Goal: Transaction & Acquisition: Book appointment/travel/reservation

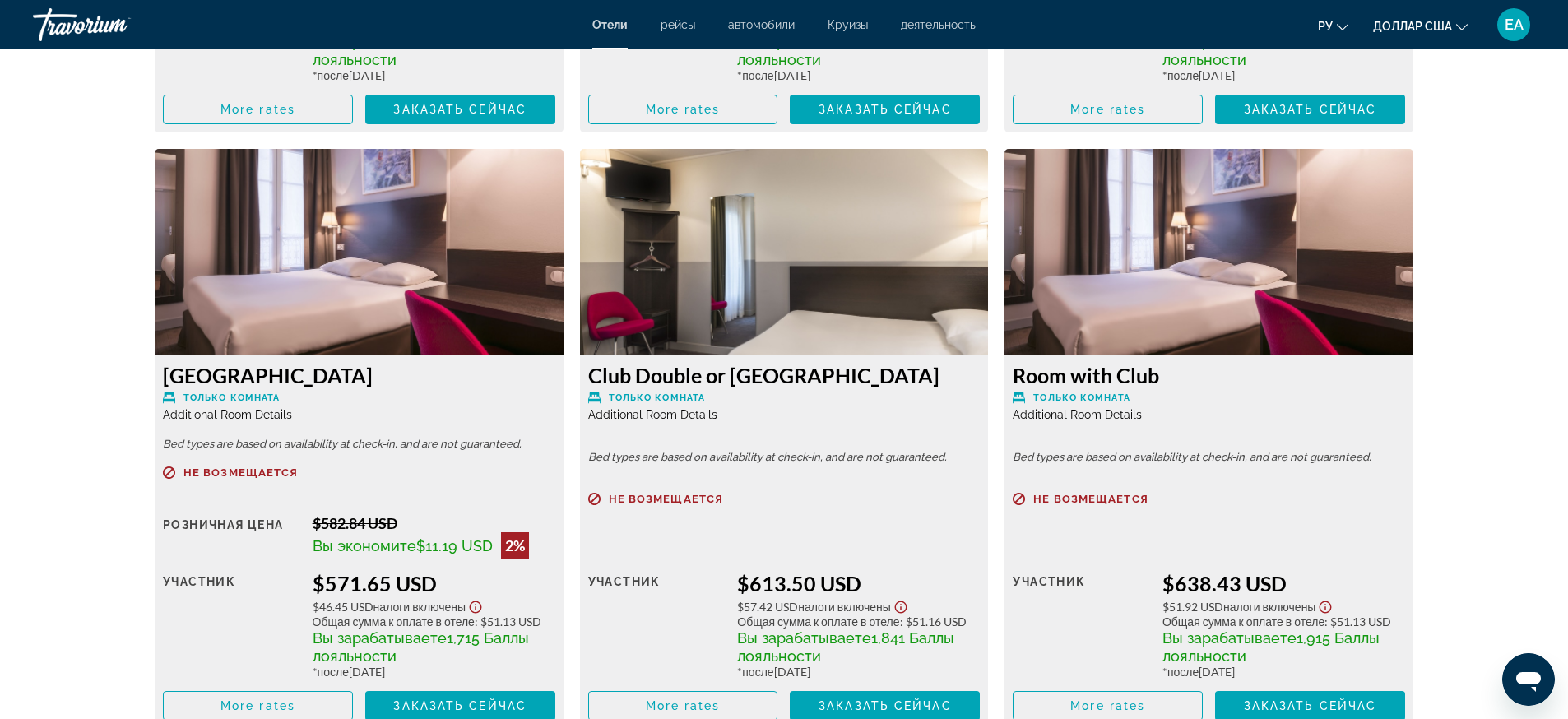
scroll to position [2673, 0]
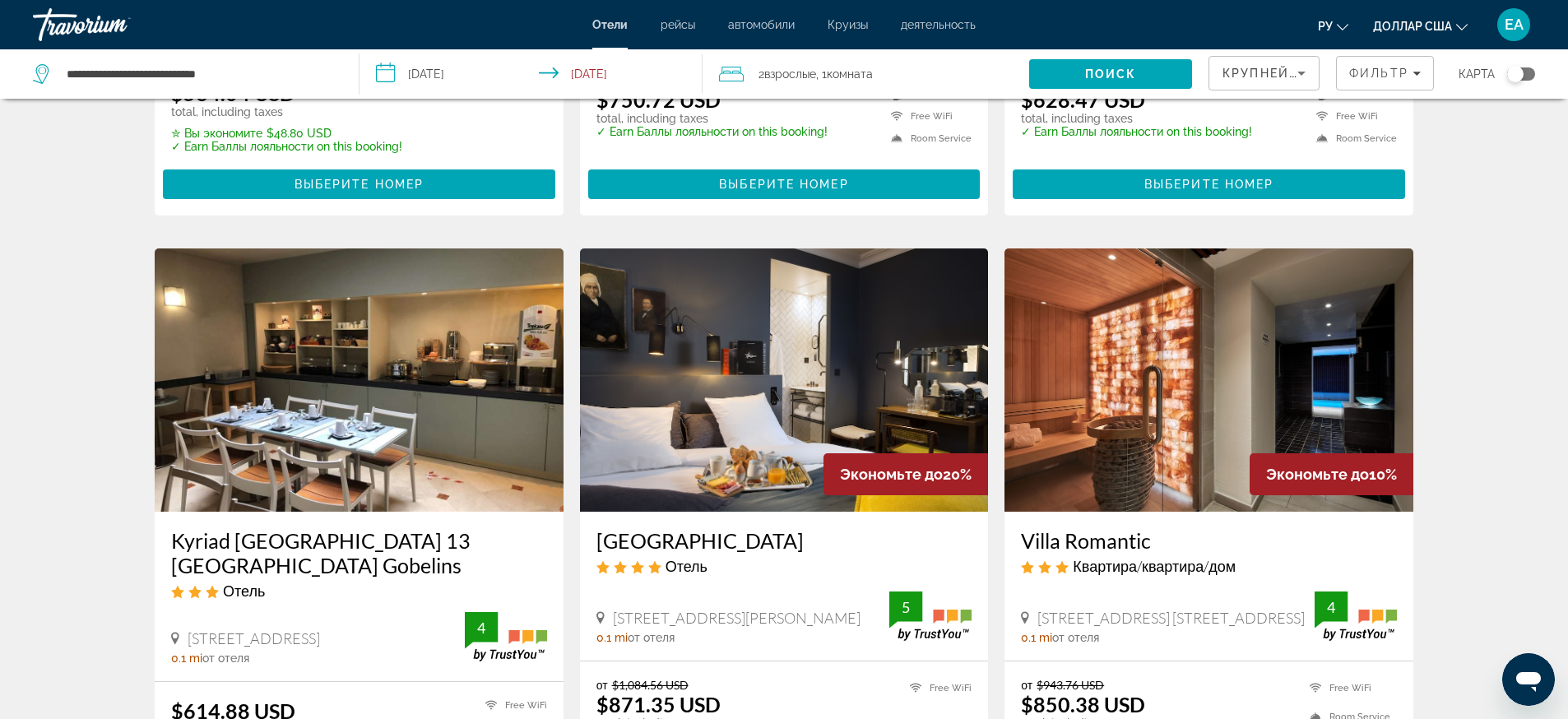
scroll to position [617, 0]
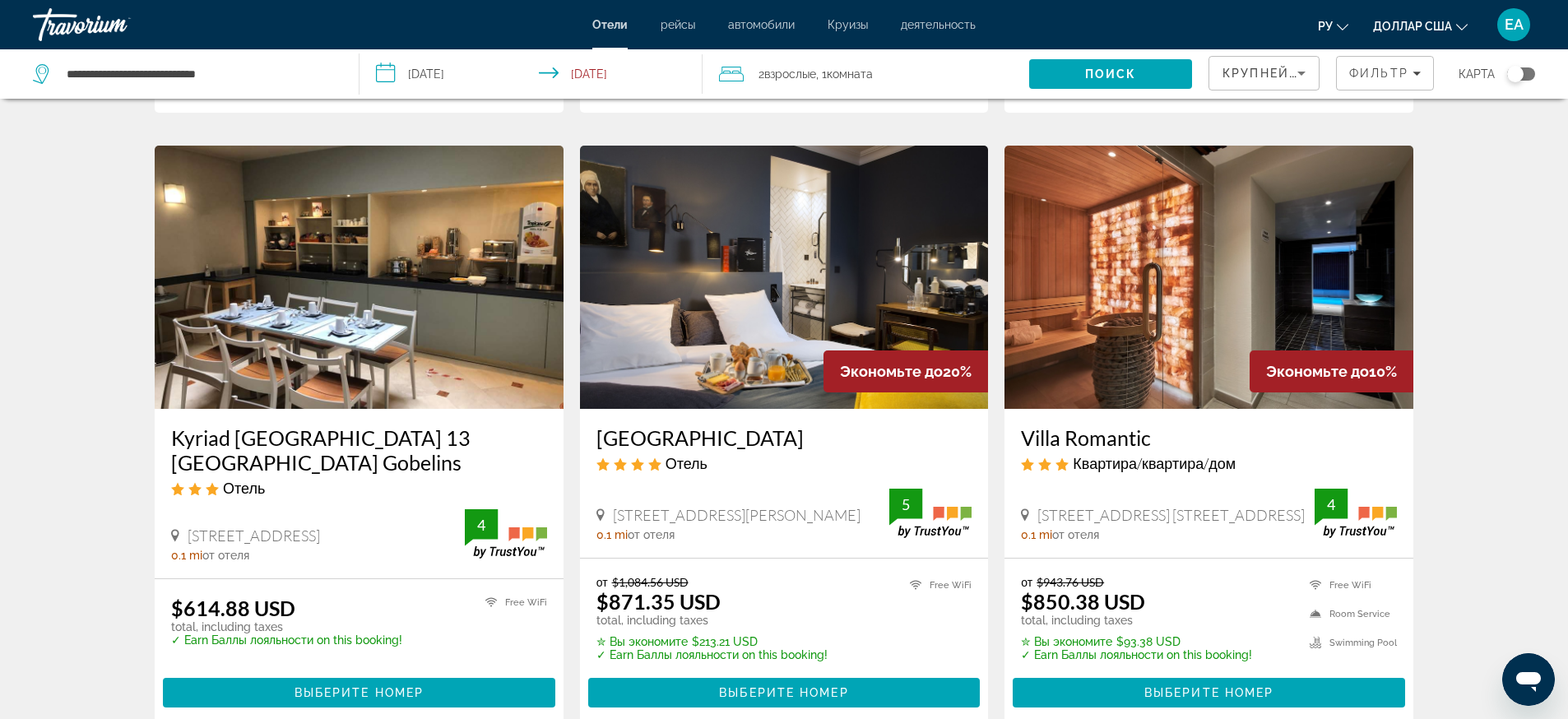
click at [364, 284] on img "Основное содержание" at bounding box center [359, 277] width 408 height 264
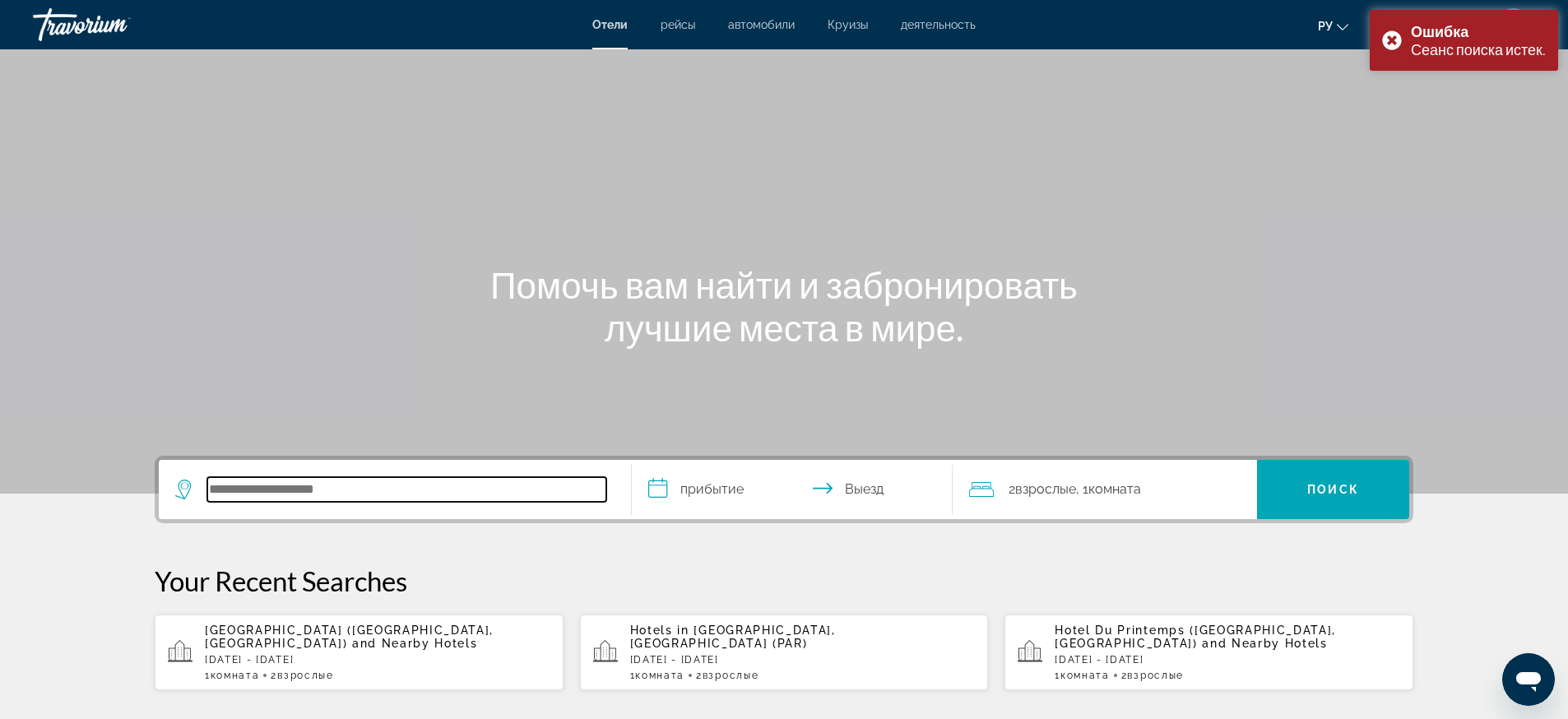
click at [323, 489] on input "Search hotel destination" at bounding box center [407, 489] width 399 height 25
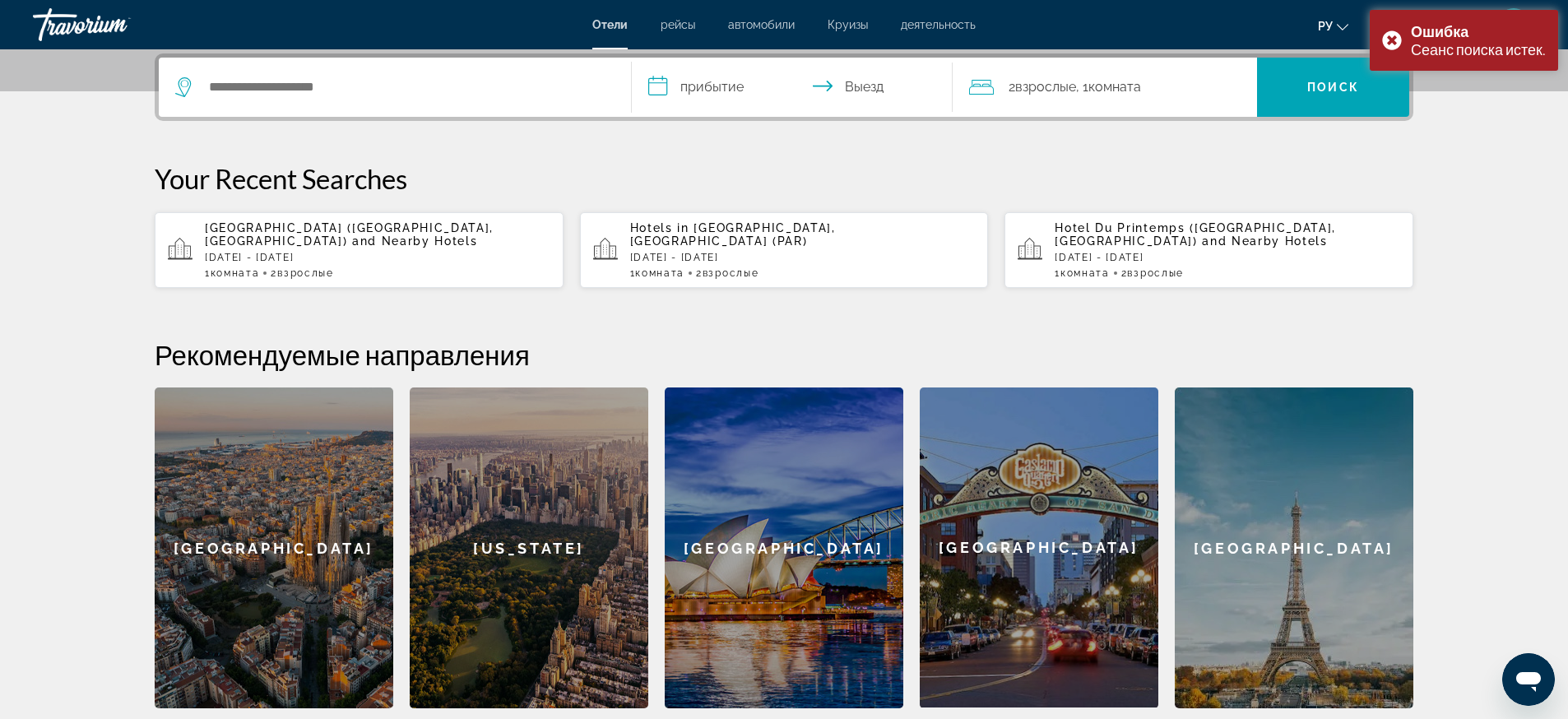
click at [333, 267] on span "Взрослые" at bounding box center [305, 273] width 56 height 11
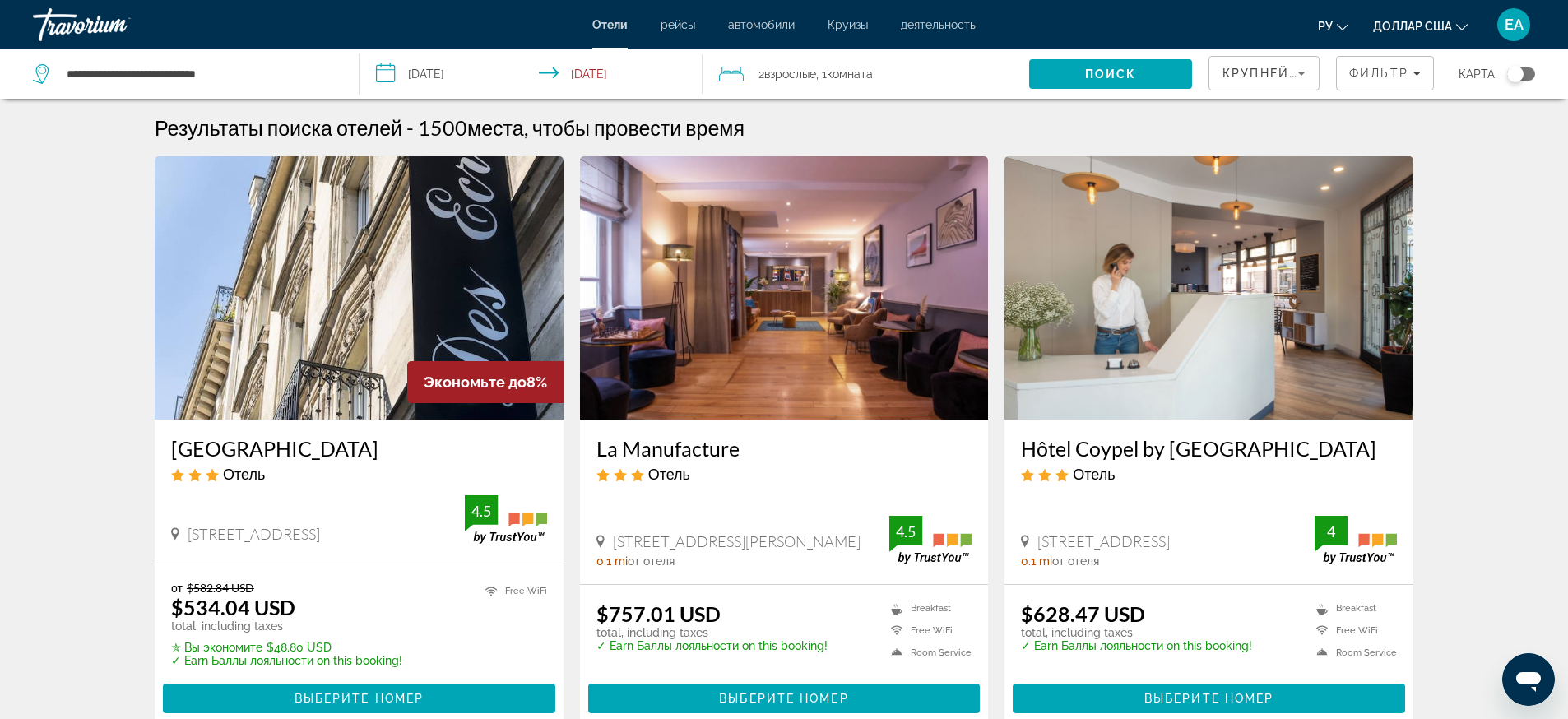
click at [1180, 309] on img "Основное содержание" at bounding box center [1208, 289] width 408 height 264
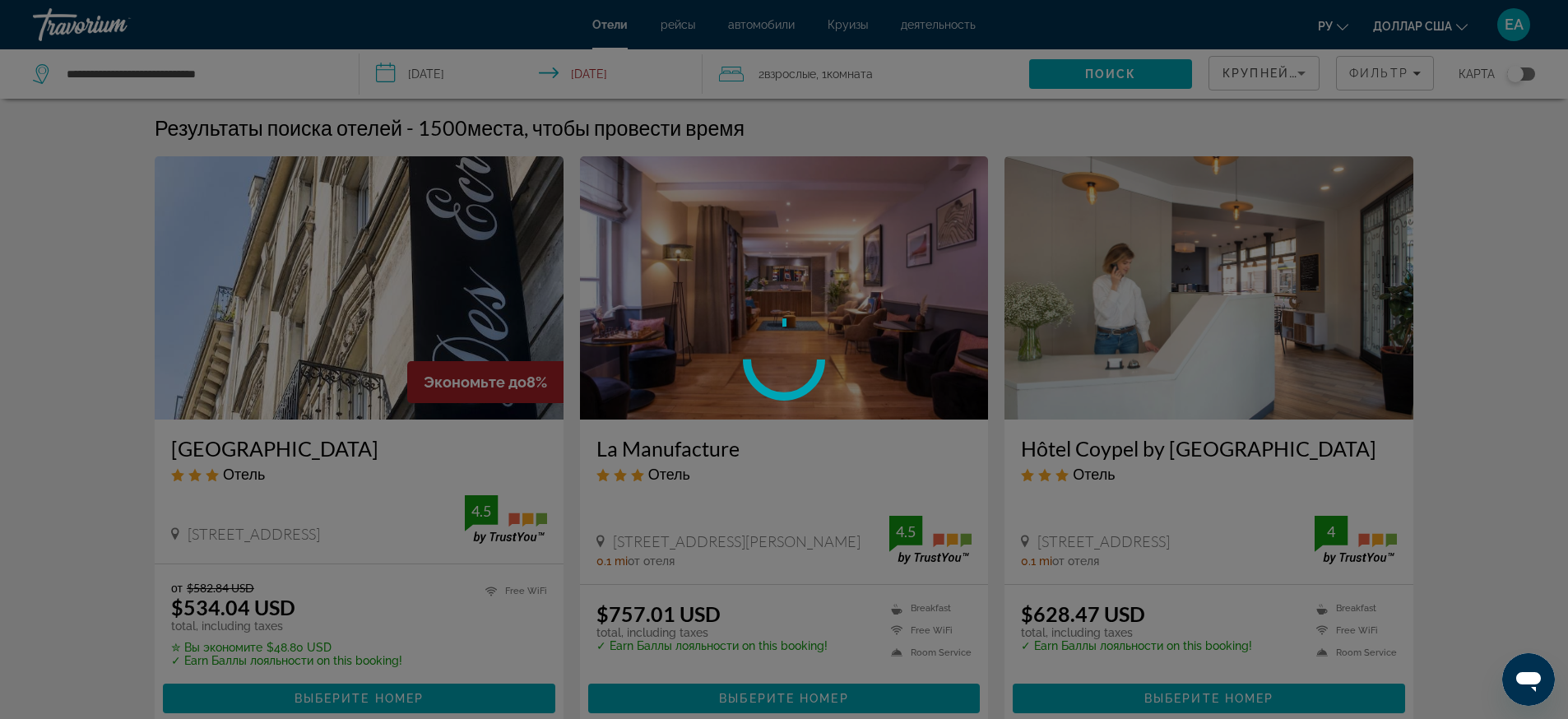
click at [1180, 309] on div at bounding box center [784, 360] width 1568 height 719
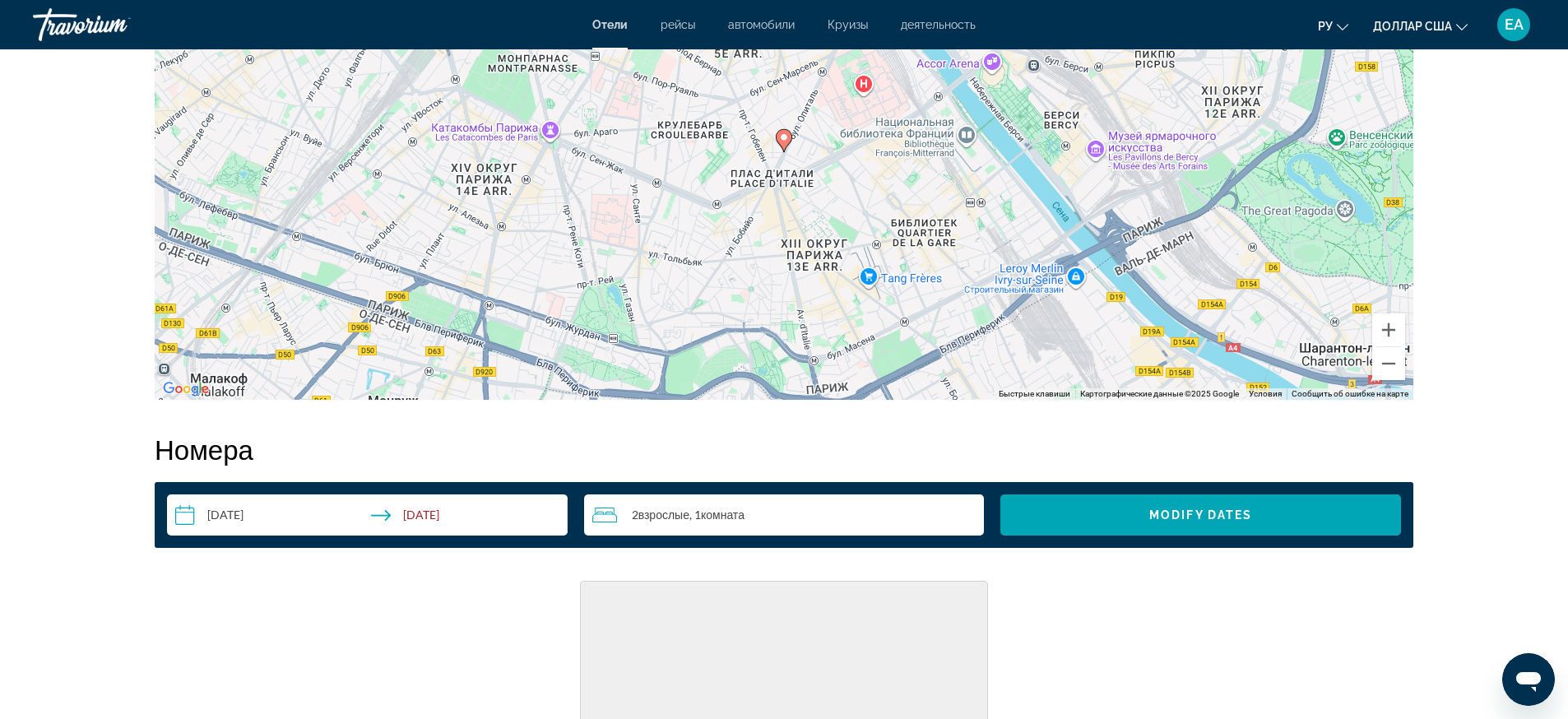
scroll to position [1439, 0]
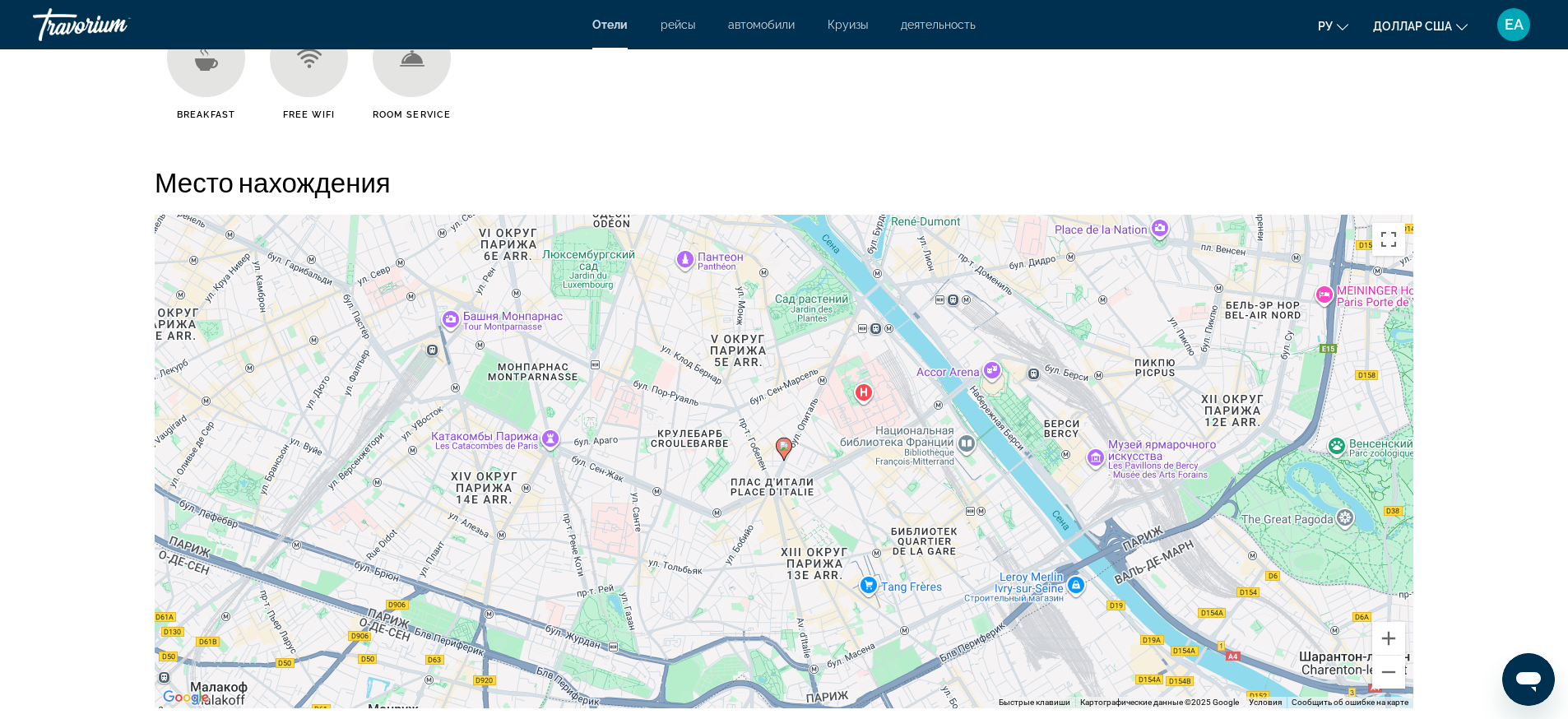
click at [793, 458] on div "Чтобы активировать перетаскивание с помощью клавиатуры, нажмите Alt + Ввод. Пос…" at bounding box center [784, 461] width 1258 height 493
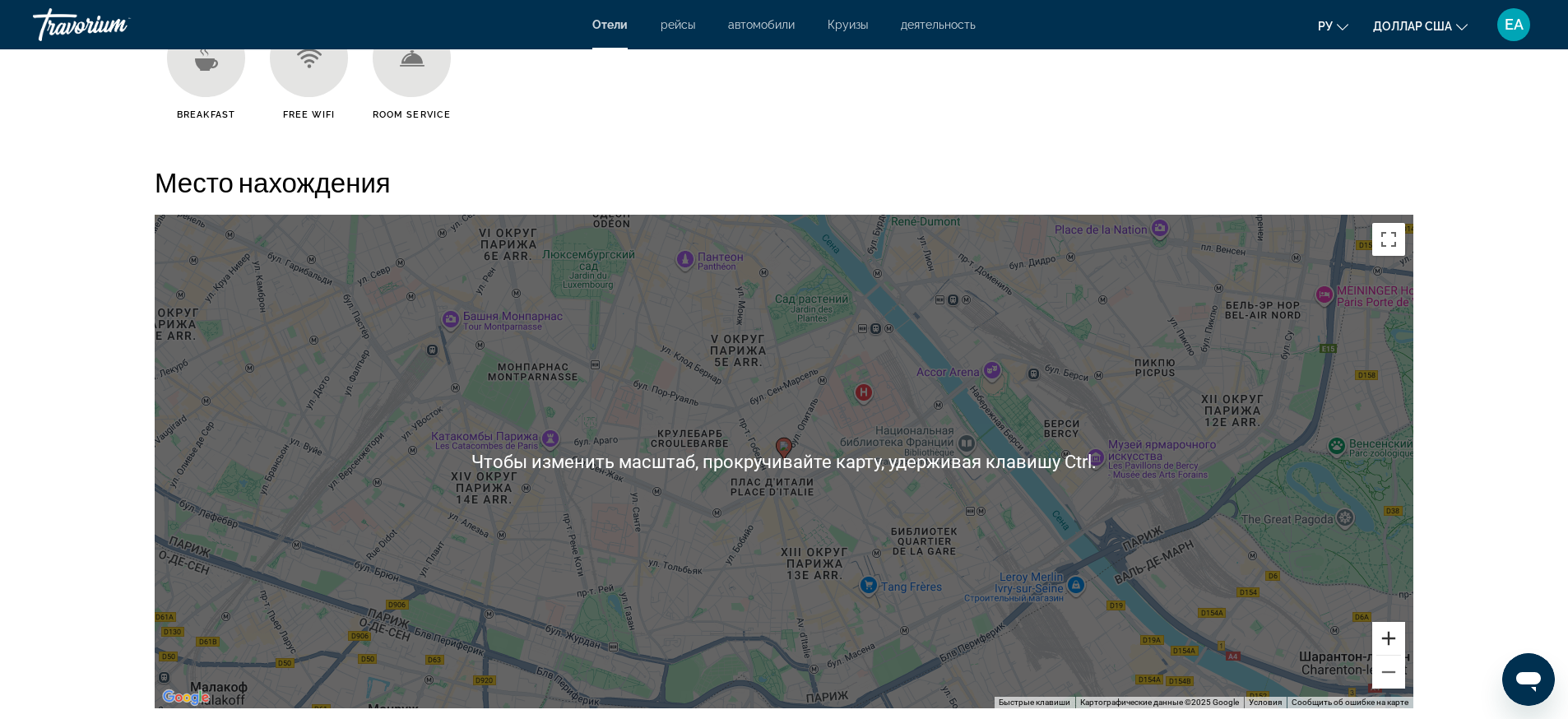
click at [1390, 638] on button "Увеличить" at bounding box center [1388, 639] width 33 height 33
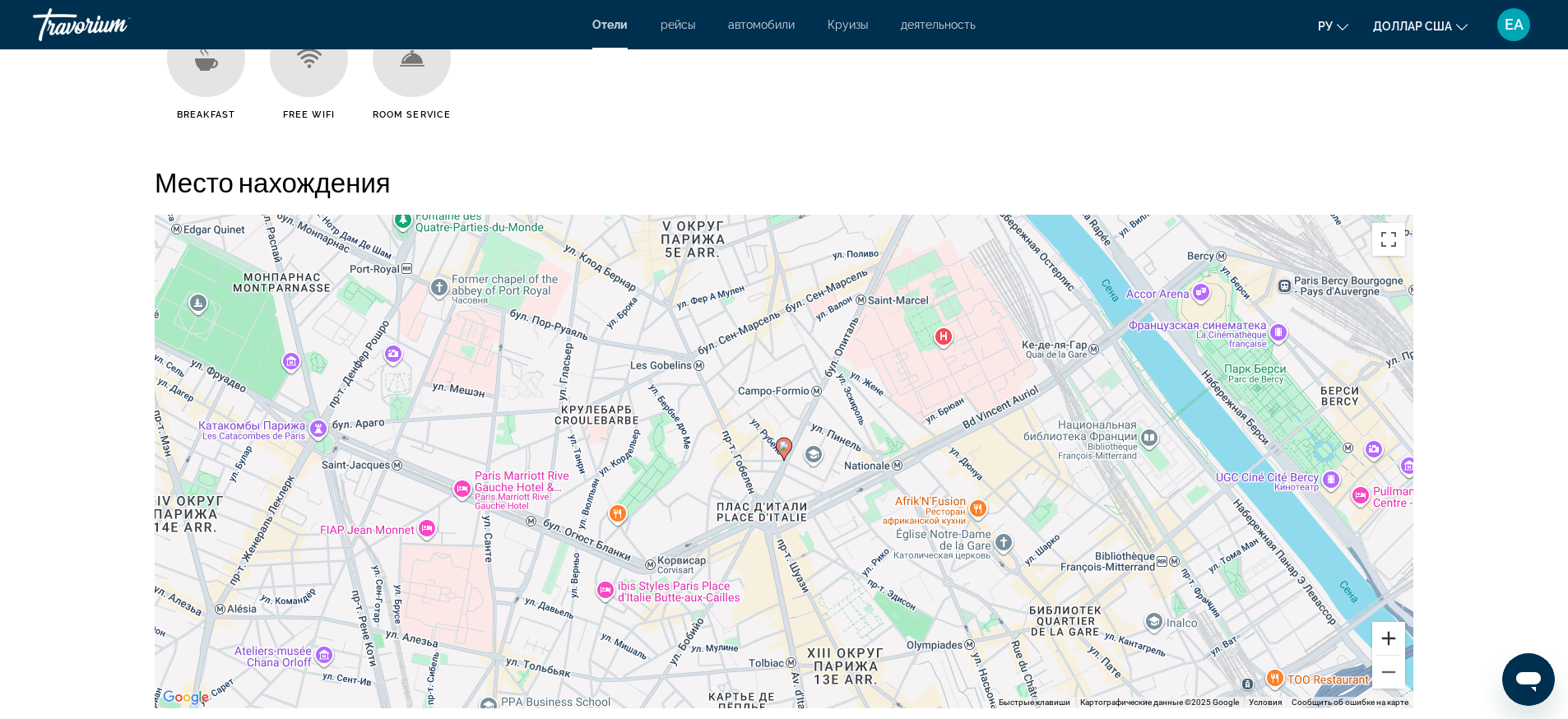
click at [1390, 637] on button "Увеличить" at bounding box center [1388, 639] width 33 height 33
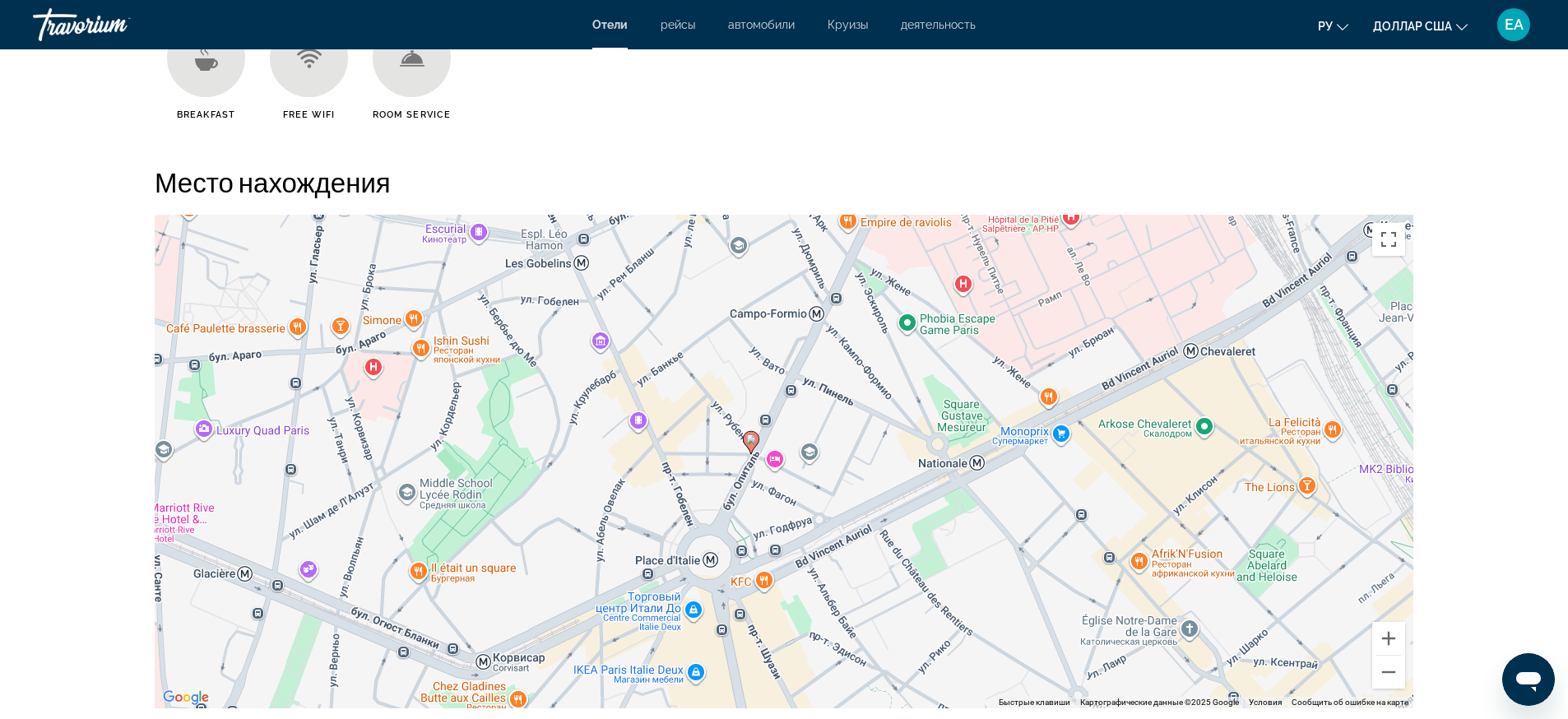
drag, startPoint x: 774, startPoint y: 562, endPoint x: 740, endPoint y: 554, distance: 34.9
click at [740, 554] on div "Чтобы активировать перетаскивание с помощью клавиатуры, нажмите Alt + Ввод. Пос…" at bounding box center [784, 461] width 1258 height 493
click at [691, 611] on div "Чтобы активировать перетаскивание с помощью клавиатуры, нажмите Alt + Ввод. Пос…" at bounding box center [784, 461] width 1258 height 493
click at [675, 510] on div "Торговый центр Итали До" at bounding box center [678, 515] width 148 height 12
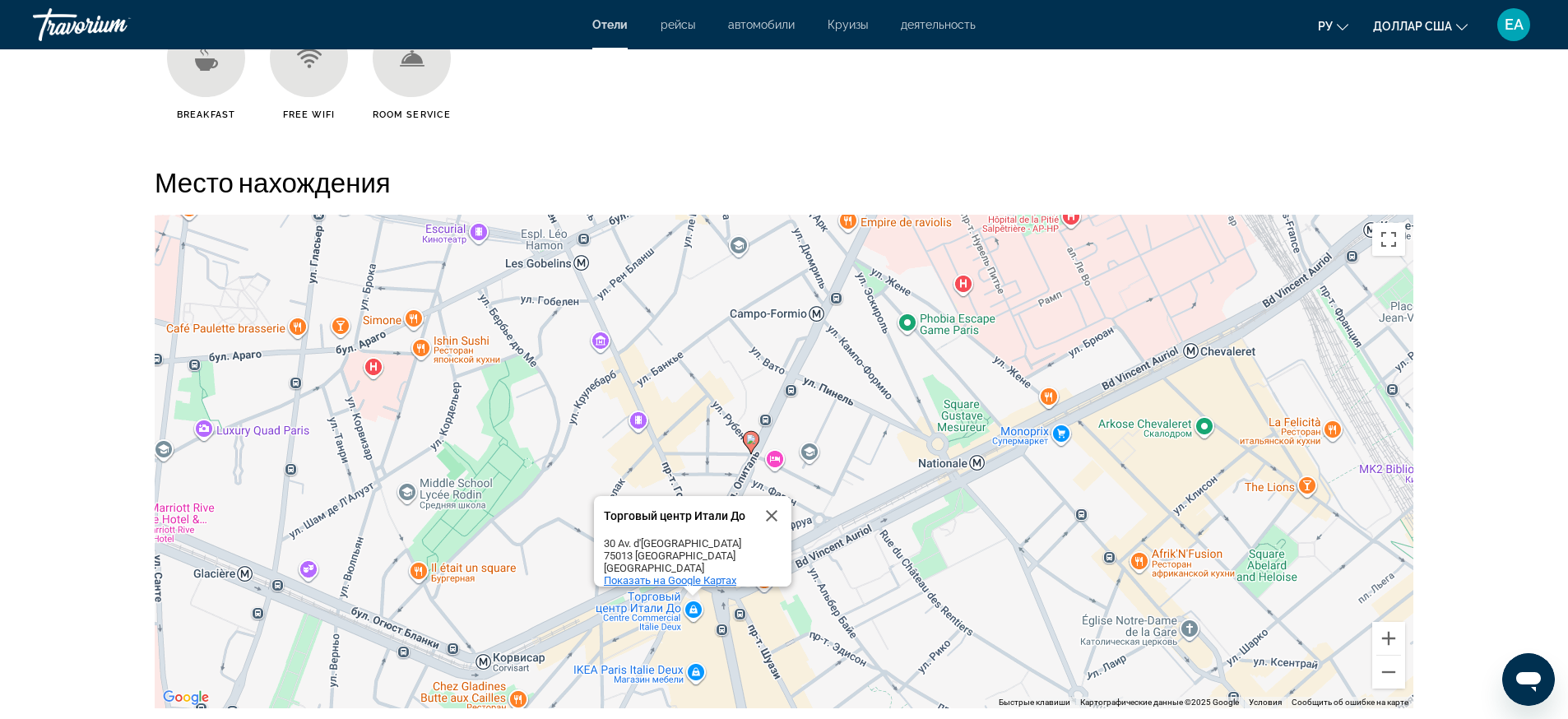
click at [681, 574] on span "Показать на Google Картах" at bounding box center [670, 580] width 133 height 12
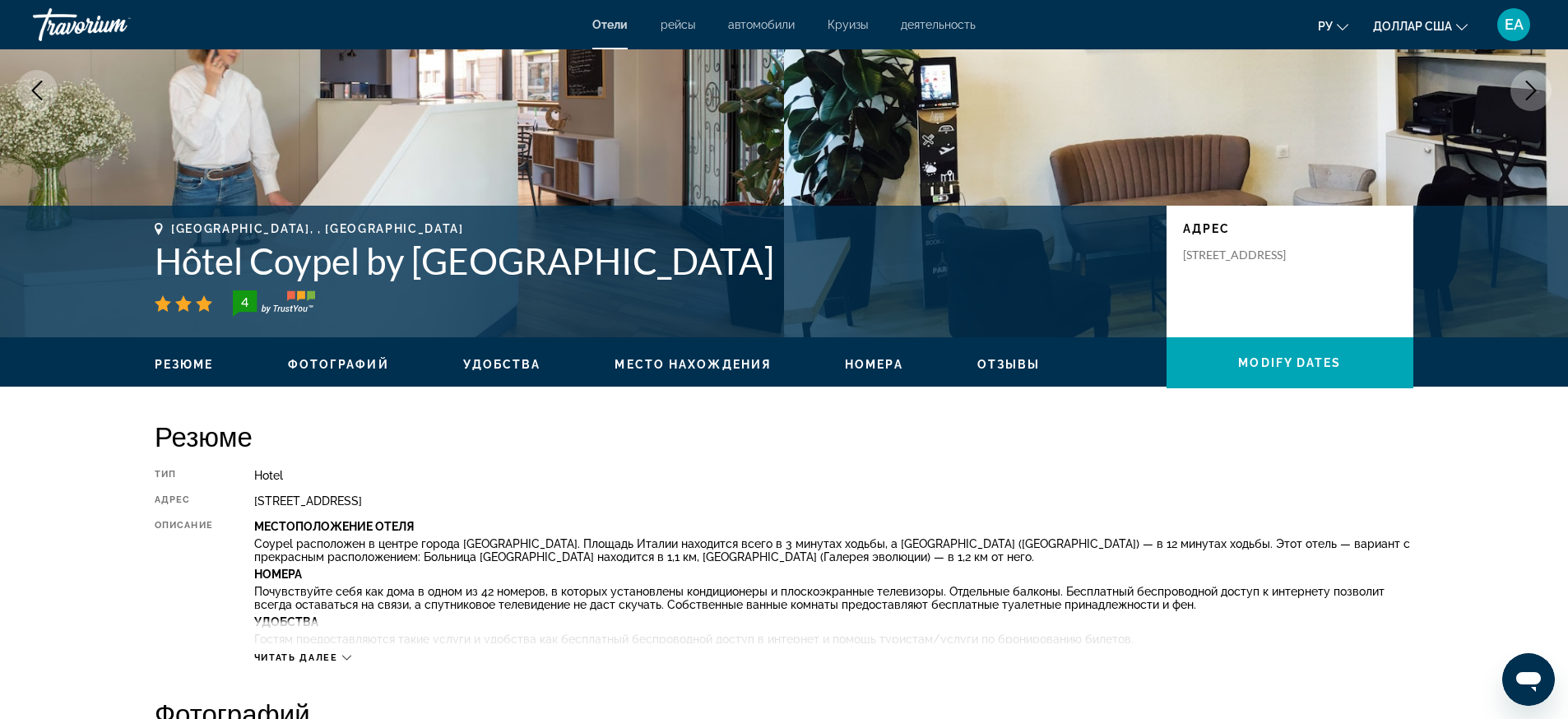
scroll to position [0, 0]
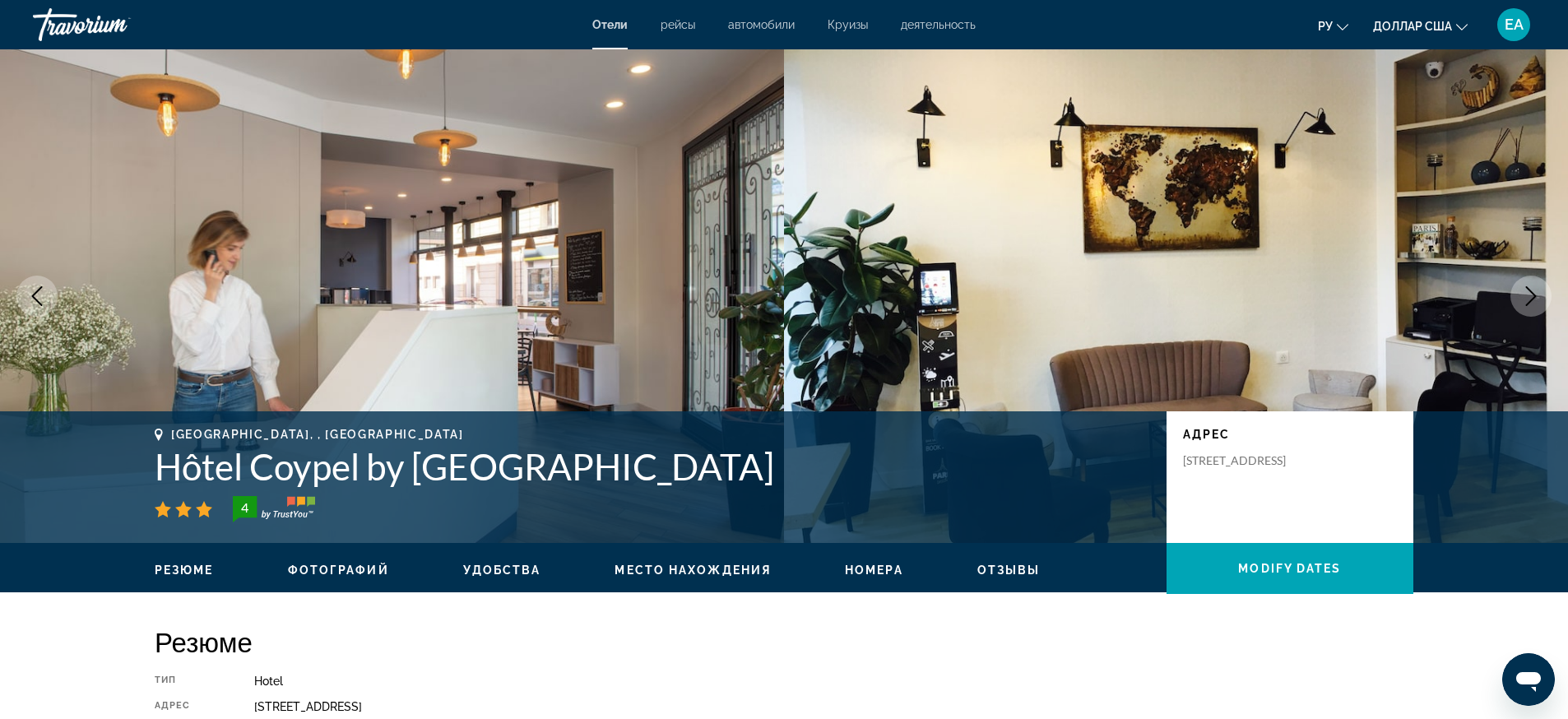
click at [1539, 293] on icon "Next image" at bounding box center [1530, 296] width 19 height 19
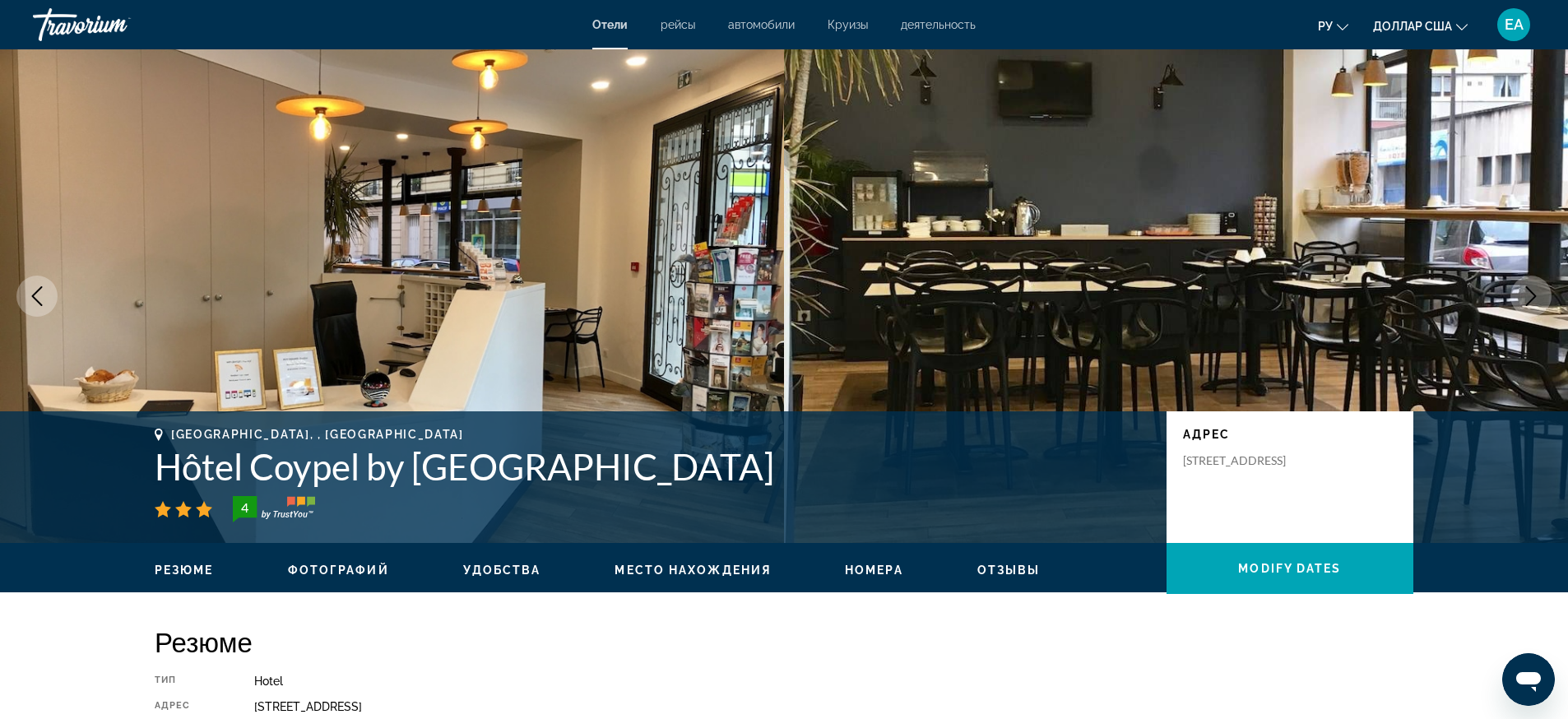
click at [1538, 287] on icon "Next image" at bounding box center [1530, 296] width 19 height 19
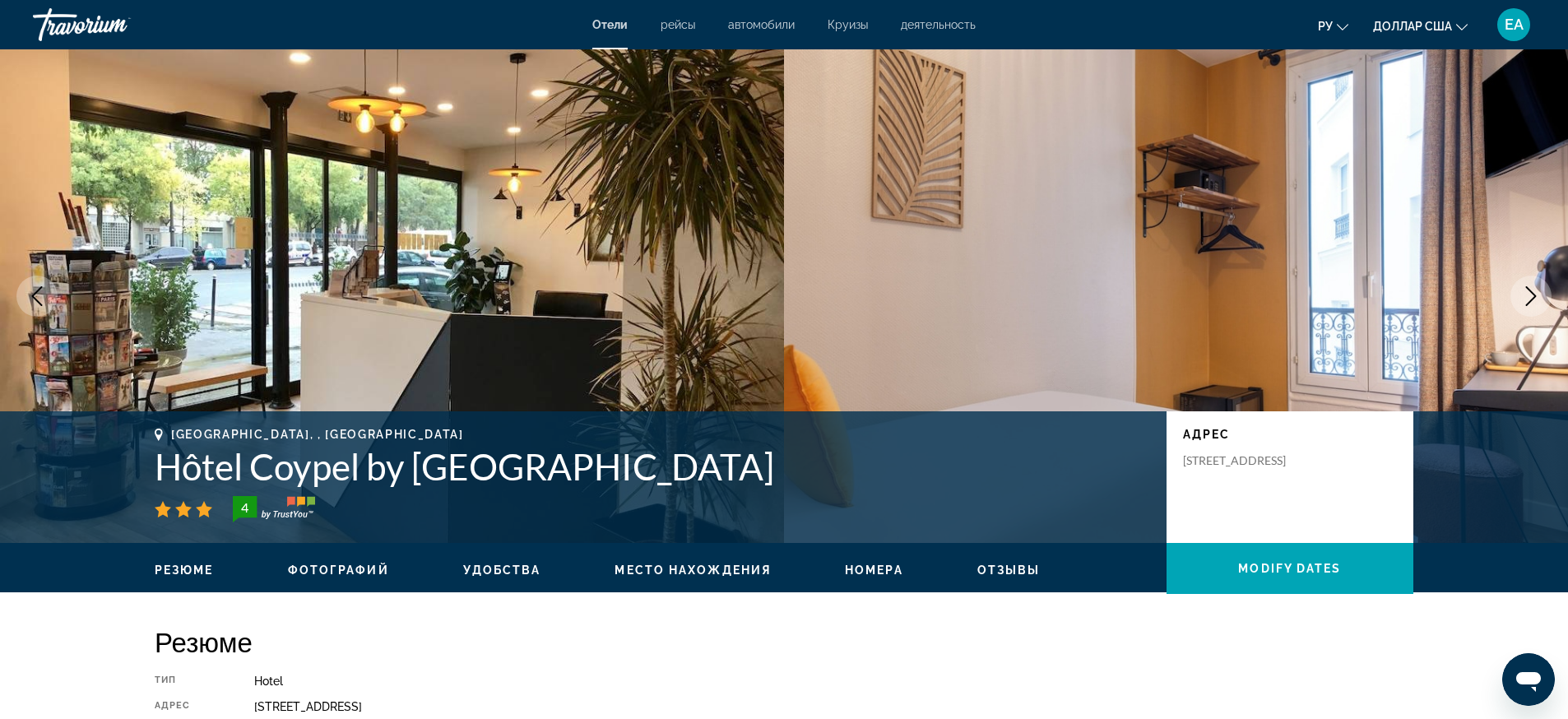
click at [1538, 287] on icon "Next image" at bounding box center [1530, 296] width 19 height 19
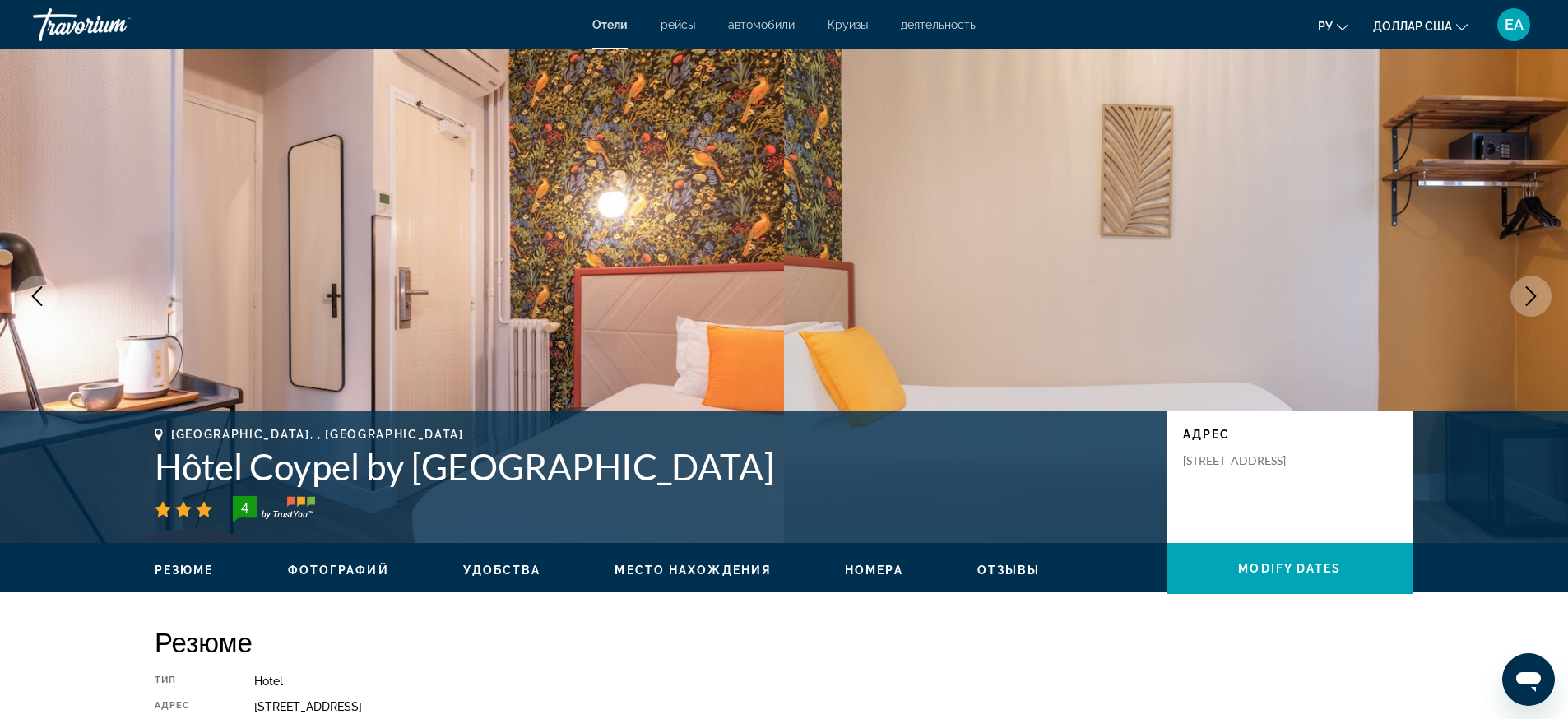
click at [1520, 291] on button "Next image" at bounding box center [1530, 296] width 41 height 41
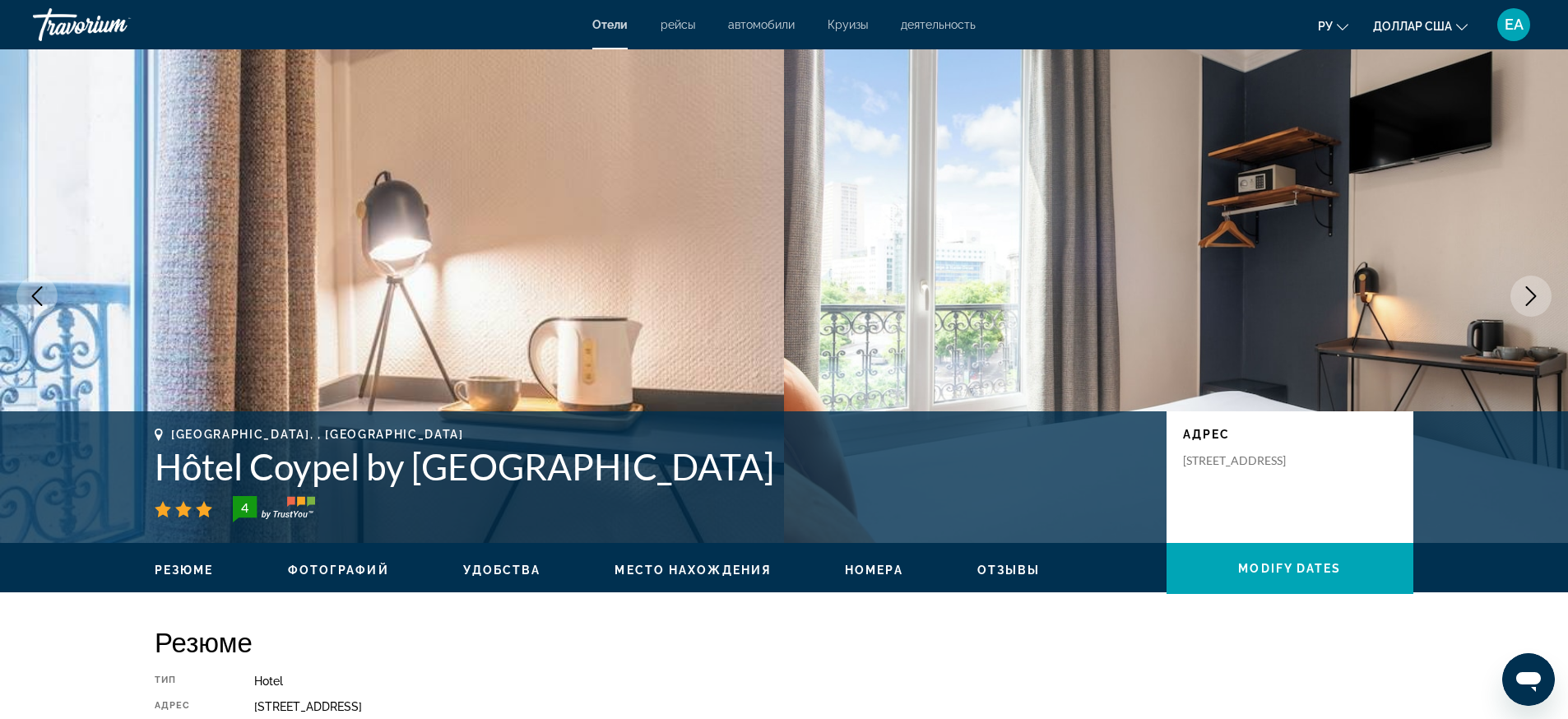
click at [1542, 289] on button "Next image" at bounding box center [1530, 296] width 41 height 41
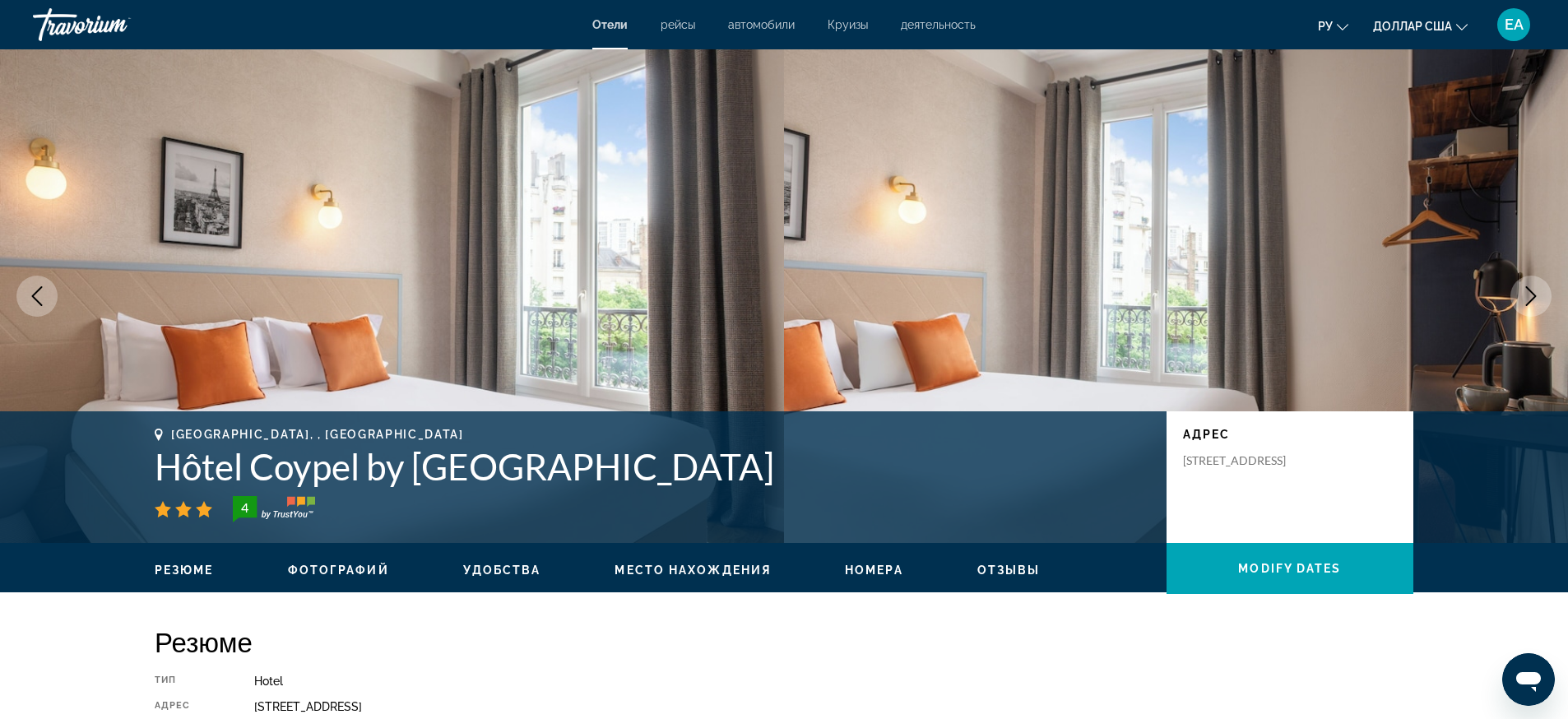
click at [1541, 290] on button "Next image" at bounding box center [1530, 296] width 41 height 41
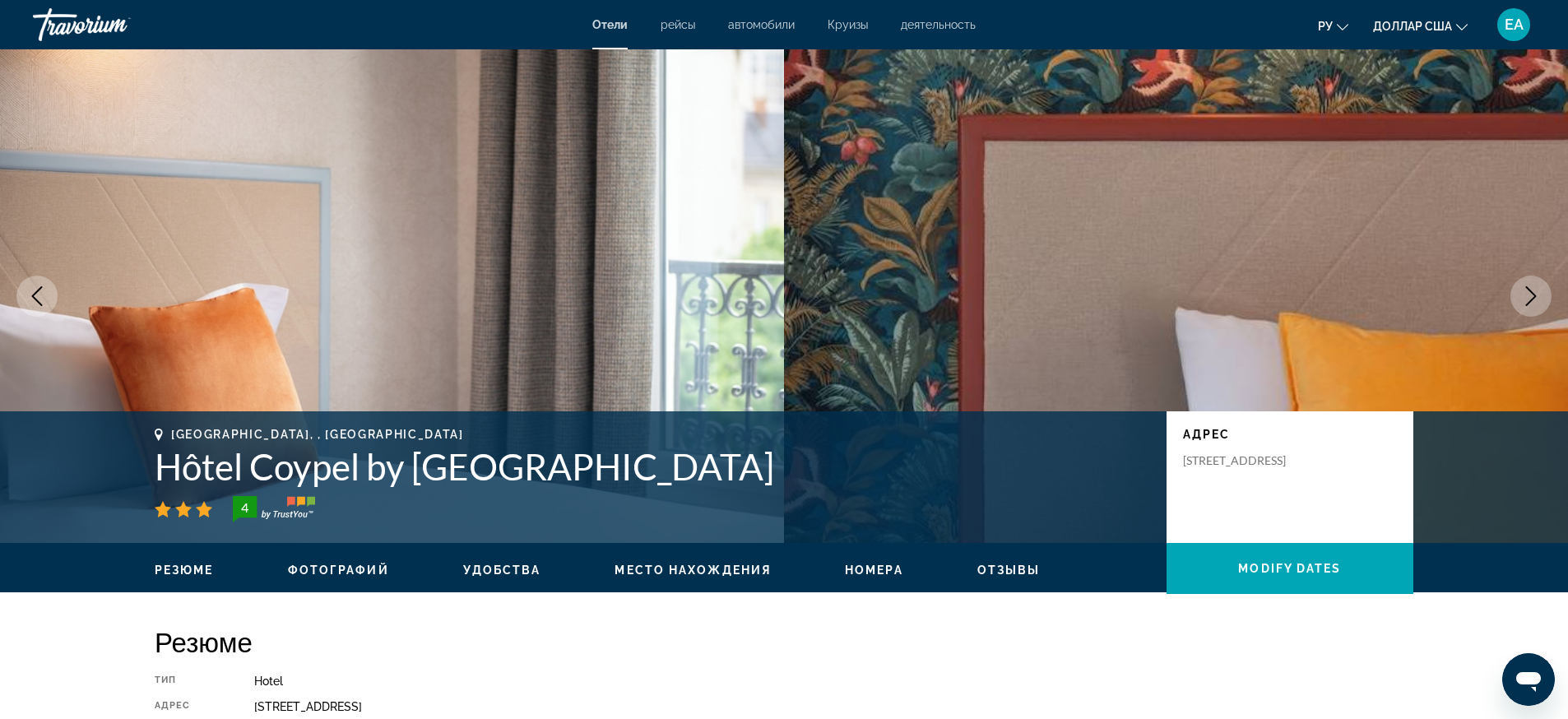
click at [1541, 291] on button "Next image" at bounding box center [1530, 296] width 41 height 41
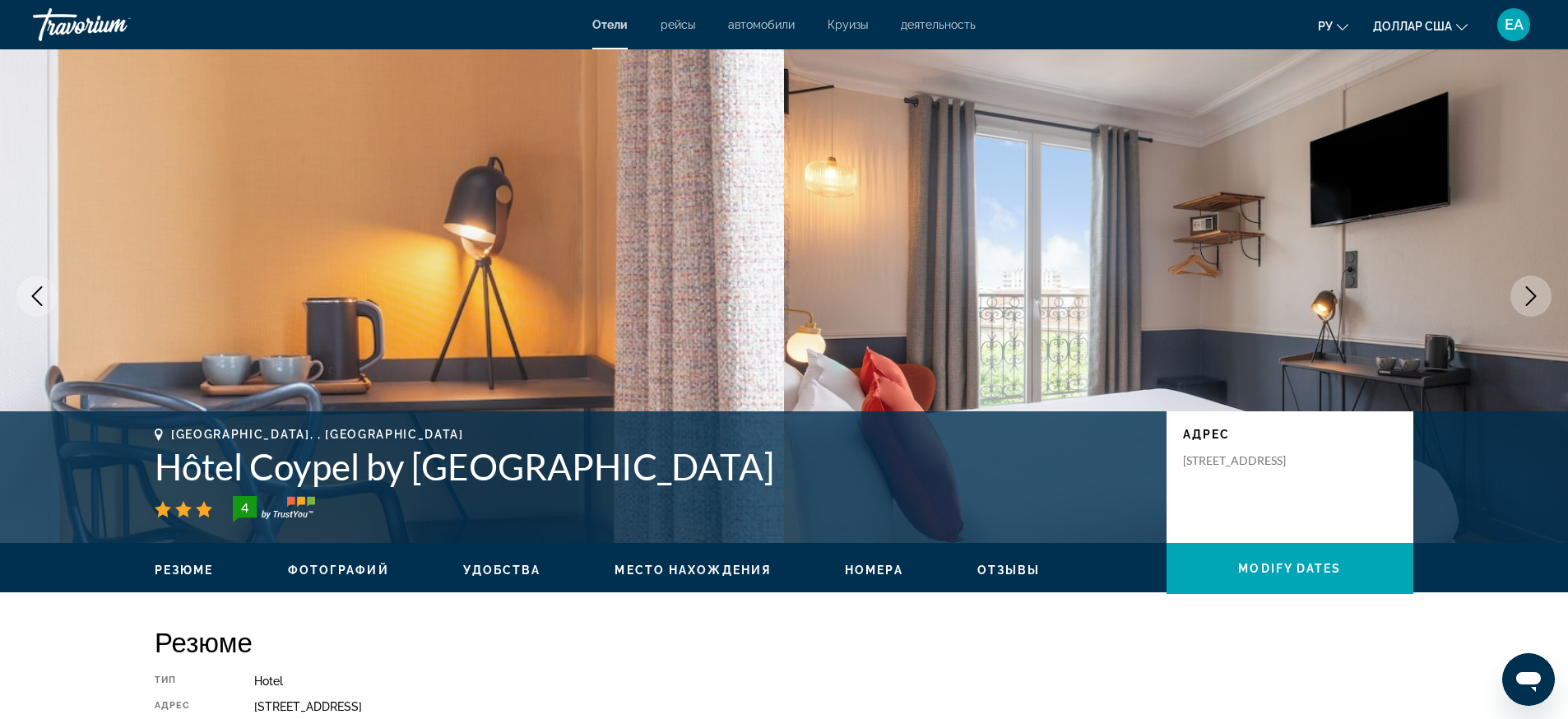
click at [1541, 291] on button "Next image" at bounding box center [1530, 296] width 41 height 41
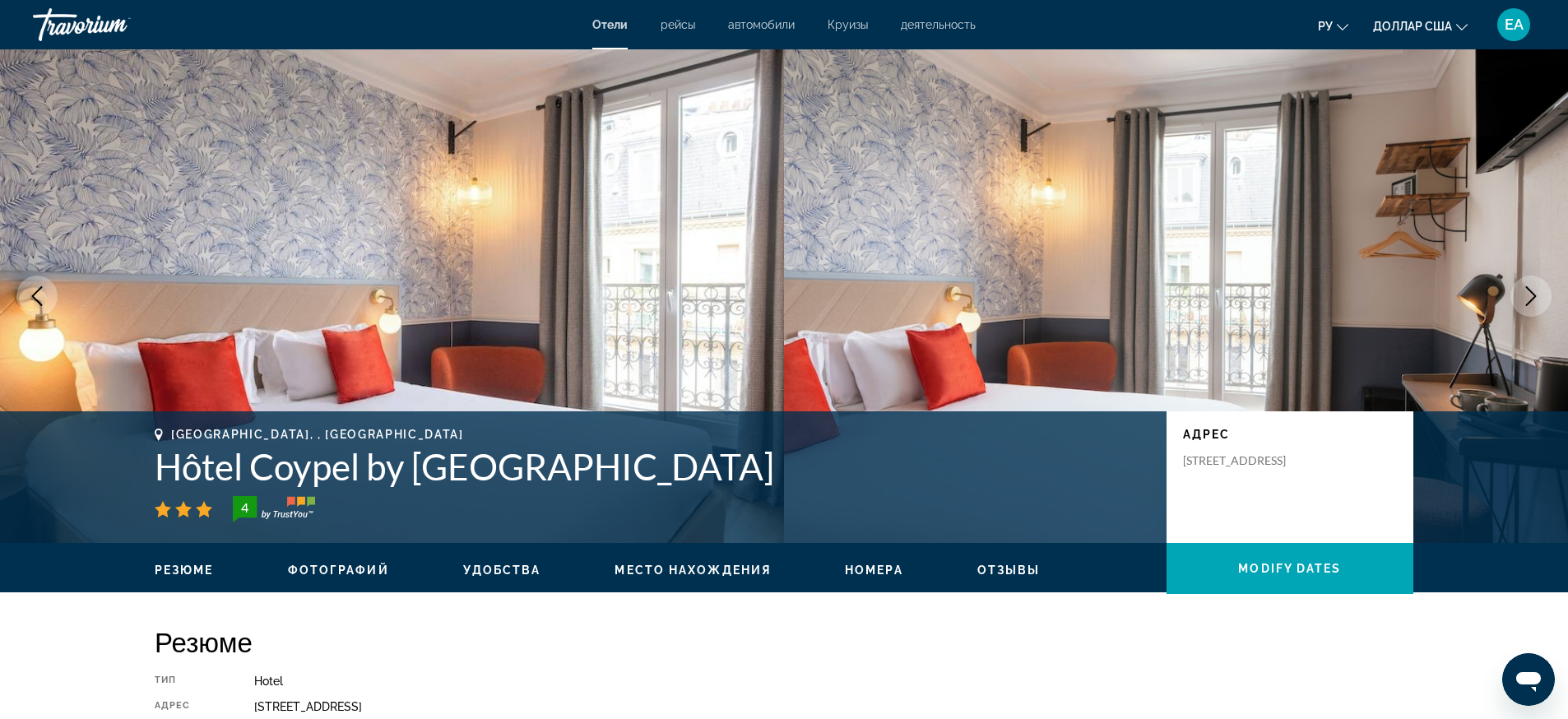
click at [1541, 291] on button "Next image" at bounding box center [1530, 296] width 41 height 41
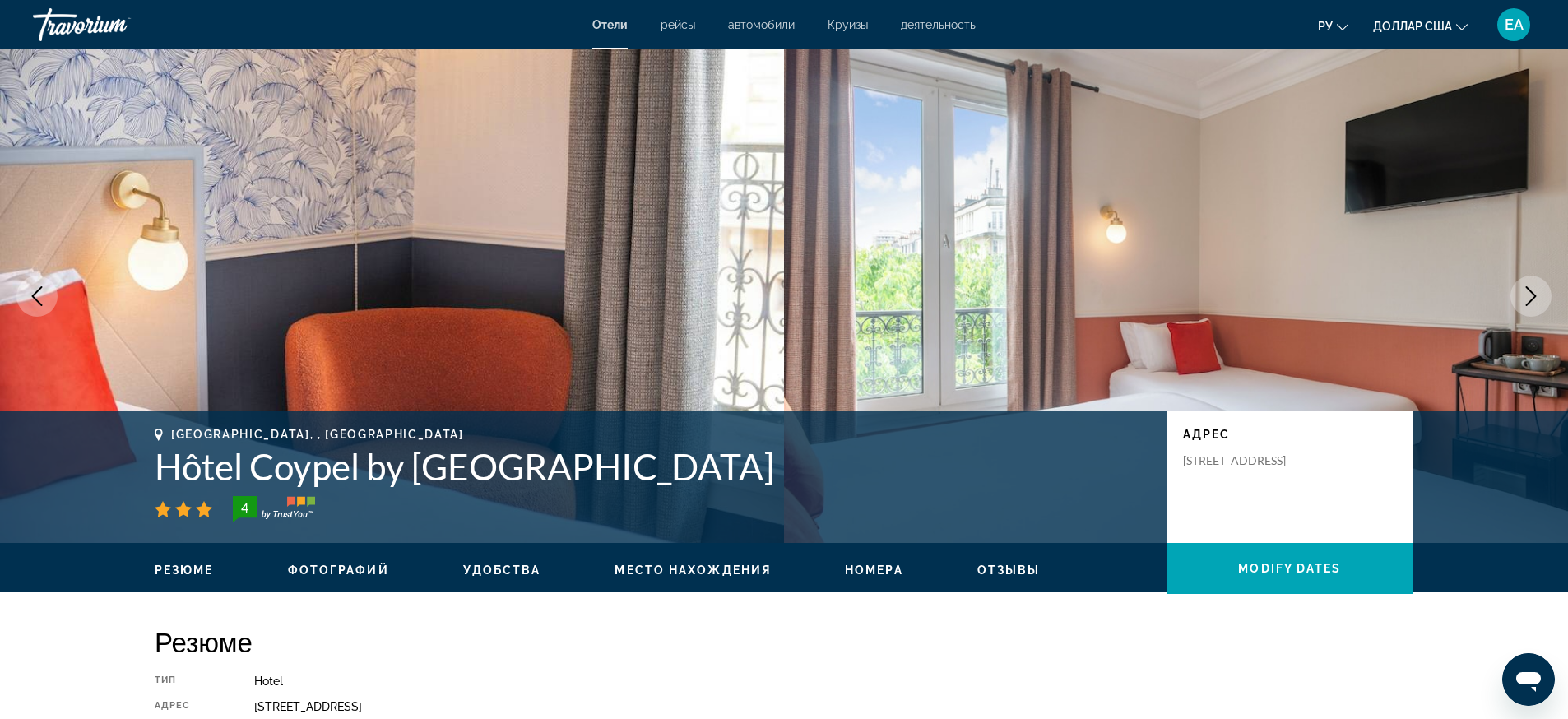
click at [1541, 291] on button "Next image" at bounding box center [1530, 296] width 41 height 41
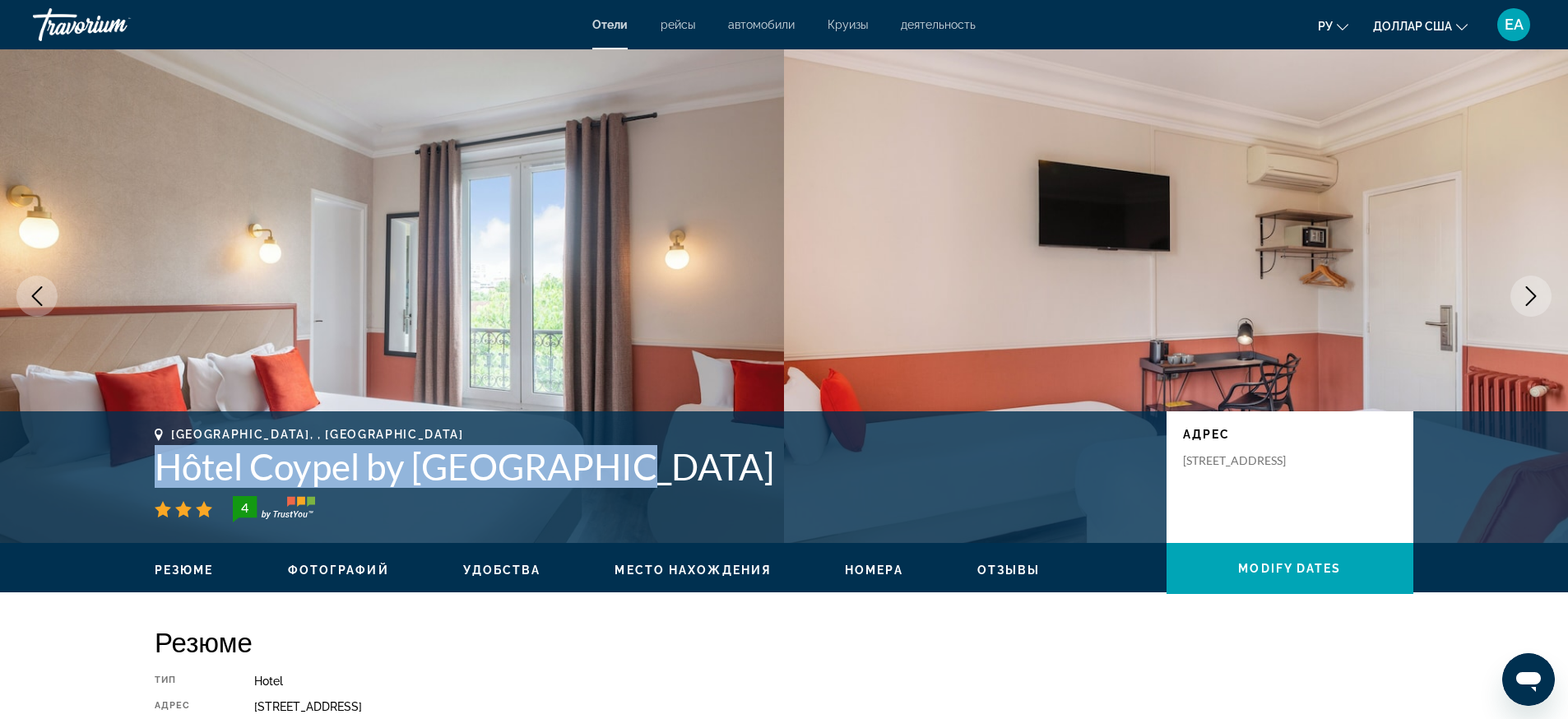
drag, startPoint x: 149, startPoint y: 470, endPoint x: 628, endPoint y: 463, distance: 479.1
click at [628, 463] on div "Paris, , France Hôtel Coypel by Magna Arbor 4 адрес 142 Boulevard De L Hôpital,…" at bounding box center [784, 477] width 1325 height 99
copy h1 "Hôtel Coypel by Magna Arbor"
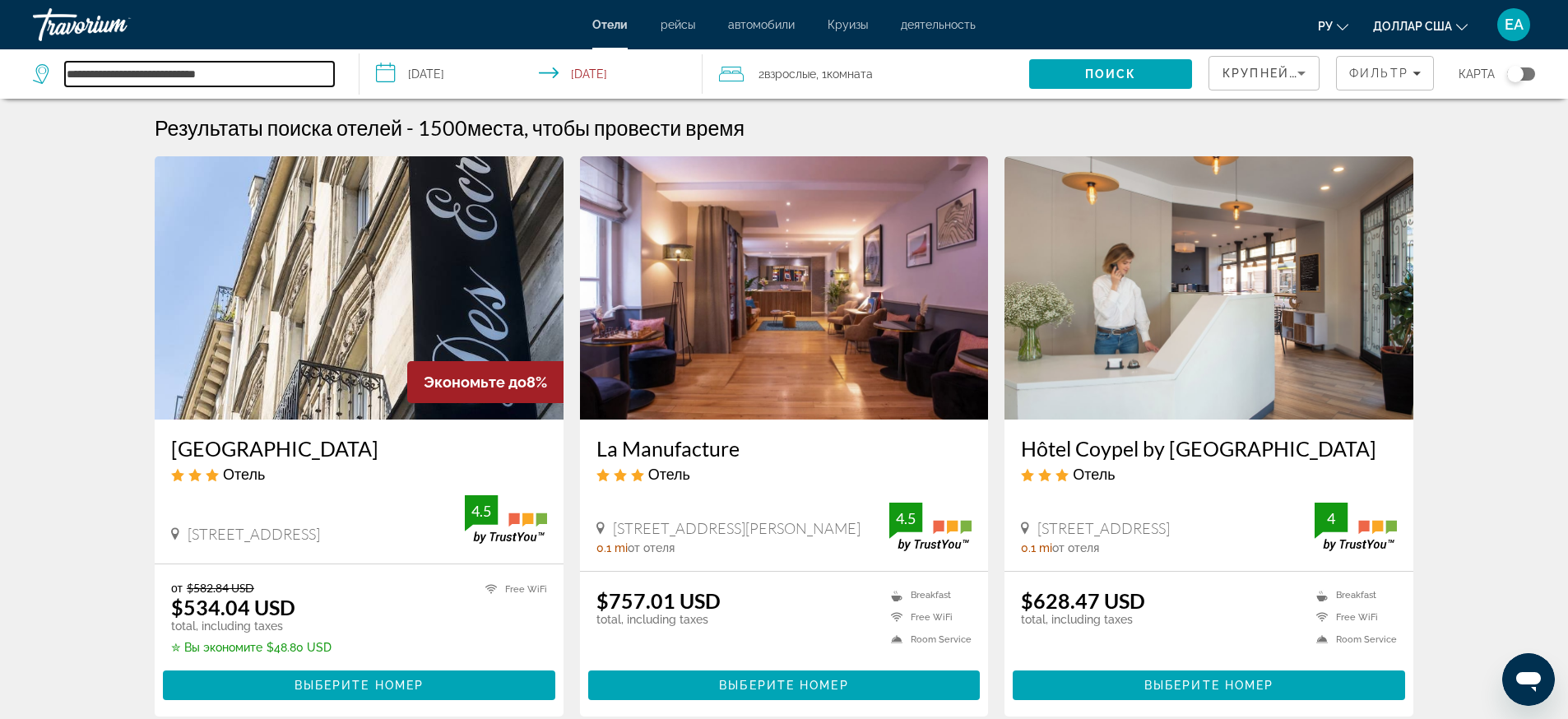
drag, startPoint x: 262, startPoint y: 74, endPoint x: 49, endPoint y: 86, distance: 213.3
click at [49, 86] on div "**********" at bounding box center [183, 74] width 301 height 25
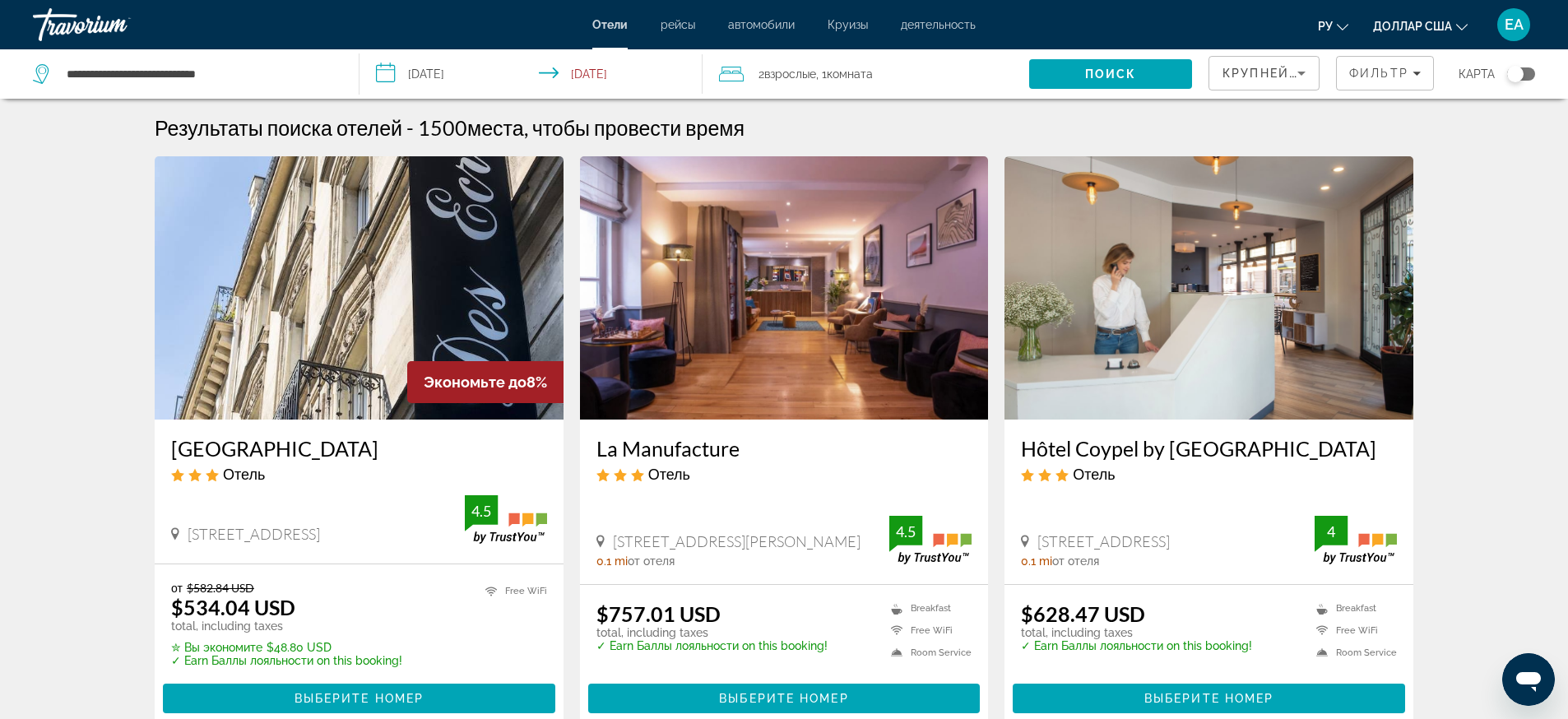
drag, startPoint x: 155, startPoint y: 60, endPoint x: 122, endPoint y: 193, distance: 137.0
drag, startPoint x: 223, startPoint y: 73, endPoint x: 32, endPoint y: 67, distance: 191.1
click at [34, 67] on div "**********" at bounding box center [183, 74] width 301 height 25
paste input "**********"
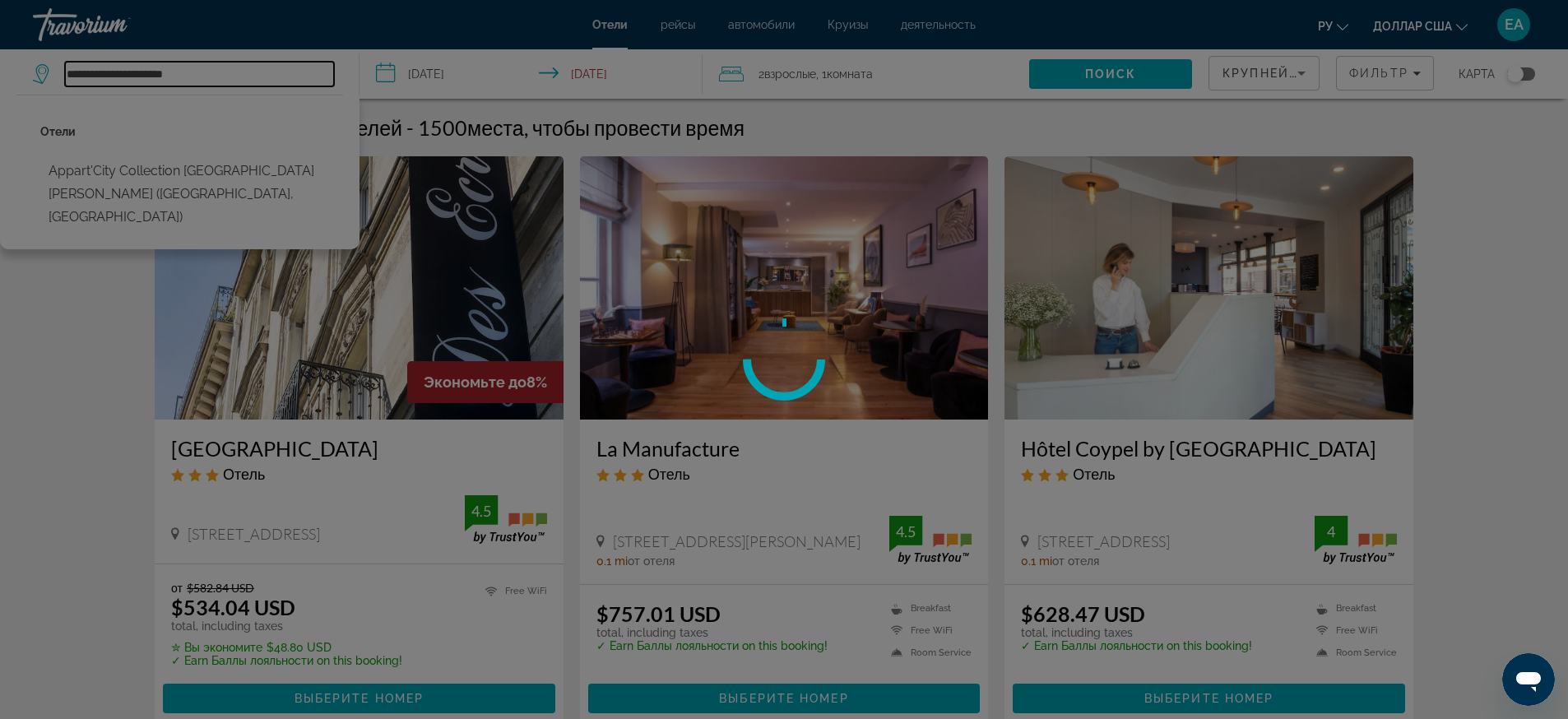
type input "**********"
click at [241, 164] on div at bounding box center [784, 360] width 1568 height 719
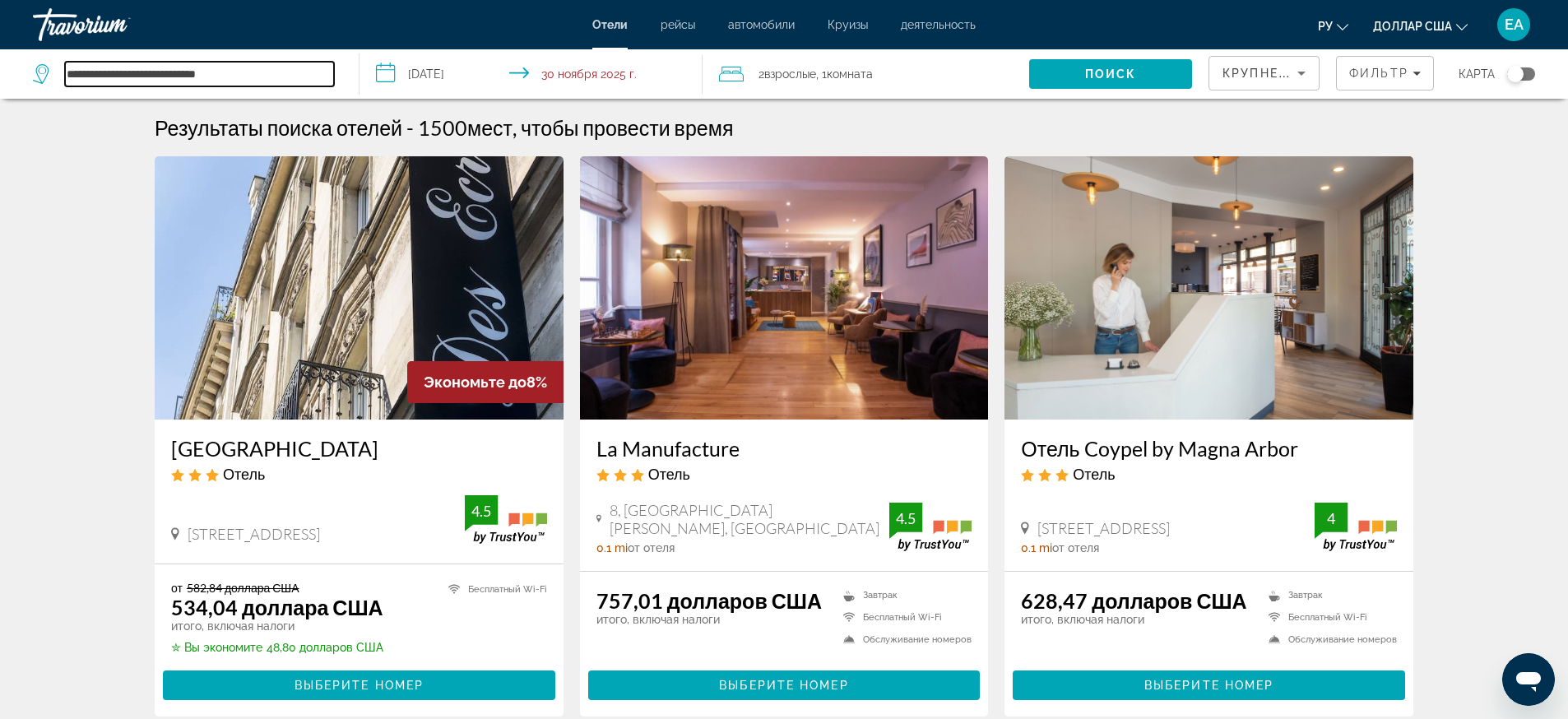
drag, startPoint x: 264, startPoint y: 72, endPoint x: 48, endPoint y: 72, distance: 216.0
click at [48, 72] on div "**********" at bounding box center [183, 74] width 301 height 25
paste input "**********"
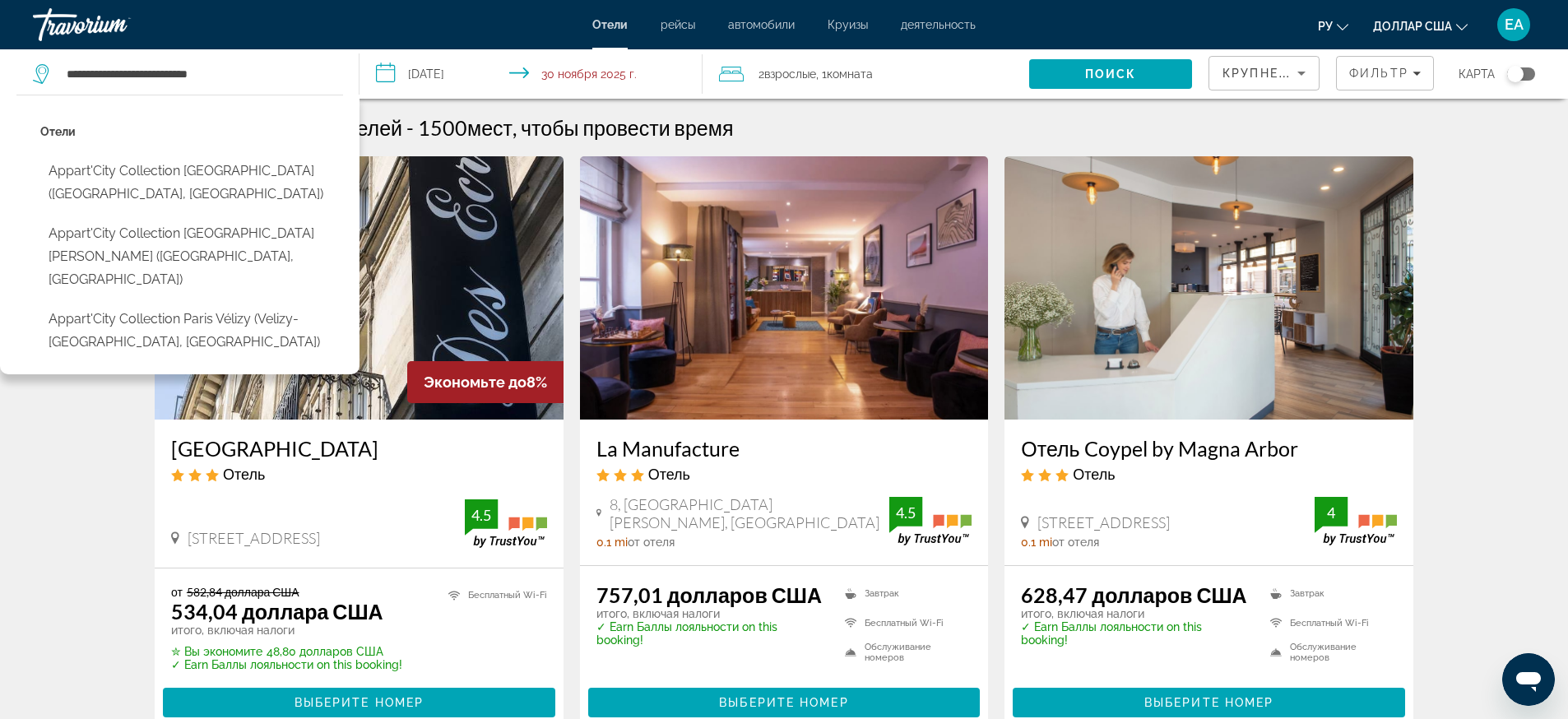
click at [111, 181] on button "Appart'City Collection [GEOGRAPHIC_DATA] ([GEOGRAPHIC_DATA], [GEOGRAPHIC_DATA])" at bounding box center [192, 183] width 302 height 54
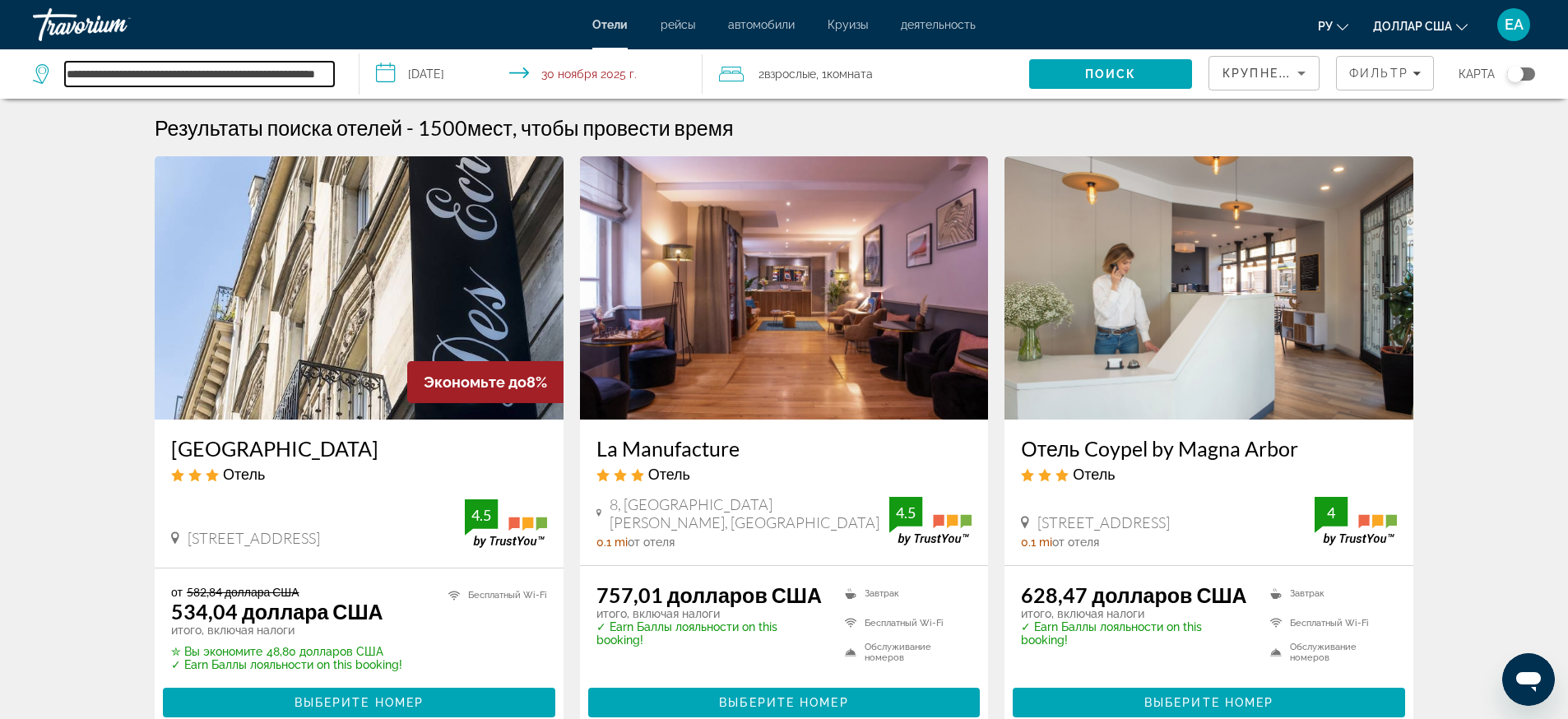
click at [157, 73] on input "**********" at bounding box center [199, 74] width 269 height 25
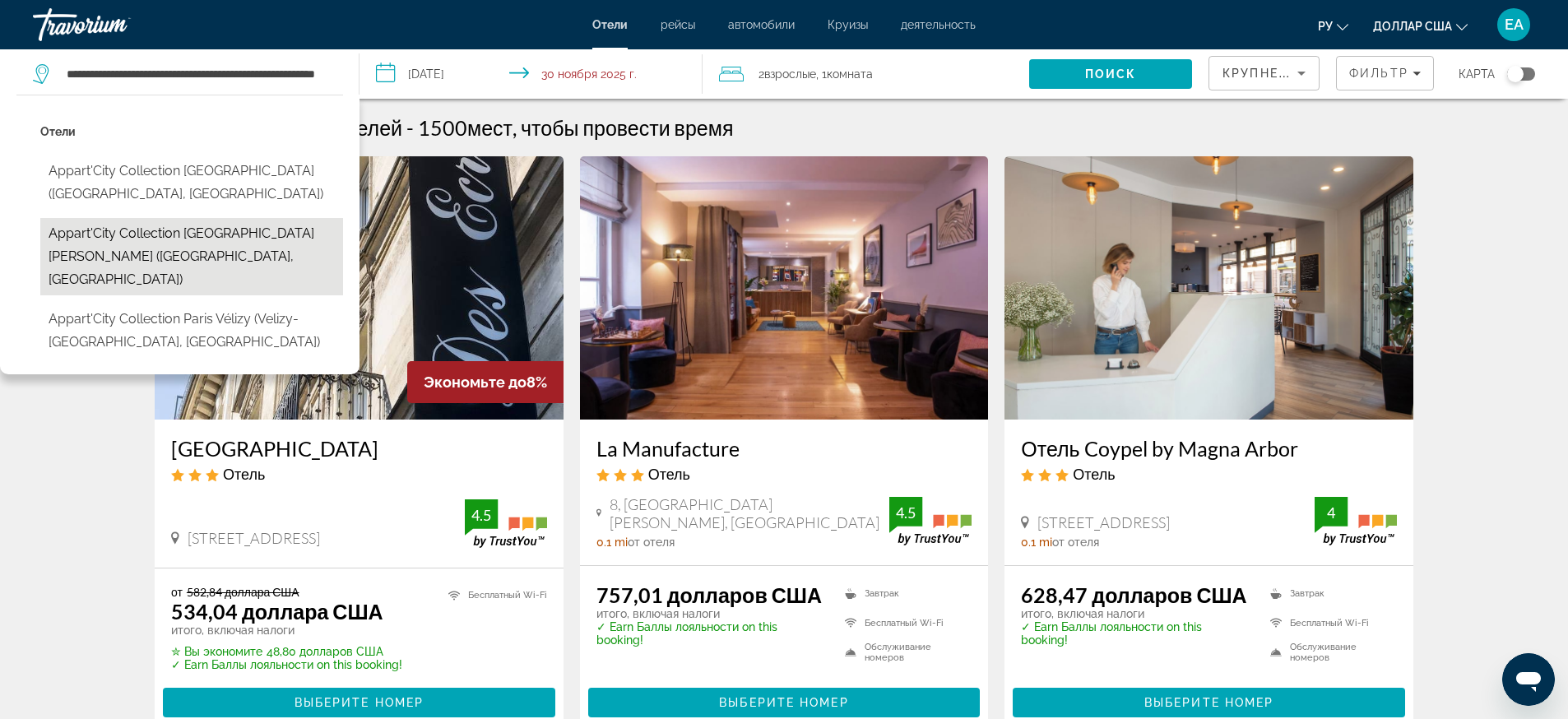
click at [216, 245] on button "Appart'City Collection [GEOGRAPHIC_DATA][PERSON_NAME] ([GEOGRAPHIC_DATA], [GEOG…" at bounding box center [192, 256] width 302 height 77
type input "**********"
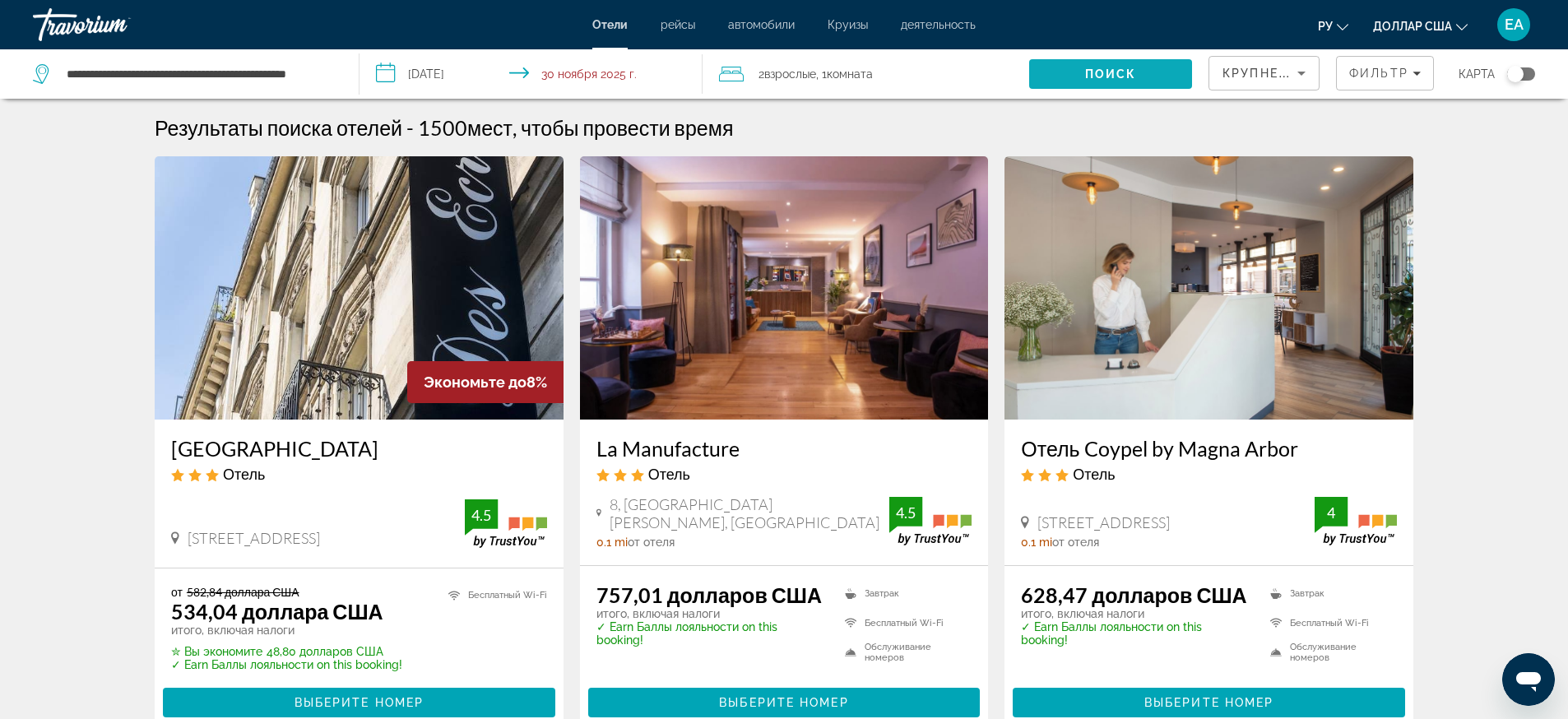
click at [1103, 72] on font "Поиск" at bounding box center [1111, 74] width 52 height 13
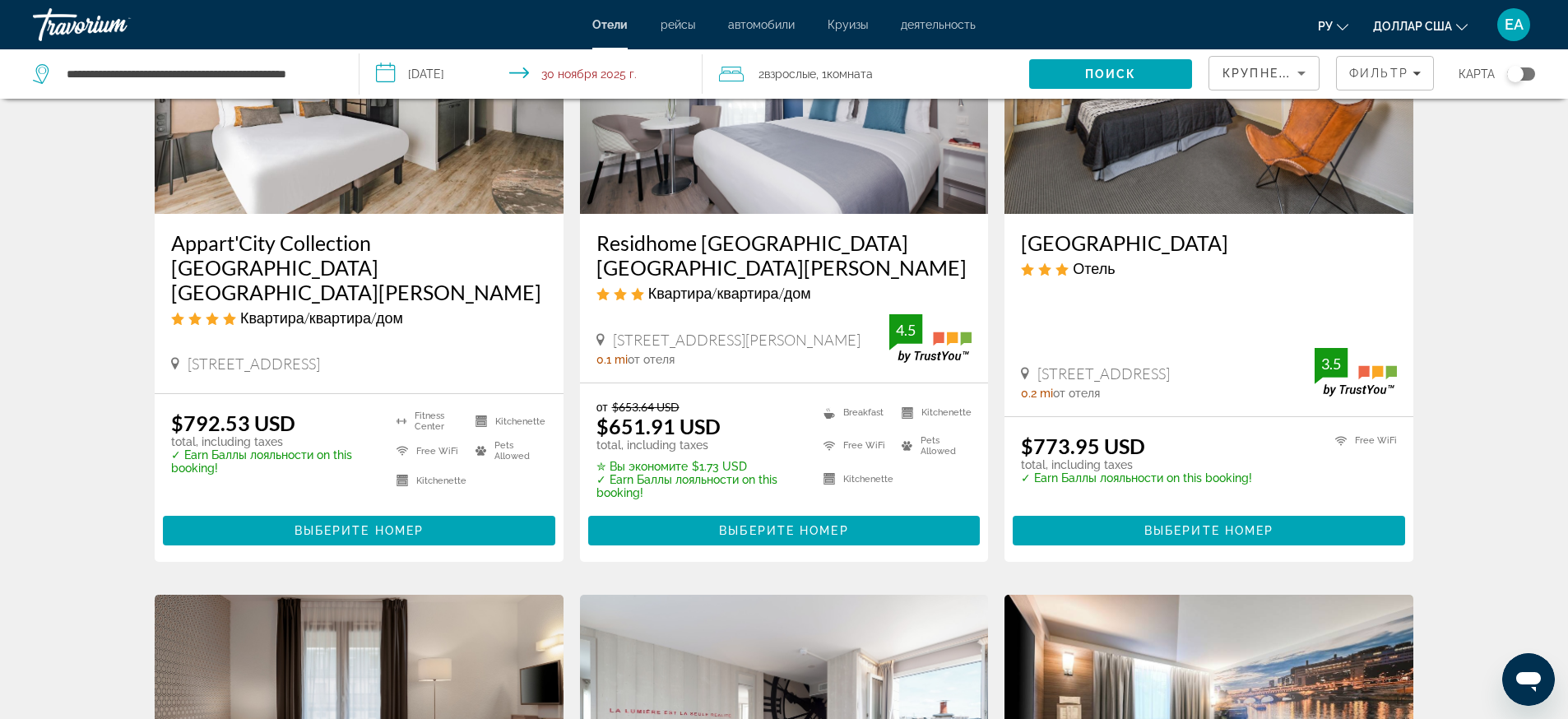
scroll to position [103, 0]
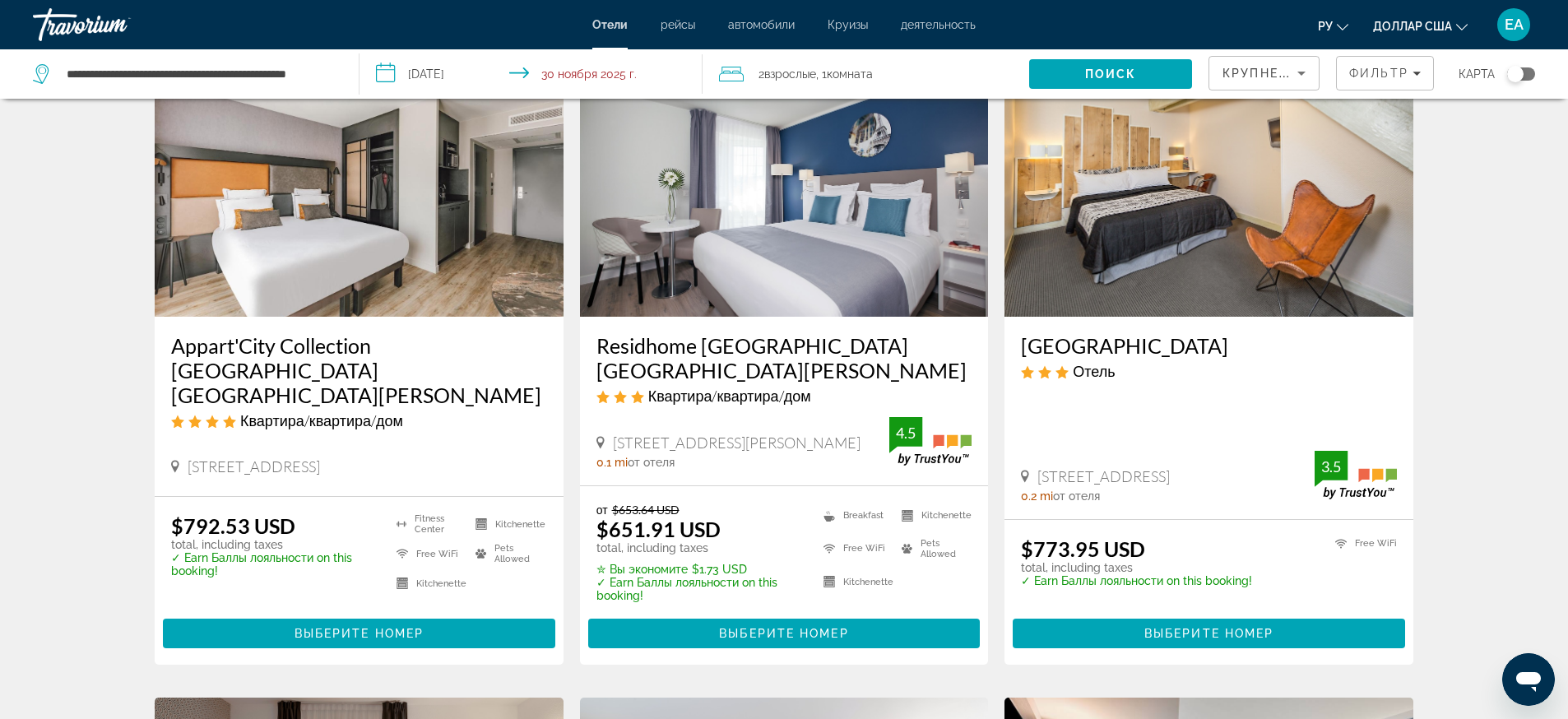
click at [731, 239] on img "Основное содержание" at bounding box center [784, 185] width 408 height 264
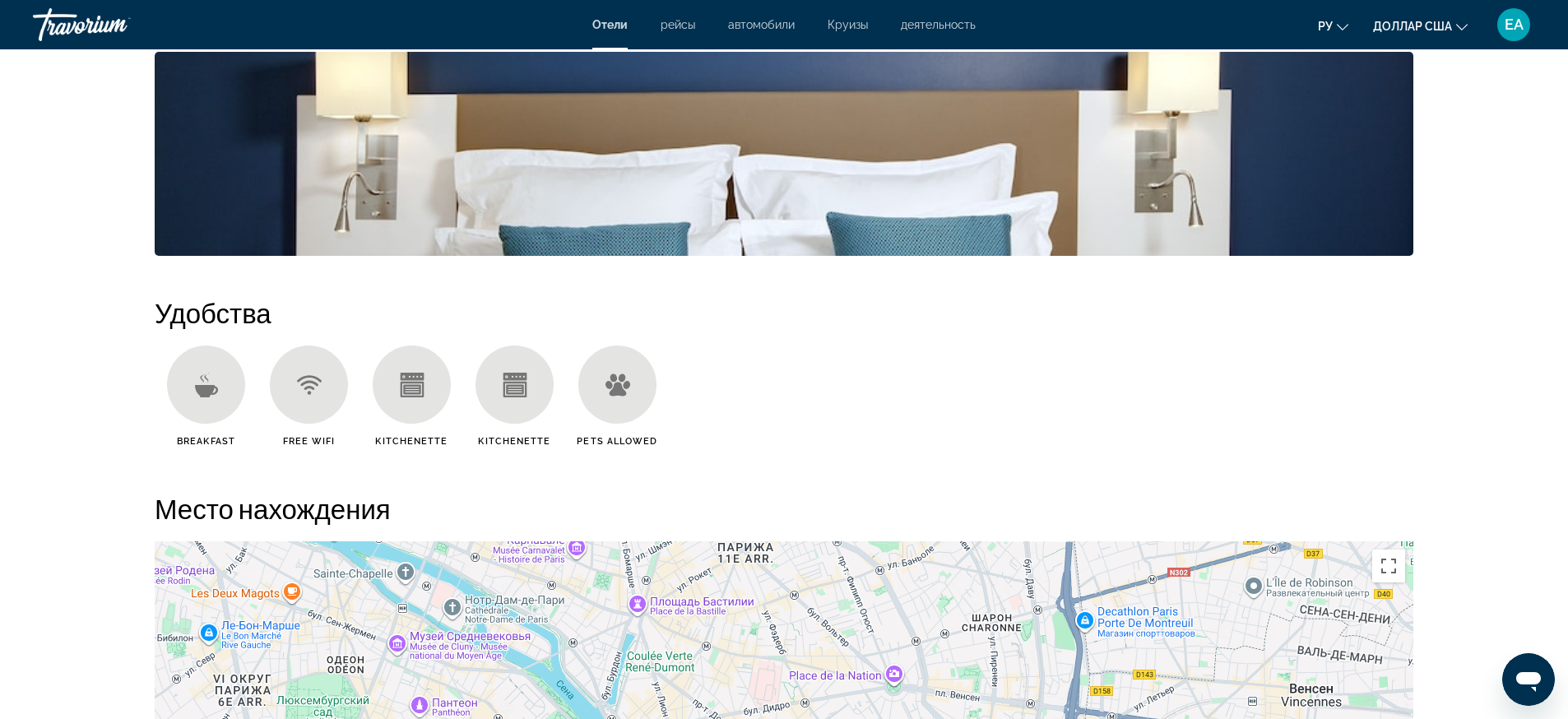
scroll to position [701, 0]
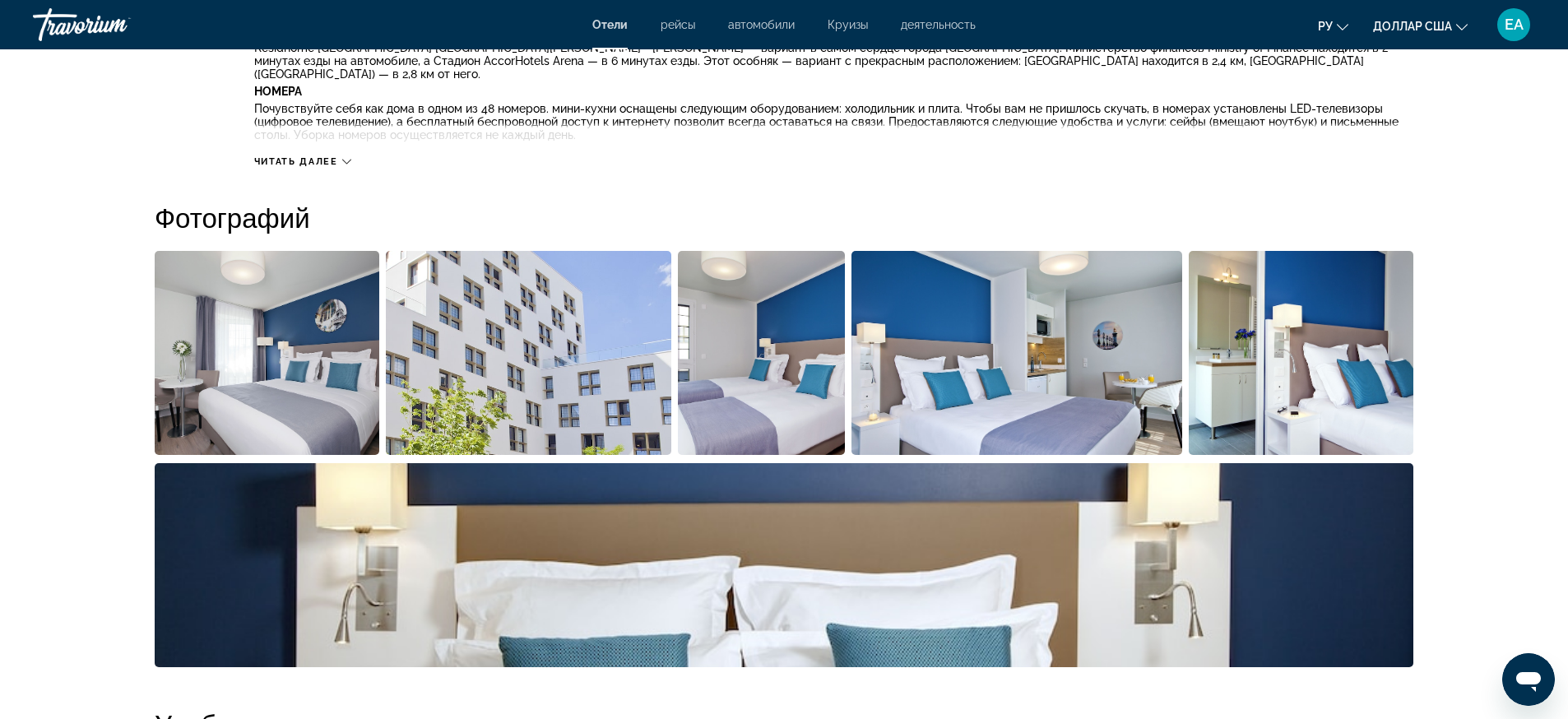
click at [908, 385] on img "Open full-screen image slider" at bounding box center [1017, 352] width 332 height 204
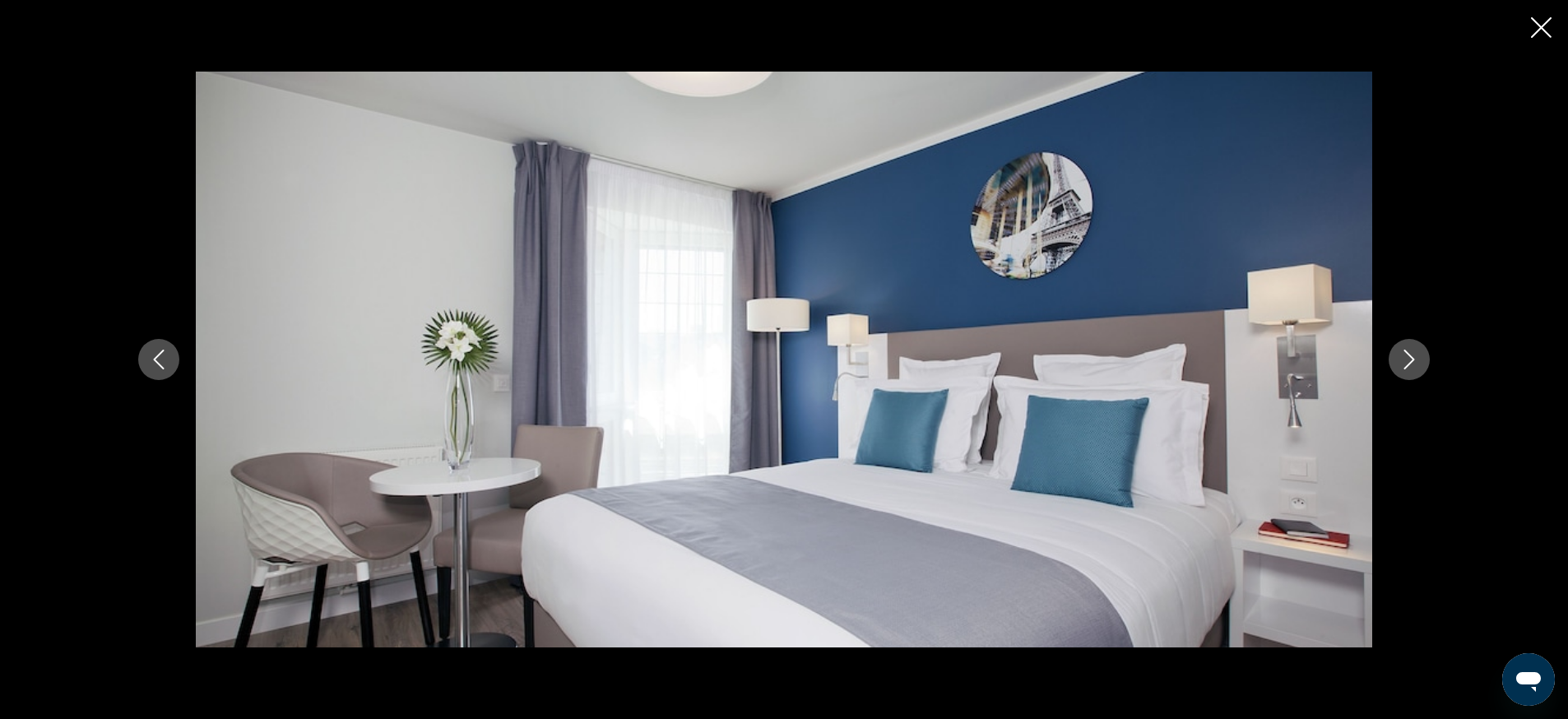
click at [1403, 359] on icon "Next image" at bounding box center [1409, 359] width 19 height 19
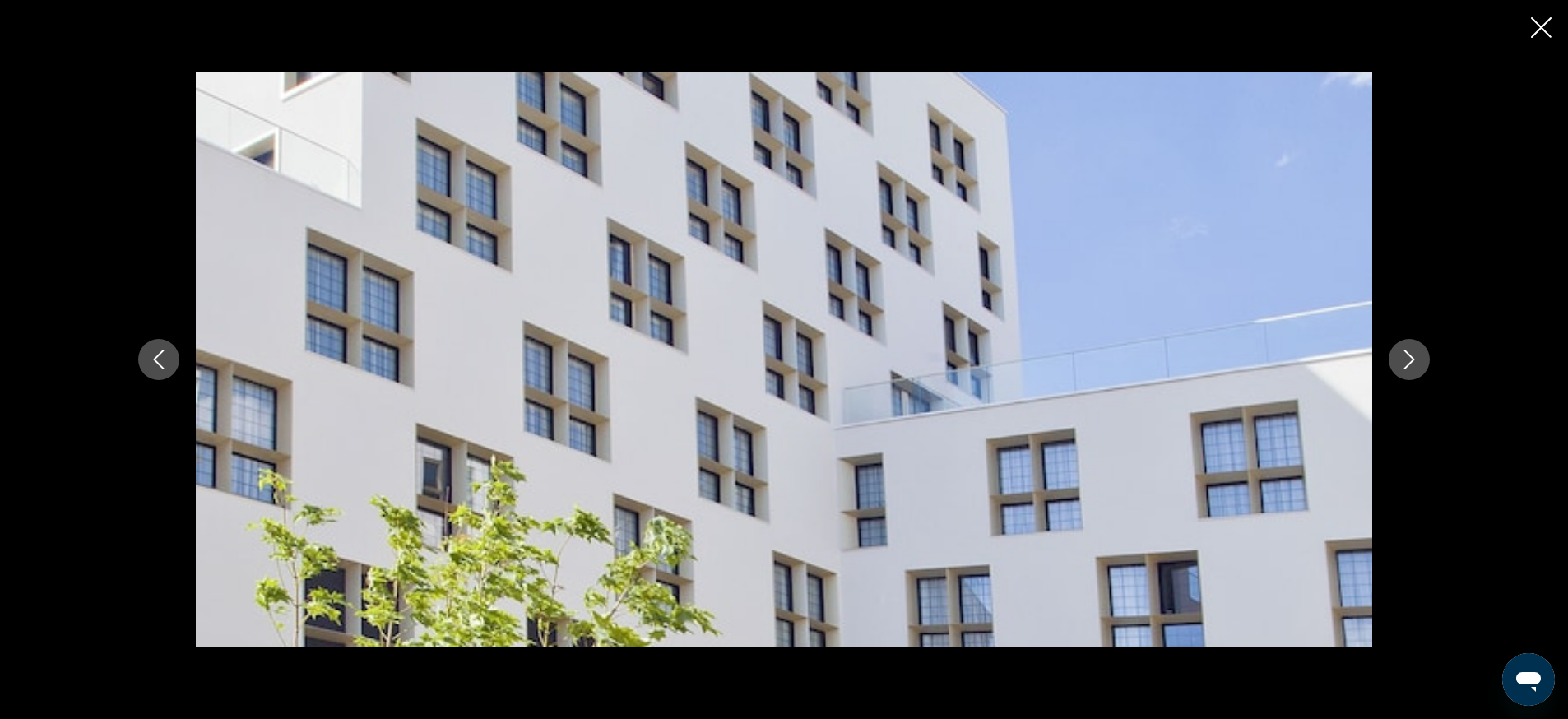
click at [1403, 359] on icon "Next image" at bounding box center [1409, 359] width 19 height 19
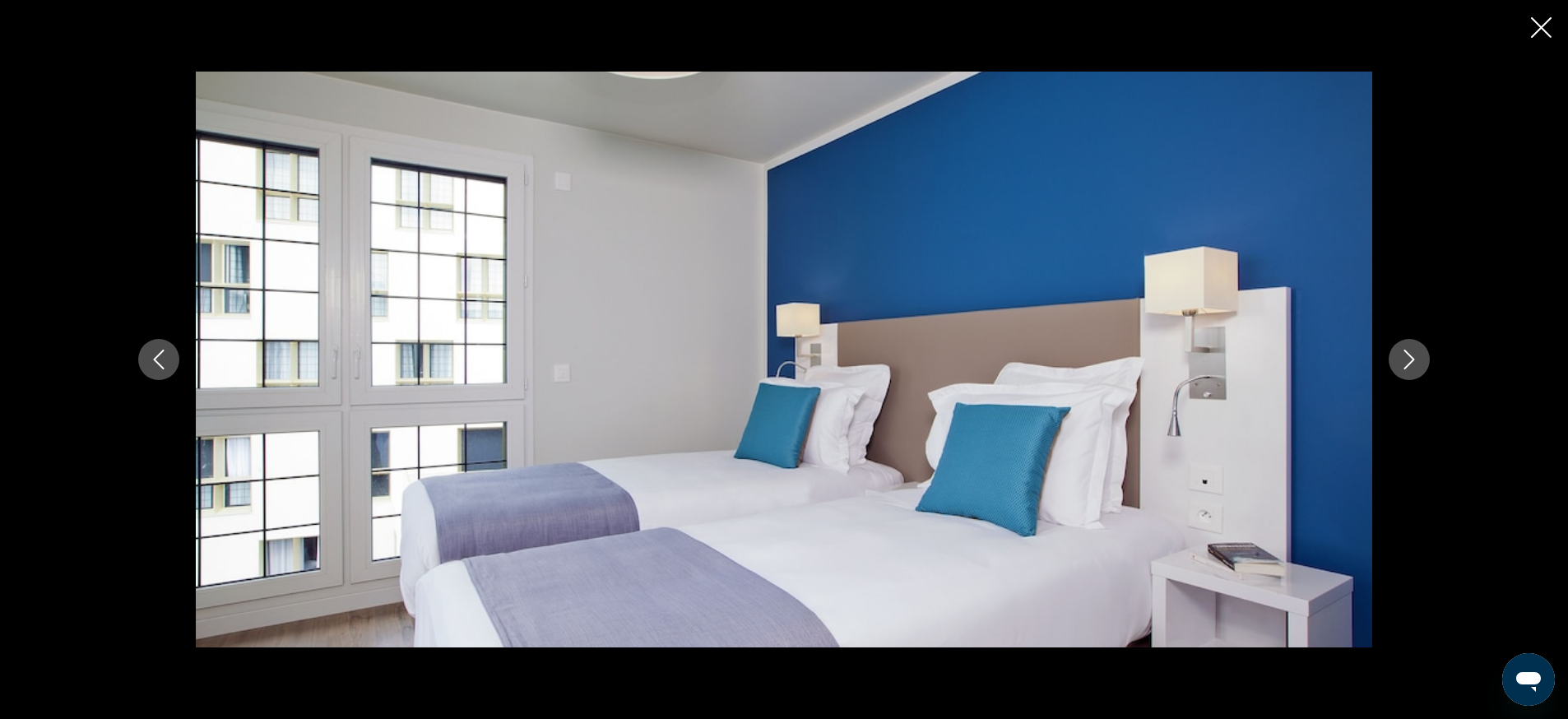
click at [1403, 359] on icon "Next image" at bounding box center [1409, 359] width 19 height 19
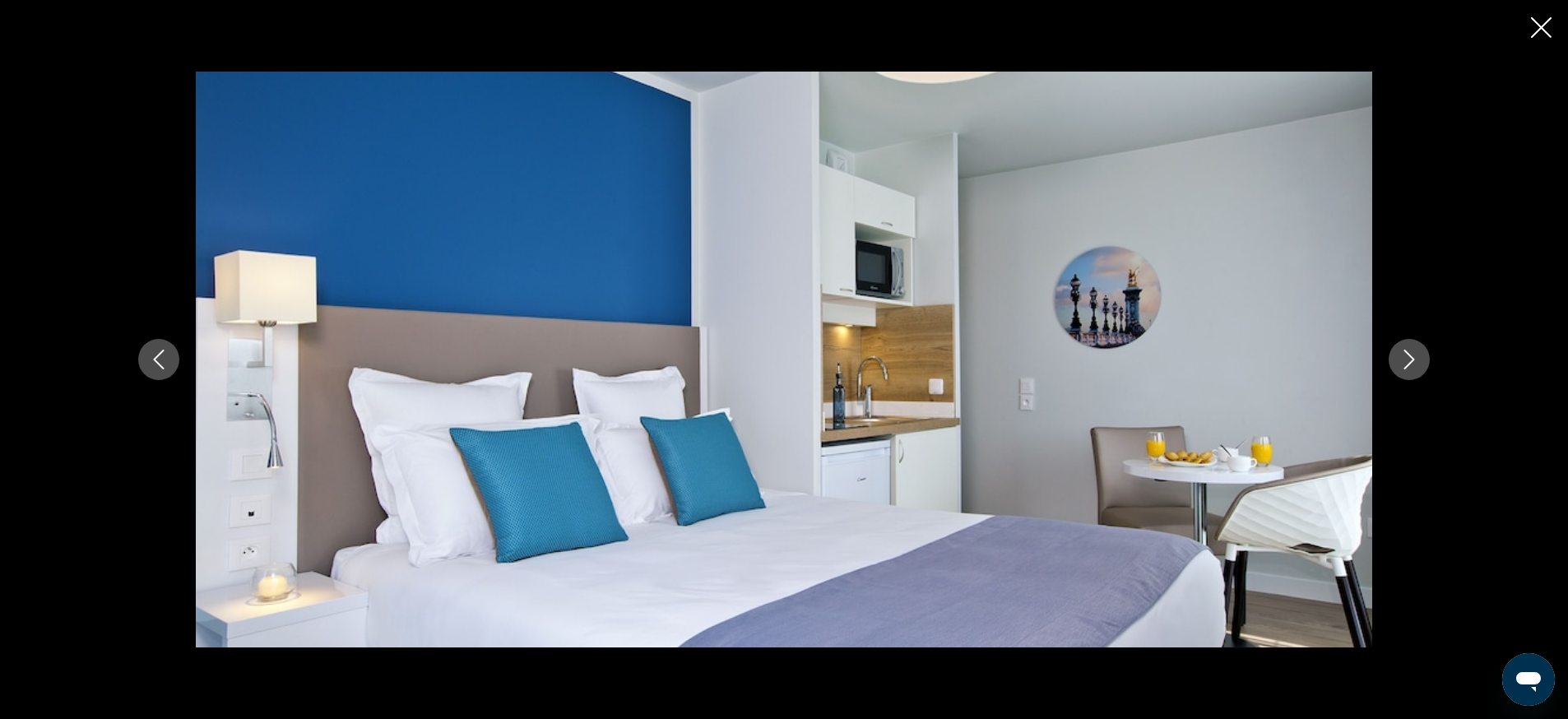
click at [1403, 359] on icon "Next image" at bounding box center [1409, 359] width 19 height 19
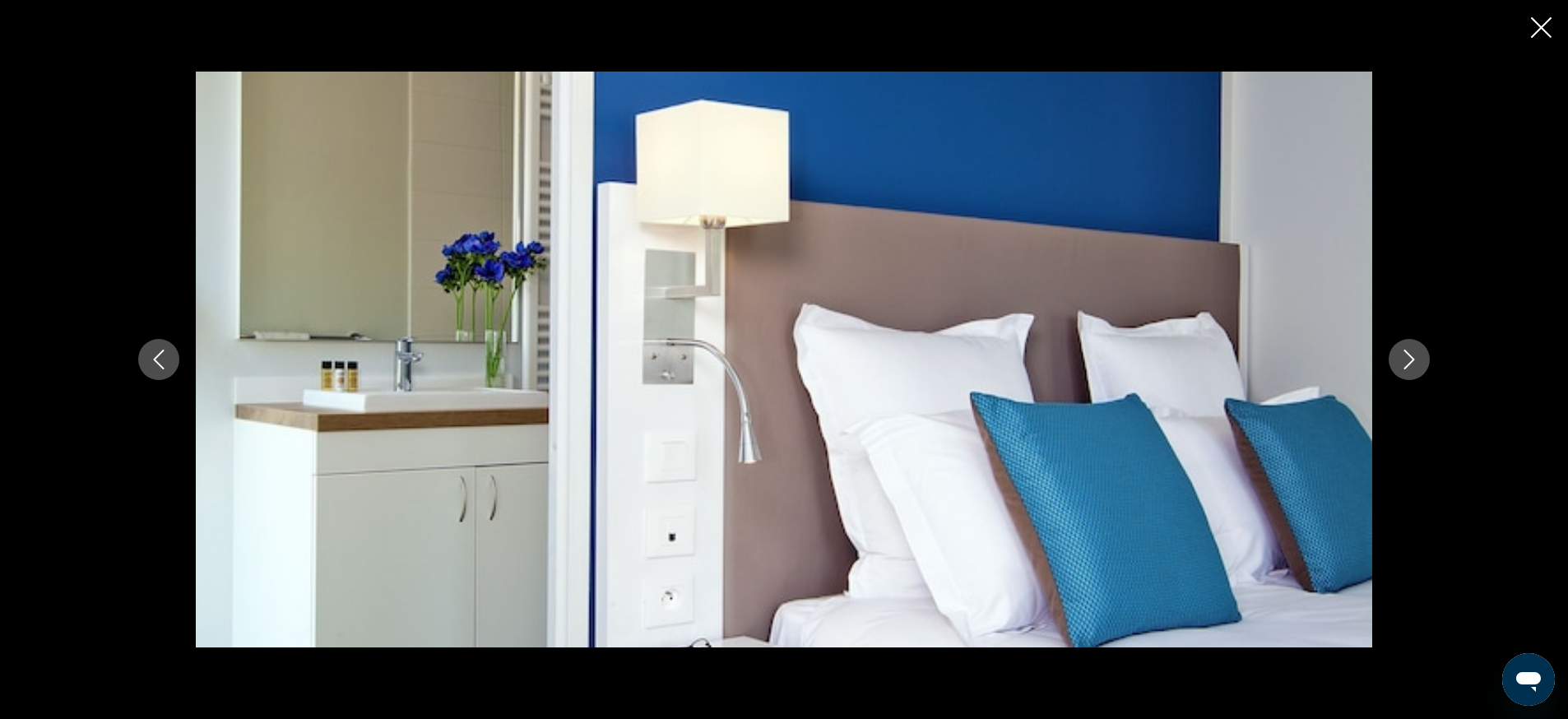
click at [1403, 359] on icon "Next image" at bounding box center [1409, 359] width 19 height 19
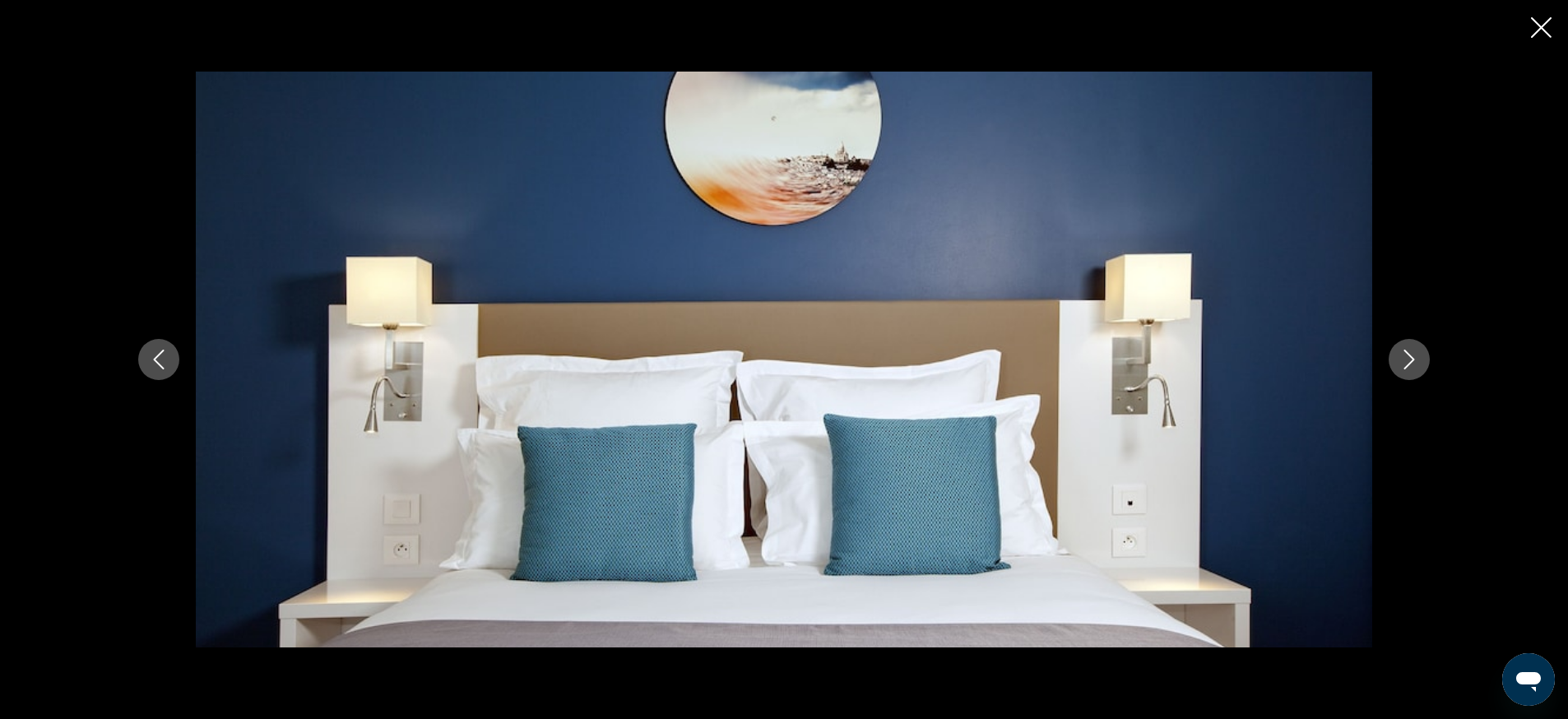
click at [1403, 359] on icon "Next image" at bounding box center [1409, 359] width 19 height 19
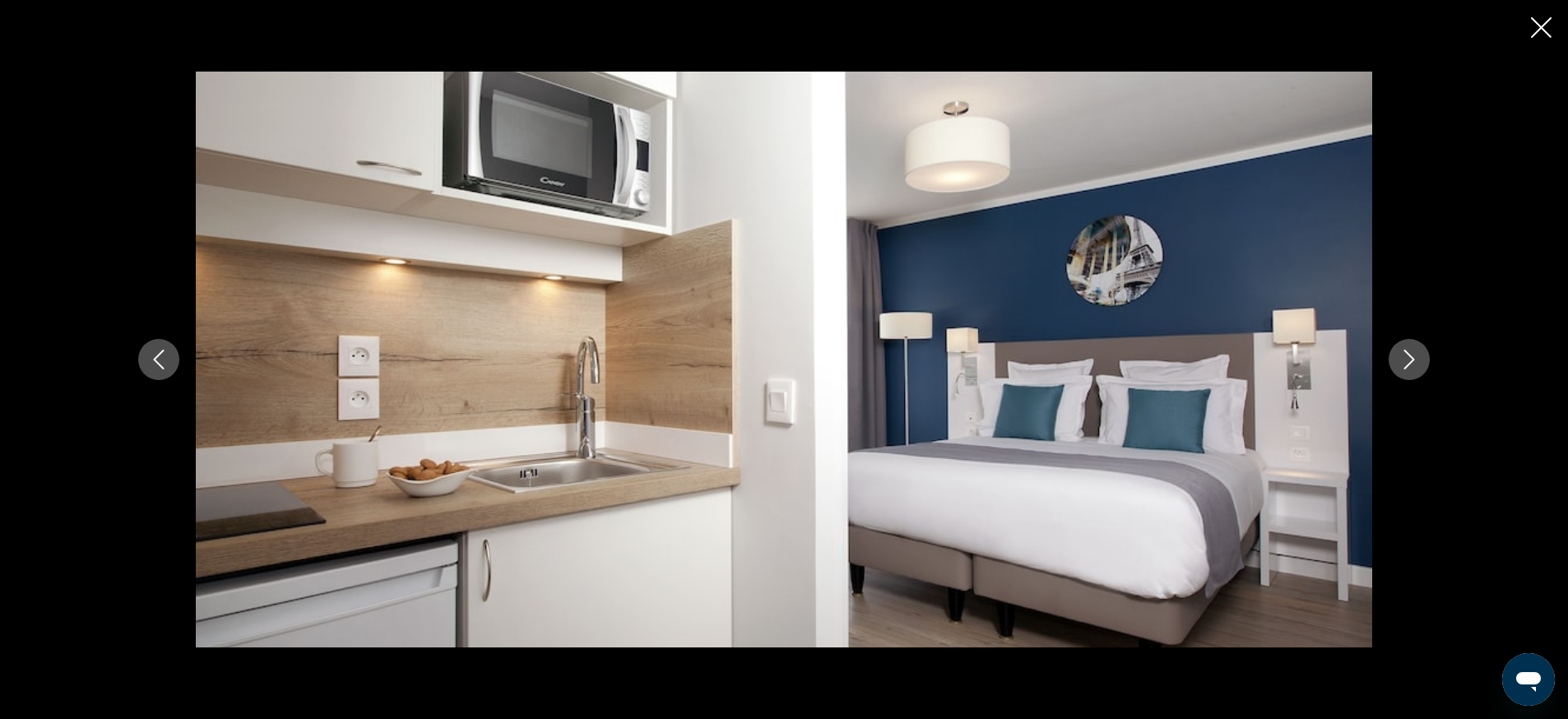
click at [1400, 360] on icon "Next image" at bounding box center [1409, 359] width 19 height 19
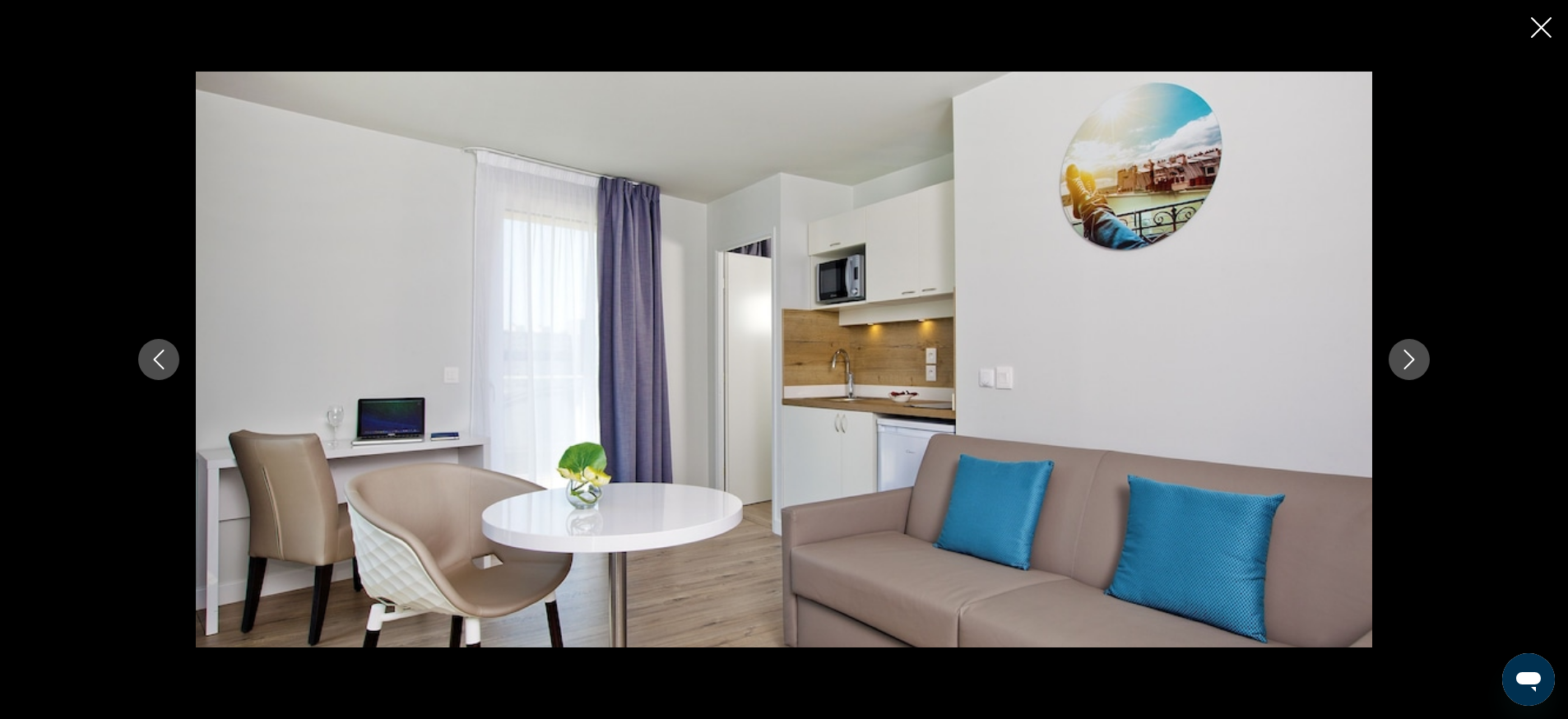
click at [1400, 360] on icon "Next image" at bounding box center [1409, 359] width 19 height 19
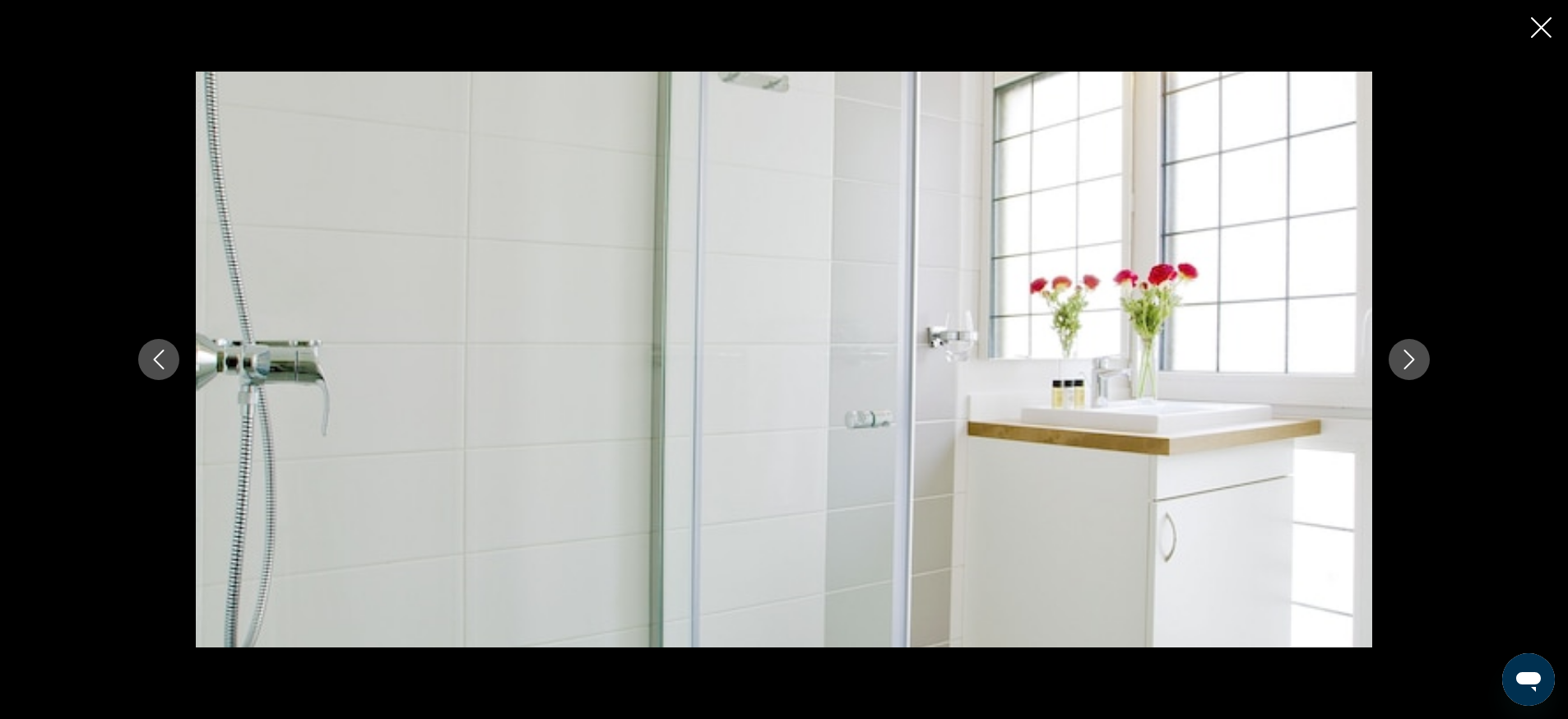
click at [1400, 360] on icon "Next image" at bounding box center [1409, 359] width 19 height 19
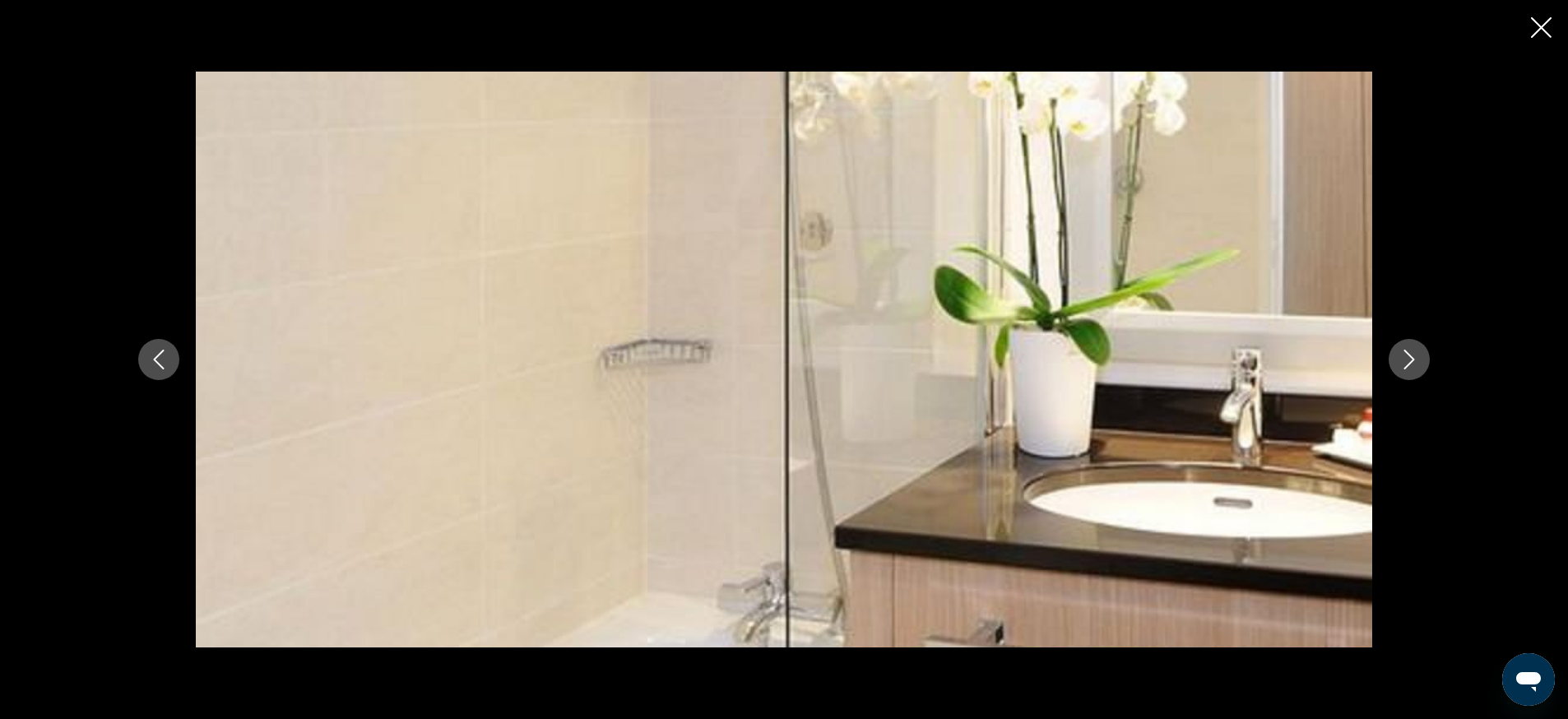
click at [1400, 360] on icon "Next image" at bounding box center [1409, 359] width 19 height 19
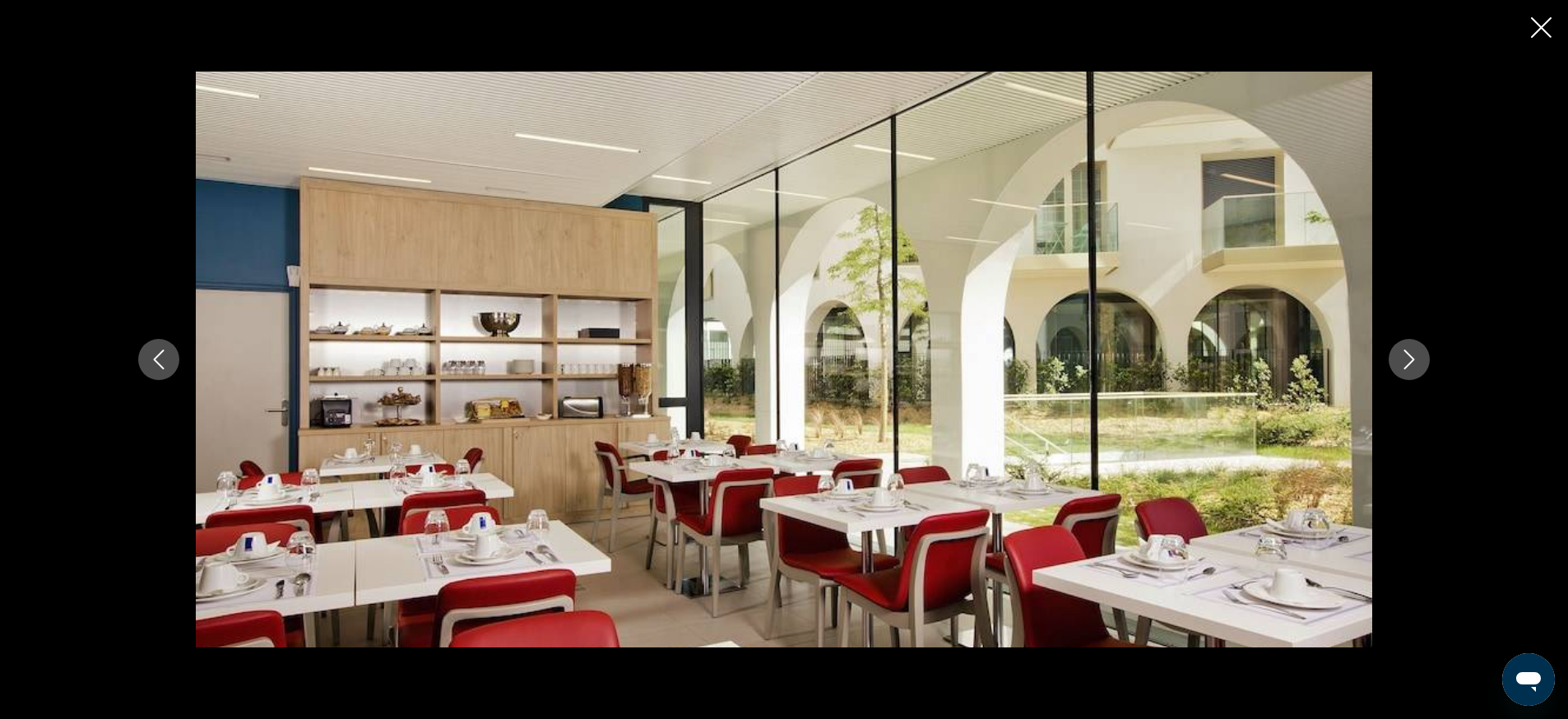
click at [1400, 360] on icon "Next image" at bounding box center [1409, 359] width 19 height 19
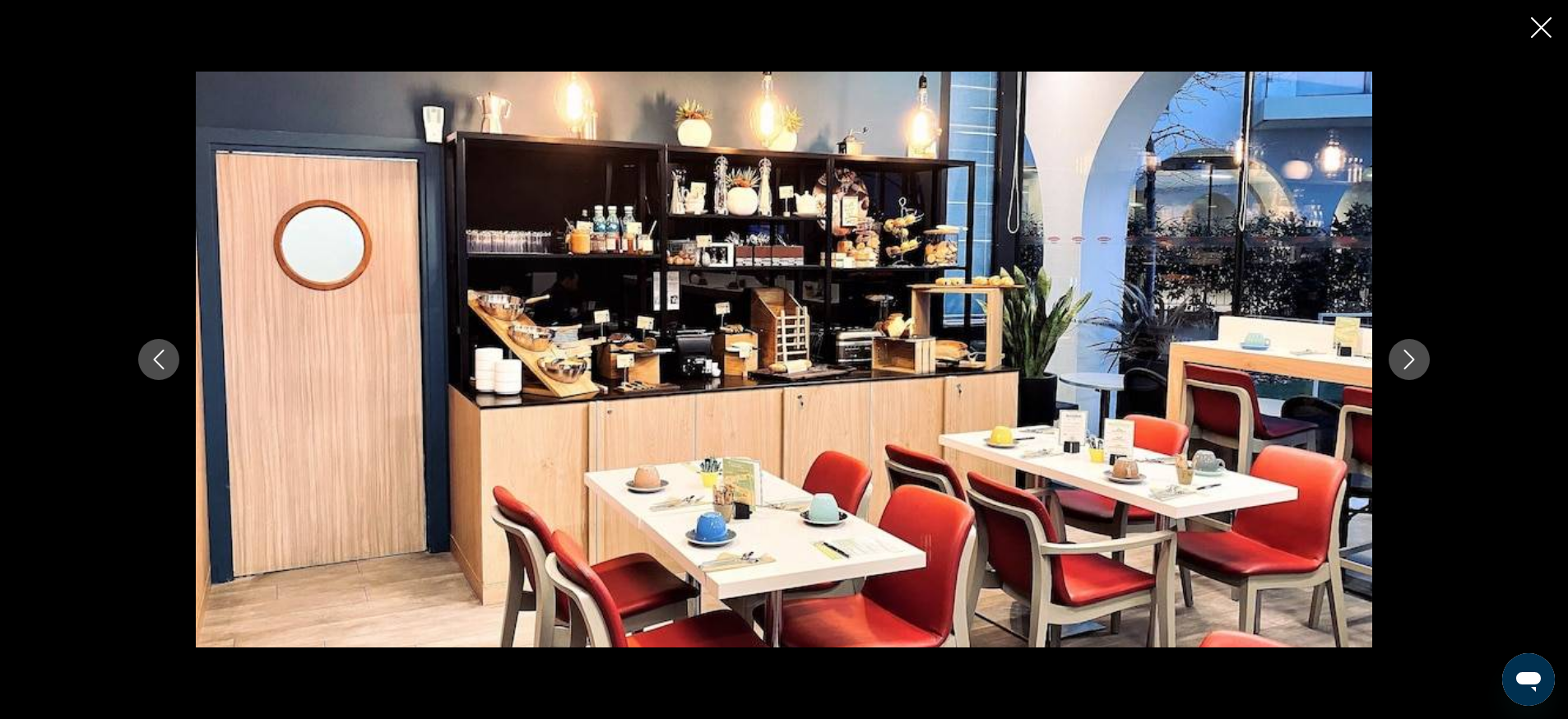
click at [1400, 360] on icon "Next image" at bounding box center [1409, 359] width 19 height 19
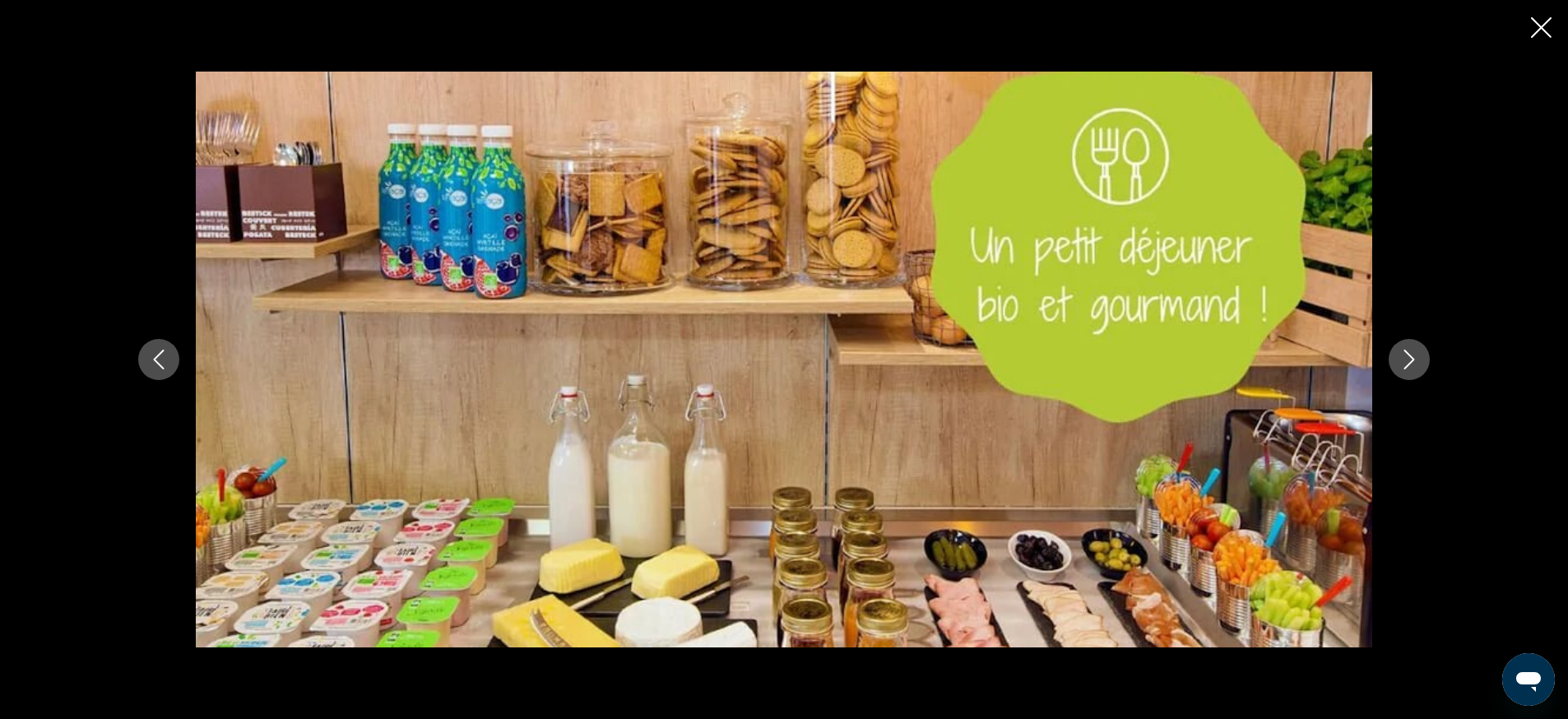
click at [1400, 360] on icon "Next image" at bounding box center [1409, 359] width 19 height 19
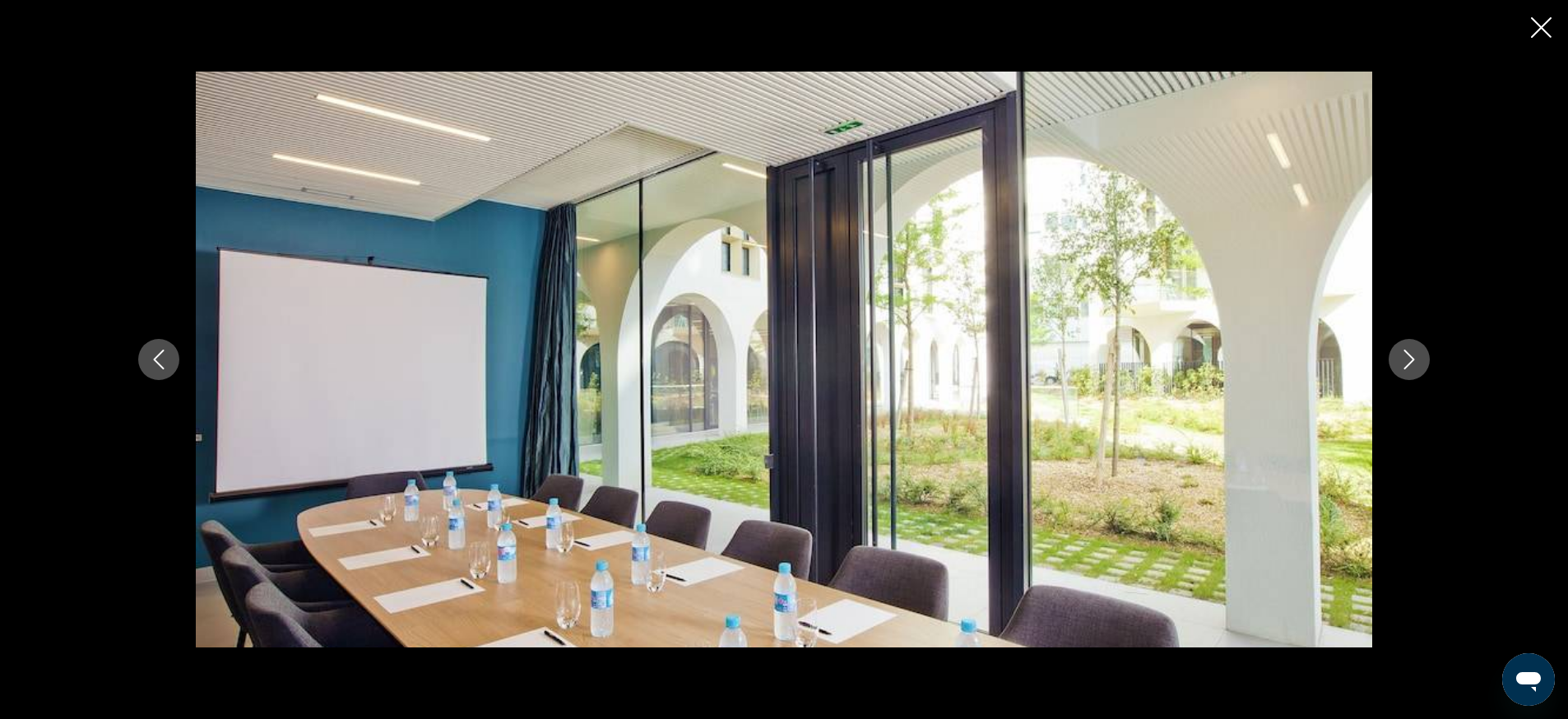
click at [1400, 360] on icon "Next image" at bounding box center [1409, 359] width 19 height 19
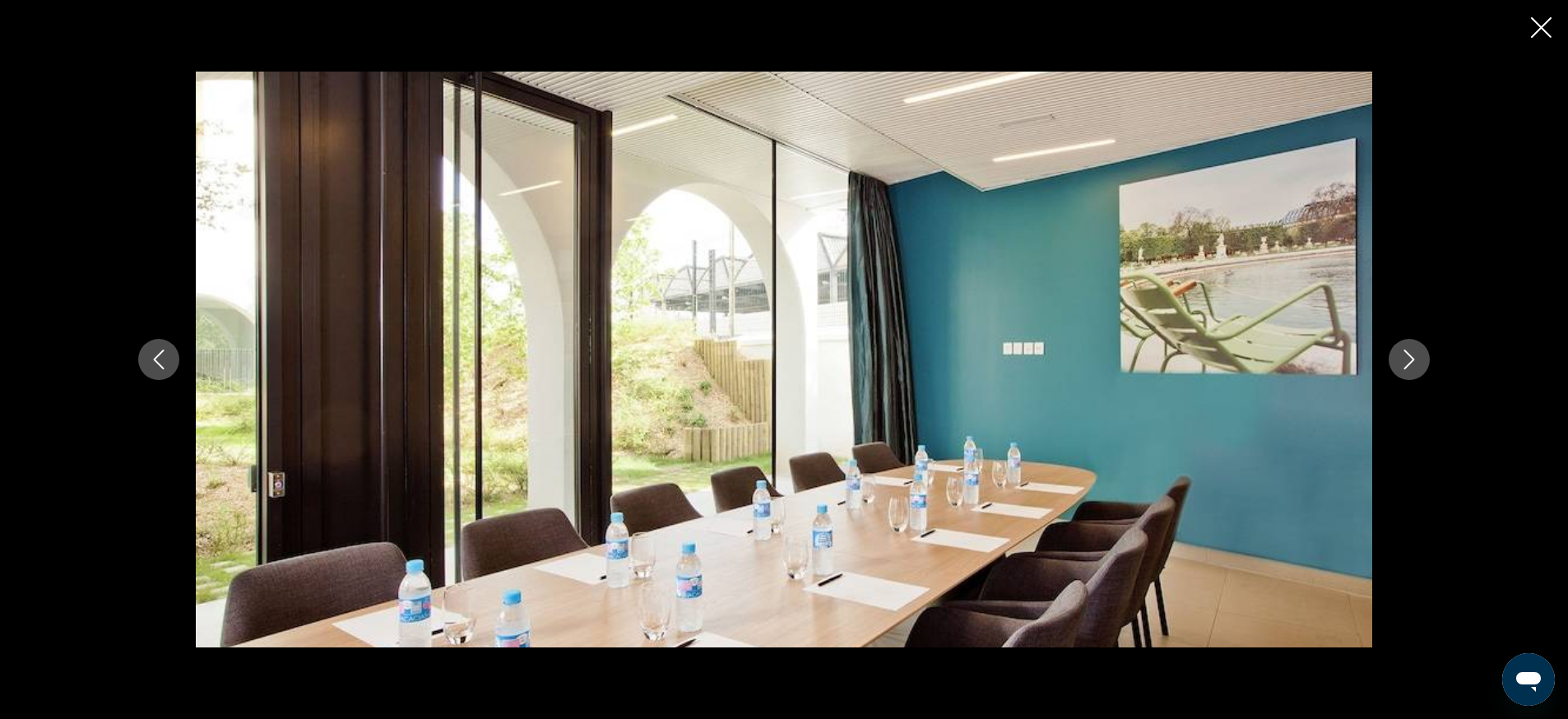
click at [1400, 360] on icon "Next image" at bounding box center [1409, 359] width 19 height 19
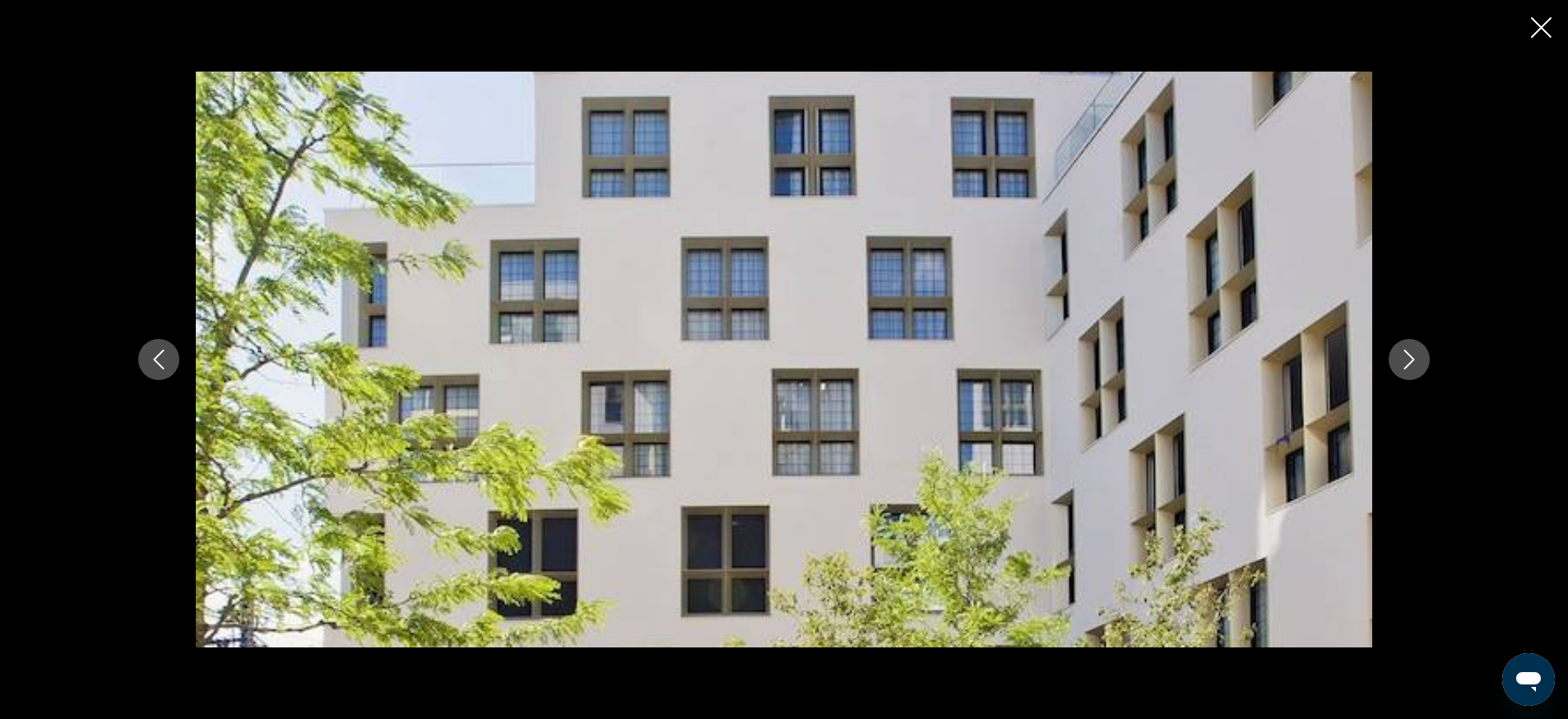
click at [1400, 360] on icon "Next image" at bounding box center [1409, 359] width 19 height 19
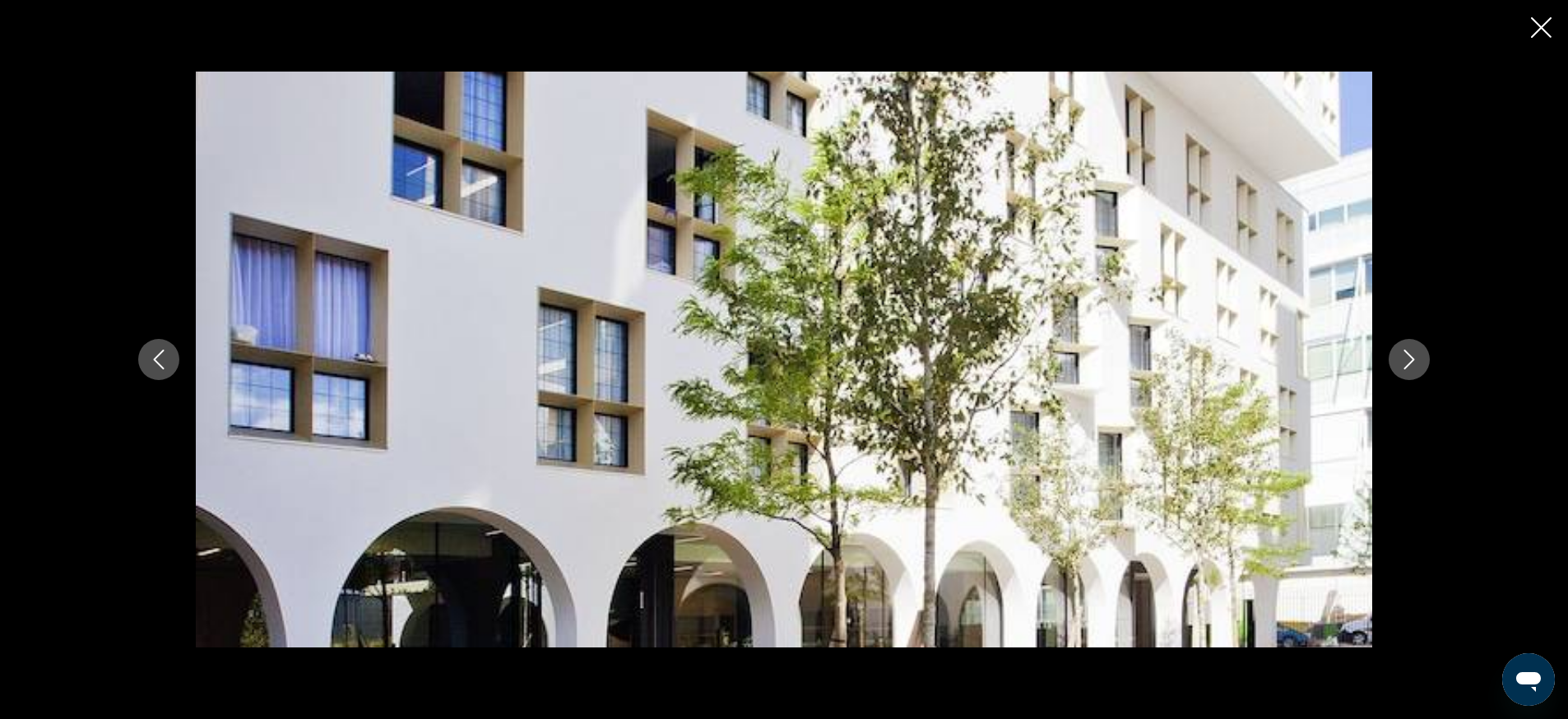
click at [1400, 360] on icon "Next image" at bounding box center [1409, 359] width 19 height 19
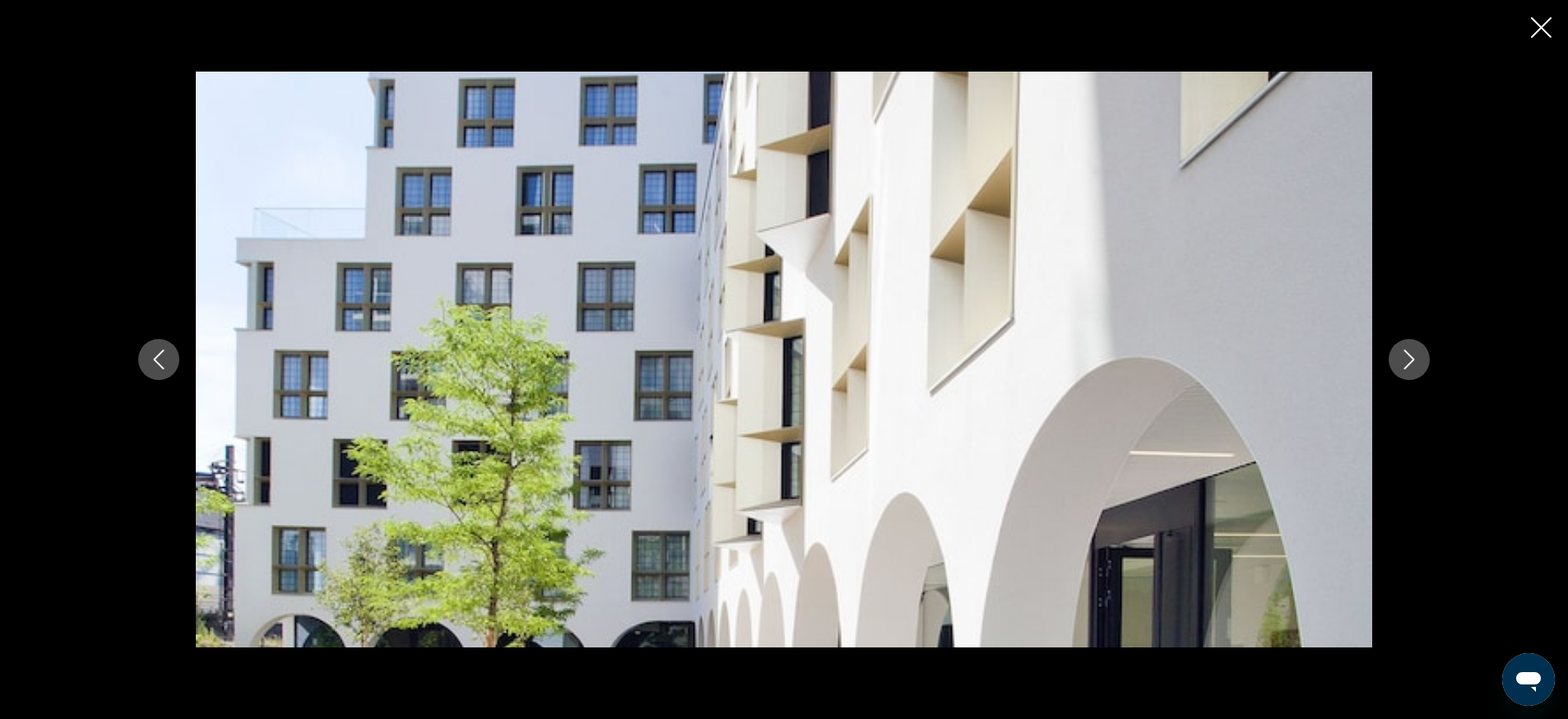
click at [1400, 360] on icon "Next image" at bounding box center [1409, 359] width 19 height 19
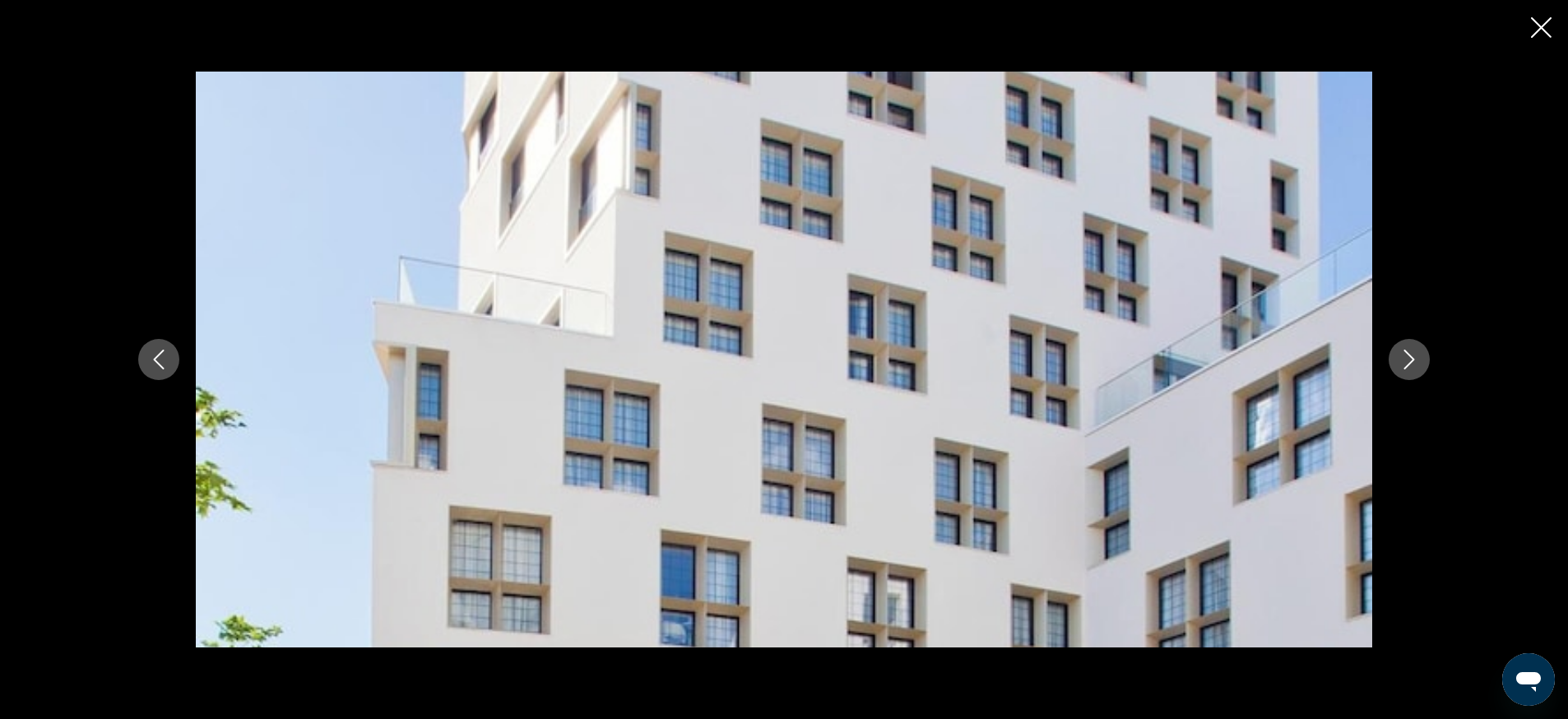
click at [1400, 360] on icon "Next image" at bounding box center [1409, 359] width 19 height 19
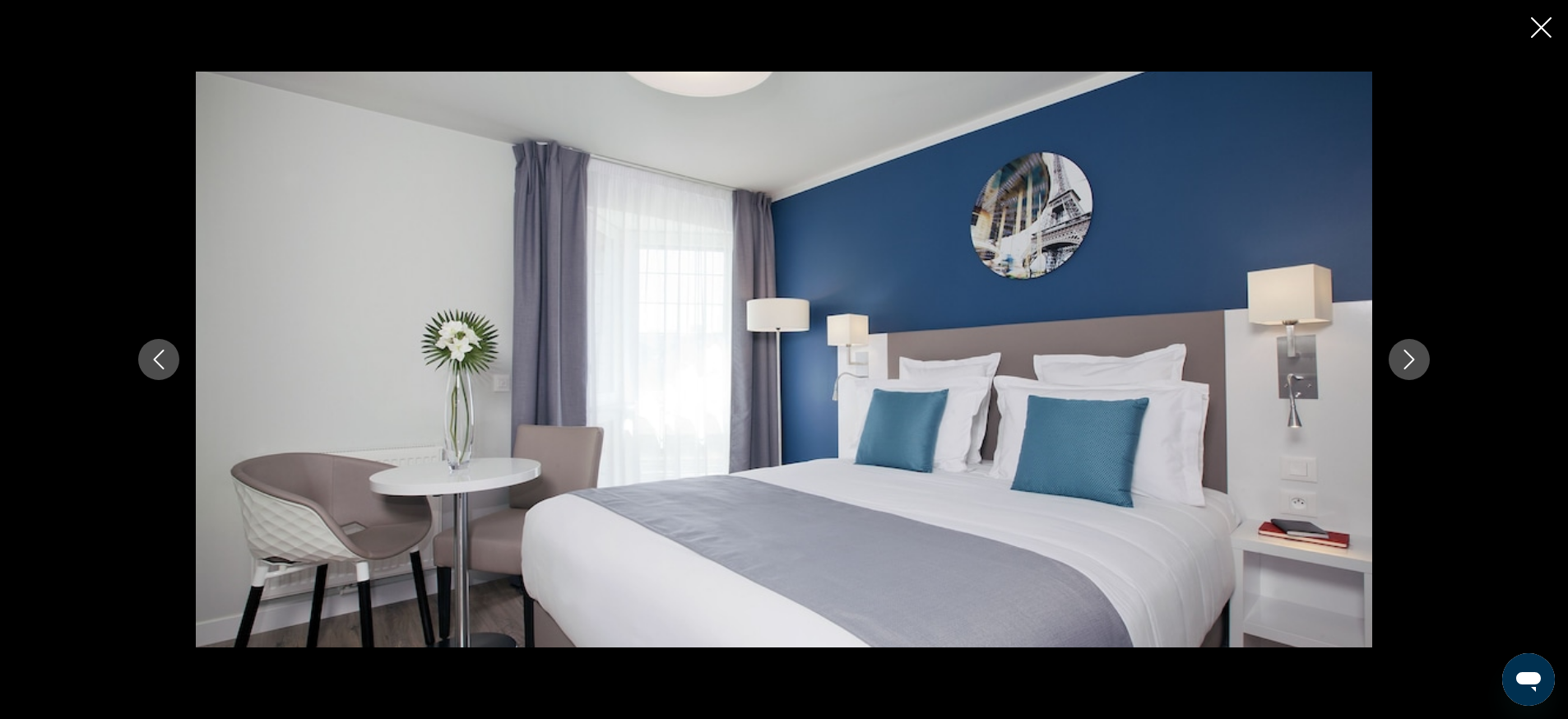
click at [1400, 360] on icon "Next image" at bounding box center [1409, 359] width 19 height 19
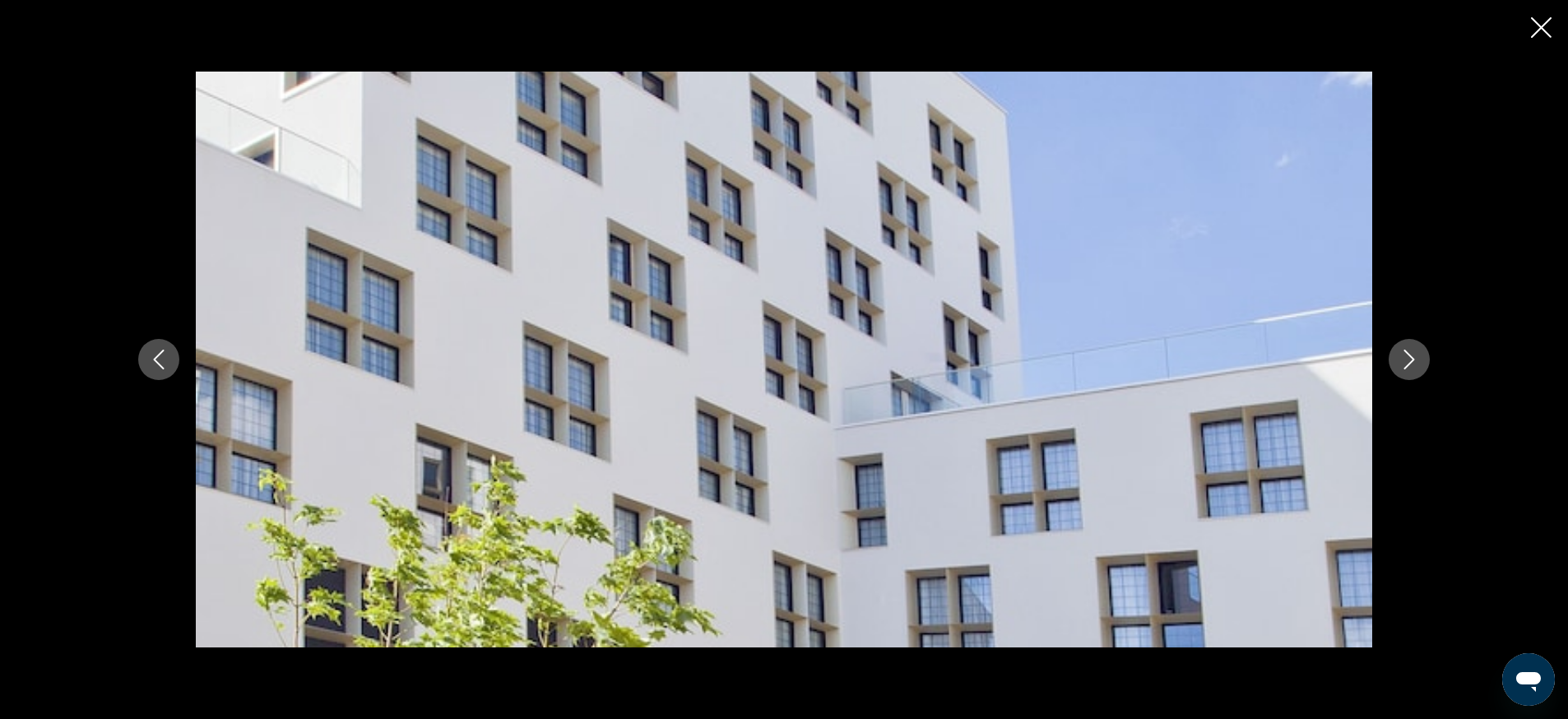
click at [1540, 26] on icon "Close slideshow" at bounding box center [1540, 28] width 20 height 20
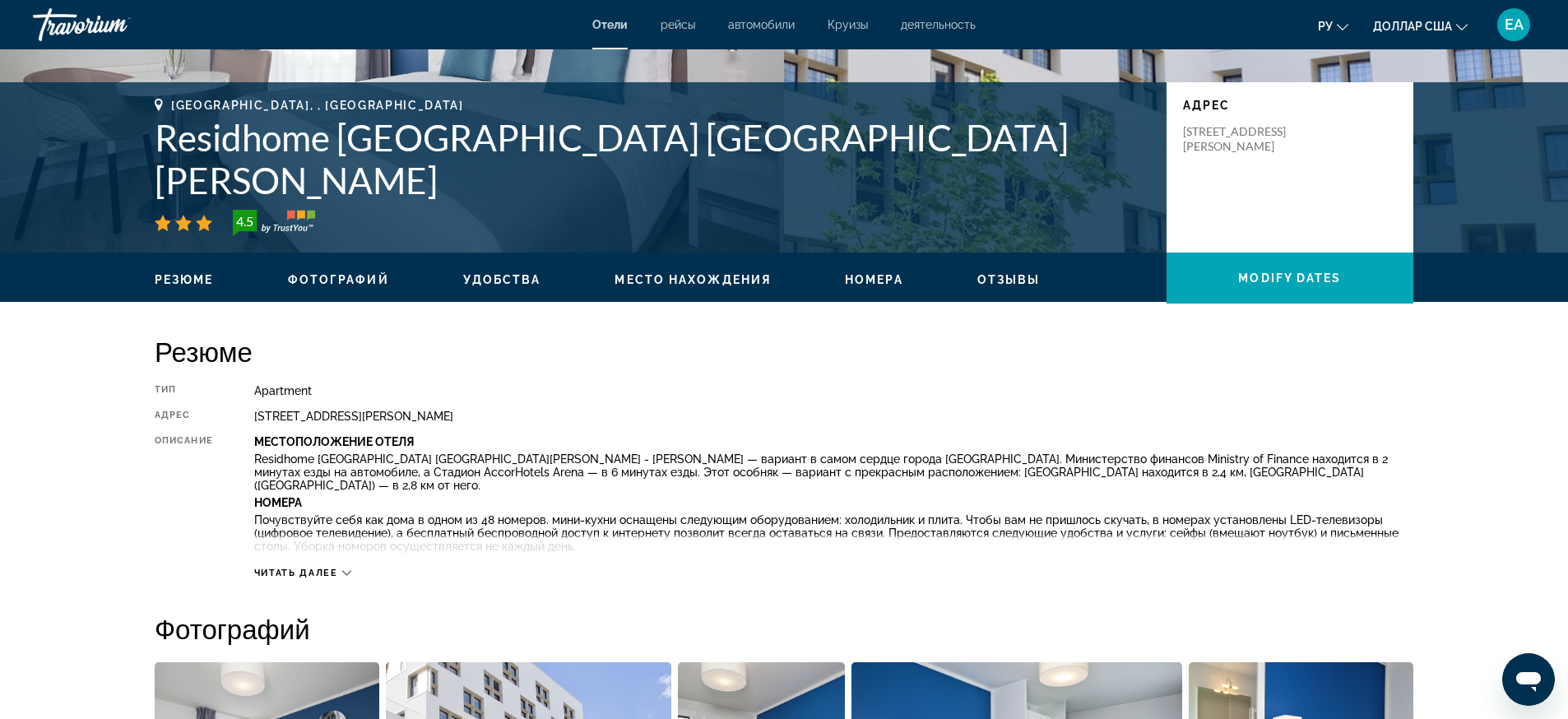
scroll to position [0, 0]
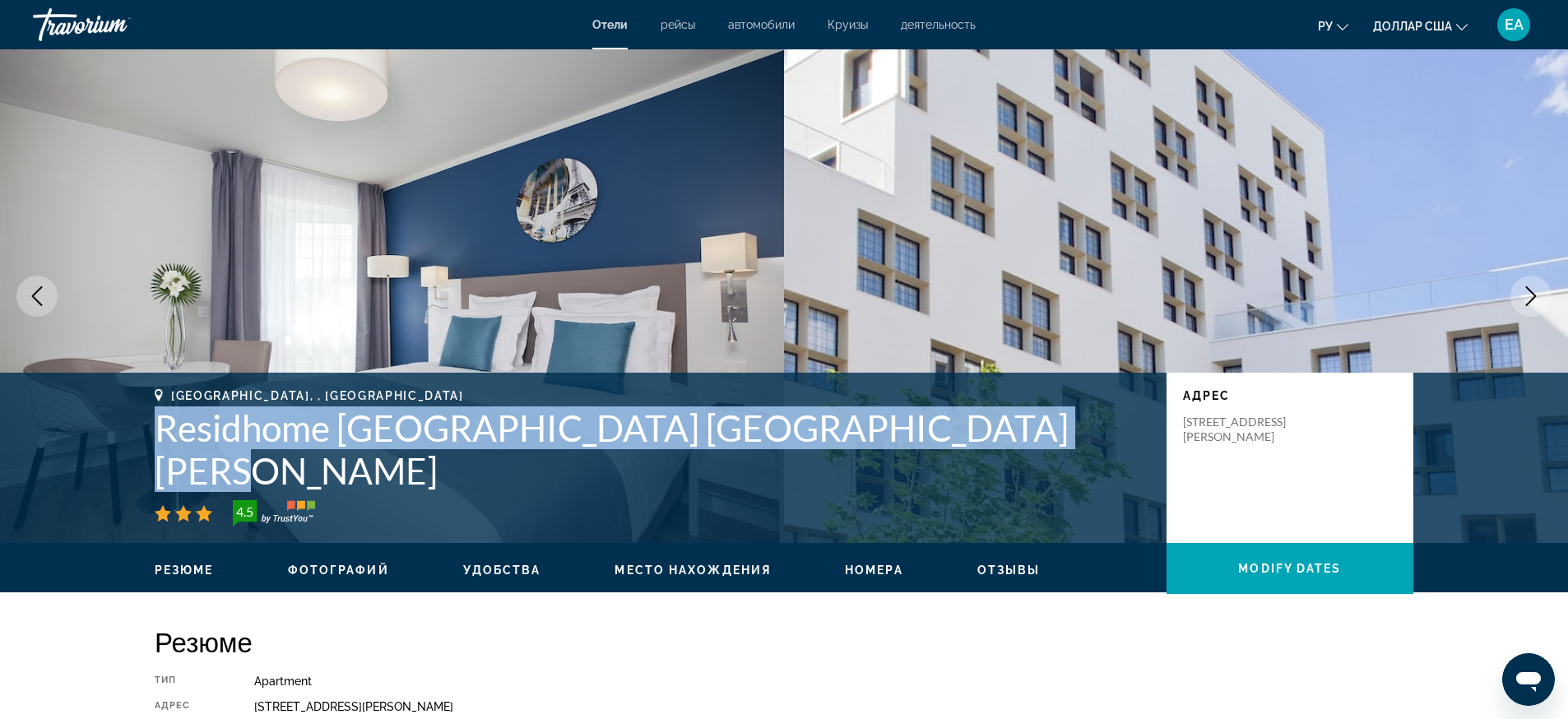
drag, startPoint x: 155, startPoint y: 462, endPoint x: 988, endPoint y: 458, distance: 833.0
click at [988, 458] on h1 "Residhome Paris Gare de Lyon Jacqueline De Romilly" at bounding box center [653, 449] width 996 height 86
copy h1 "Residhome Paris Gare de Lyon Jacqueline De Romilly"
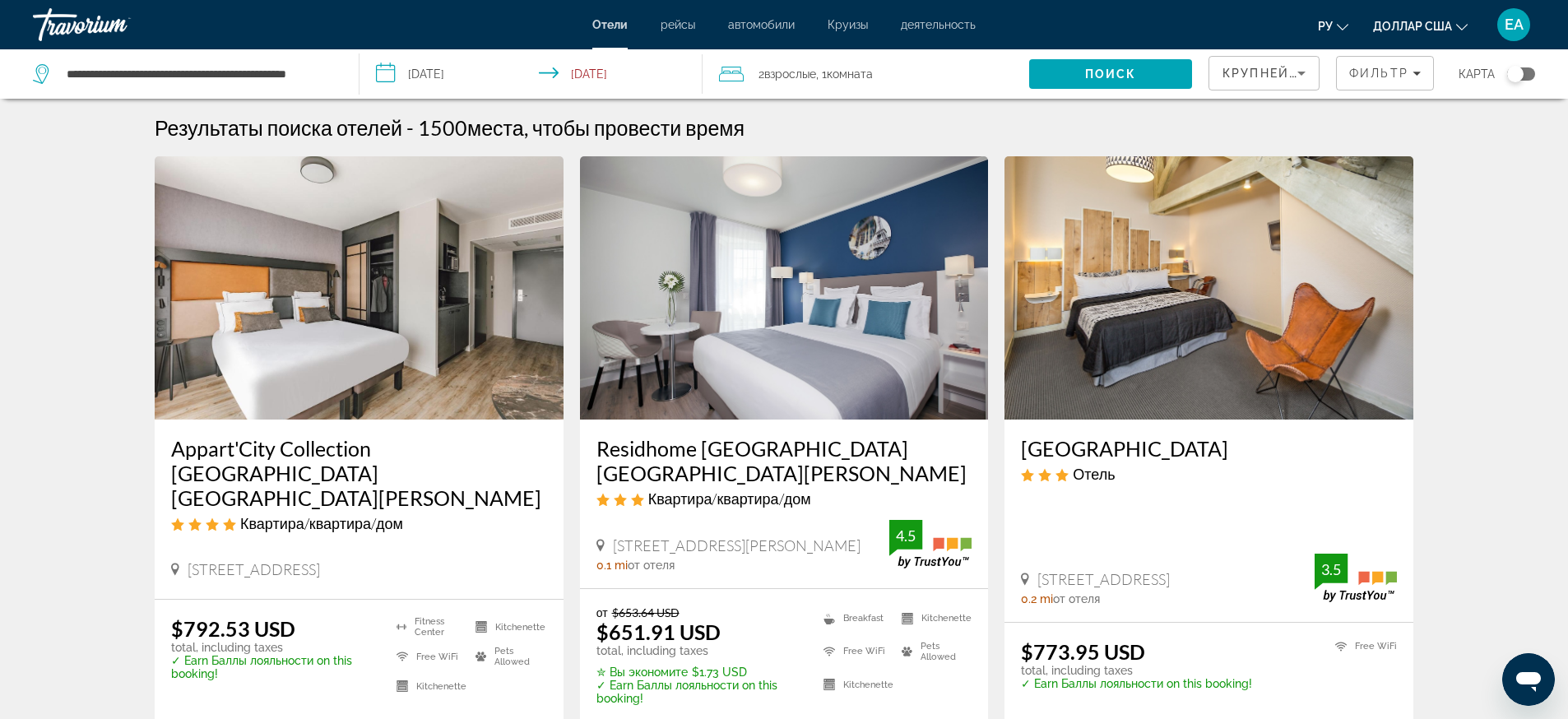
drag, startPoint x: 335, startPoint y: 67, endPoint x: 70, endPoint y: 76, distance: 265.2
click at [70, 76] on div "**********" at bounding box center [187, 75] width 309 height 50
click at [278, 62] on input "**********" at bounding box center [199, 74] width 269 height 25
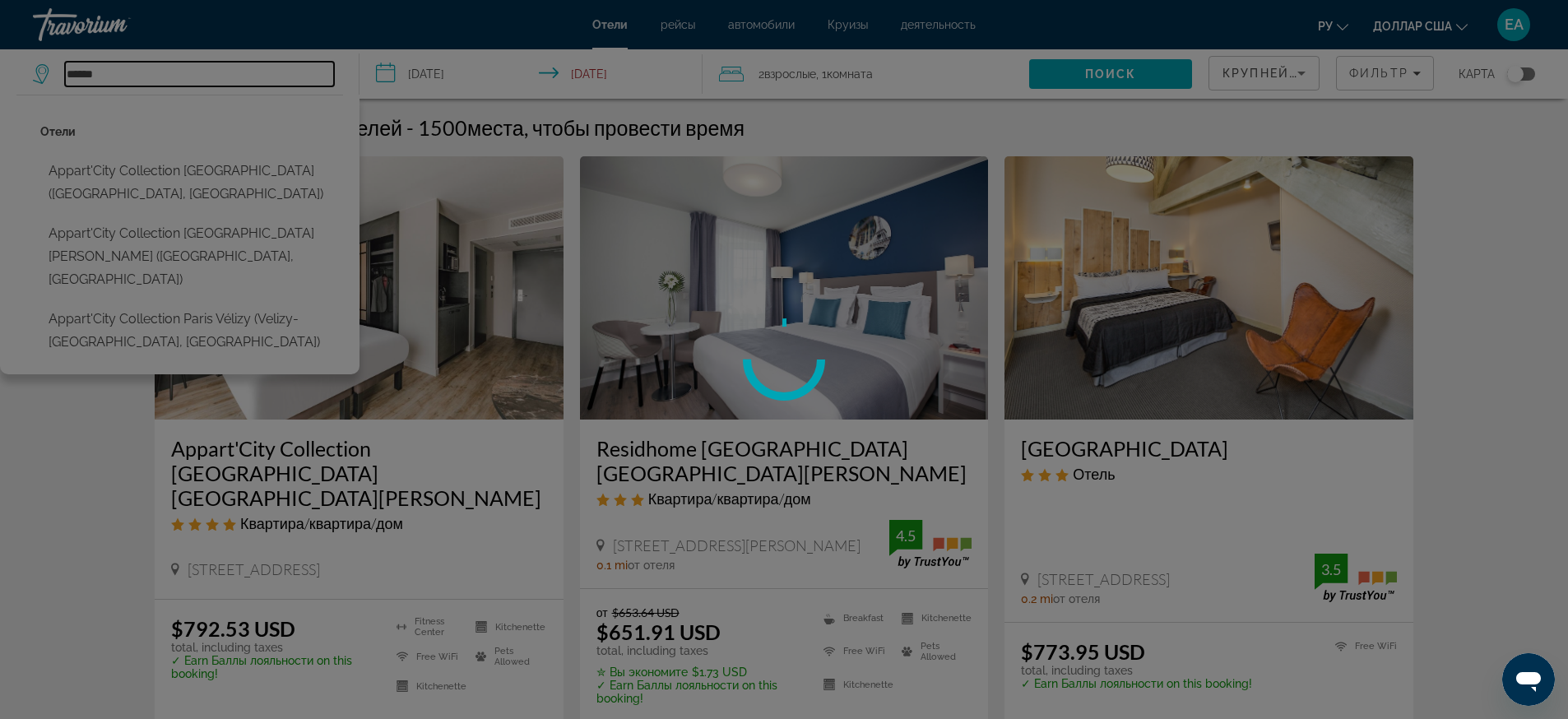
type input "*****"
click at [1125, 66] on div at bounding box center [784, 360] width 1568 height 719
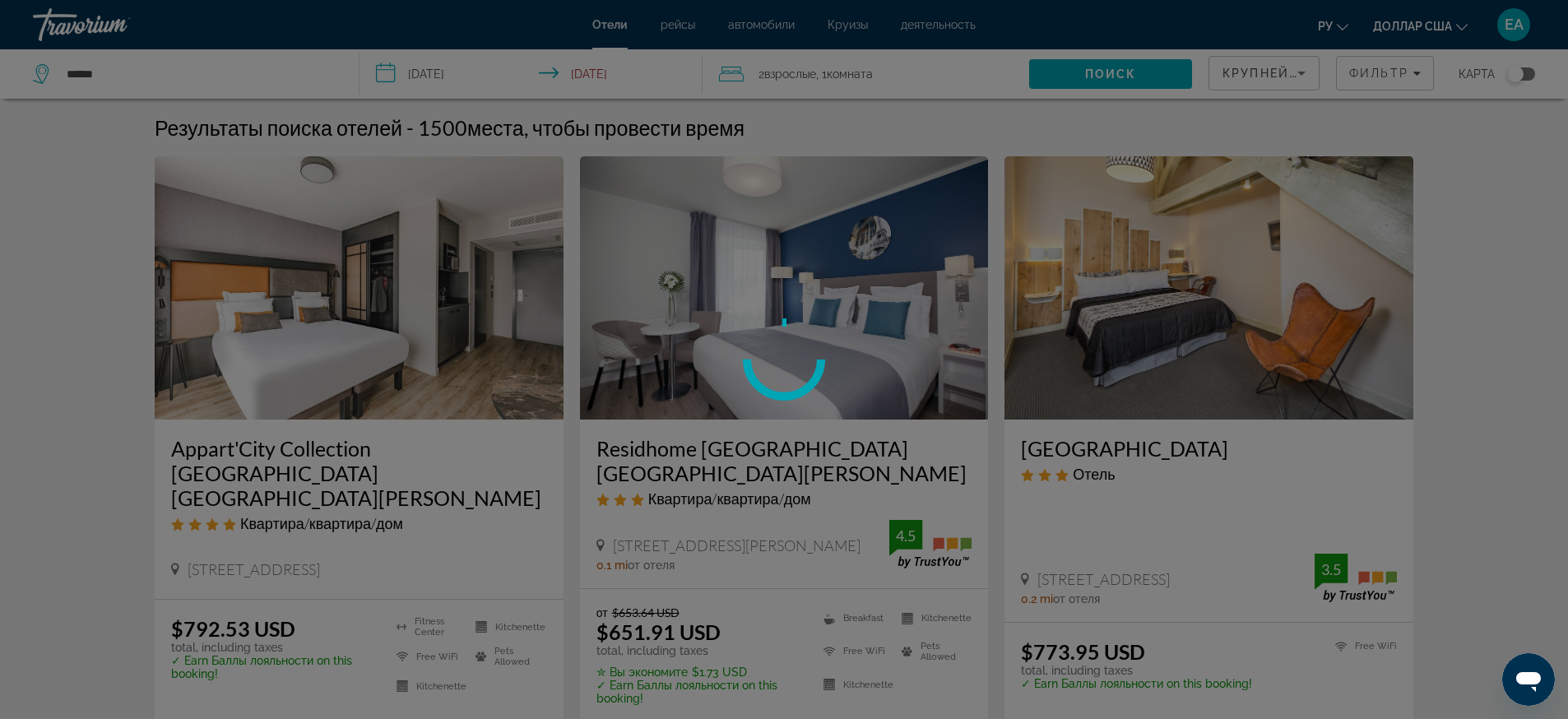
click at [1126, 69] on div at bounding box center [784, 360] width 1568 height 719
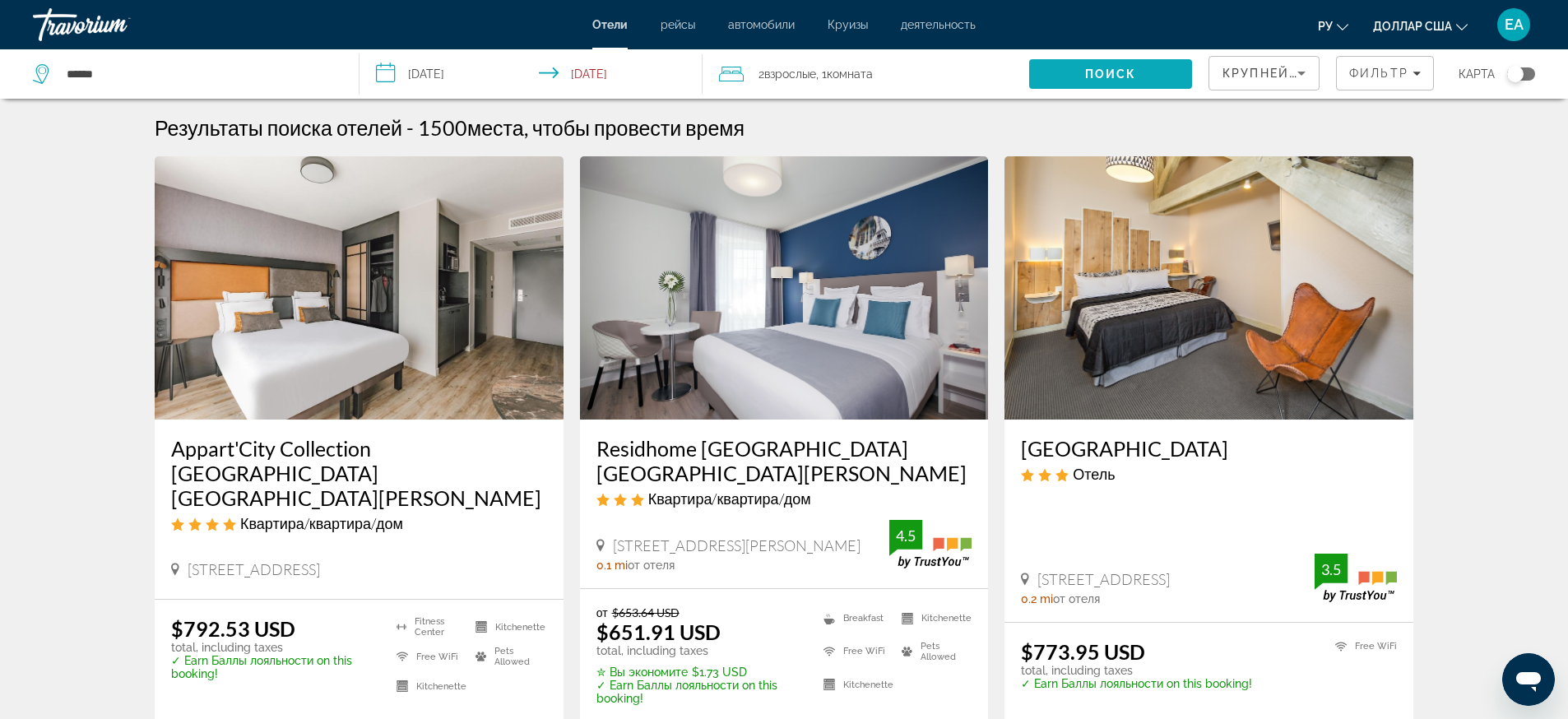
click at [1114, 79] on span "Поиск" at bounding box center [1111, 74] width 52 height 13
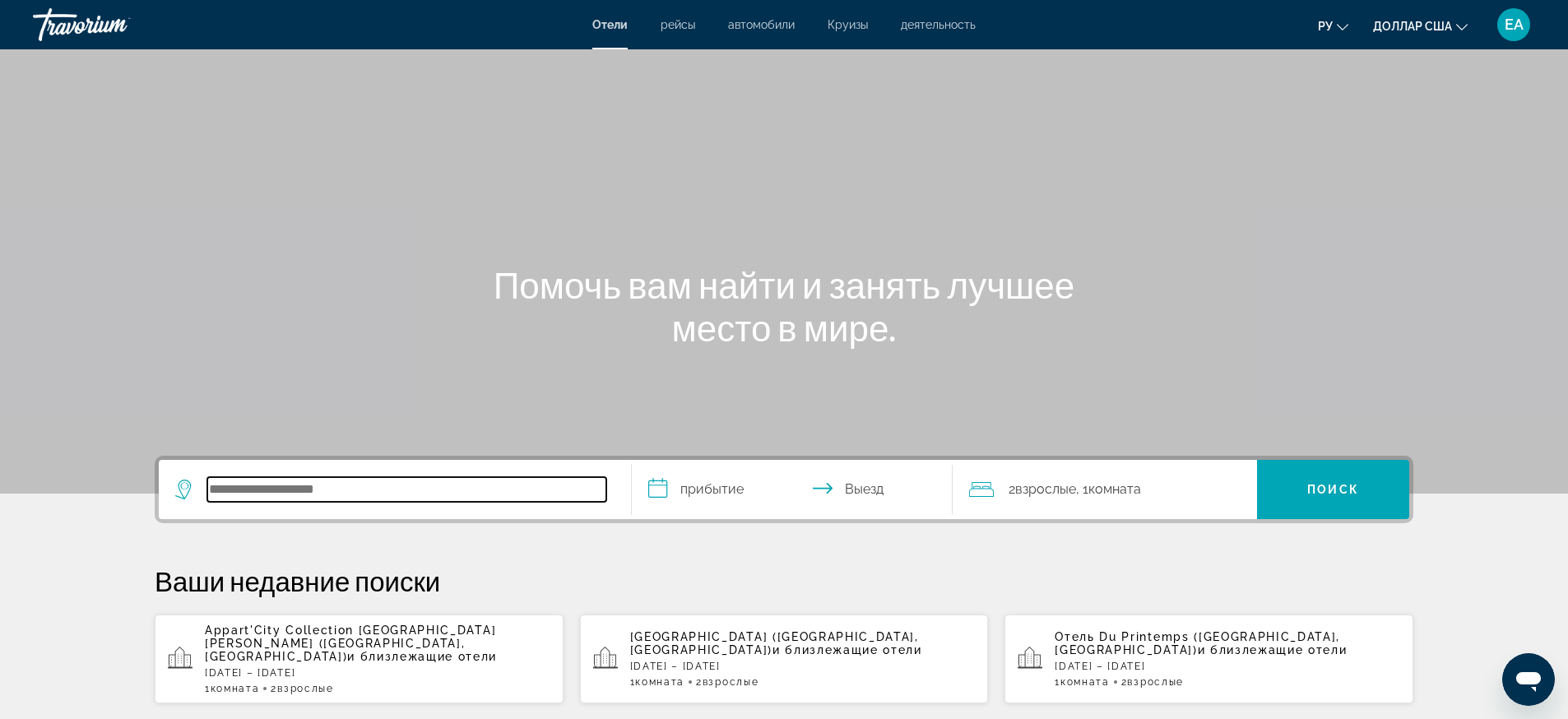
click at [294, 485] on input "Поиск отеля" at bounding box center [407, 489] width 399 height 25
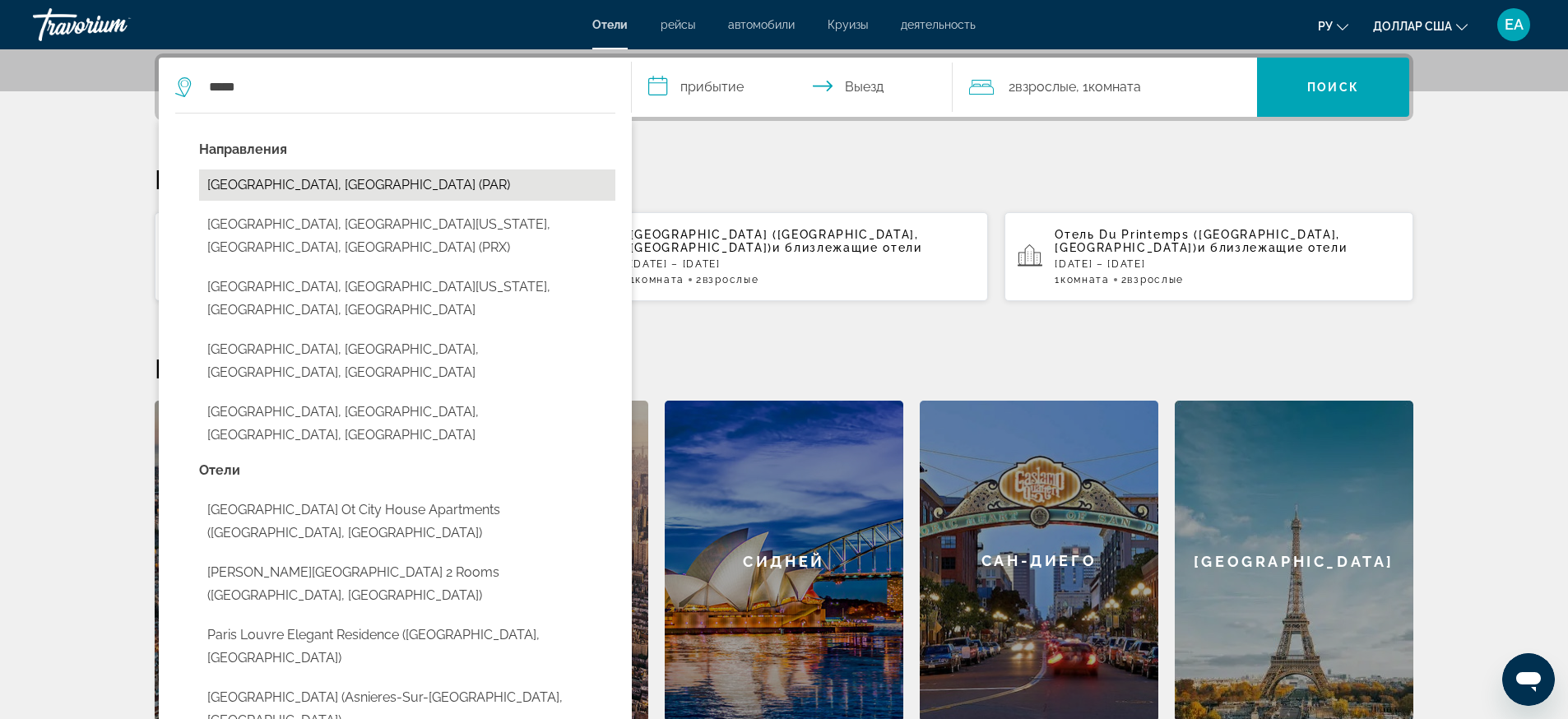
click at [289, 183] on button "[GEOGRAPHIC_DATA], [GEOGRAPHIC_DATA] (PAR)" at bounding box center [407, 185] width 416 height 31
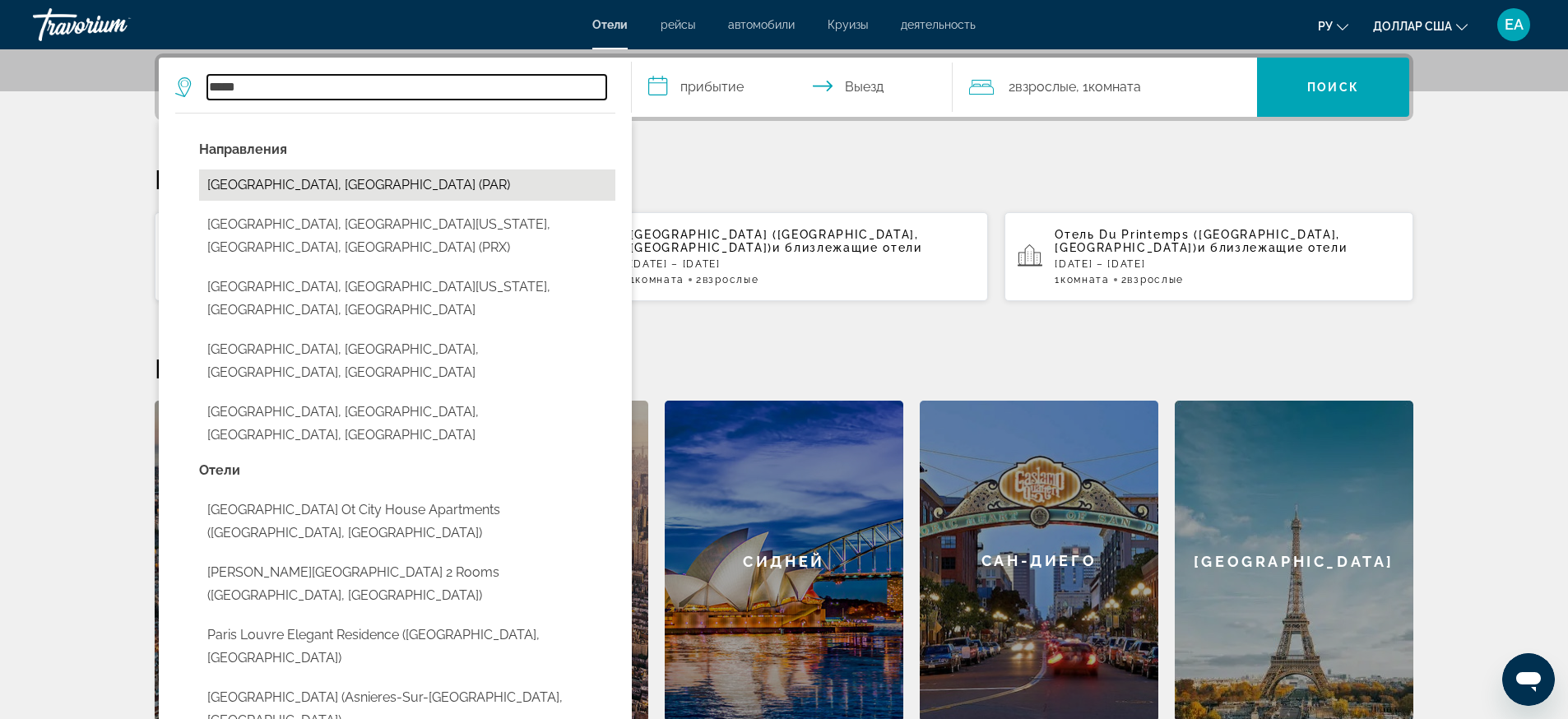
type input "**********"
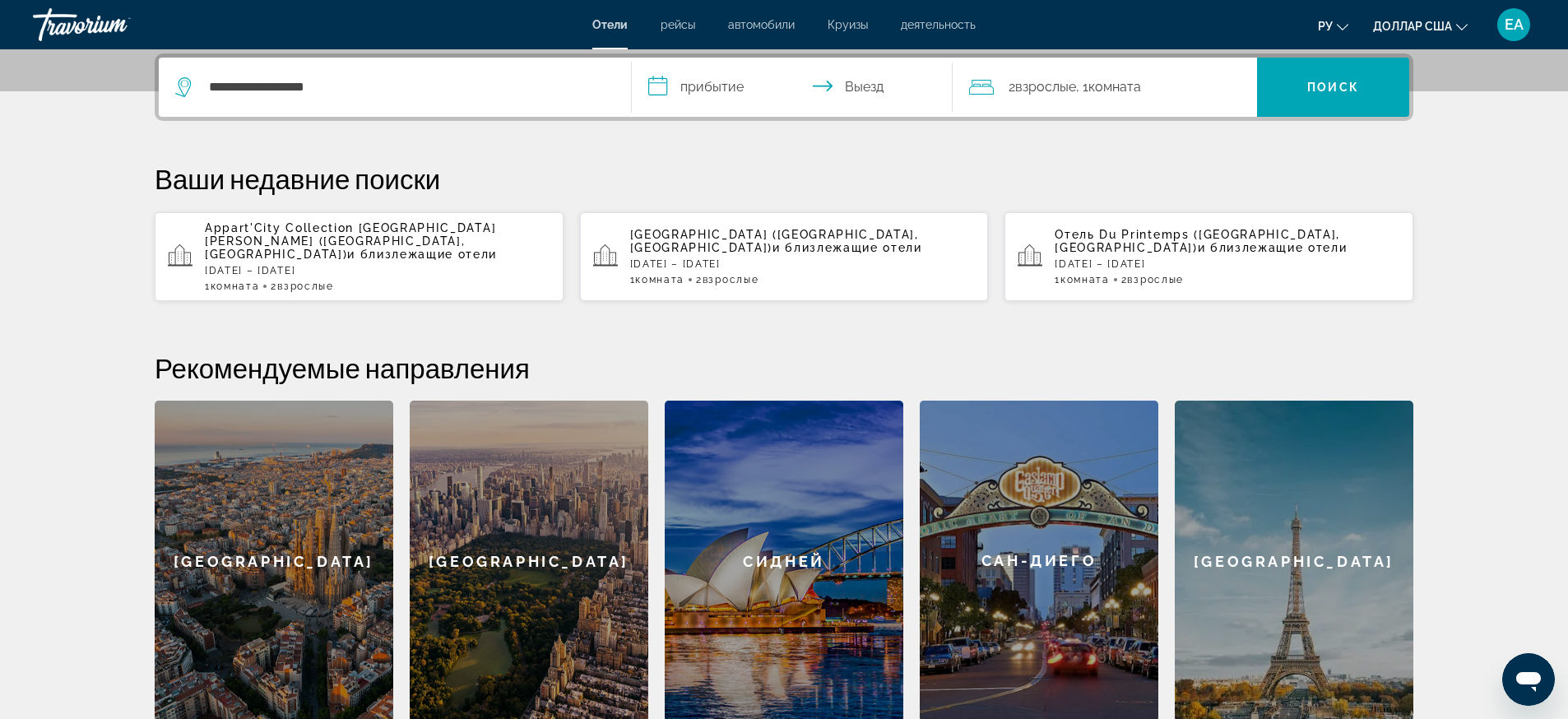
click at [693, 88] on input "**********" at bounding box center [795, 89] width 327 height 65
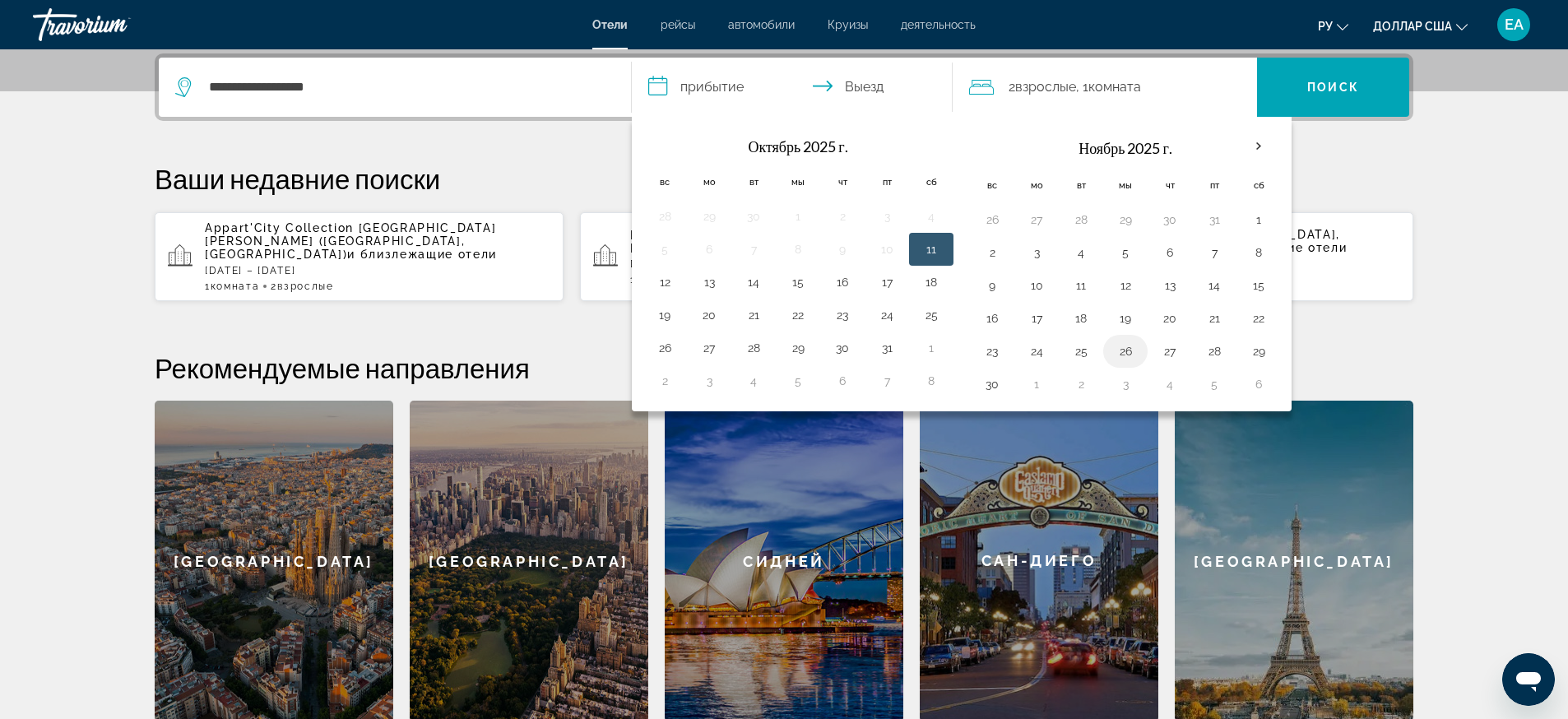
click at [1118, 356] on button "26" at bounding box center [1125, 351] width 27 height 23
click at [998, 383] on button "30" at bounding box center [992, 383] width 27 height 23
type input "**********"
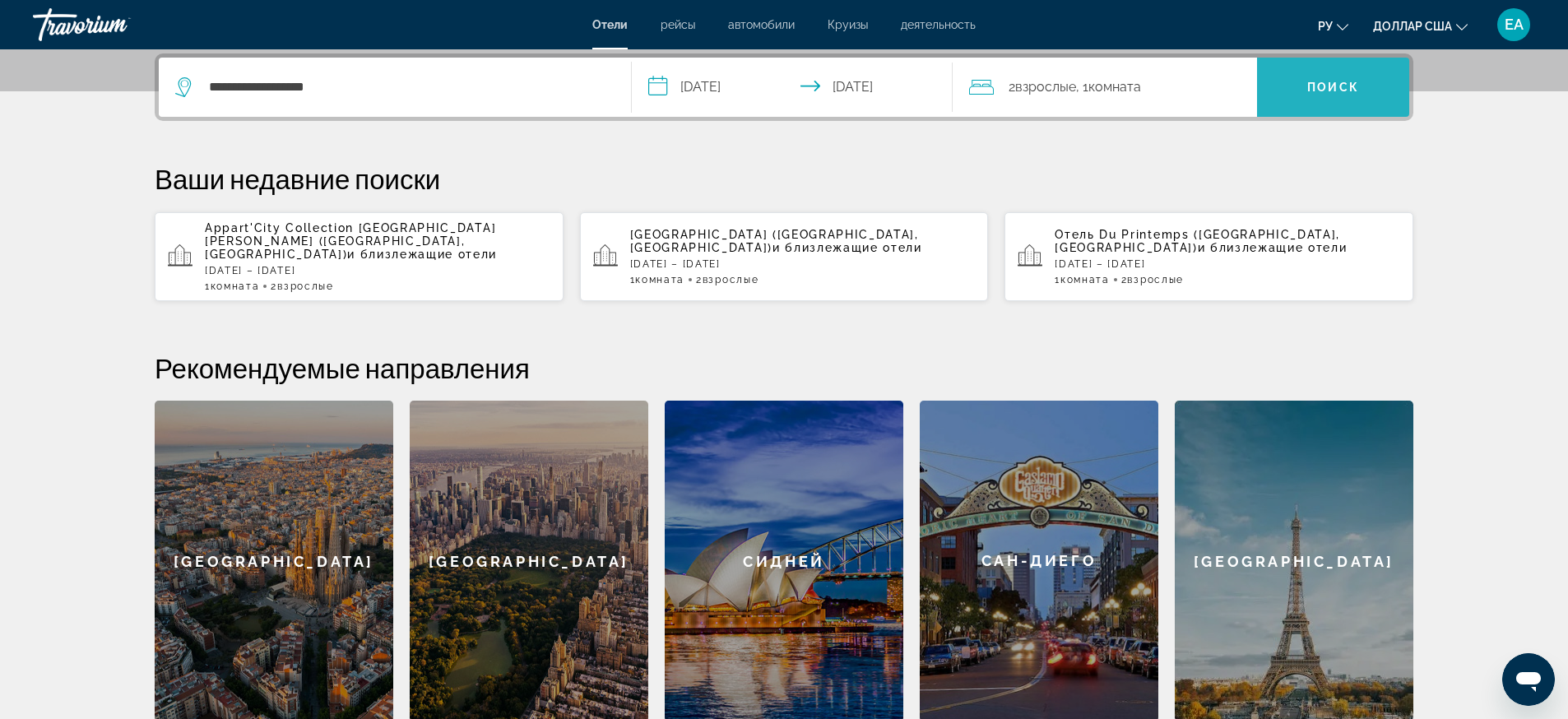
click at [1291, 89] on span "Поиск" at bounding box center [1332, 87] width 152 height 40
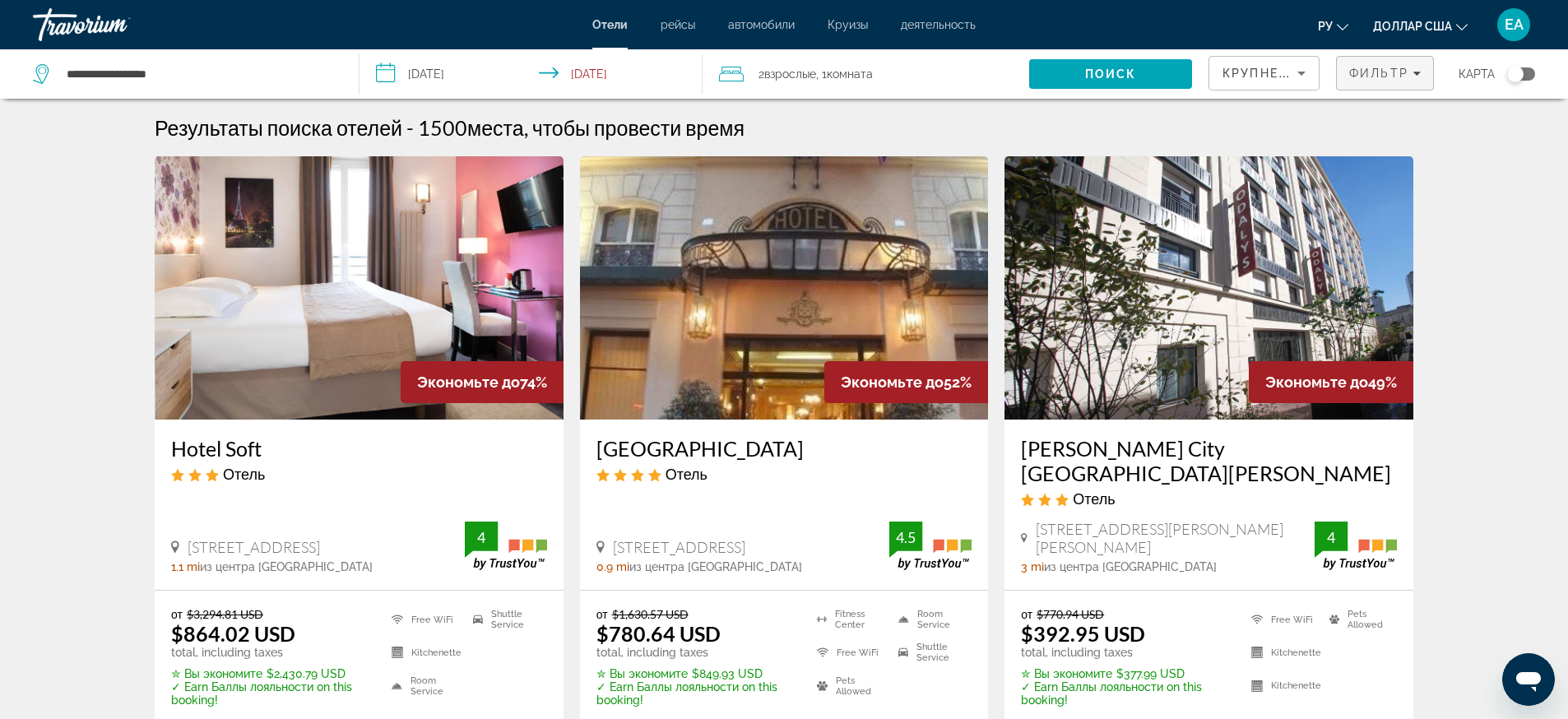
click at [1392, 74] on span "Фильтр" at bounding box center [1378, 73] width 59 height 13
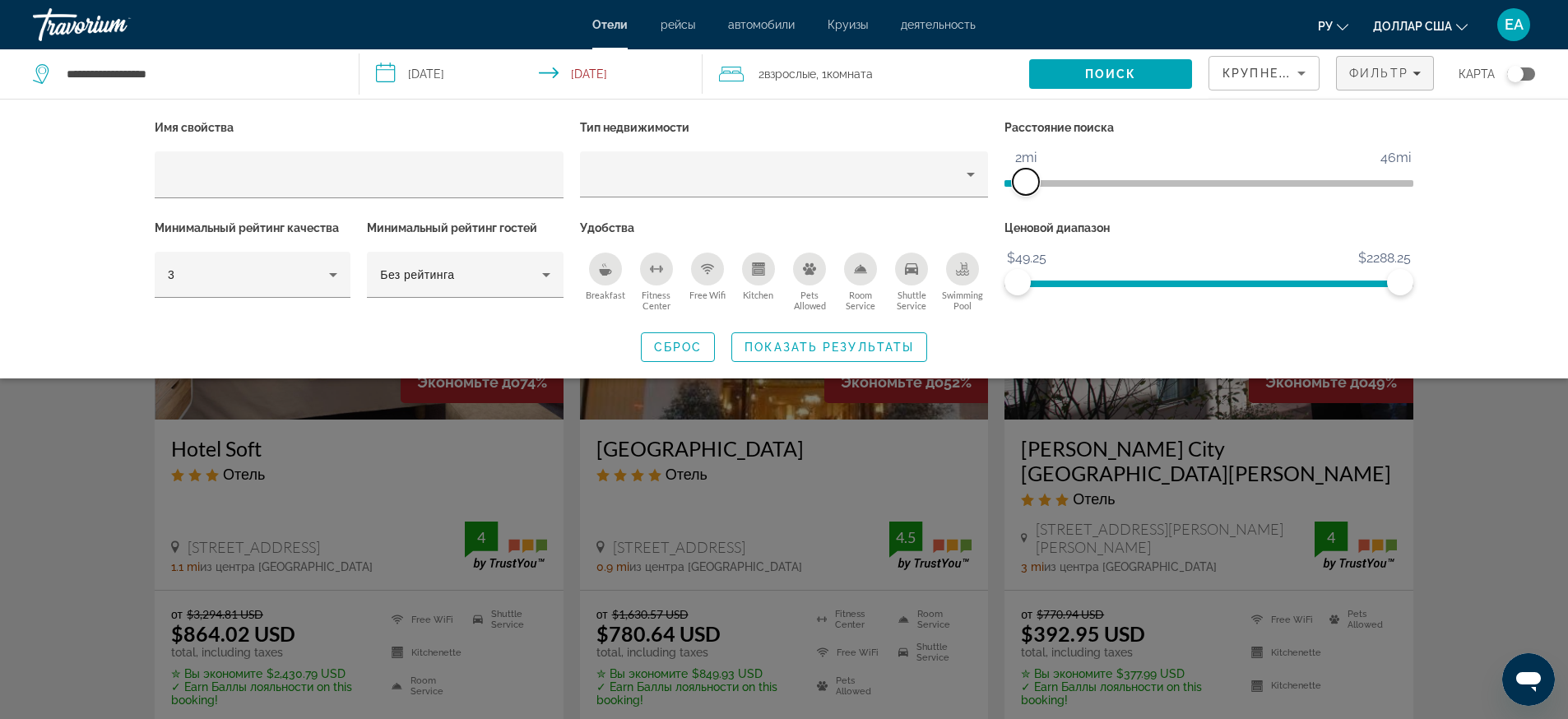
drag, startPoint x: 1264, startPoint y: 180, endPoint x: 1029, endPoint y: 202, distance: 236.0
click at [1029, 202] on div "Расстояние поиска 1mi 46mi 2mi" at bounding box center [1208, 166] width 425 height 100
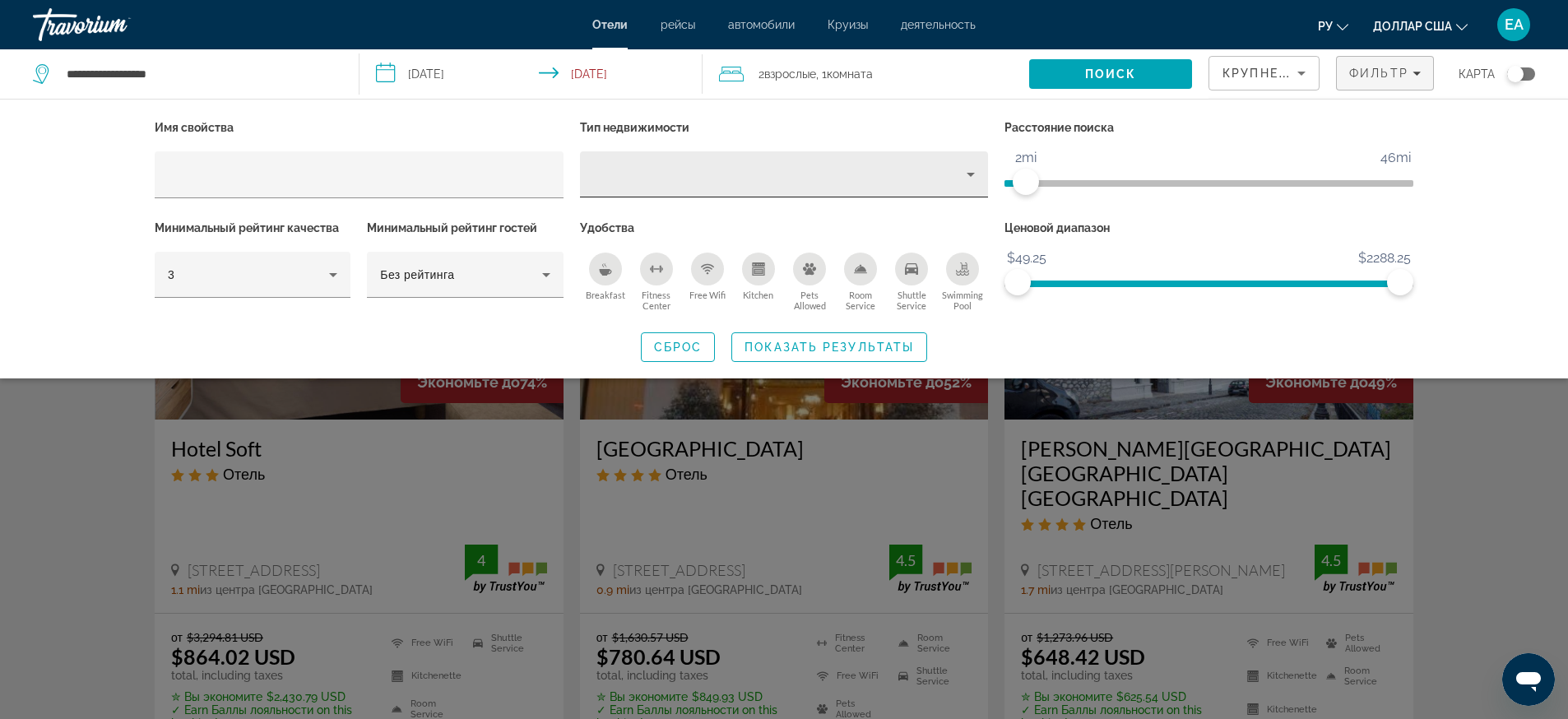
click at [975, 177] on icon "Property type" at bounding box center [970, 173] width 19 height 19
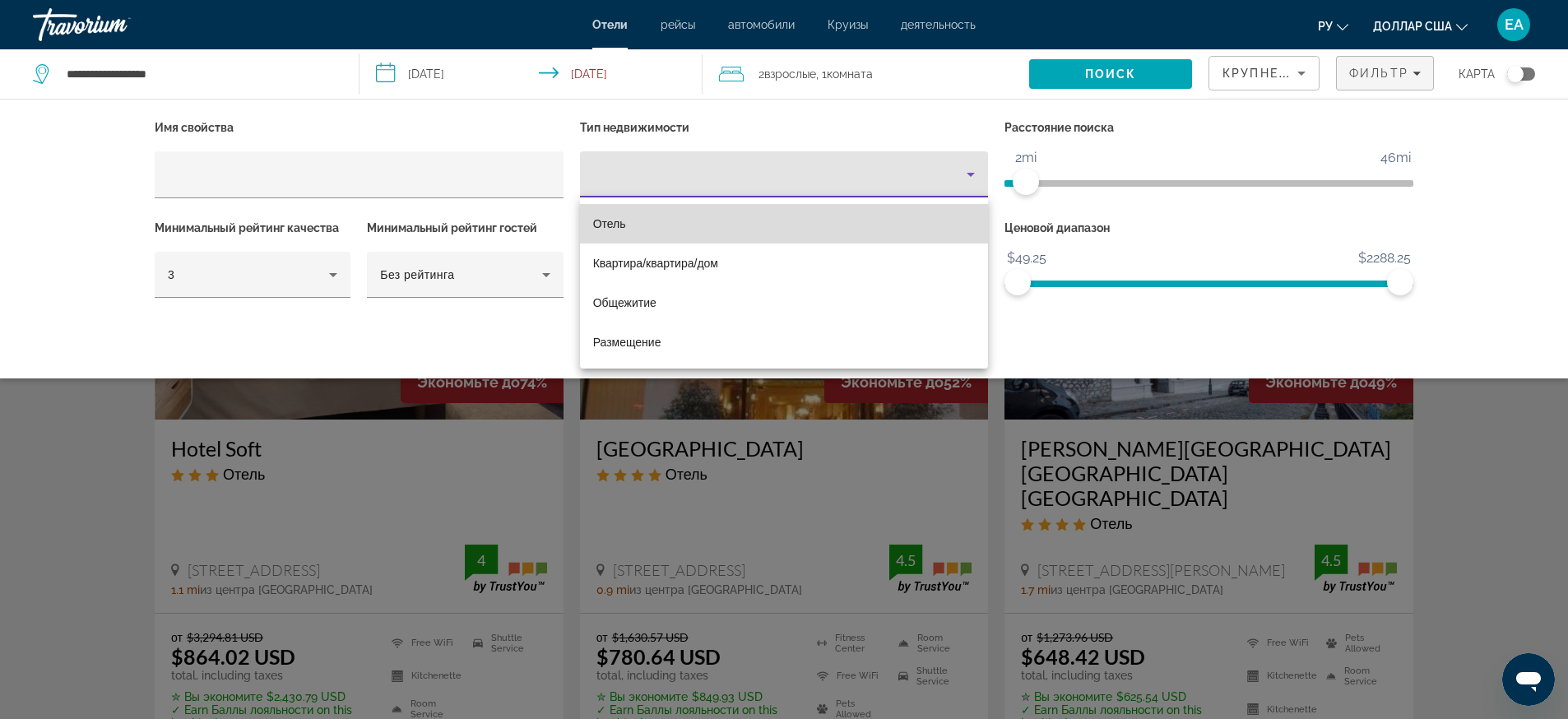
click at [728, 218] on mat-option "Отель" at bounding box center [784, 223] width 408 height 40
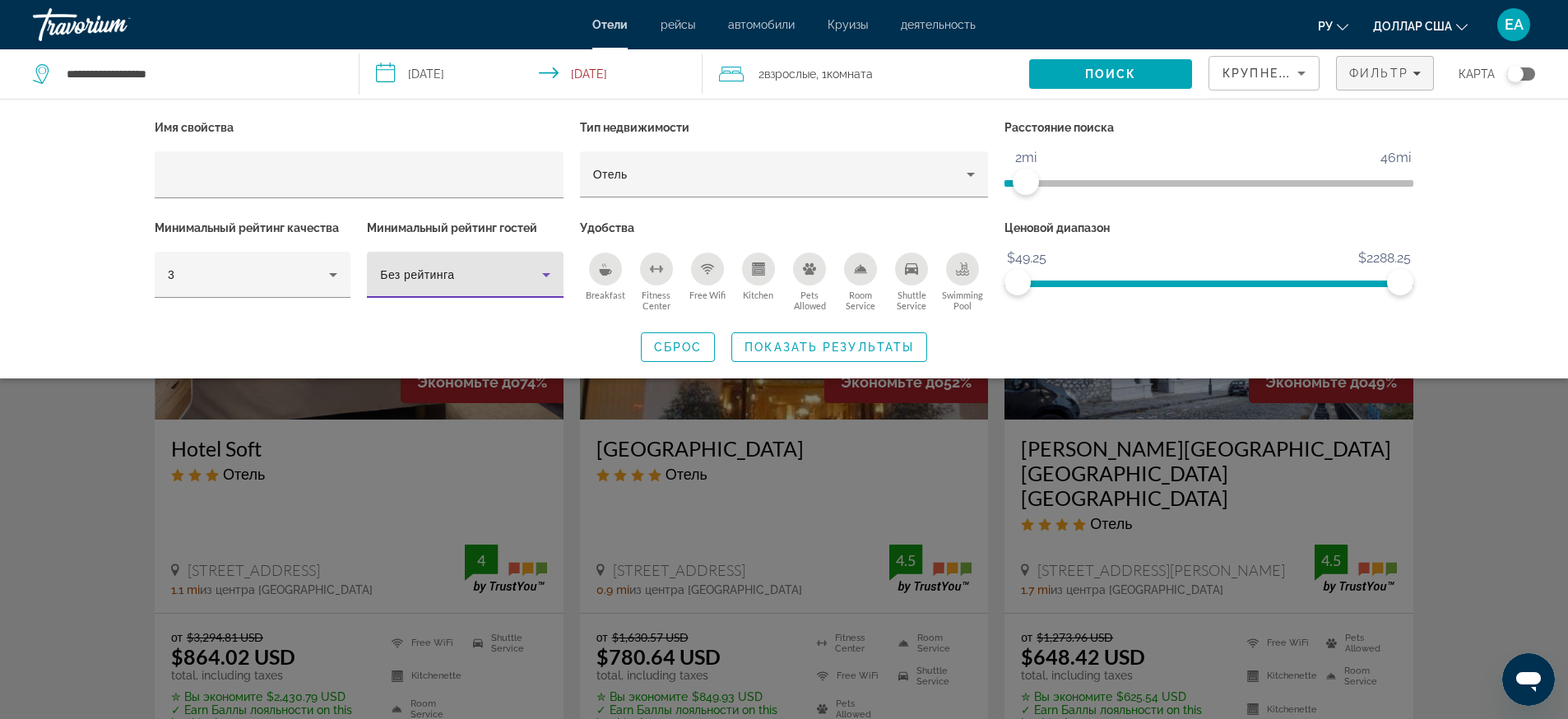
click at [541, 278] on icon "Hotel Filters" at bounding box center [546, 274] width 19 height 19
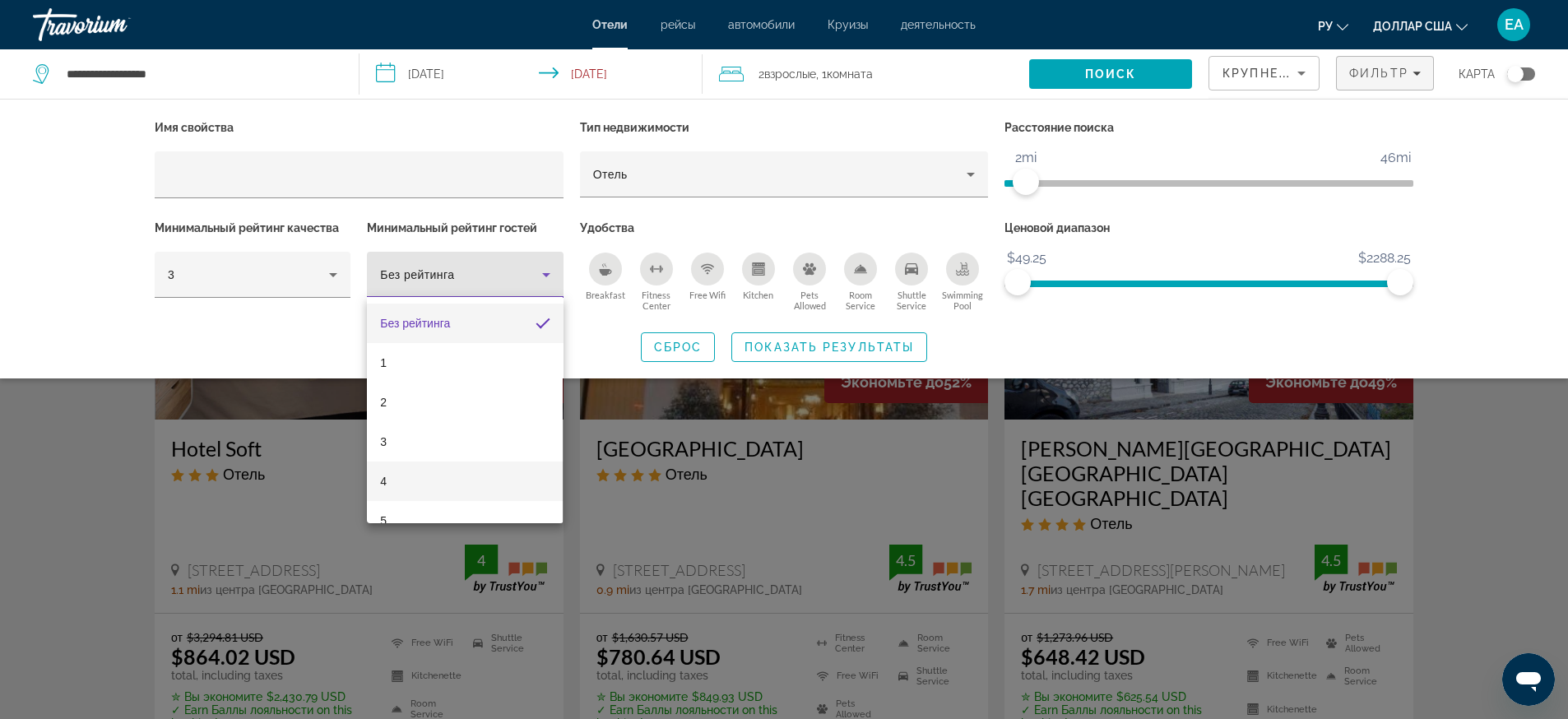
click at [439, 472] on mat-option "4" at bounding box center [465, 481] width 195 height 40
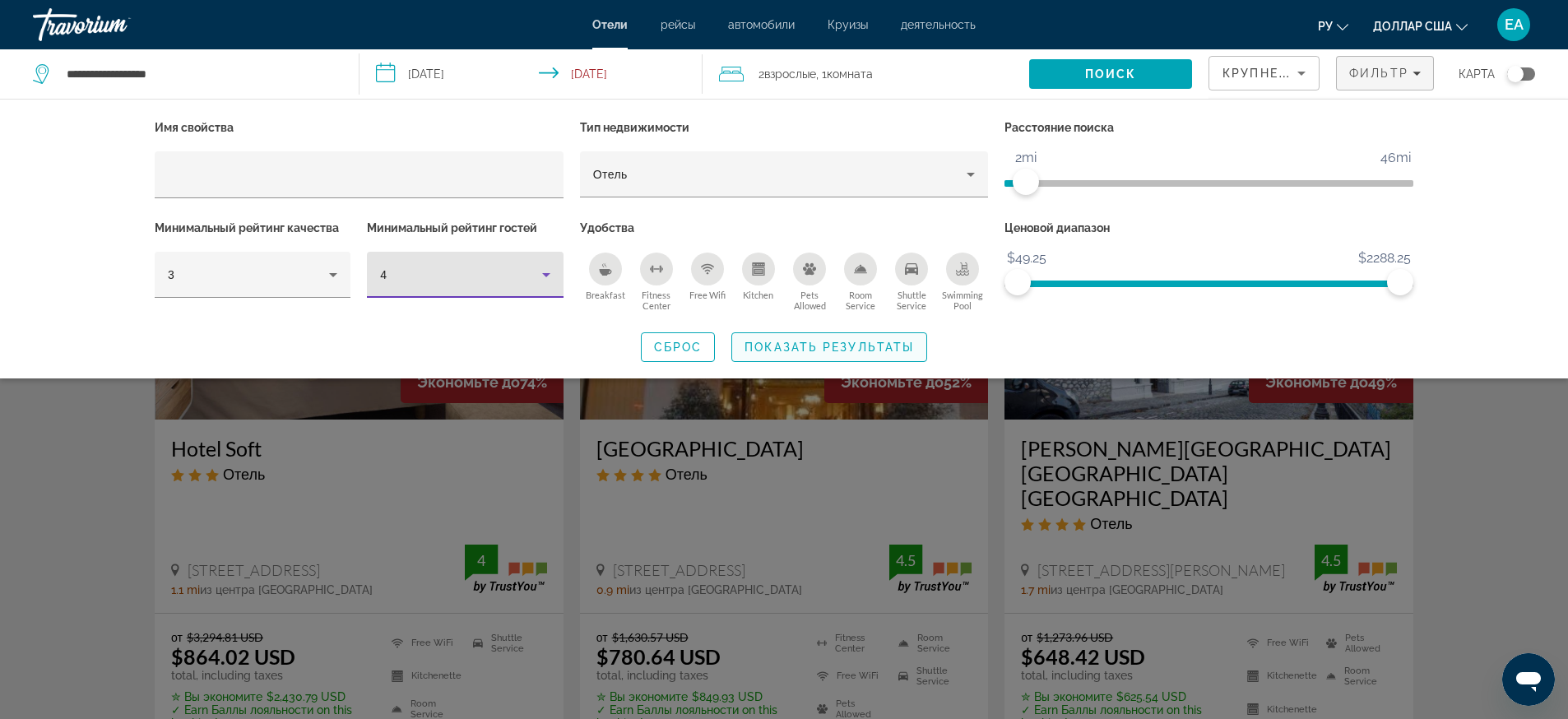
click at [771, 350] on span "Показать результаты" at bounding box center [829, 347] width 170 height 13
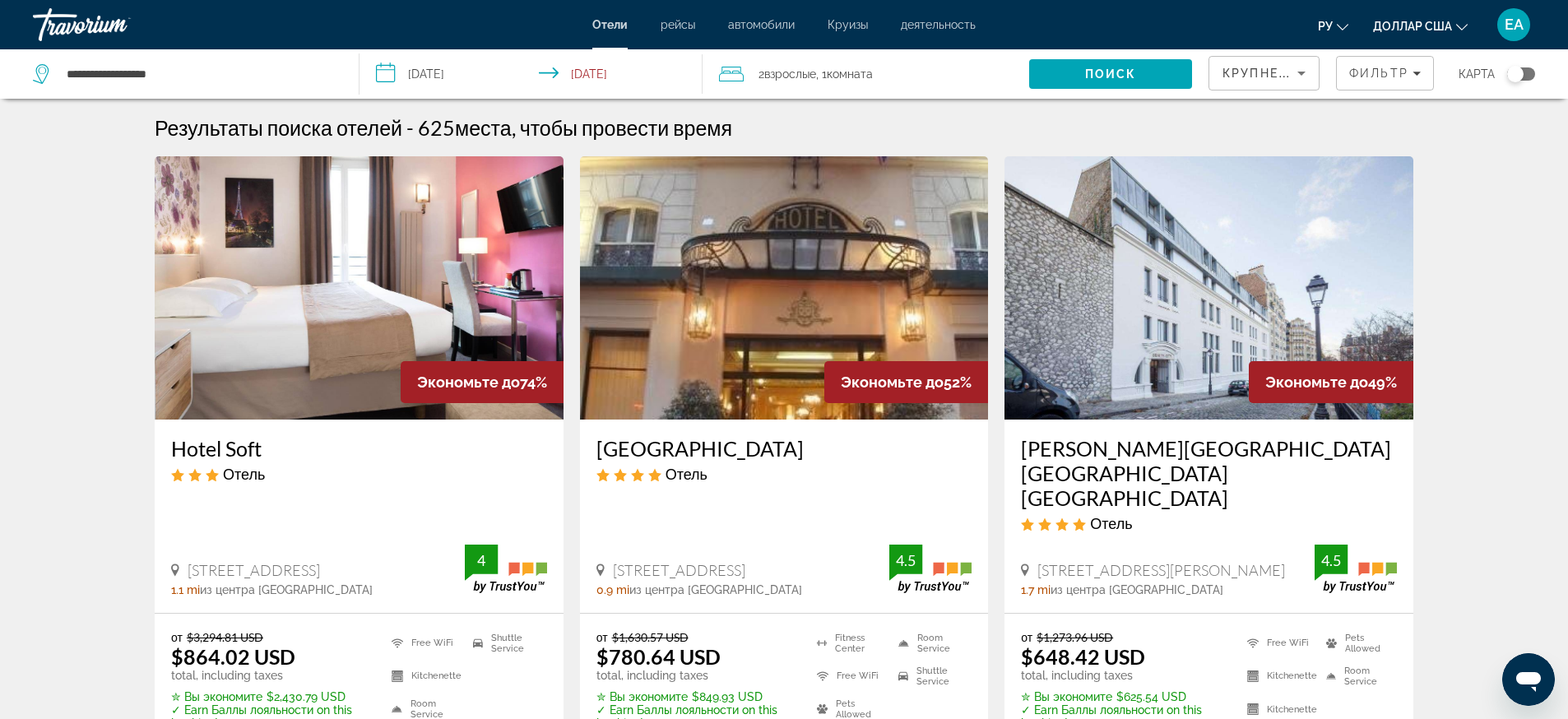
click at [1262, 74] on span "Крупнейшие сбережения" at bounding box center [1322, 73] width 200 height 13
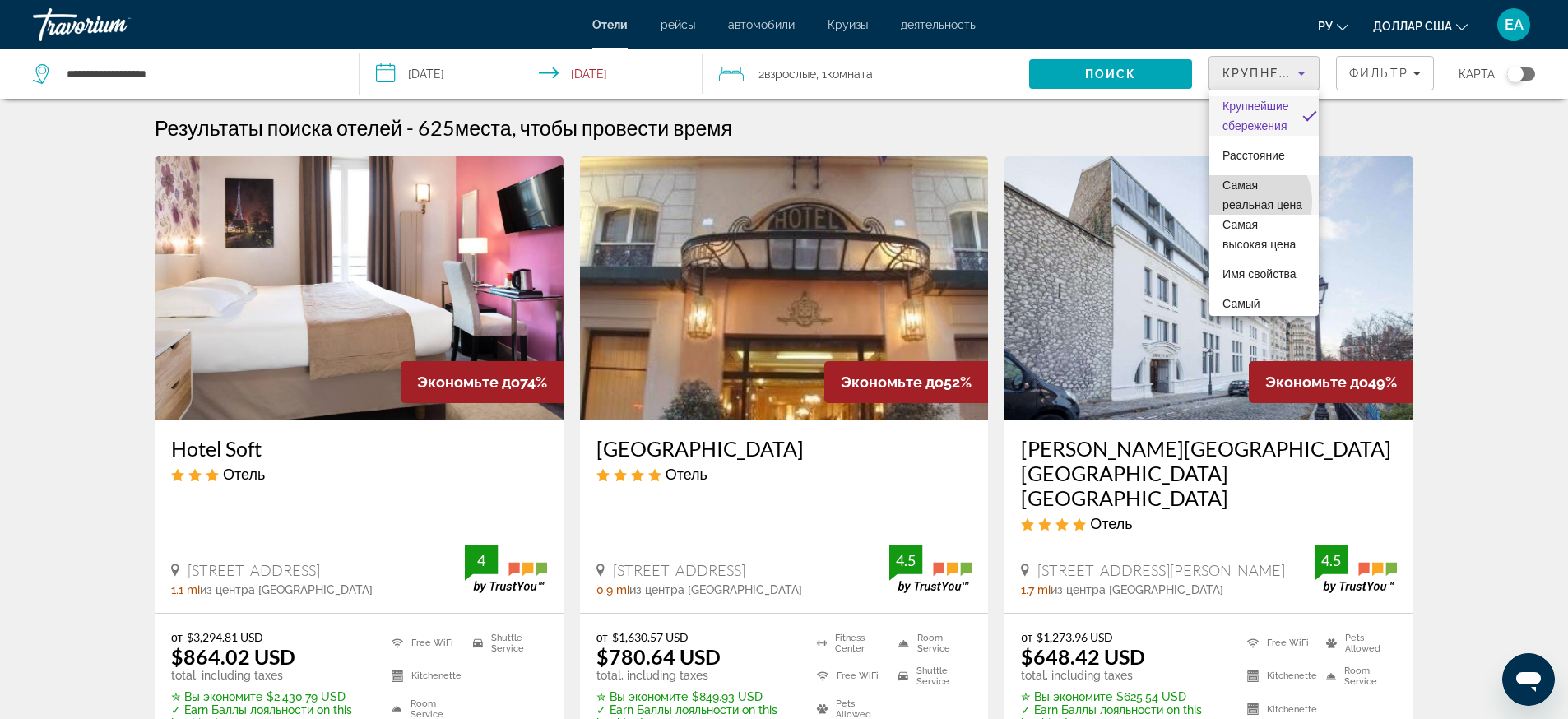
click at [1244, 202] on font "Самая реальная цена" at bounding box center [1262, 195] width 80 height 33
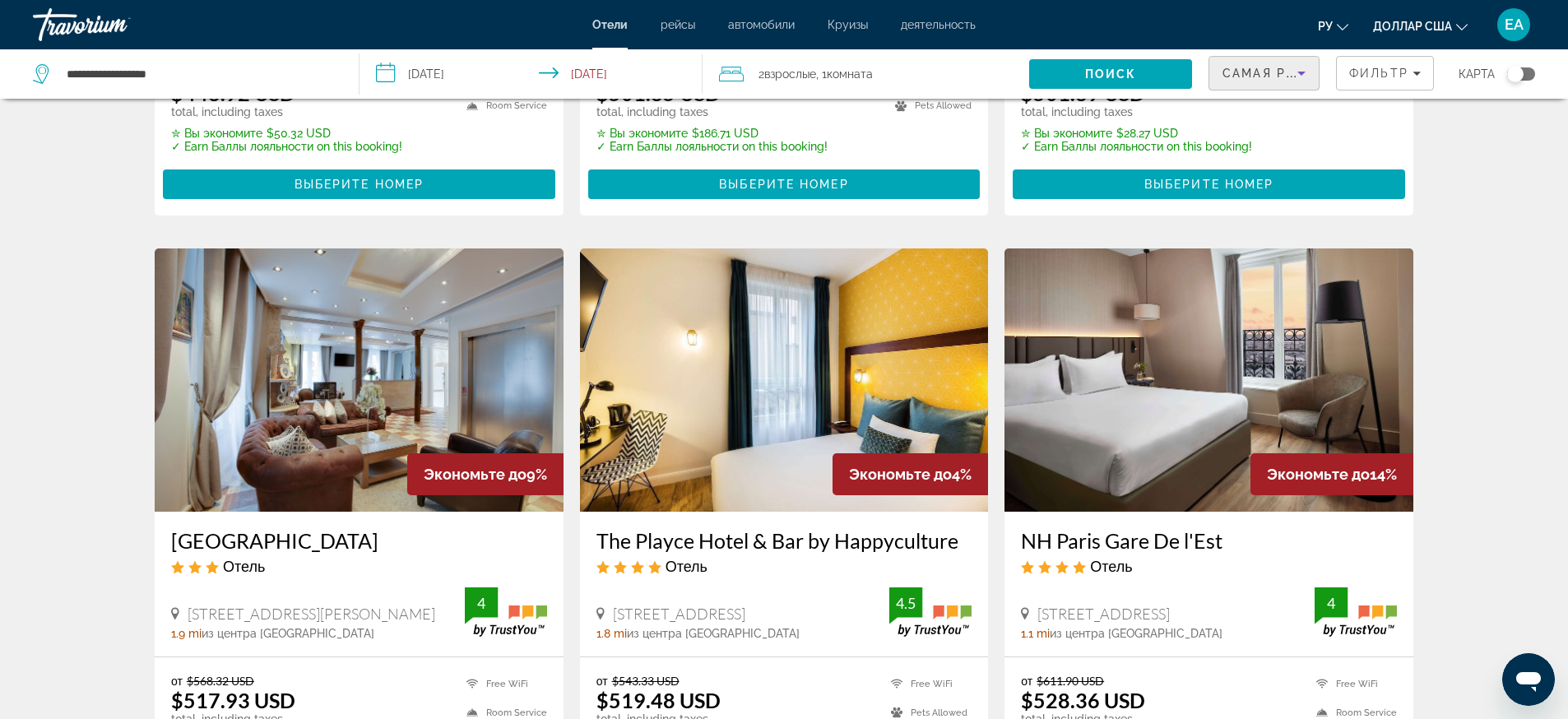
scroll to position [617, 0]
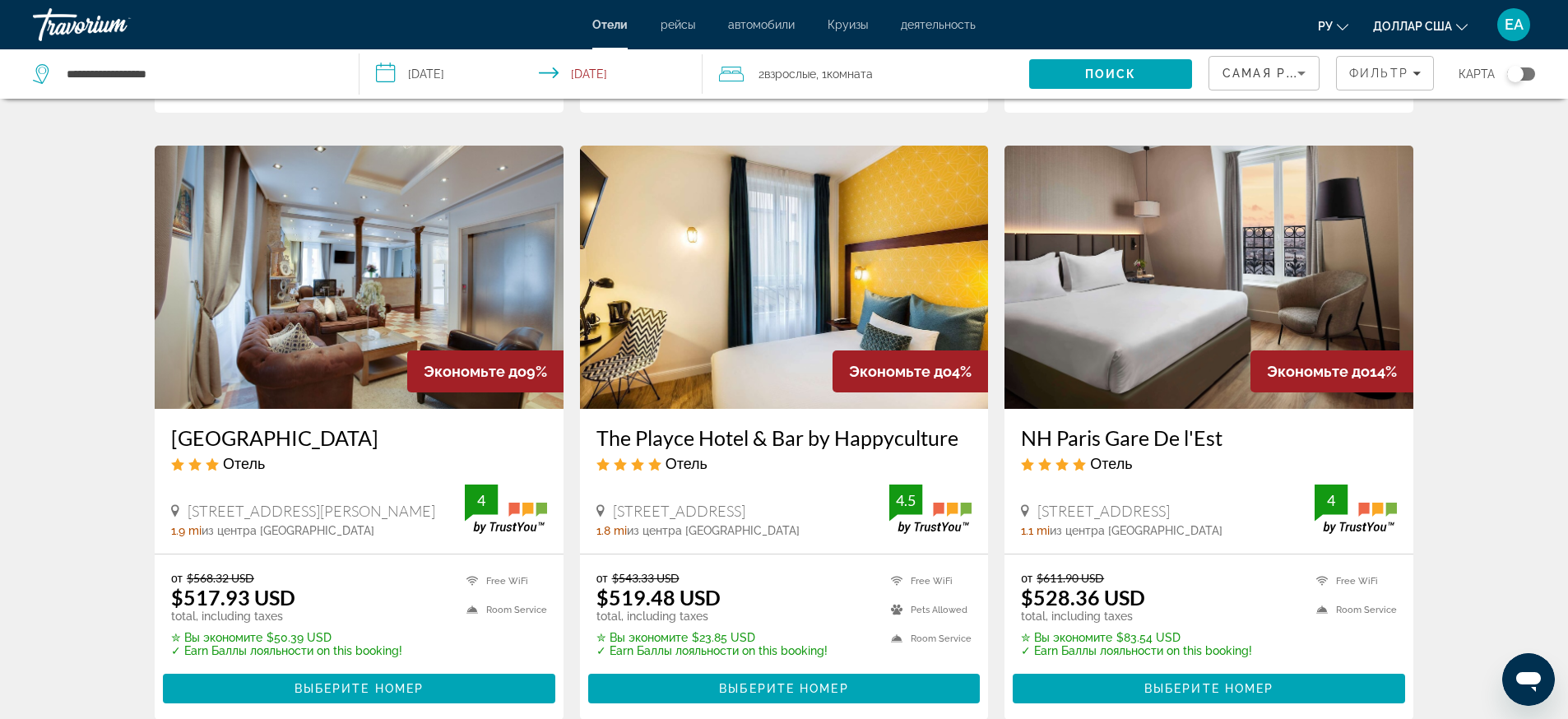
click at [1171, 340] on img "Основное содержание" at bounding box center [1208, 277] width 408 height 264
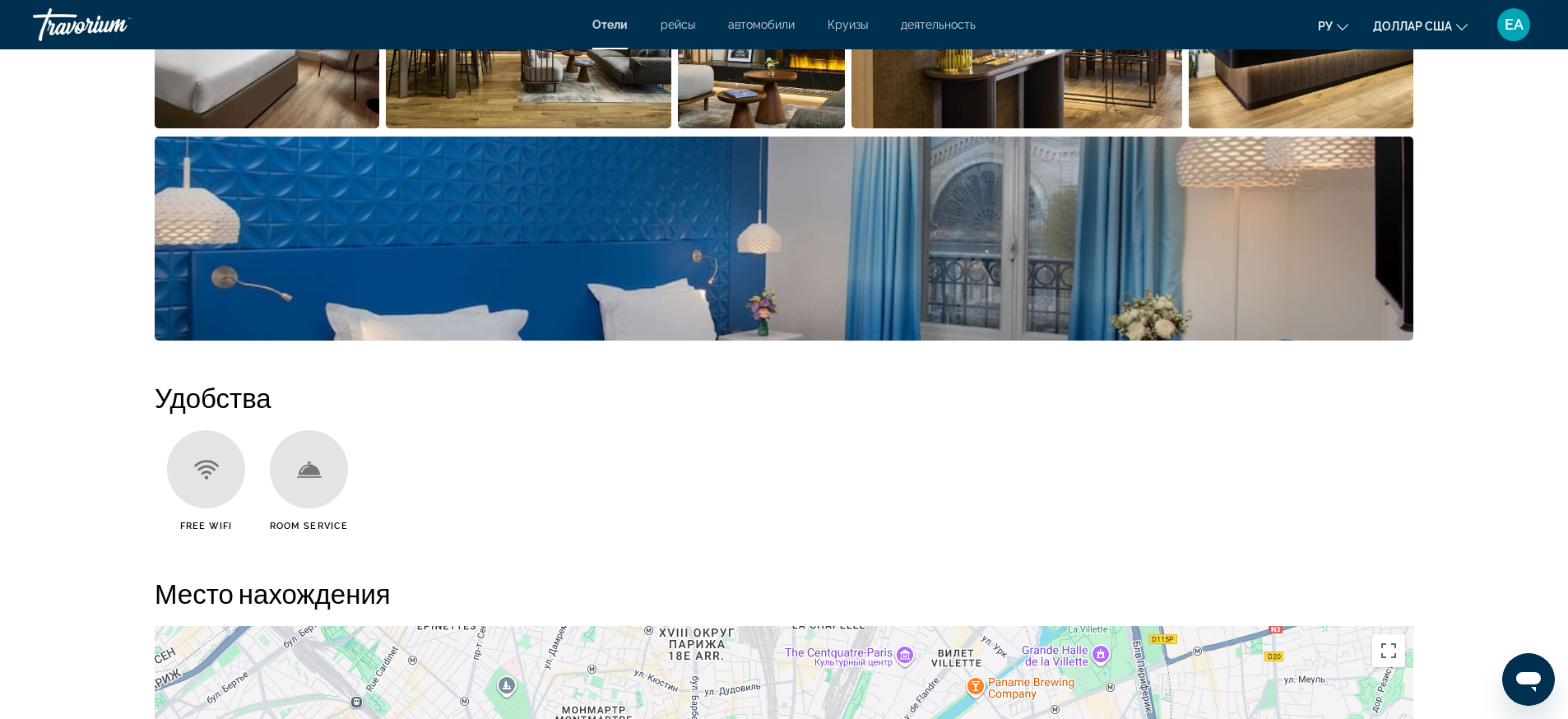
scroll to position [1337, 0]
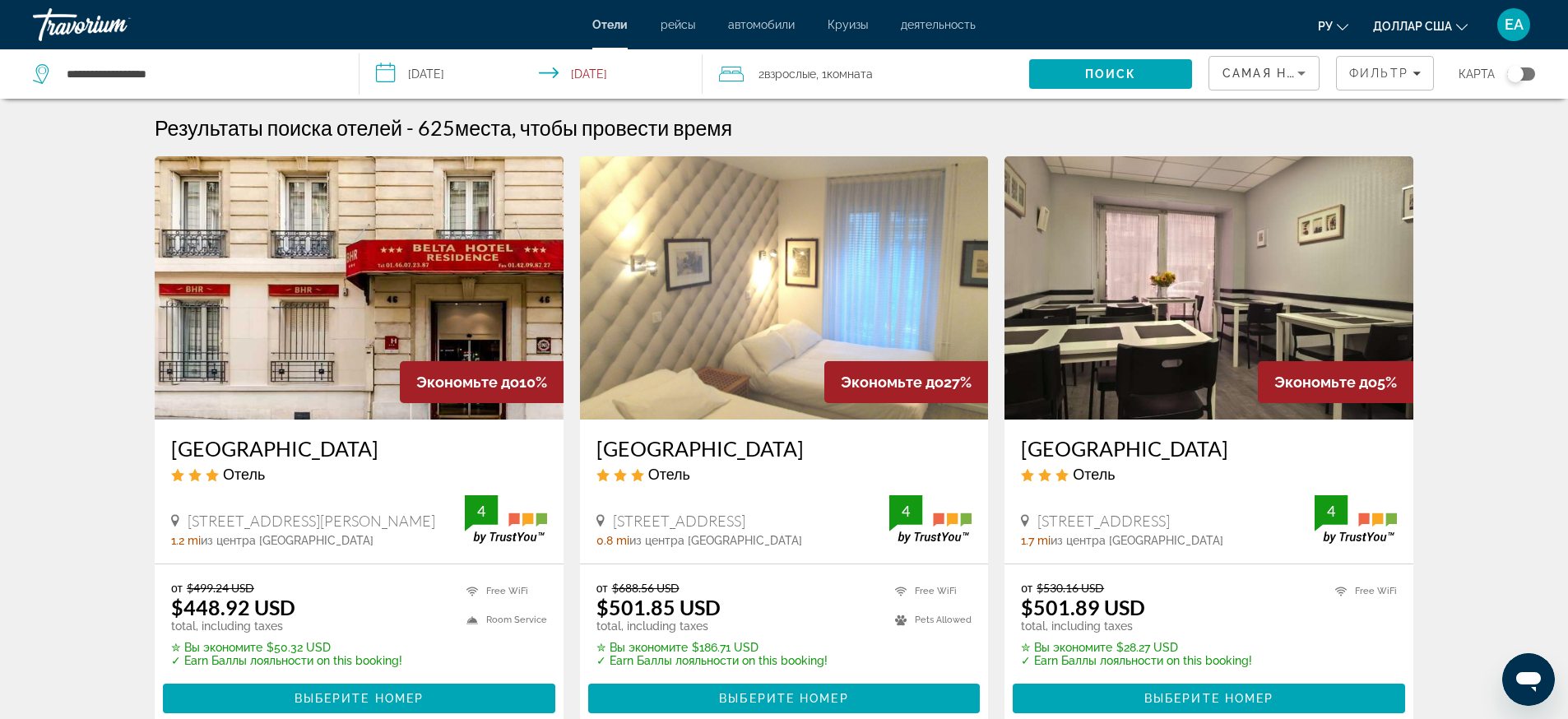
click at [300, 311] on img "Основное содержание" at bounding box center [359, 289] width 408 height 264
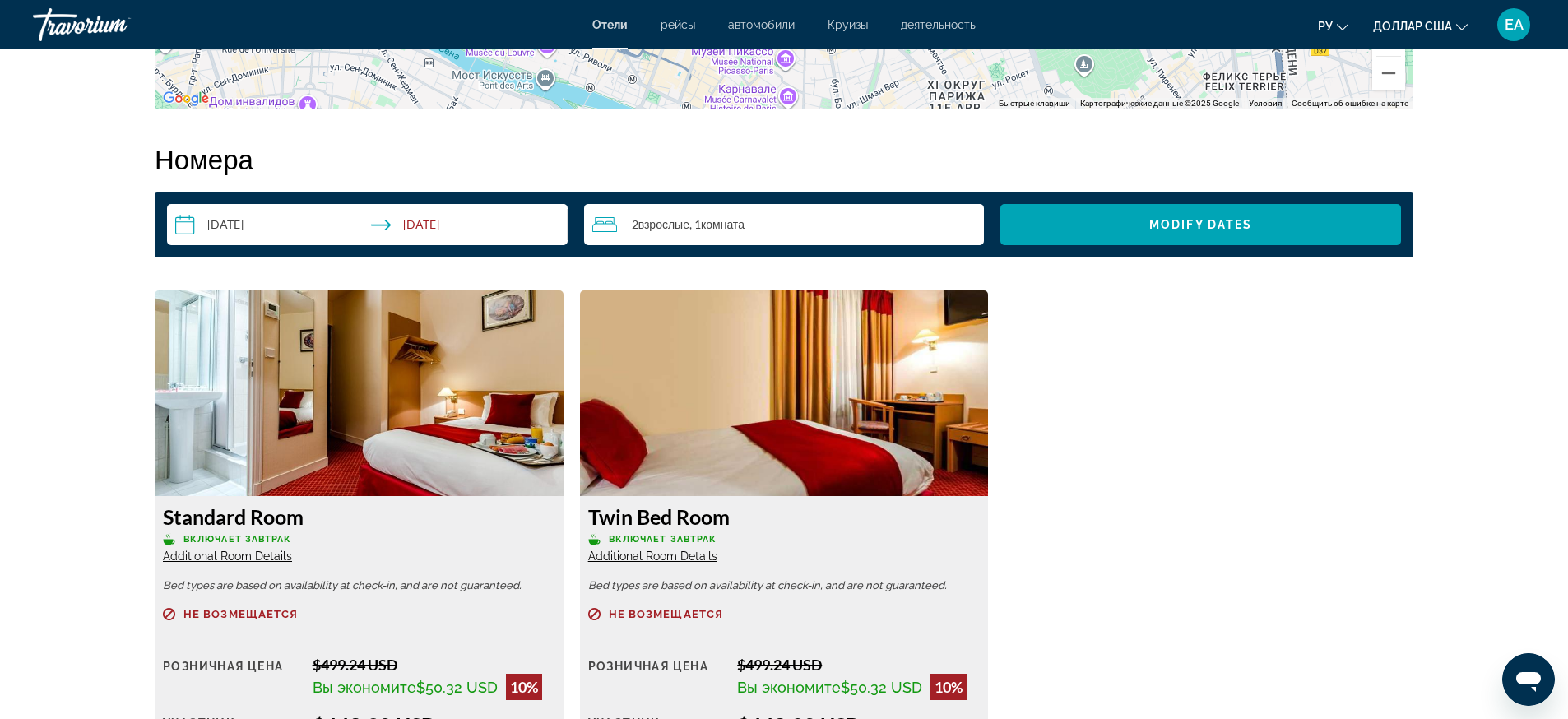
scroll to position [1935, 0]
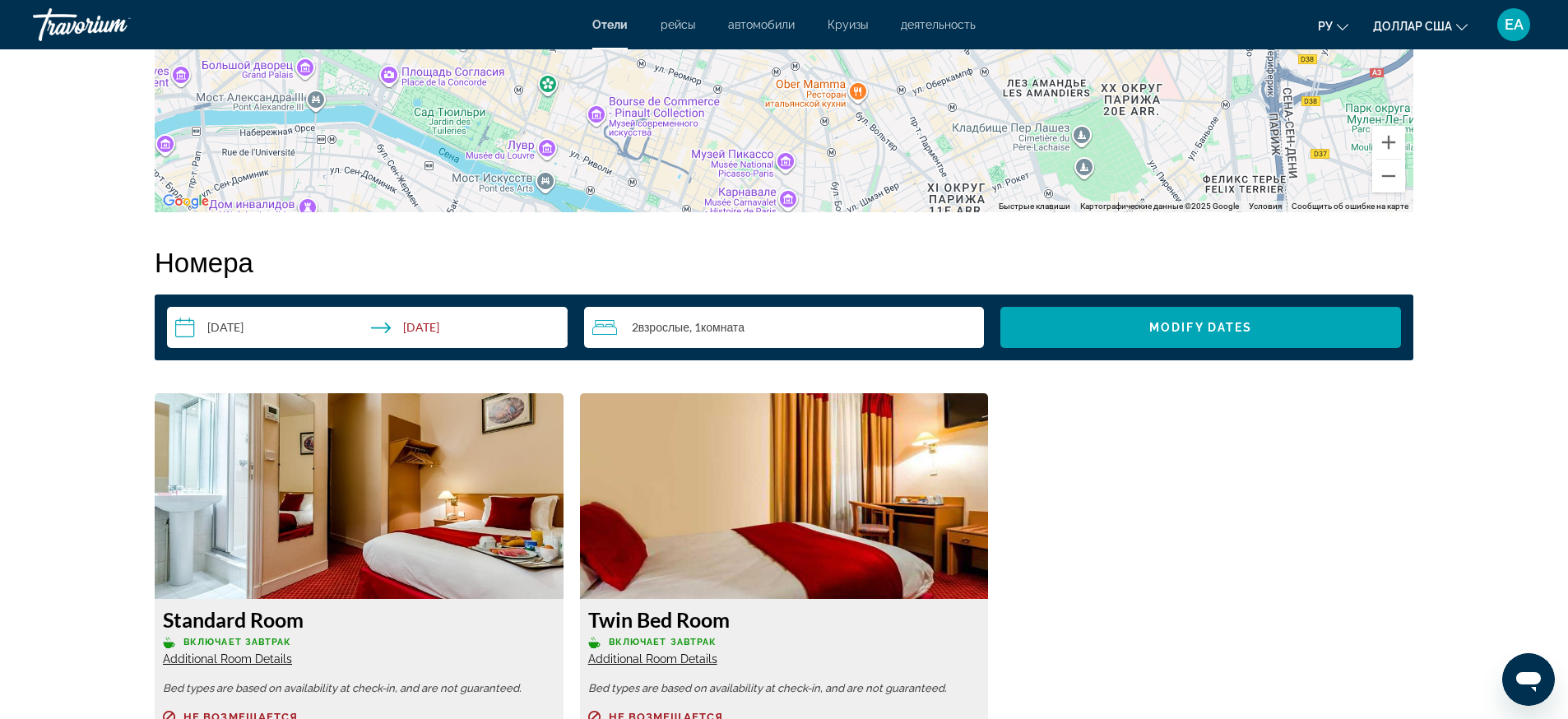
click at [404, 463] on img "Основное содержание" at bounding box center [359, 495] width 408 height 206
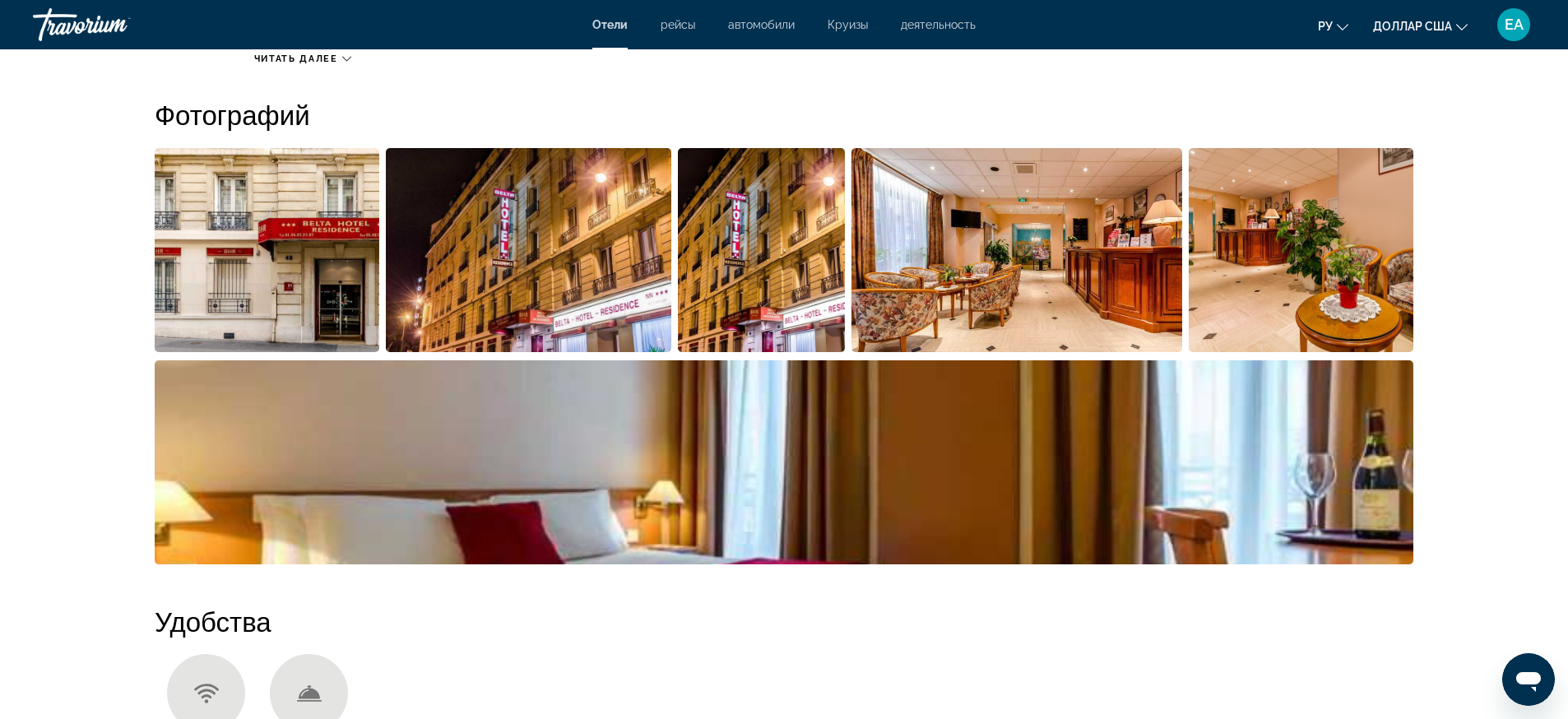
scroll to position [290, 0]
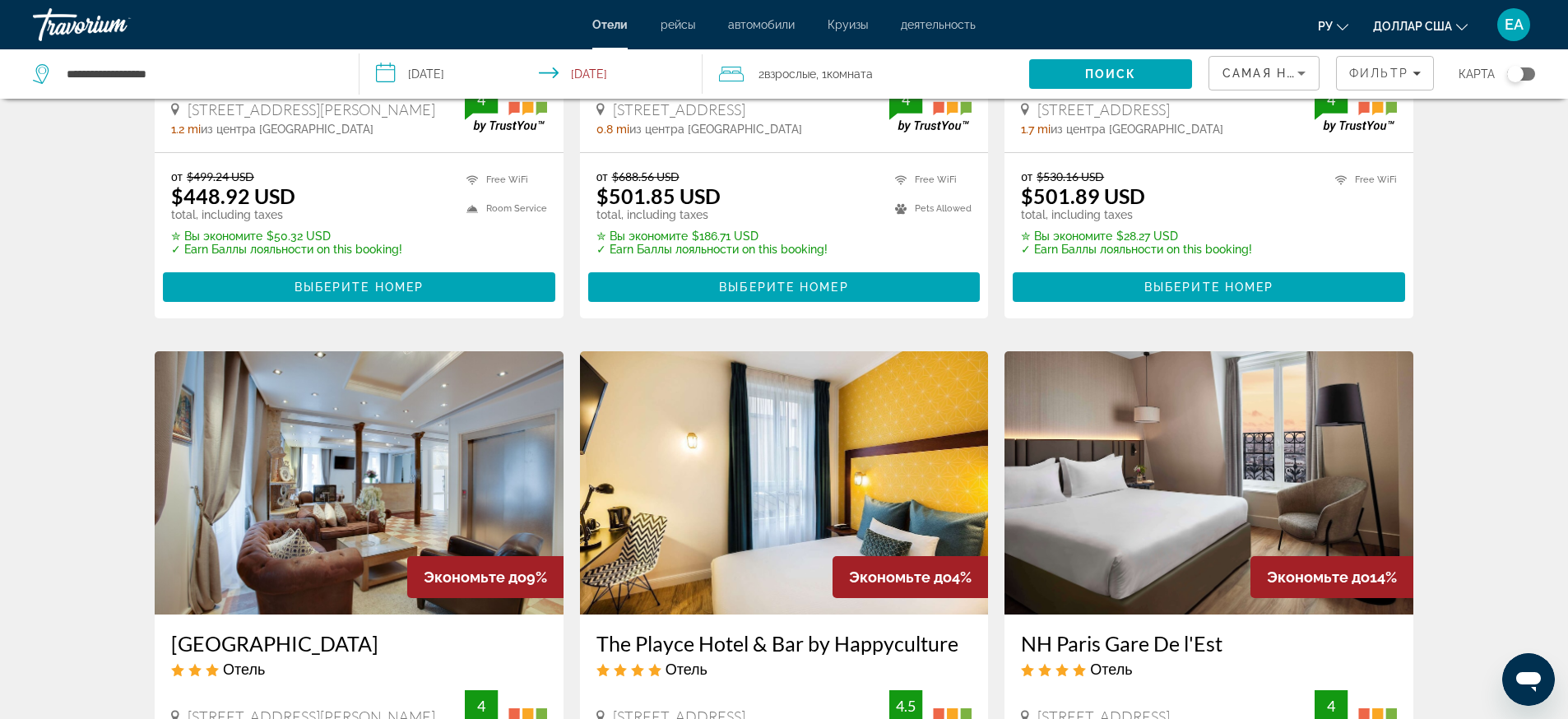
scroll to position [617, 0]
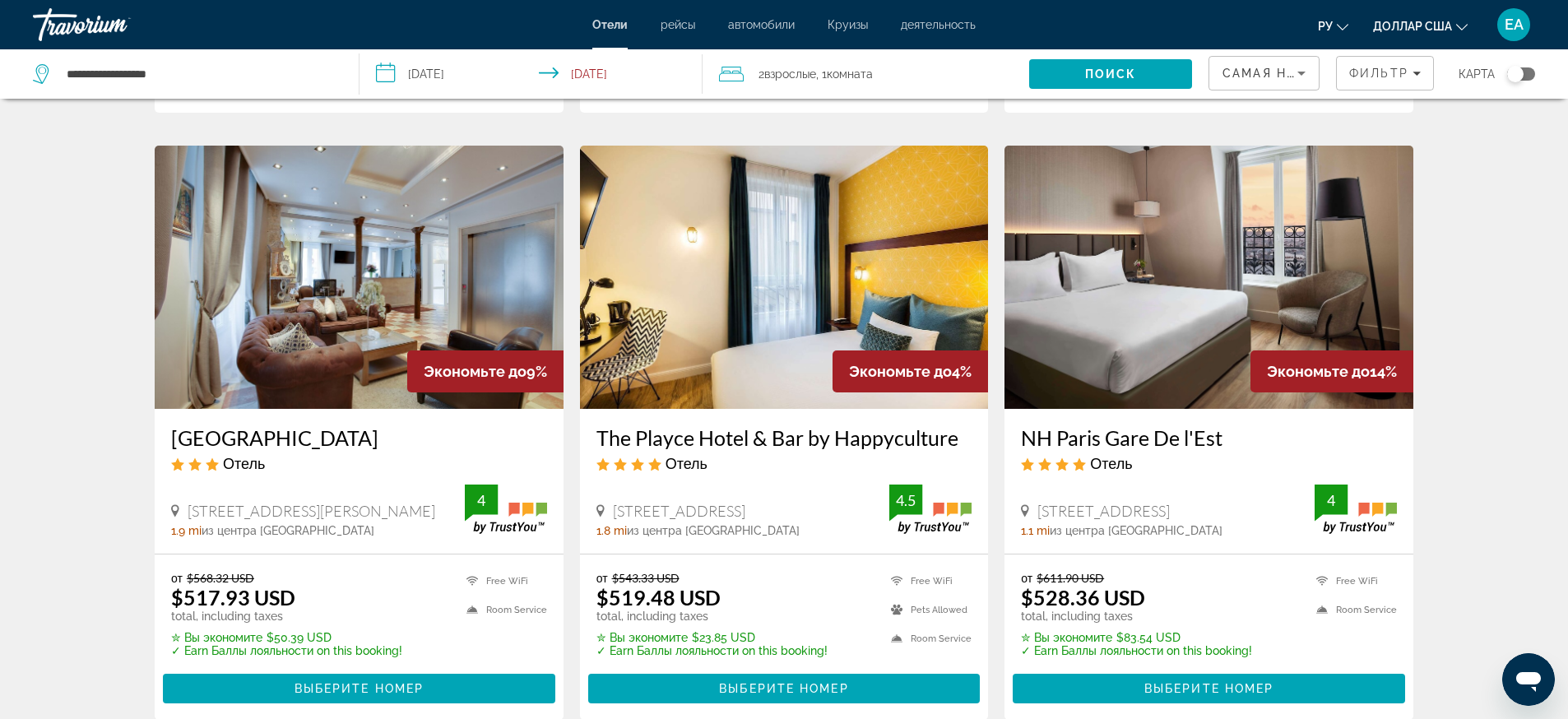
click at [474, 282] on img "Основное содержание" at bounding box center [359, 277] width 408 height 264
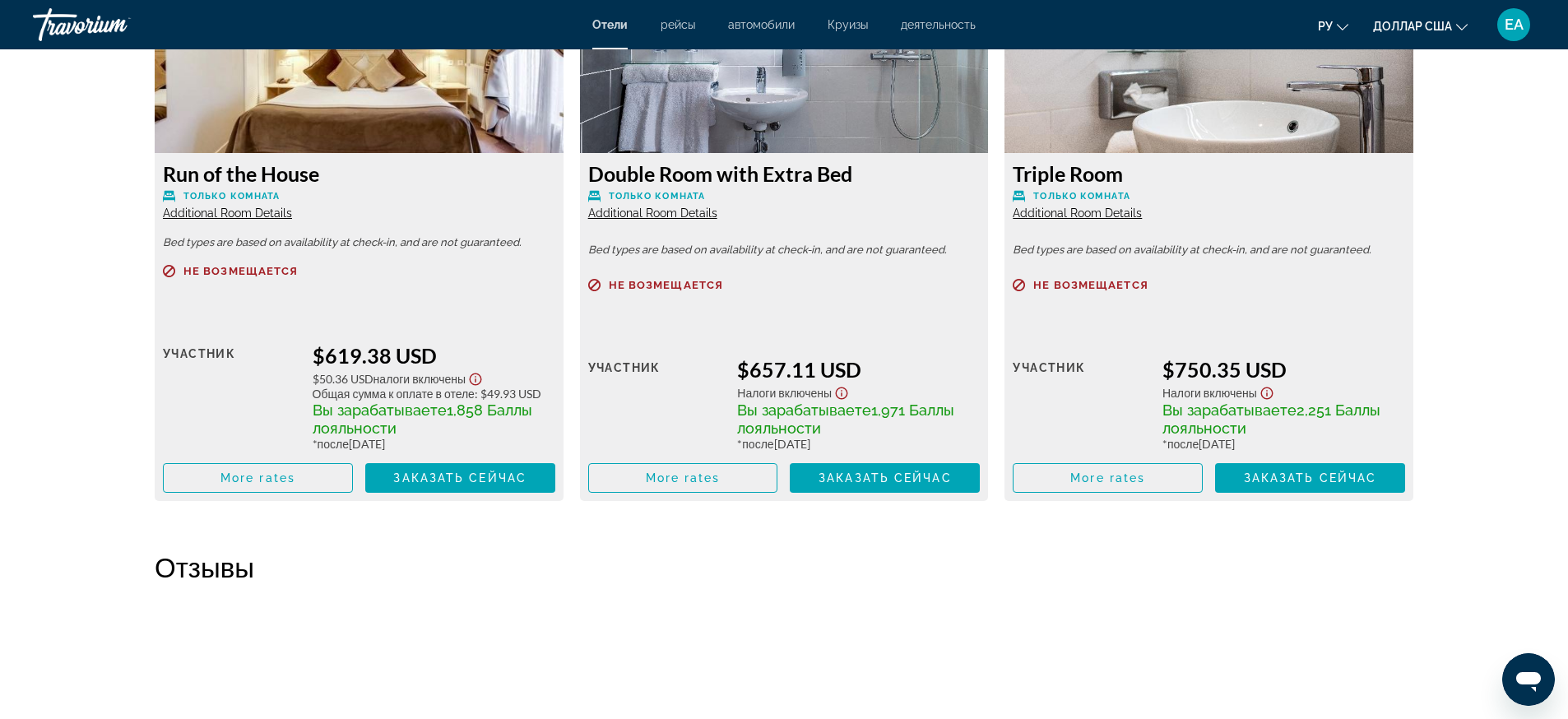
scroll to position [3271, 0]
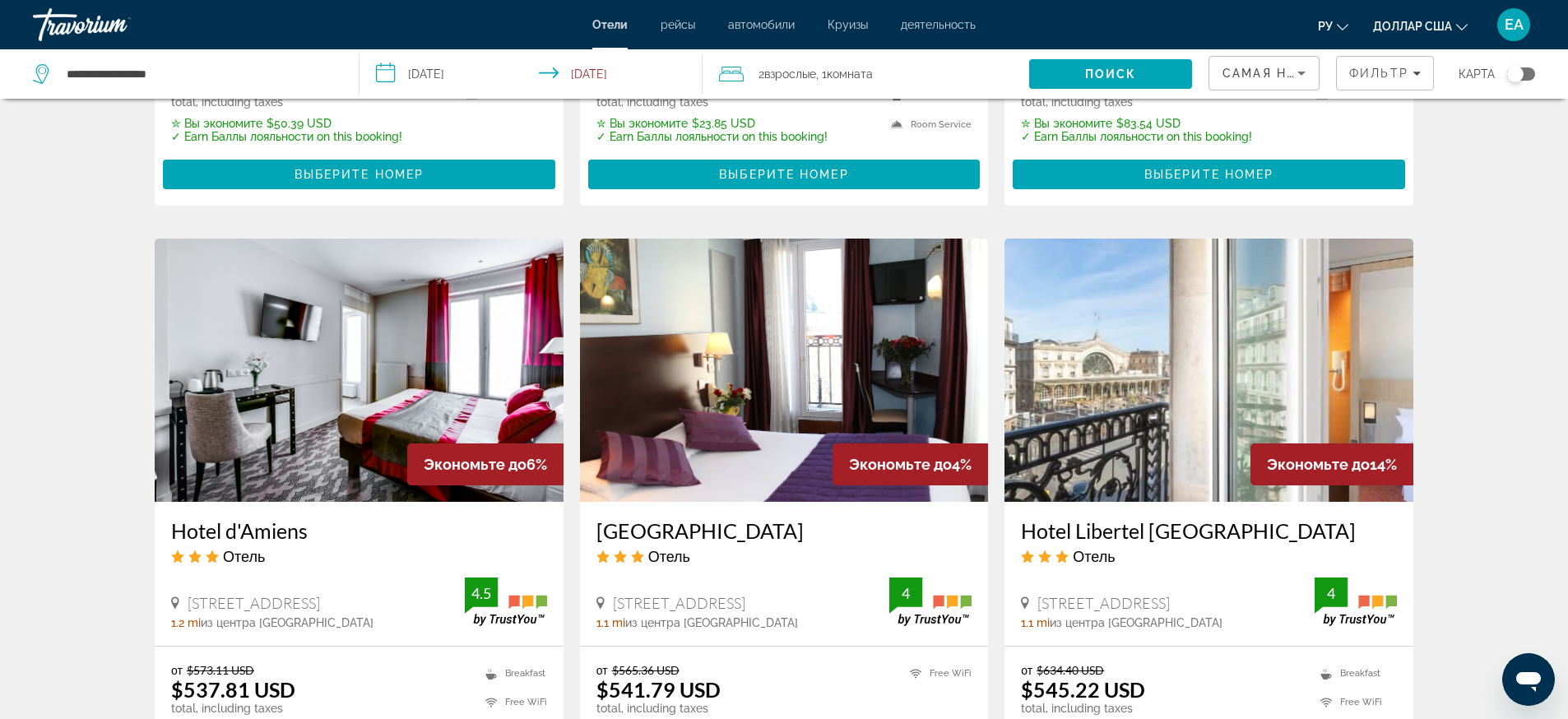
scroll to position [1233, 0]
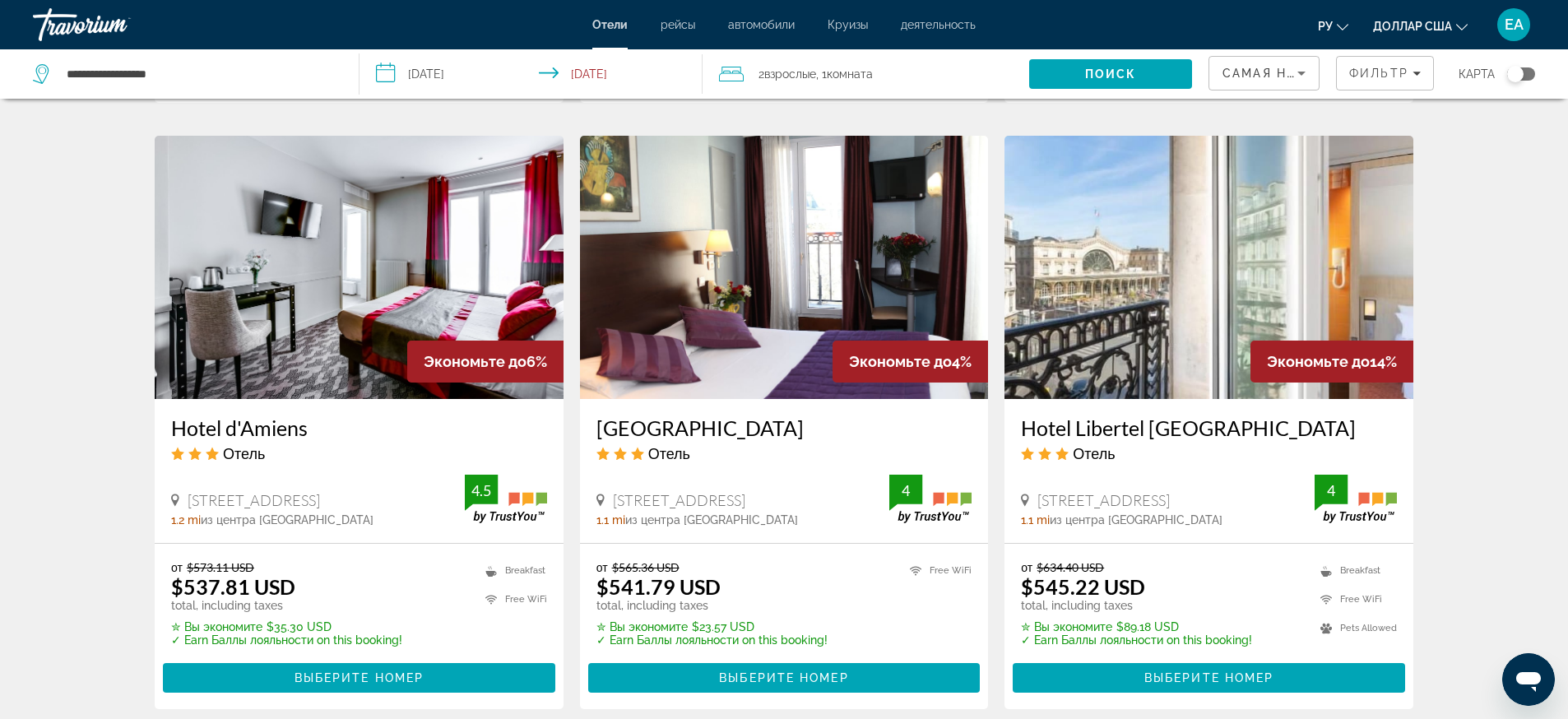
click at [1116, 324] on img "Основное содержание" at bounding box center [1208, 267] width 408 height 264
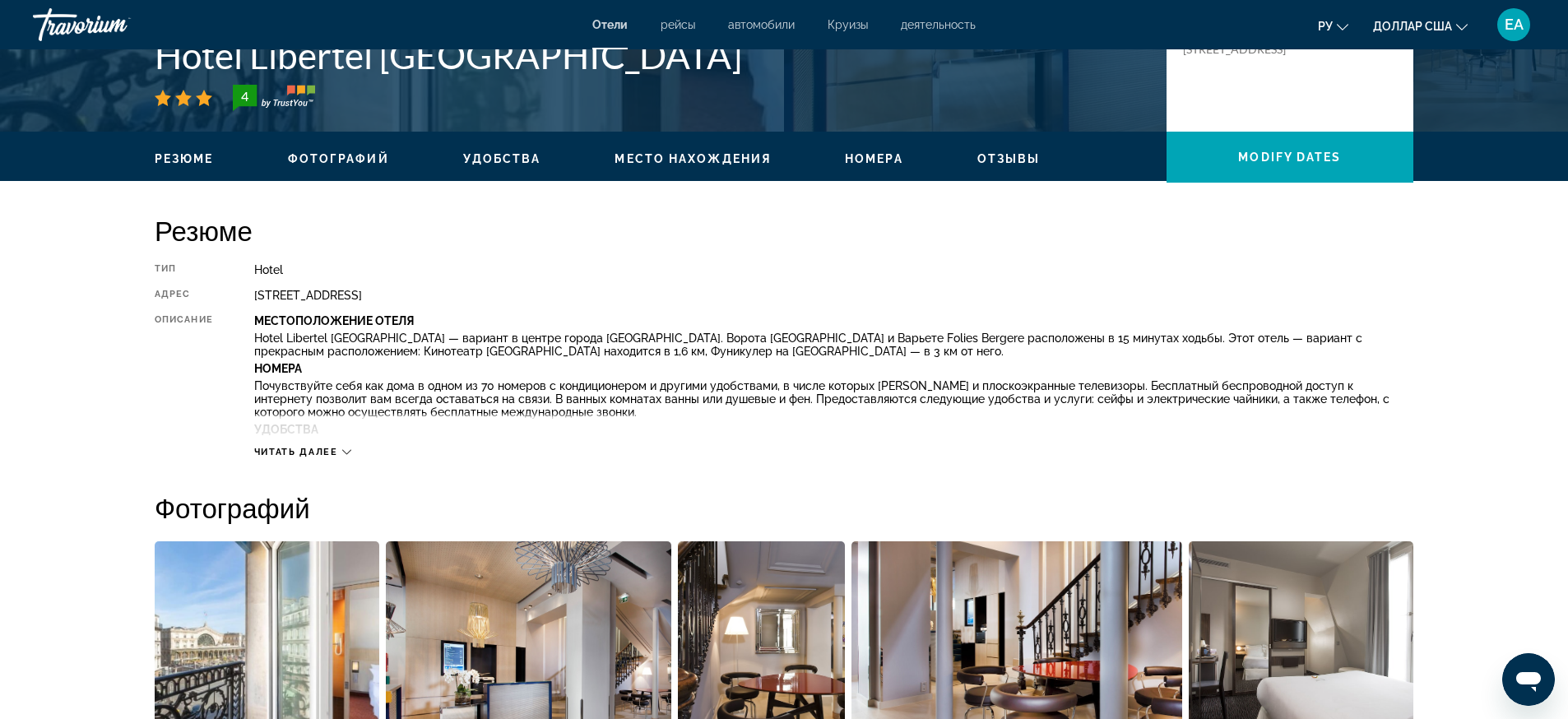
scroll to position [617, 0]
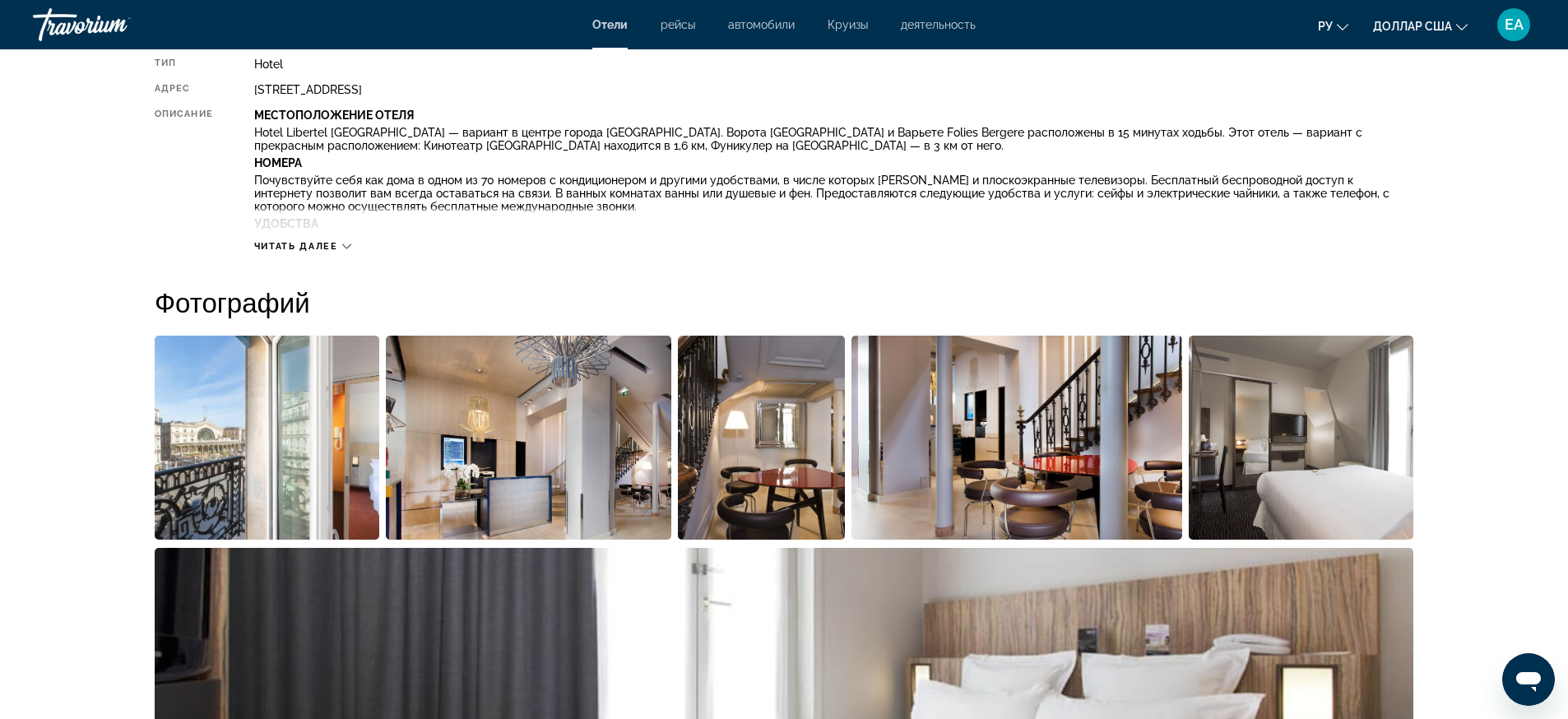
click at [451, 421] on img "Open full-screen image slider" at bounding box center [528, 437] width 287 height 204
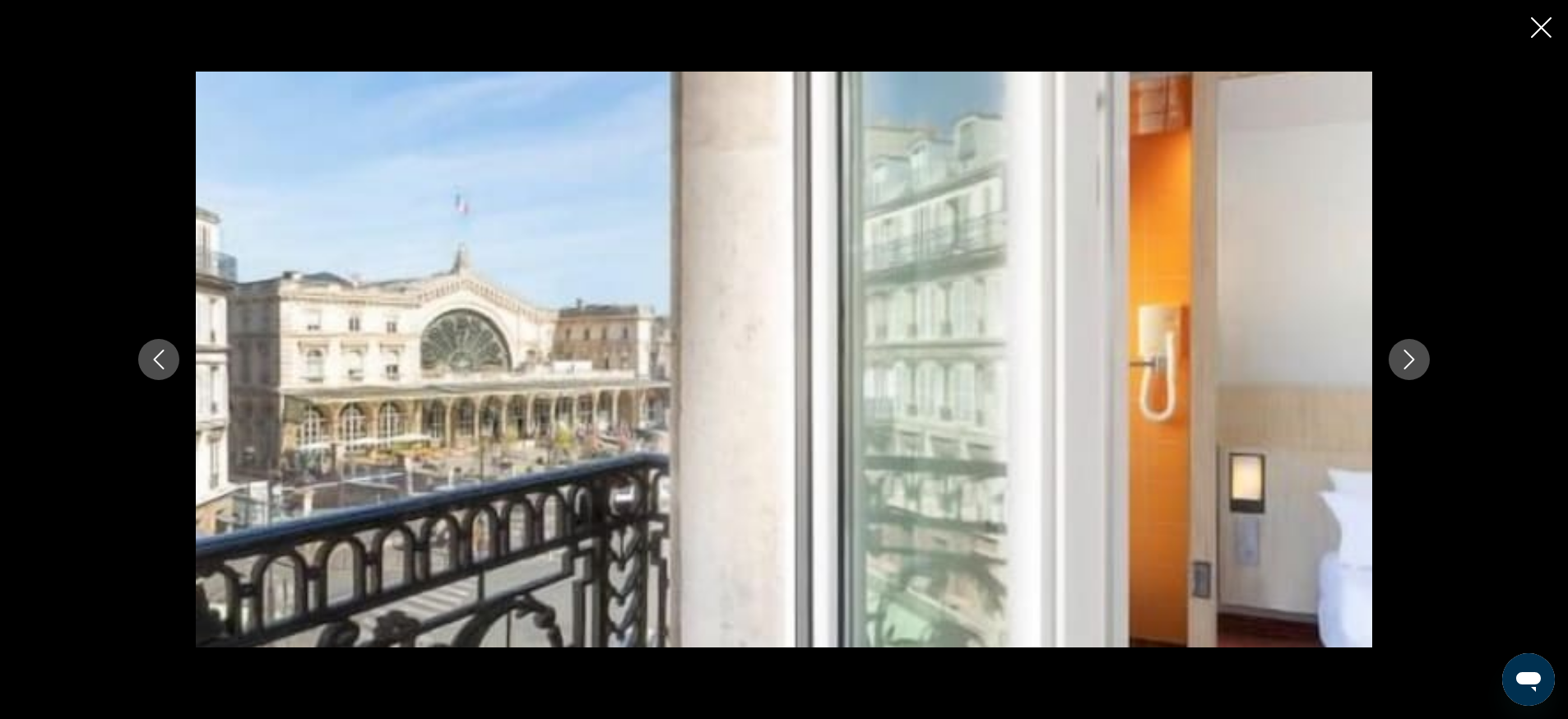
click at [1416, 354] on icon "Next image" at bounding box center [1409, 359] width 19 height 19
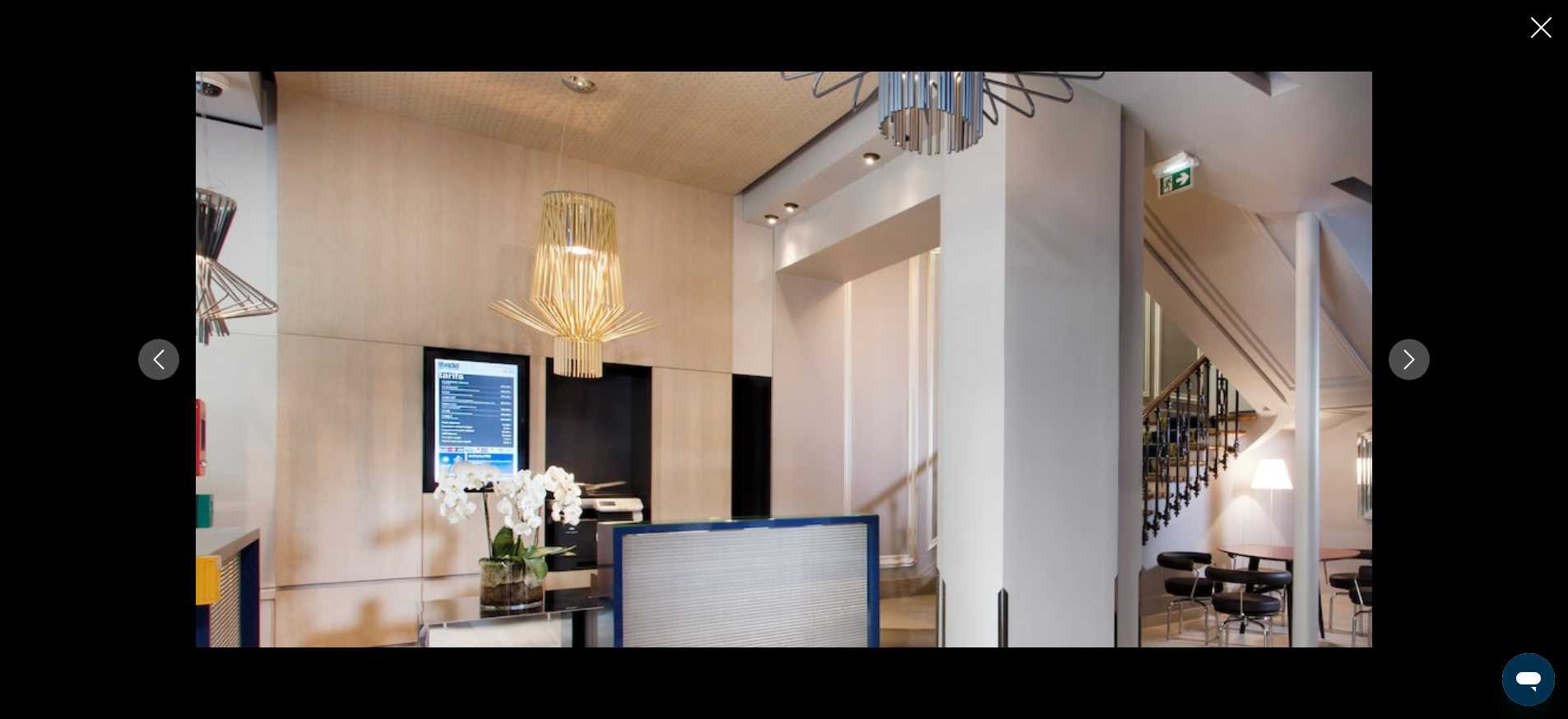
click at [1416, 354] on icon "Next image" at bounding box center [1409, 359] width 19 height 19
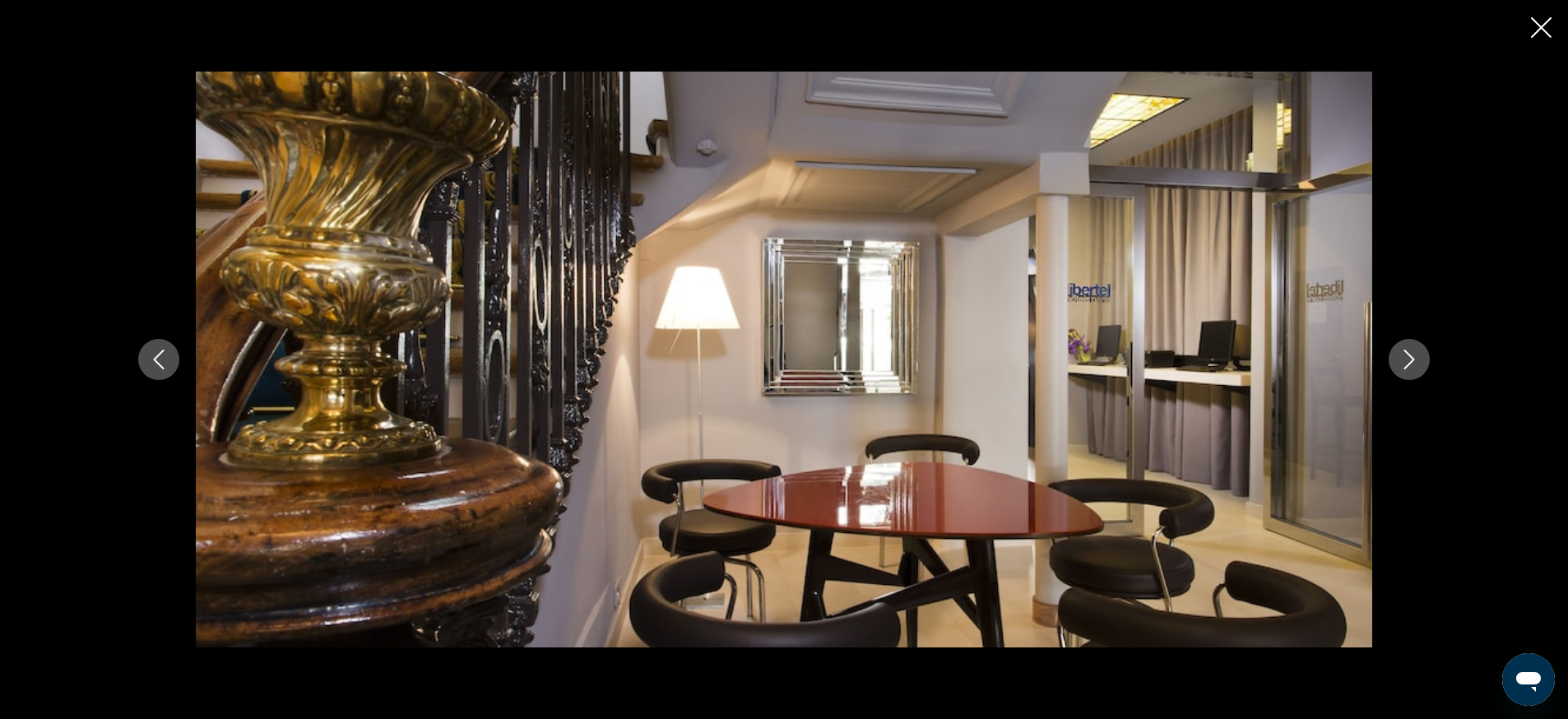
click at [1416, 354] on icon "Next image" at bounding box center [1409, 359] width 19 height 19
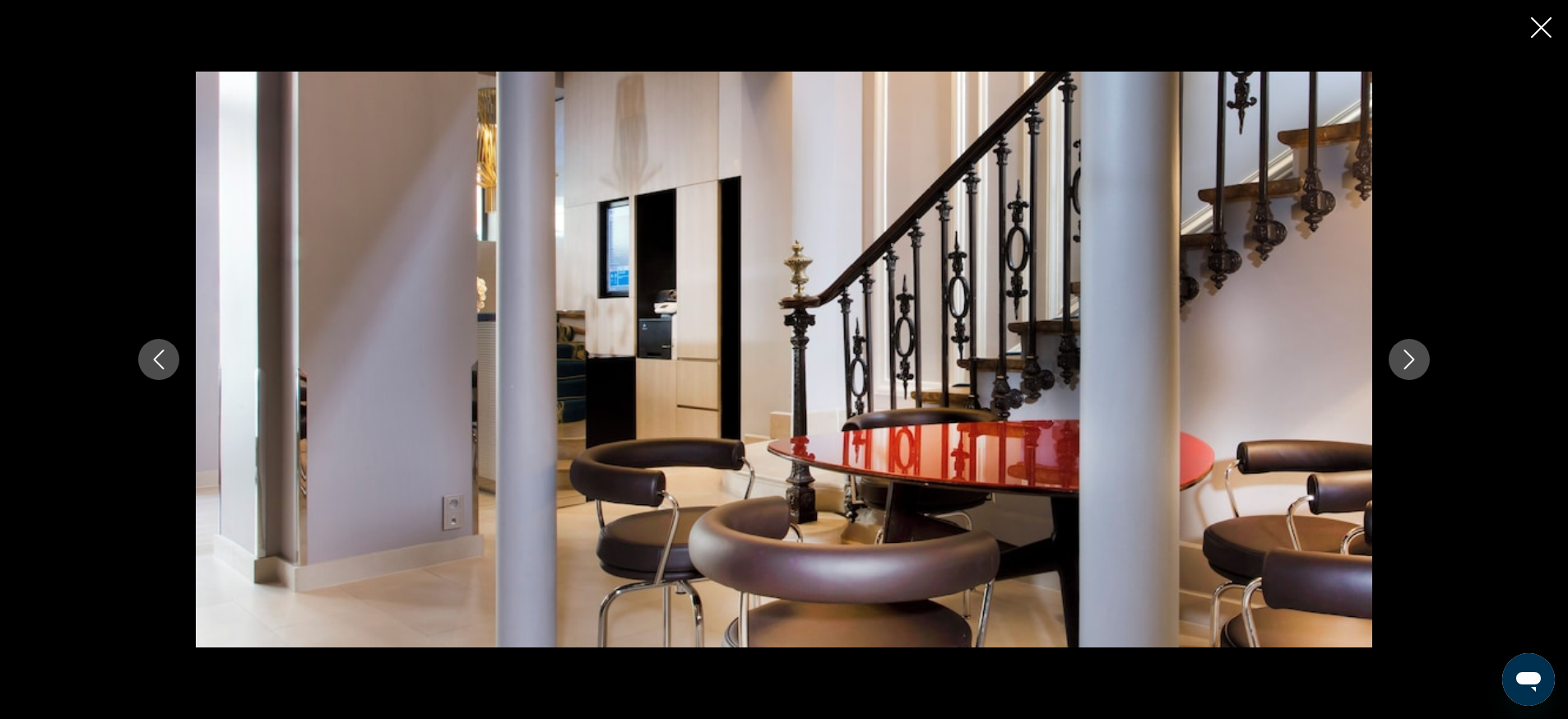
click at [1416, 354] on icon "Next image" at bounding box center [1409, 359] width 19 height 19
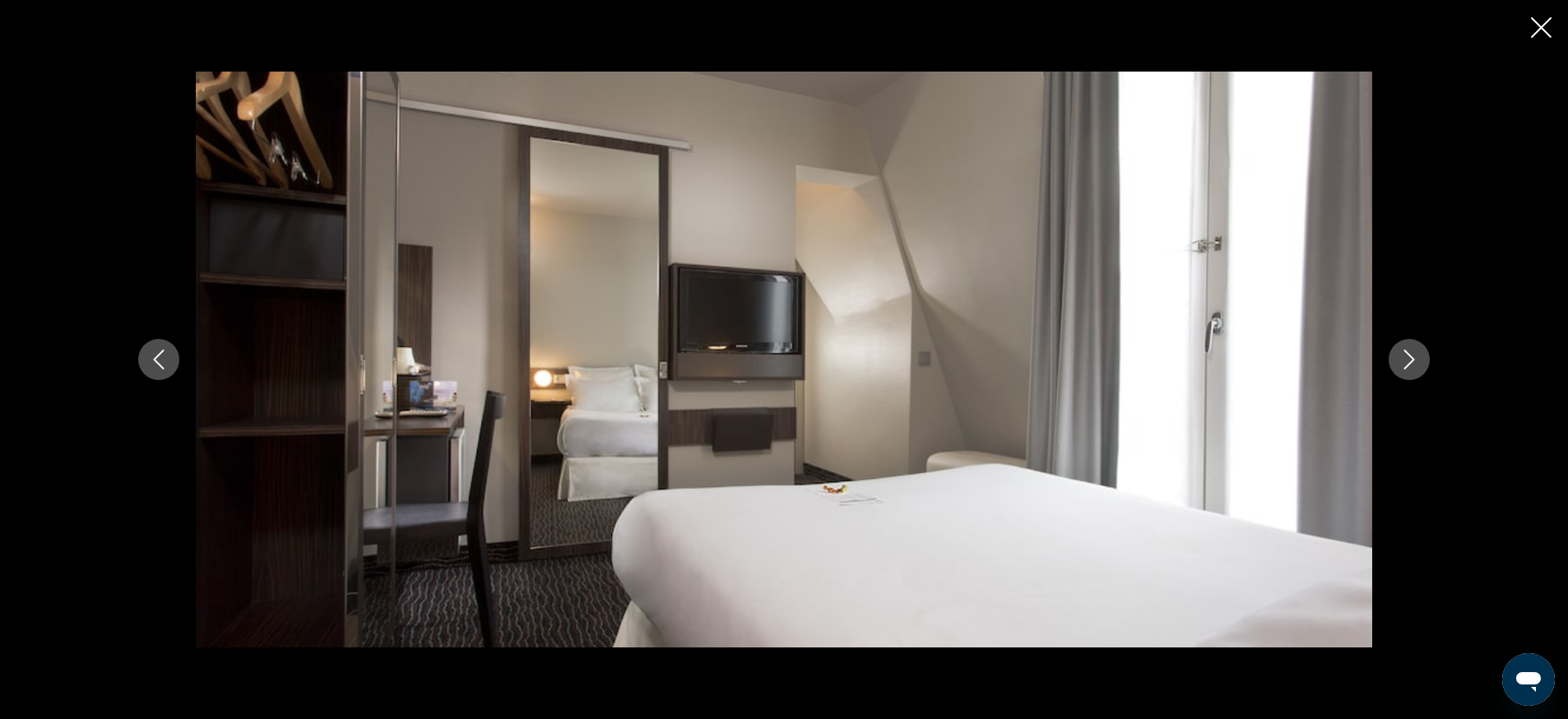
click at [1416, 354] on icon "Next image" at bounding box center [1409, 359] width 19 height 19
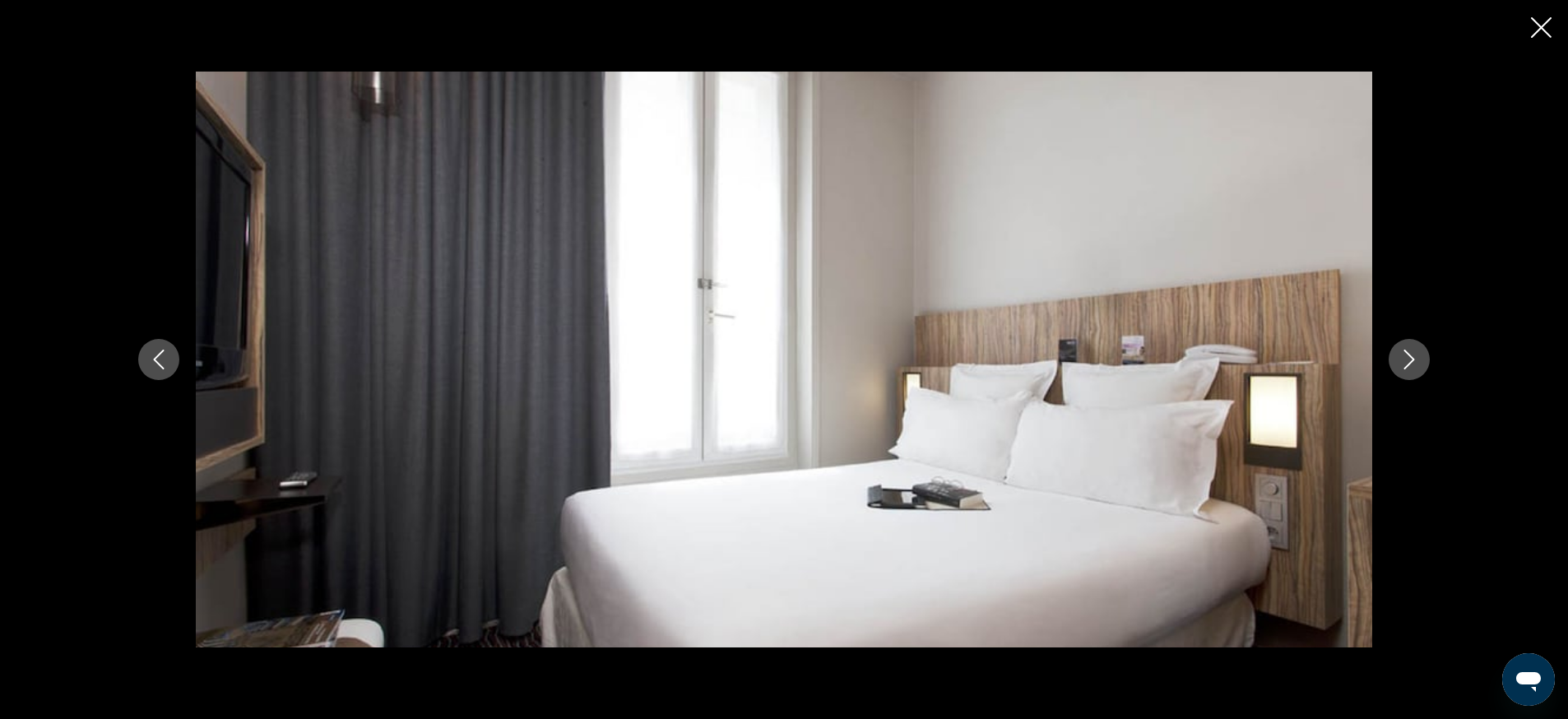
click at [1416, 354] on icon "Next image" at bounding box center [1409, 359] width 19 height 19
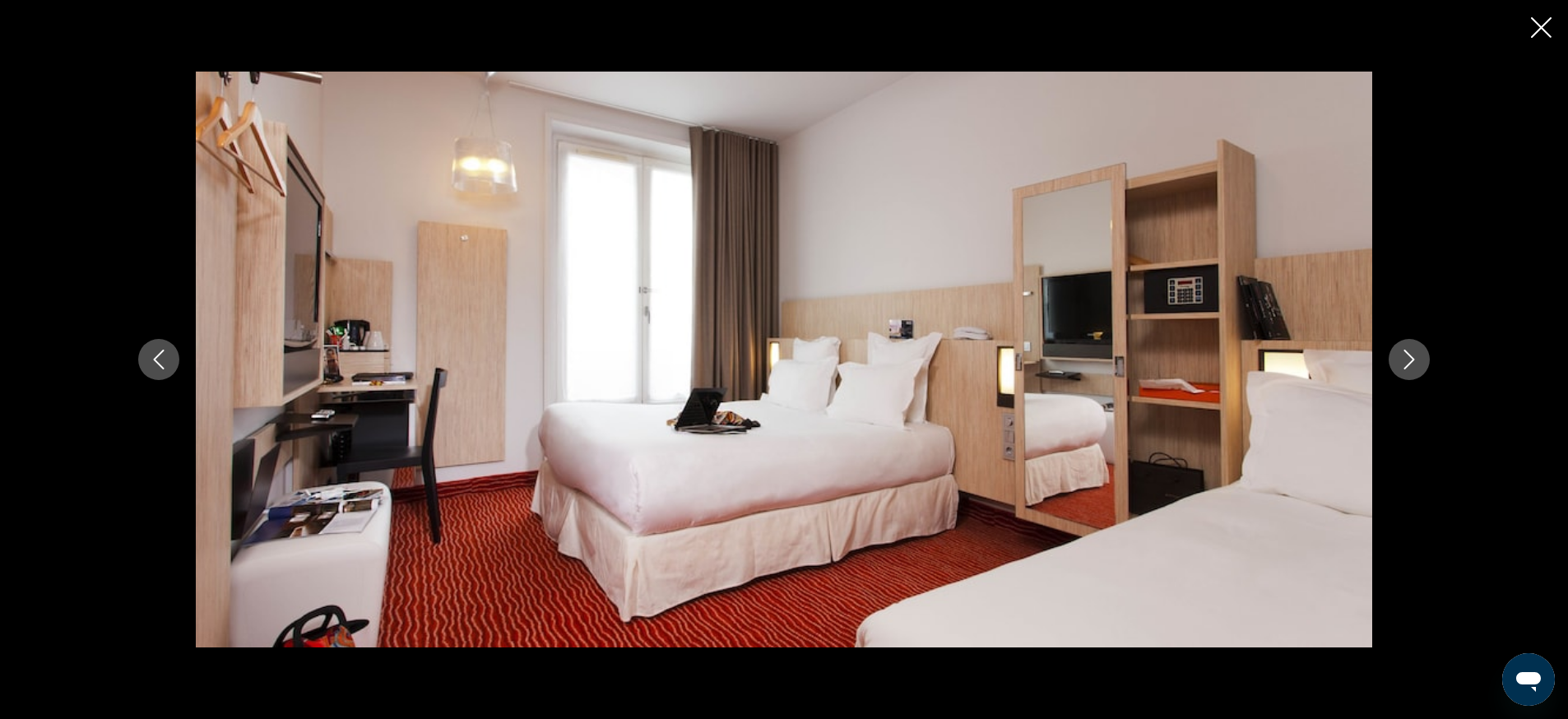
click at [1416, 354] on icon "Next image" at bounding box center [1409, 359] width 19 height 19
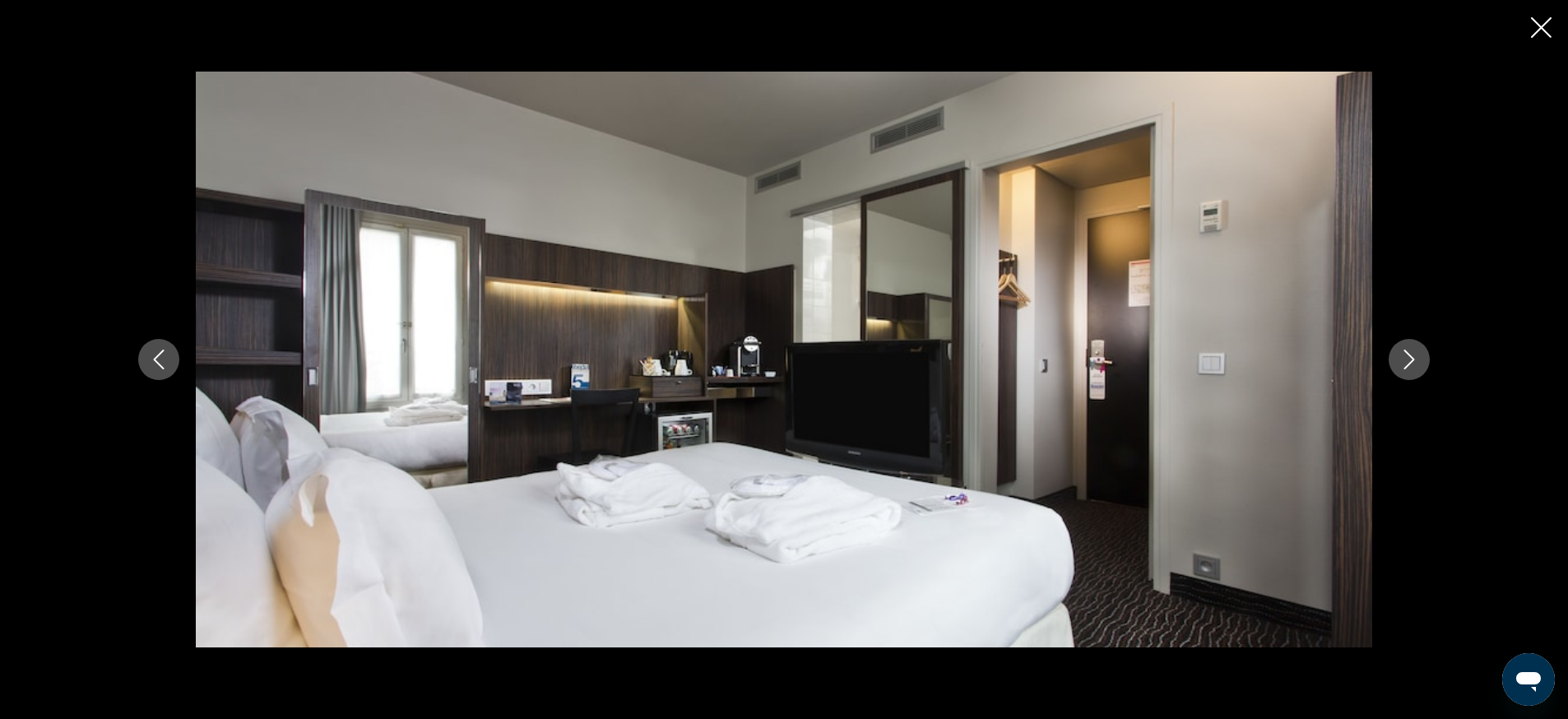
click at [1416, 354] on icon "Next image" at bounding box center [1409, 359] width 19 height 19
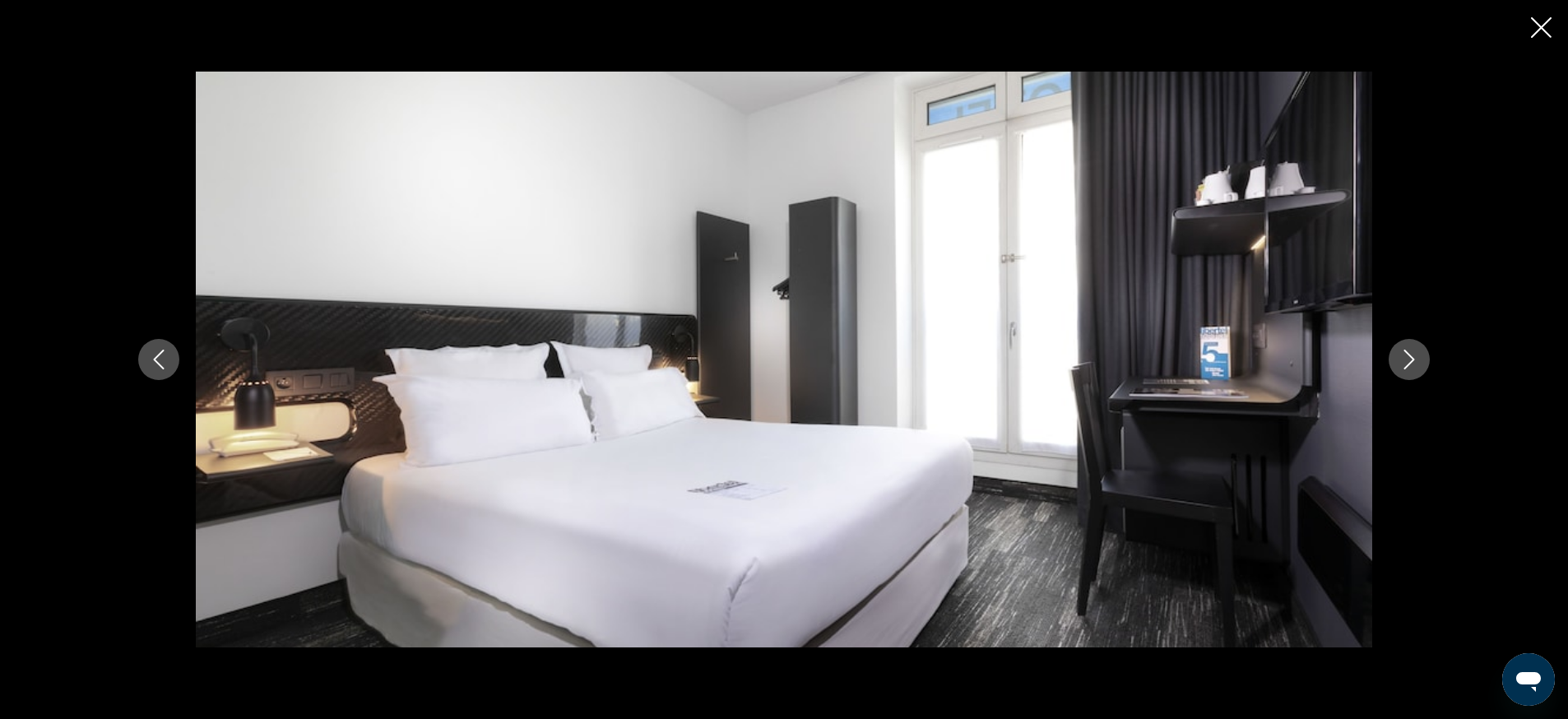
click at [1416, 354] on icon "Next image" at bounding box center [1409, 359] width 19 height 19
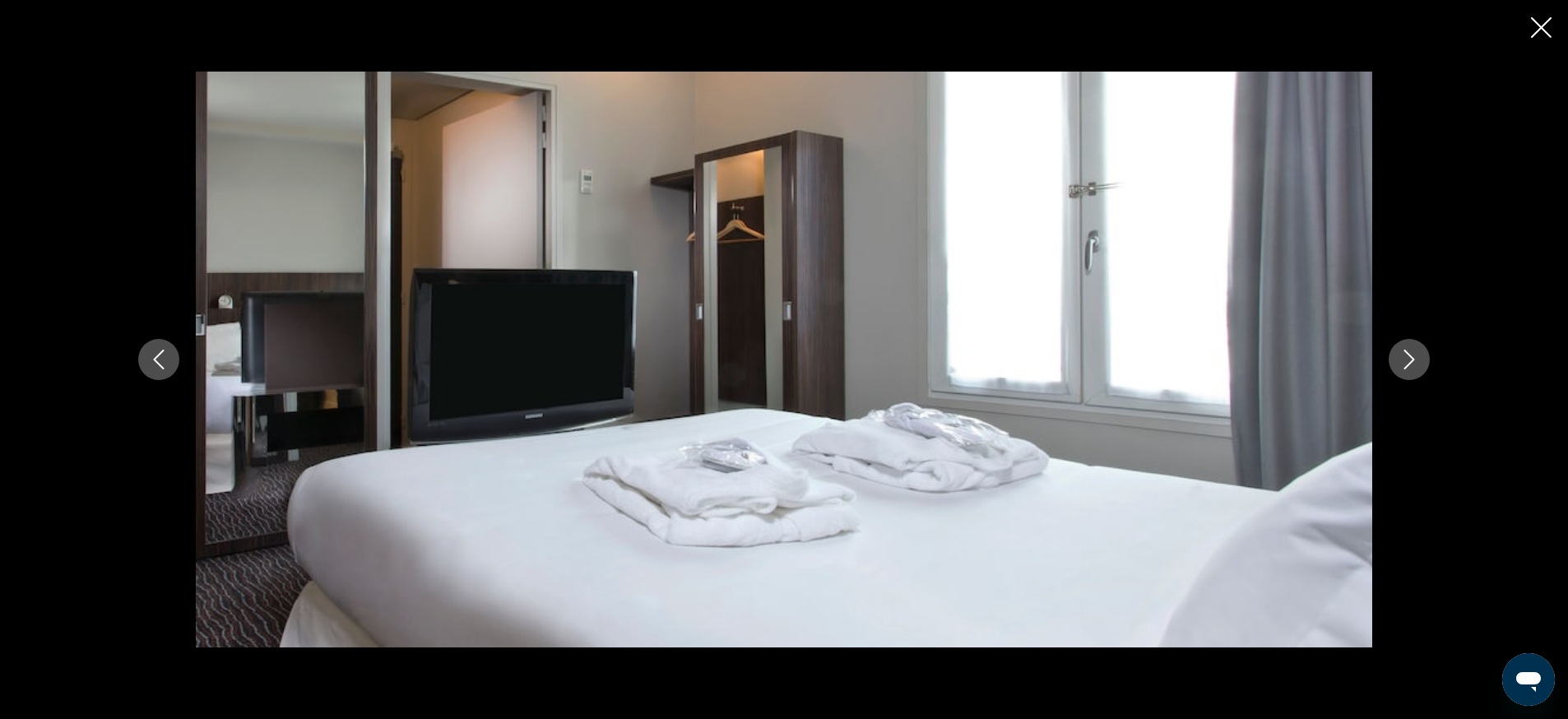
click at [1416, 354] on icon "Next image" at bounding box center [1409, 359] width 19 height 19
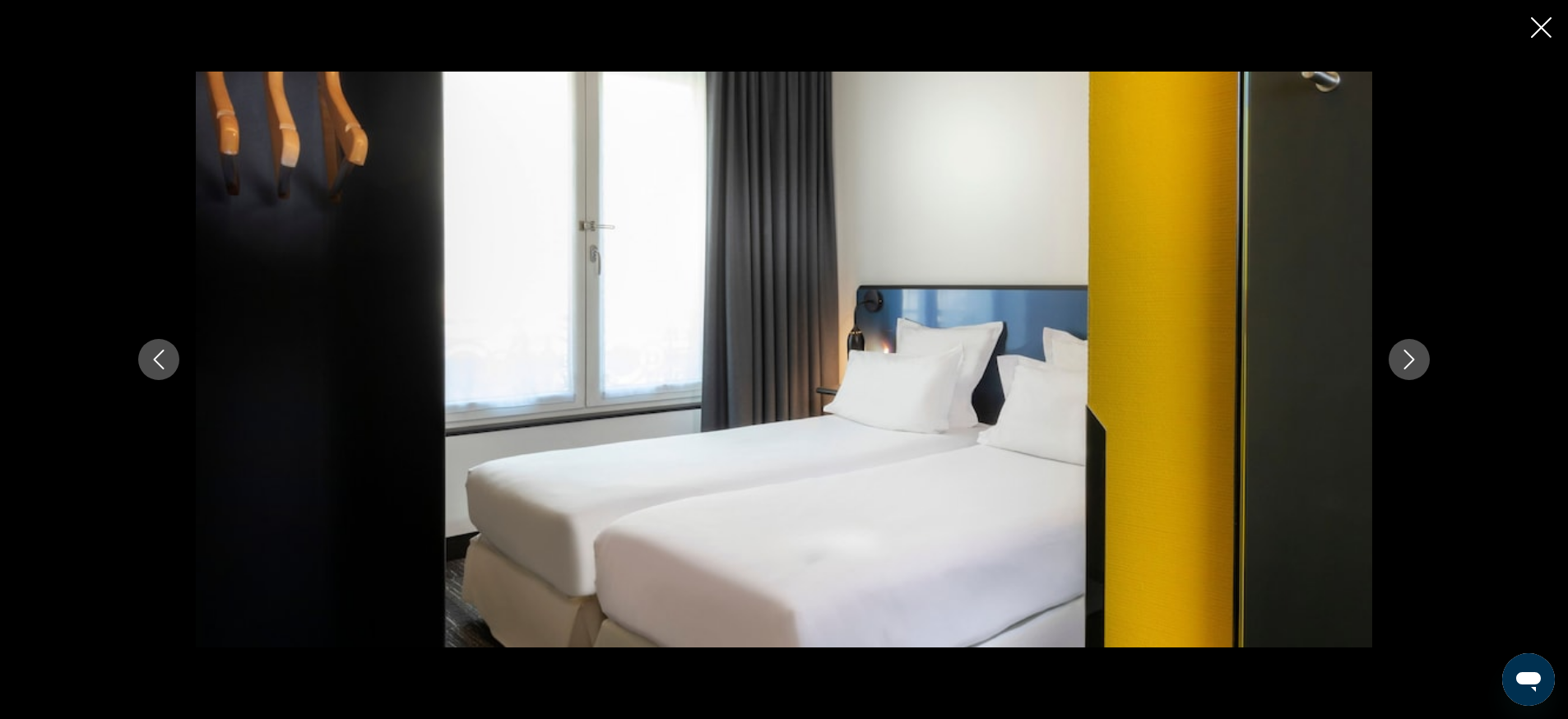
click at [1416, 354] on icon "Next image" at bounding box center [1409, 359] width 19 height 19
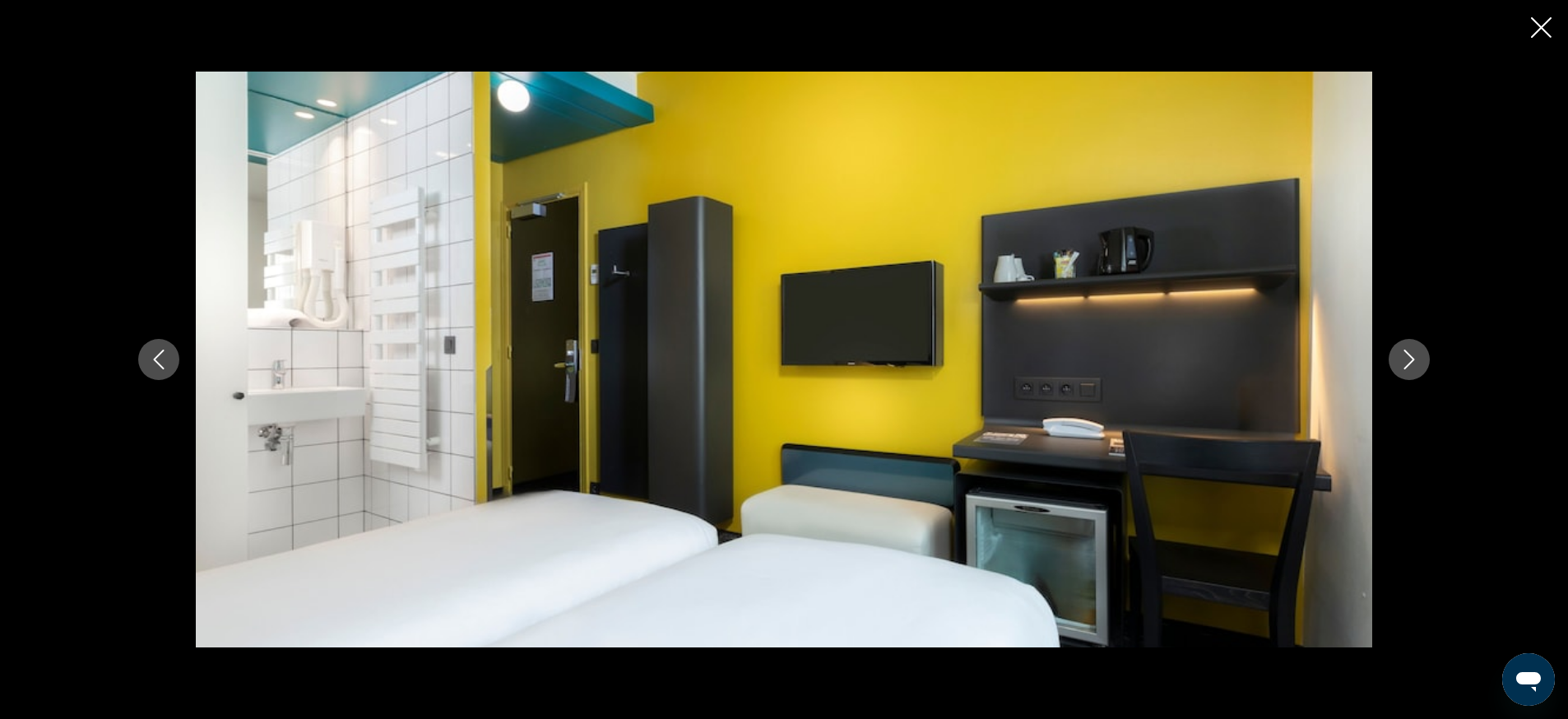
click at [1416, 354] on icon "Next image" at bounding box center [1409, 359] width 19 height 19
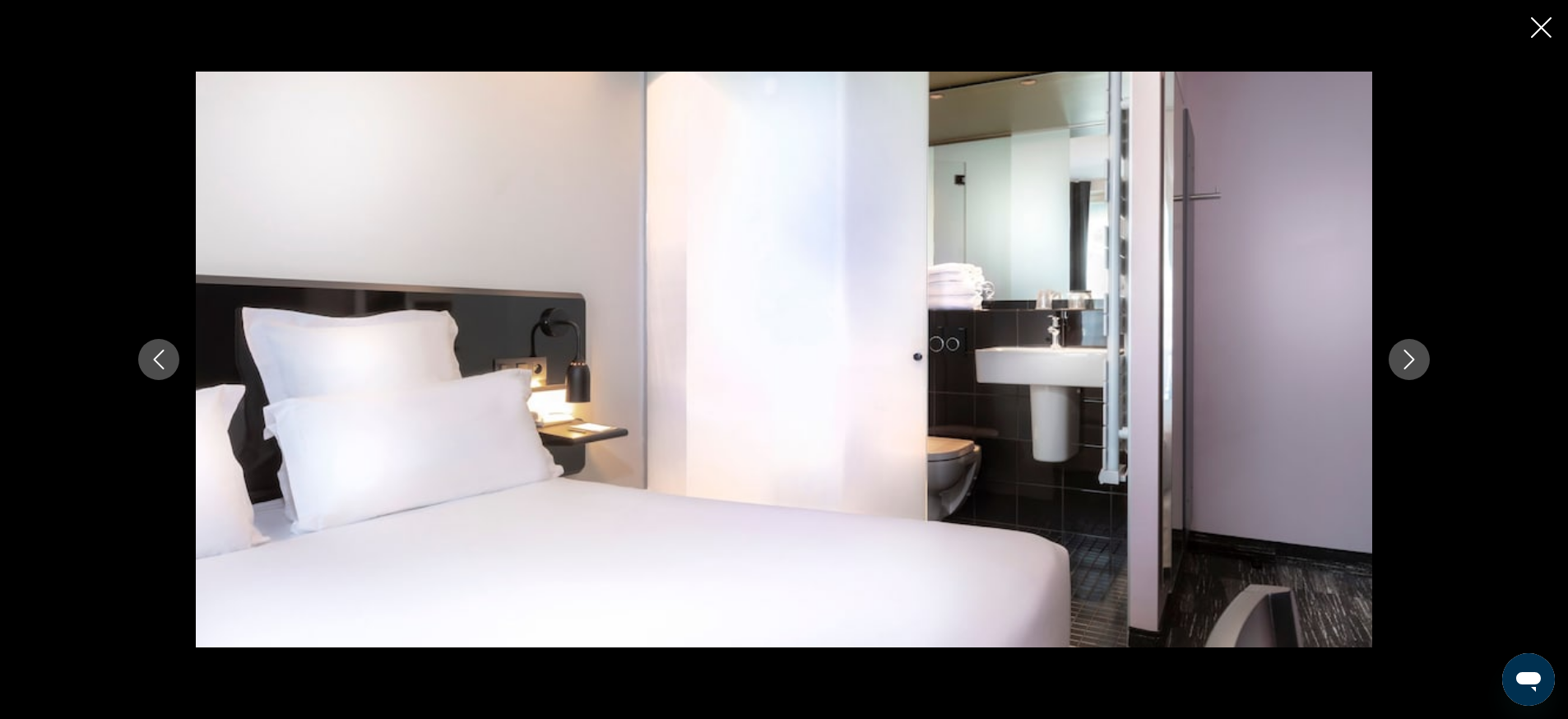
click at [1416, 354] on icon "Next image" at bounding box center [1409, 359] width 19 height 19
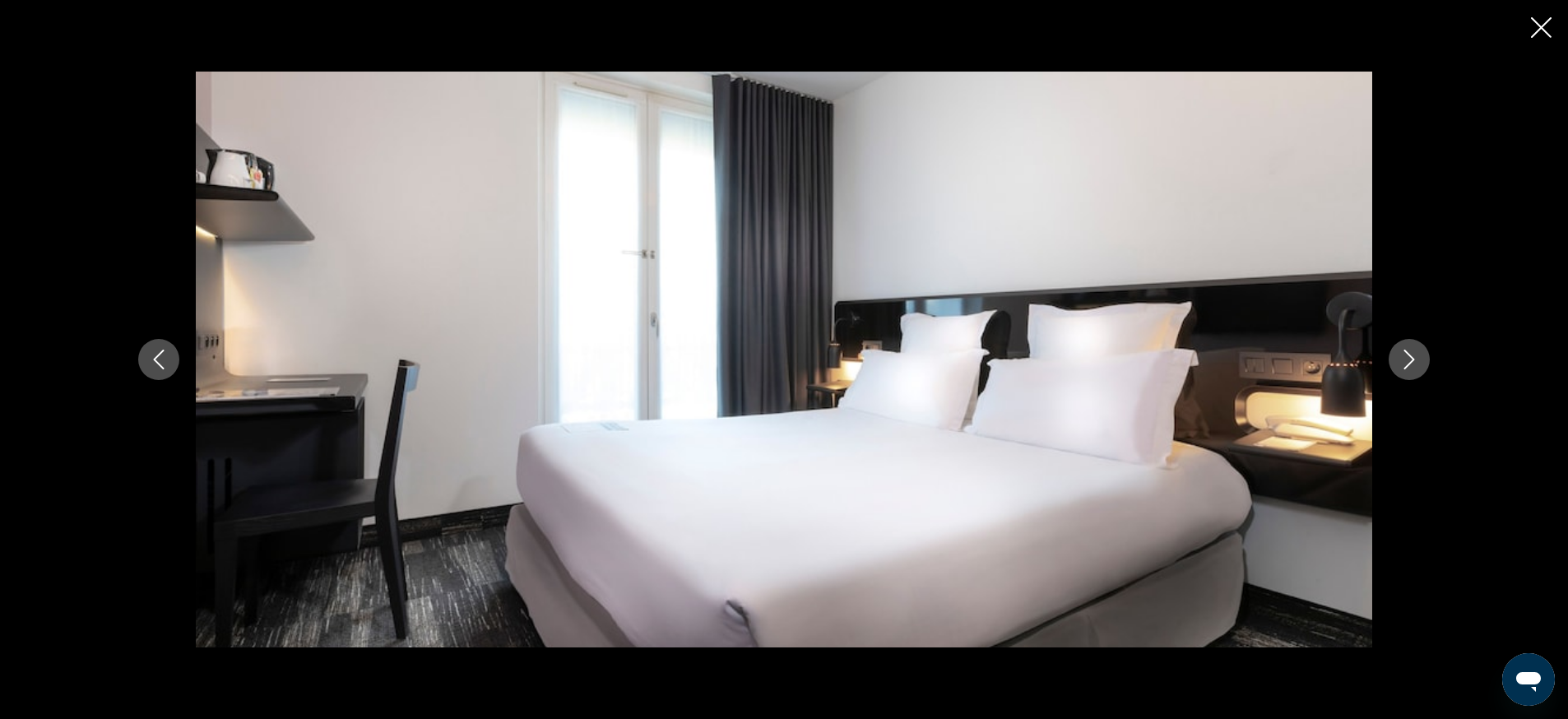
click at [1415, 355] on icon "Next image" at bounding box center [1409, 359] width 19 height 19
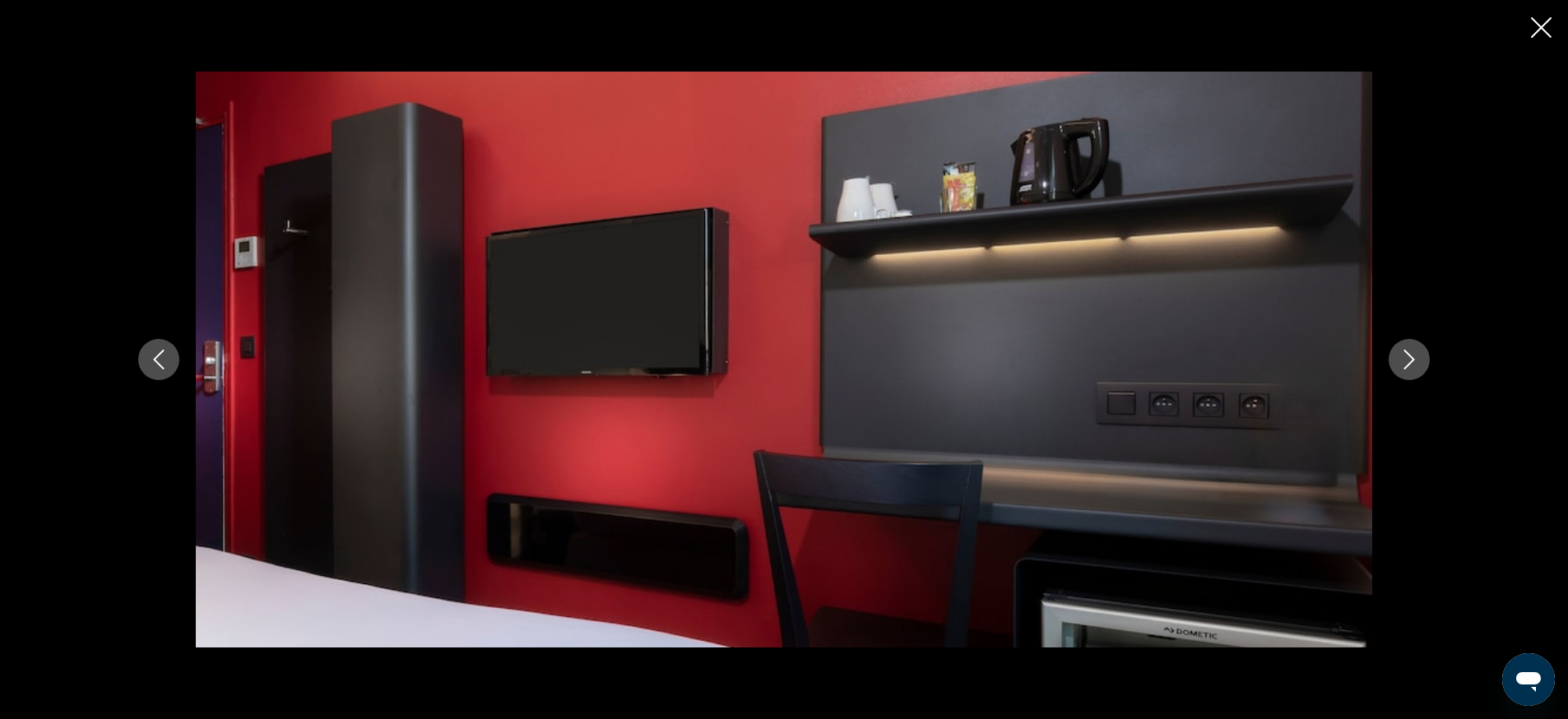
click at [1407, 354] on icon "Next image" at bounding box center [1409, 359] width 19 height 19
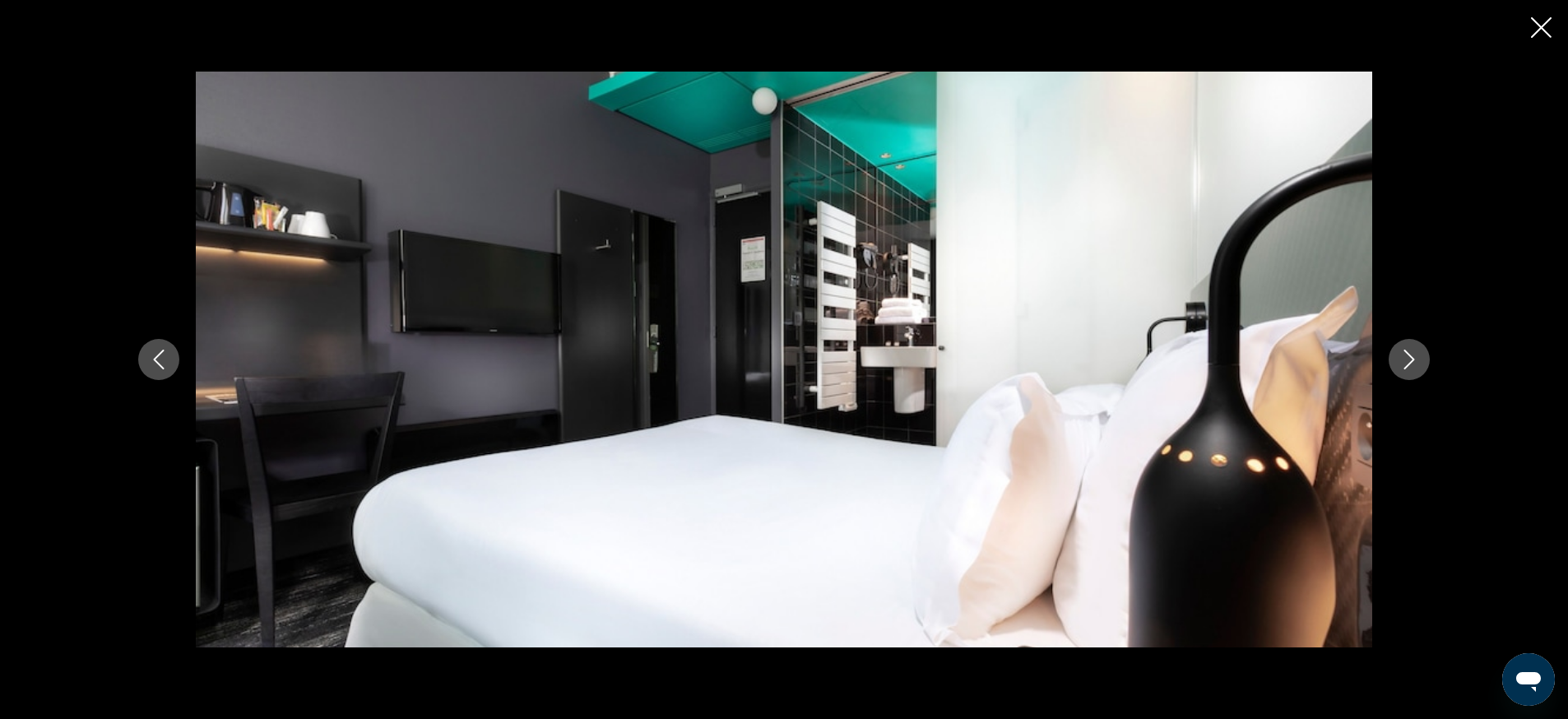
click at [1406, 353] on icon "Next image" at bounding box center [1409, 359] width 19 height 19
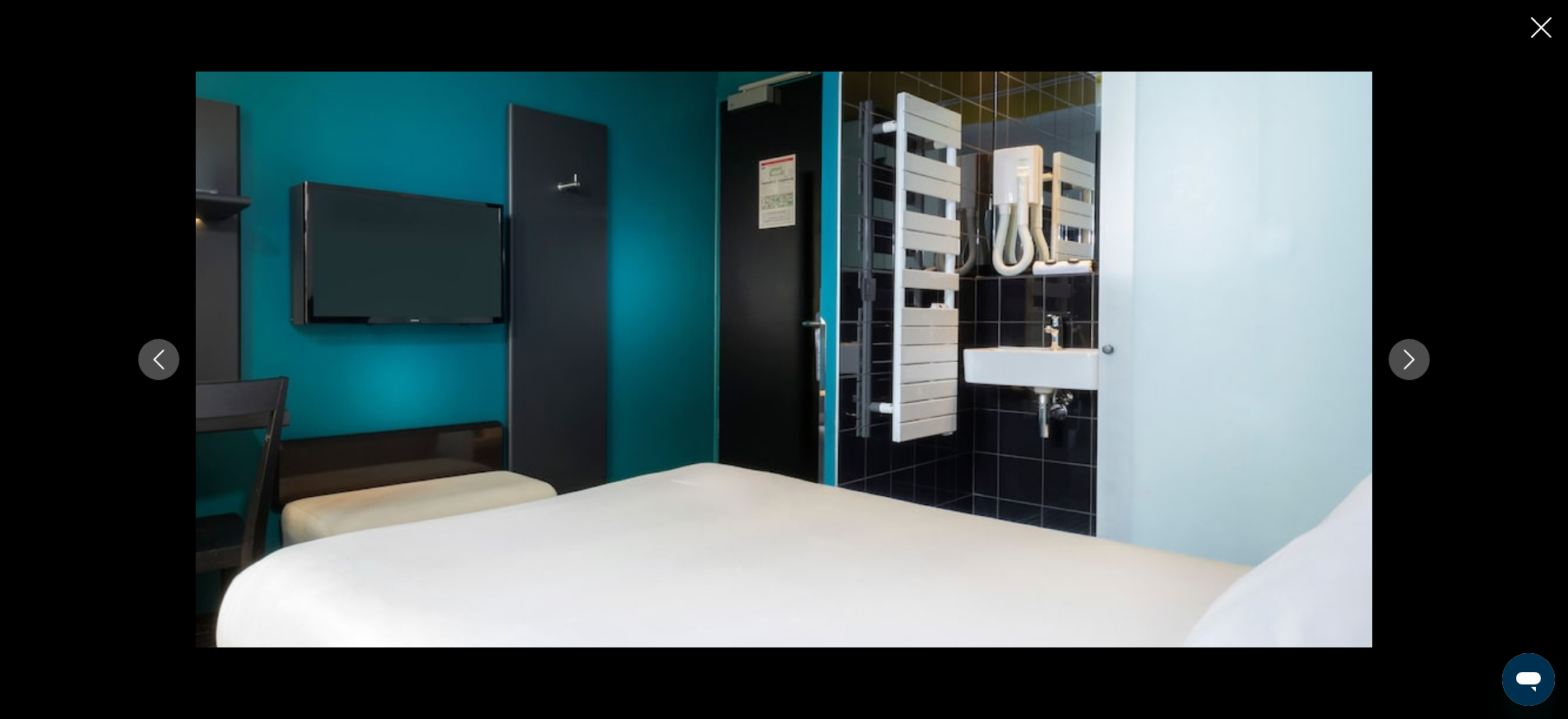
click at [1542, 22] on icon "Close slideshow" at bounding box center [1540, 28] width 20 height 20
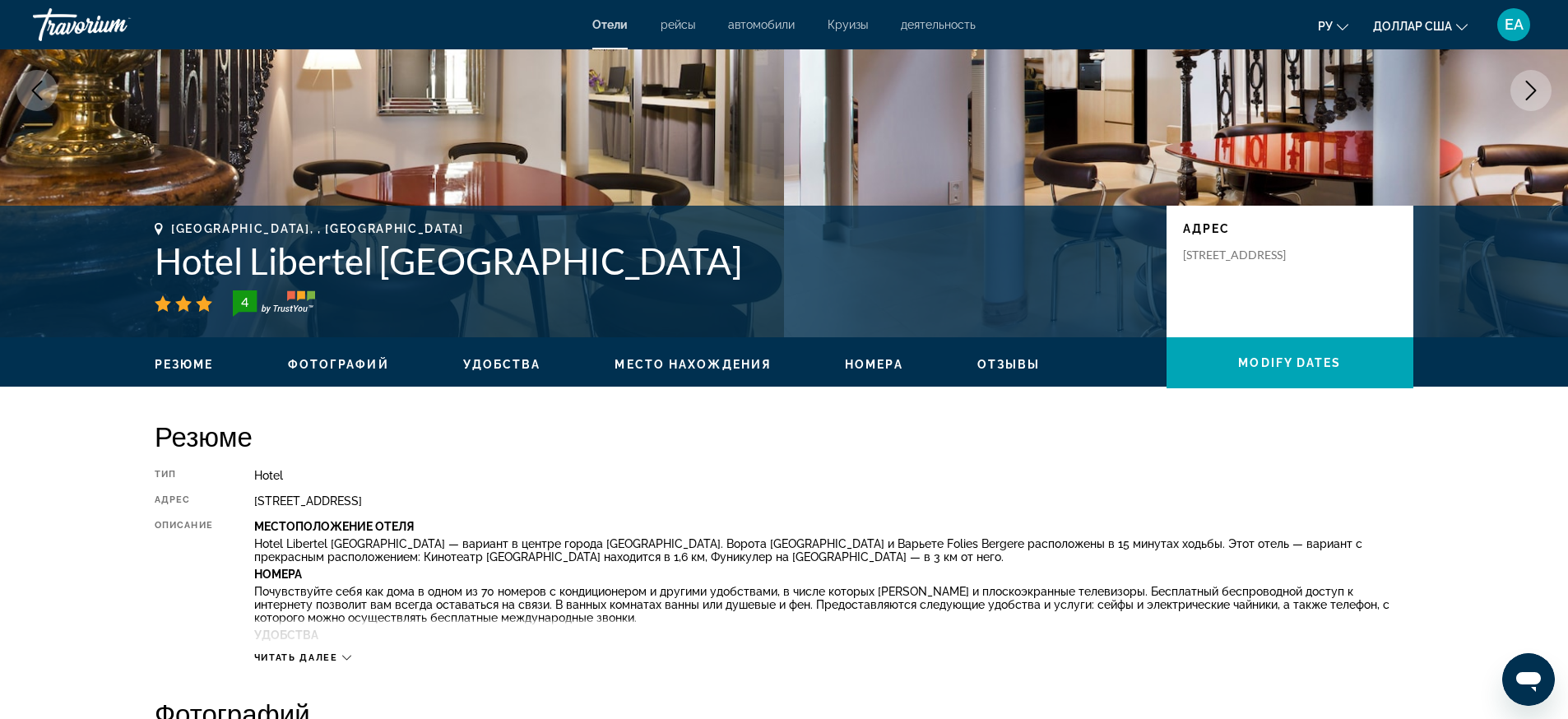
scroll to position [0, 0]
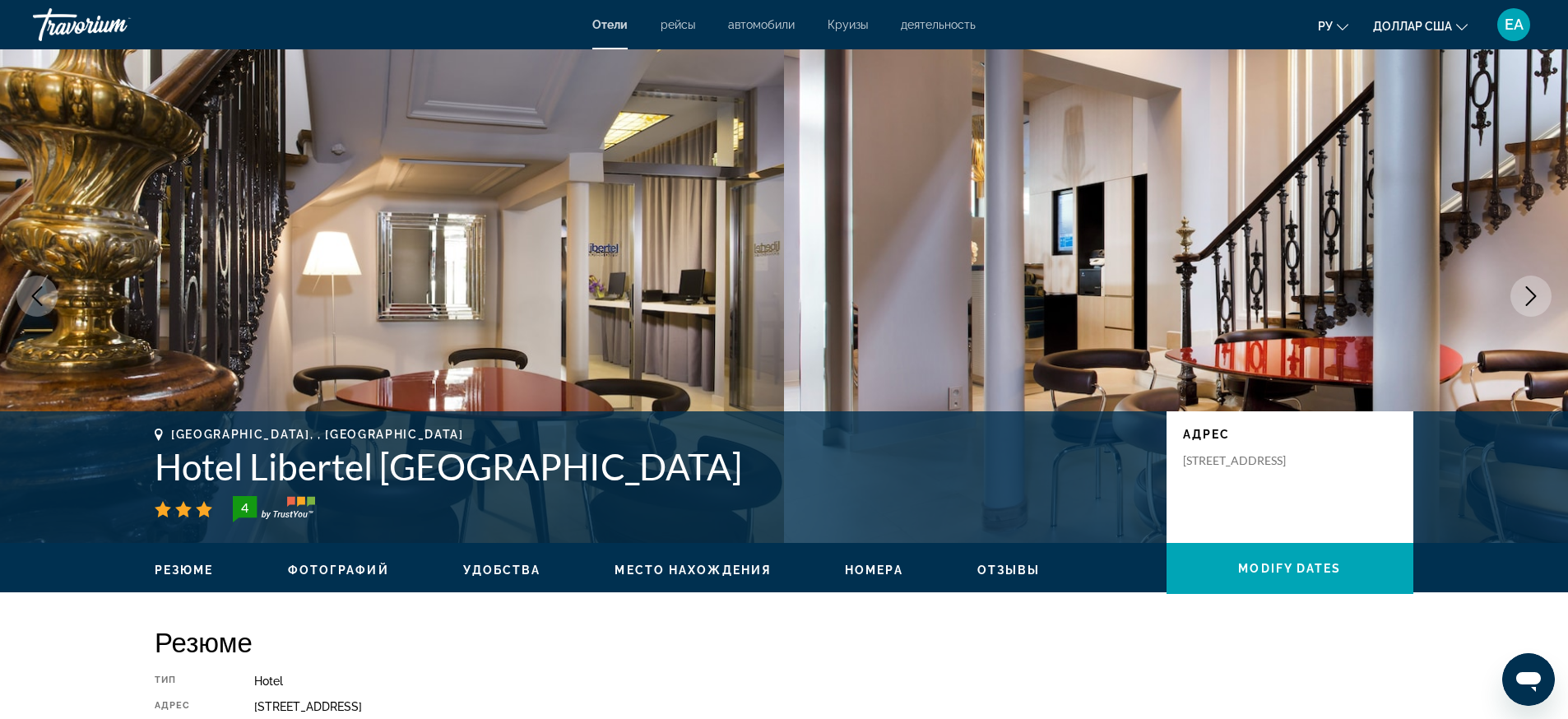
drag, startPoint x: 143, startPoint y: 464, endPoint x: 713, endPoint y: 462, distance: 570.0
click at [713, 462] on div "Paris, , France Hotel Libertel Gare de l'Est Francais 4 адрес 13 Rue Du 8 Mai 1…" at bounding box center [784, 477] width 1325 height 99
copy h1 "Hotel Libertel [GEOGRAPHIC_DATA]"
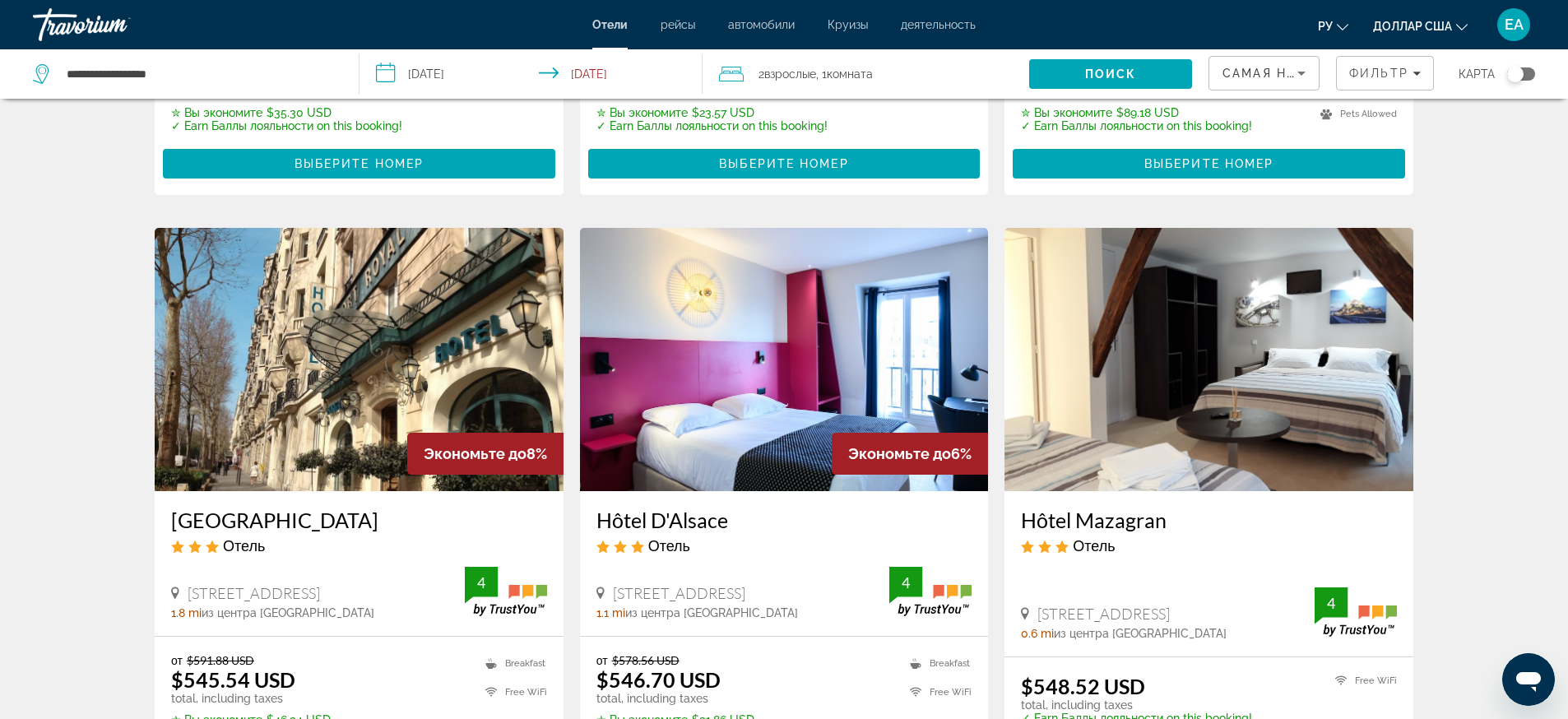
scroll to position [1851, 0]
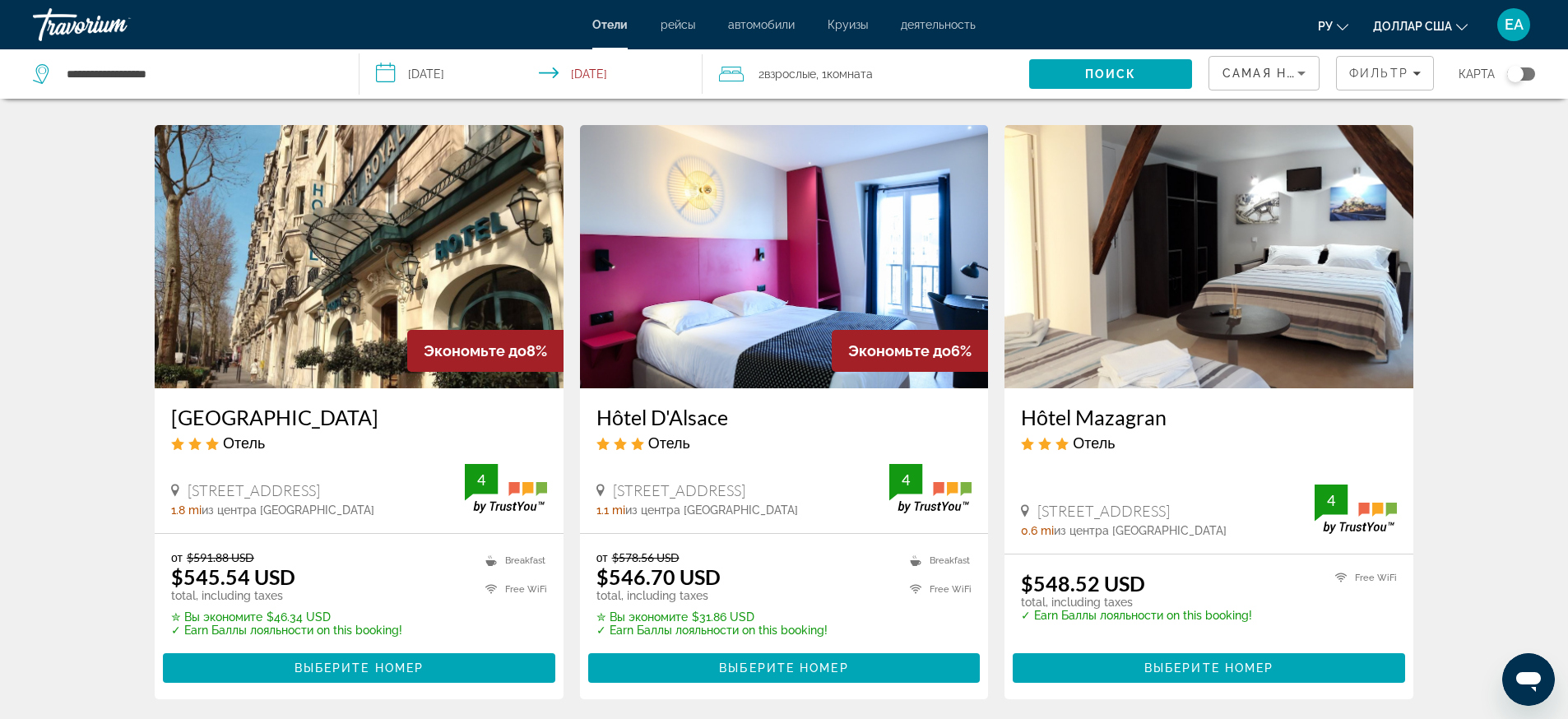
click at [447, 276] on img "Основное содержание" at bounding box center [359, 257] width 408 height 264
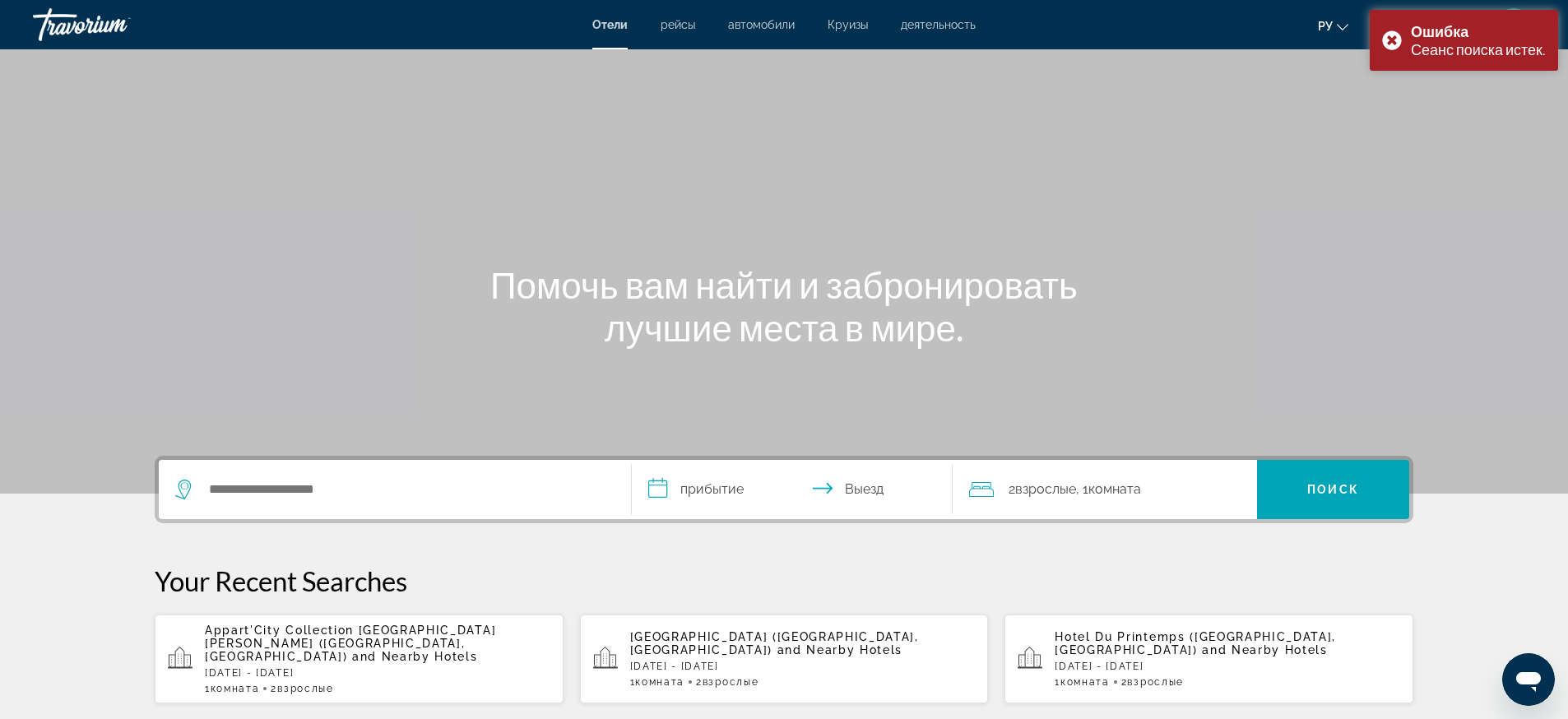
click at [278, 476] on div "Search widget" at bounding box center [395, 489] width 439 height 59
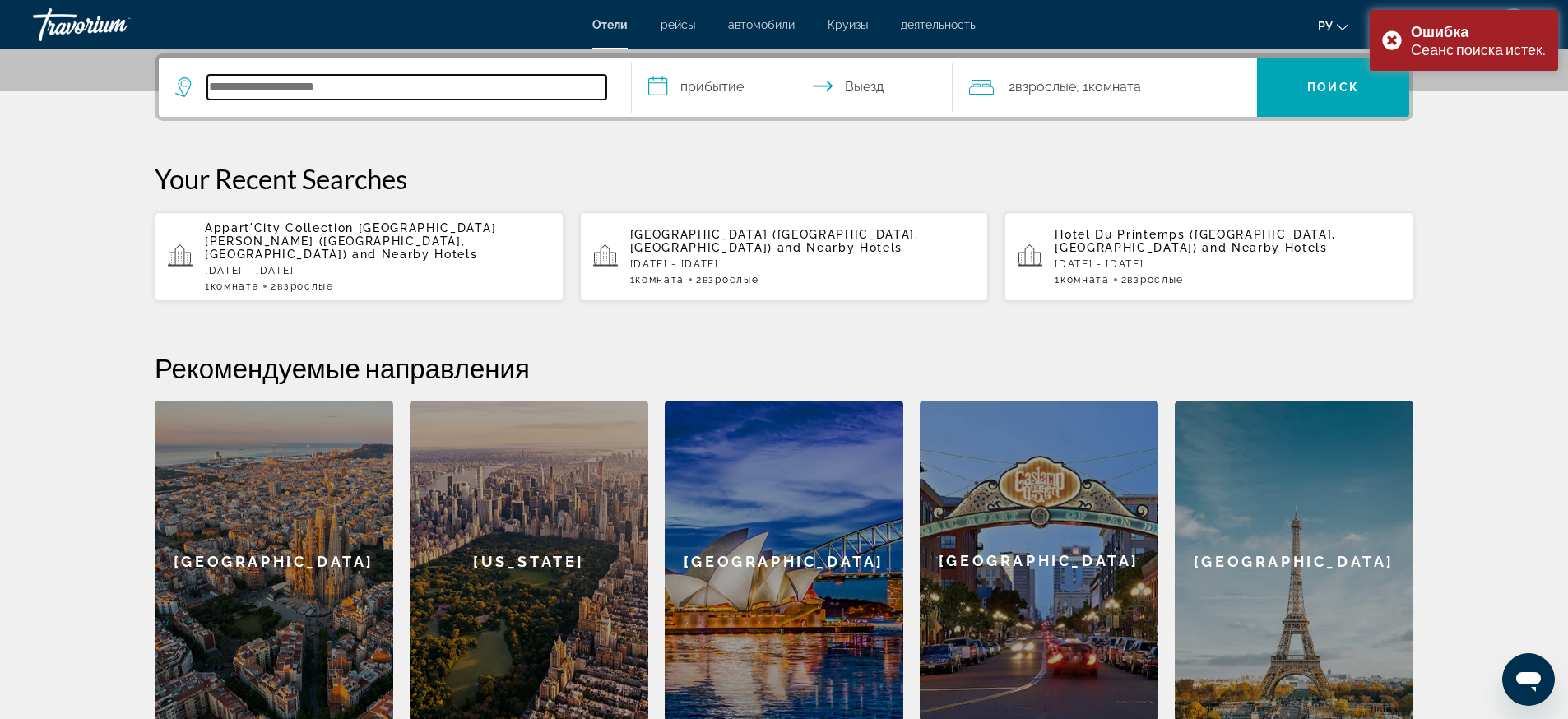
click at [231, 75] on input "Search hotel destination" at bounding box center [407, 87] width 399 height 25
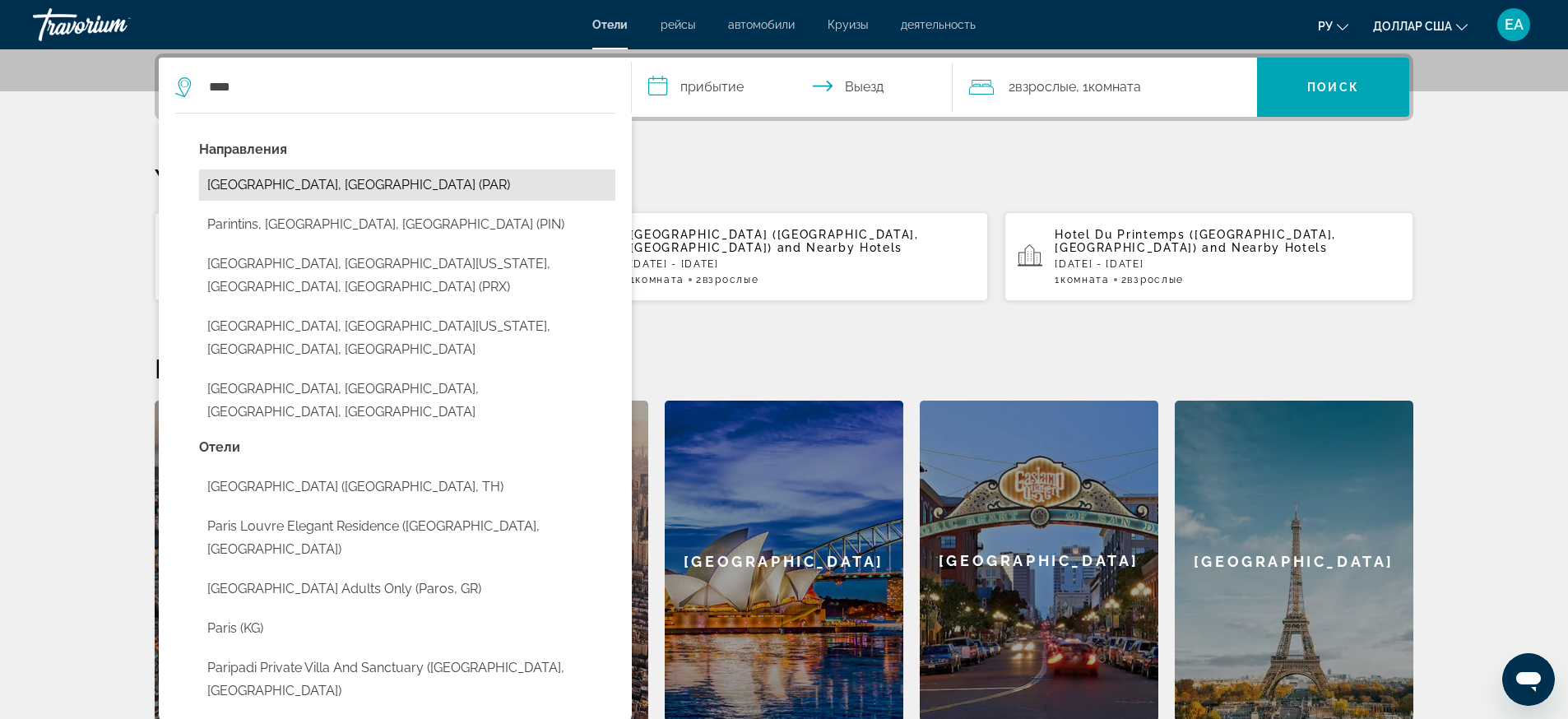
click at [253, 200] on button "[GEOGRAPHIC_DATA], [GEOGRAPHIC_DATA] (PAR)" at bounding box center [407, 185] width 416 height 31
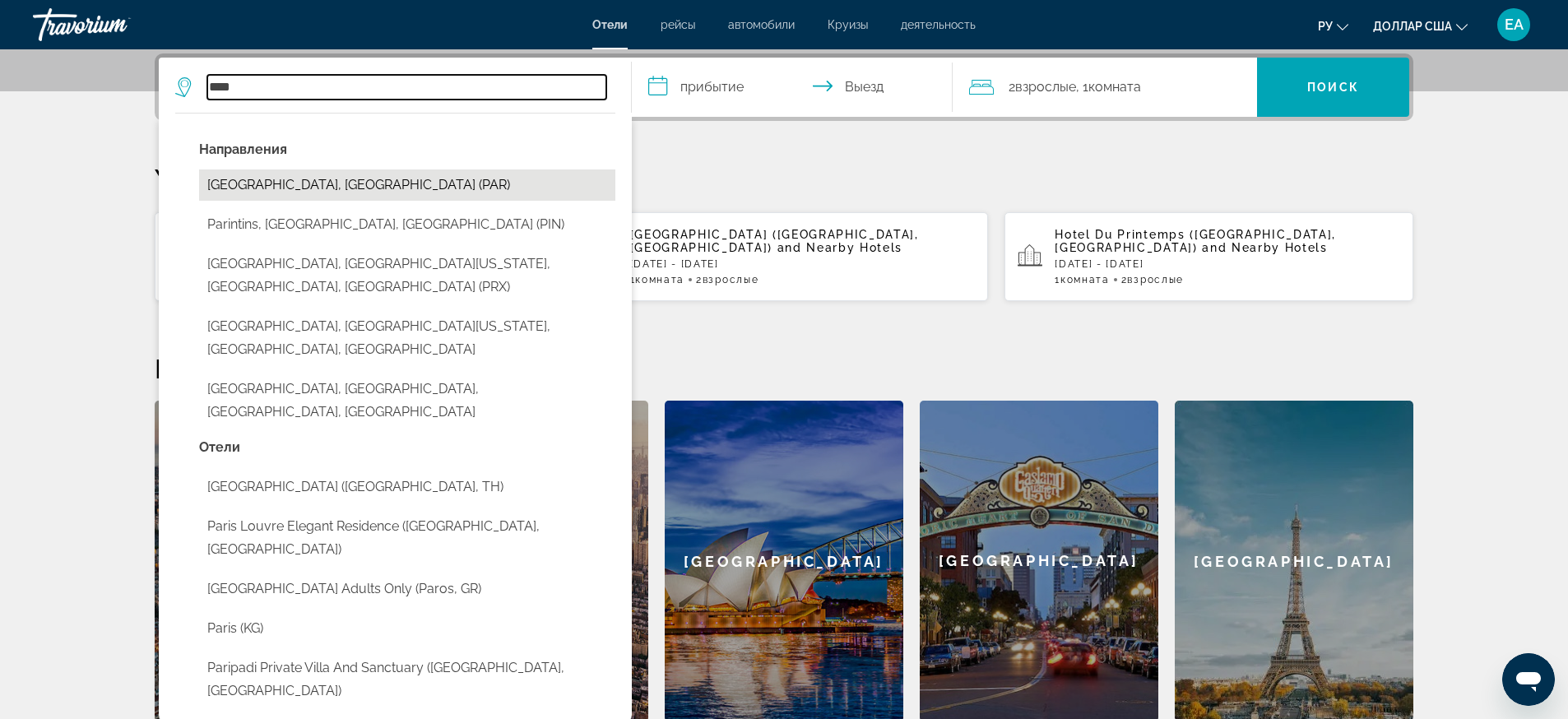
type input "**********"
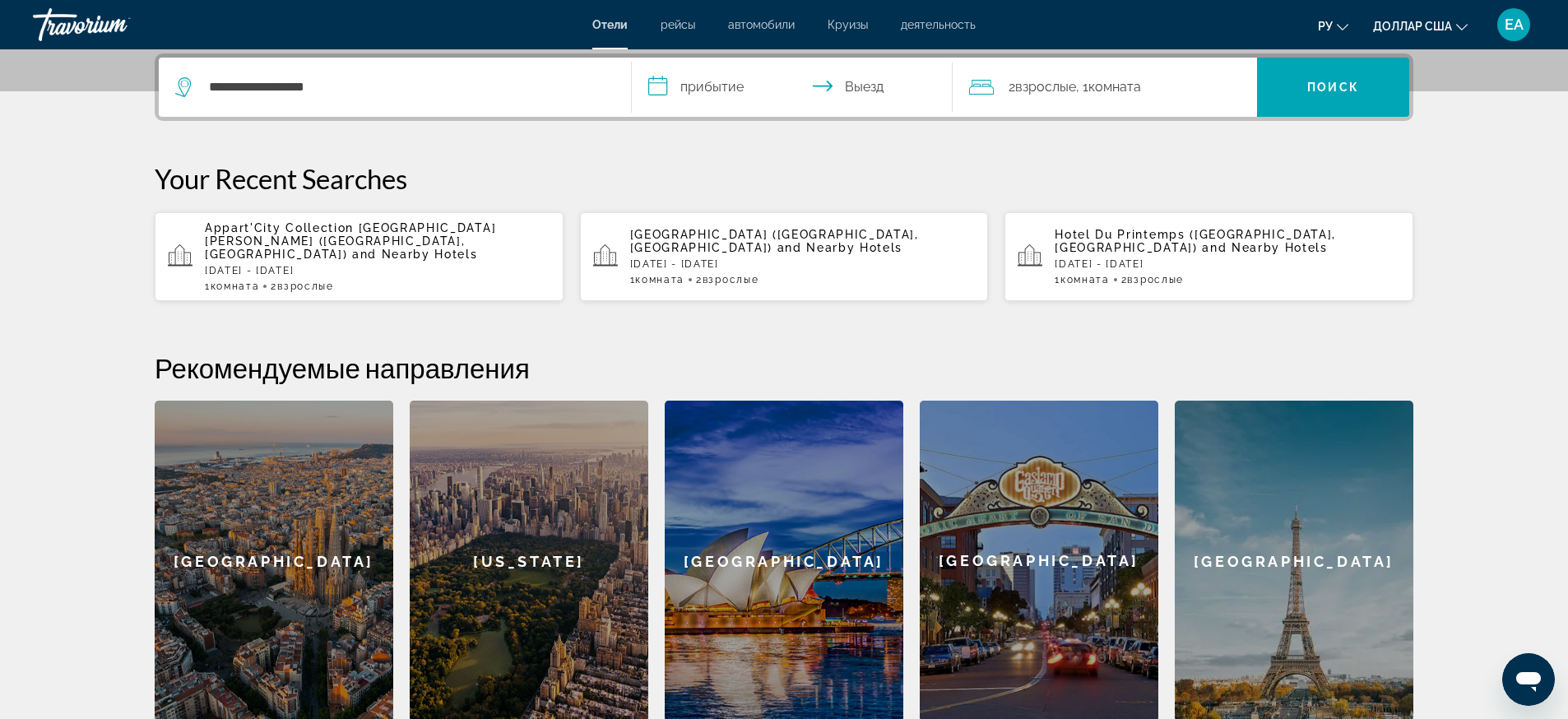
click at [718, 77] on input "**********" at bounding box center [795, 89] width 327 height 65
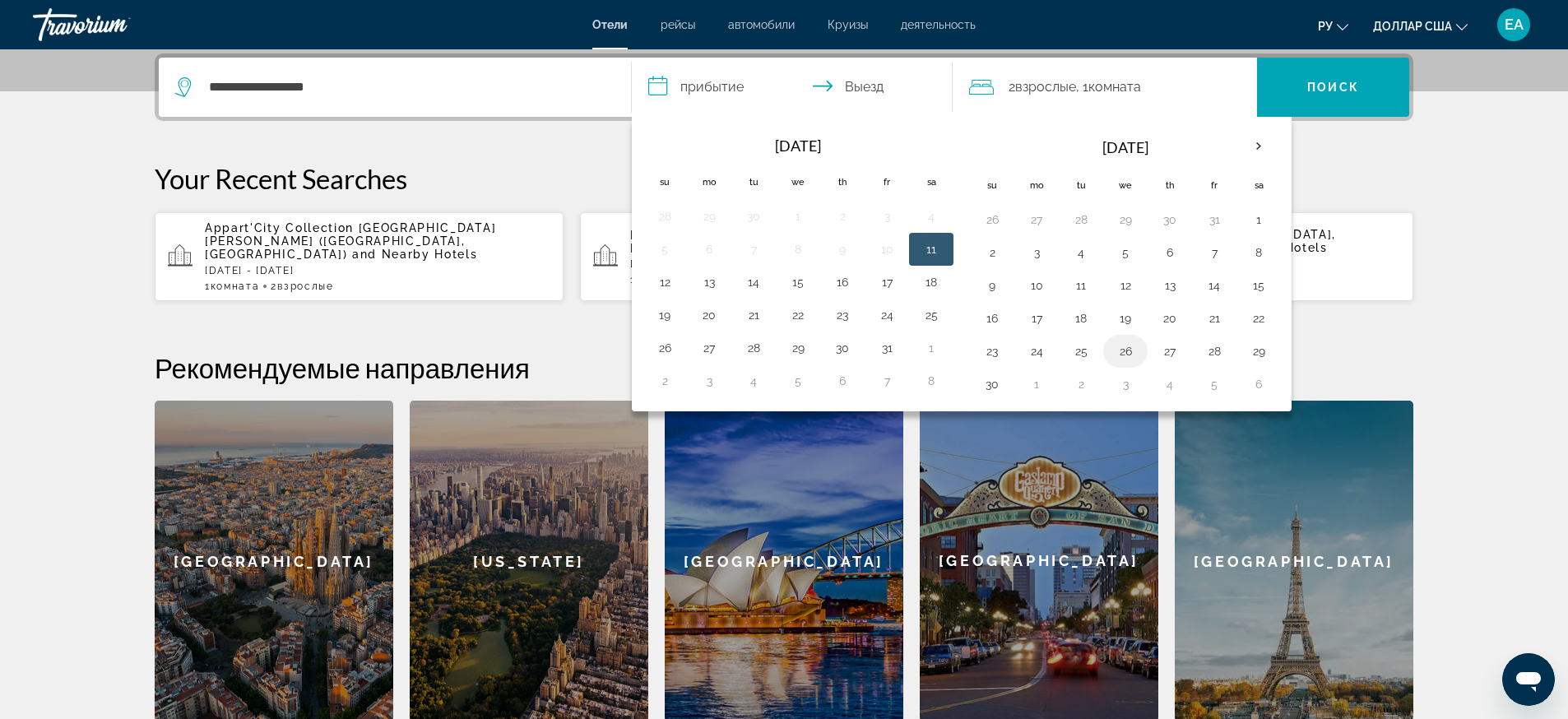
click at [1123, 354] on button "26" at bounding box center [1125, 351] width 27 height 23
click at [997, 384] on button "30" at bounding box center [992, 383] width 27 height 23
type input "**********"
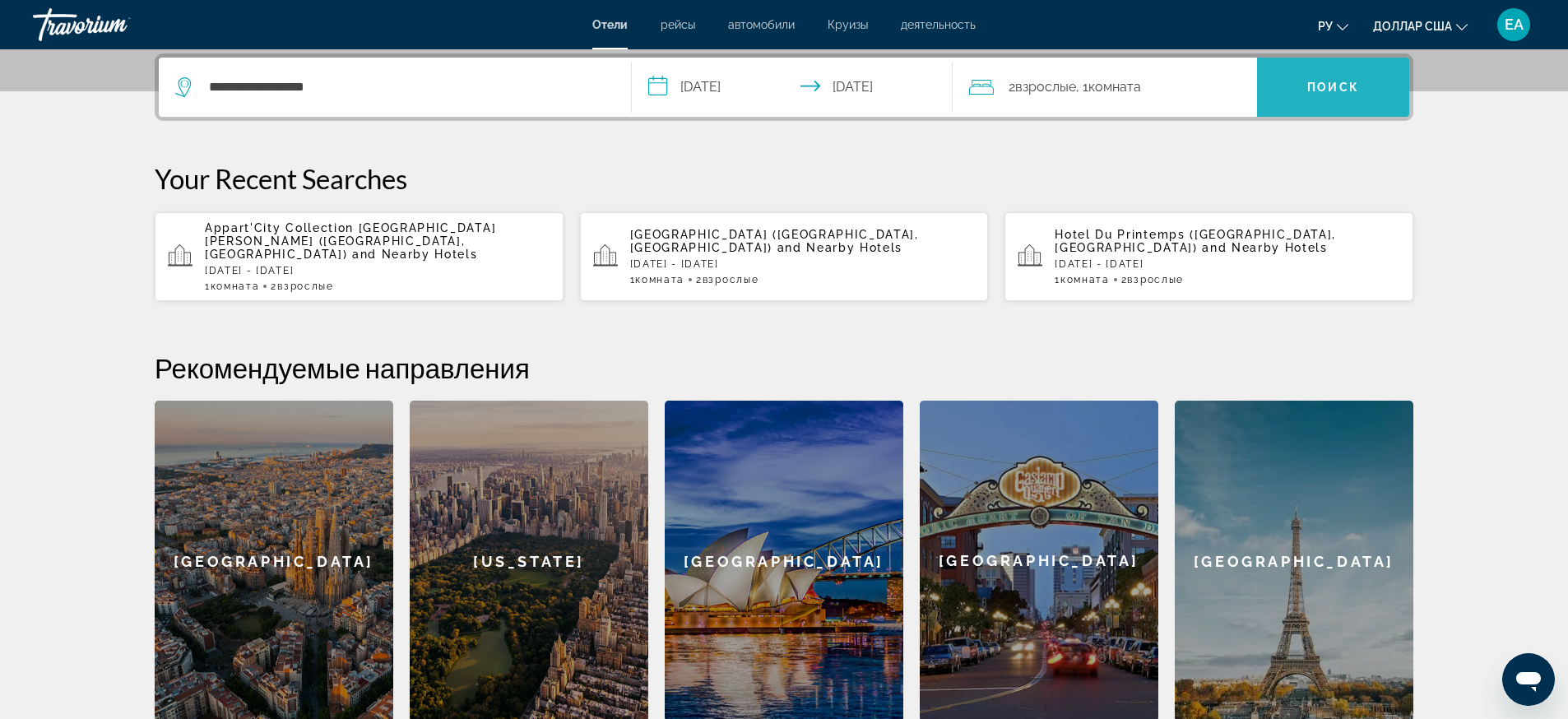
click at [1304, 83] on span "Search" at bounding box center [1332, 87] width 152 height 40
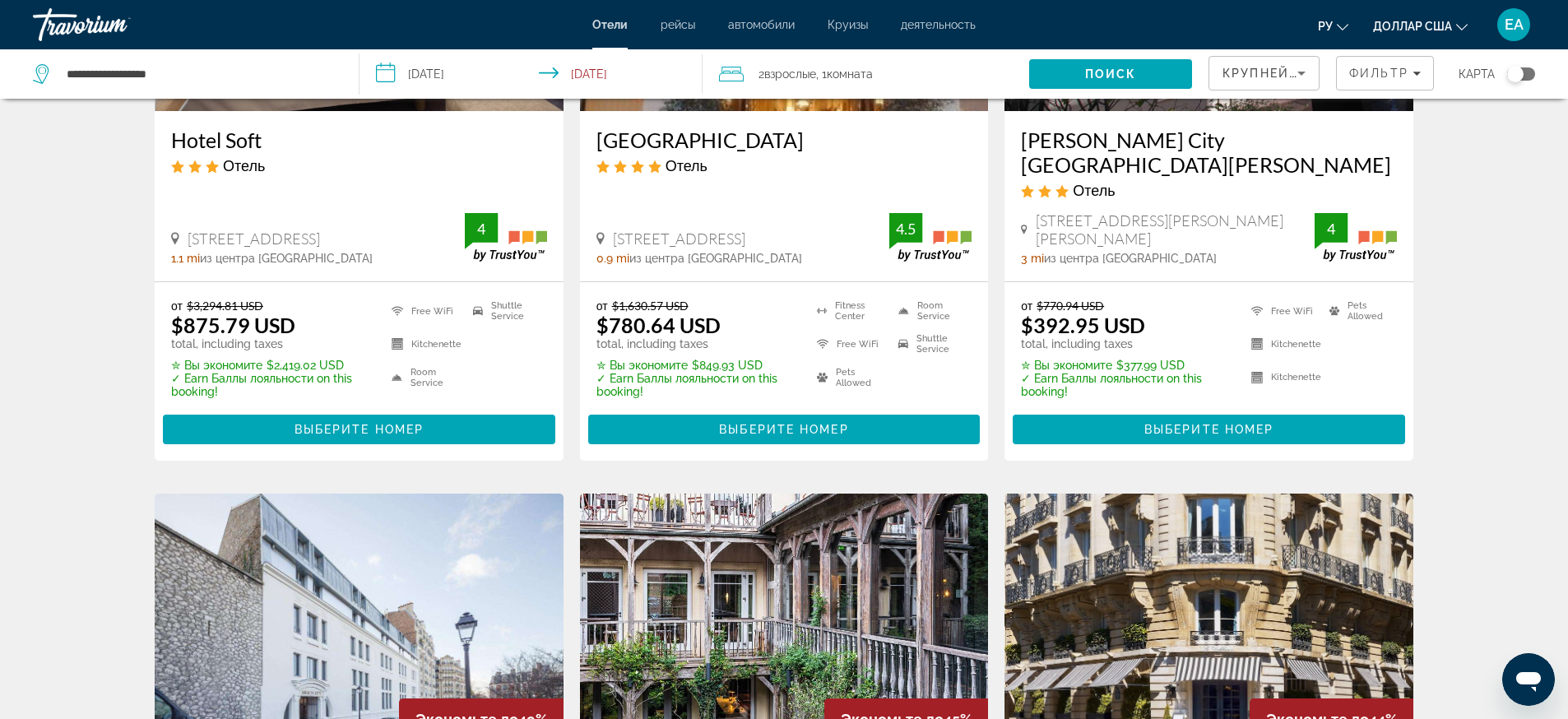
scroll to position [617, 0]
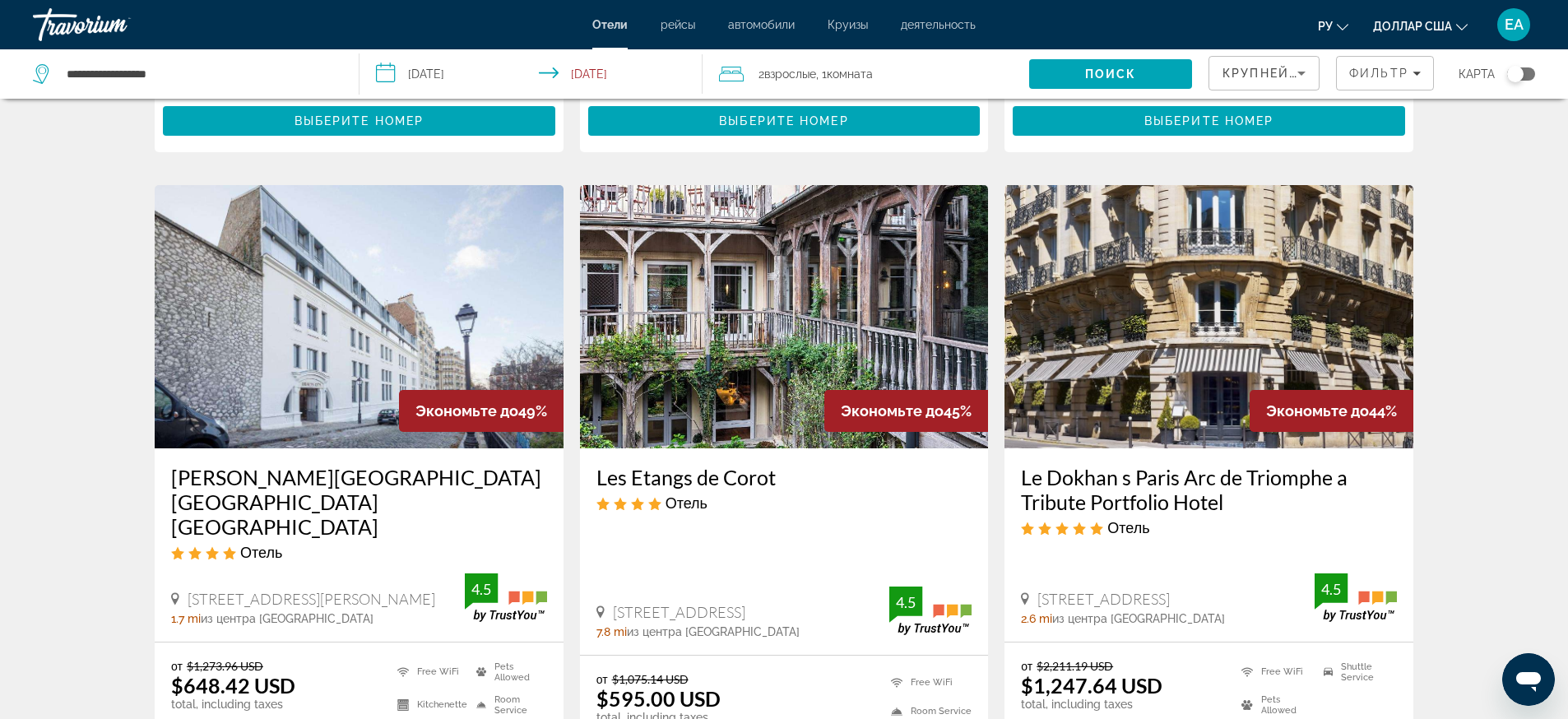
click at [851, 294] on img "Основное содержание" at bounding box center [784, 317] width 408 height 264
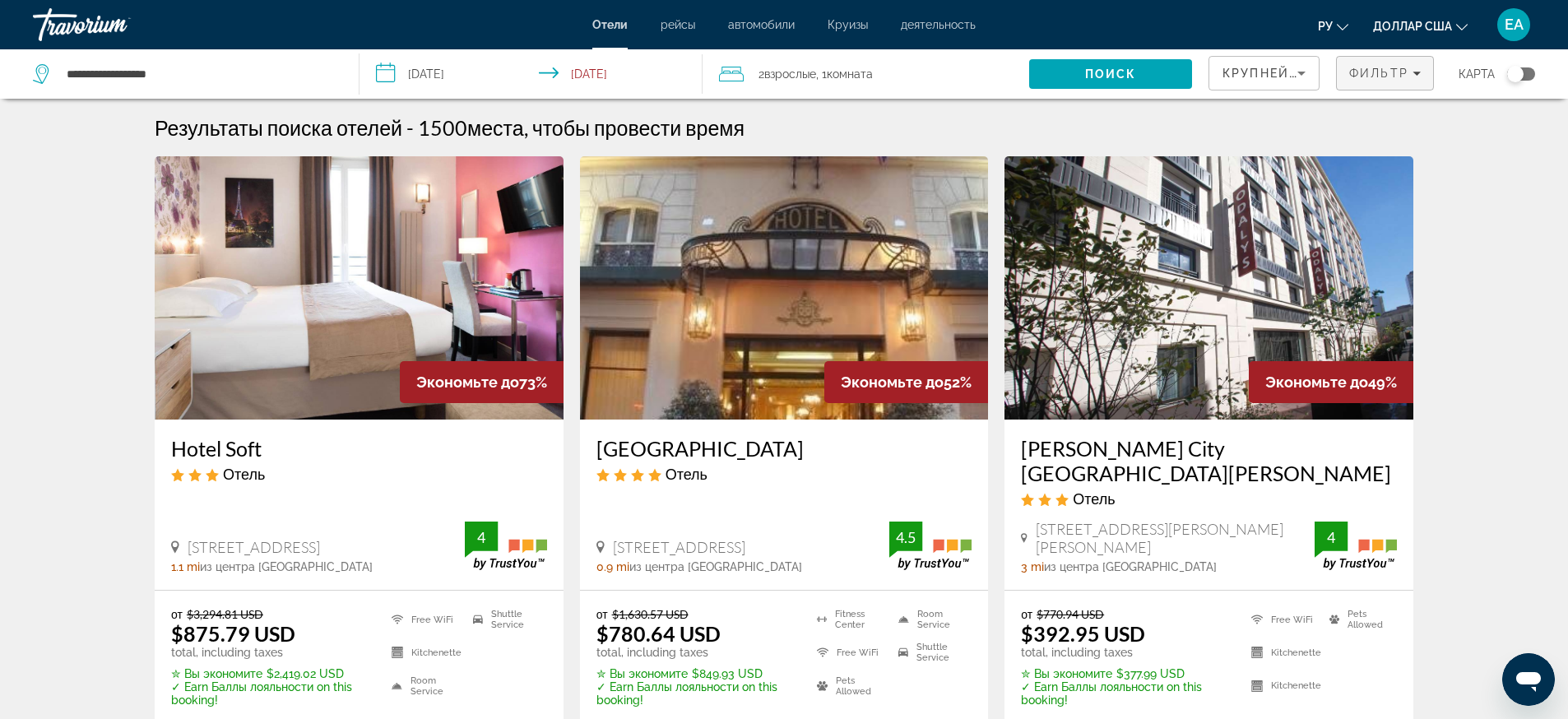
click at [1388, 74] on span "Фильтр" at bounding box center [1378, 73] width 59 height 13
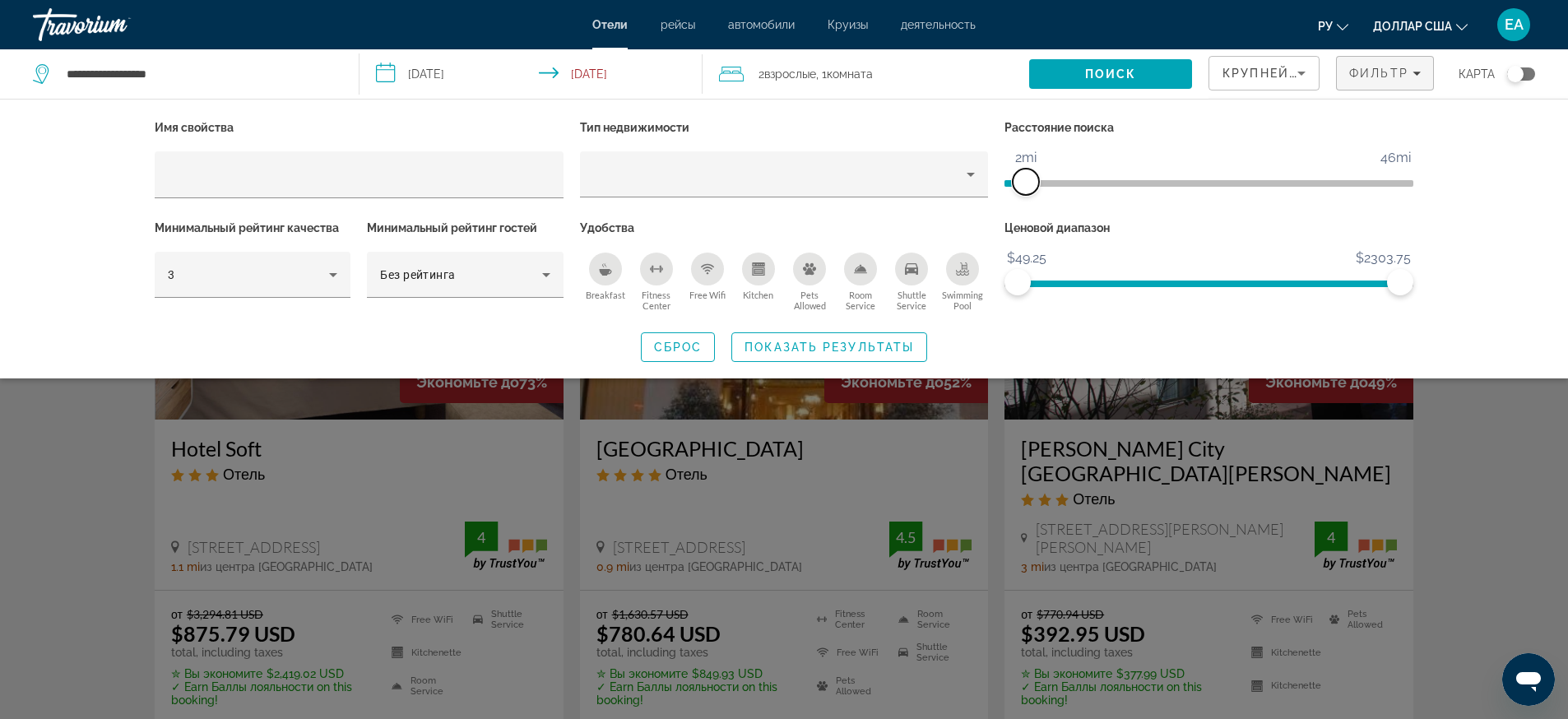
drag, startPoint x: 1224, startPoint y: 183, endPoint x: 1028, endPoint y: 192, distance: 196.2
click at [1028, 192] on span "ngx-slider" at bounding box center [1025, 182] width 27 height 27
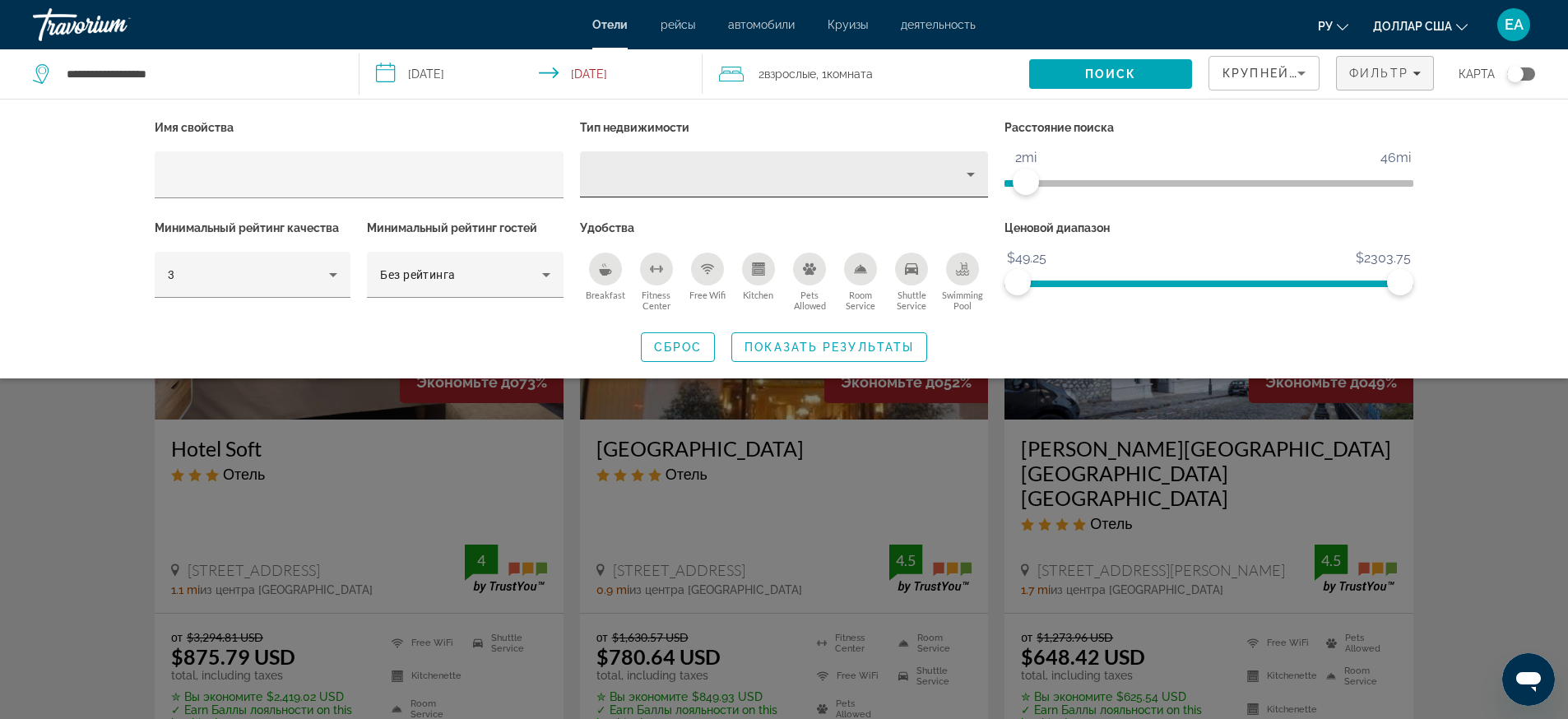
click at [654, 182] on div "Property type" at bounding box center [780, 173] width 374 height 19
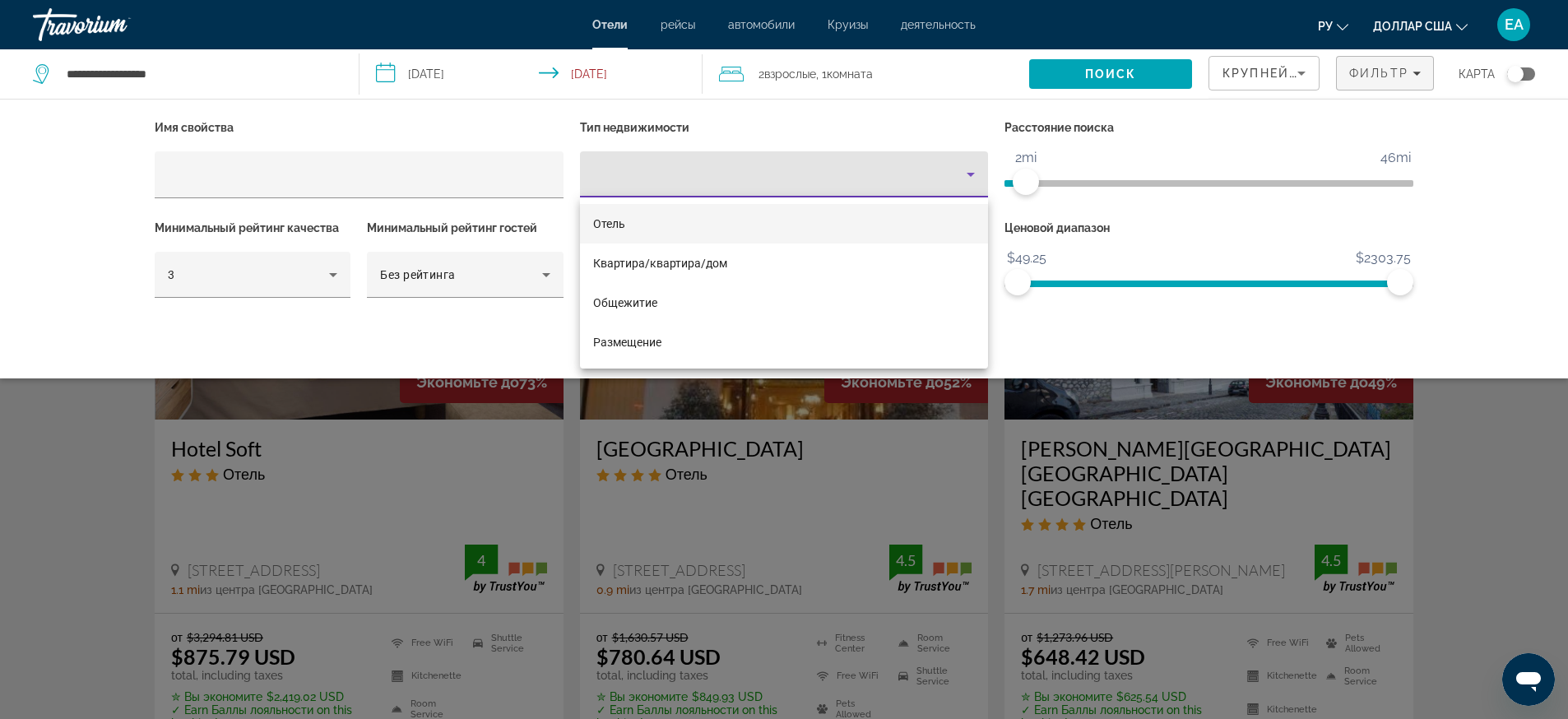
click at [642, 218] on mat-option "Отель" at bounding box center [784, 223] width 408 height 40
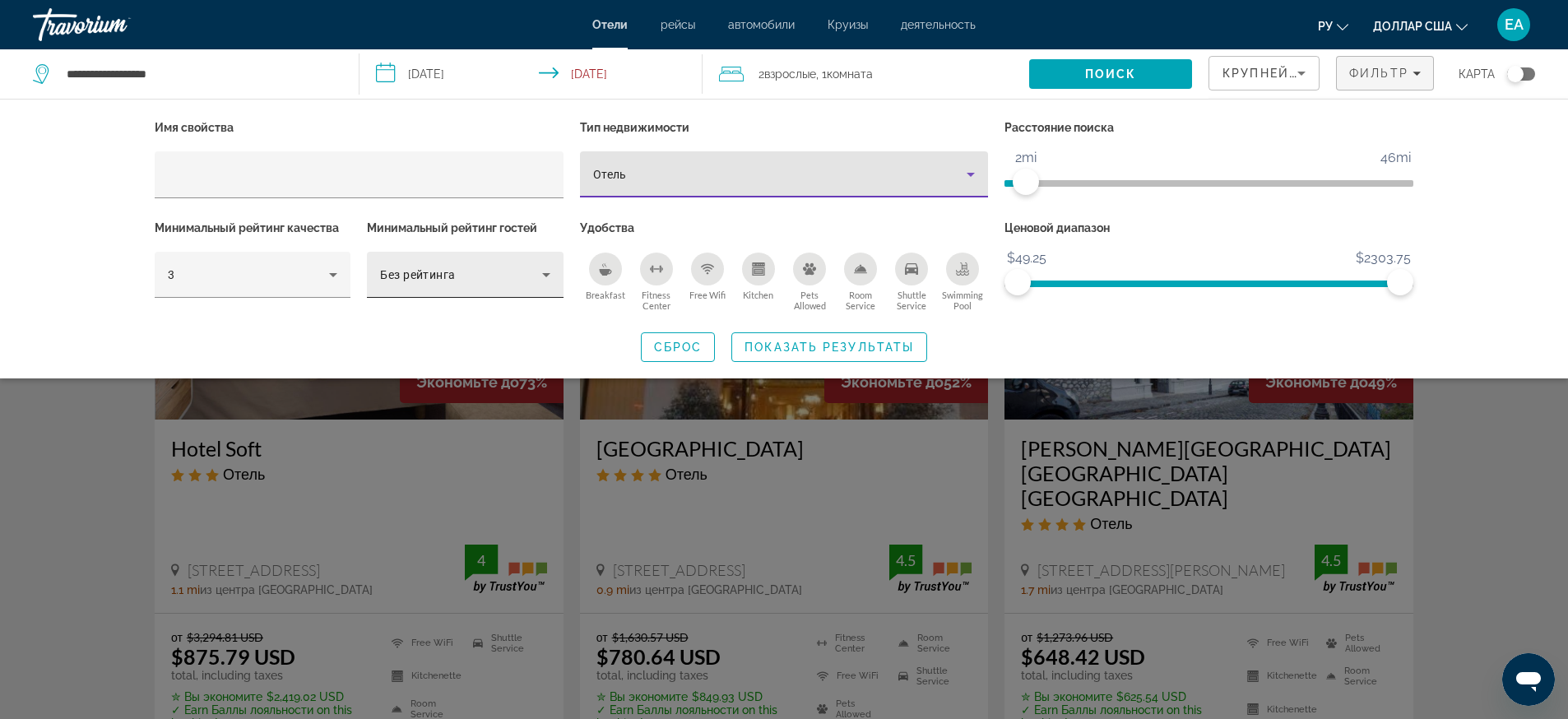
click at [538, 270] on icon "Hotel Filters" at bounding box center [546, 274] width 19 height 19
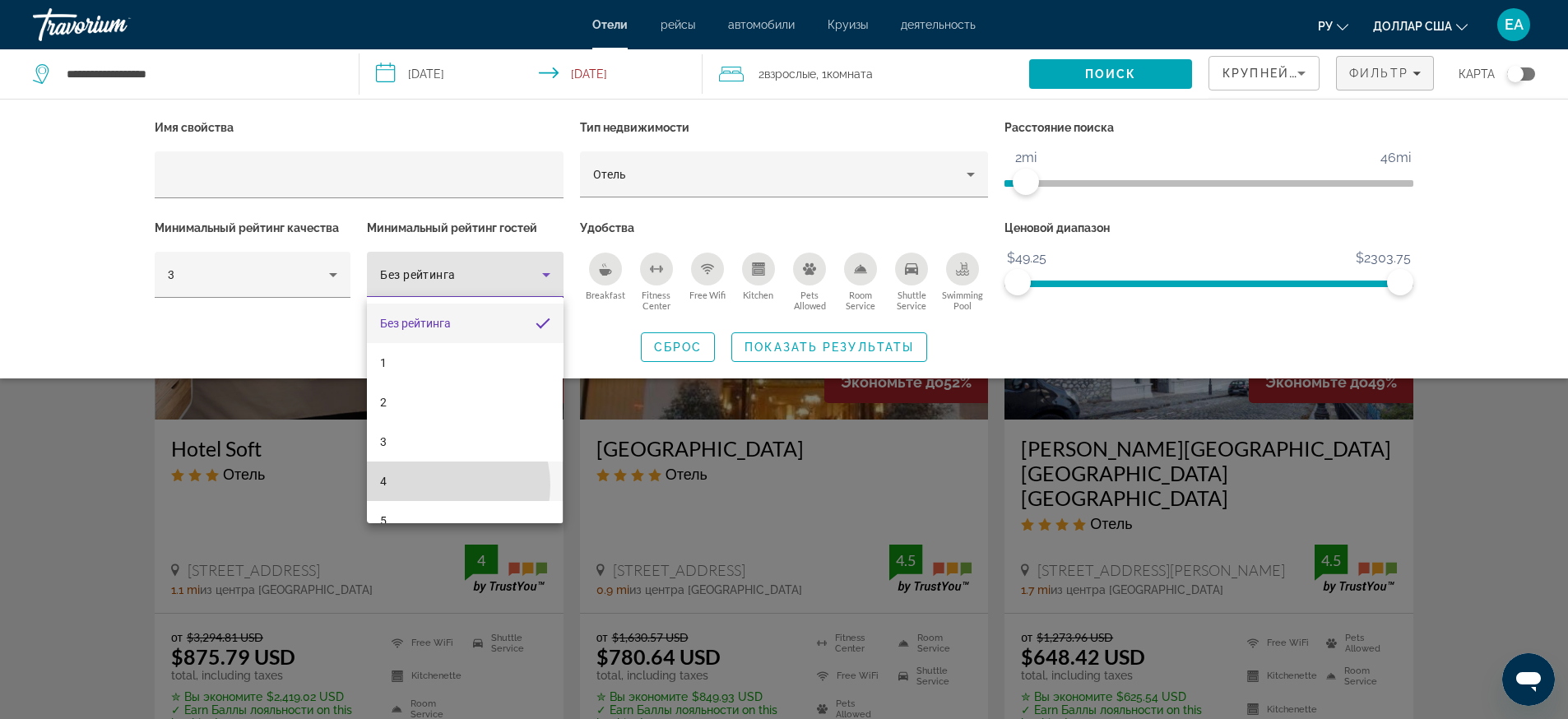
click at [442, 485] on mat-option "4" at bounding box center [465, 481] width 195 height 40
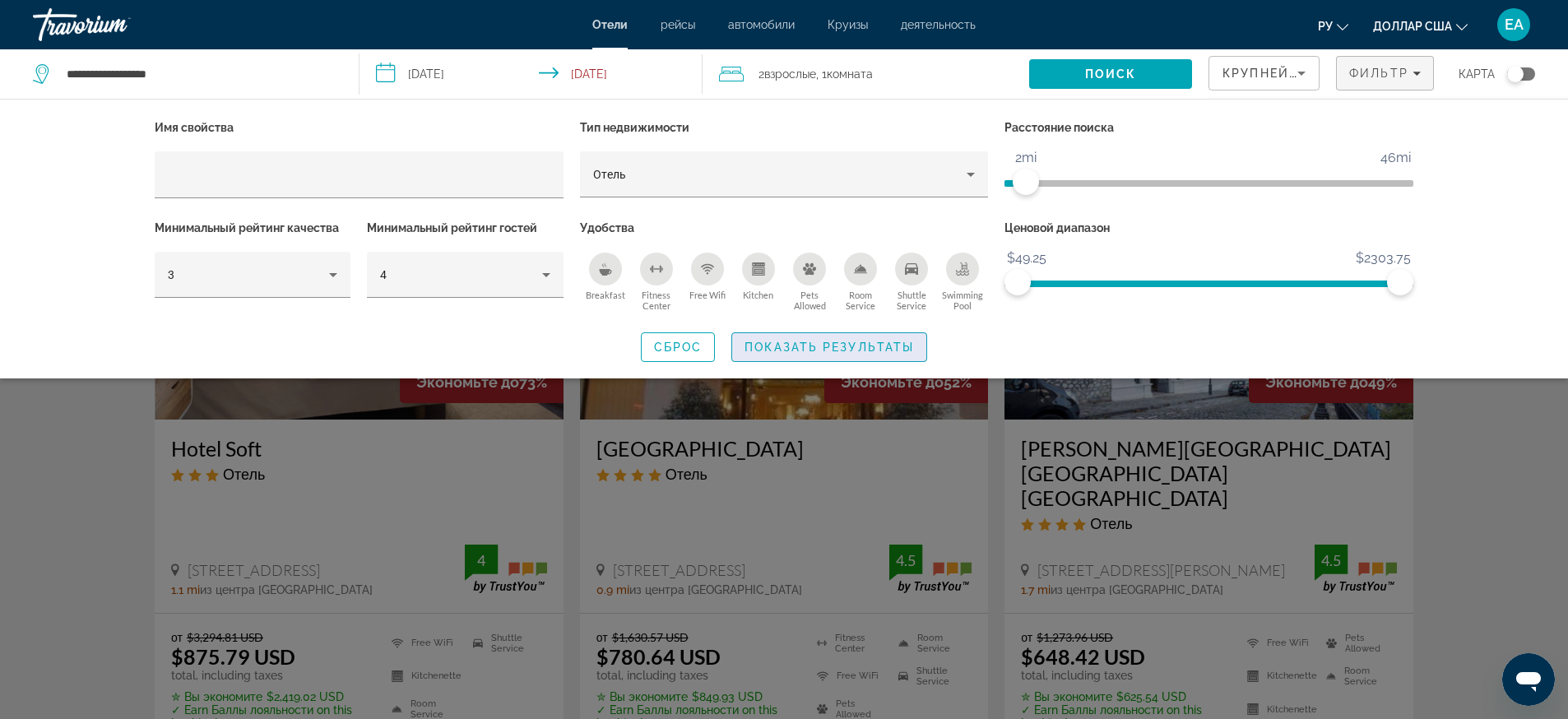
click at [834, 348] on span "Показать результаты" at bounding box center [829, 347] width 170 height 13
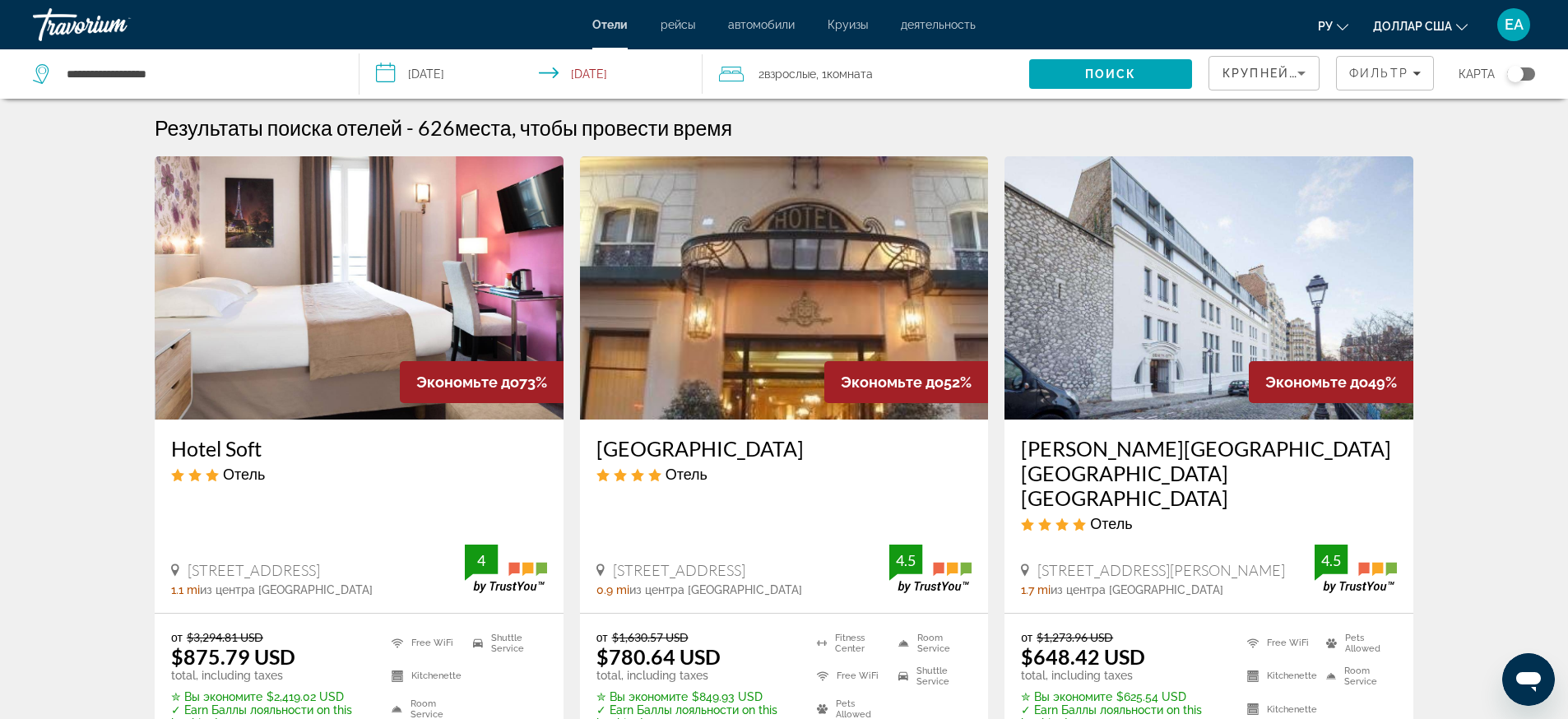
click at [505, 317] on img "Основное содержание" at bounding box center [359, 289] width 408 height 264
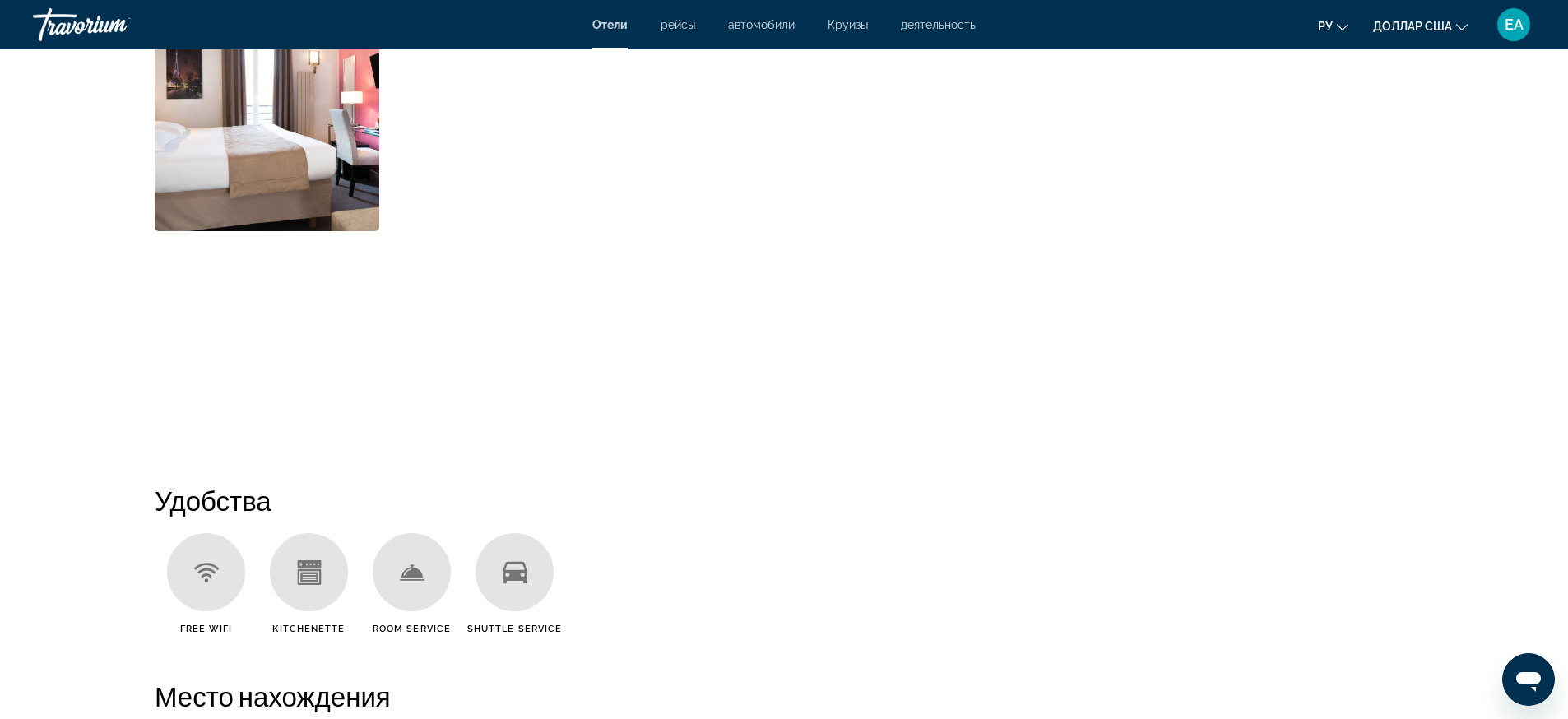
scroll to position [822, 0]
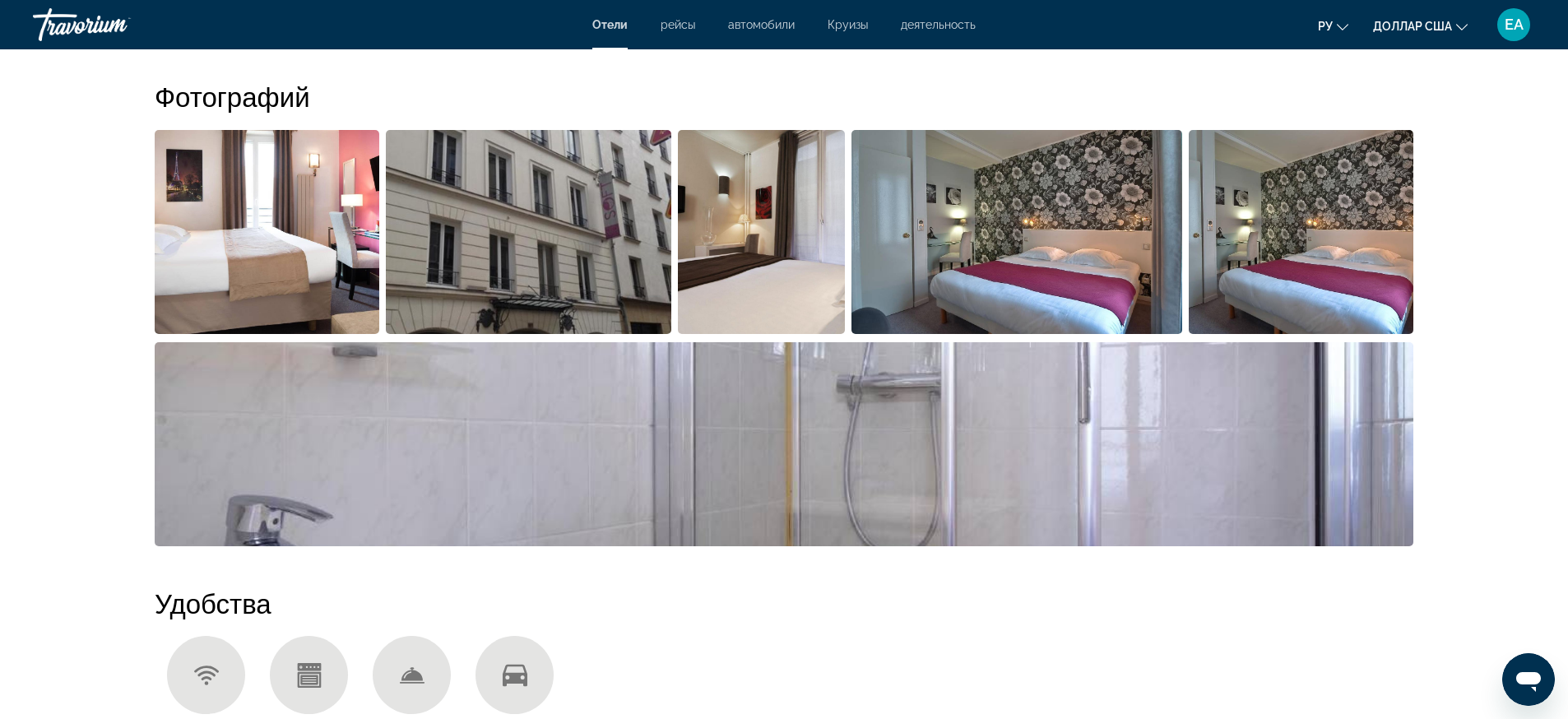
click at [759, 253] on img "Open full-screen image slider" at bounding box center [760, 231] width 167 height 204
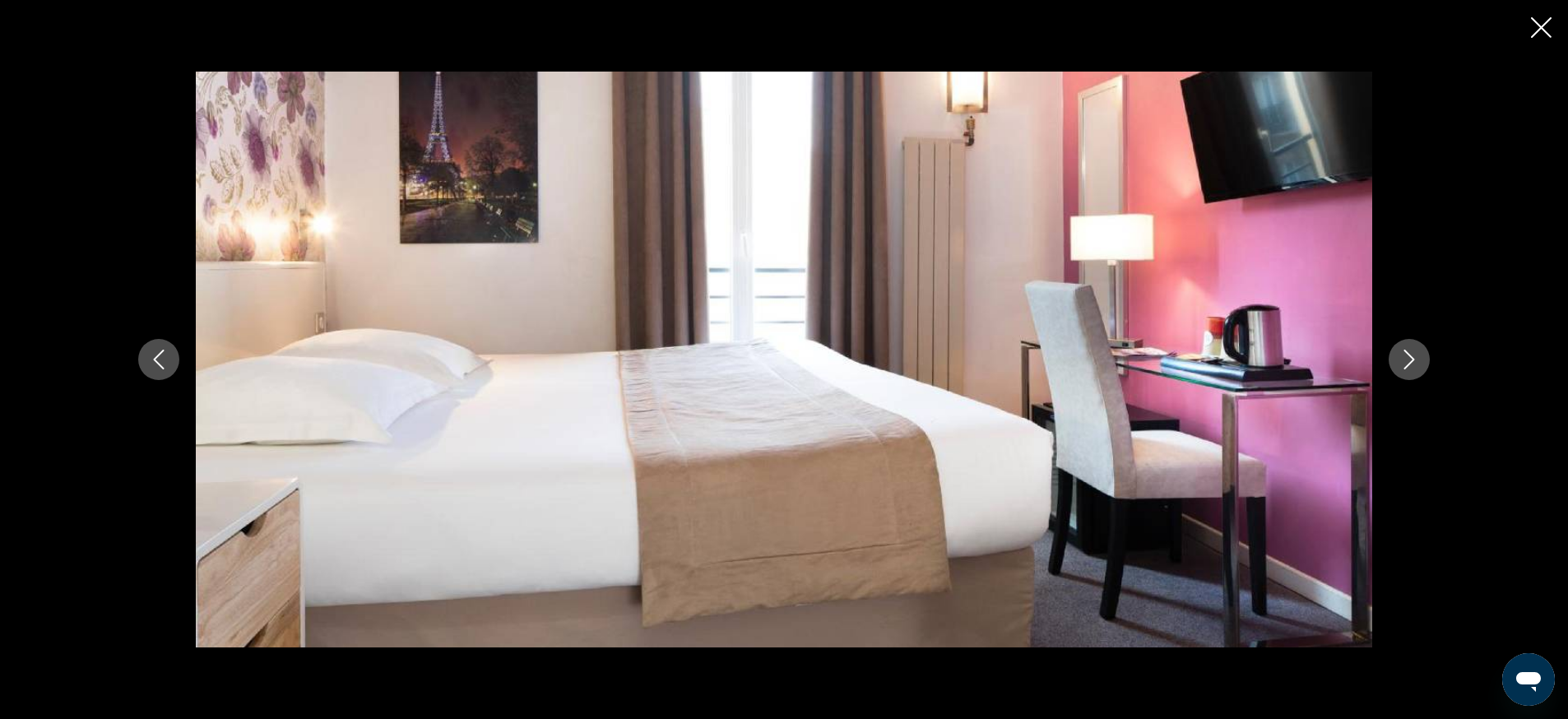
click at [1419, 371] on button "Next image" at bounding box center [1409, 360] width 41 height 41
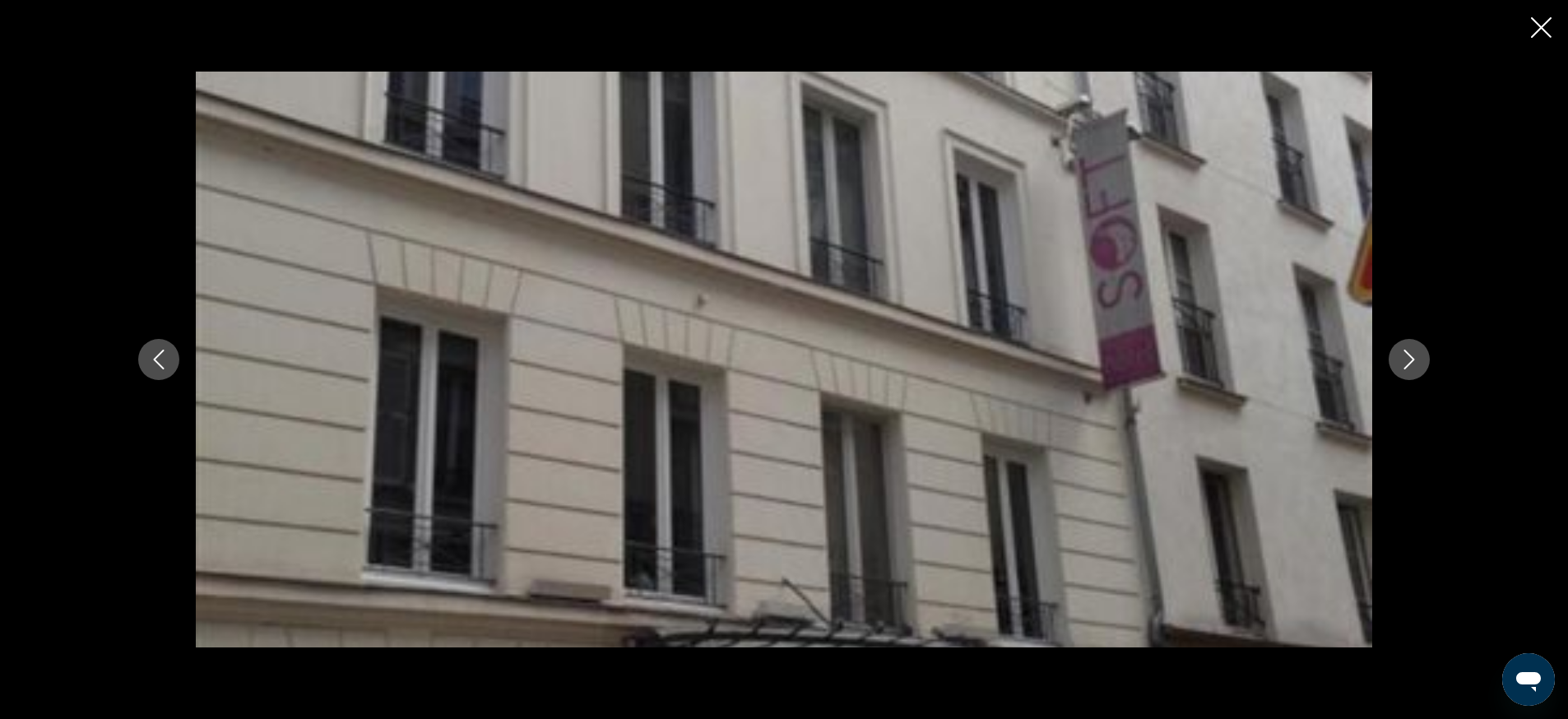
click at [1419, 371] on button "Next image" at bounding box center [1409, 360] width 41 height 41
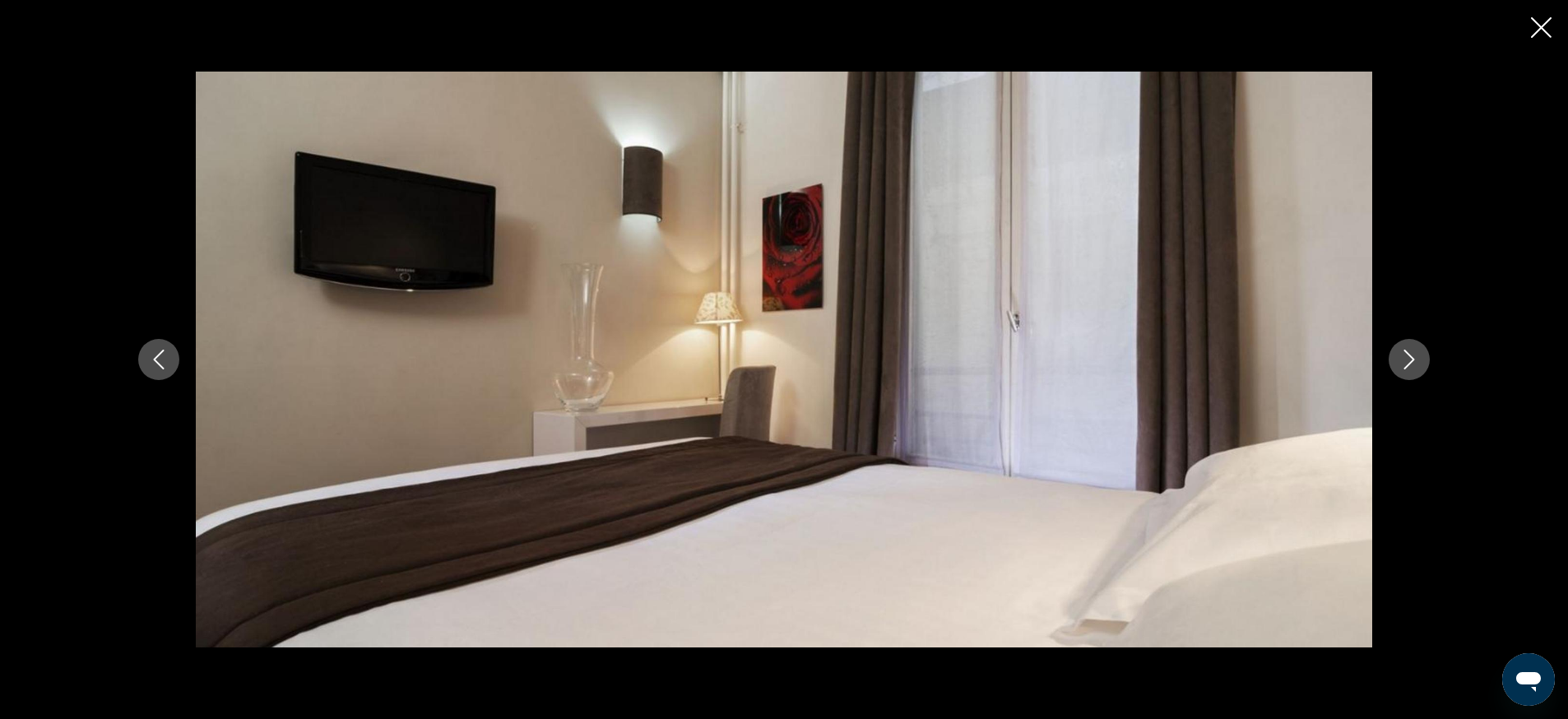
click at [1418, 371] on button "Next image" at bounding box center [1409, 360] width 41 height 41
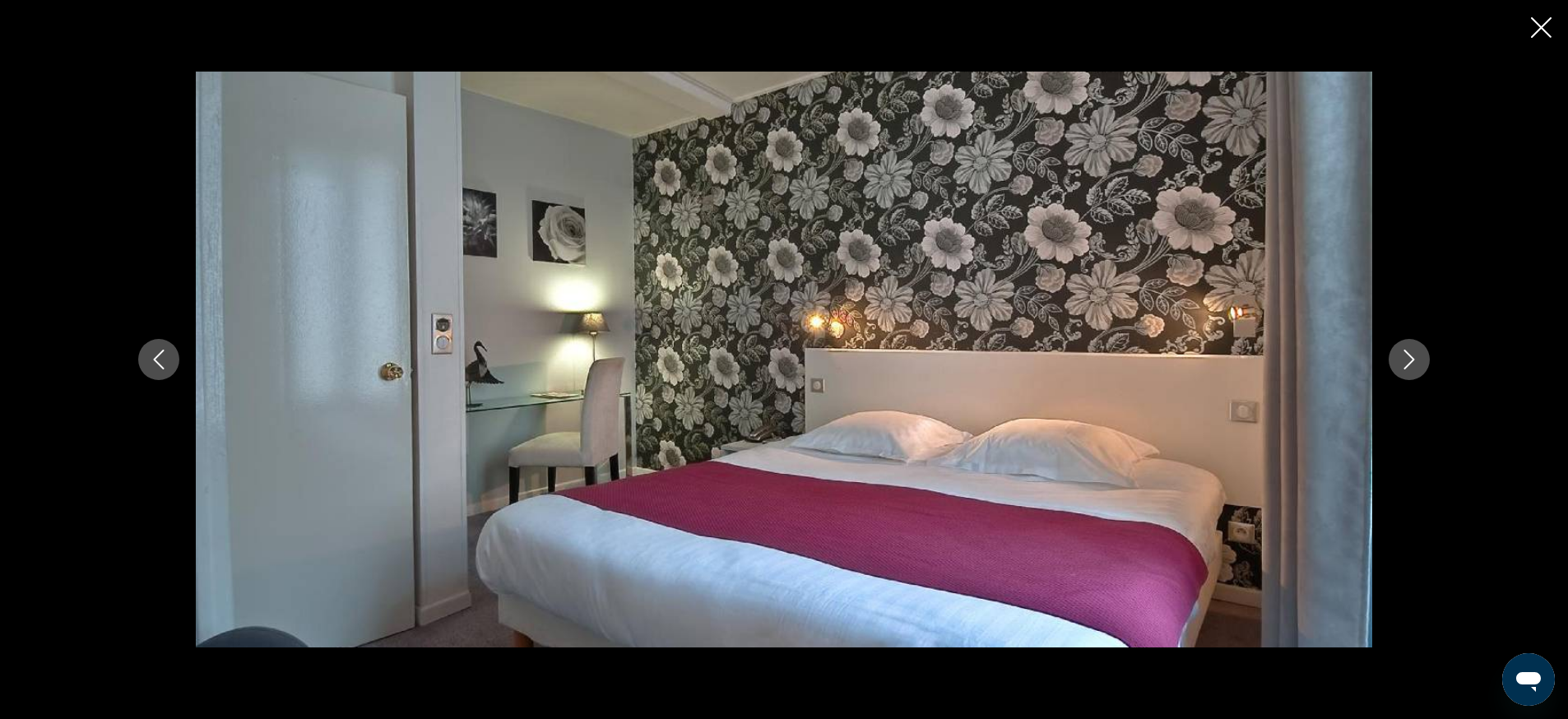
click at [1418, 371] on button "Next image" at bounding box center [1409, 360] width 41 height 41
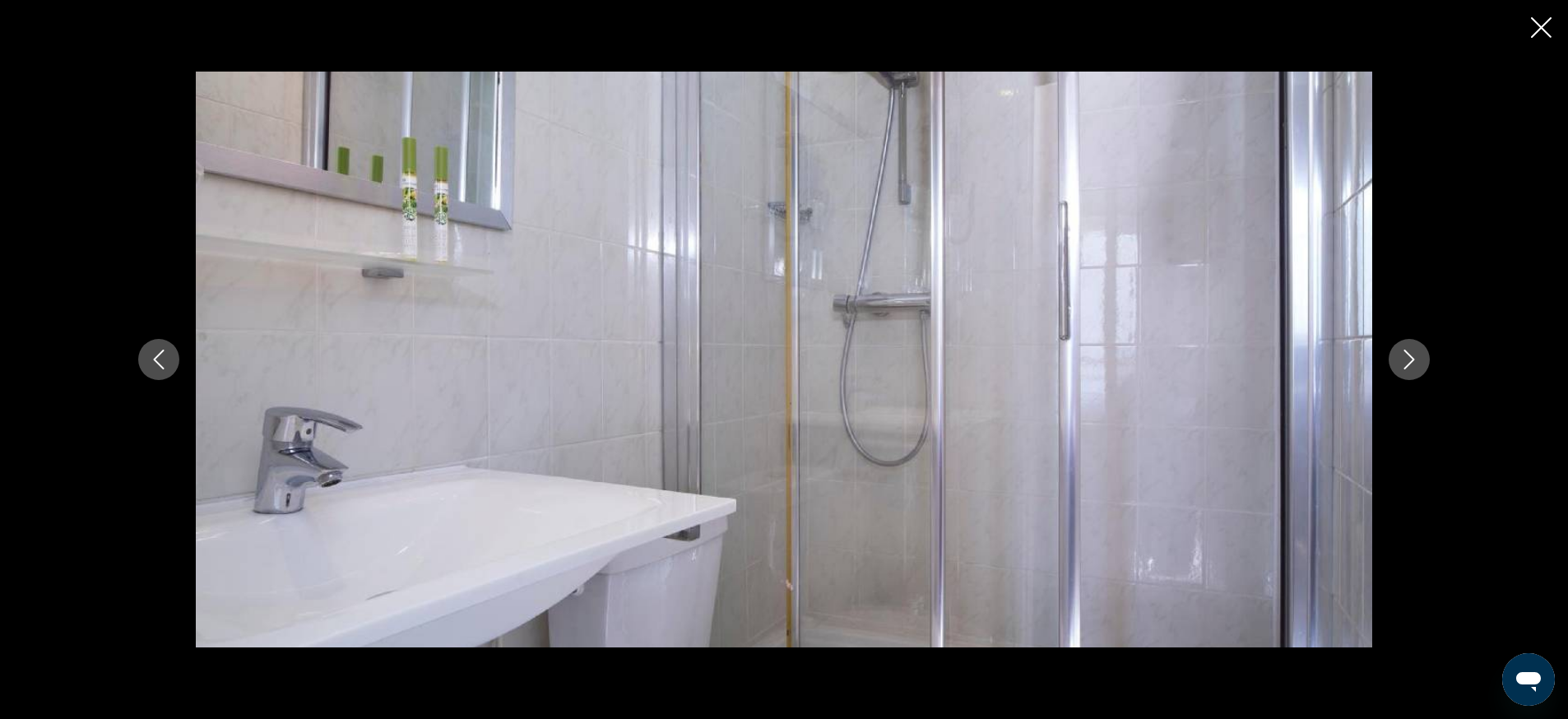
click at [1418, 371] on button "Next image" at bounding box center [1409, 360] width 41 height 41
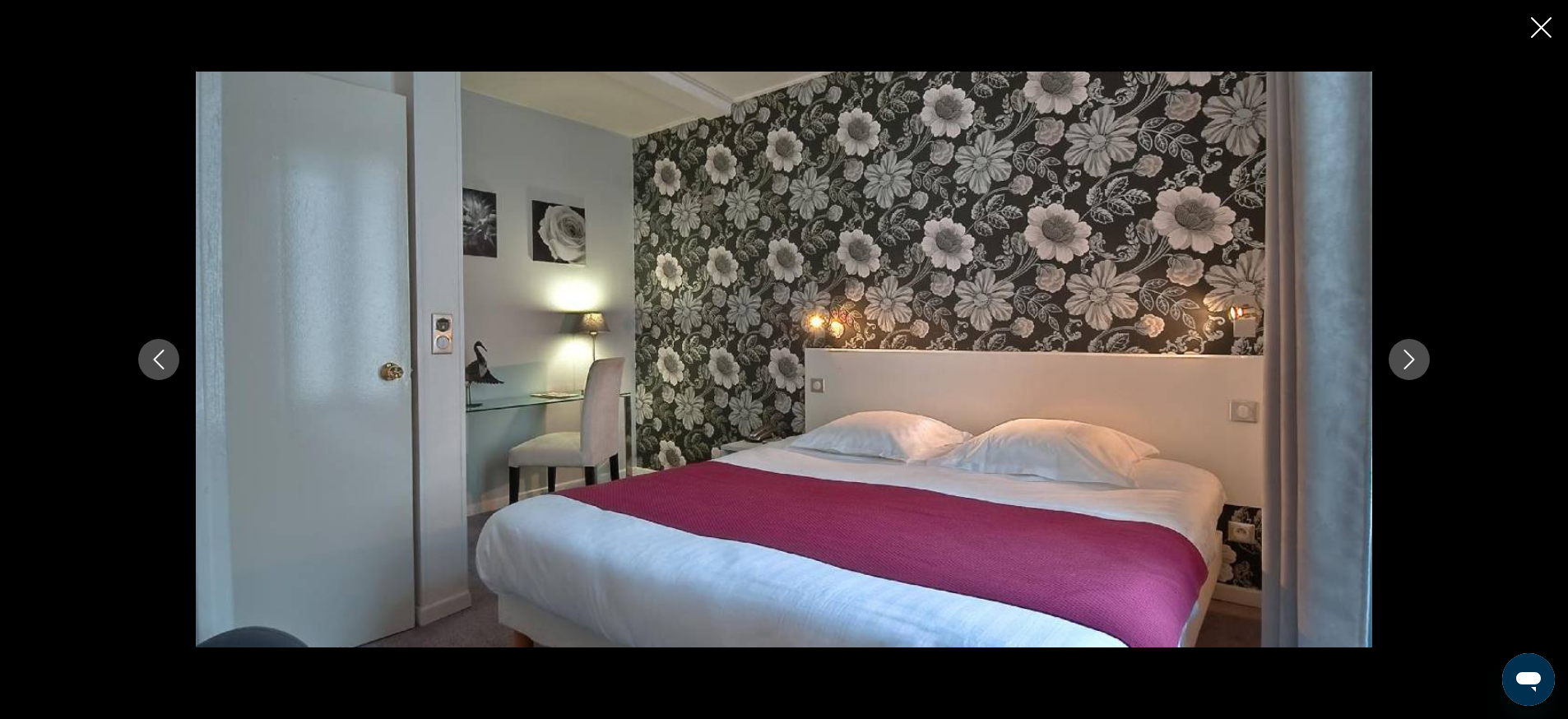
click at [1418, 371] on button "Next image" at bounding box center [1409, 360] width 41 height 41
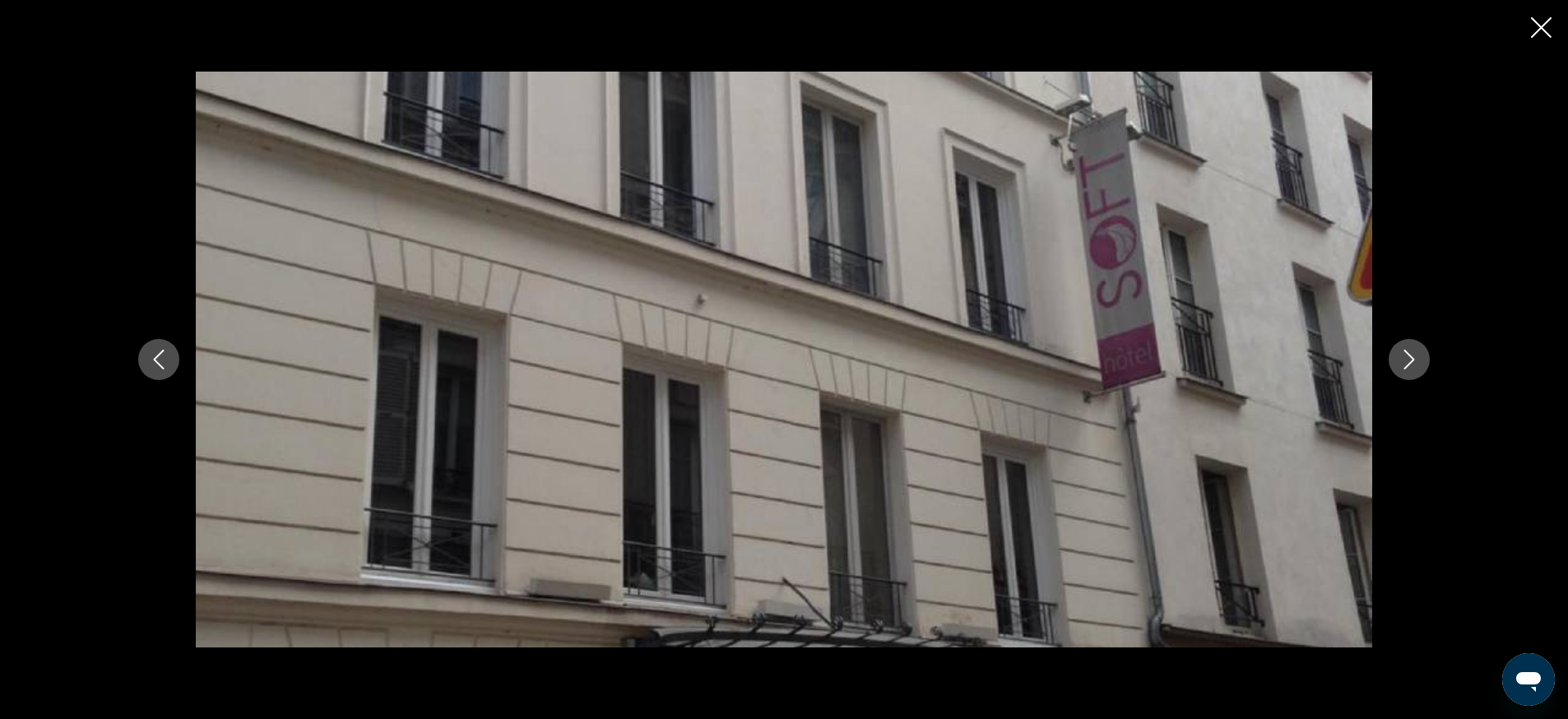
click at [1418, 371] on button "Next image" at bounding box center [1409, 360] width 41 height 41
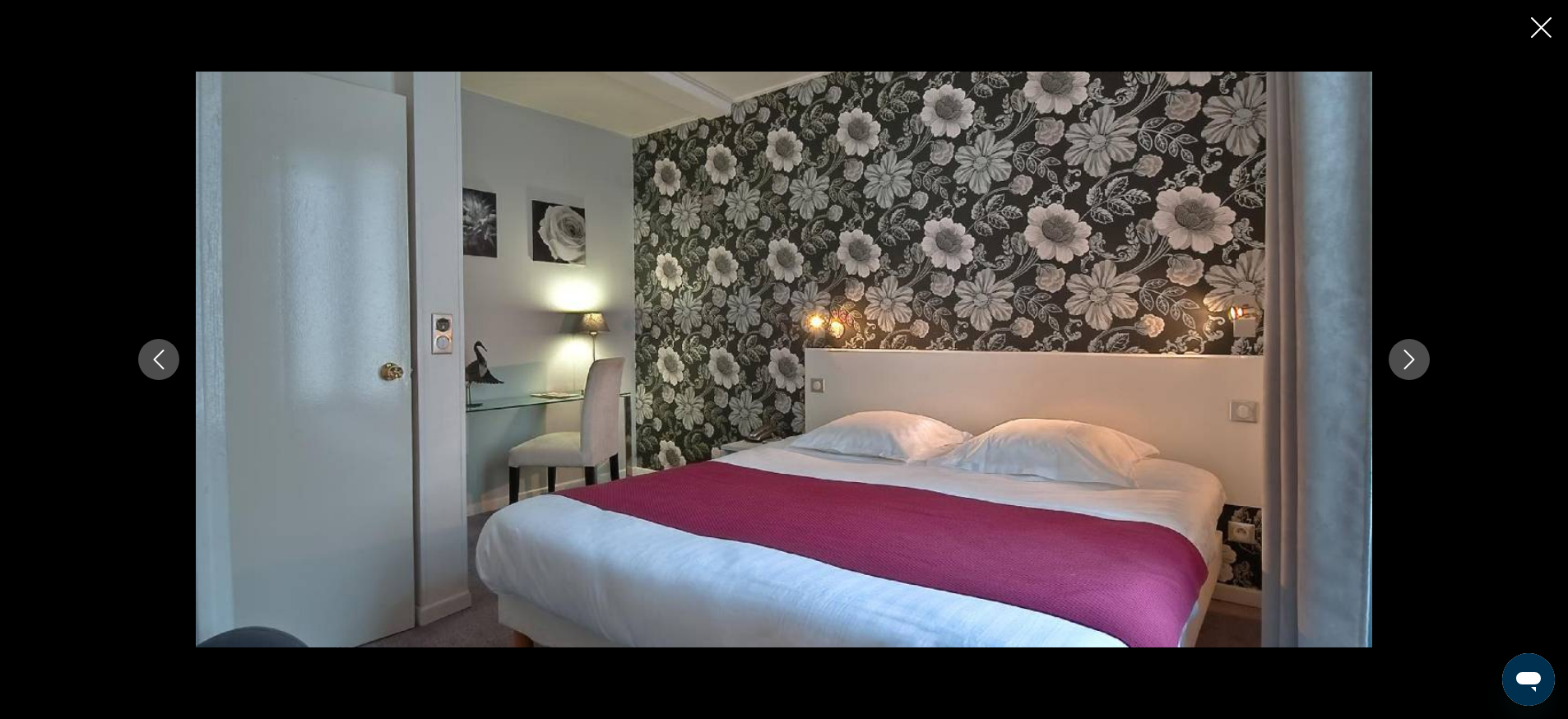
click at [1544, 36] on icon "Close slideshow" at bounding box center [1540, 28] width 20 height 20
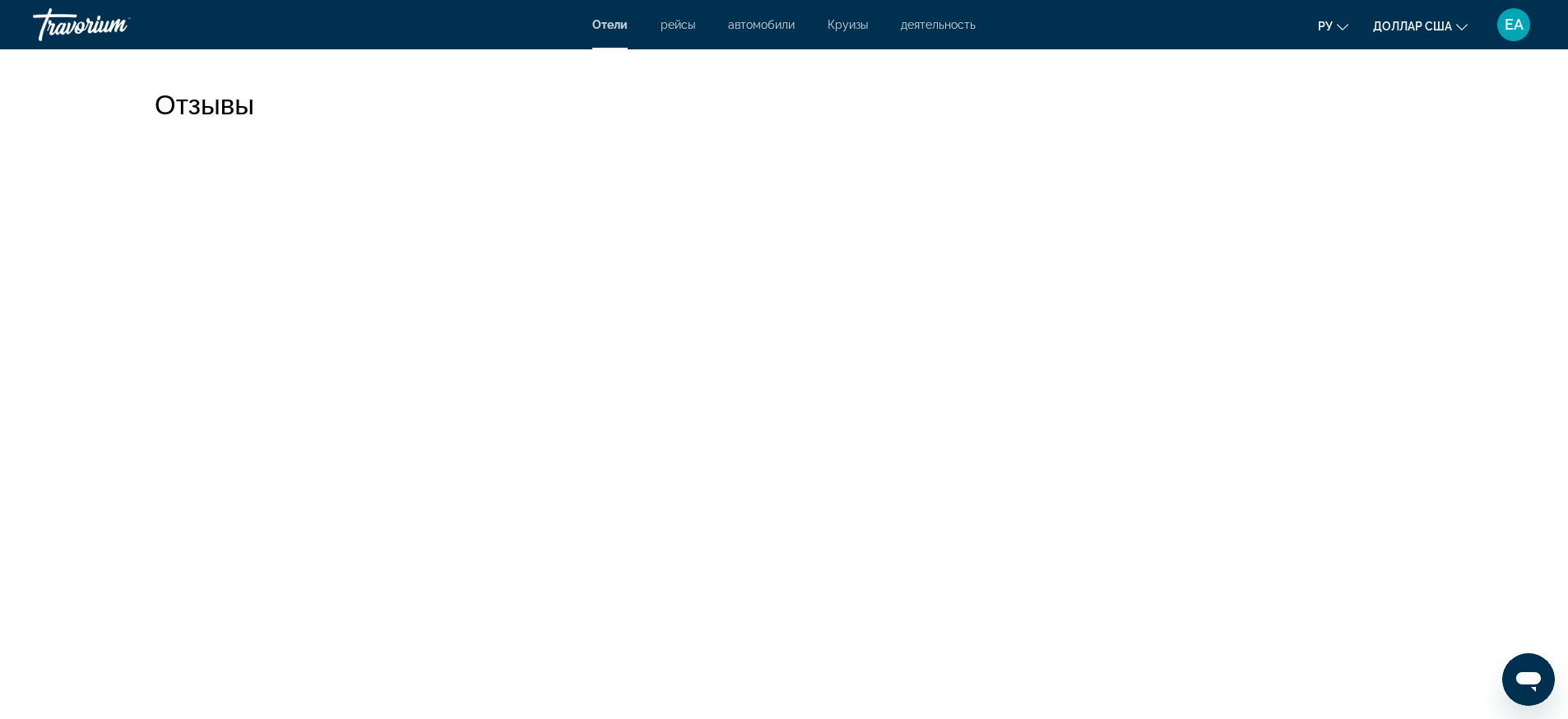
scroll to position [3188, 0]
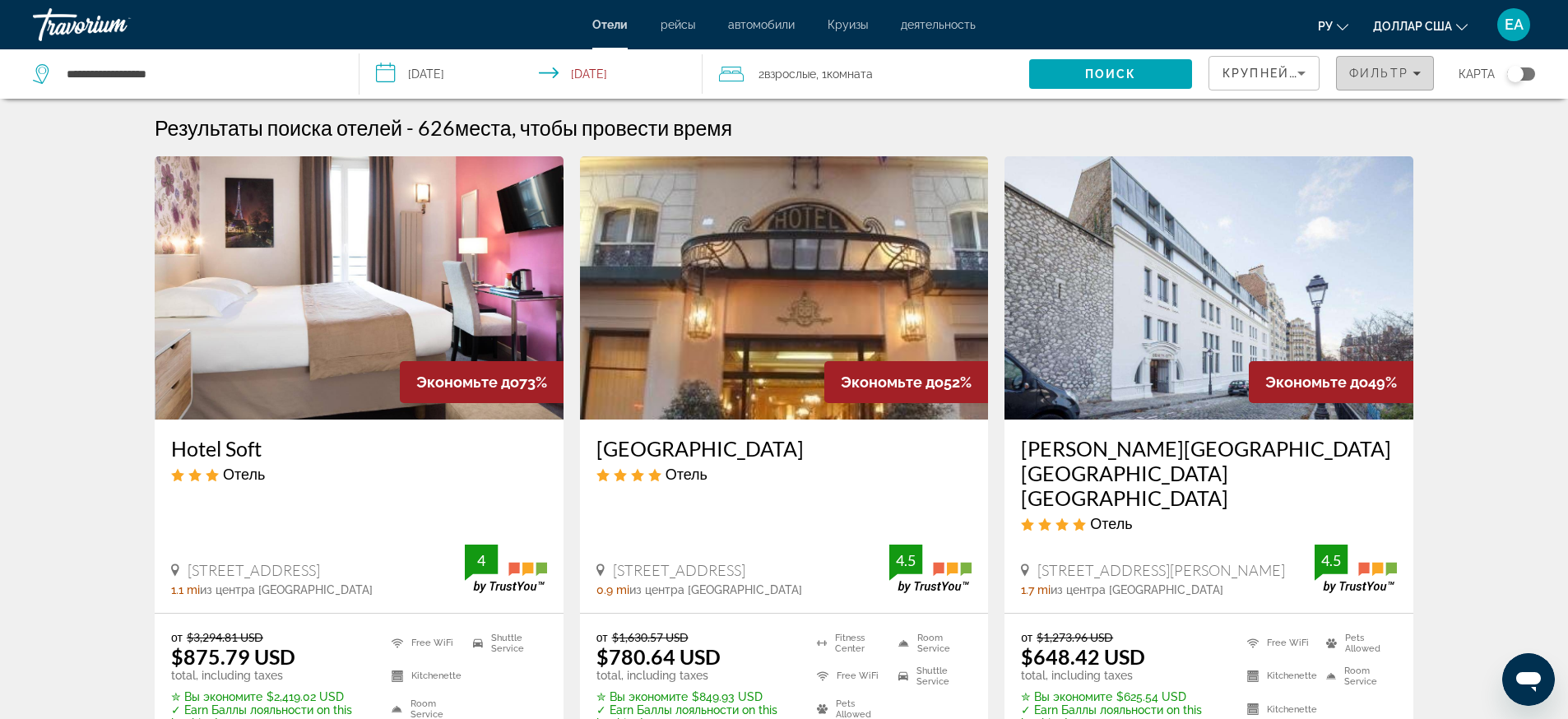
click at [1367, 69] on span "Фильтр" at bounding box center [1378, 73] width 59 height 13
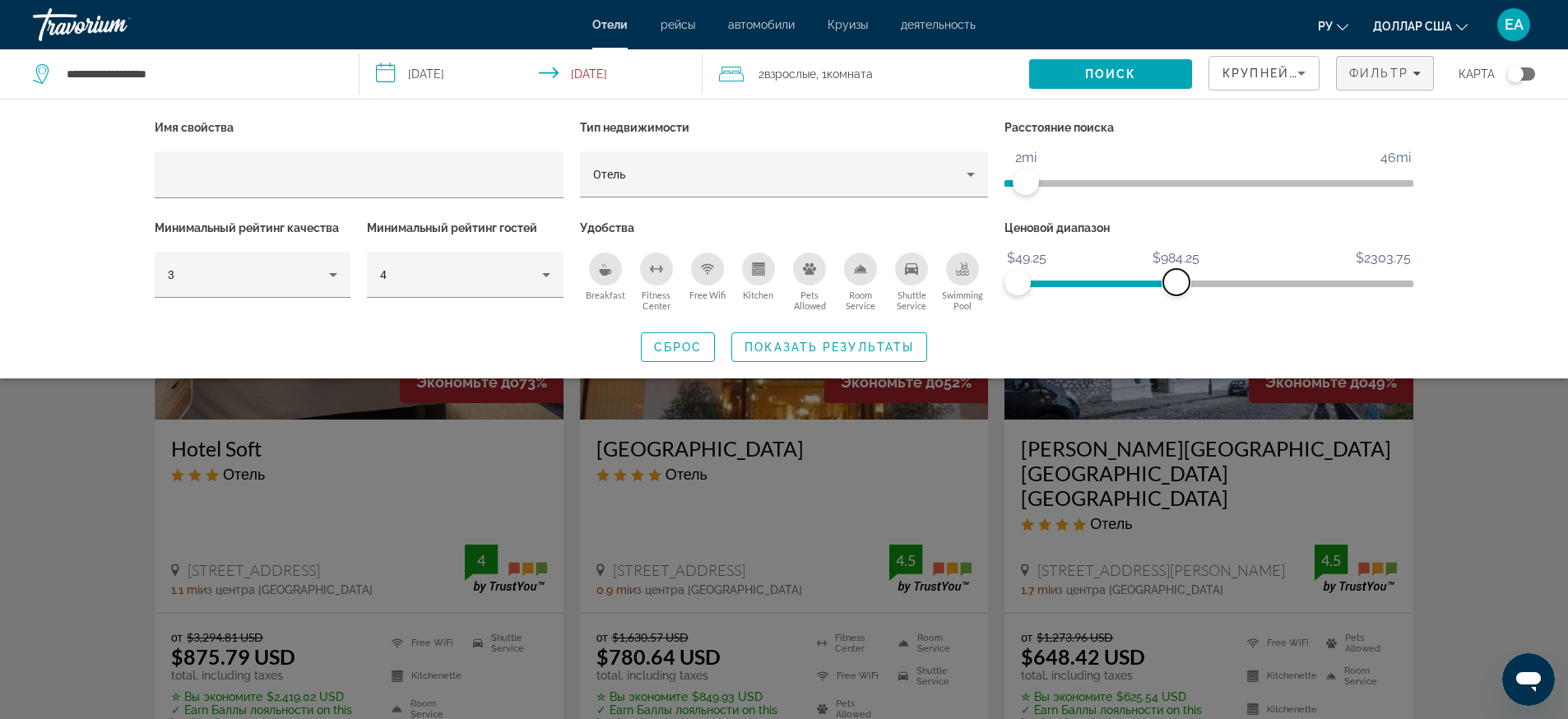
drag, startPoint x: 1401, startPoint y: 281, endPoint x: 1176, endPoint y: 279, distance: 225.0
click at [1176, 279] on span "ngx-slider-max" at bounding box center [1176, 282] width 27 height 27
click at [877, 349] on span "Показать результаты" at bounding box center [829, 347] width 170 height 13
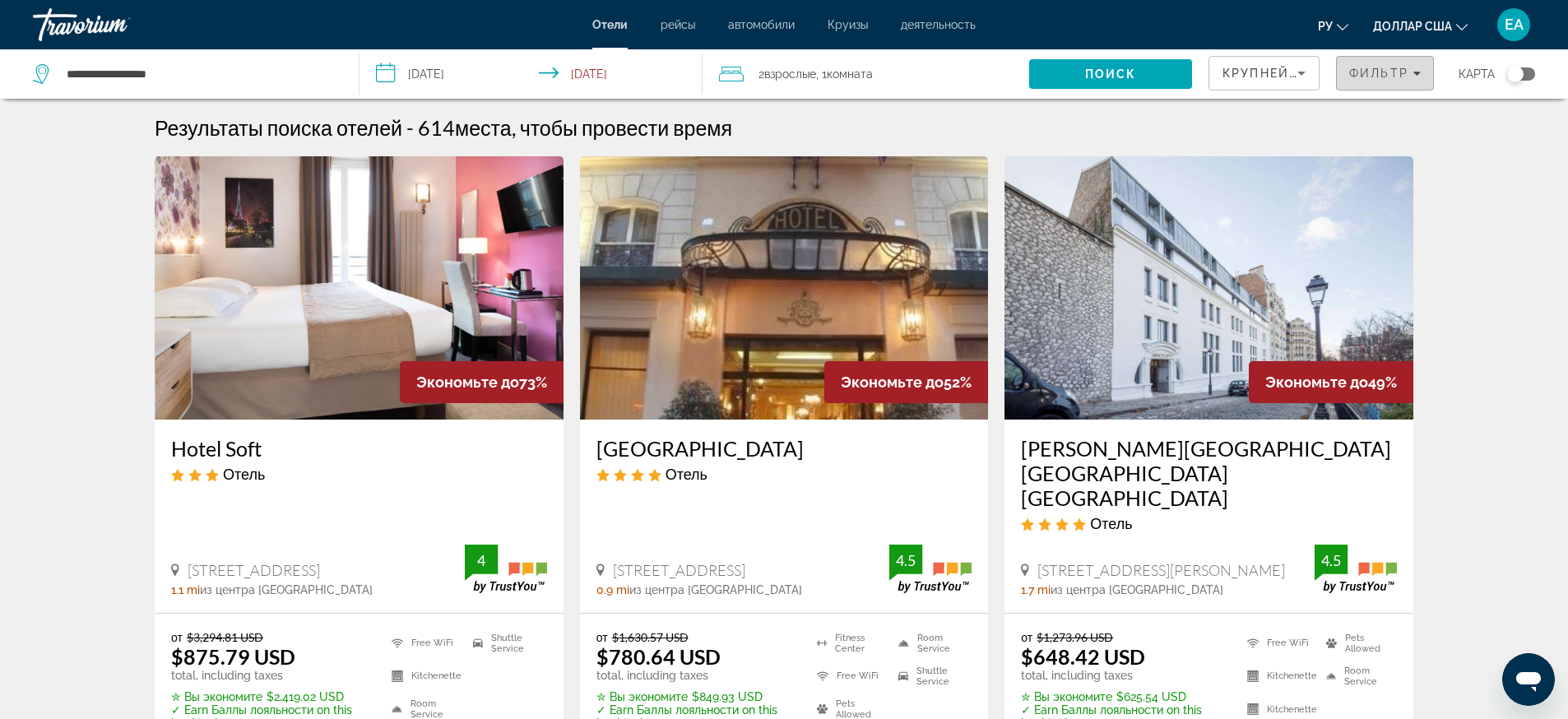
click at [1392, 65] on button "Фильтр" at bounding box center [1385, 73] width 98 height 34
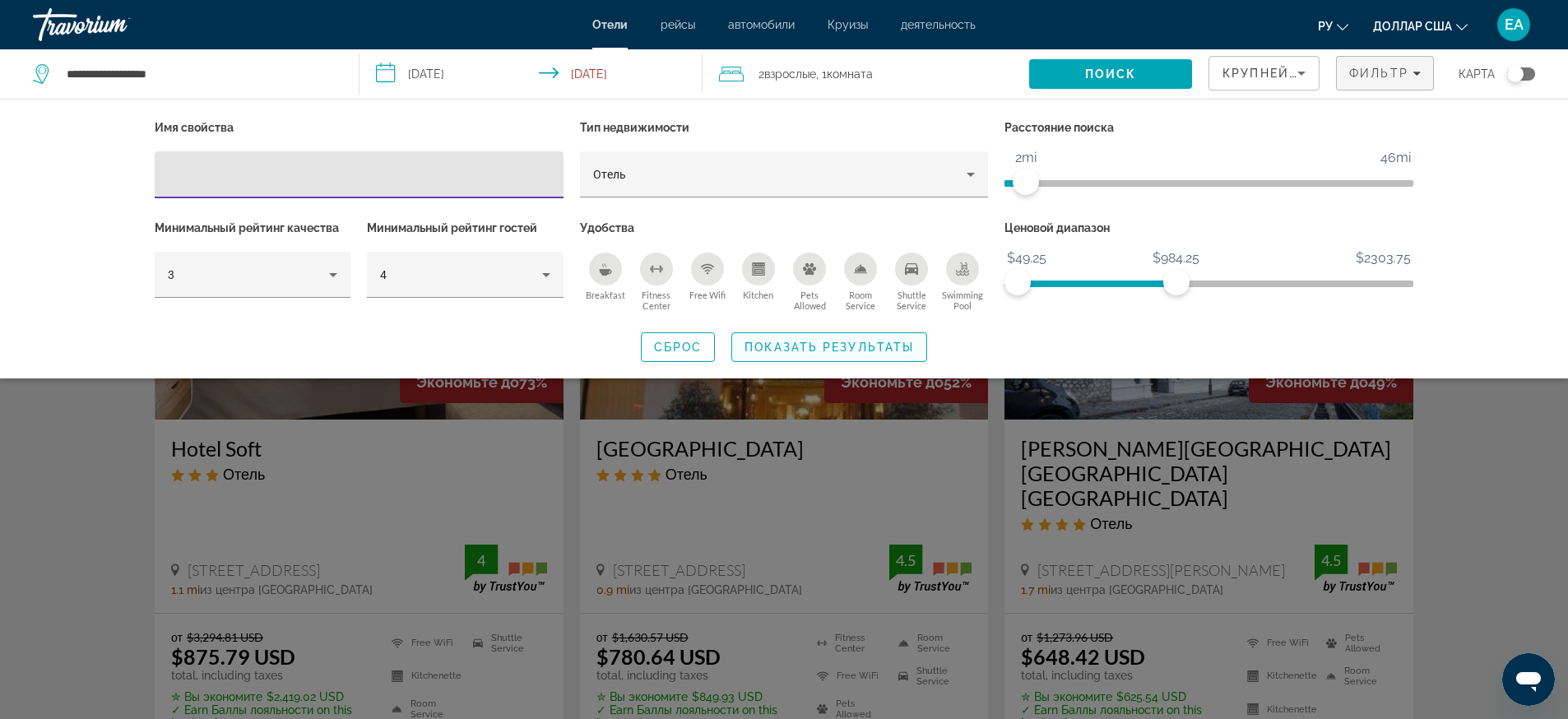
click at [808, 340] on span "Показать результаты" at bounding box center [829, 347] width 170 height 13
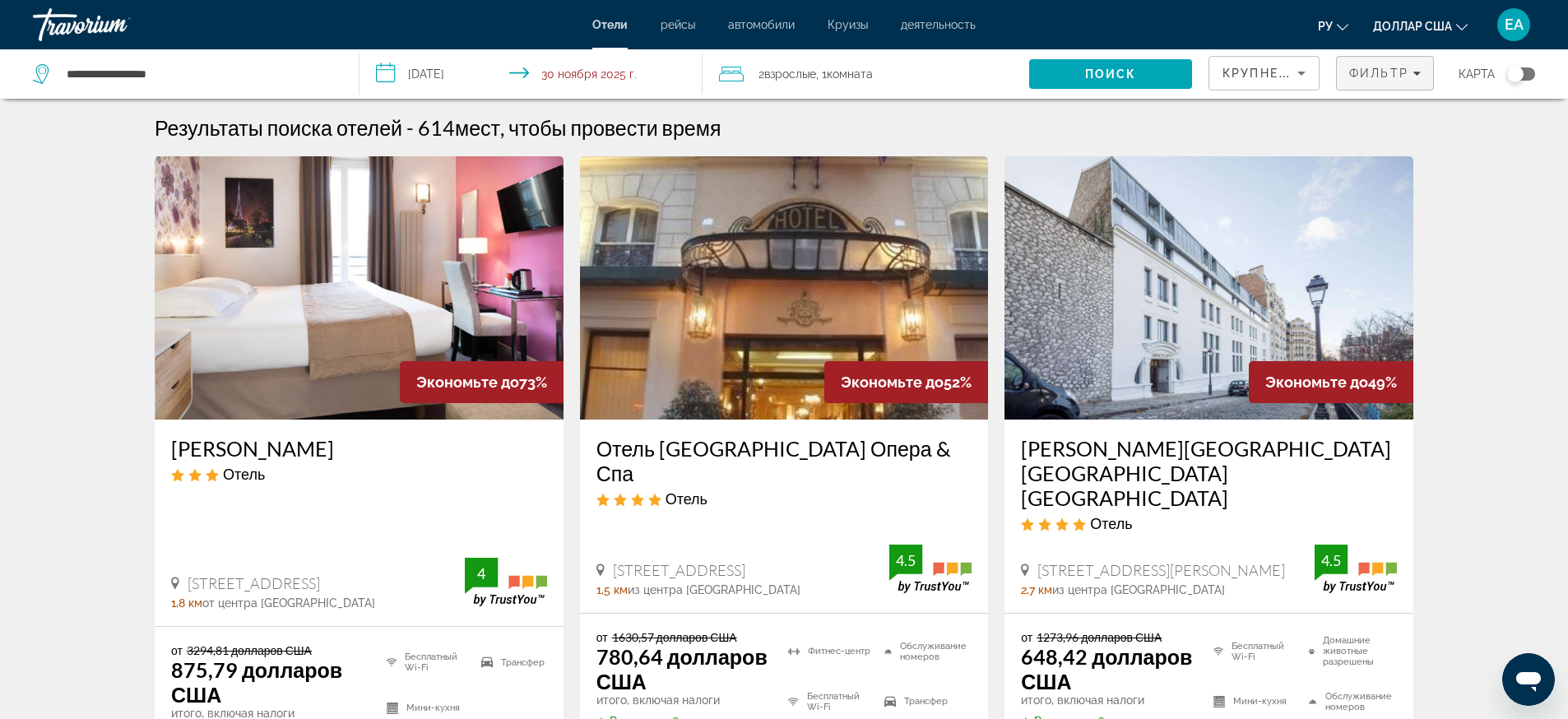
click at [1391, 71] on font "Фильтр" at bounding box center [1378, 73] width 59 height 13
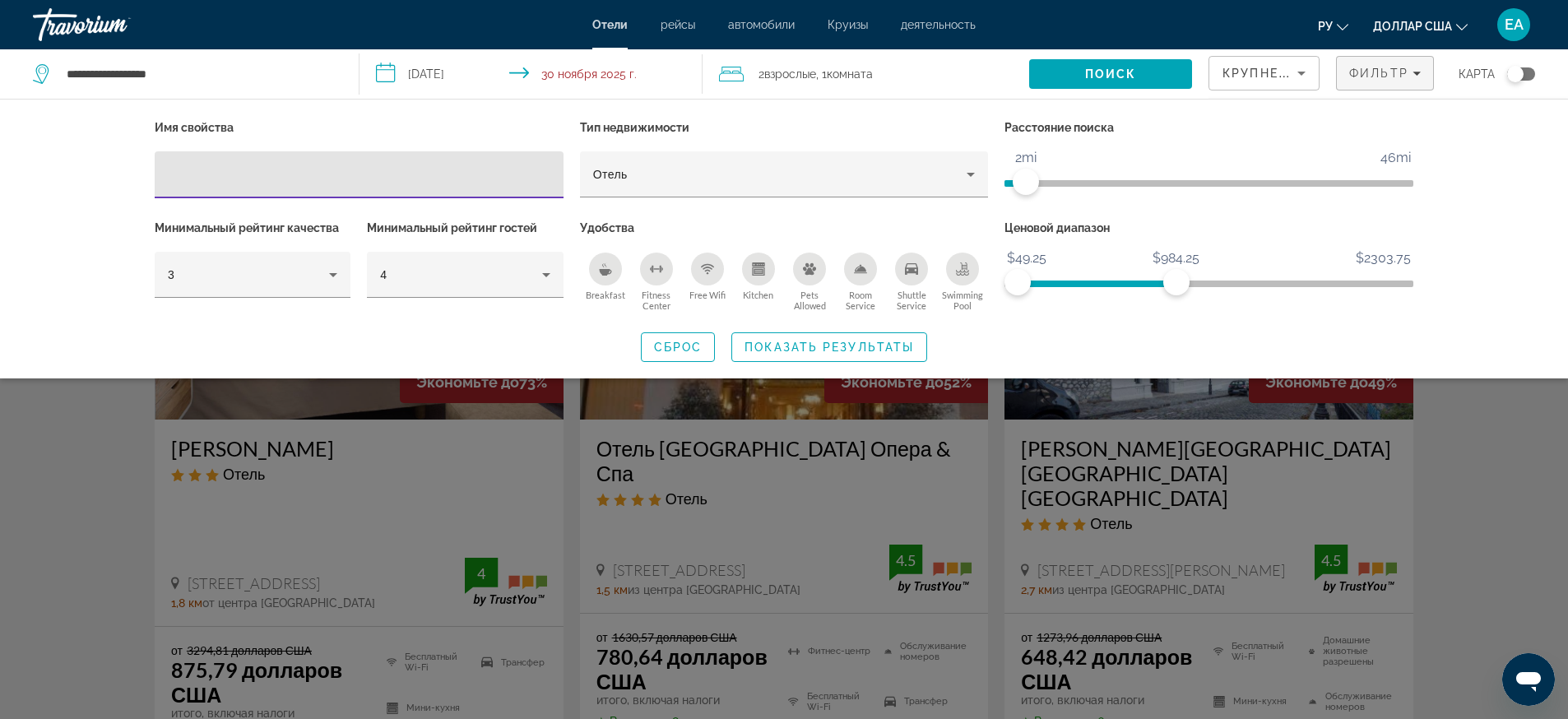
click at [1469, 434] on div "Виджет поиска" at bounding box center [784, 483] width 1568 height 472
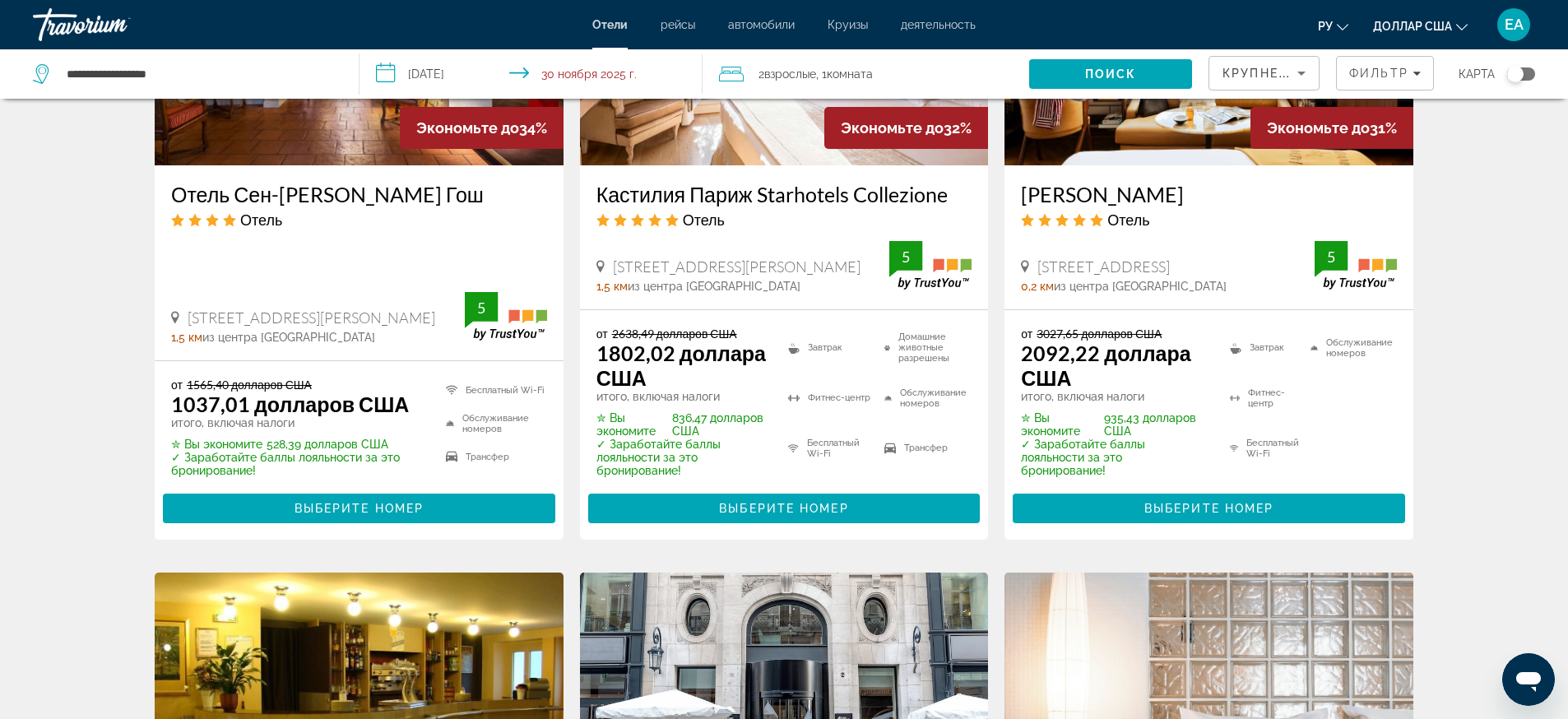
scroll to position [1028, 0]
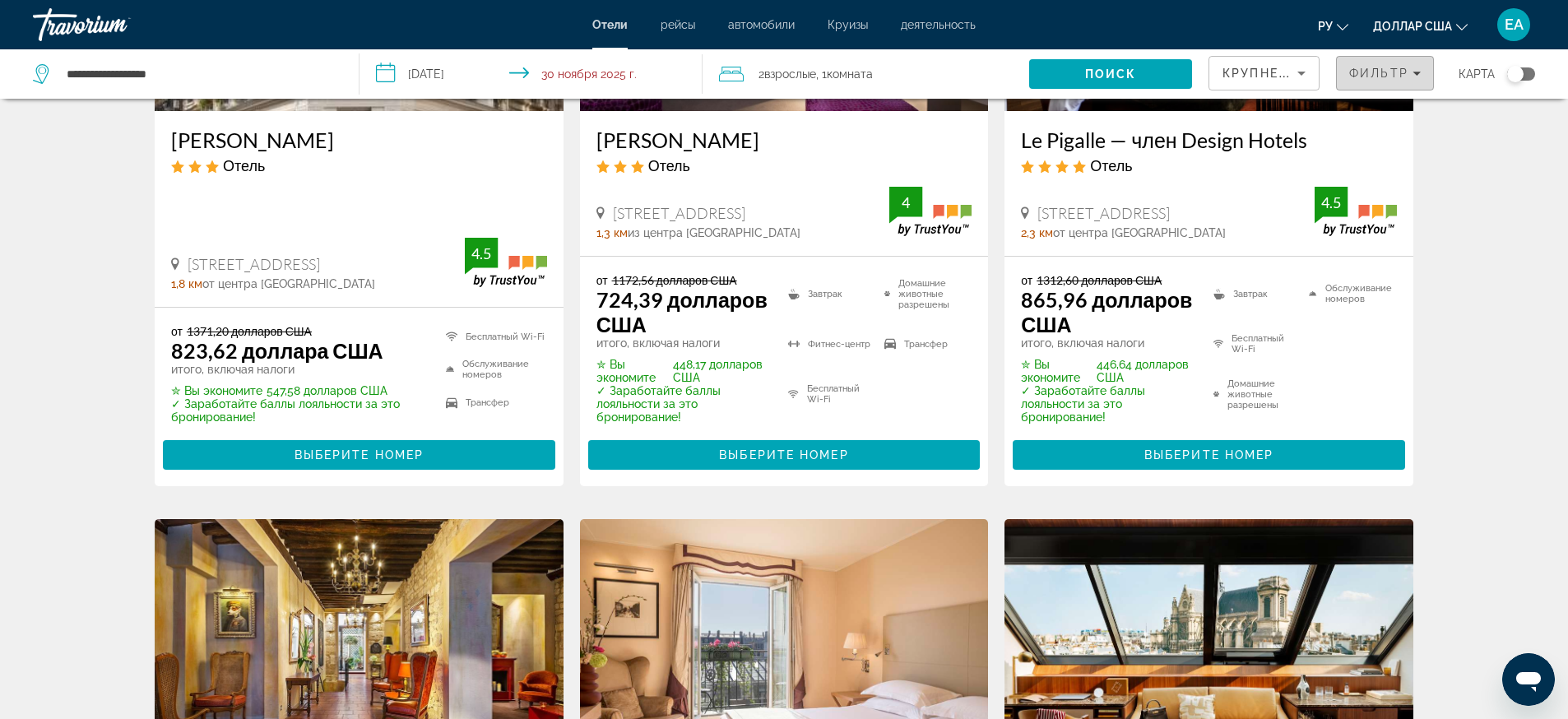
click at [1396, 69] on font "Фильтр" at bounding box center [1378, 73] width 59 height 13
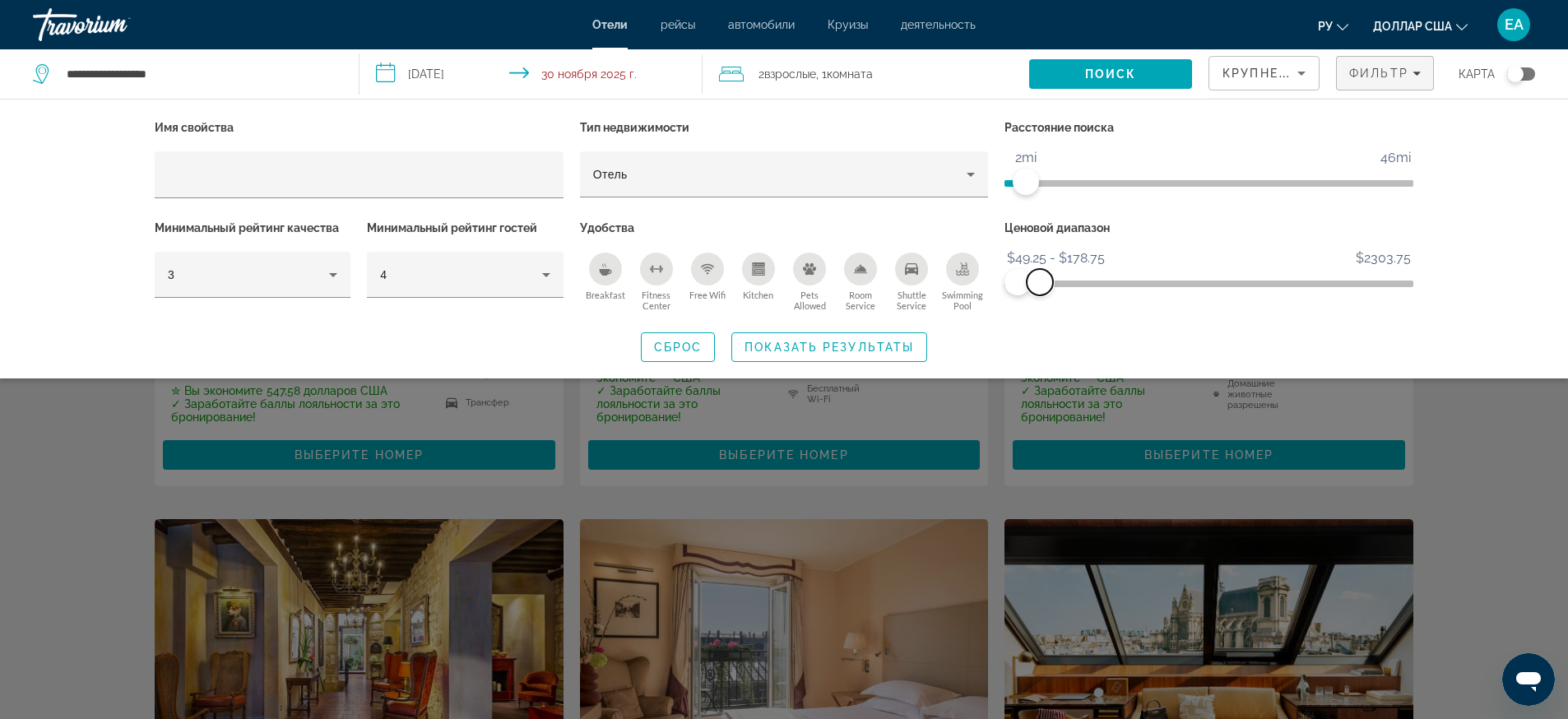
drag, startPoint x: 1182, startPoint y: 272, endPoint x: 1040, endPoint y: 290, distance: 143.1
click at [1040, 290] on span "ngx-slider-max" at bounding box center [1040, 282] width 27 height 27
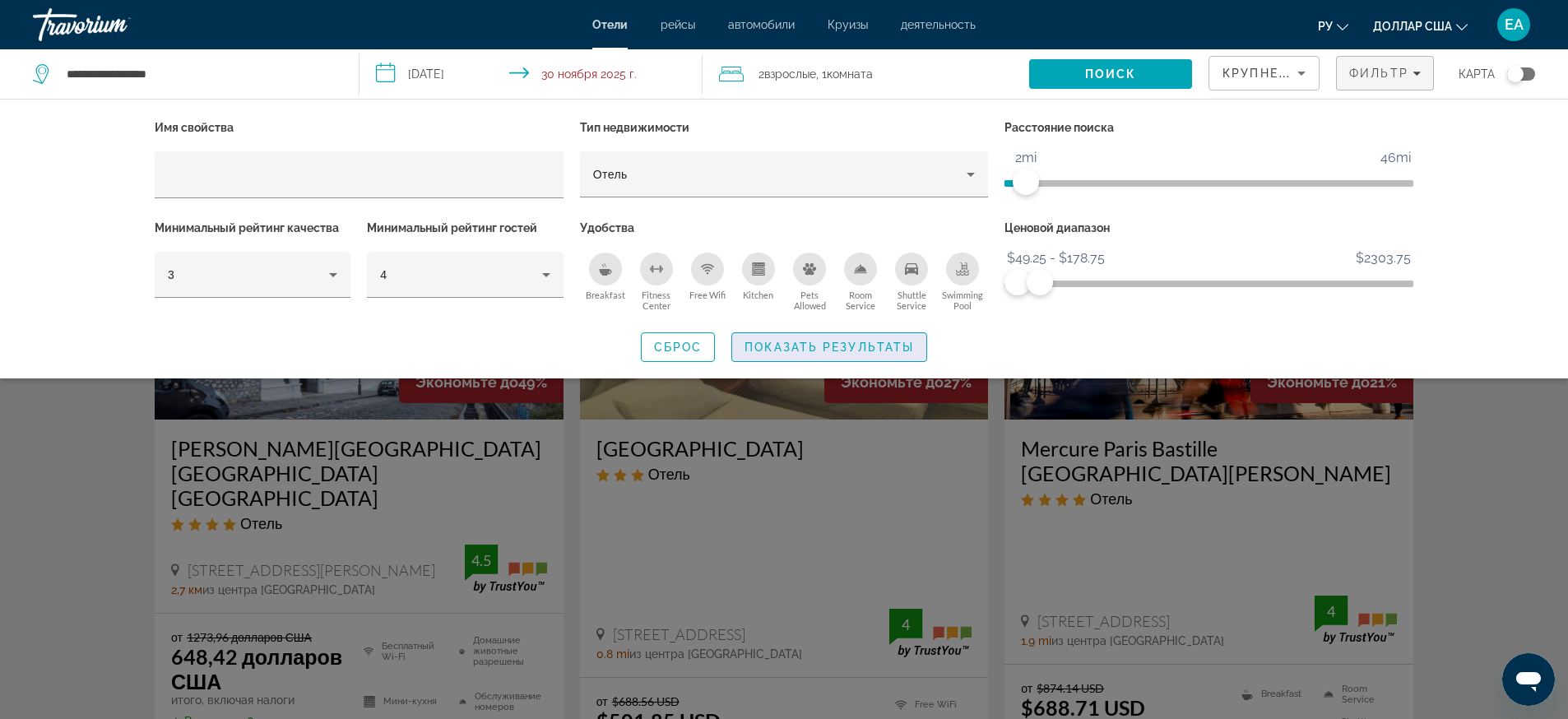
click at [878, 349] on span "Показать результаты" at bounding box center [829, 347] width 170 height 13
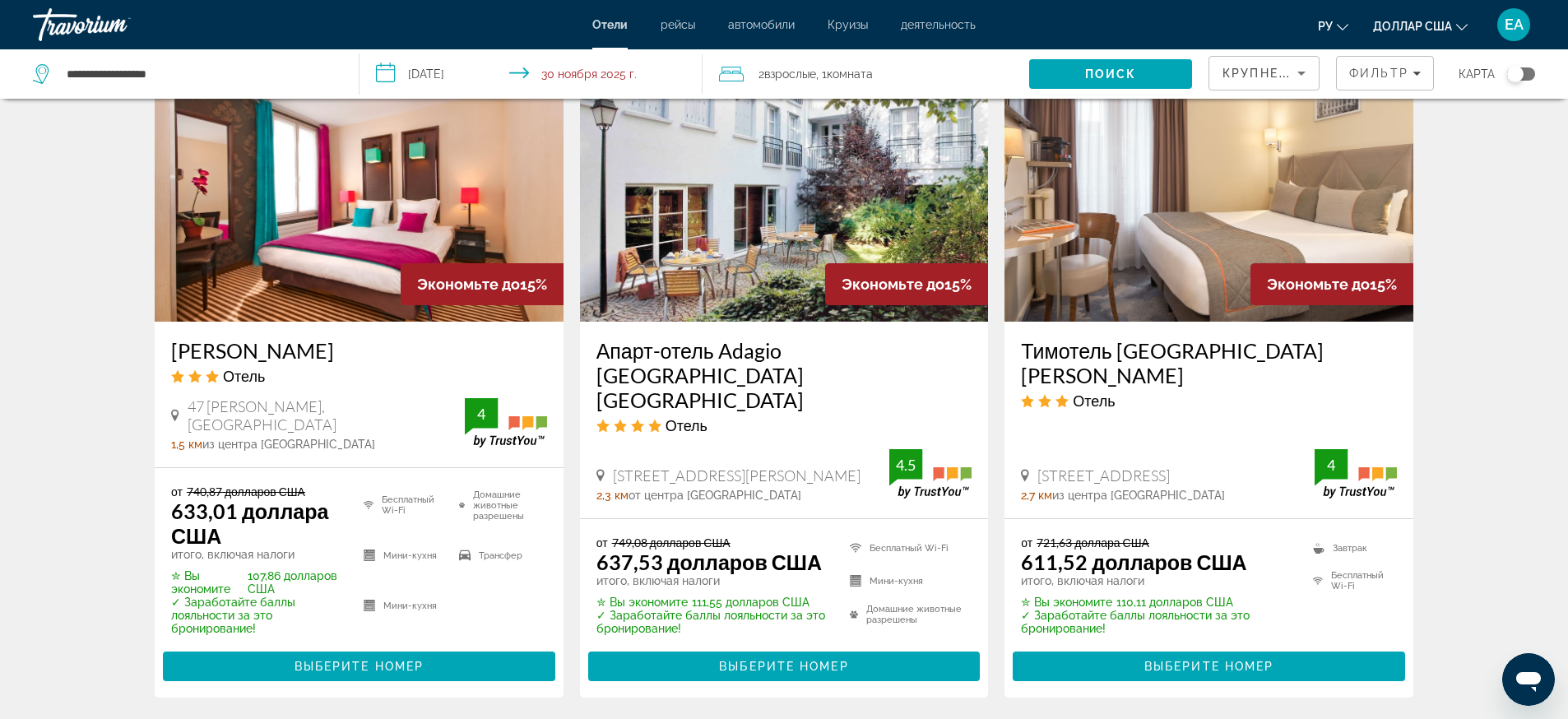
scroll to position [2337, 0]
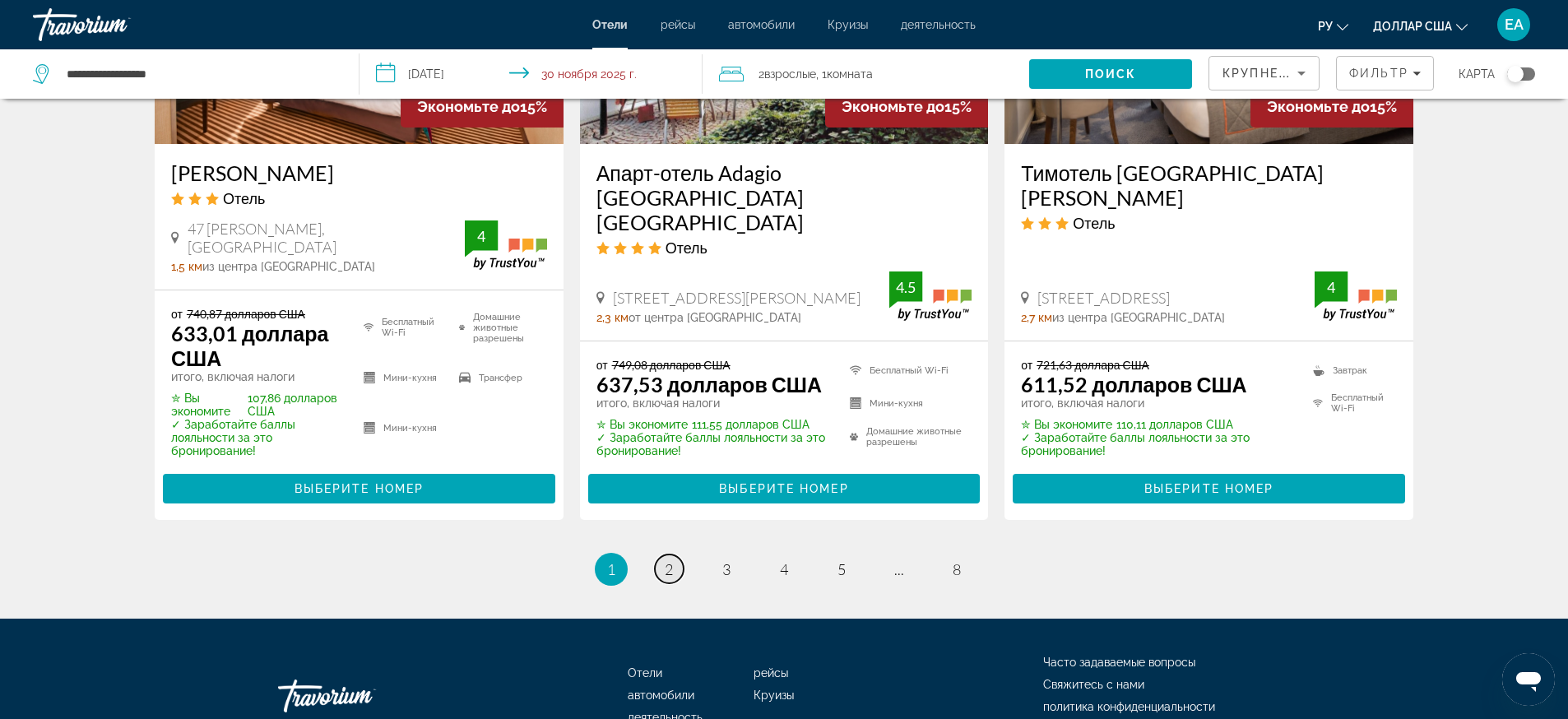
click at [661, 554] on link "страница 2" at bounding box center [668, 568] width 29 height 29
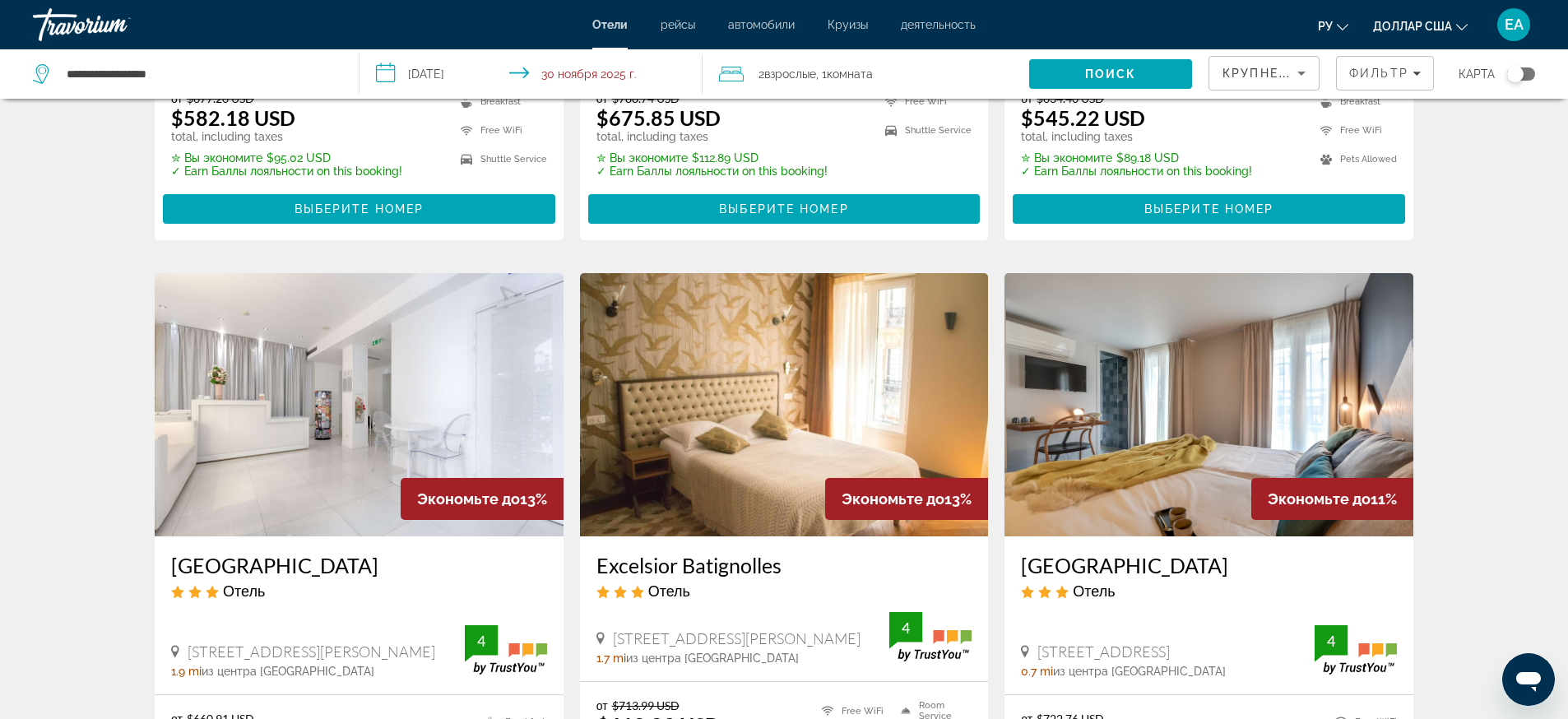
scroll to position [617, 0]
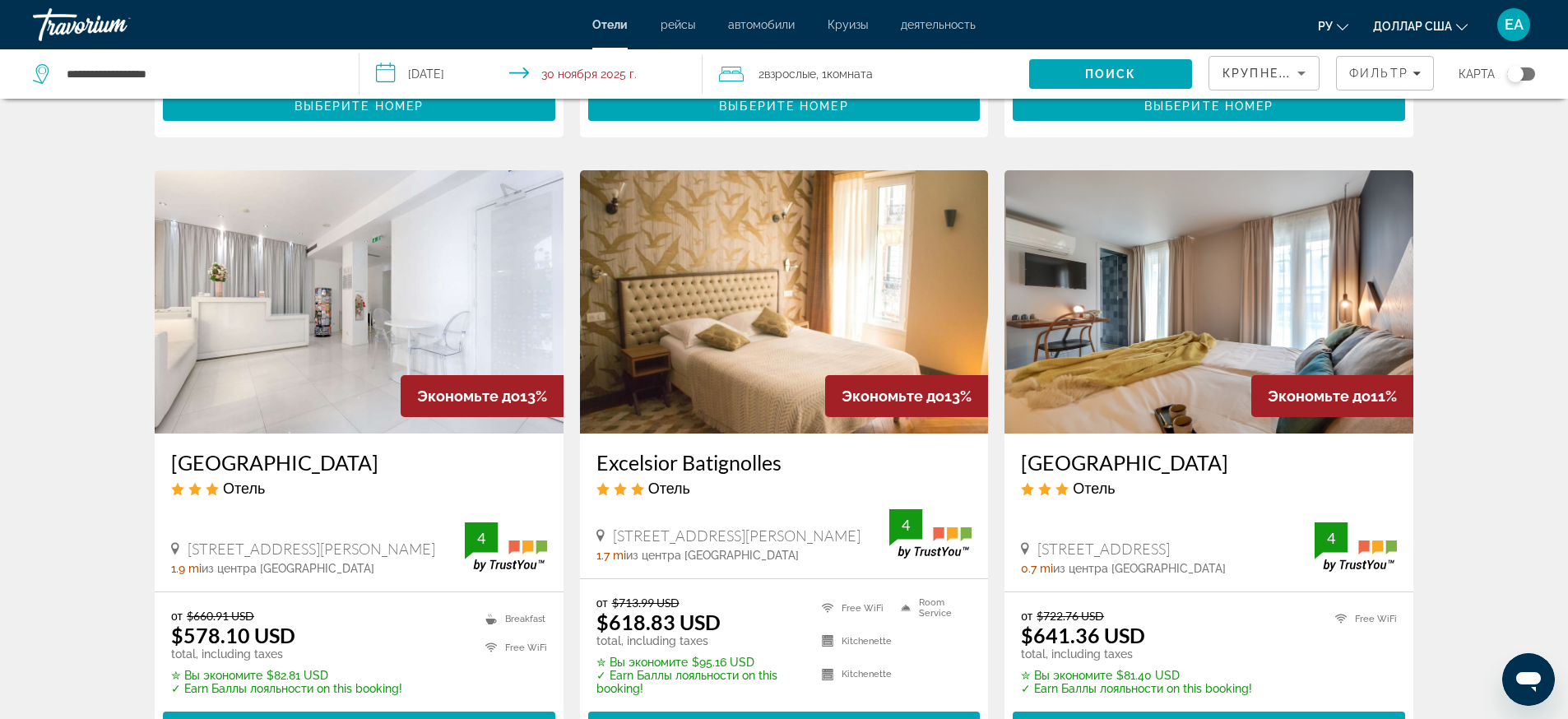
click at [1187, 323] on img "Основное содержание" at bounding box center [1208, 302] width 408 height 264
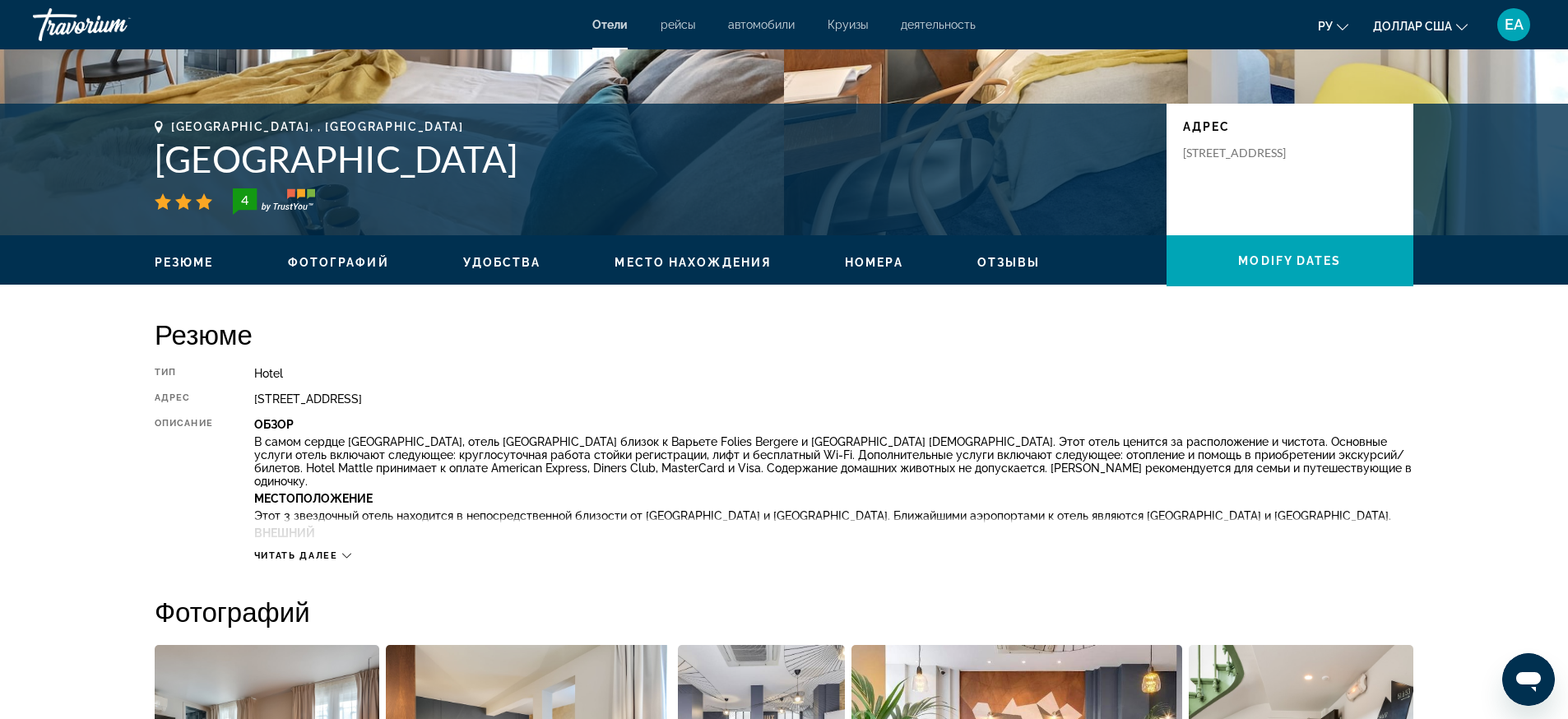
scroll to position [102, 0]
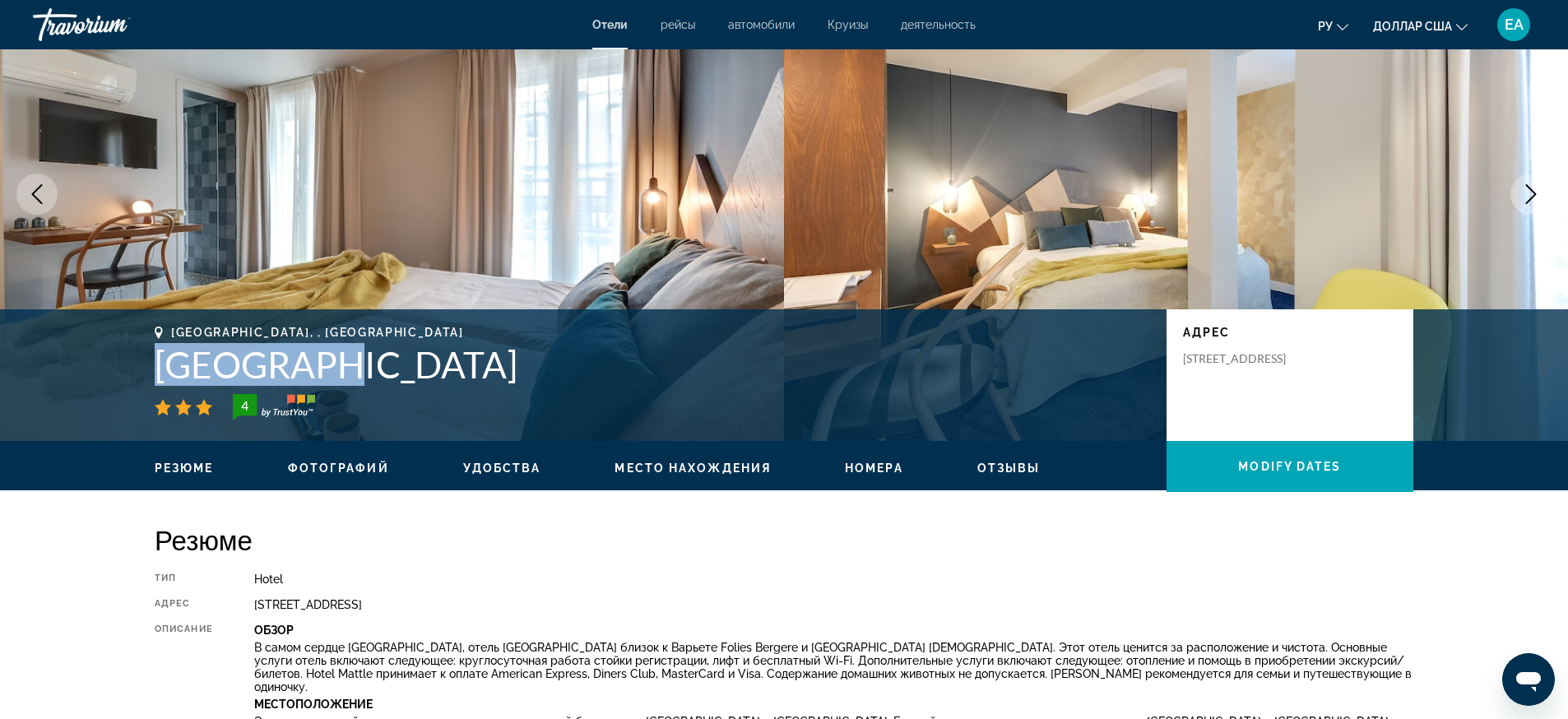
drag, startPoint x: 159, startPoint y: 361, endPoint x: 331, endPoint y: 371, distance: 172.3
click at [331, 371] on h1 "[GEOGRAPHIC_DATA]" at bounding box center [653, 364] width 996 height 42
copy h1 "[GEOGRAPHIC_DATA]"
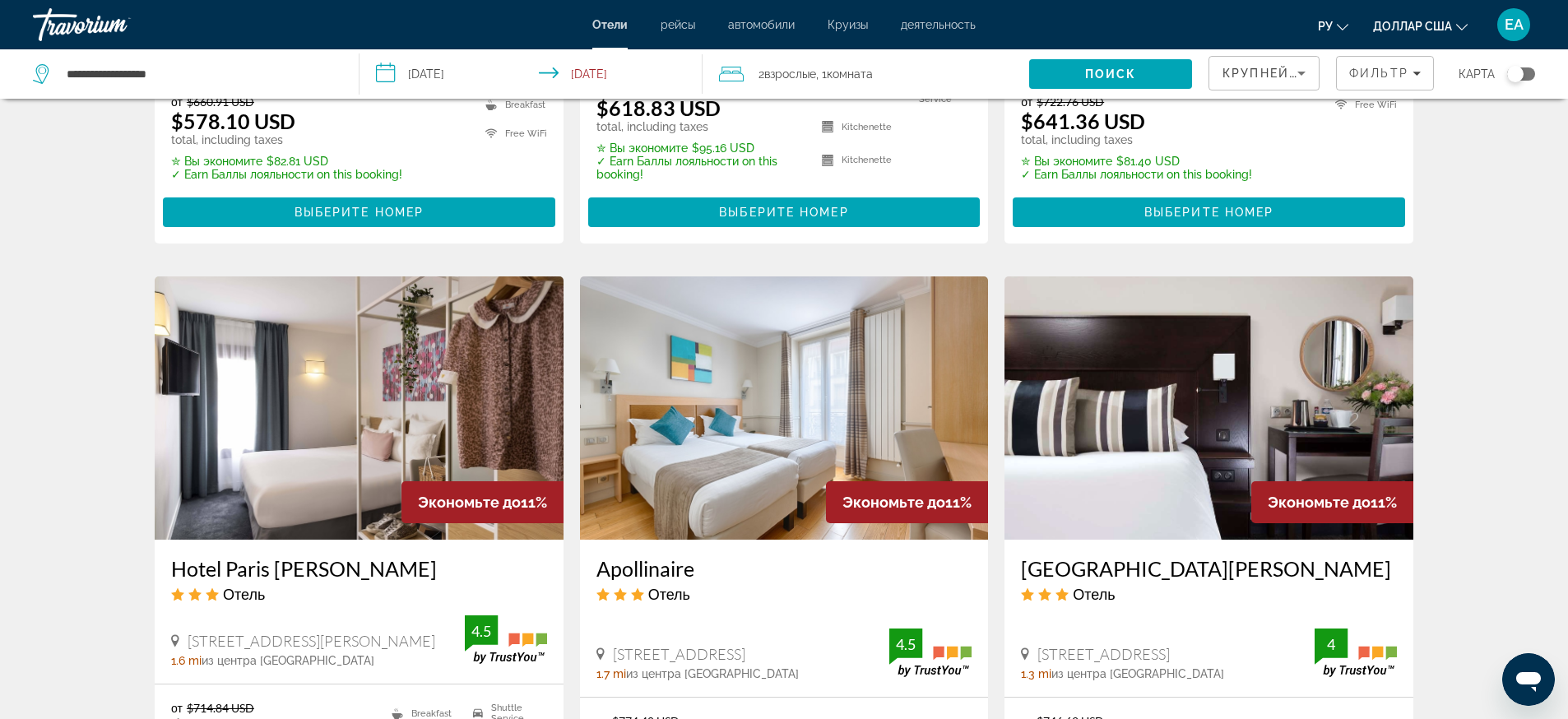
scroll to position [1233, 0]
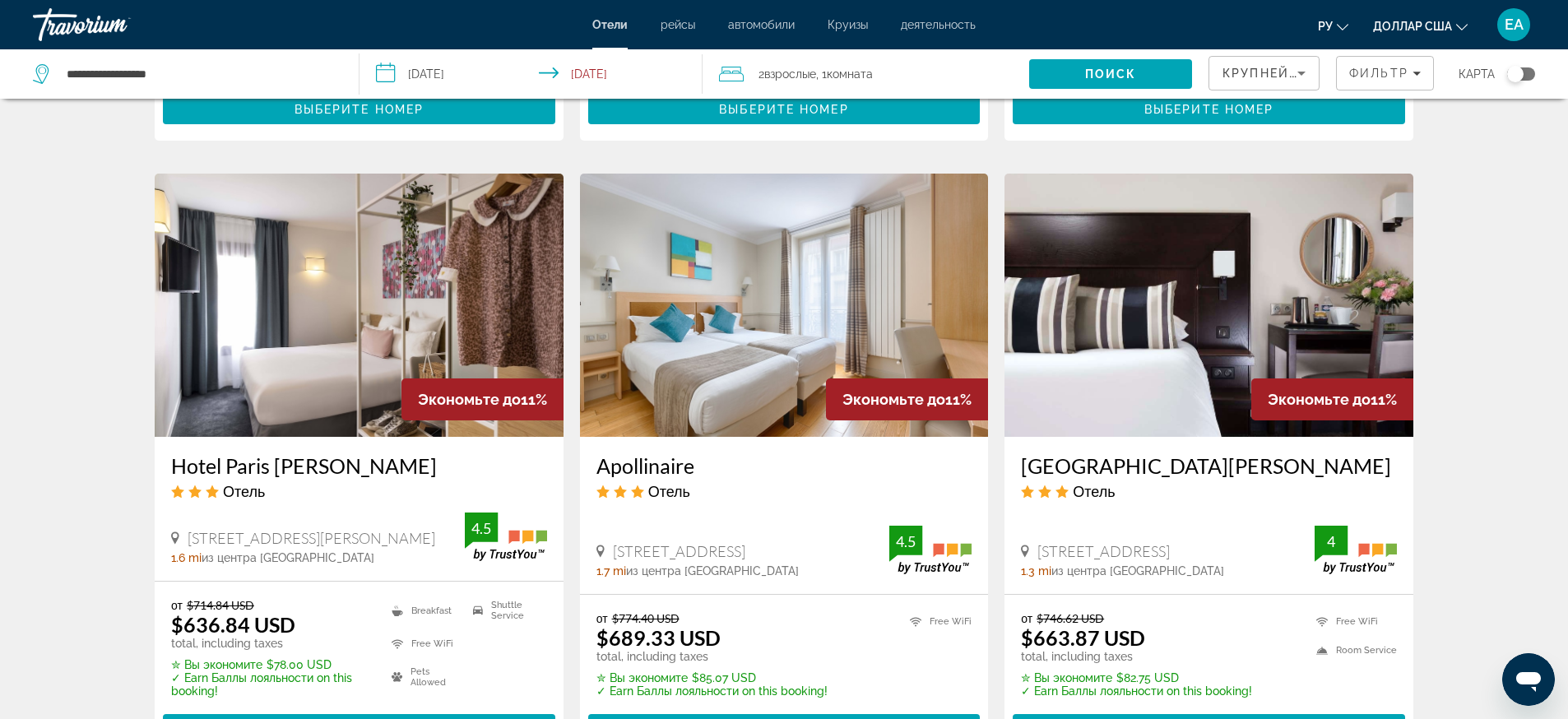
click at [783, 318] on img "Основное содержание" at bounding box center [784, 305] width 408 height 264
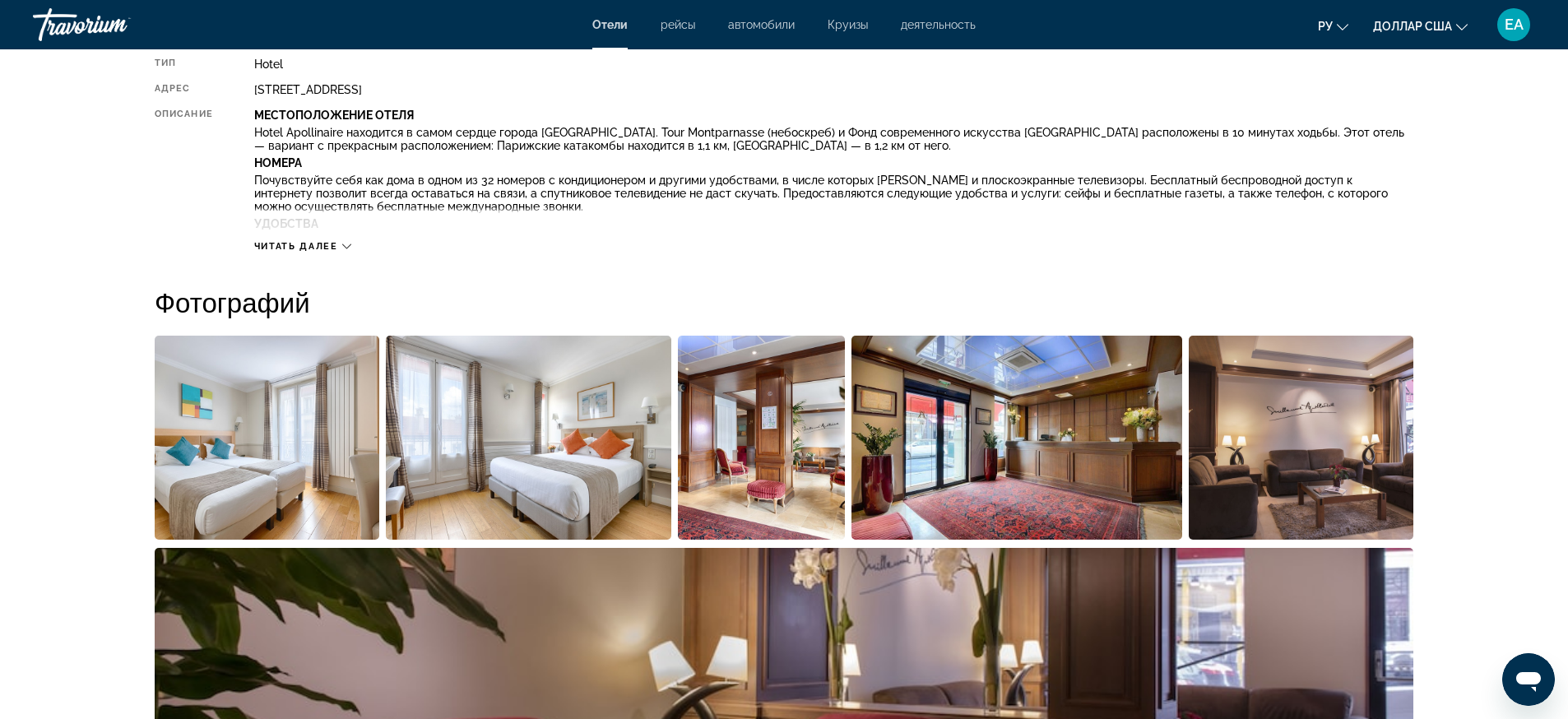
scroll to position [309, 0]
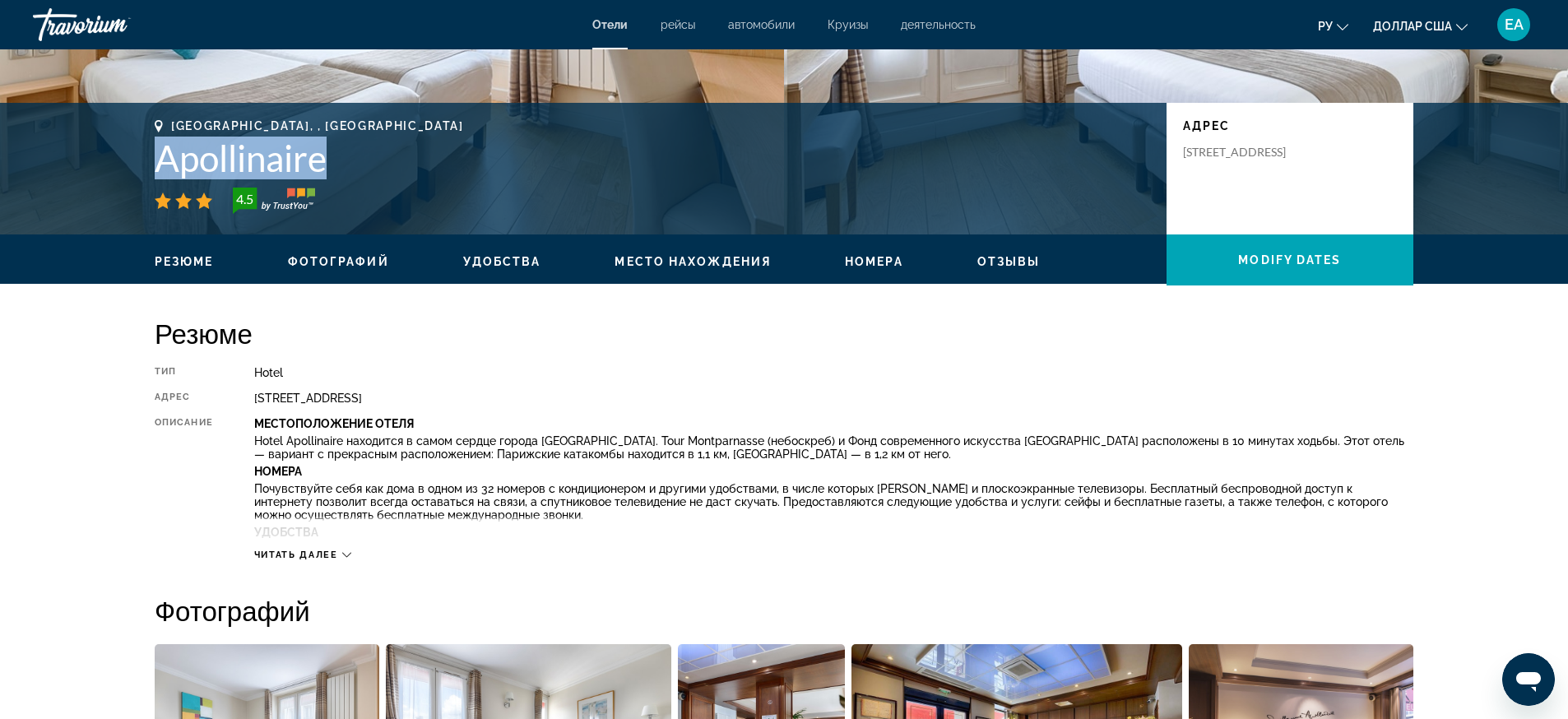
drag, startPoint x: 151, startPoint y: 155, endPoint x: 336, endPoint y: 150, distance: 185.1
click at [336, 150] on div "[GEOGRAPHIC_DATA], , France Apollinaire 4.5 адрес [STREET_ADDRESS]" at bounding box center [784, 168] width 1325 height 99
copy h1 "Apollinaire"
drag, startPoint x: 158, startPoint y: 118, endPoint x: 355, endPoint y: 180, distance: 206.5
click at [355, 180] on div "[GEOGRAPHIC_DATA], , France Apollinaire 4.5 адрес [STREET_ADDRESS]" at bounding box center [784, 169] width 1568 height 132
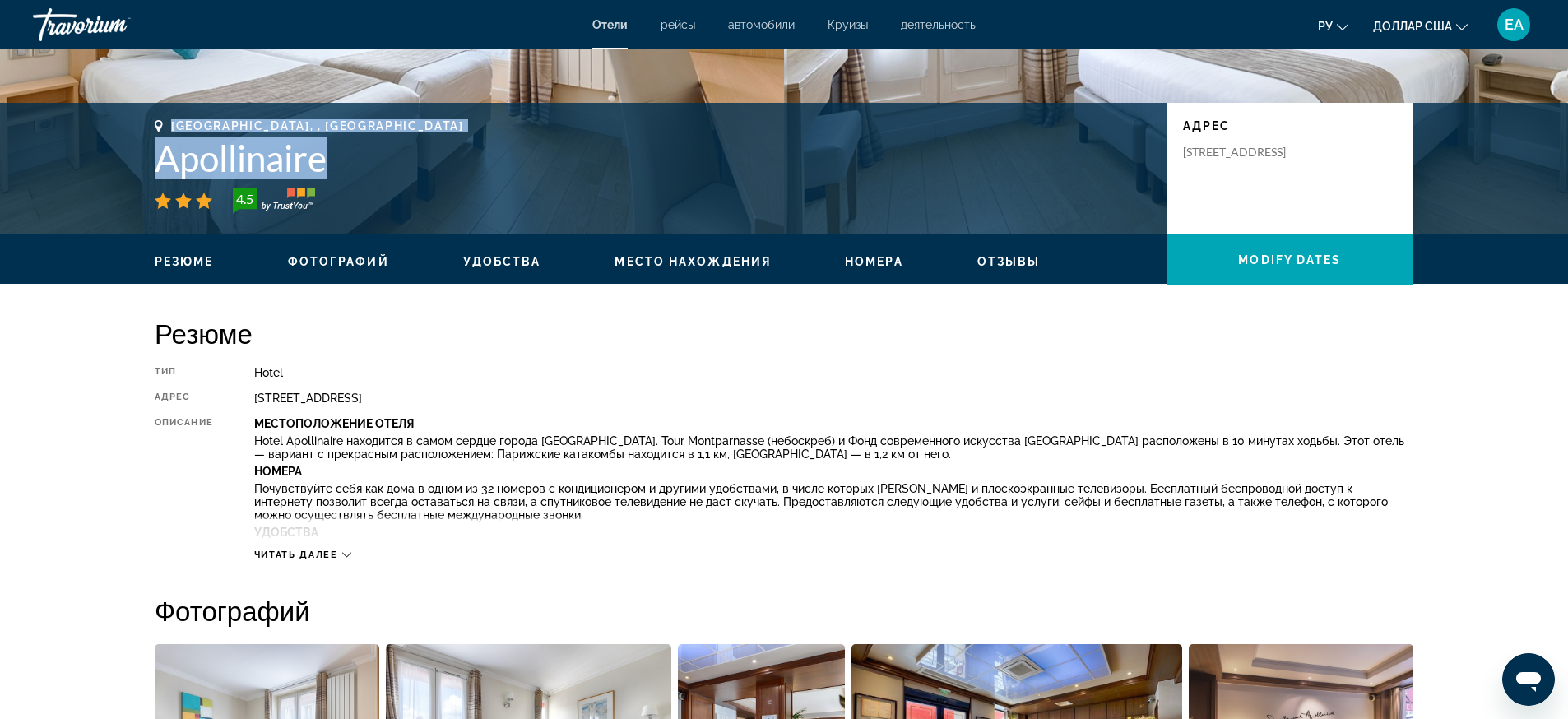
copy div "[GEOGRAPHIC_DATA], , France Apollinaire"
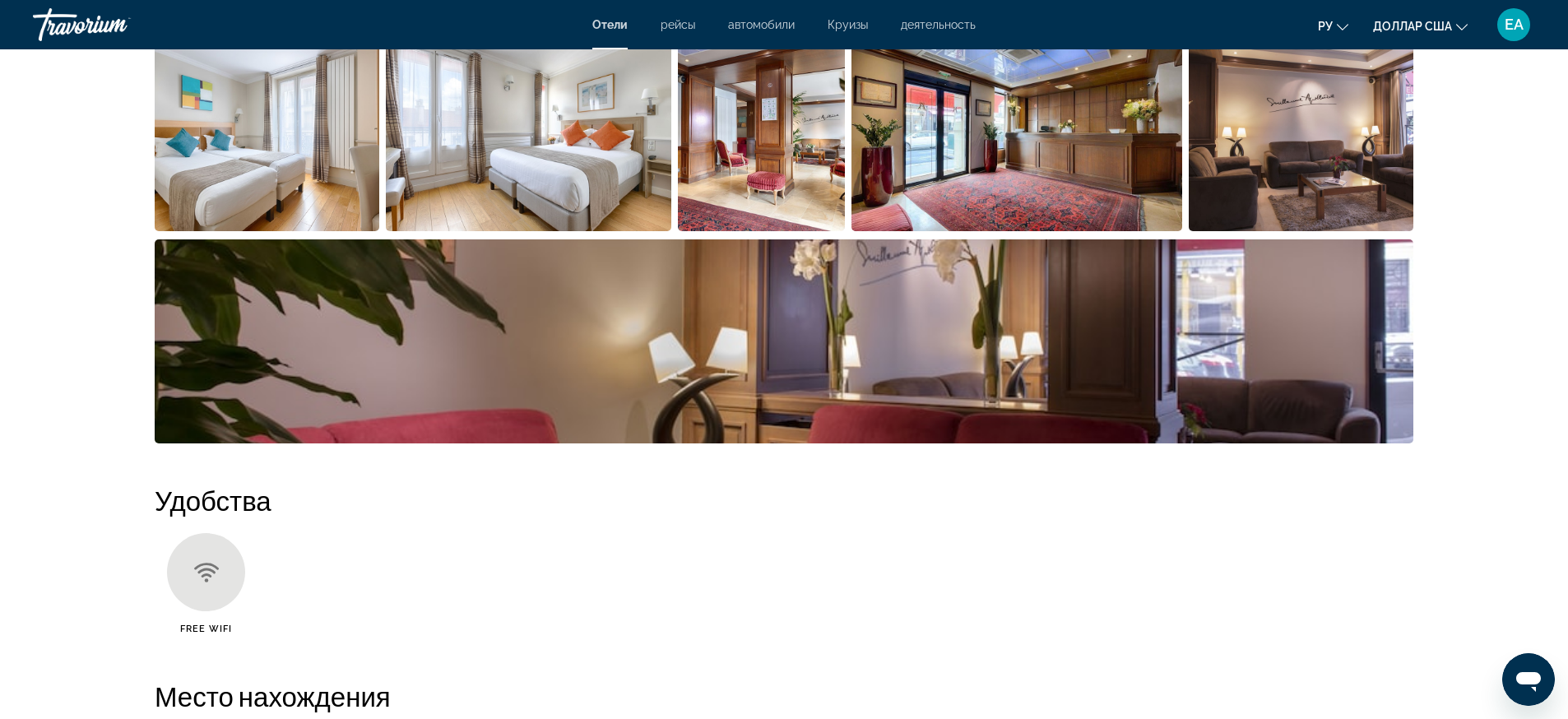
scroll to position [822, 0]
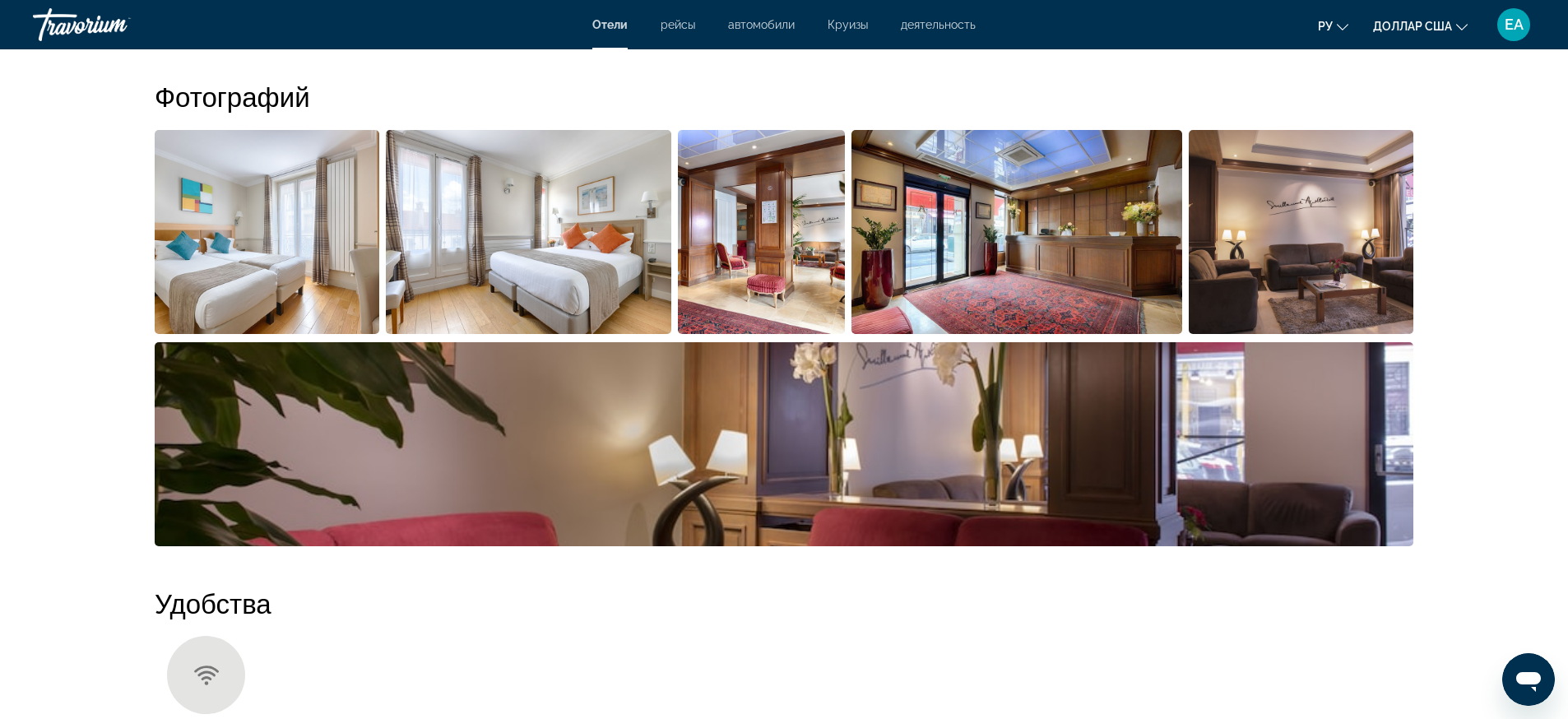
click at [1018, 265] on img "Open full-screen image slider" at bounding box center [1017, 231] width 332 height 204
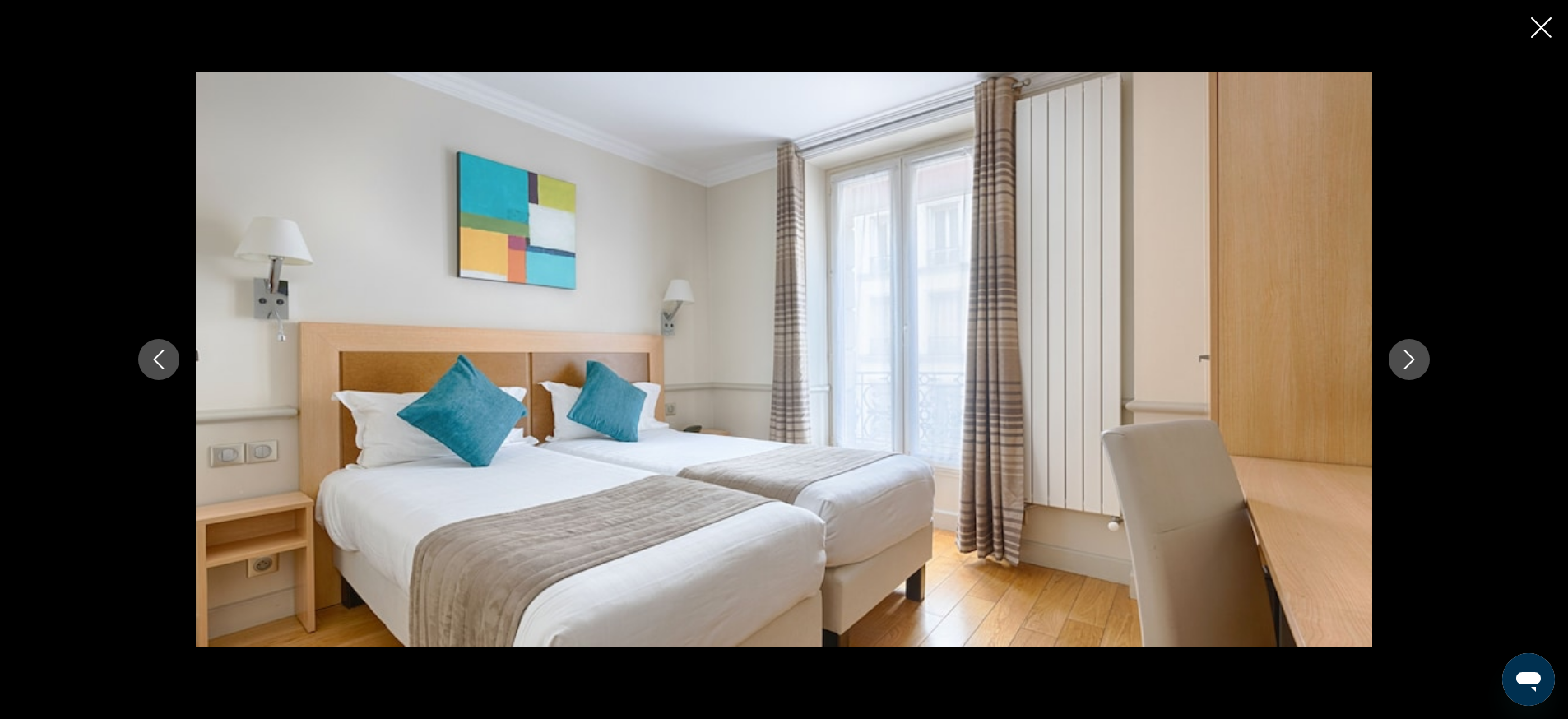
click at [1399, 358] on icon "Next image" at bounding box center [1409, 359] width 19 height 19
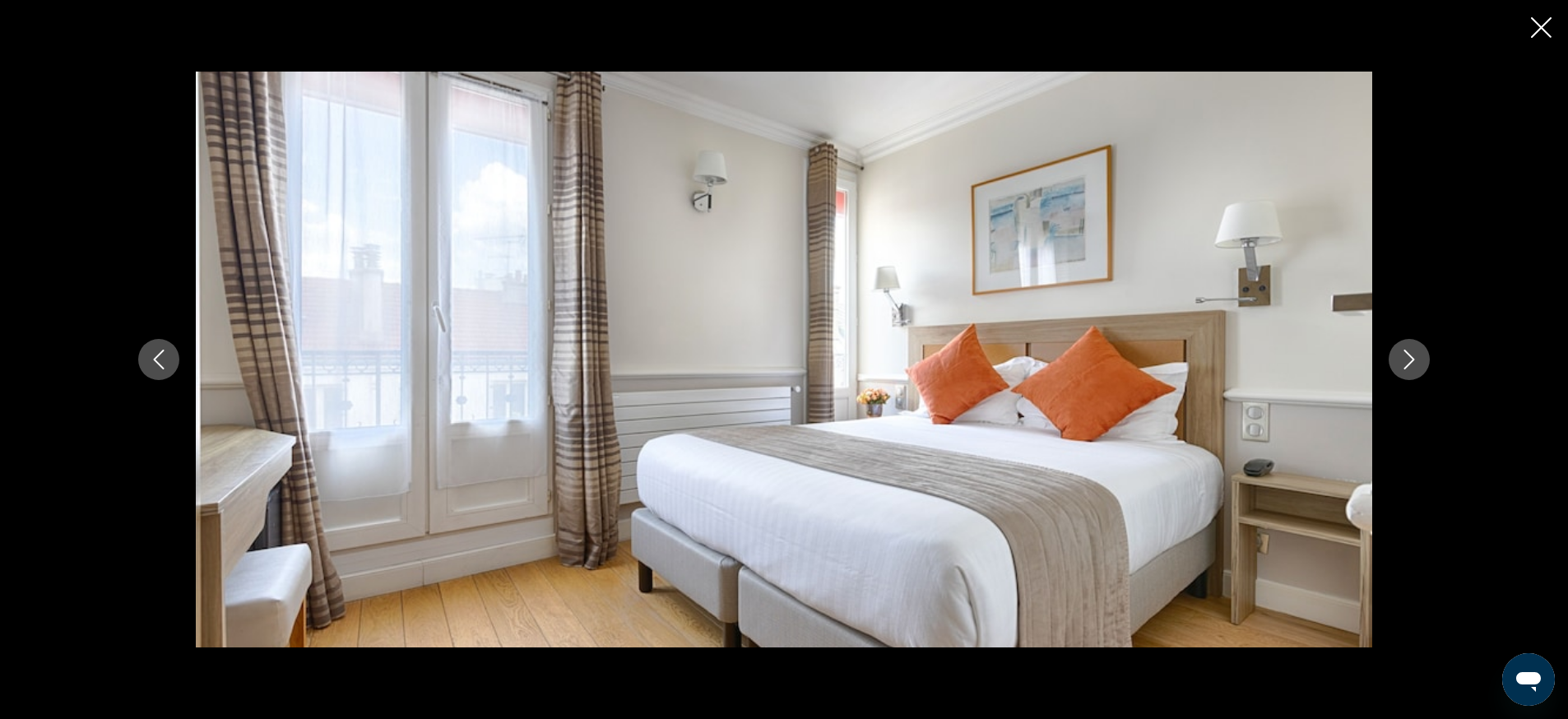
click at [1399, 358] on icon "Next image" at bounding box center [1409, 359] width 19 height 19
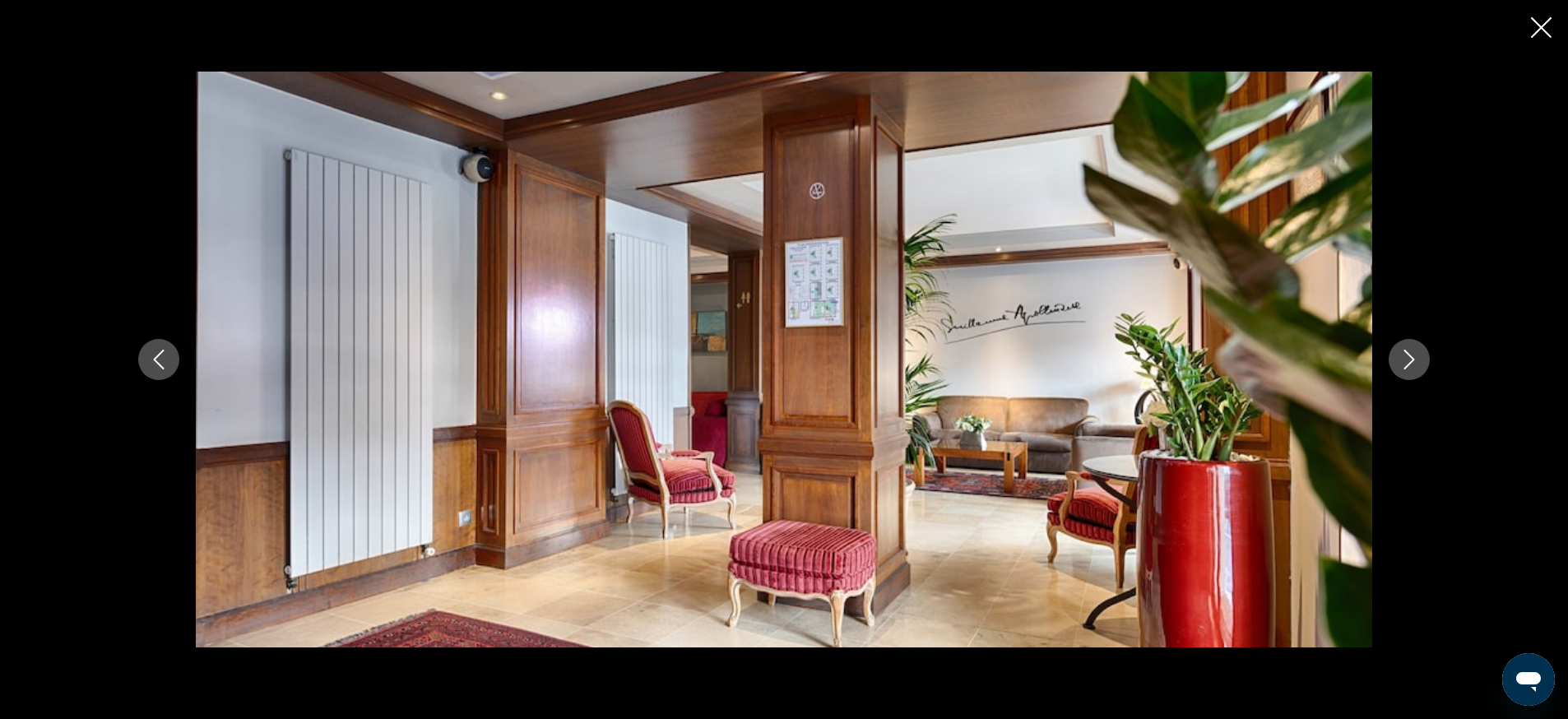
click at [1399, 358] on icon "Next image" at bounding box center [1409, 359] width 19 height 19
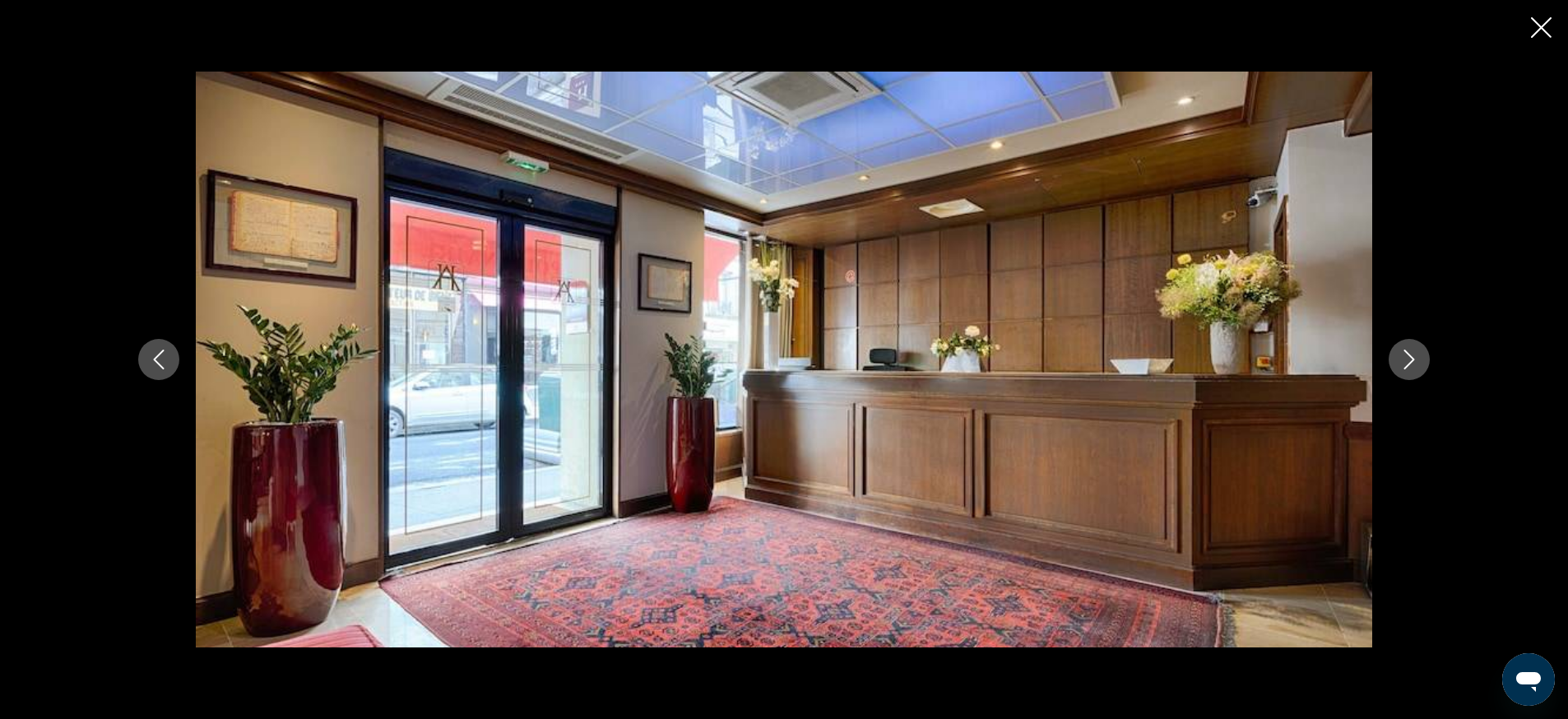
click at [1399, 358] on icon "Next image" at bounding box center [1409, 359] width 19 height 19
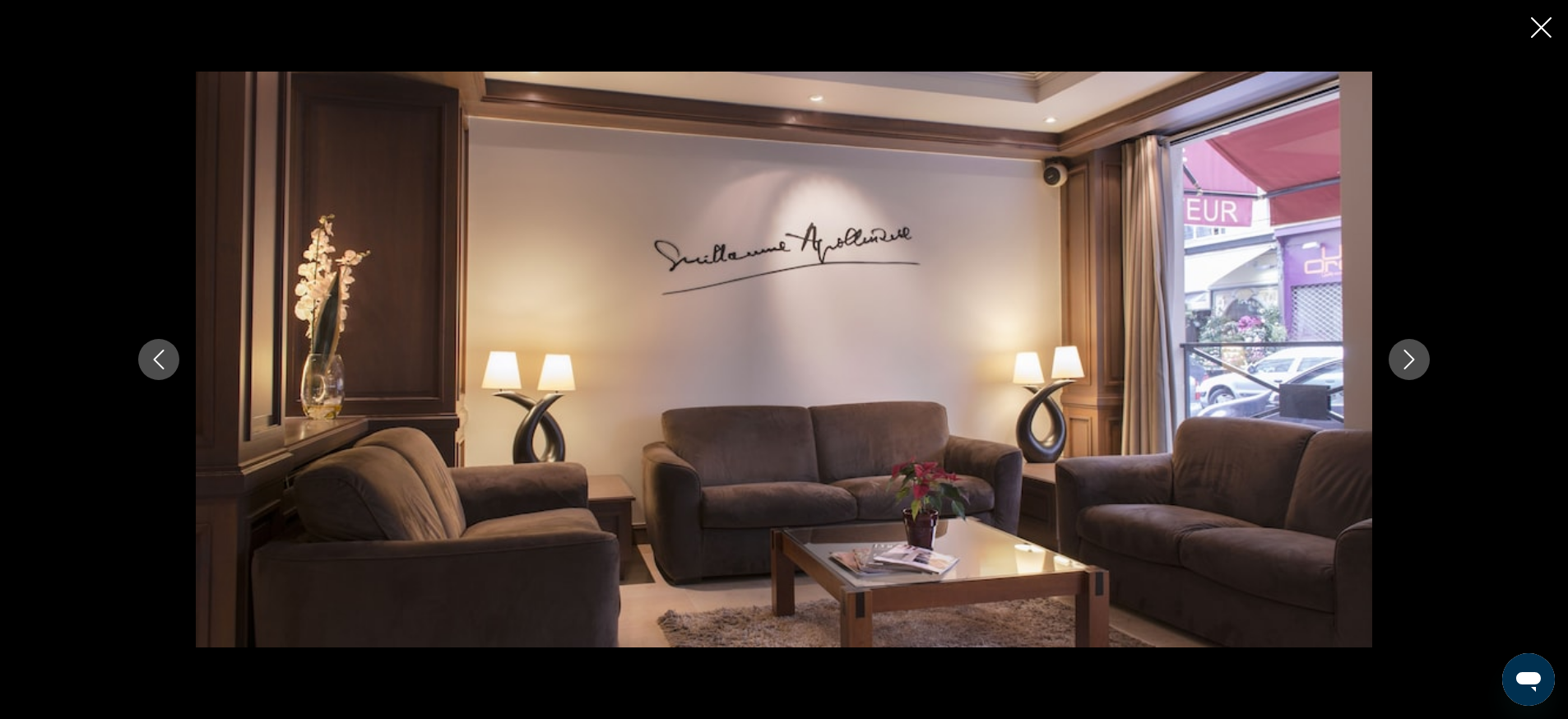
click at [1399, 358] on icon "Next image" at bounding box center [1409, 359] width 19 height 19
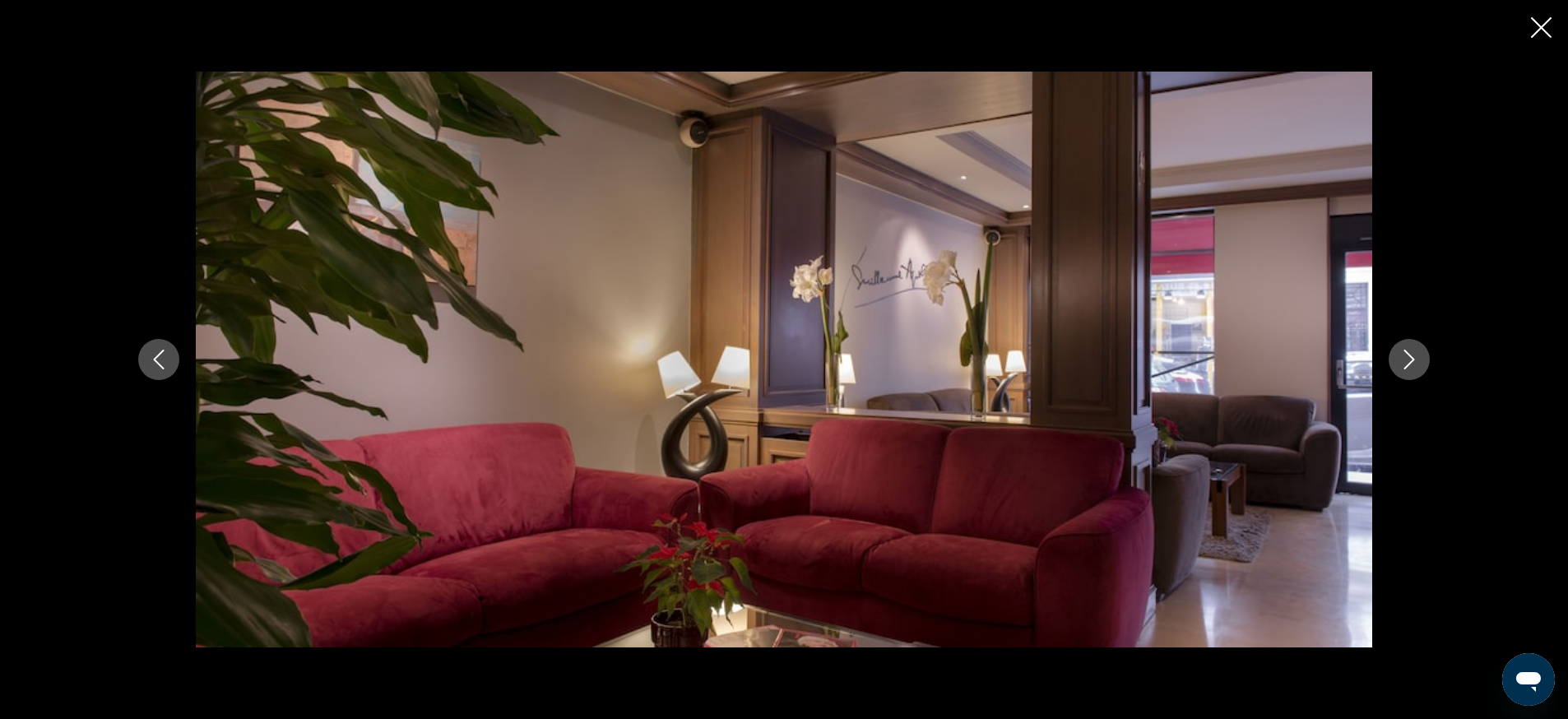
click at [1399, 358] on icon "Next image" at bounding box center [1409, 359] width 19 height 19
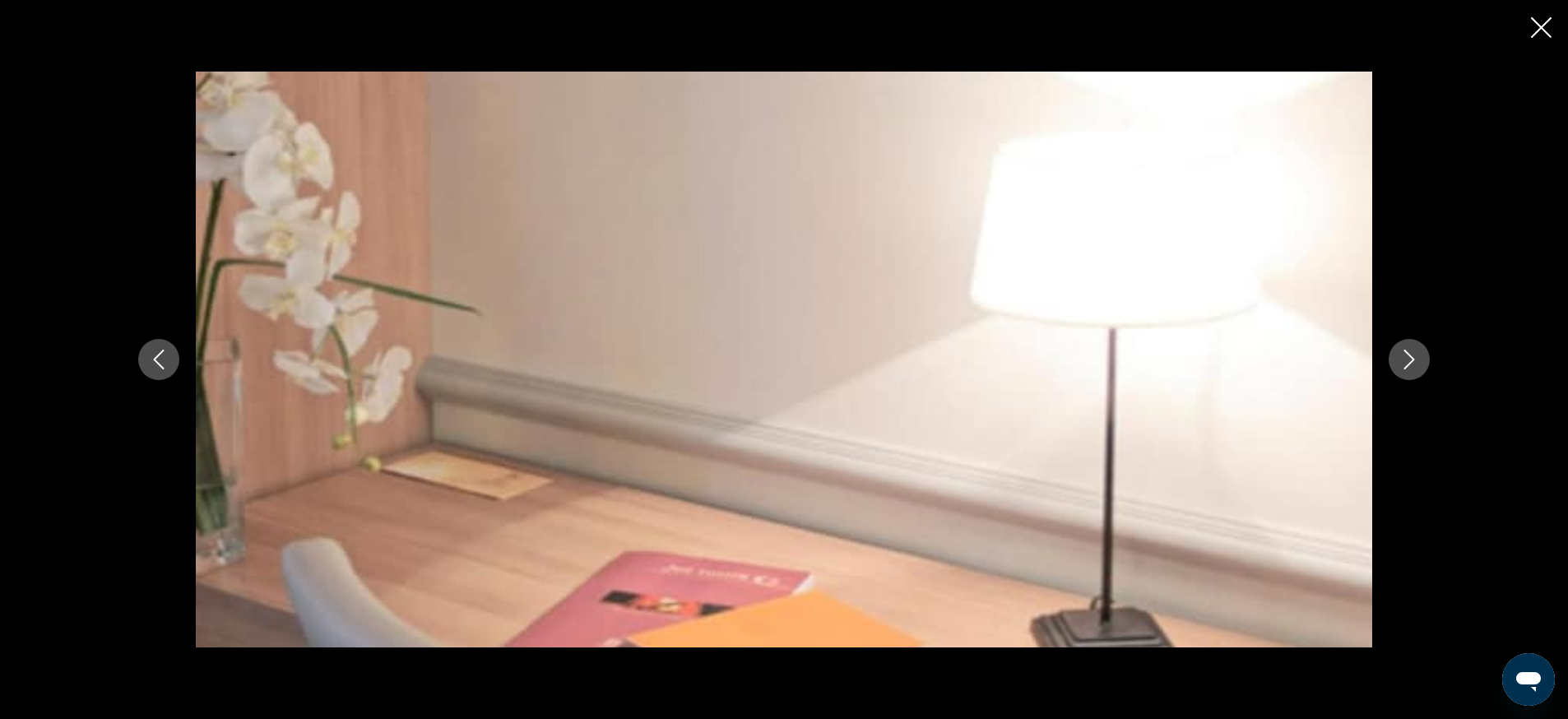
click at [1399, 358] on icon "Next image" at bounding box center [1409, 359] width 19 height 19
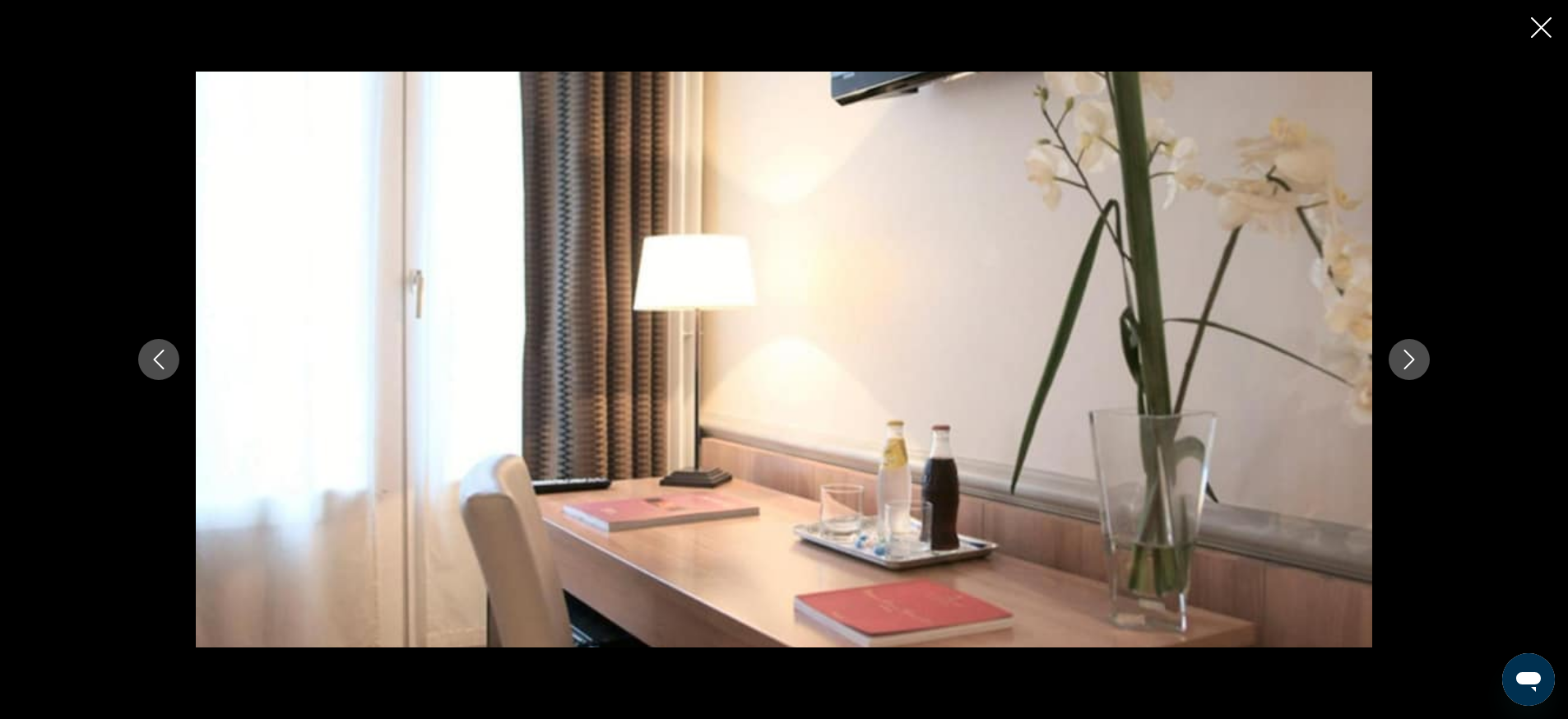
click at [1401, 358] on icon "Next image" at bounding box center [1409, 359] width 19 height 19
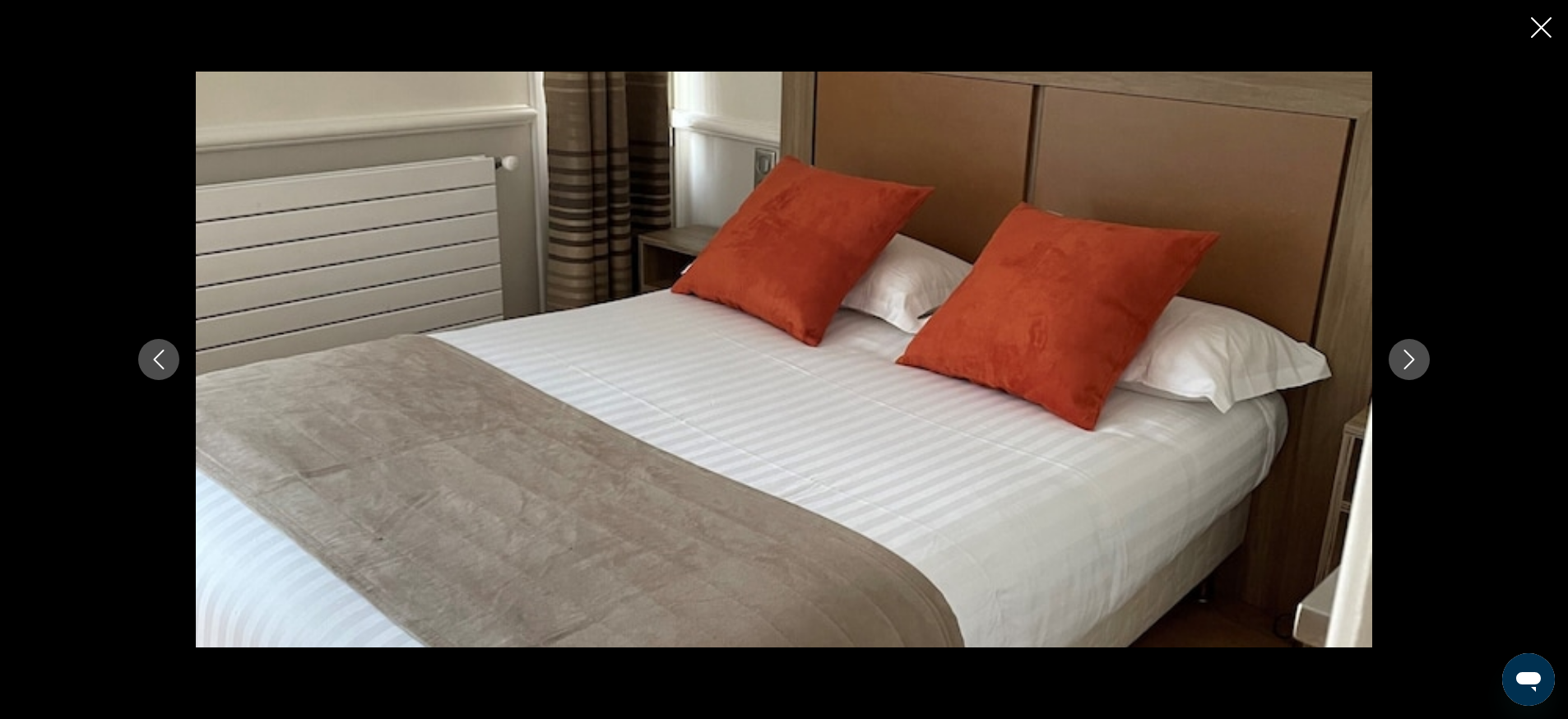
click at [1401, 358] on icon "Next image" at bounding box center [1409, 359] width 19 height 19
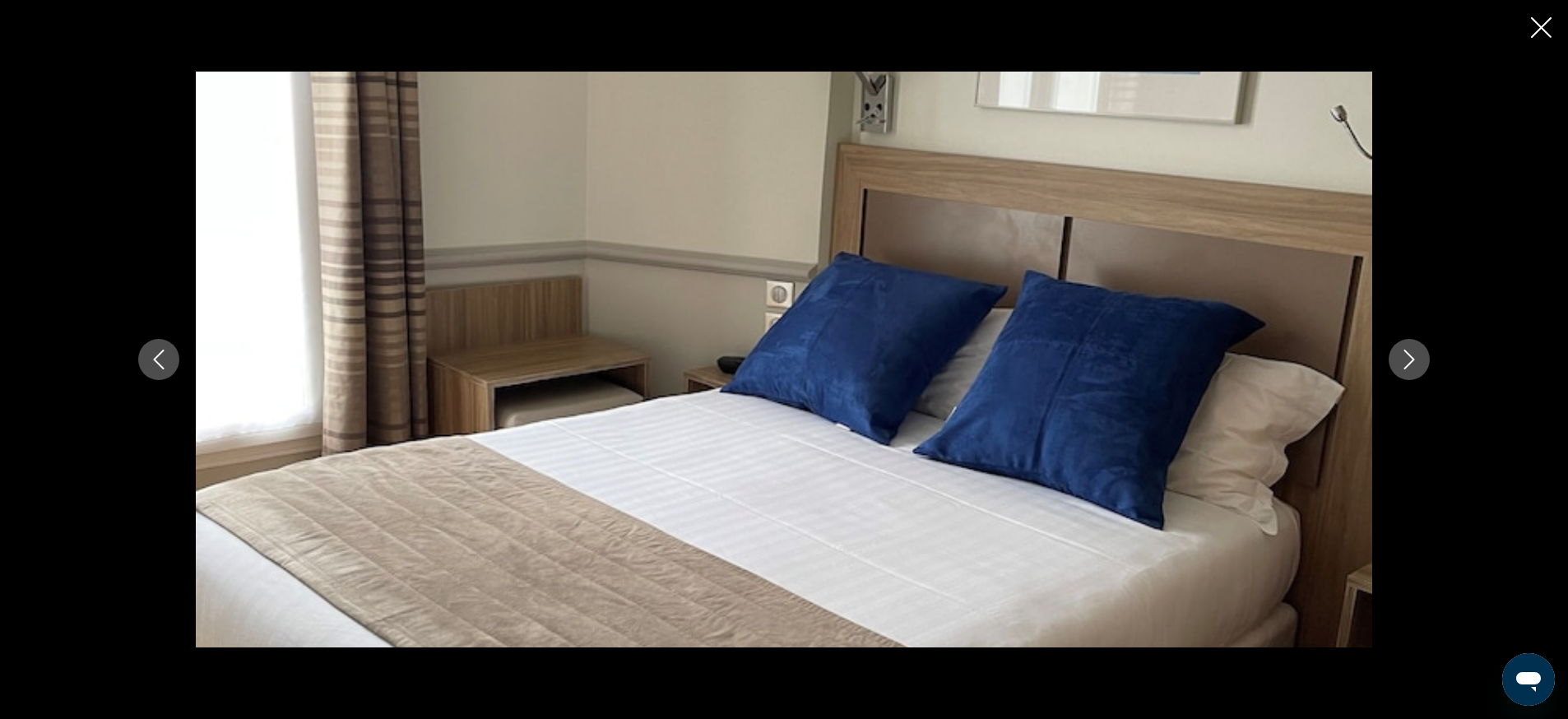
click at [1404, 358] on icon "Next image" at bounding box center [1409, 359] width 19 height 19
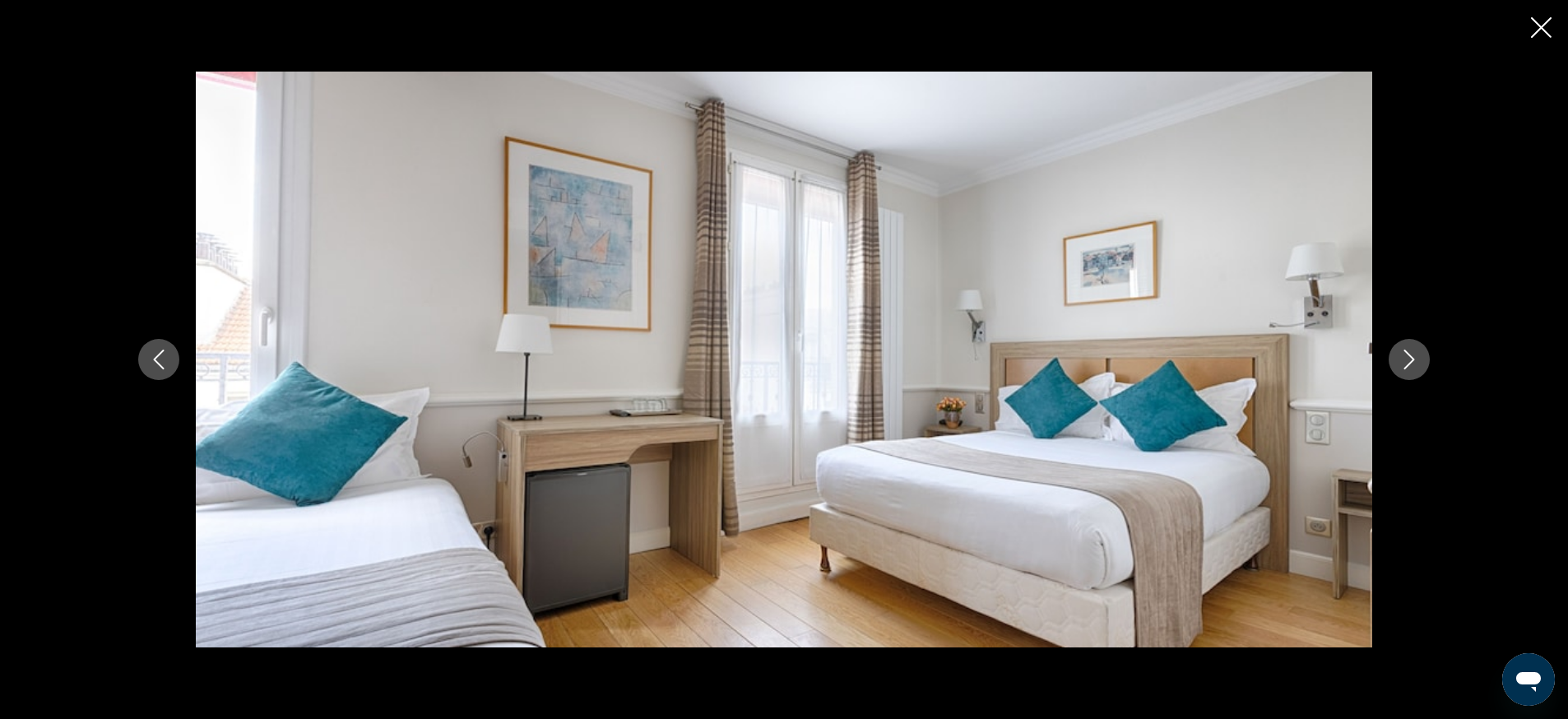
click at [1404, 358] on icon "Next image" at bounding box center [1409, 359] width 19 height 19
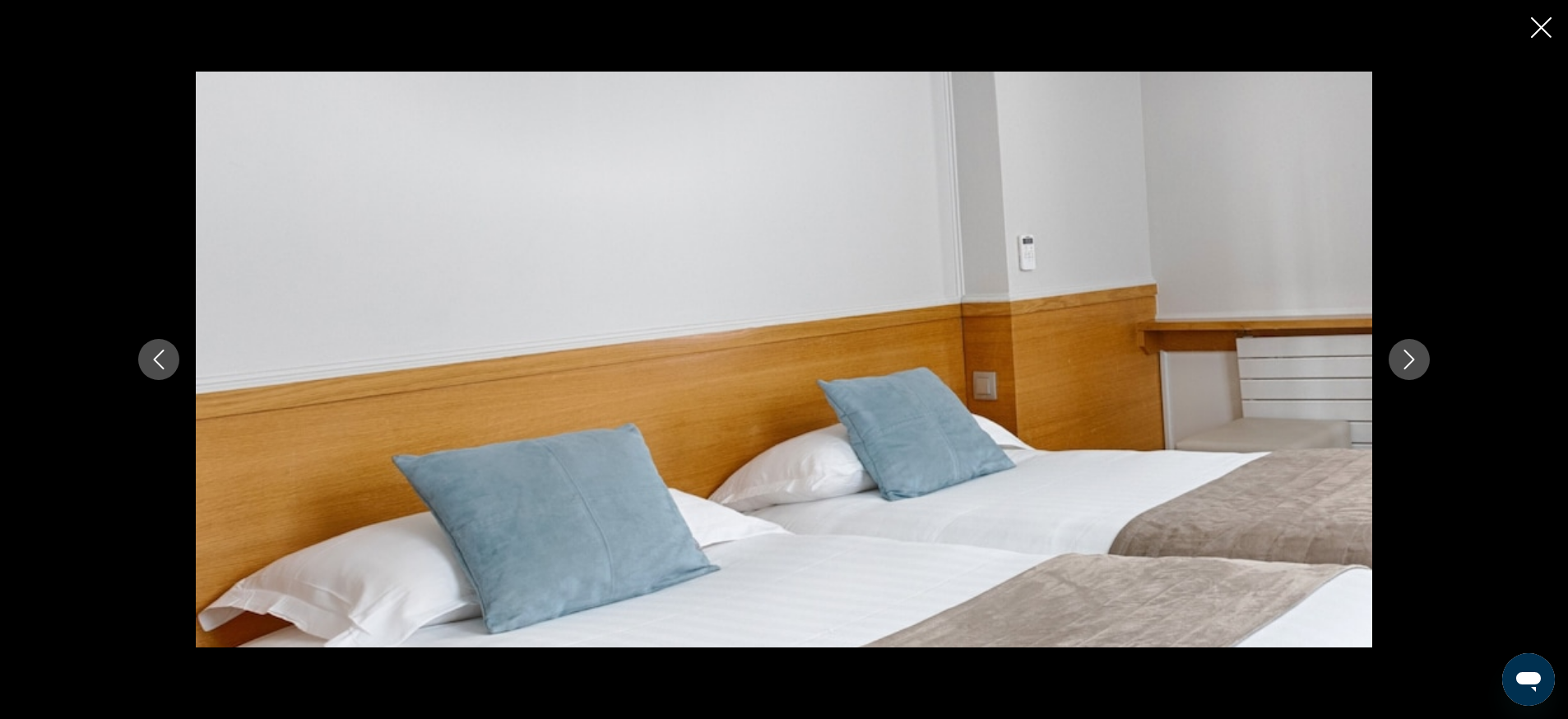
click at [1546, 32] on icon "Close slideshow" at bounding box center [1540, 28] width 20 height 20
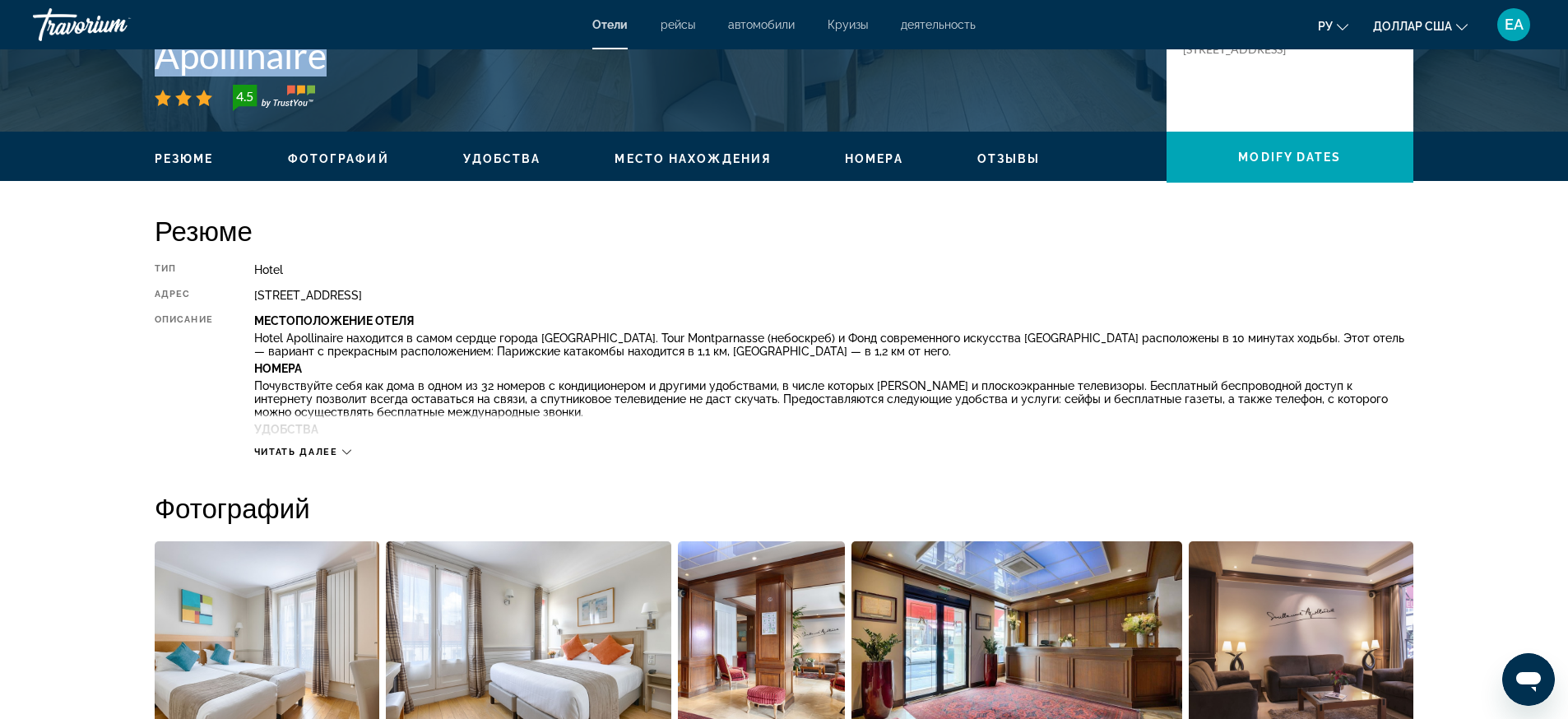
scroll to position [103, 0]
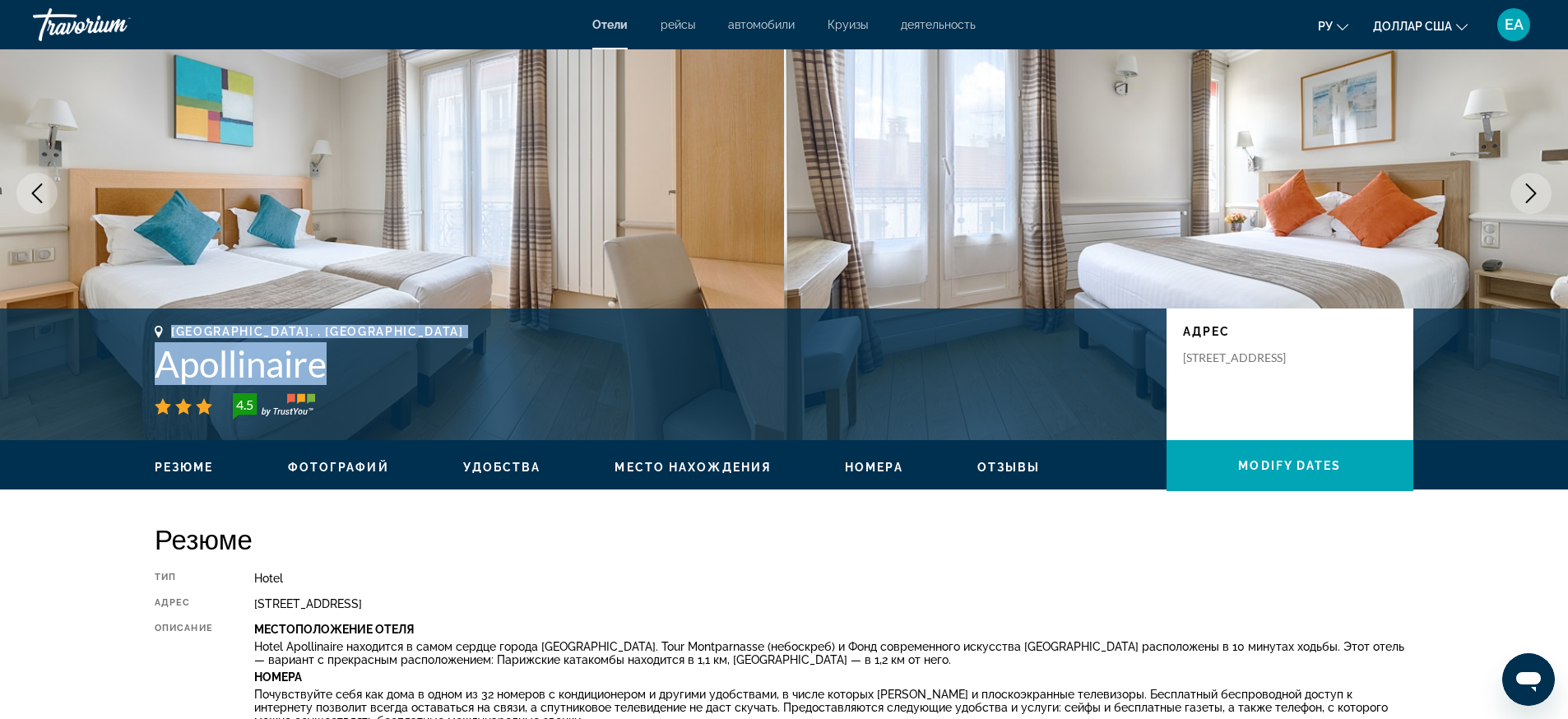
copy div "[GEOGRAPHIC_DATA], , France Apollinaire"
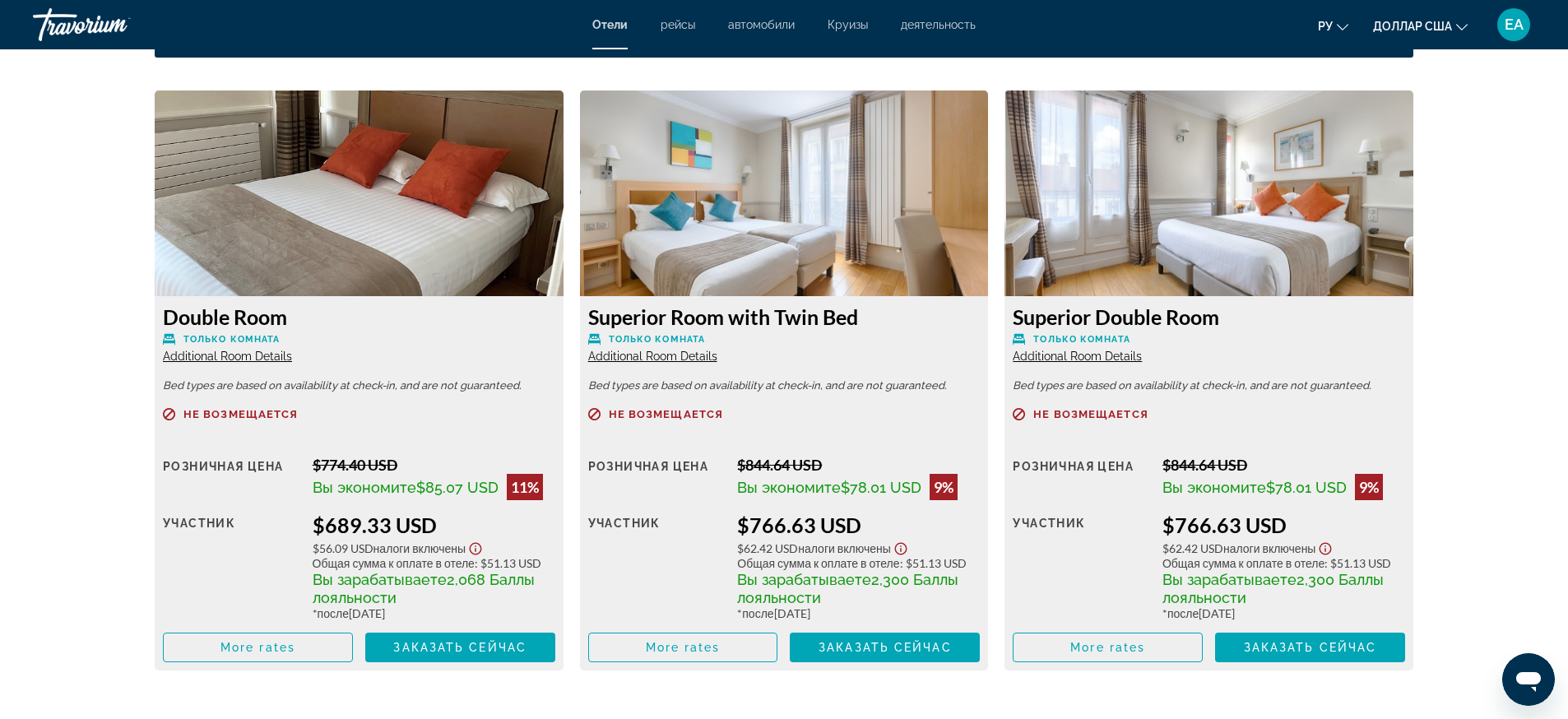
scroll to position [2340, 0]
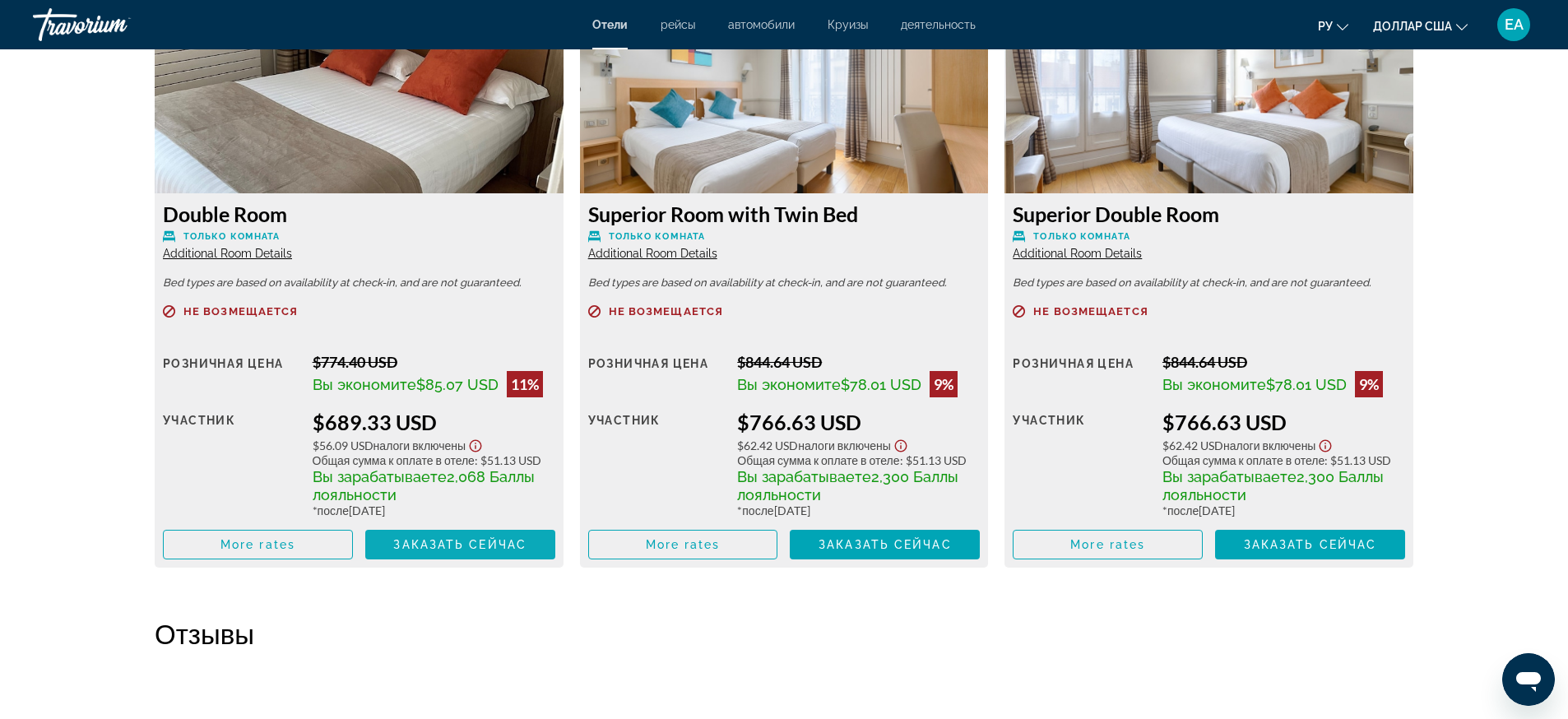
click at [534, 545] on span "Основное содержание" at bounding box center [460, 544] width 190 height 40
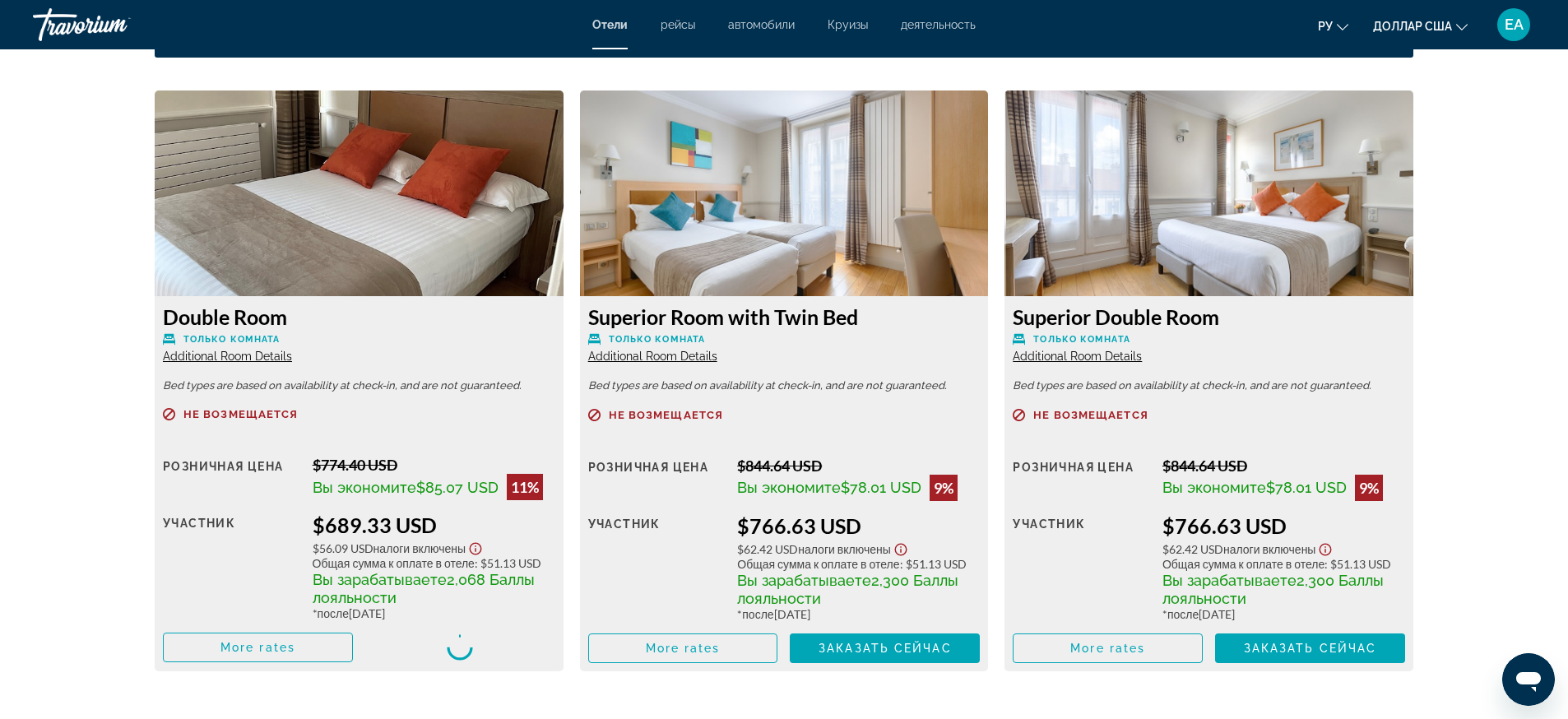
scroll to position [2135, 0]
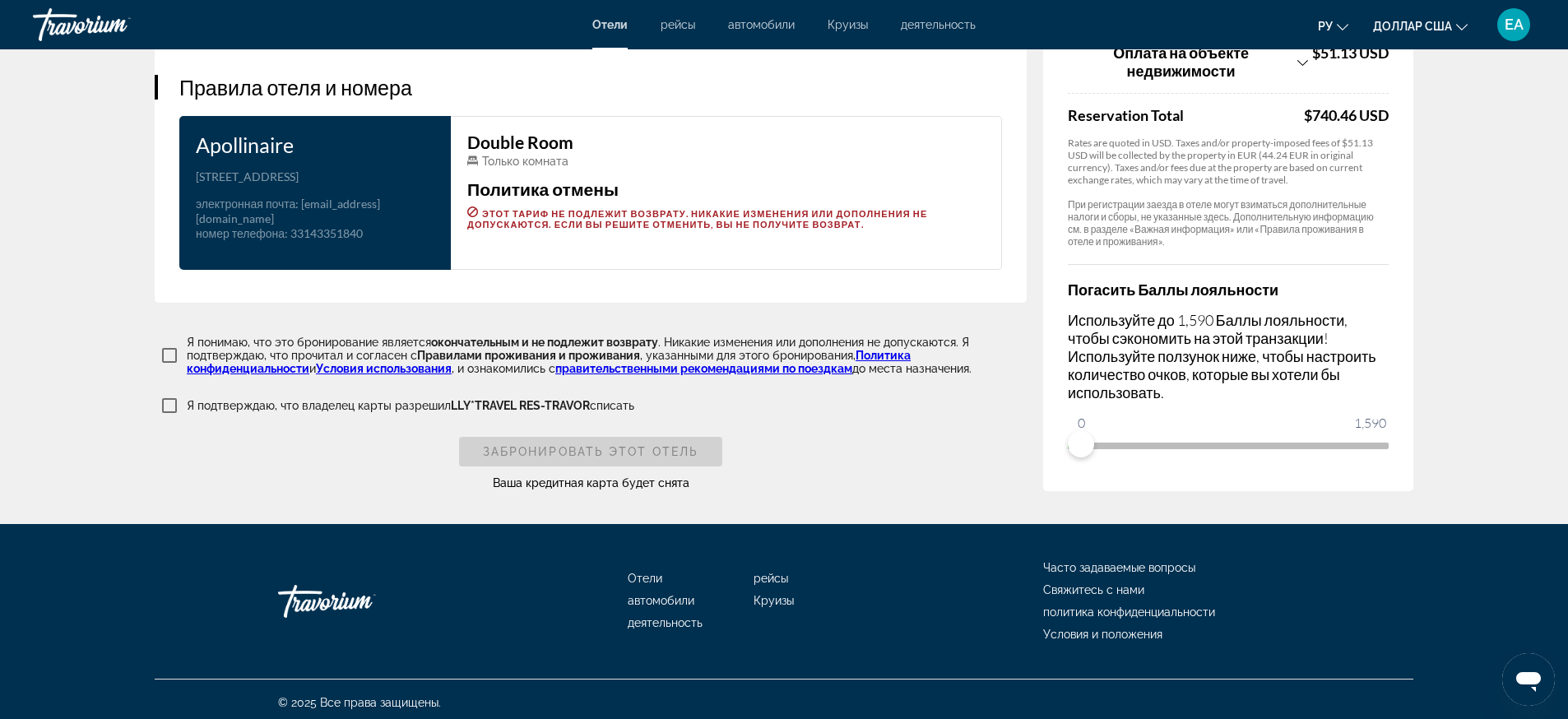
scroll to position [1958, 0]
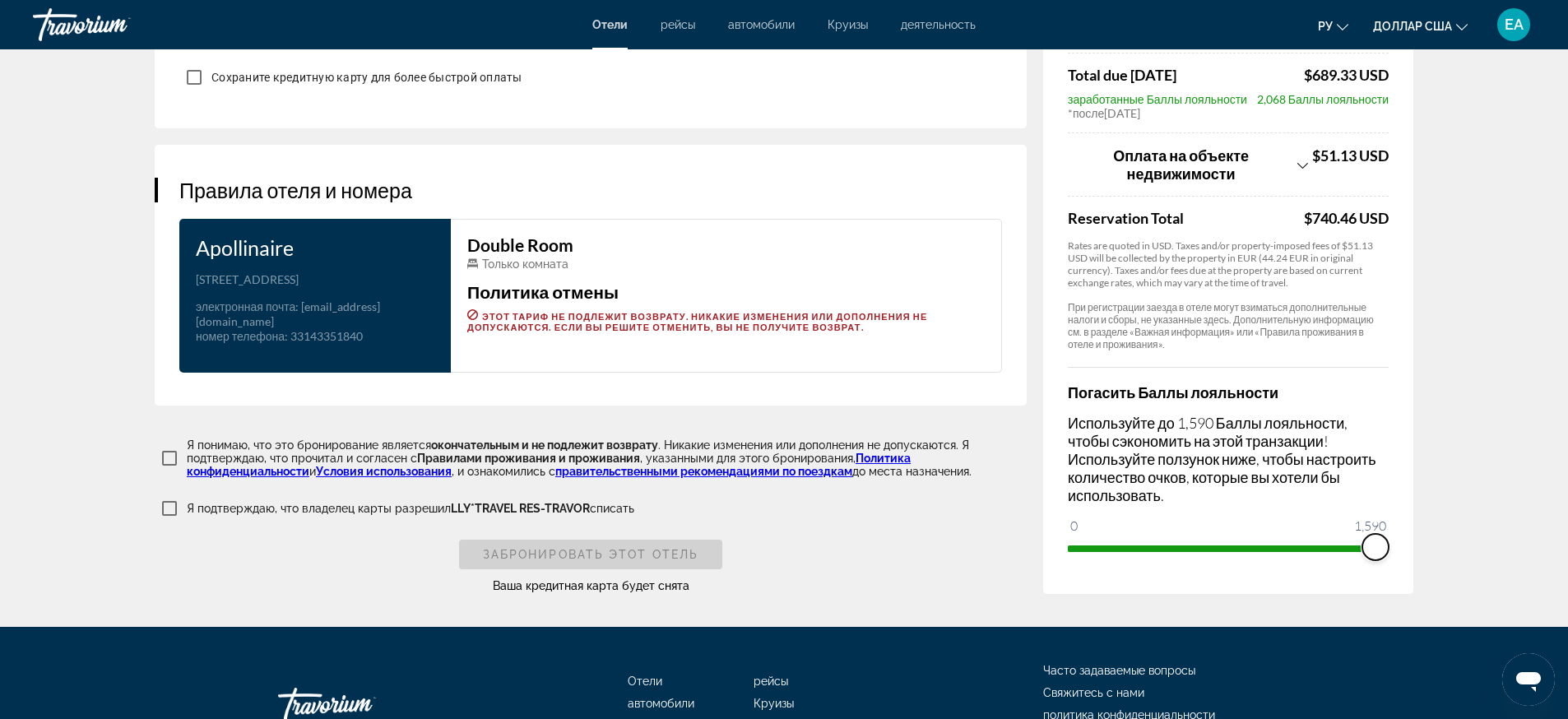
drag, startPoint x: 1088, startPoint y: 545, endPoint x: 1468, endPoint y: 520, distance: 380.8
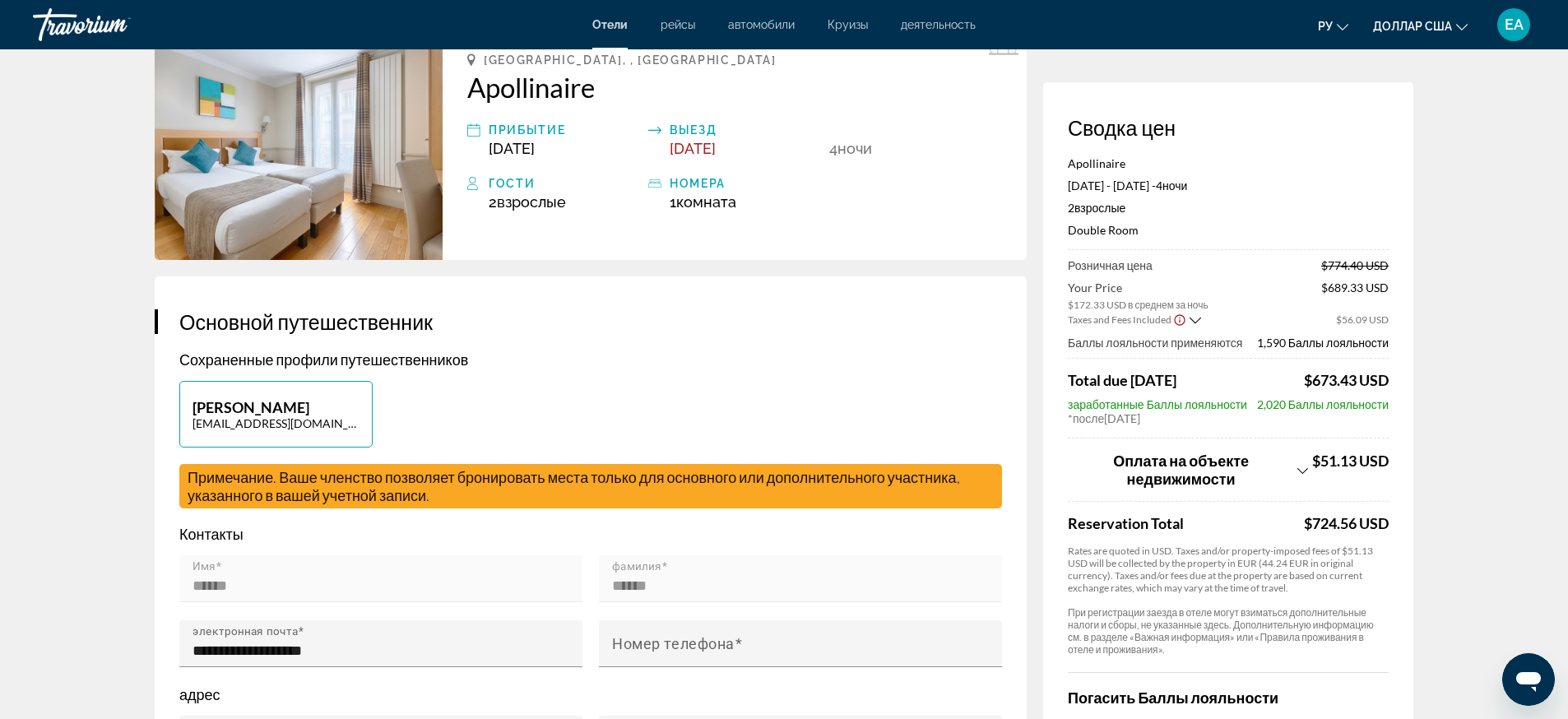
scroll to position [0, 0]
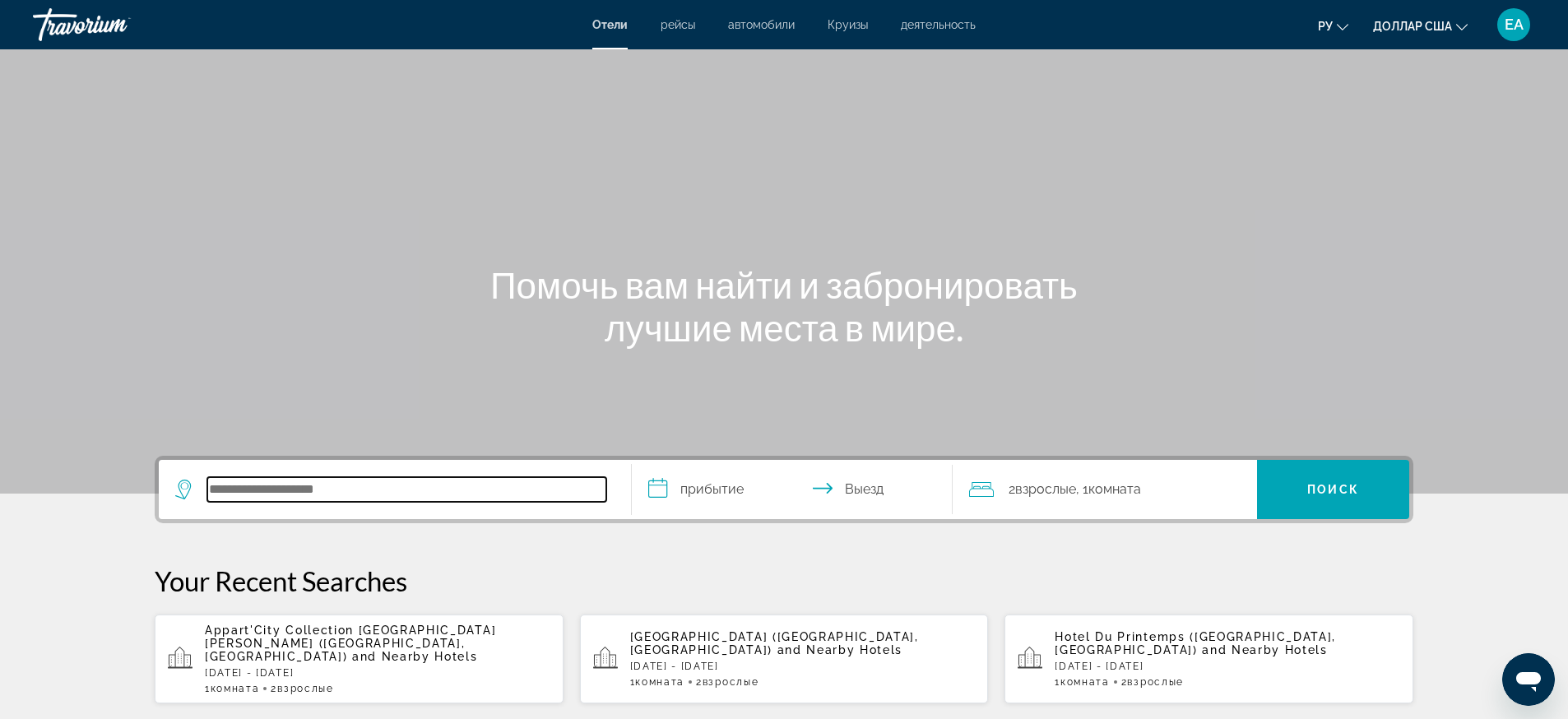
click at [241, 492] on input "Search hotel destination" at bounding box center [407, 489] width 399 height 25
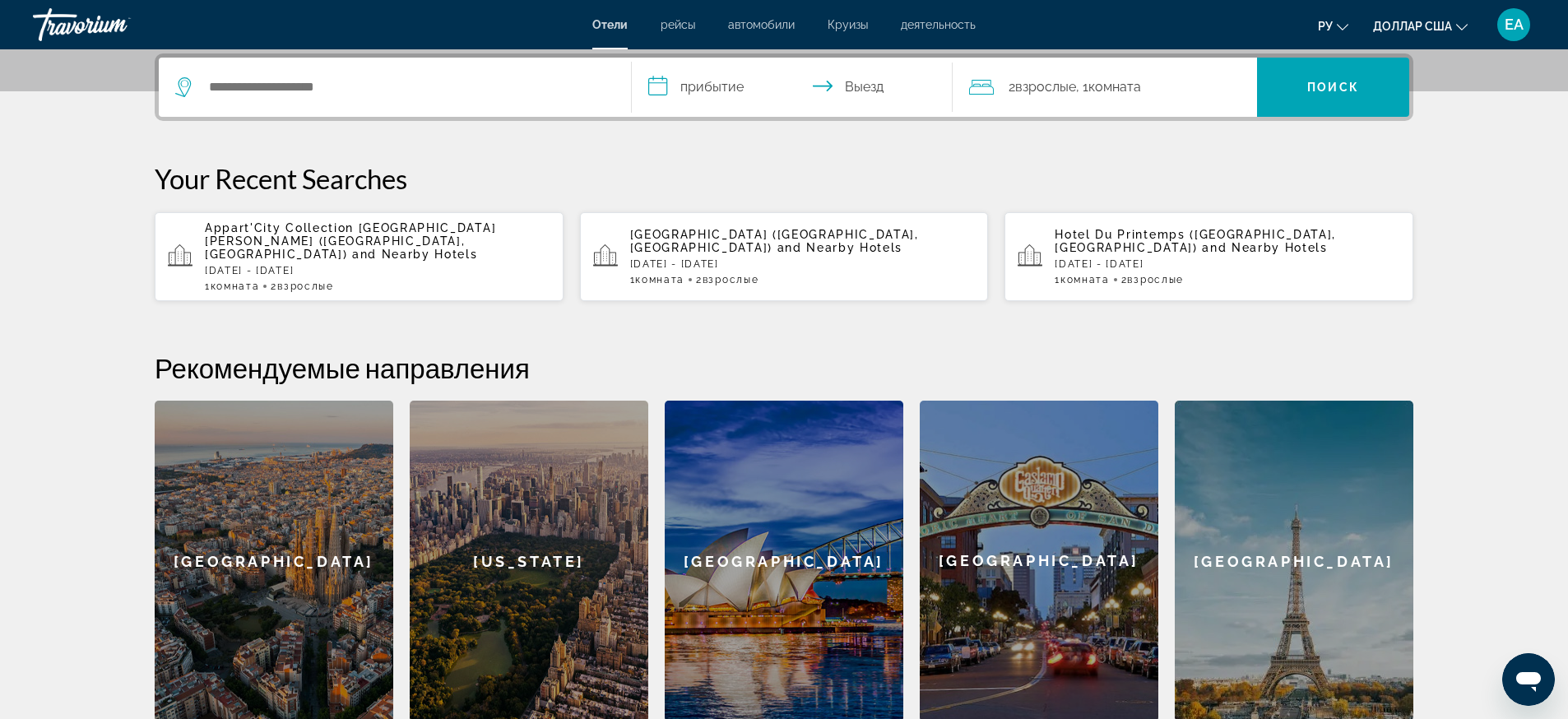
drag, startPoint x: 241, startPoint y: 492, endPoint x: 106, endPoint y: 335, distance: 207.1
click at [106, 335] on section "**********" at bounding box center [784, 159] width 1568 height 1124
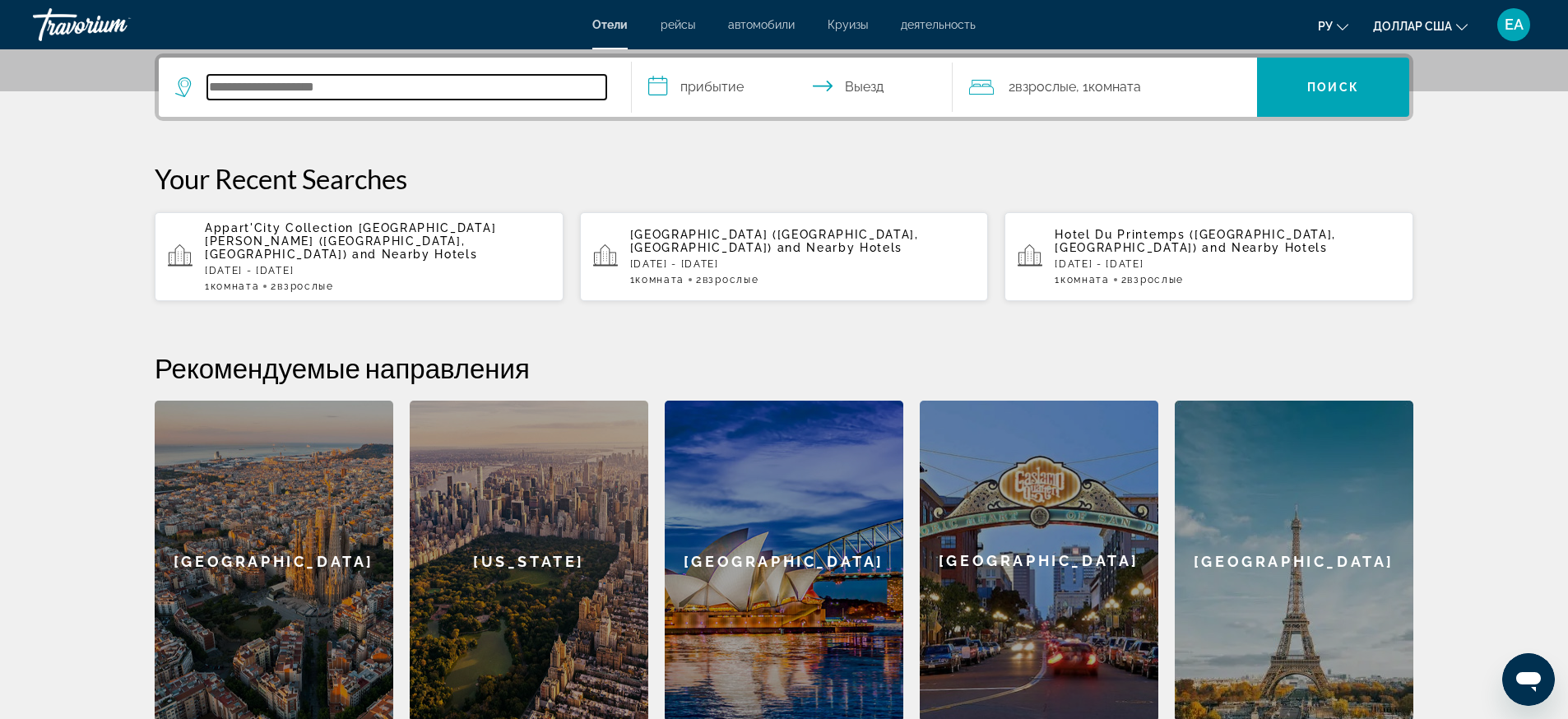
paste input "**********"
type input "**********"
click at [713, 72] on input "**********" at bounding box center [795, 89] width 327 height 65
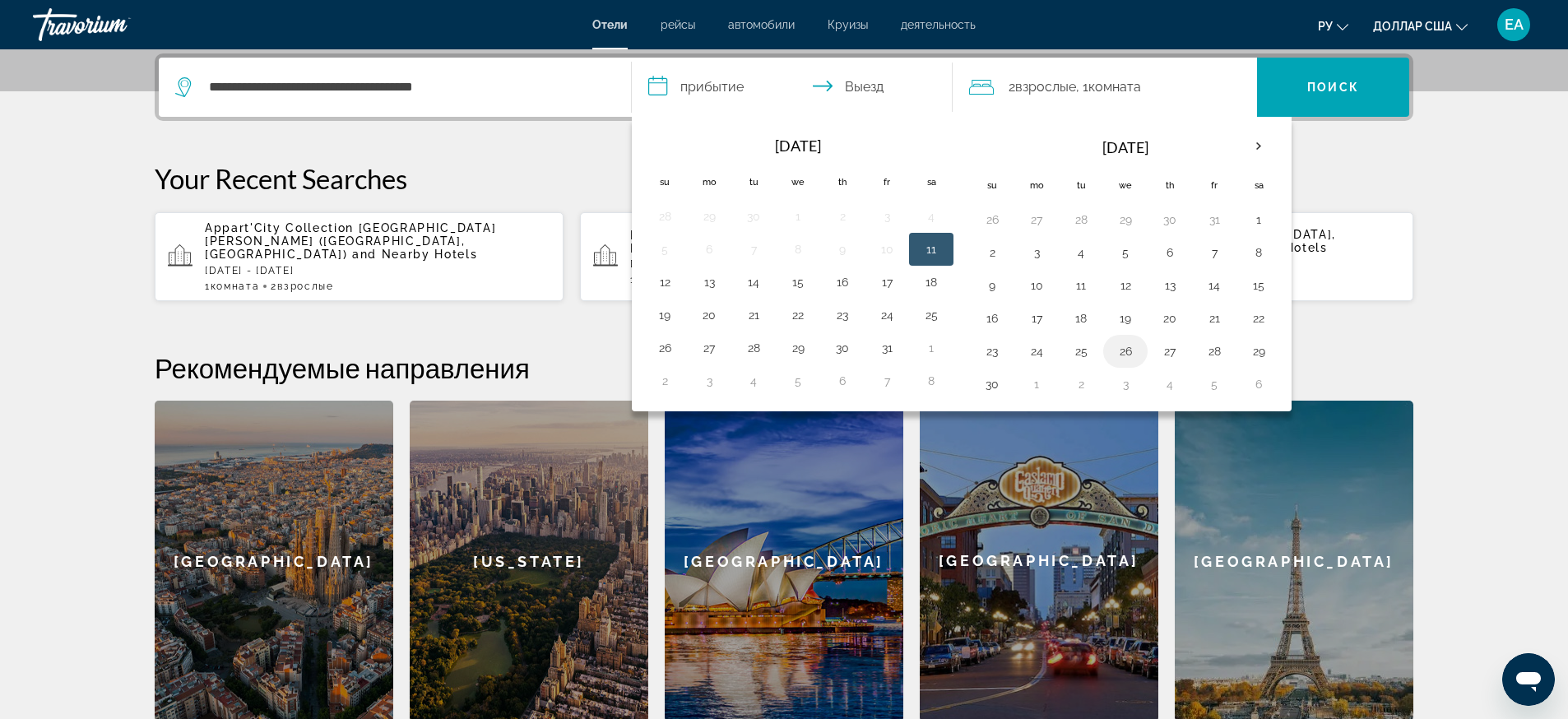
click at [1127, 350] on button "26" at bounding box center [1125, 351] width 27 height 23
click at [996, 390] on button "30" at bounding box center [992, 383] width 27 height 23
type input "**********"
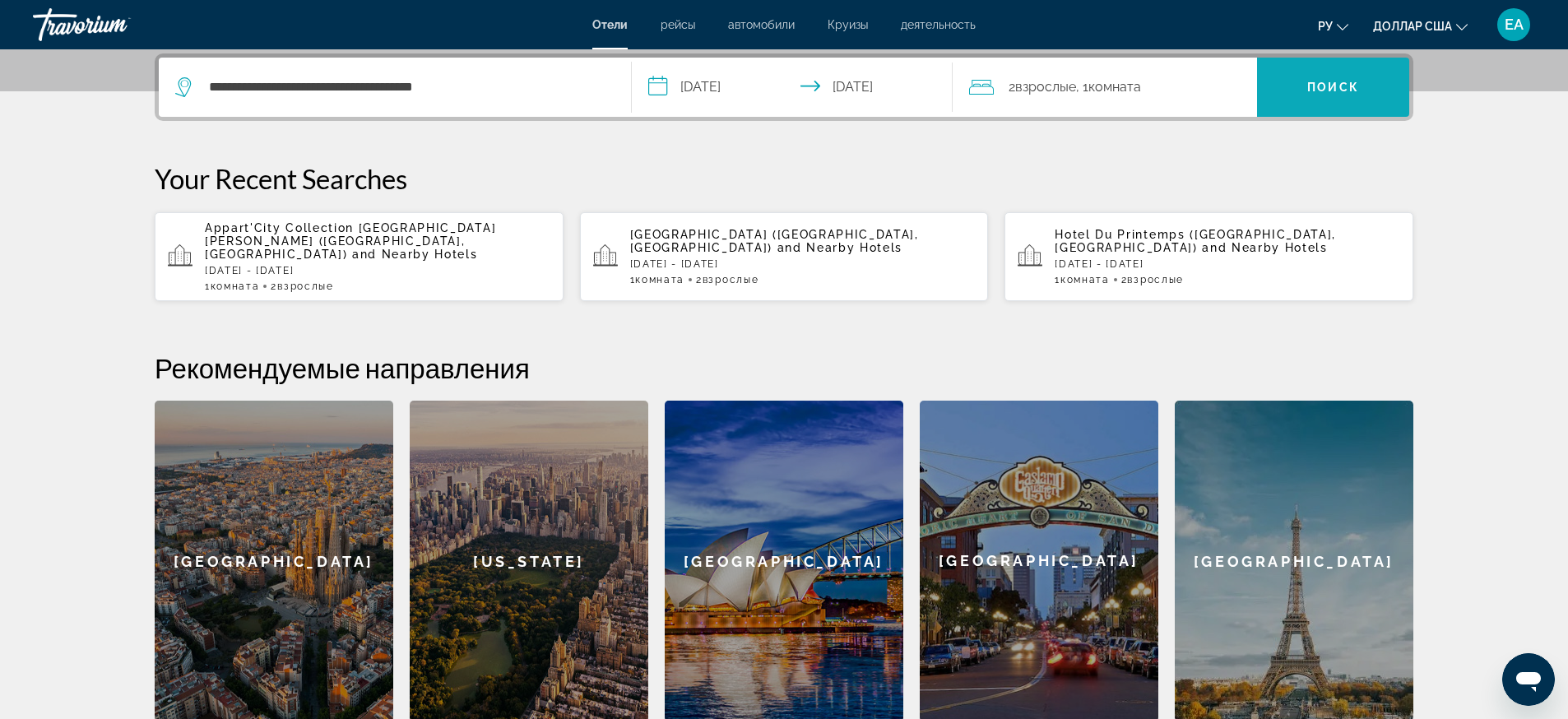
click at [1307, 82] on button "Поиск" at bounding box center [1332, 87] width 152 height 59
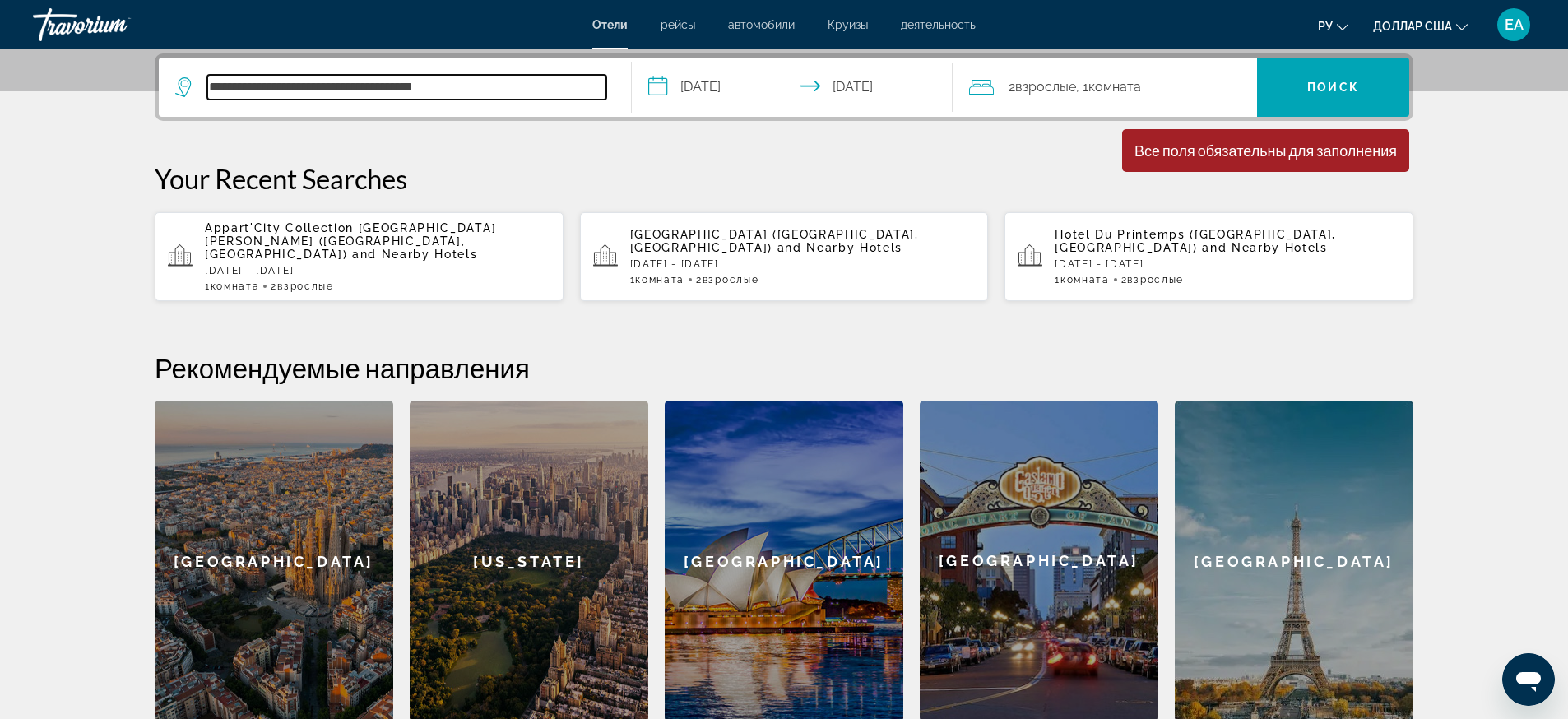
click at [488, 81] on input "**********" at bounding box center [407, 87] width 399 height 25
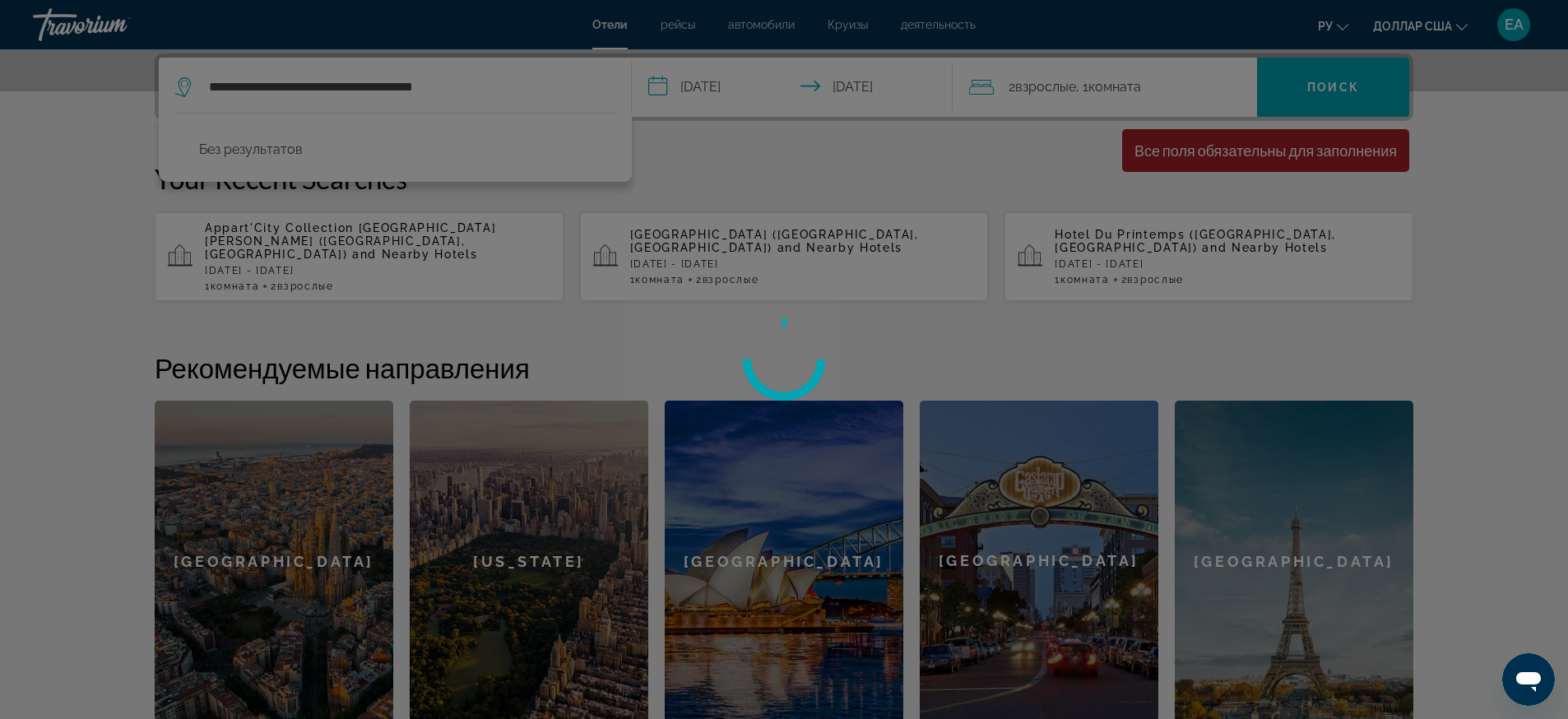
click at [496, 80] on div at bounding box center [784, 360] width 1568 height 719
click at [484, 84] on div at bounding box center [784, 360] width 1568 height 719
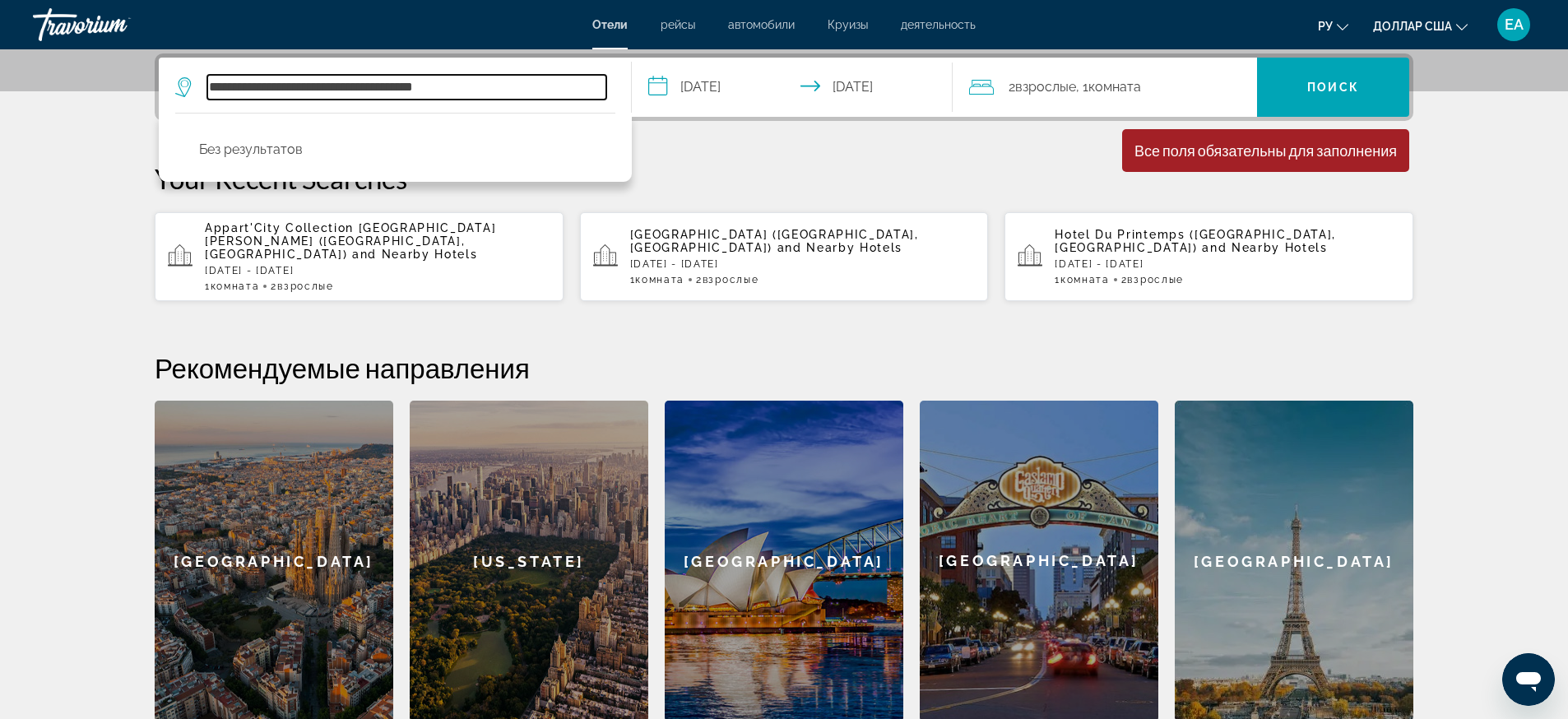
click at [468, 87] on input "**********" at bounding box center [407, 87] width 399 height 25
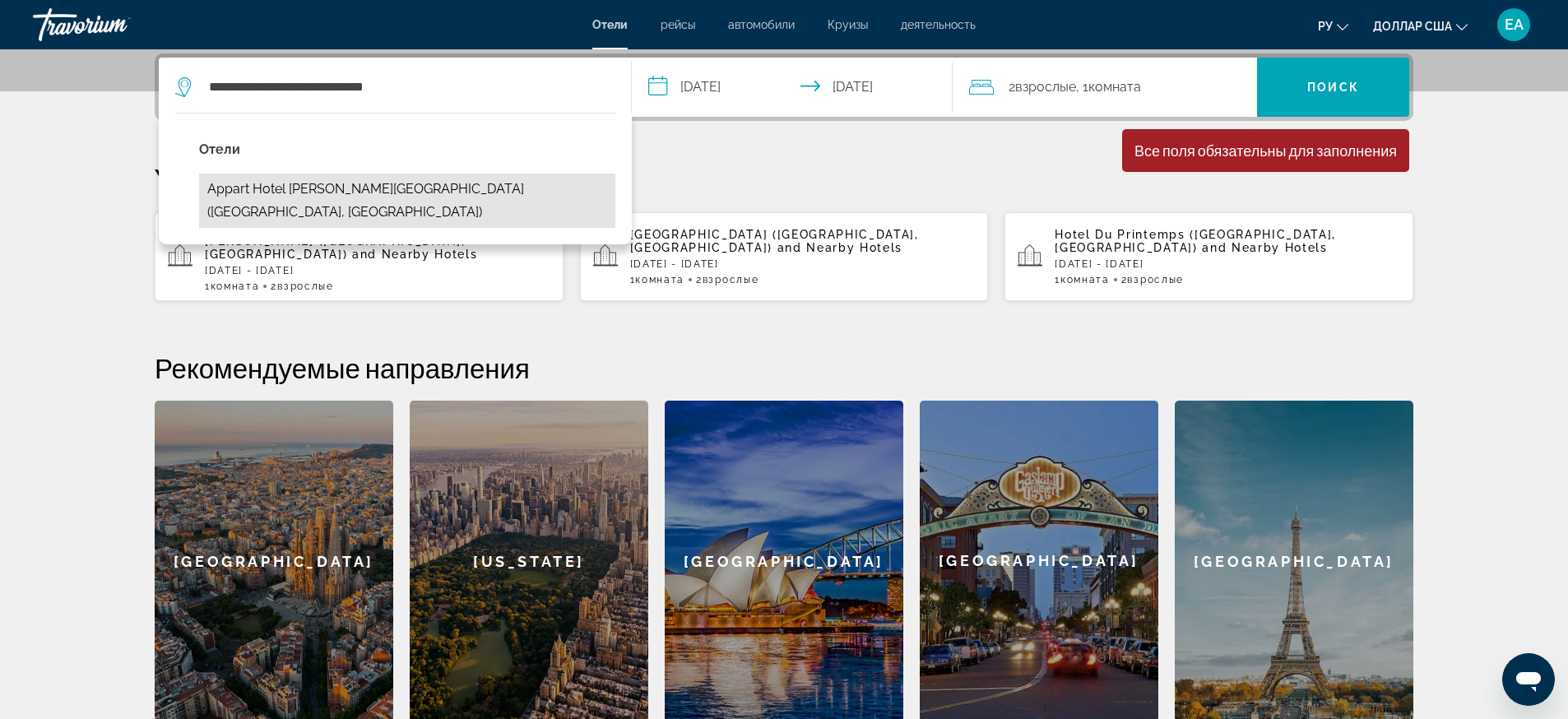
click at [477, 185] on button "Appart Hotel [PERSON_NAME][GEOGRAPHIC_DATA] ([GEOGRAPHIC_DATA], [GEOGRAPHIC_DAT…" at bounding box center [407, 200] width 416 height 54
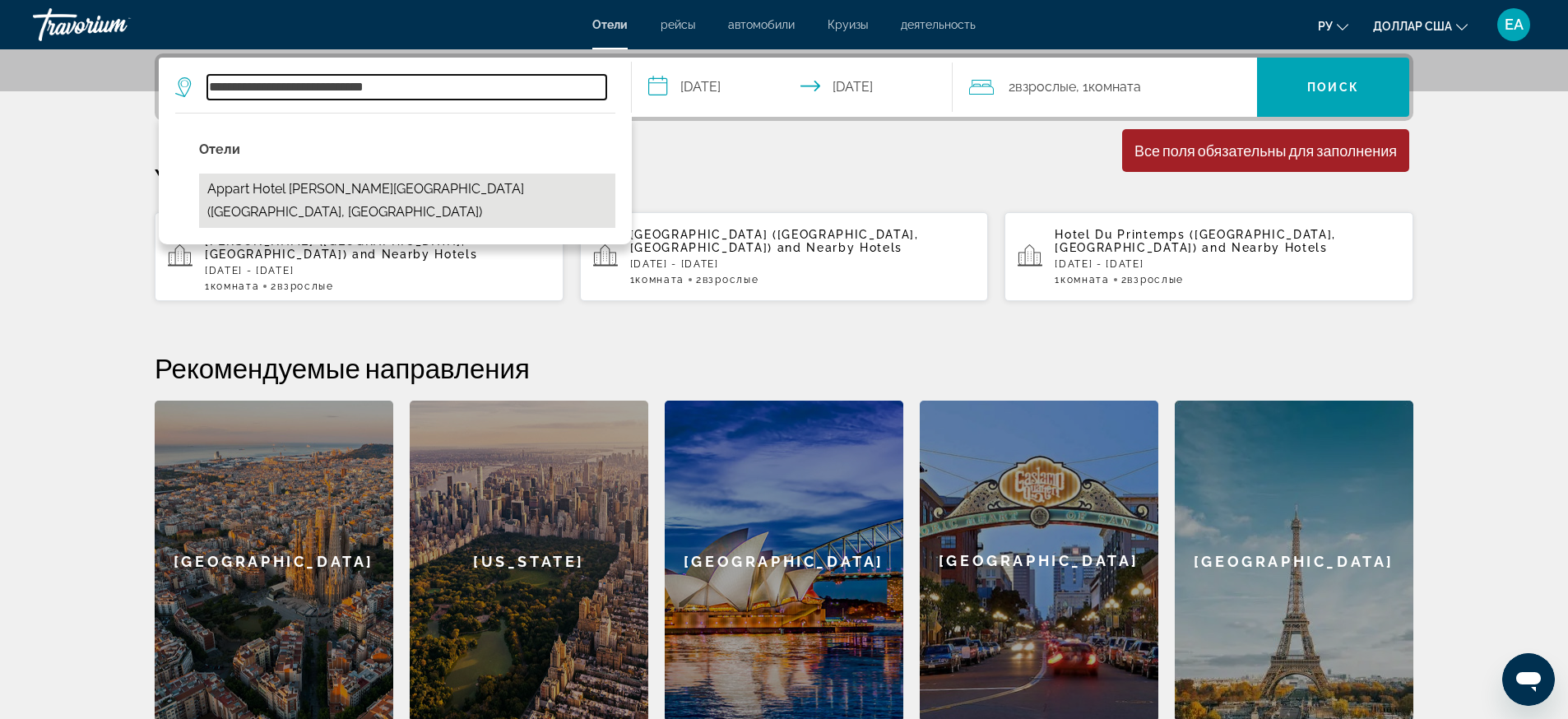
type input "**********"
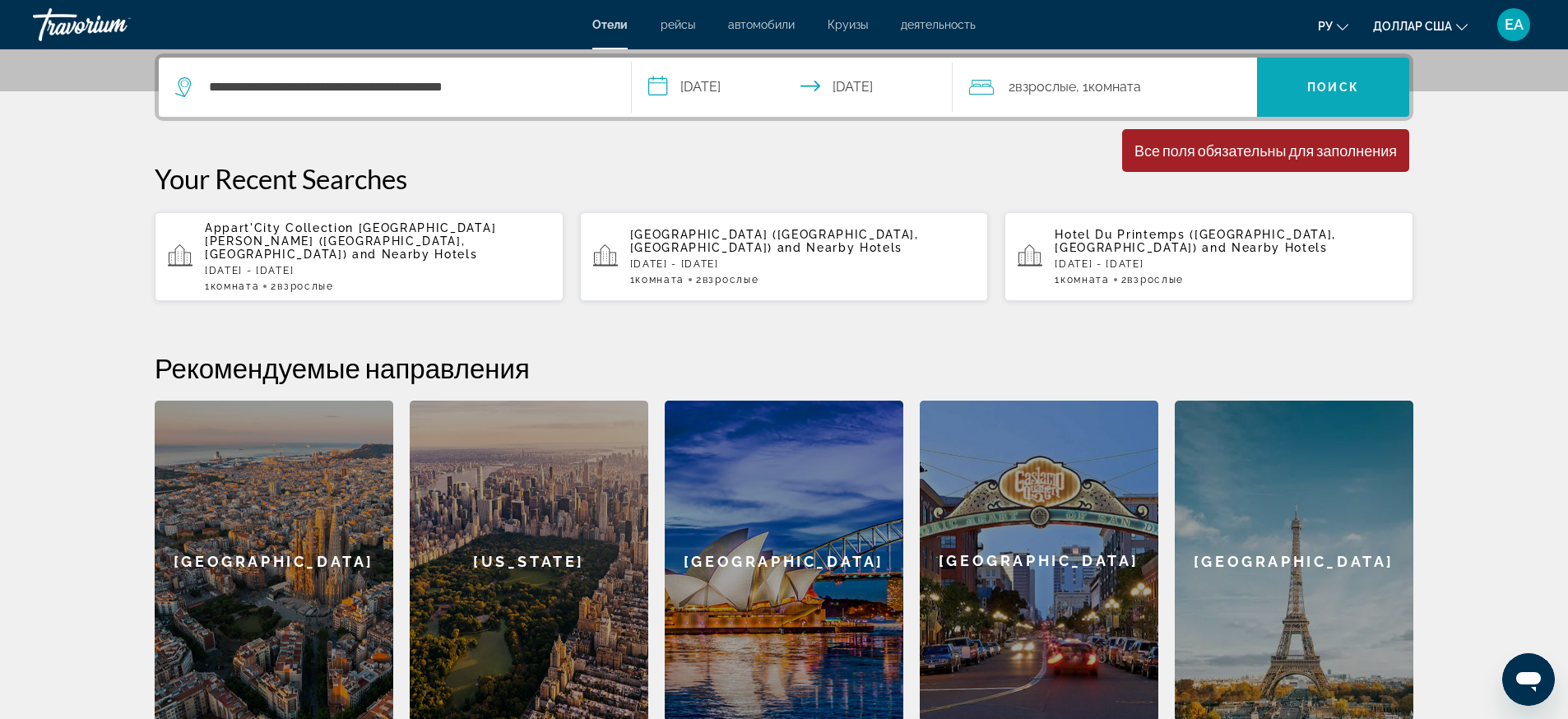
click at [1337, 81] on span "Поиск" at bounding box center [1333, 87] width 52 height 13
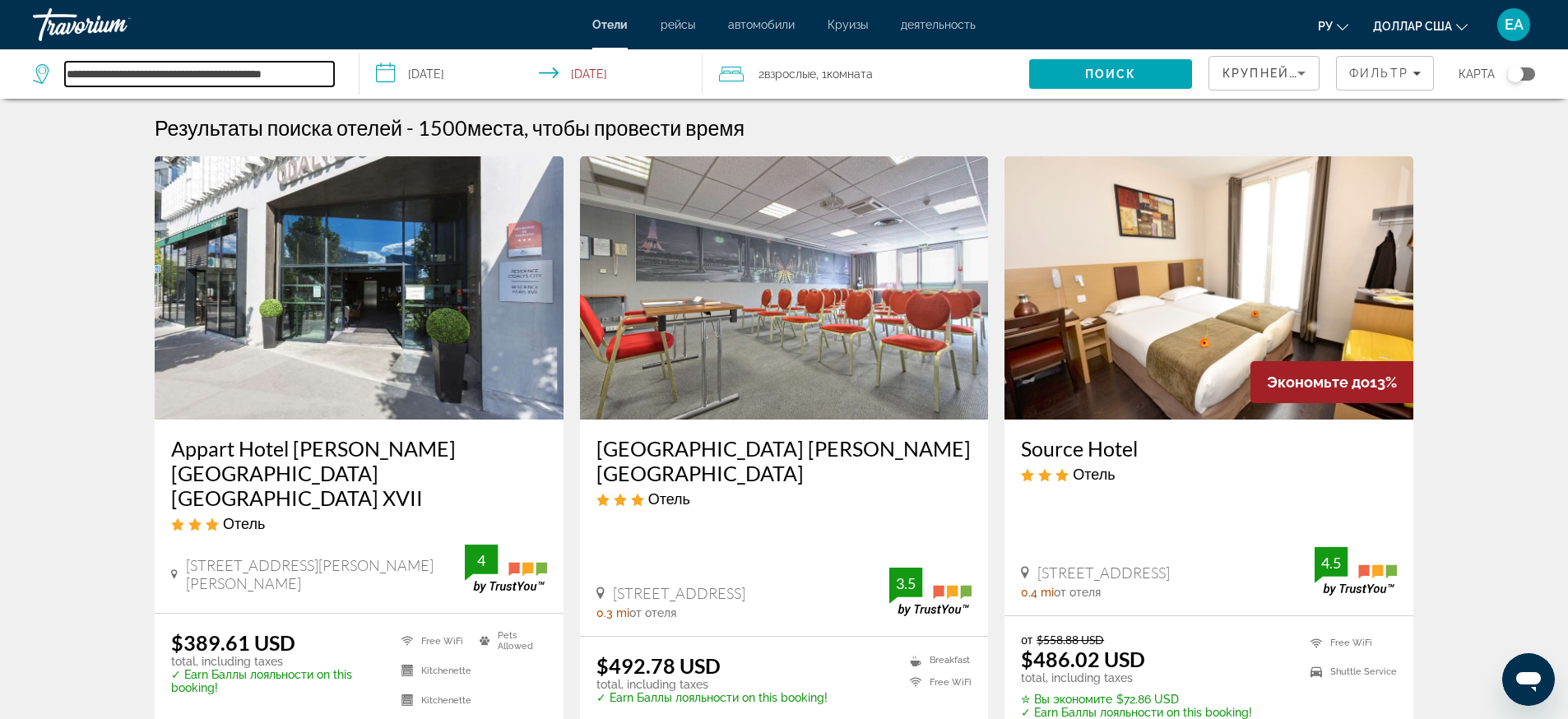
drag, startPoint x: 319, startPoint y: 71, endPoint x: 40, endPoint y: 73, distance: 279.0
click at [40, 73] on div "**********" at bounding box center [183, 74] width 301 height 25
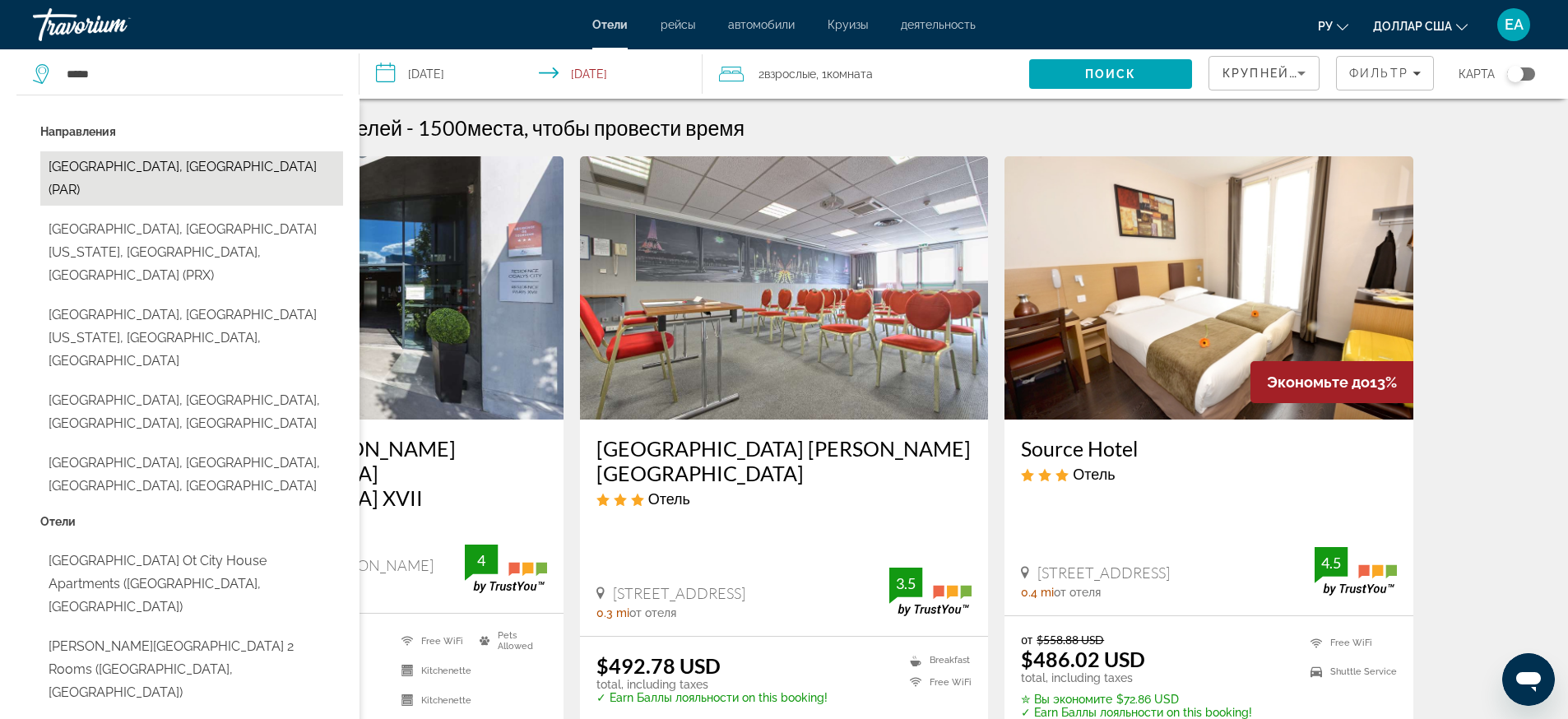
click at [96, 171] on button "[GEOGRAPHIC_DATA], [GEOGRAPHIC_DATA] (PAR)" at bounding box center [192, 178] width 302 height 54
type input "**********"
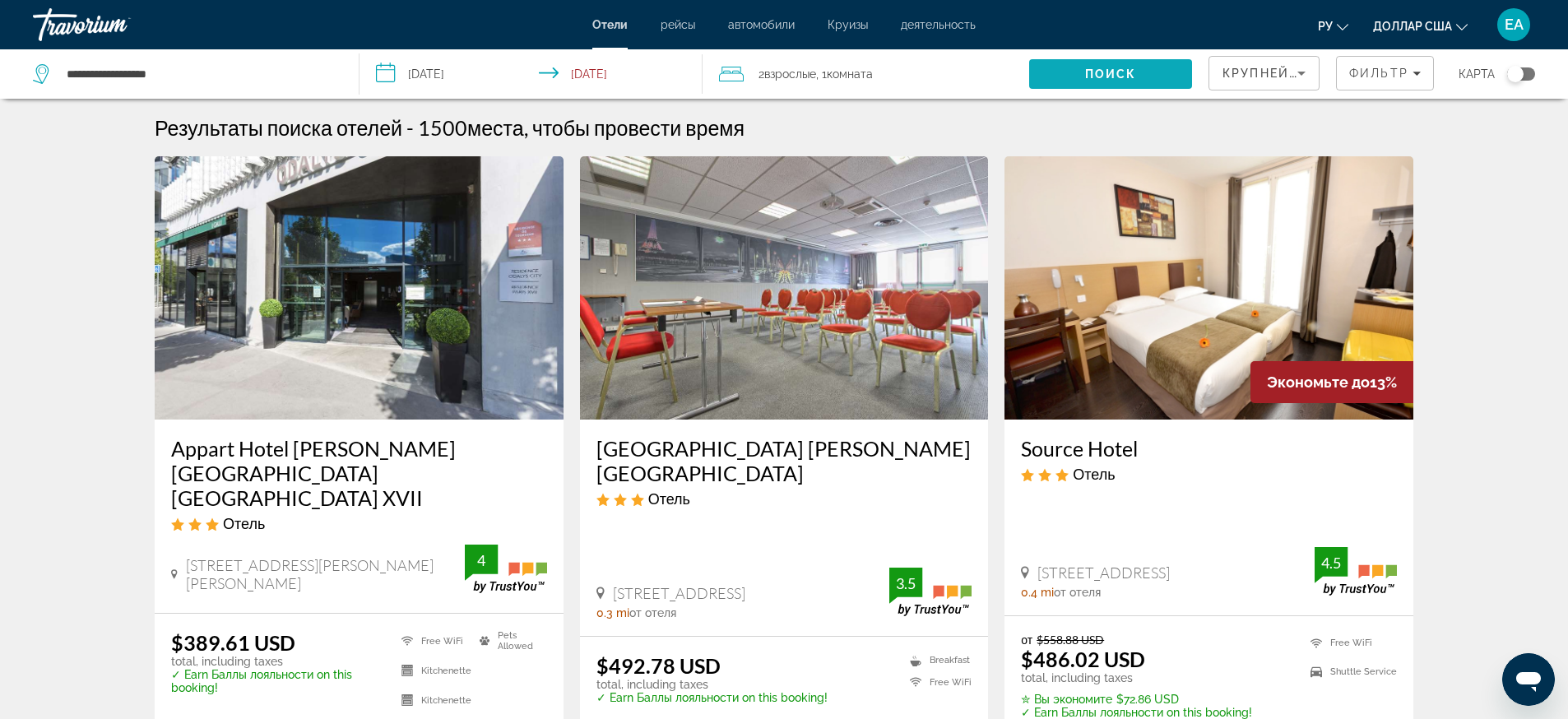
click at [1069, 73] on span "Search" at bounding box center [1110, 74] width 163 height 40
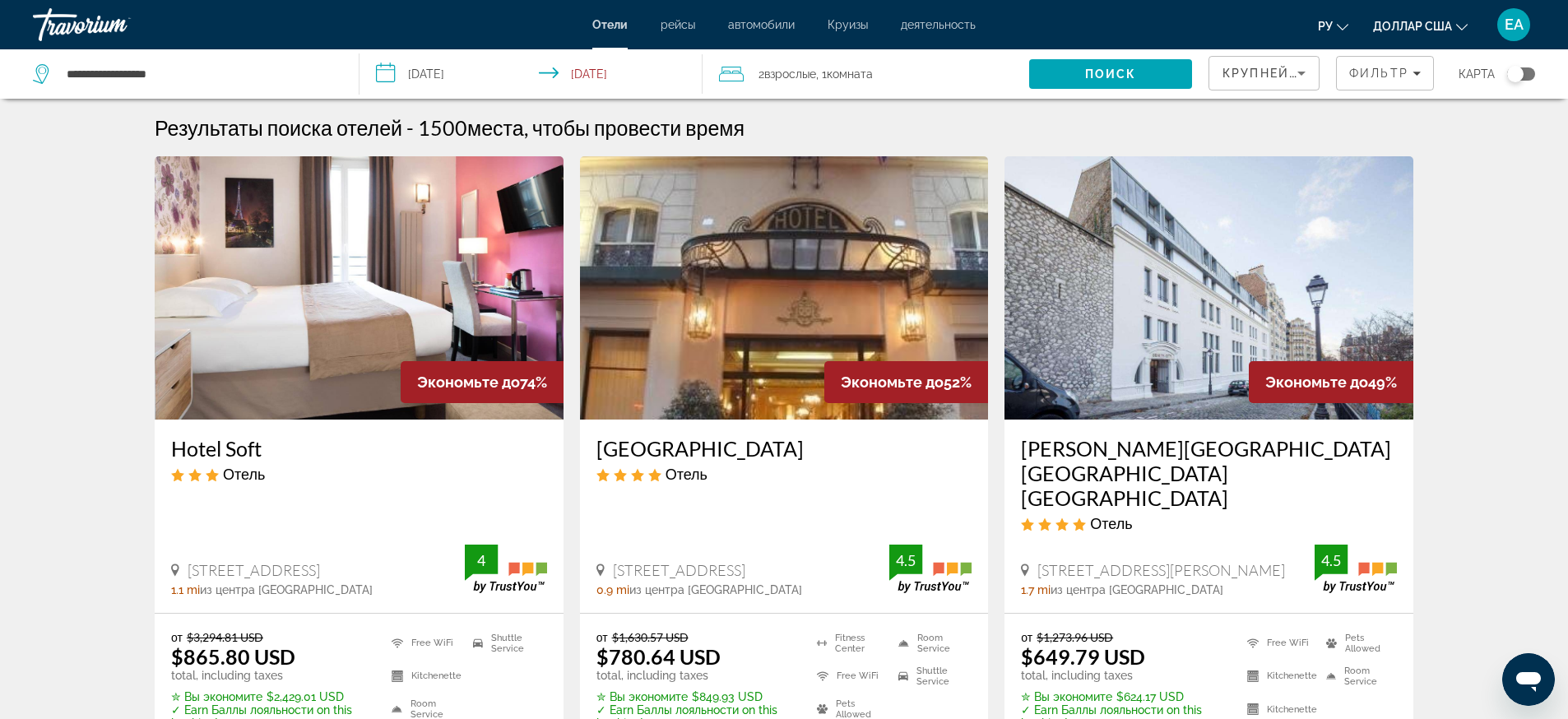
click at [1029, 59] on button "Поиск" at bounding box center [1110, 74] width 163 height 29
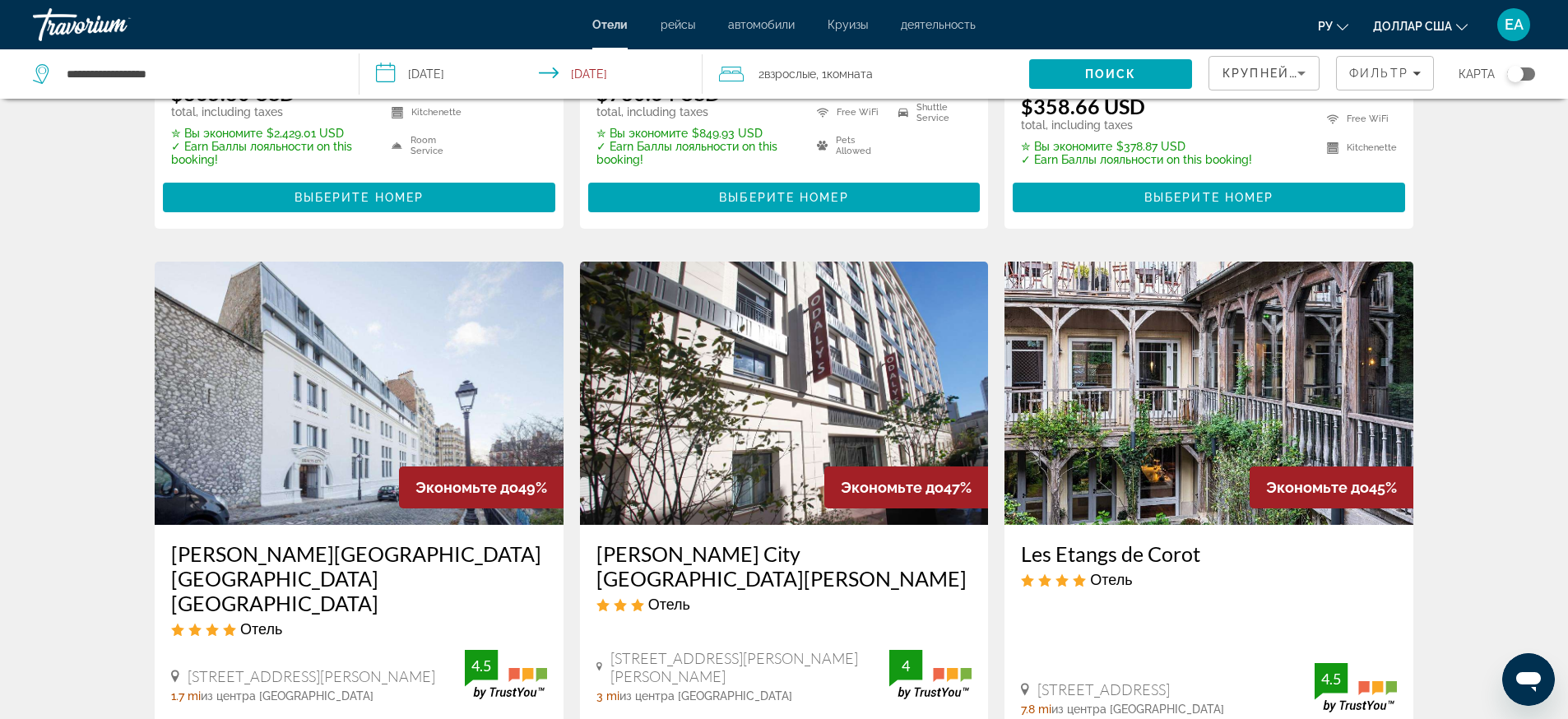
scroll to position [617, 0]
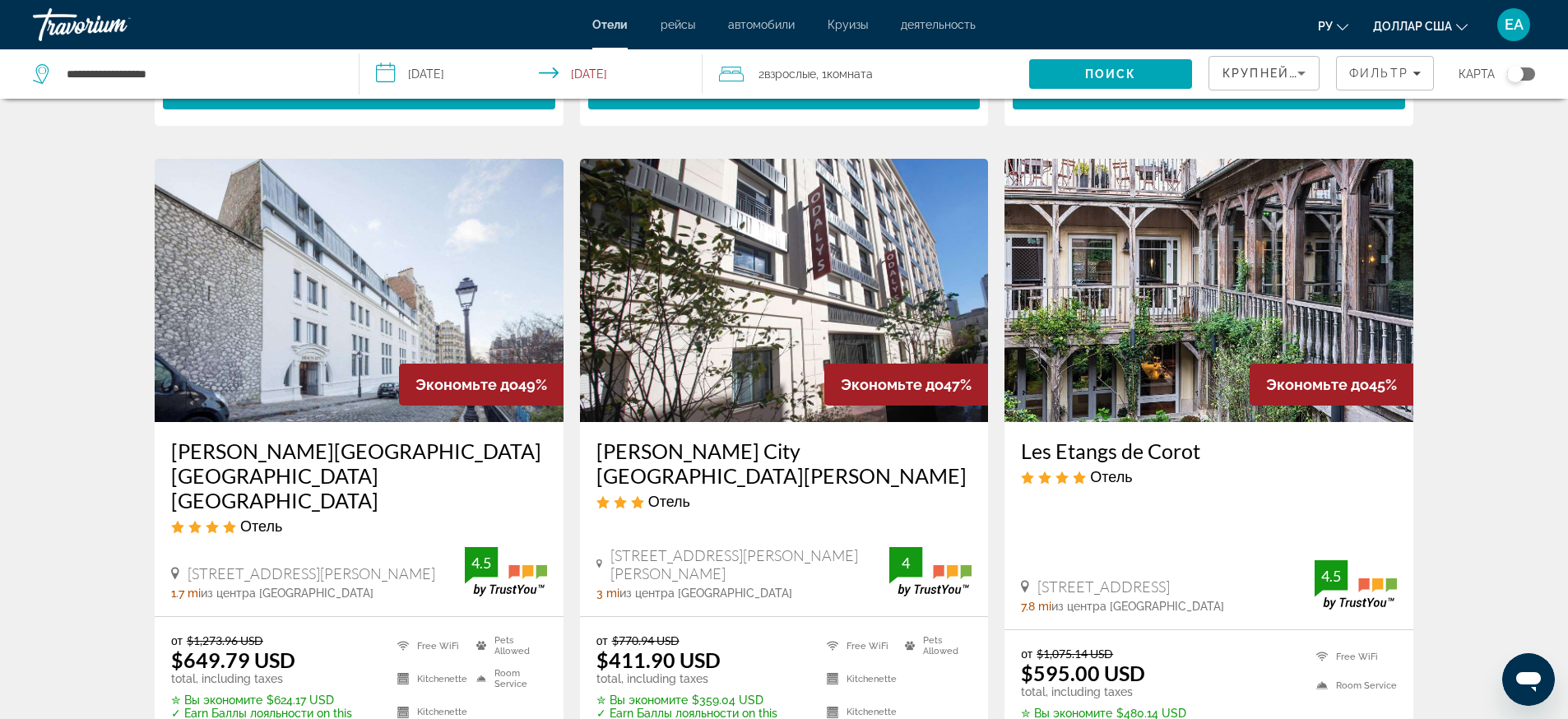
click at [292, 449] on h3 "[PERSON_NAME][GEOGRAPHIC_DATA] [GEOGRAPHIC_DATA] [GEOGRAPHIC_DATA]" at bounding box center [360, 476] width 376 height 74
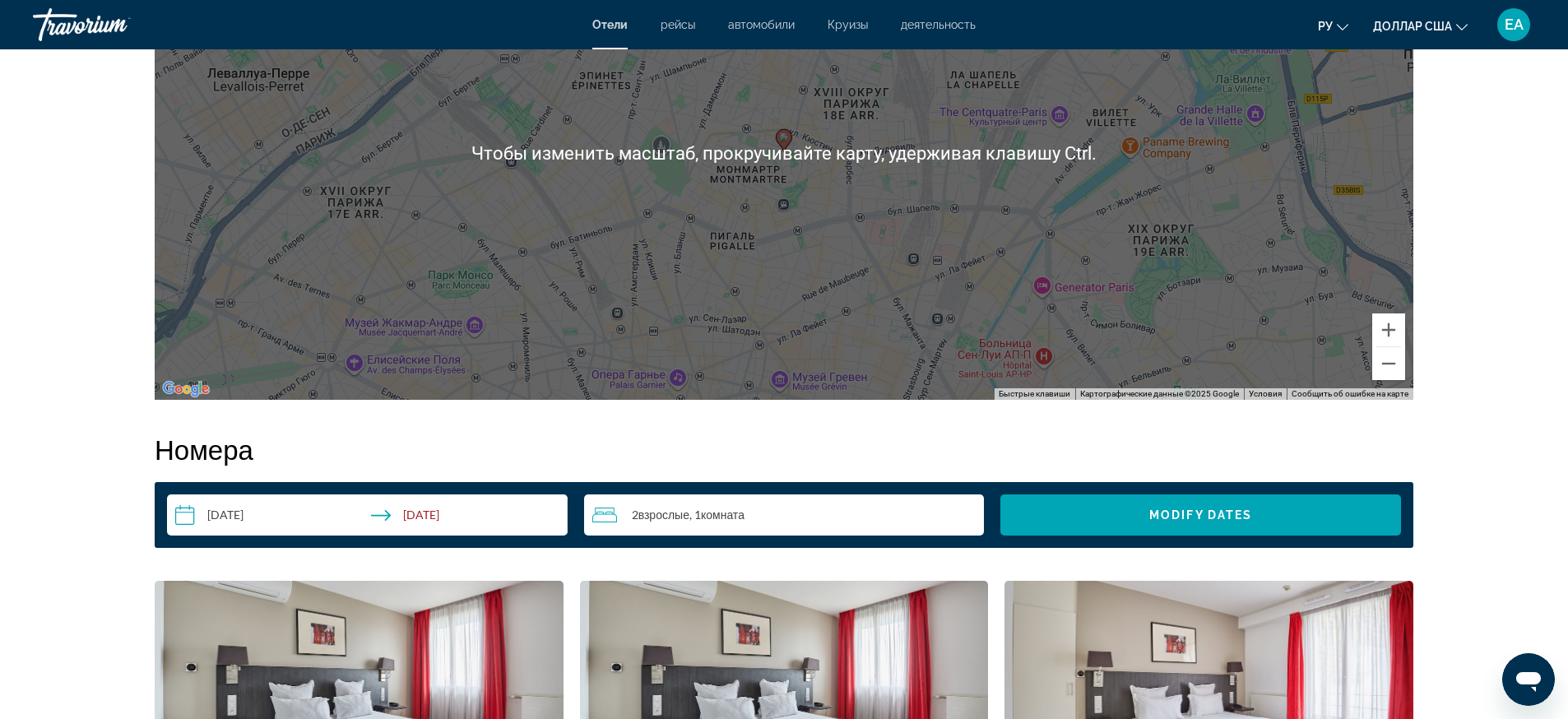
scroll to position [2159, 0]
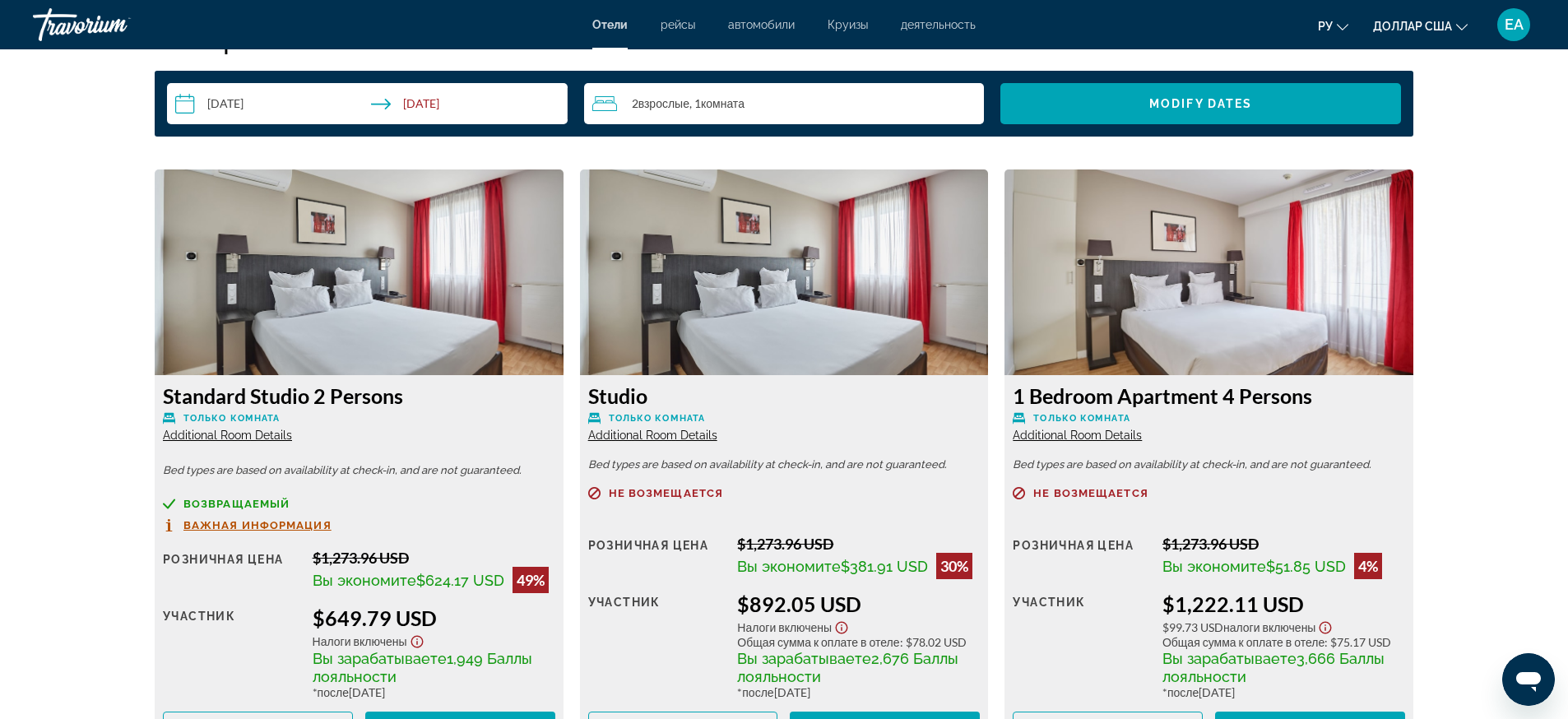
click at [241, 504] on span "возвращаемый" at bounding box center [236, 504] width 106 height 11
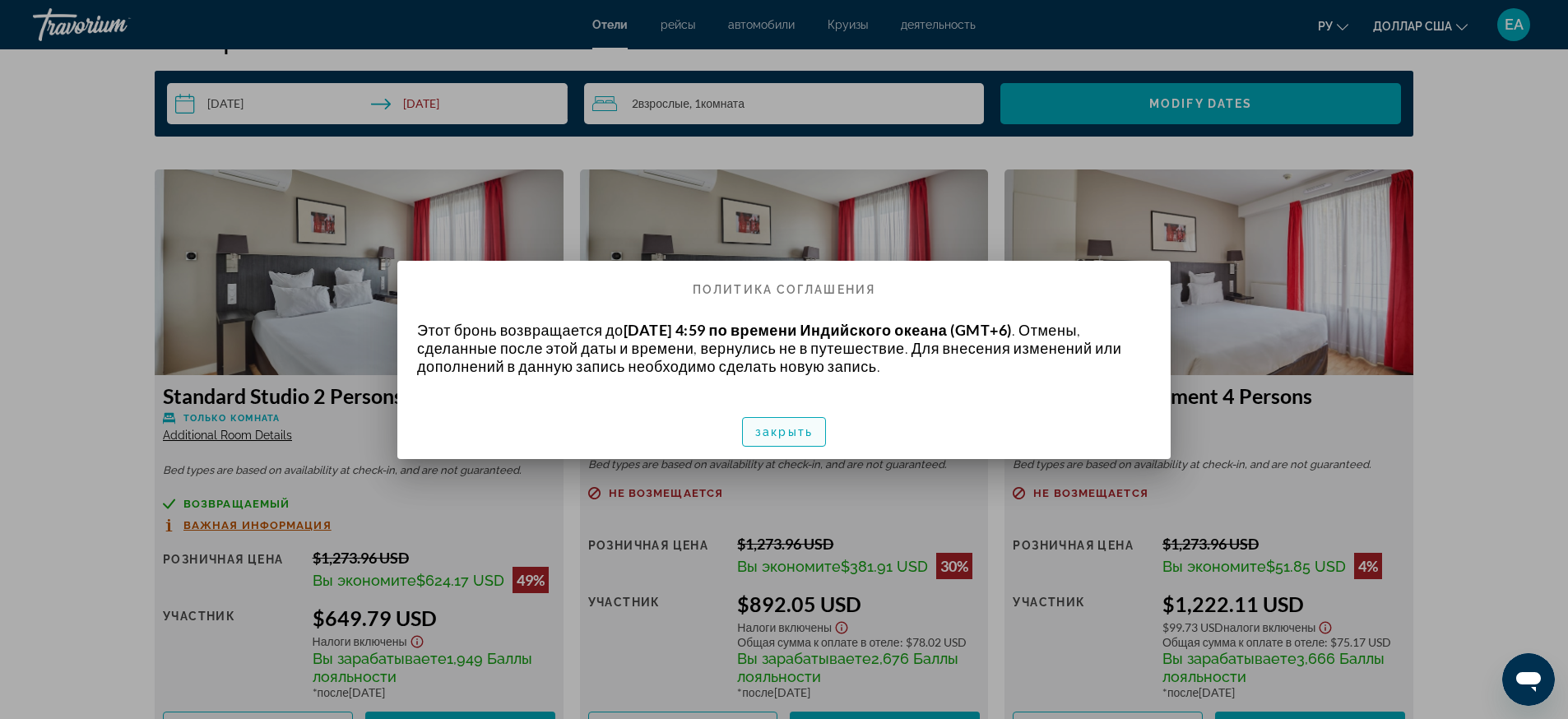
click at [808, 431] on font "закрыть" at bounding box center [784, 431] width 57 height 13
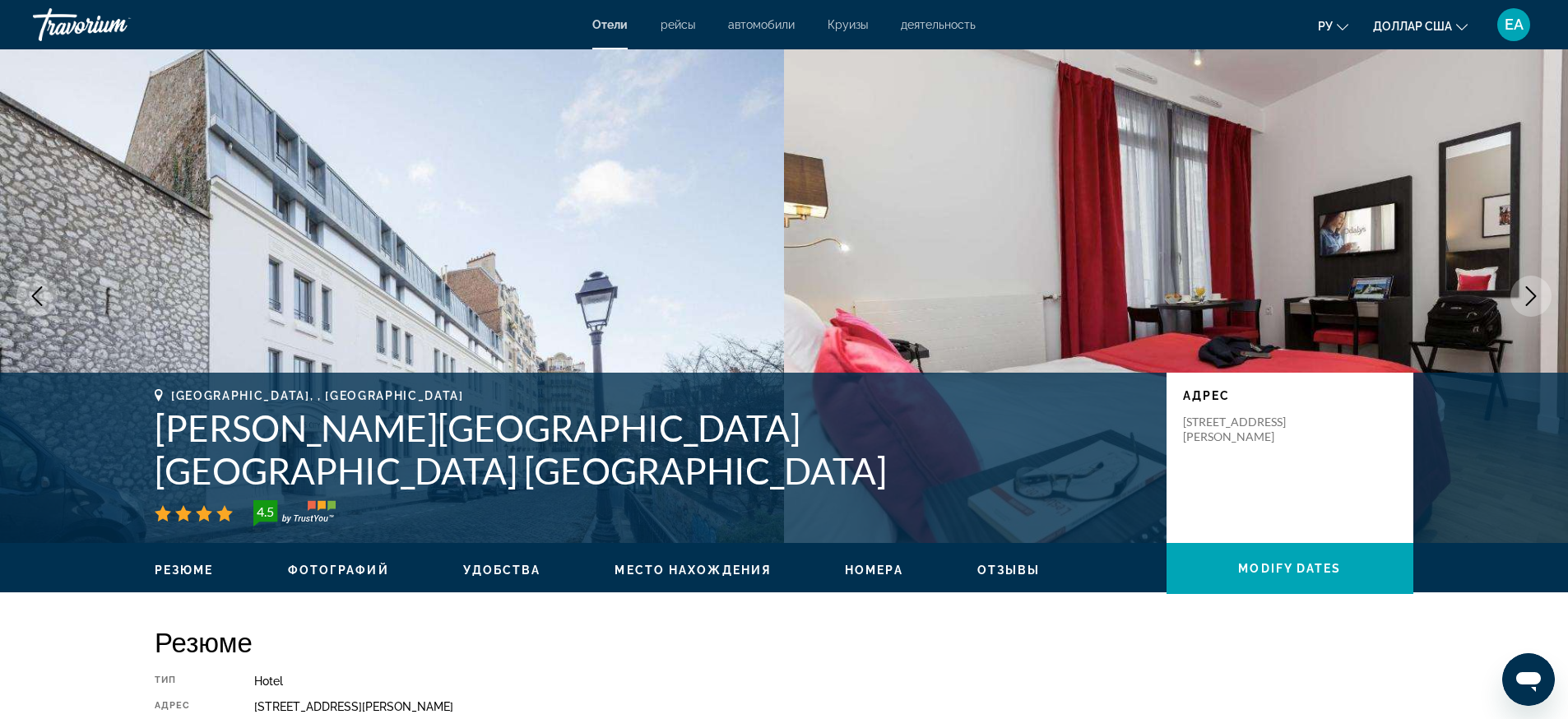
scroll to position [2159, 0]
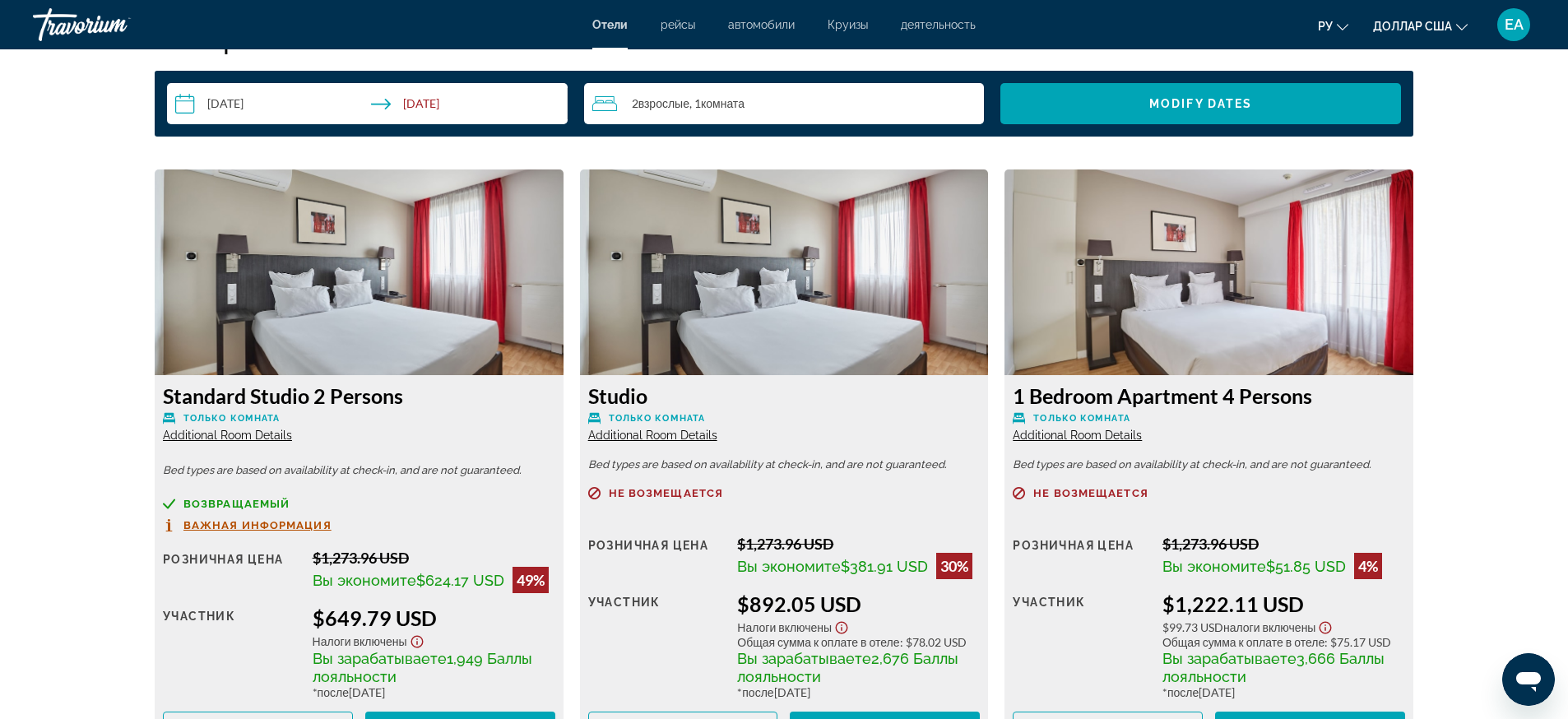
click at [279, 513] on div "возвращаемый Важная информация" at bounding box center [360, 514] width 393 height 34
click at [278, 520] on span "Важная информация" at bounding box center [257, 525] width 148 height 11
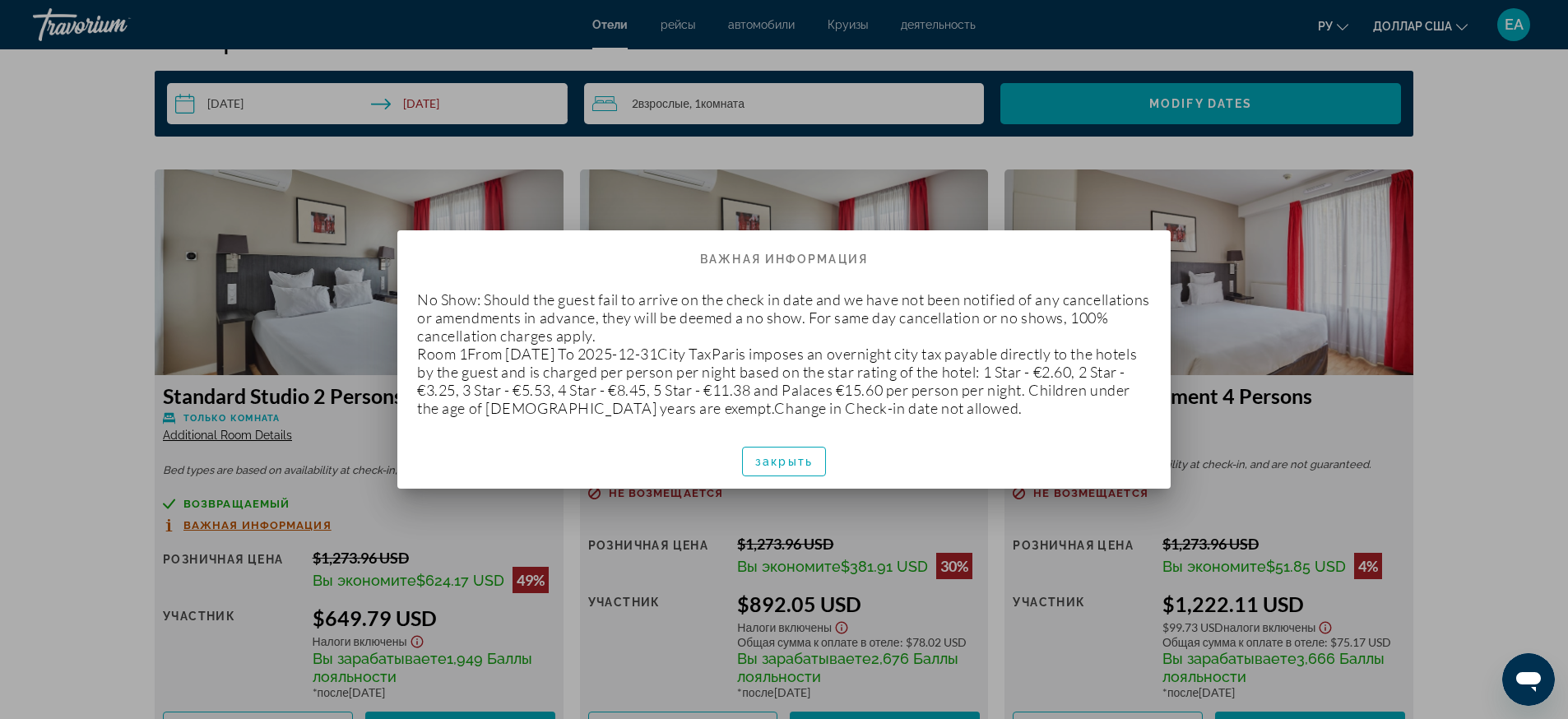
scroll to position [0, 0]
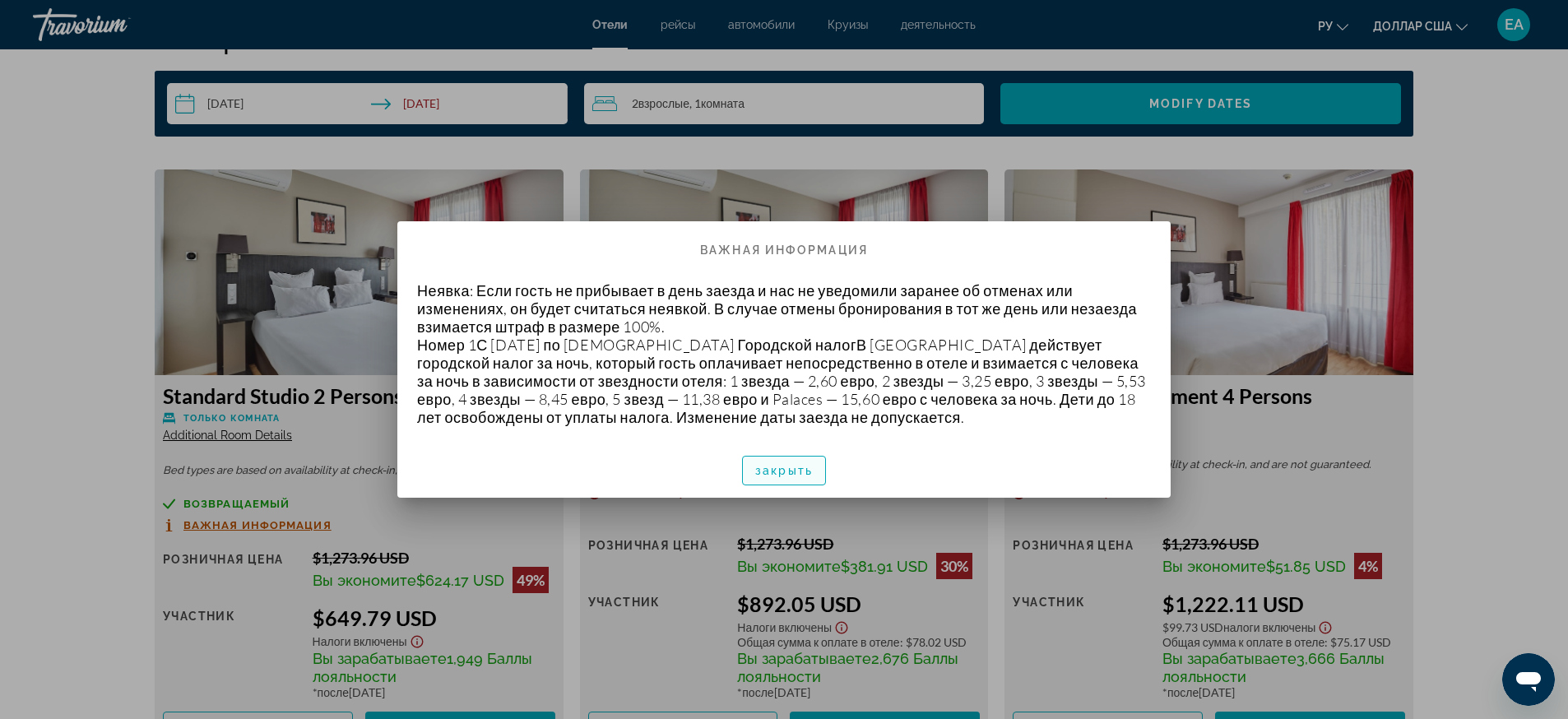
click at [760, 471] on font "закрыть" at bounding box center [784, 470] width 57 height 13
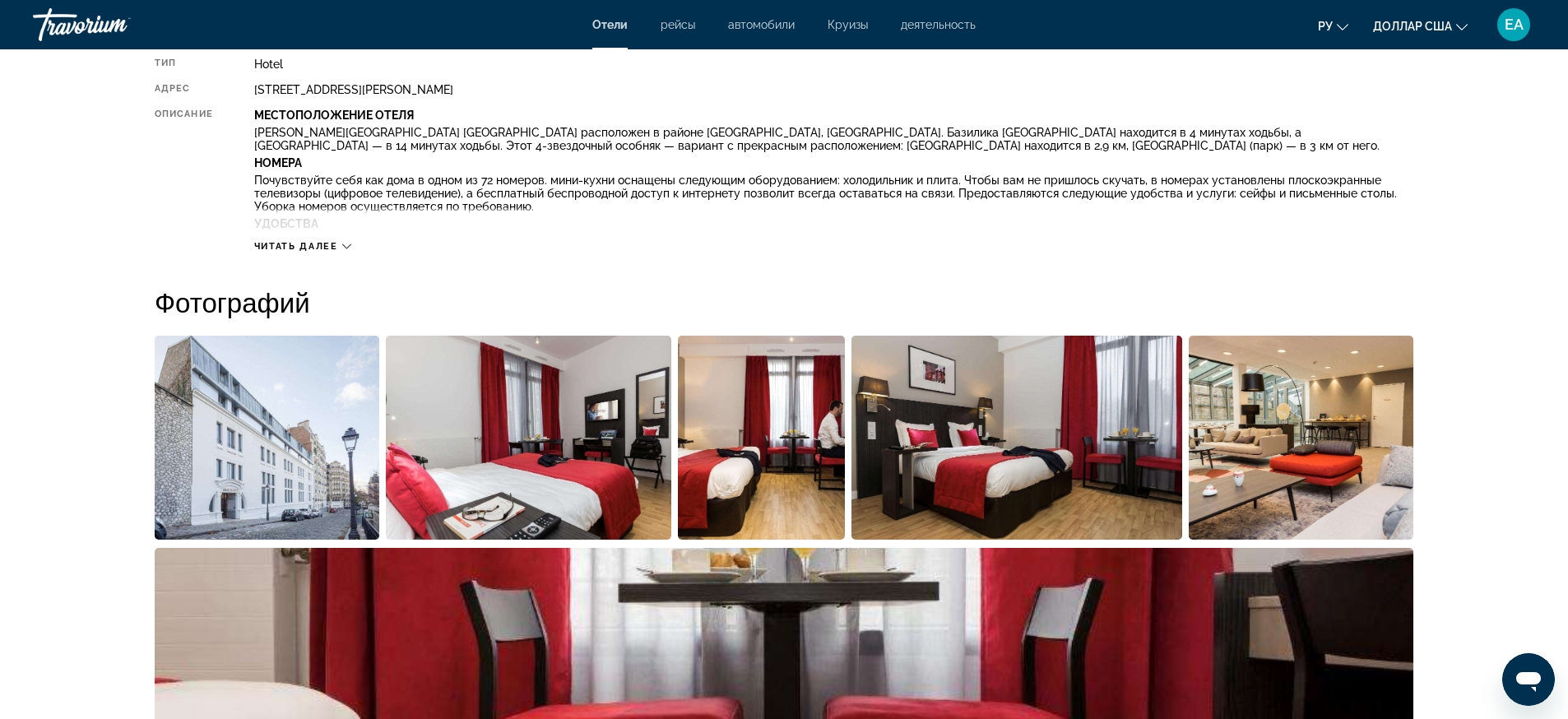
scroll to position [206, 0]
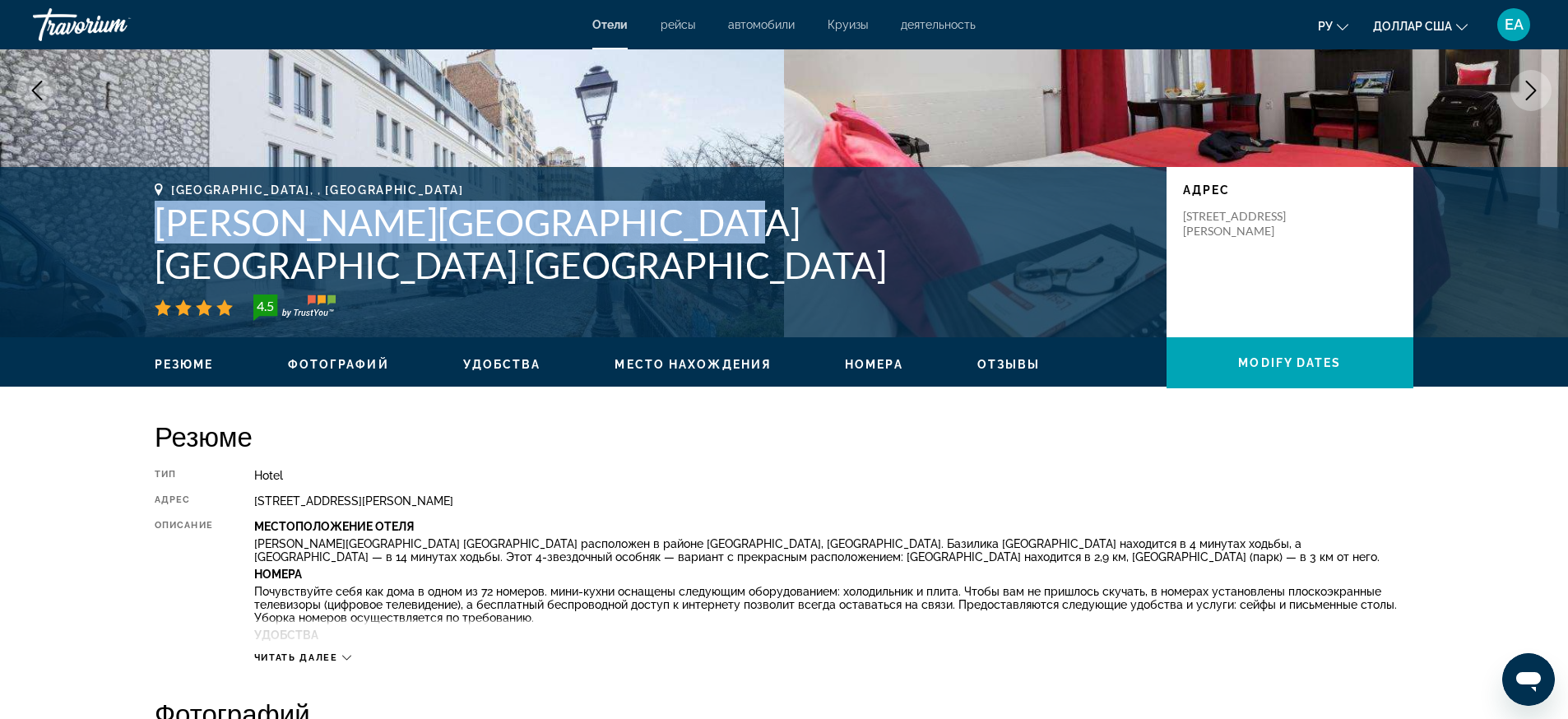
drag, startPoint x: 159, startPoint y: 254, endPoint x: 628, endPoint y: 252, distance: 469.0
click at [628, 252] on h1 "[PERSON_NAME][GEOGRAPHIC_DATA] [GEOGRAPHIC_DATA] [GEOGRAPHIC_DATA]" at bounding box center [653, 243] width 996 height 86
copy h1 "[PERSON_NAME][GEOGRAPHIC_DATA] [GEOGRAPHIC_DATA] [GEOGRAPHIC_DATA]"
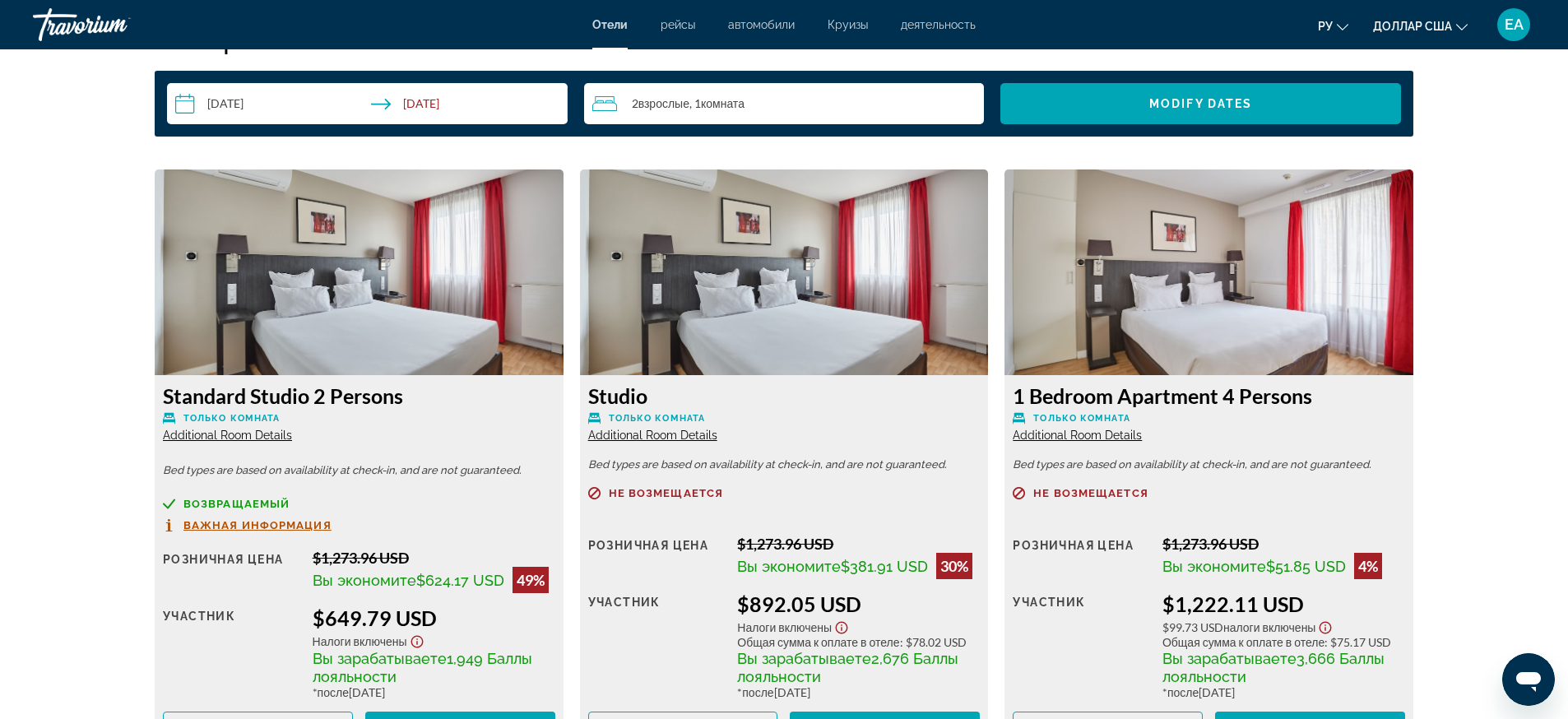
scroll to position [2468, 0]
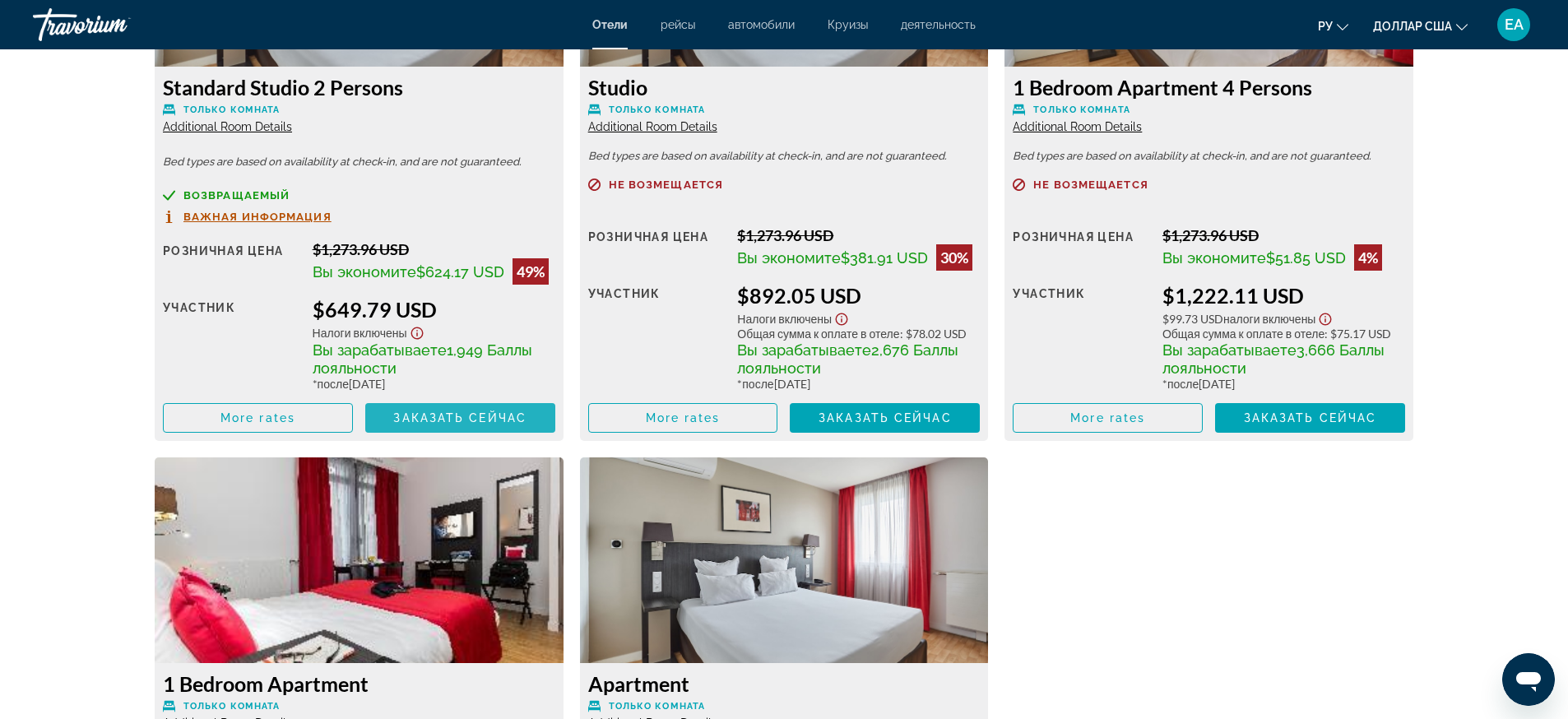
click at [478, 421] on span "Заказать сейчас" at bounding box center [459, 418] width 134 height 13
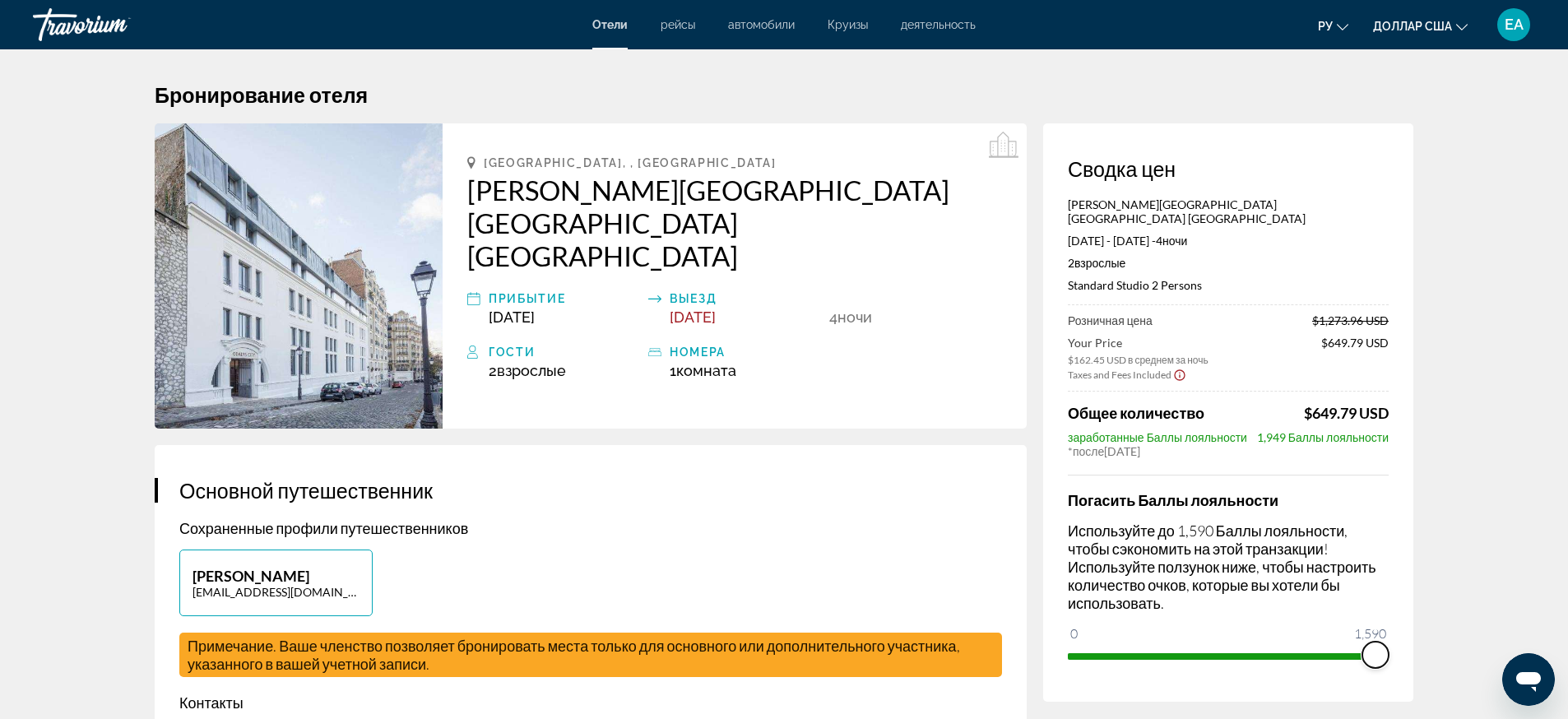
drag, startPoint x: 1088, startPoint y: 638, endPoint x: 1455, endPoint y: 638, distance: 367.0
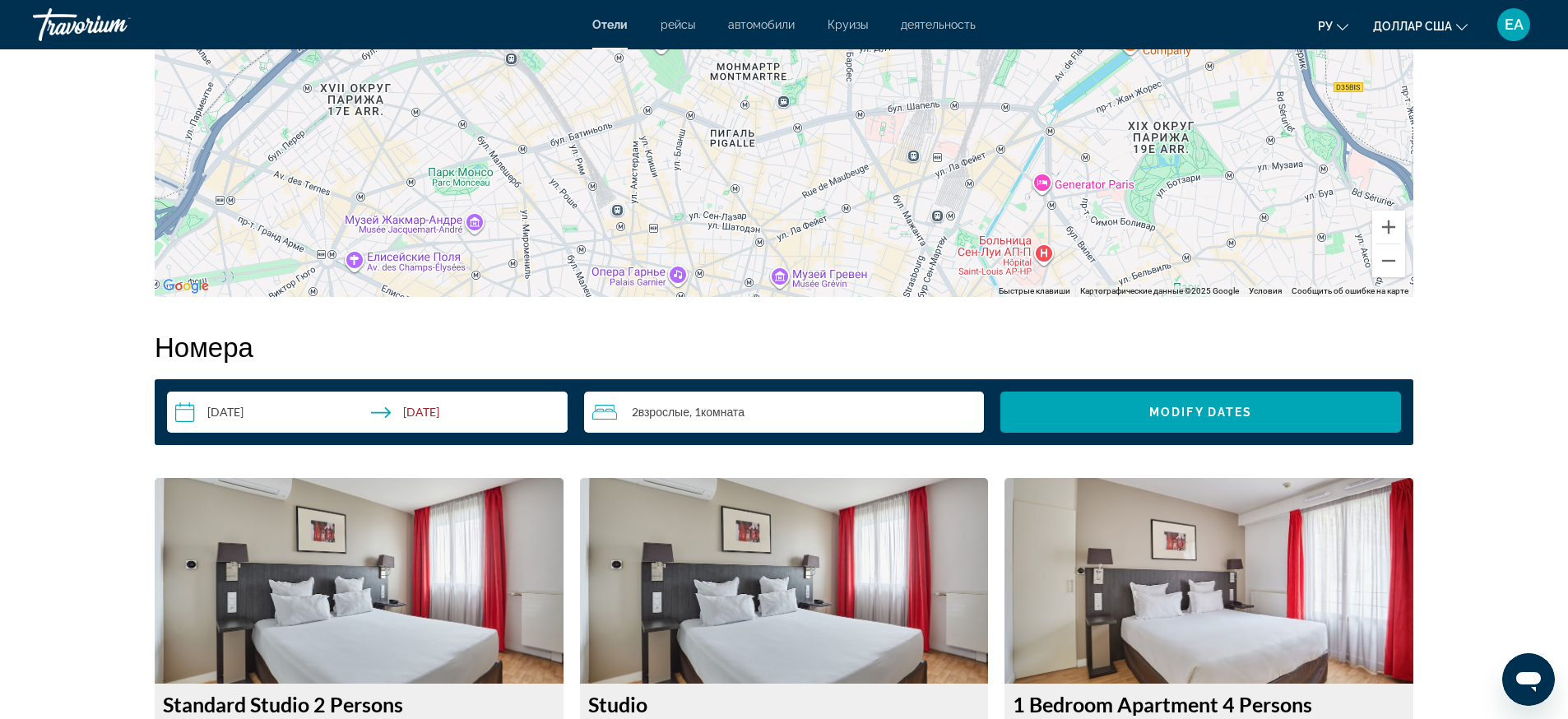
scroll to position [2057, 0]
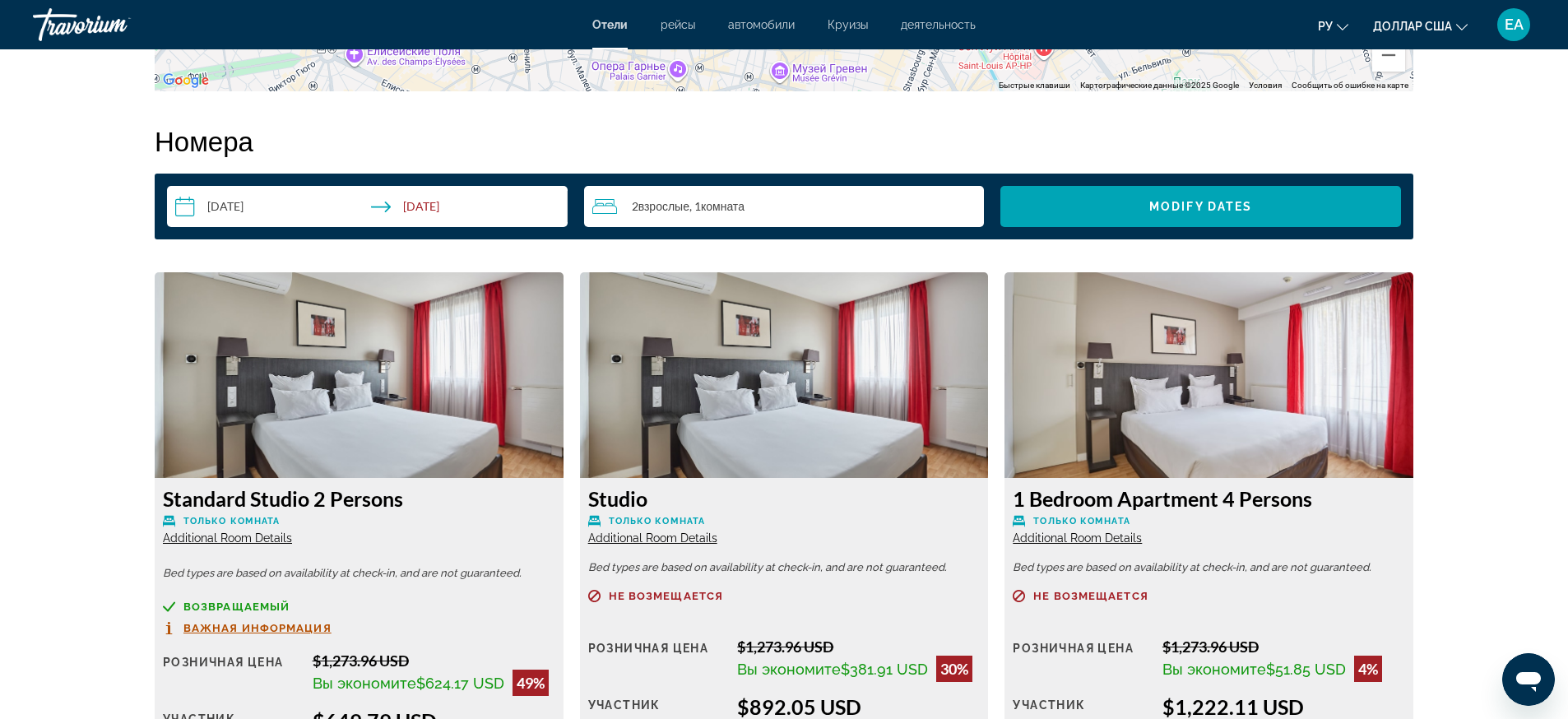
click at [289, 630] on span "Важная информация" at bounding box center [257, 628] width 148 height 11
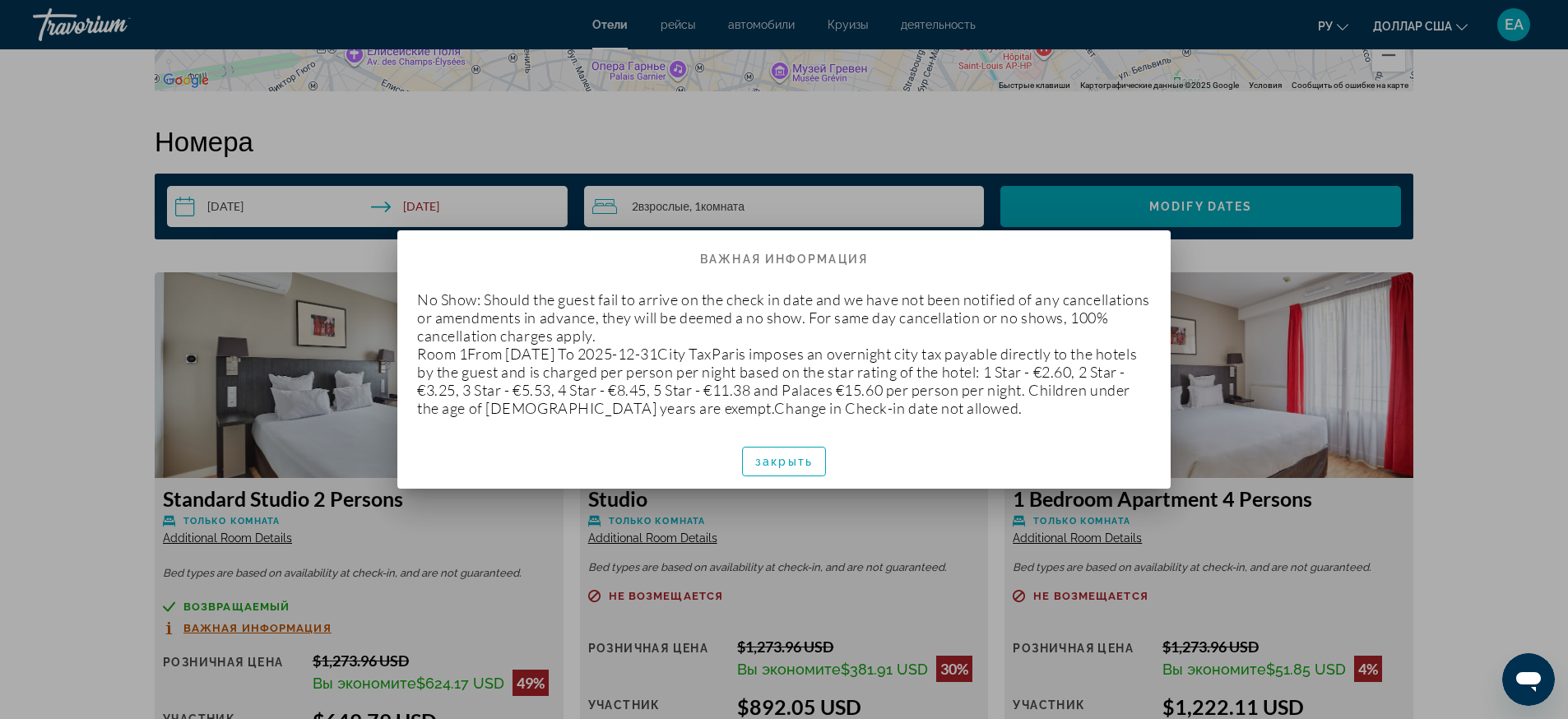
scroll to position [0, 0]
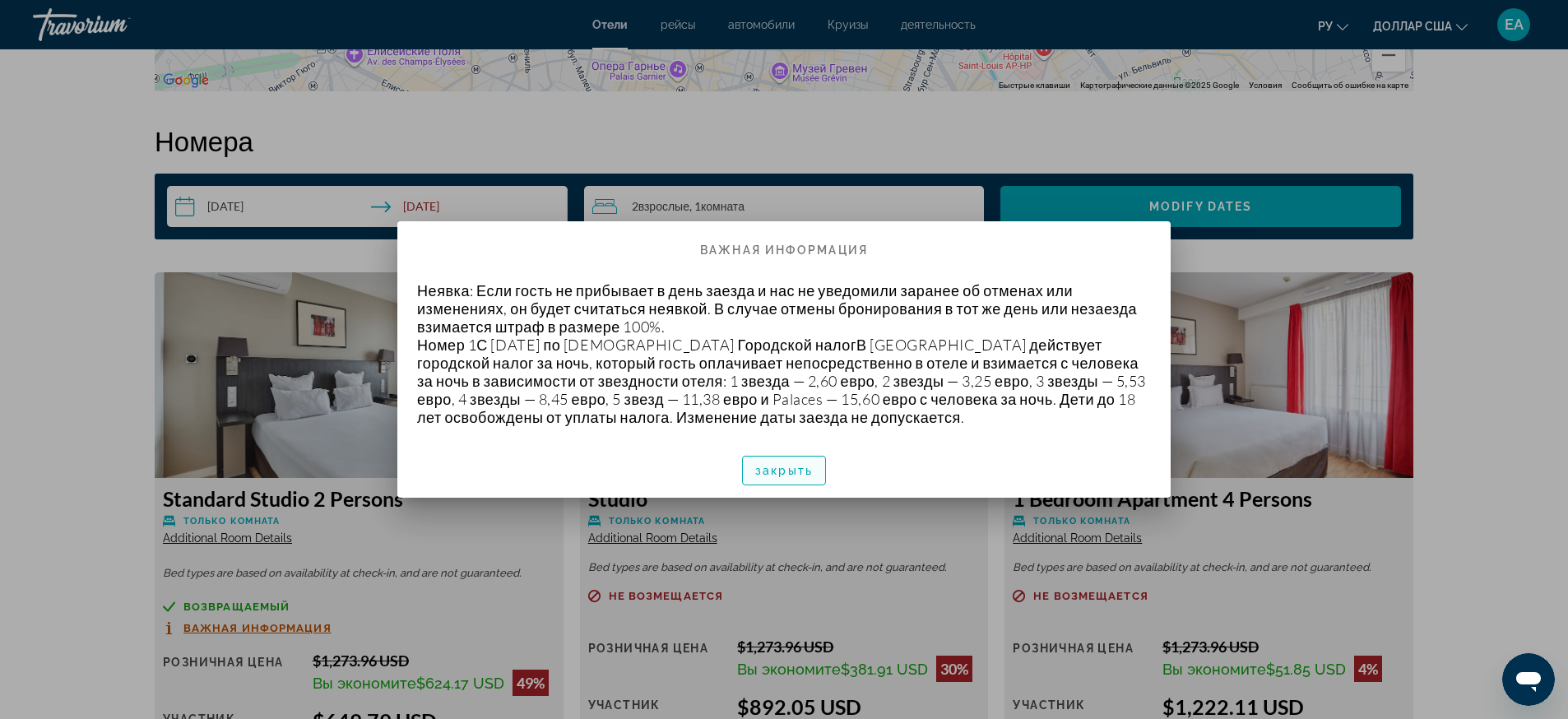
click at [803, 477] on span "button" at bounding box center [784, 470] width 82 height 40
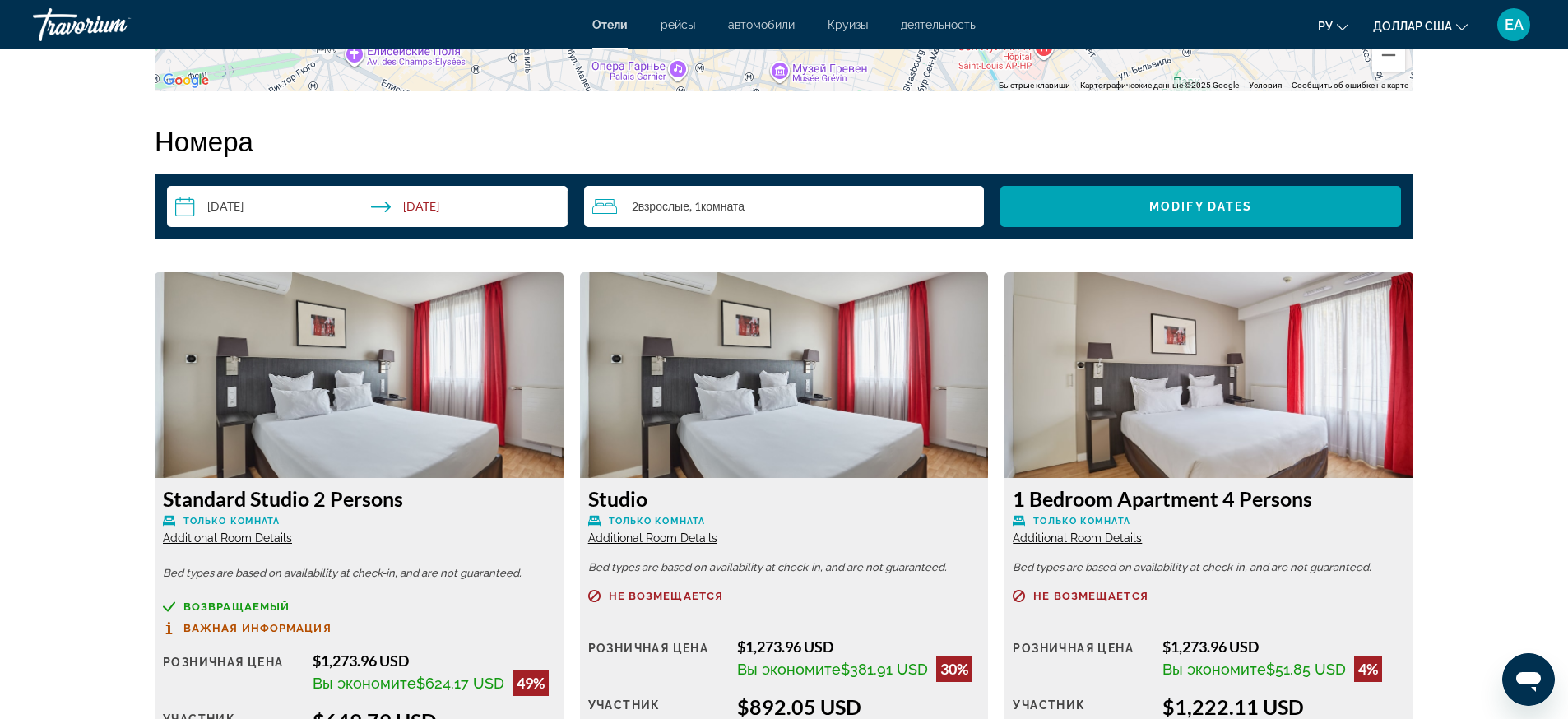
scroll to position [2262, 0]
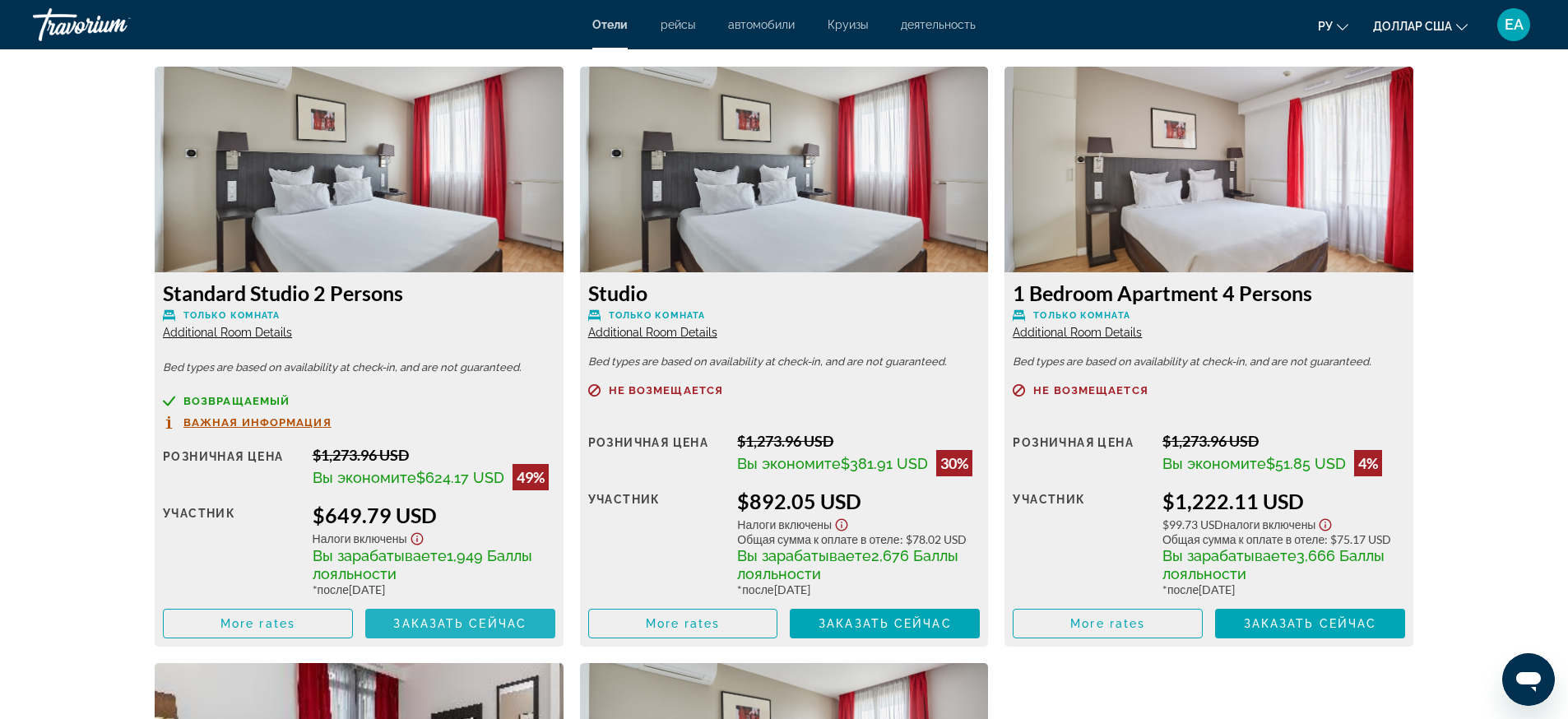
click at [471, 619] on span "Заказать сейчас" at bounding box center [459, 623] width 134 height 13
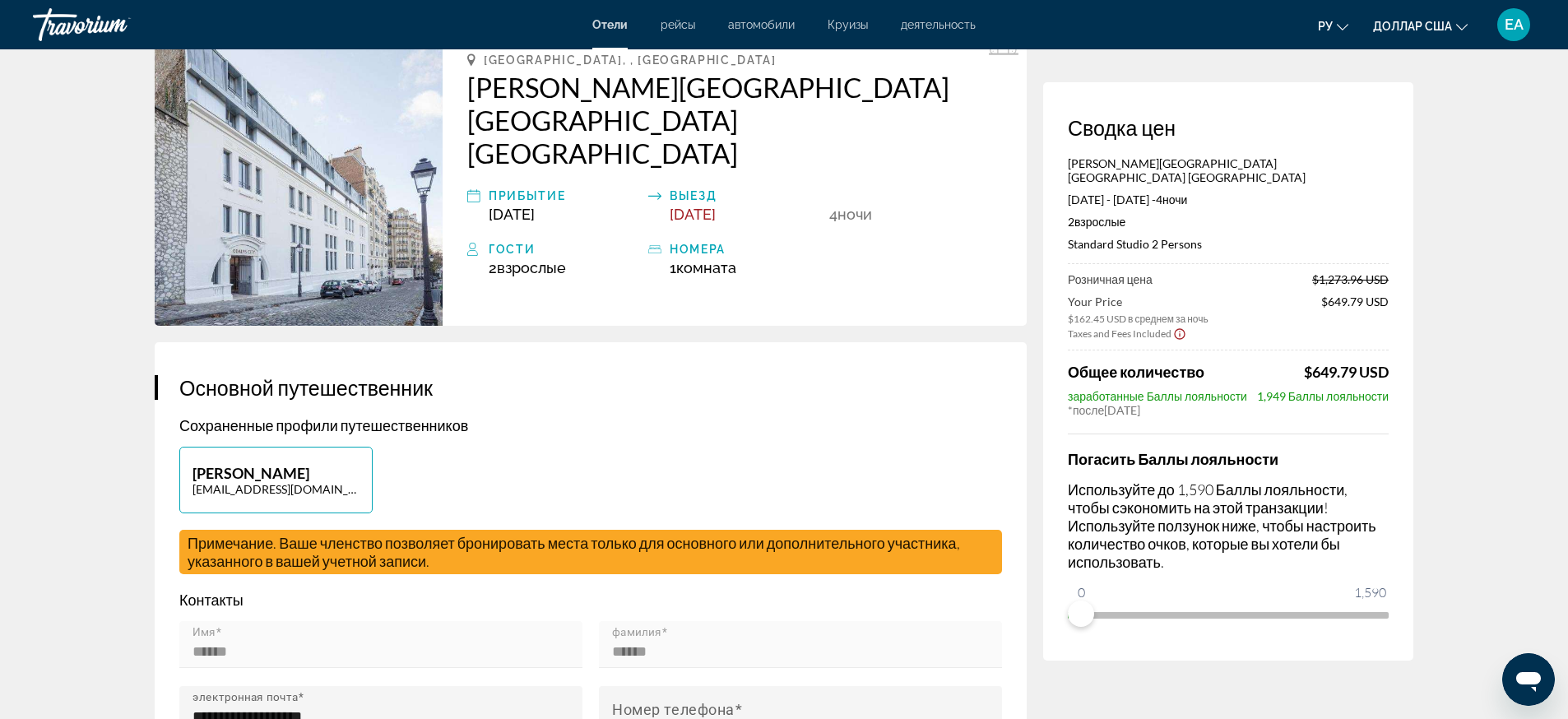
scroll to position [206, 0]
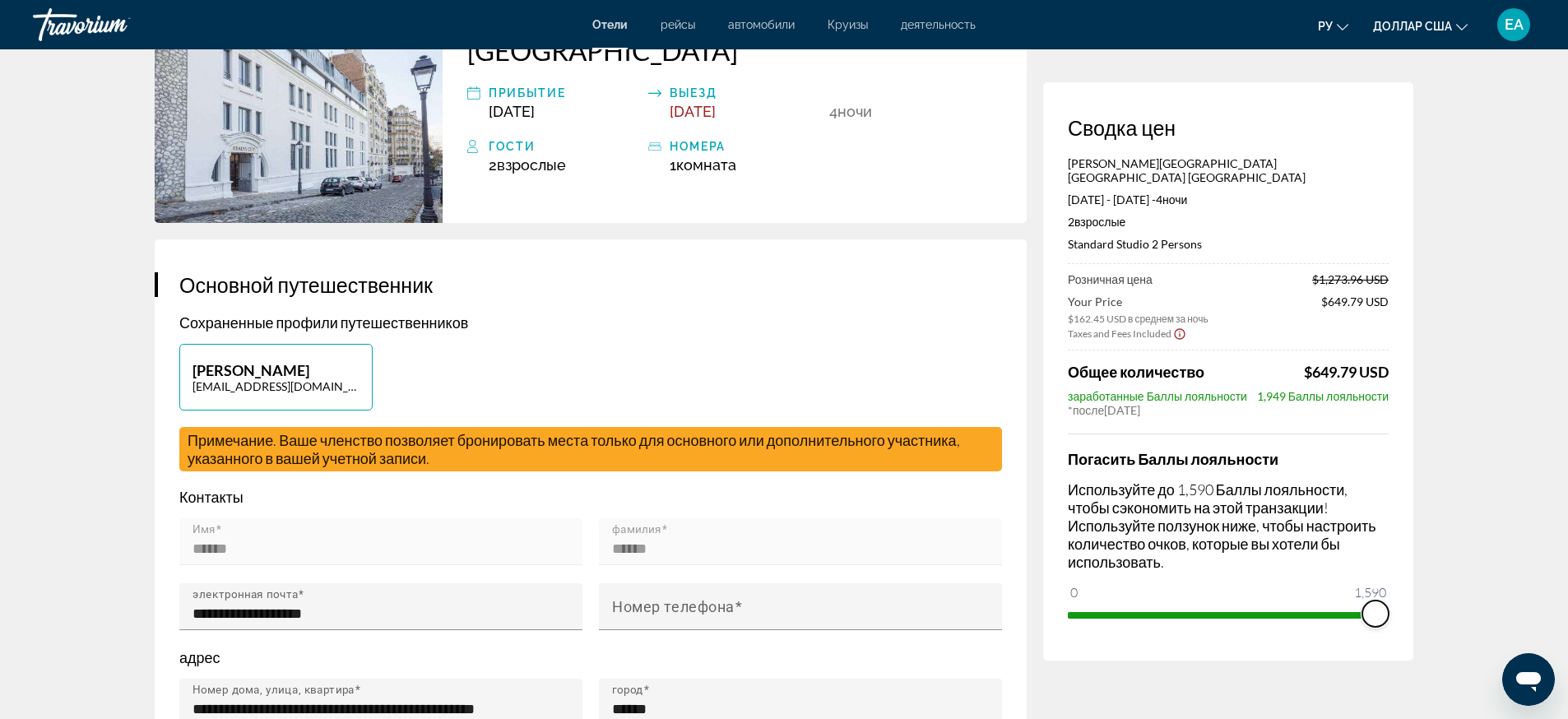
drag, startPoint x: 1076, startPoint y: 602, endPoint x: 1412, endPoint y: 599, distance: 336.0
click at [1412, 599] on div "Сводка цен [PERSON_NAME][GEOGRAPHIC_DATA] [GEOGRAPHIC_DATA] [GEOGRAPHIC_DATA] […" at bounding box center [1228, 371] width 371 height 578
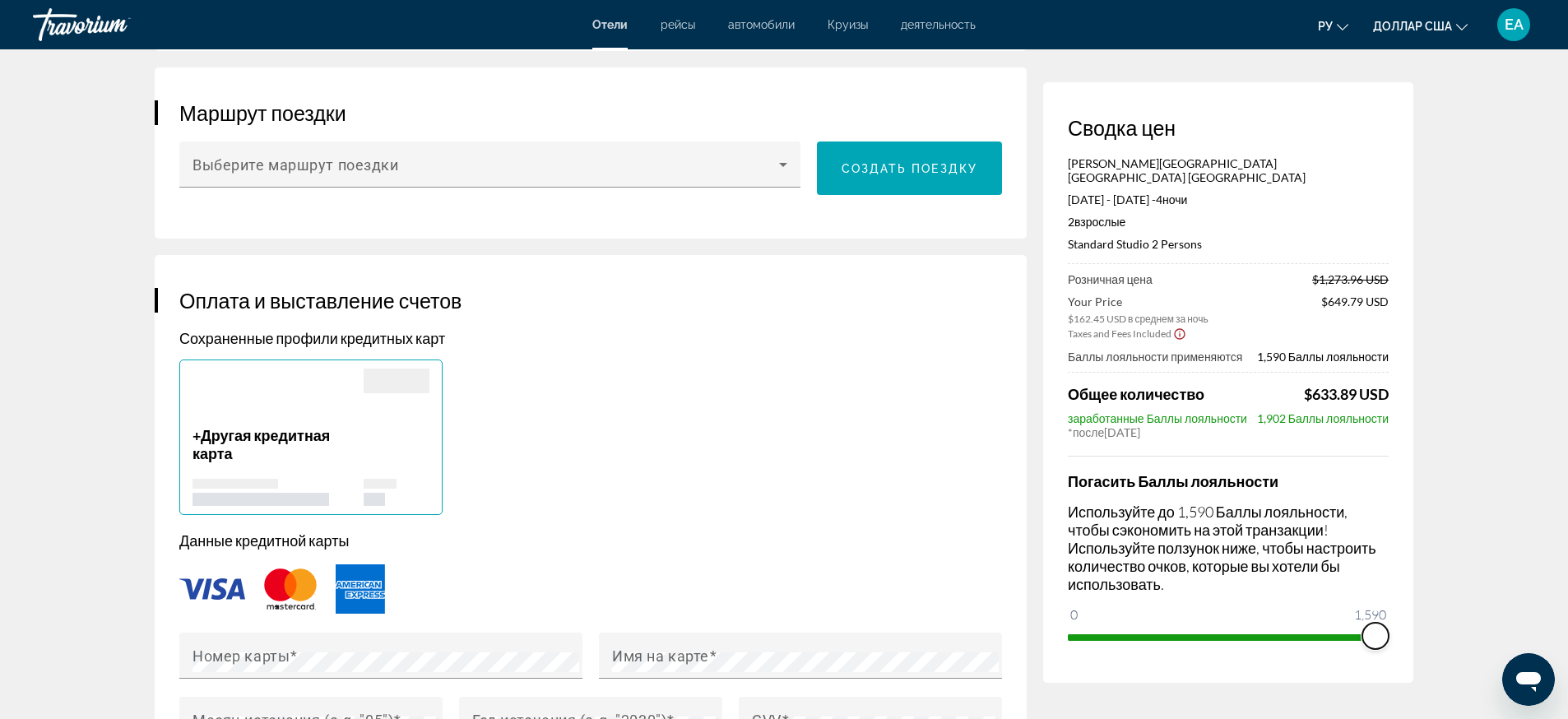
scroll to position [822, 0]
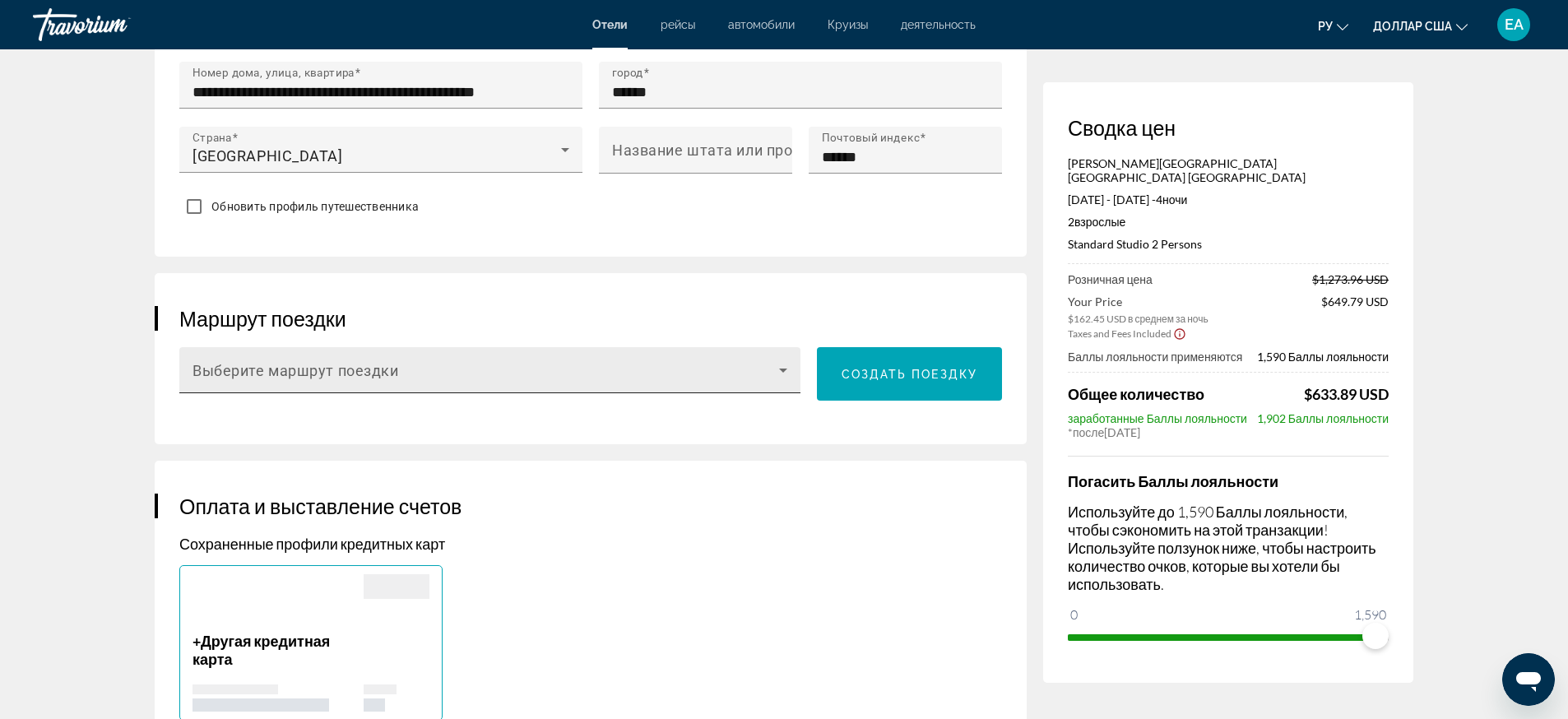
click at [783, 369] on icon "Основное содержание" at bounding box center [783, 371] width 8 height 4
click at [783, 301] on div at bounding box center [784, 360] width 1568 height 719
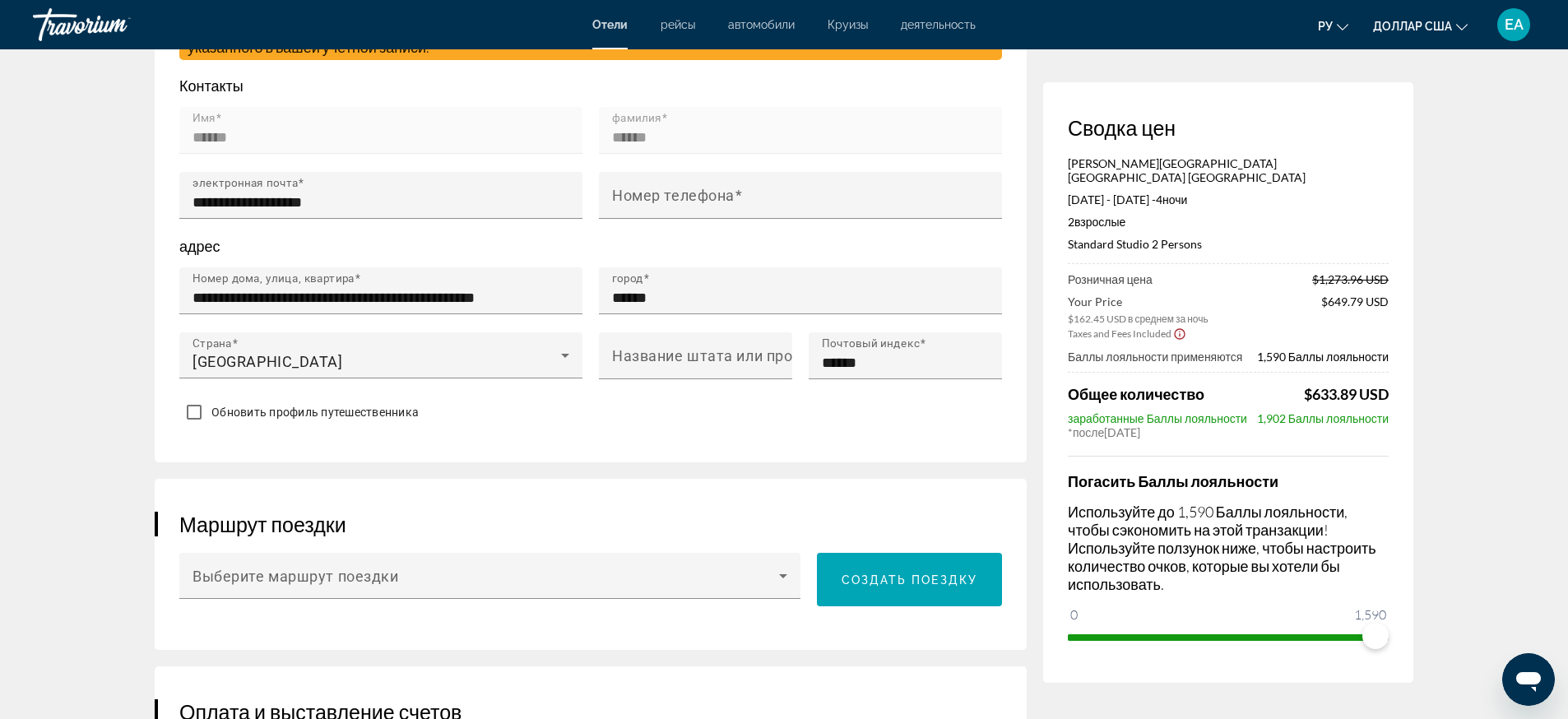
scroll to position [411, 0]
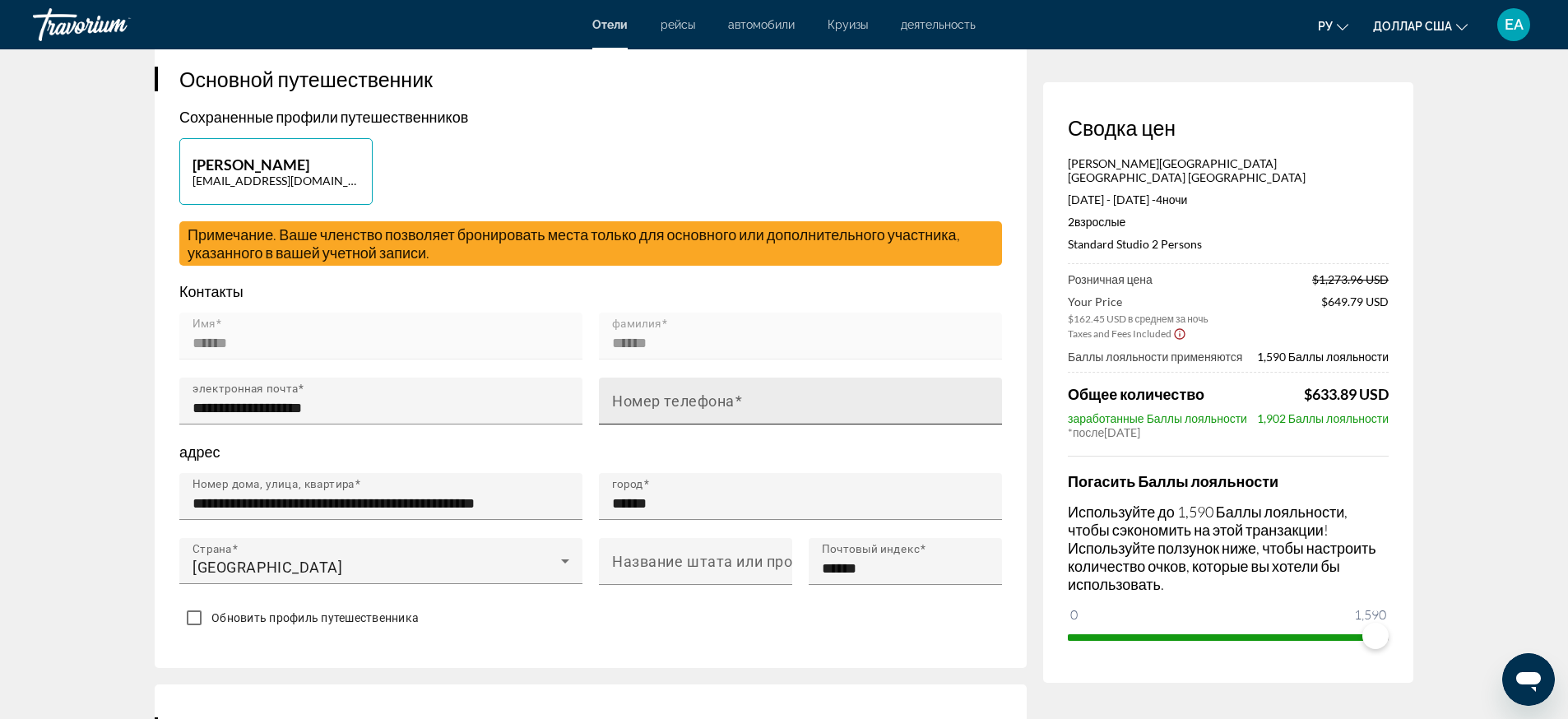
click at [680, 393] on mat-label "Номер телефона" at bounding box center [673, 401] width 123 height 18
click at [680, 398] on input "Номер телефона" at bounding box center [805, 407] width 386 height 19
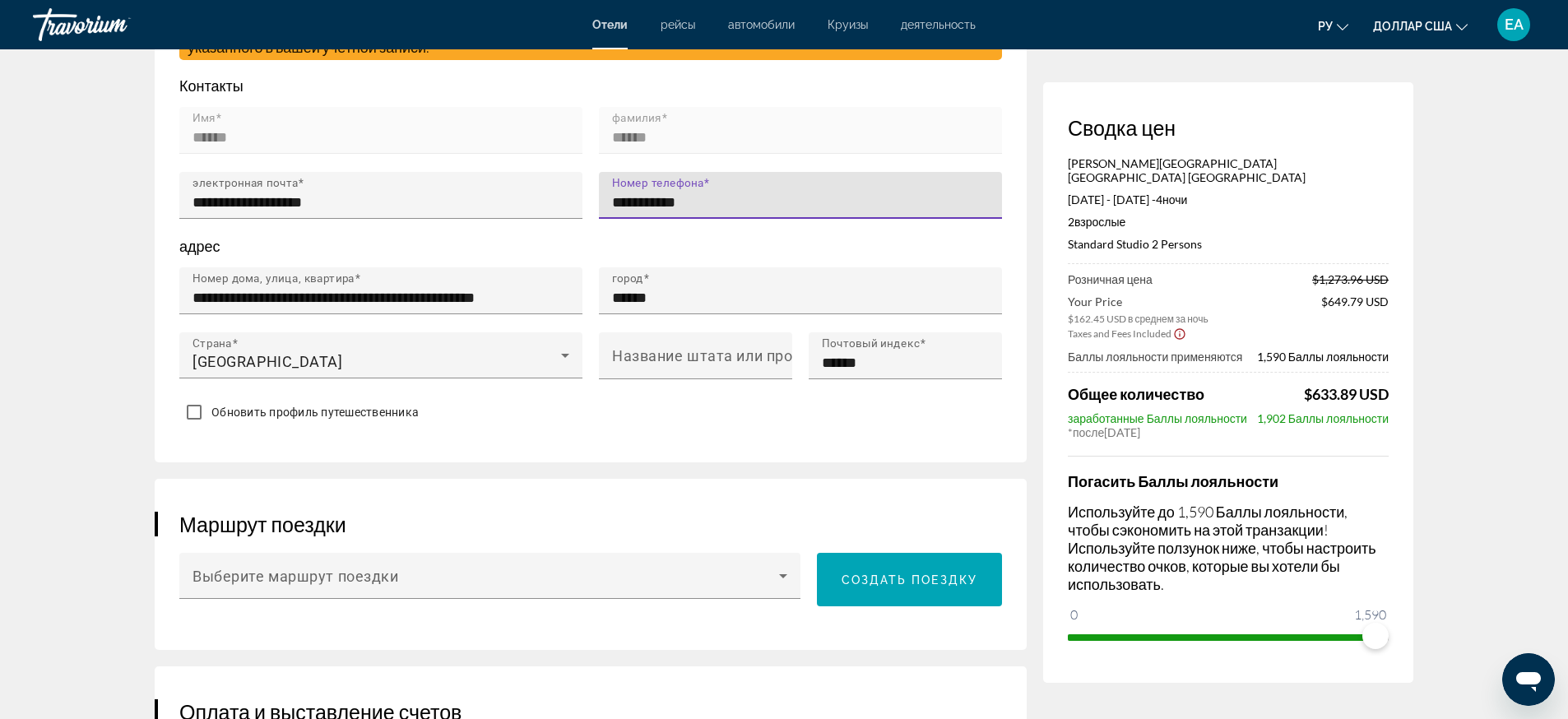
scroll to position [514, 0]
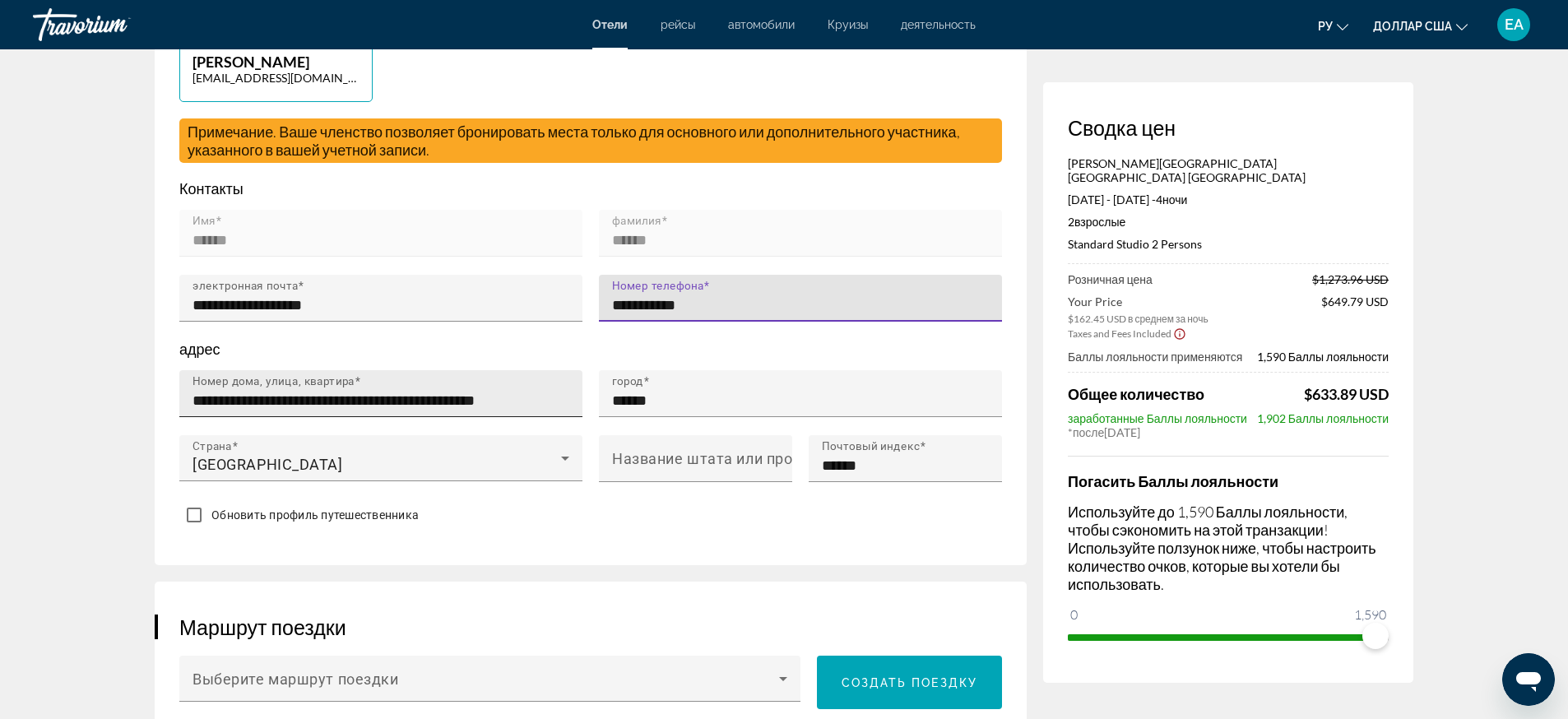
type input "**********"
click at [383, 391] on input "**********" at bounding box center [385, 400] width 386 height 19
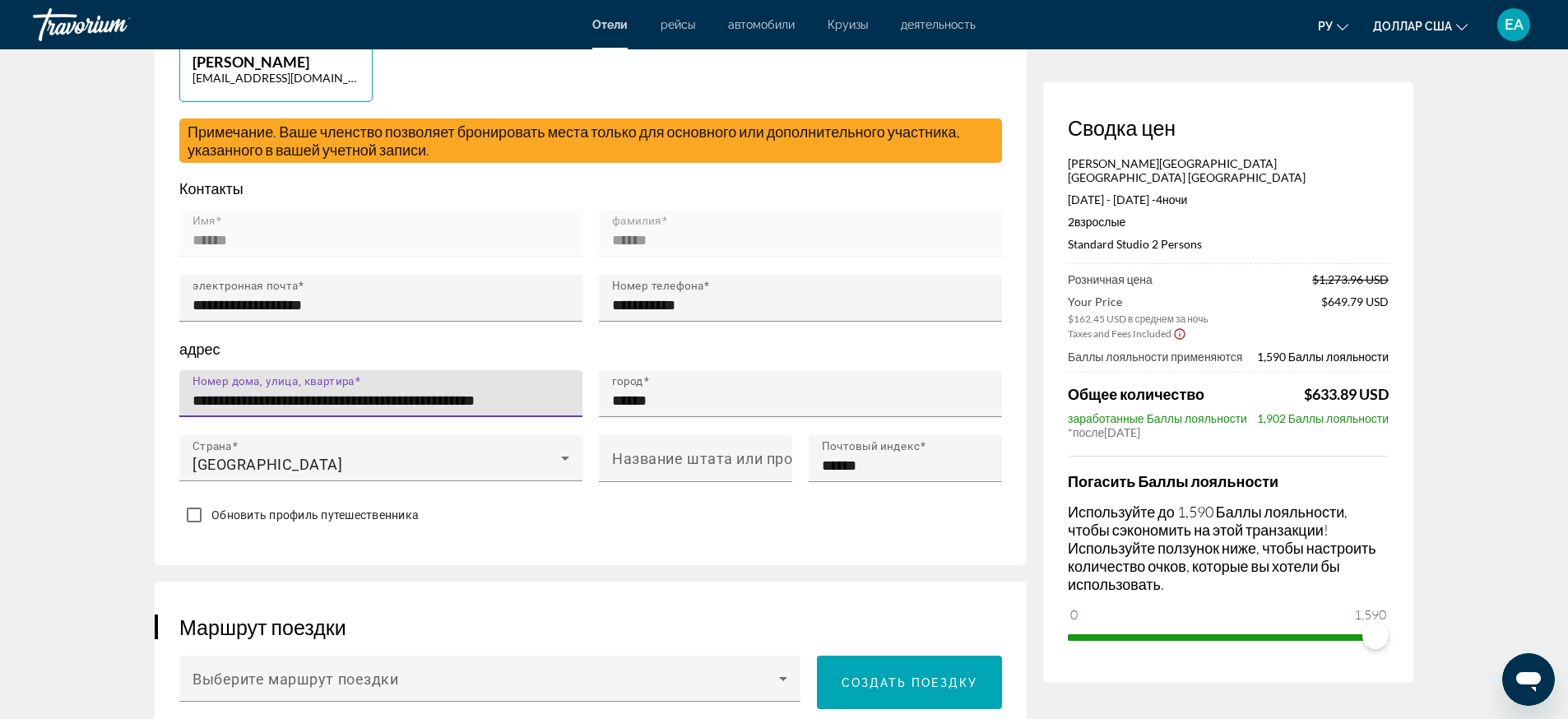
click at [564, 391] on input "**********" at bounding box center [385, 400] width 386 height 19
type input "*"
click at [446, 391] on input "*********" at bounding box center [385, 400] width 386 height 19
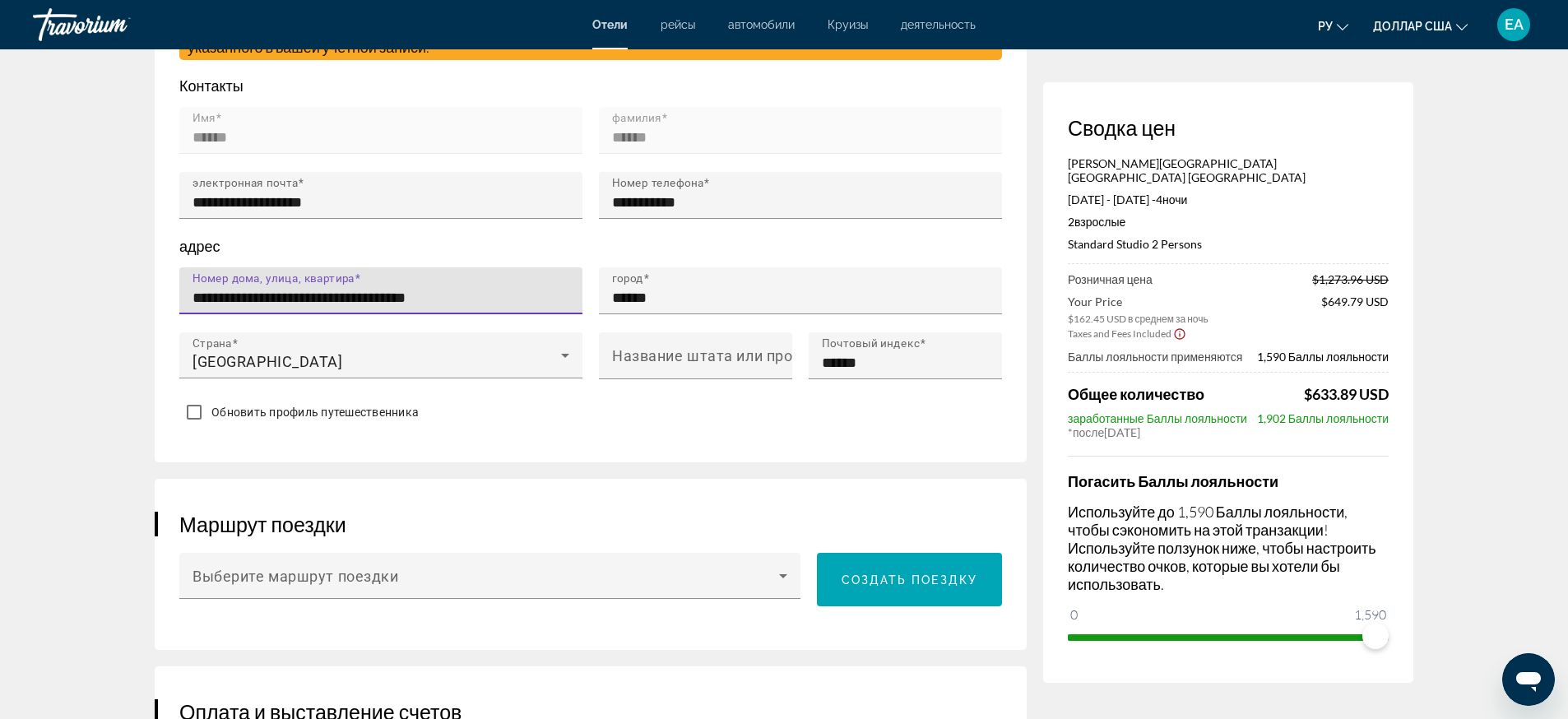
scroll to position [720, 0]
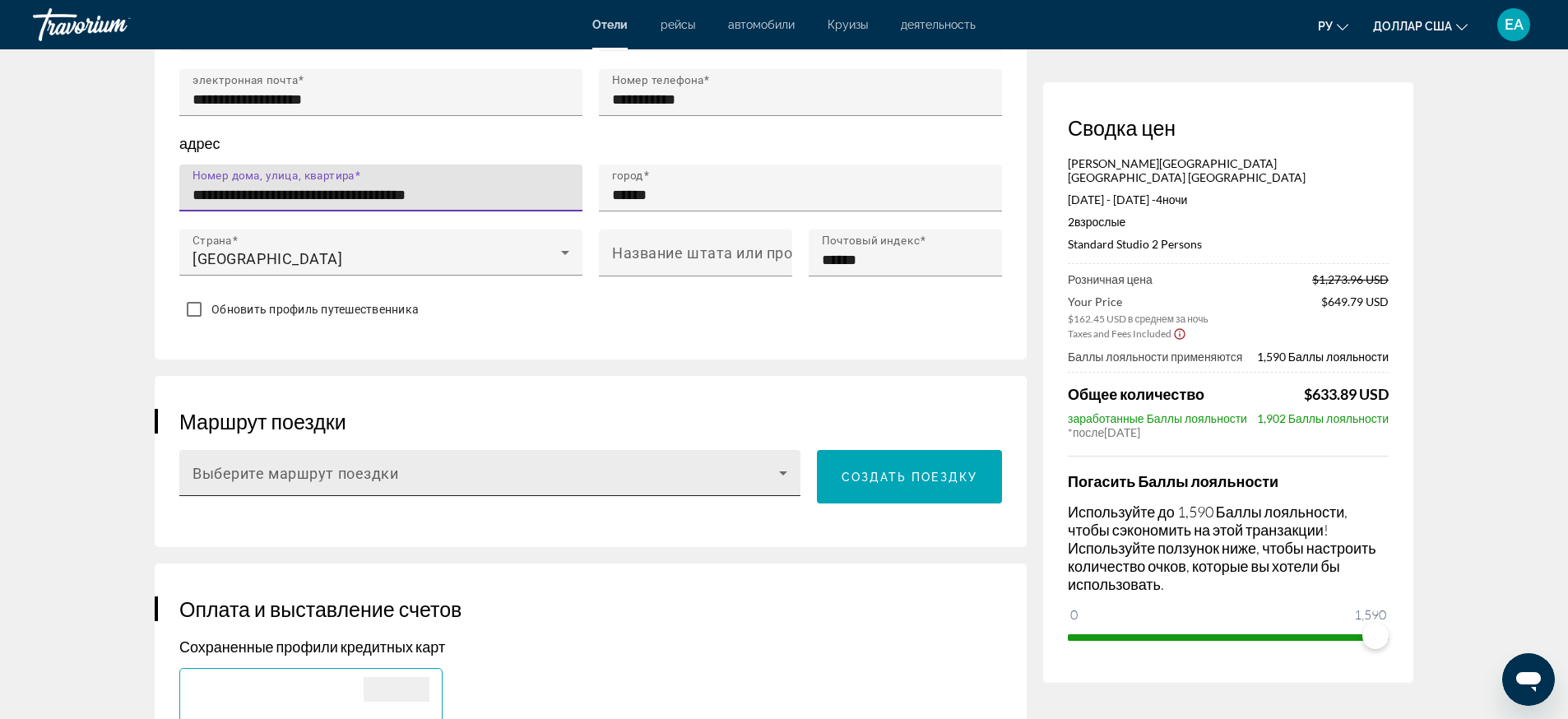
type input "**********"
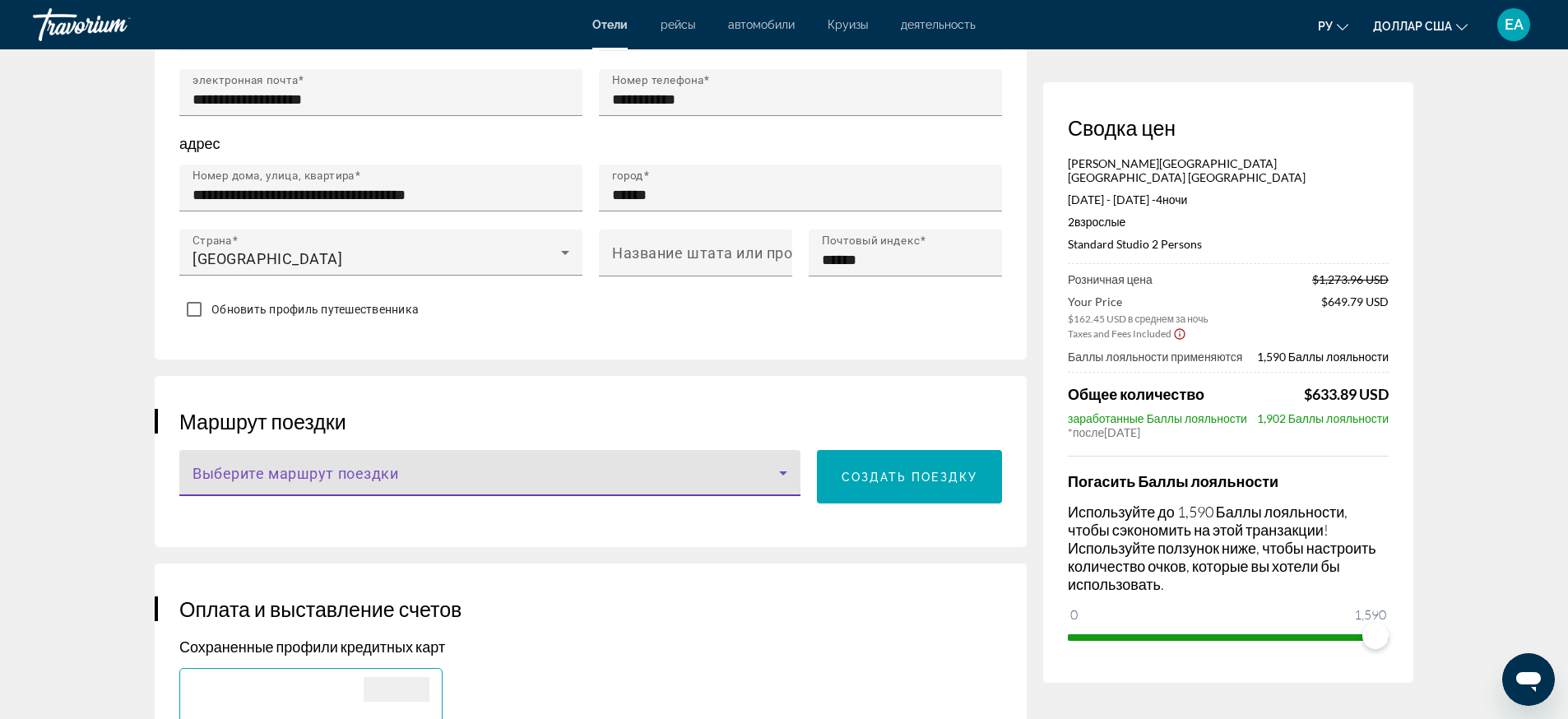
click at [781, 463] on icon "Основное содержание" at bounding box center [783, 472] width 19 height 19
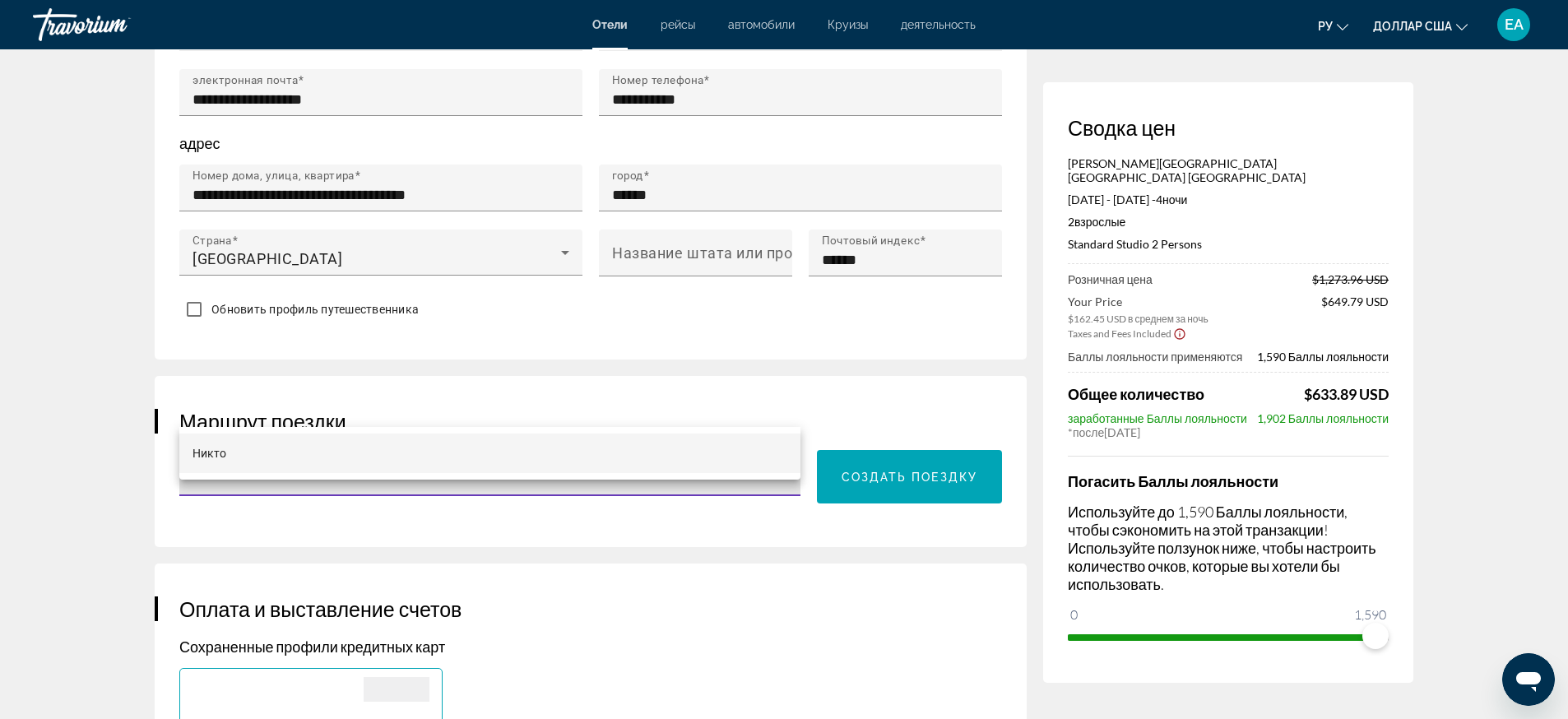
click at [396, 419] on div at bounding box center [784, 360] width 1568 height 719
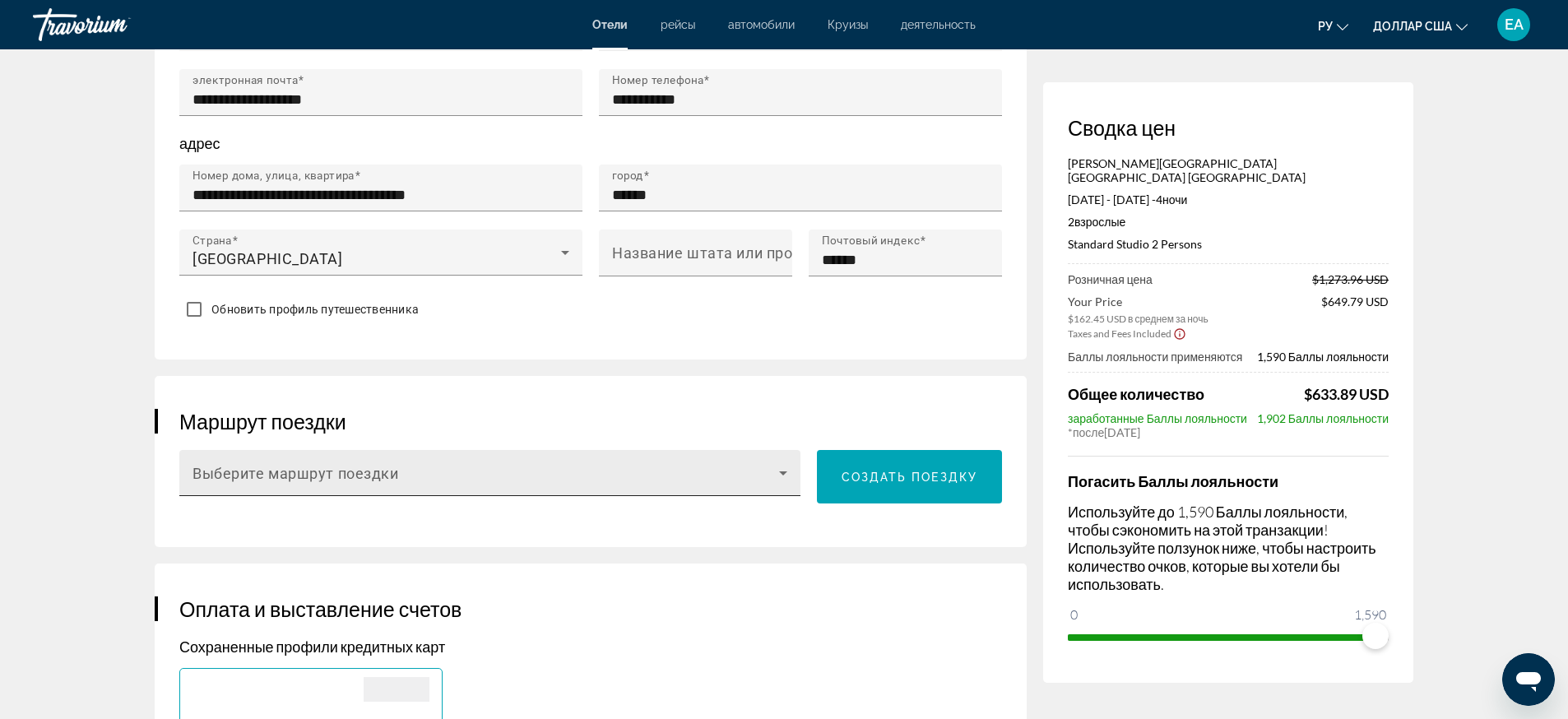
click at [475, 450] on div "Выберите маршрут поездки" at bounding box center [489, 473] width 595 height 46
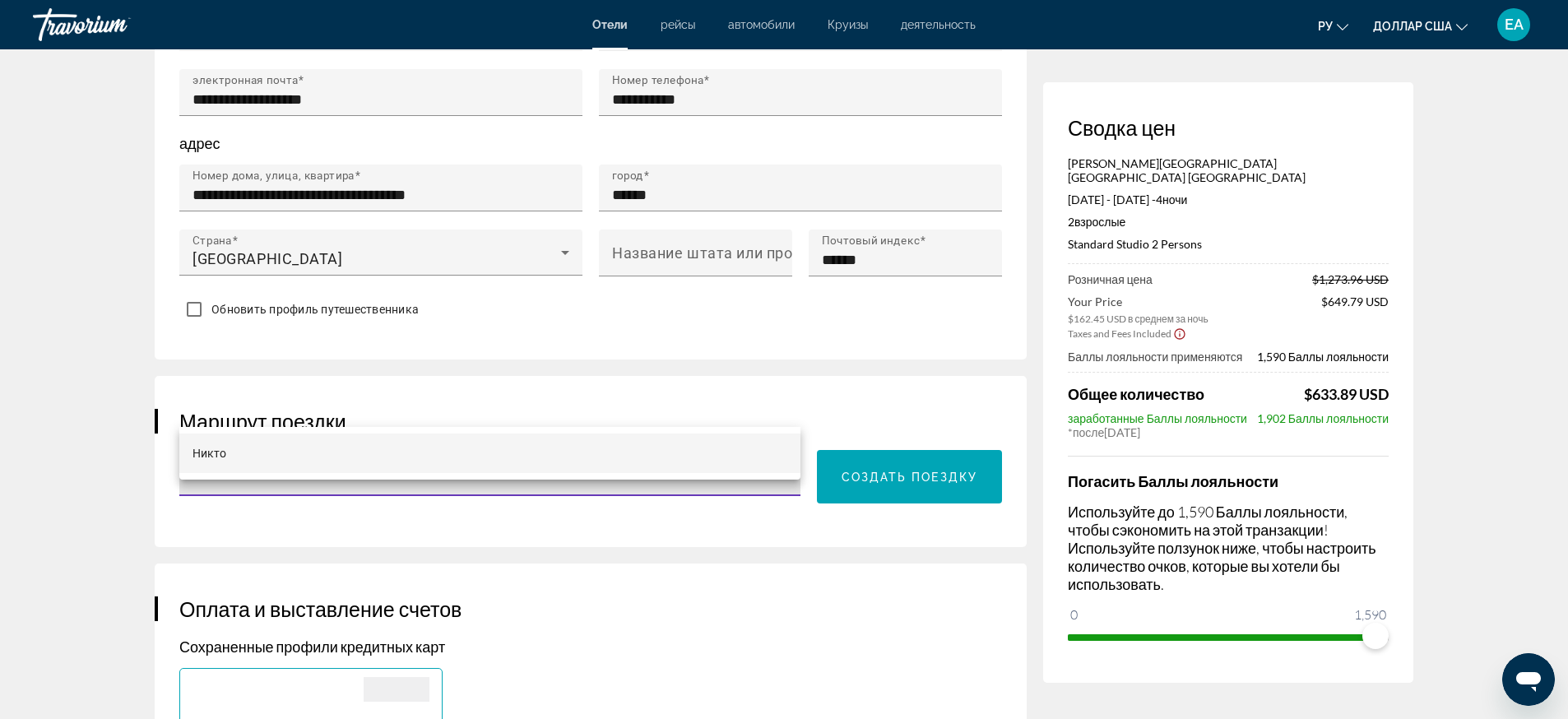
click at [475, 399] on div at bounding box center [784, 360] width 1568 height 719
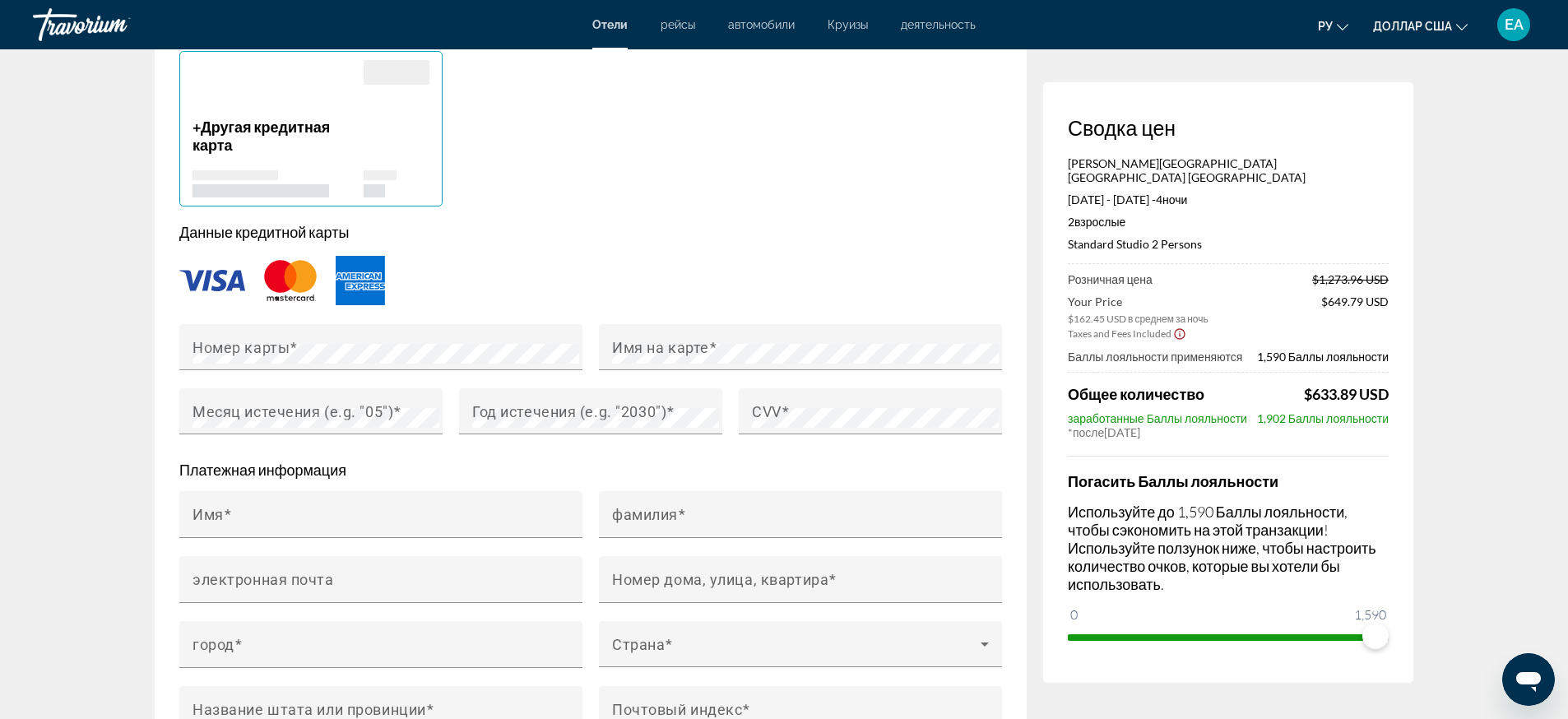
scroll to position [1439, 0]
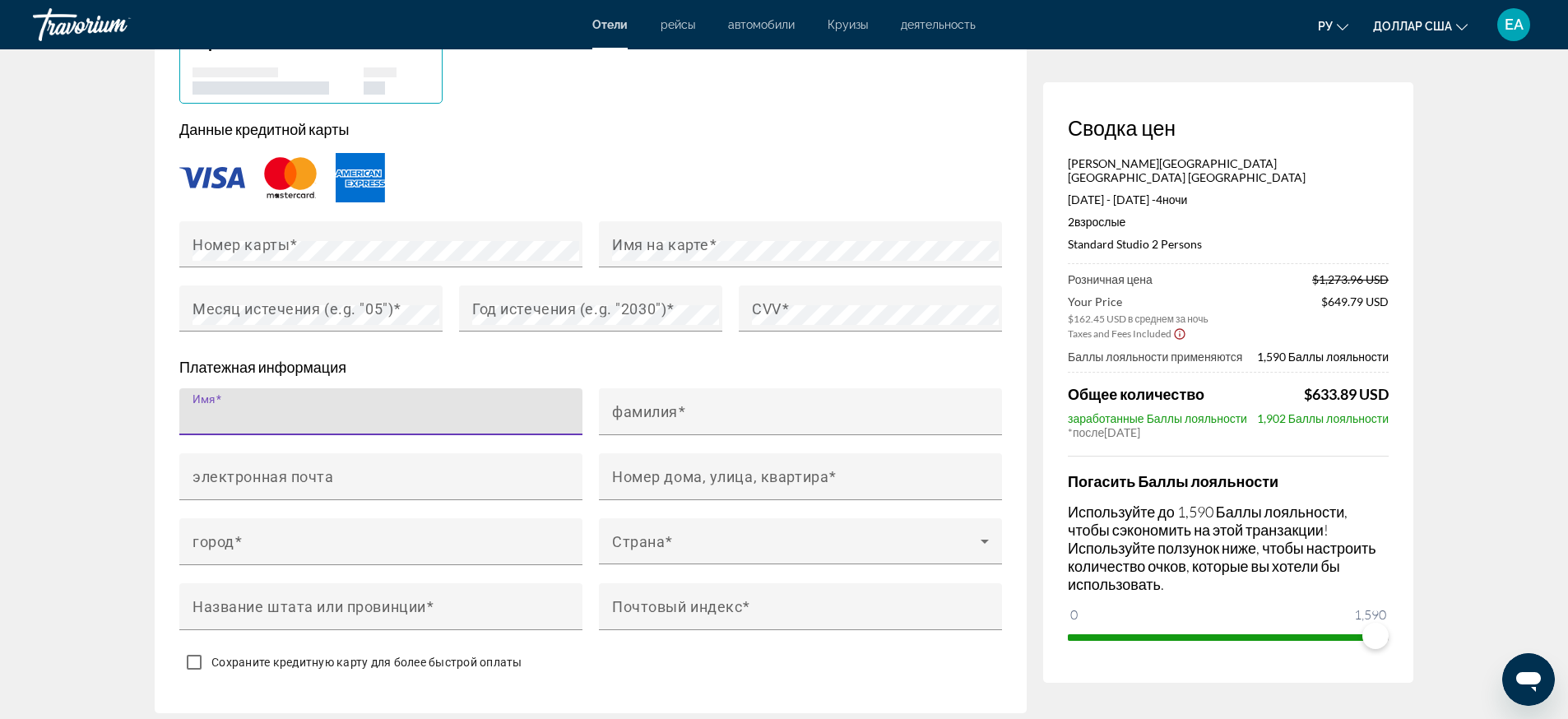
click at [434, 408] on input "Имя" at bounding box center [385, 418] width 386 height 19
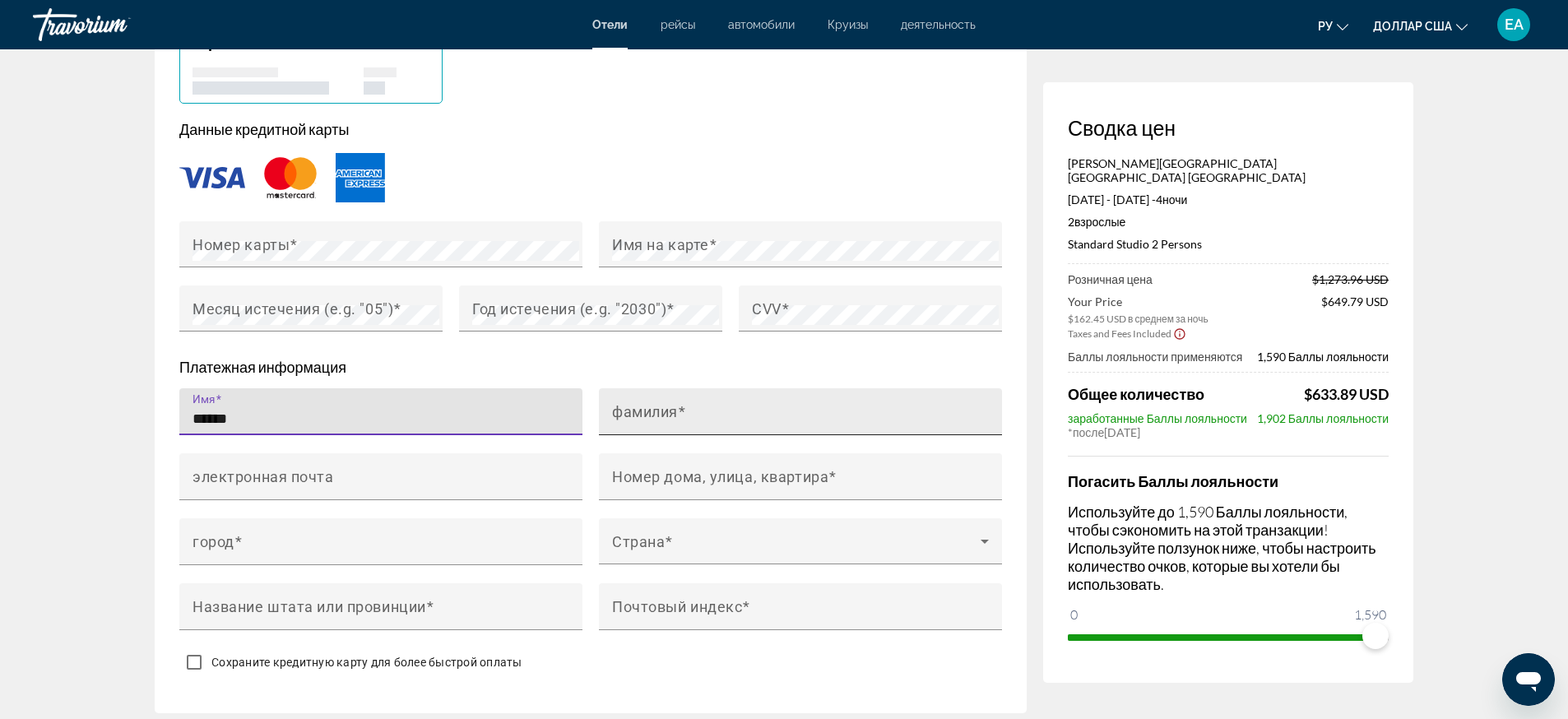
type input "******"
click at [696, 388] on div "фамилия" at bounding box center [805, 411] width 386 height 47
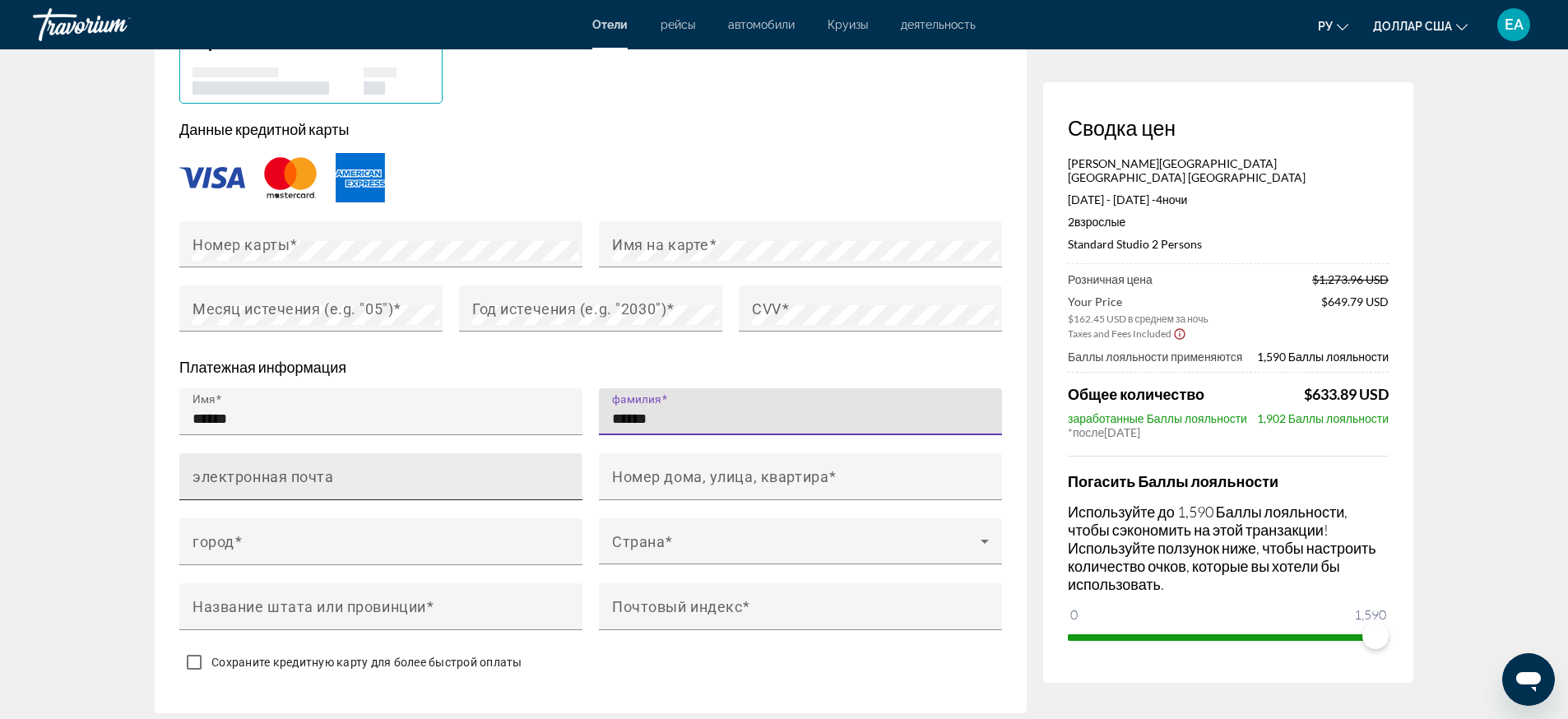
type input "******"
click at [460, 474] on input "электронная почта" at bounding box center [385, 483] width 386 height 19
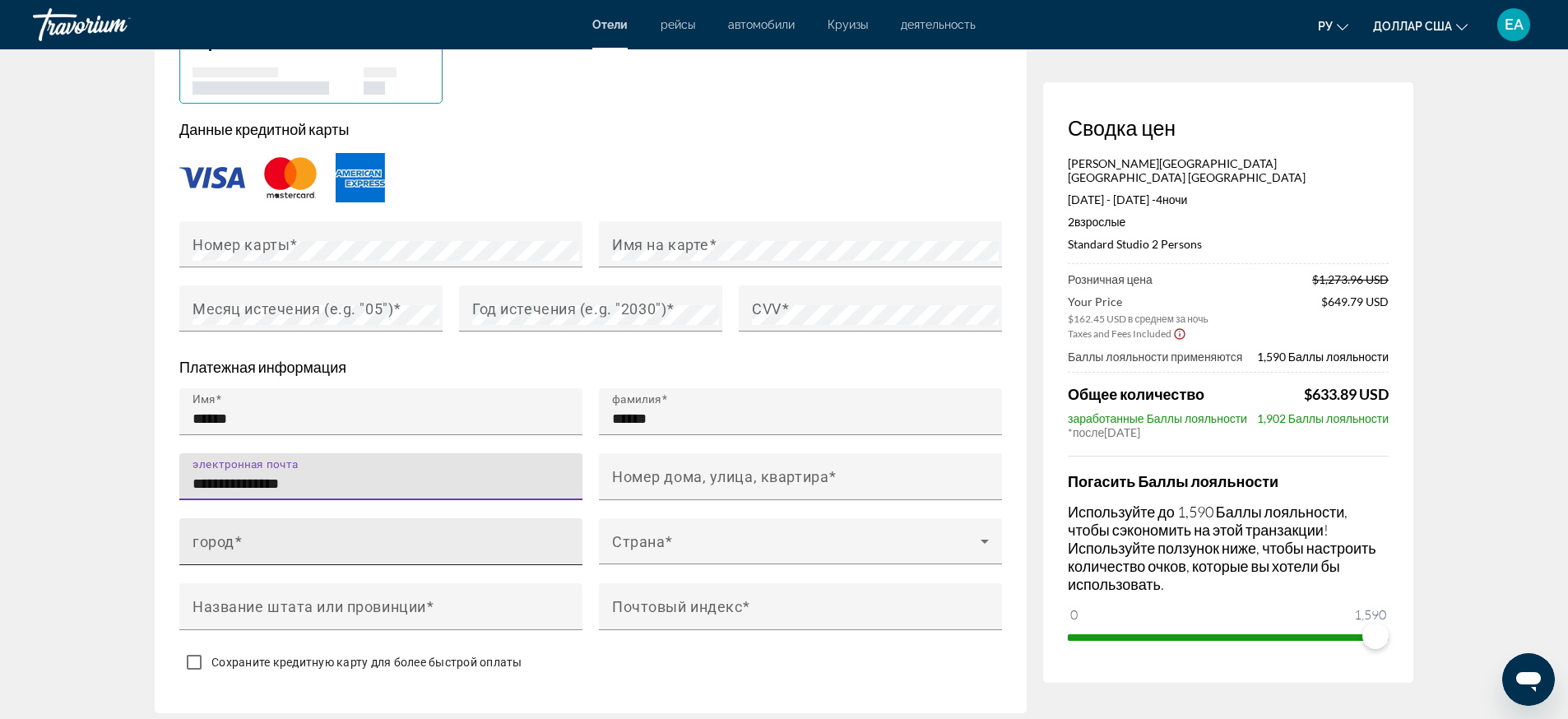
type input "**********"
click at [490, 518] on div "город" at bounding box center [385, 541] width 386 height 47
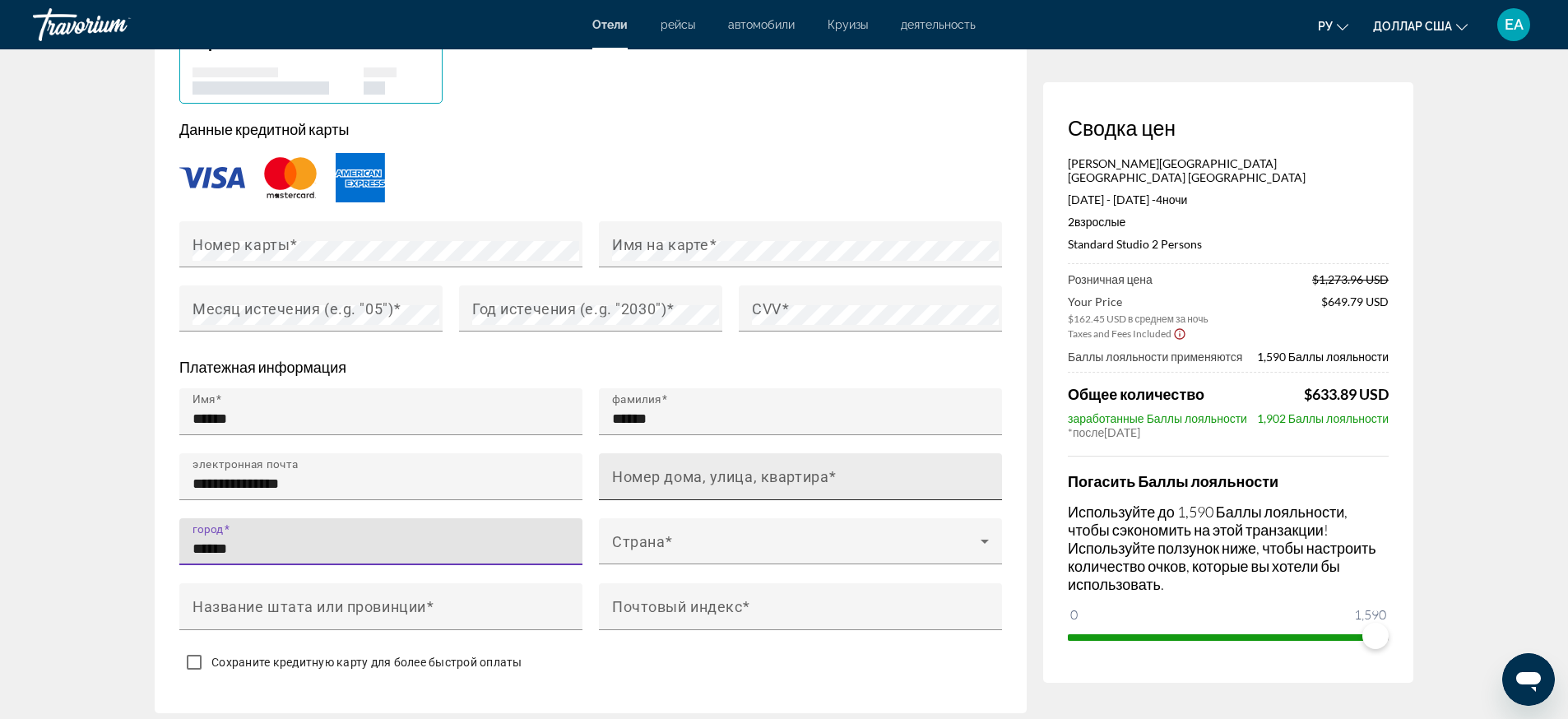
type input "******"
click at [813, 454] on div "Номер дома, улица, квартира" at bounding box center [805, 477] width 386 height 47
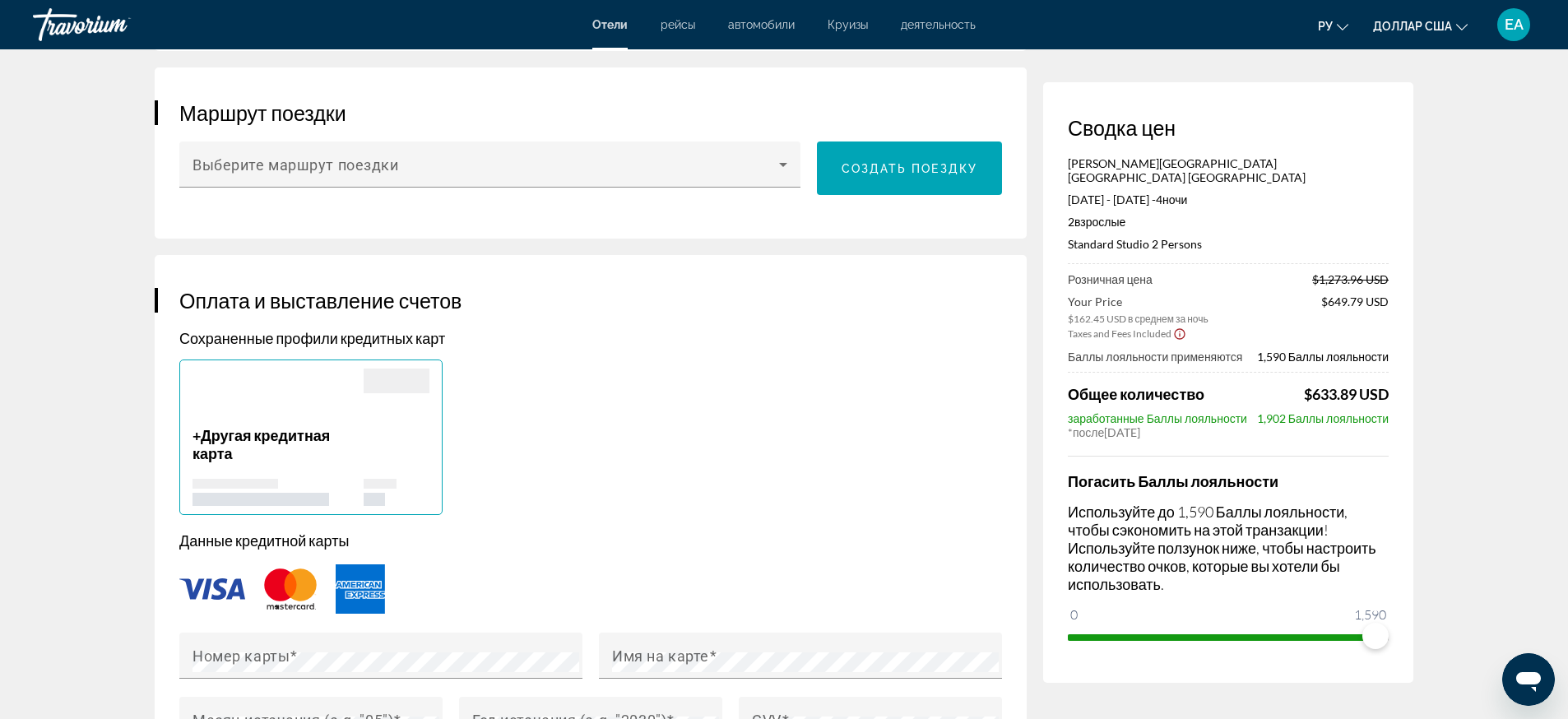
scroll to position [720, 0]
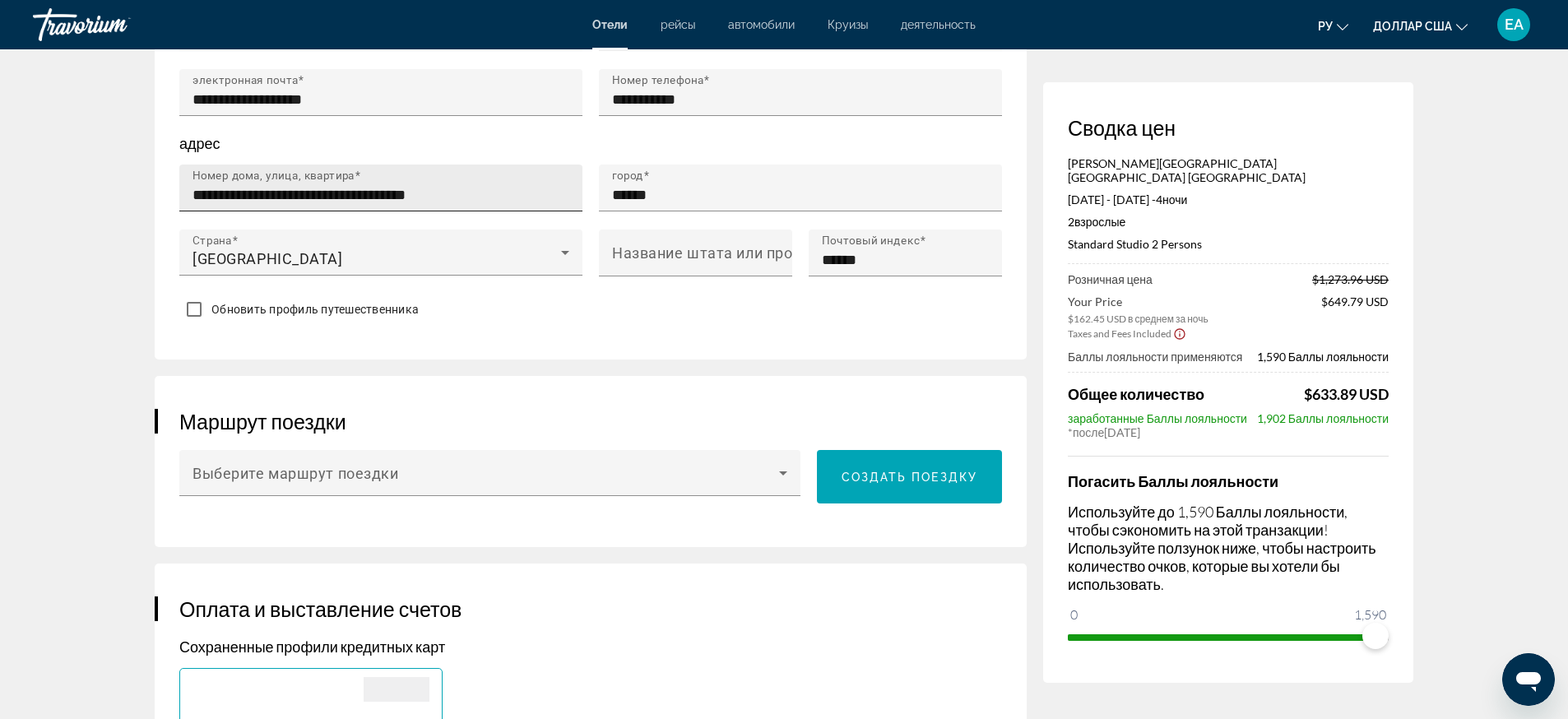
type input "**********"
click at [373, 185] on input "**********" at bounding box center [385, 194] width 386 height 19
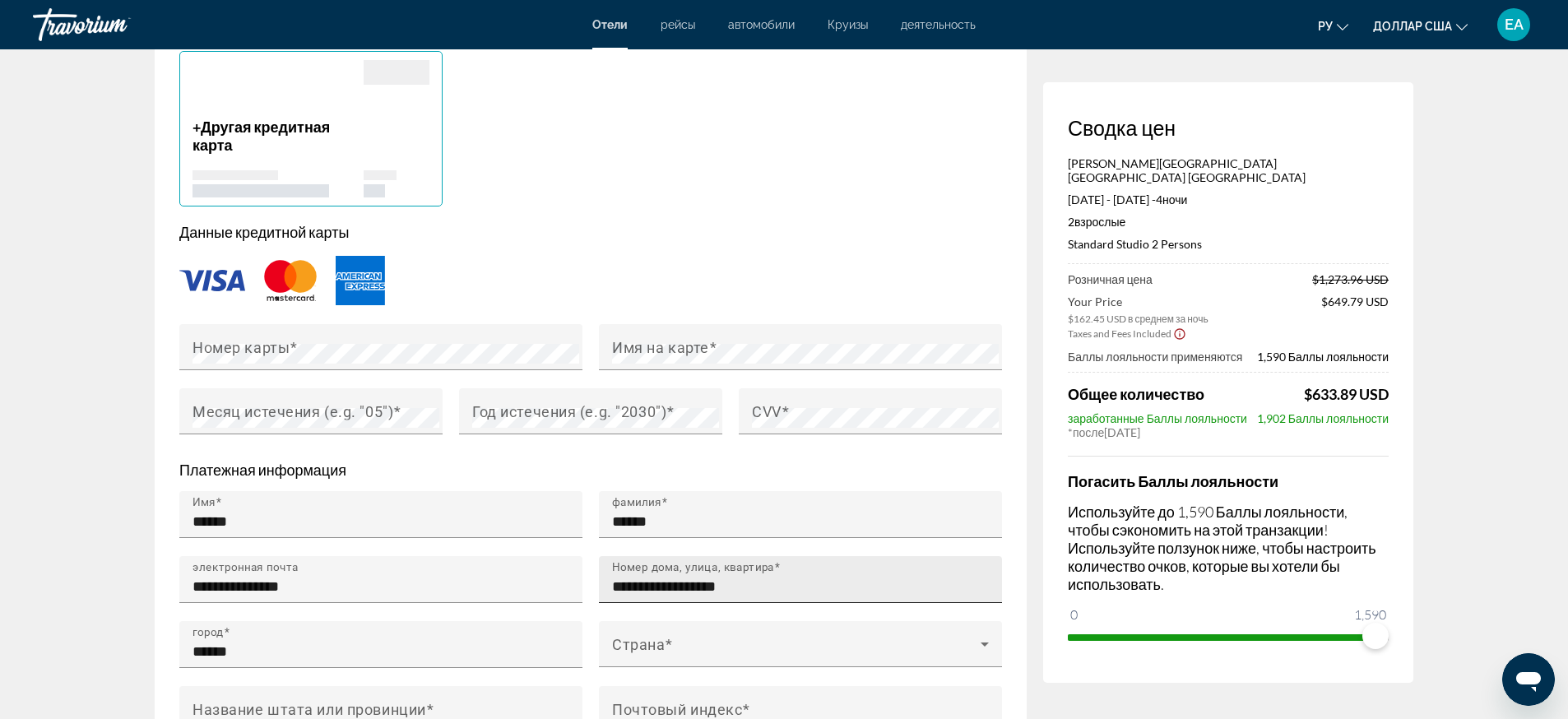
scroll to position [1439, 0]
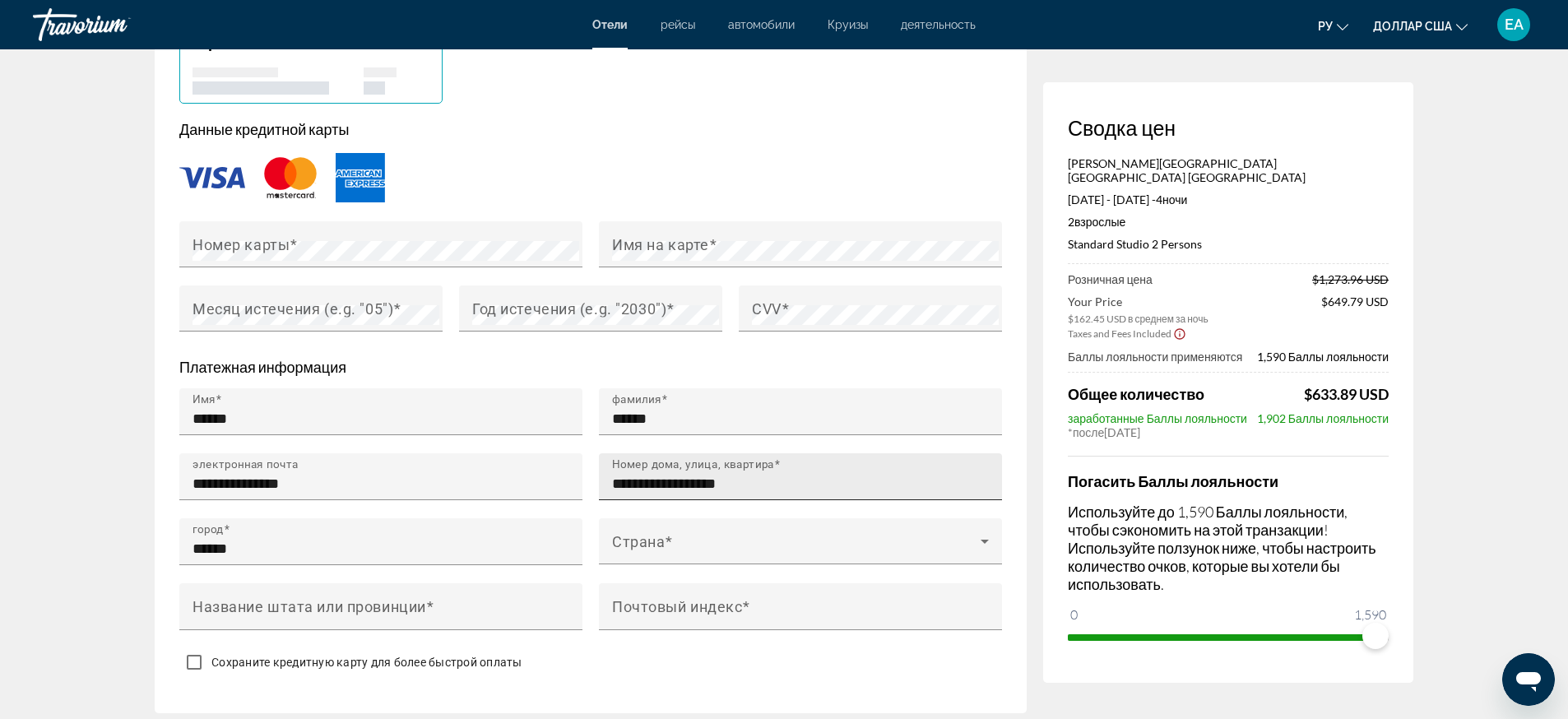
type input "**********"
click at [820, 474] on input "**********" at bounding box center [805, 483] width 386 height 19
click at [613, 474] on input "**********" at bounding box center [805, 483] width 386 height 19
click at [856, 474] on input "**********" at bounding box center [805, 483] width 386 height 19
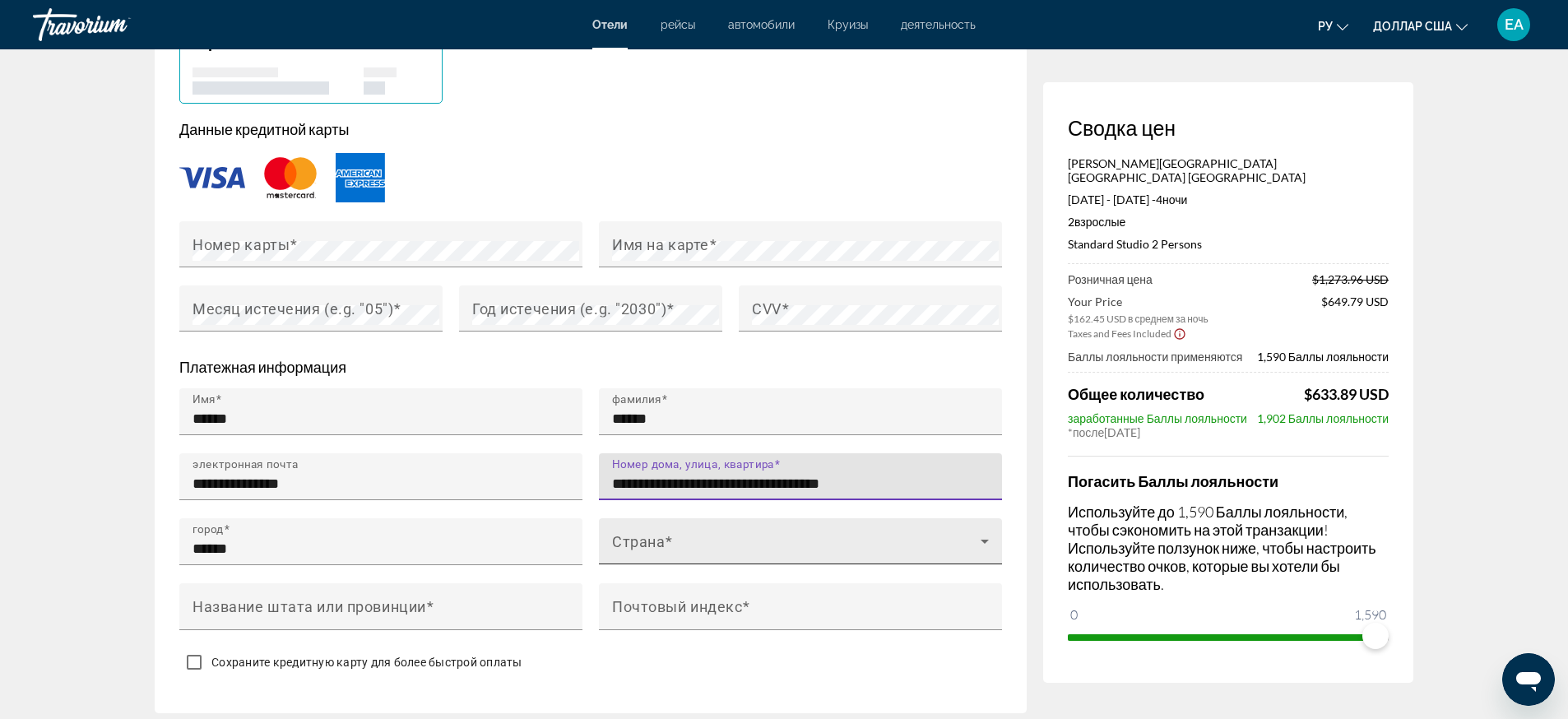
type input "**********"
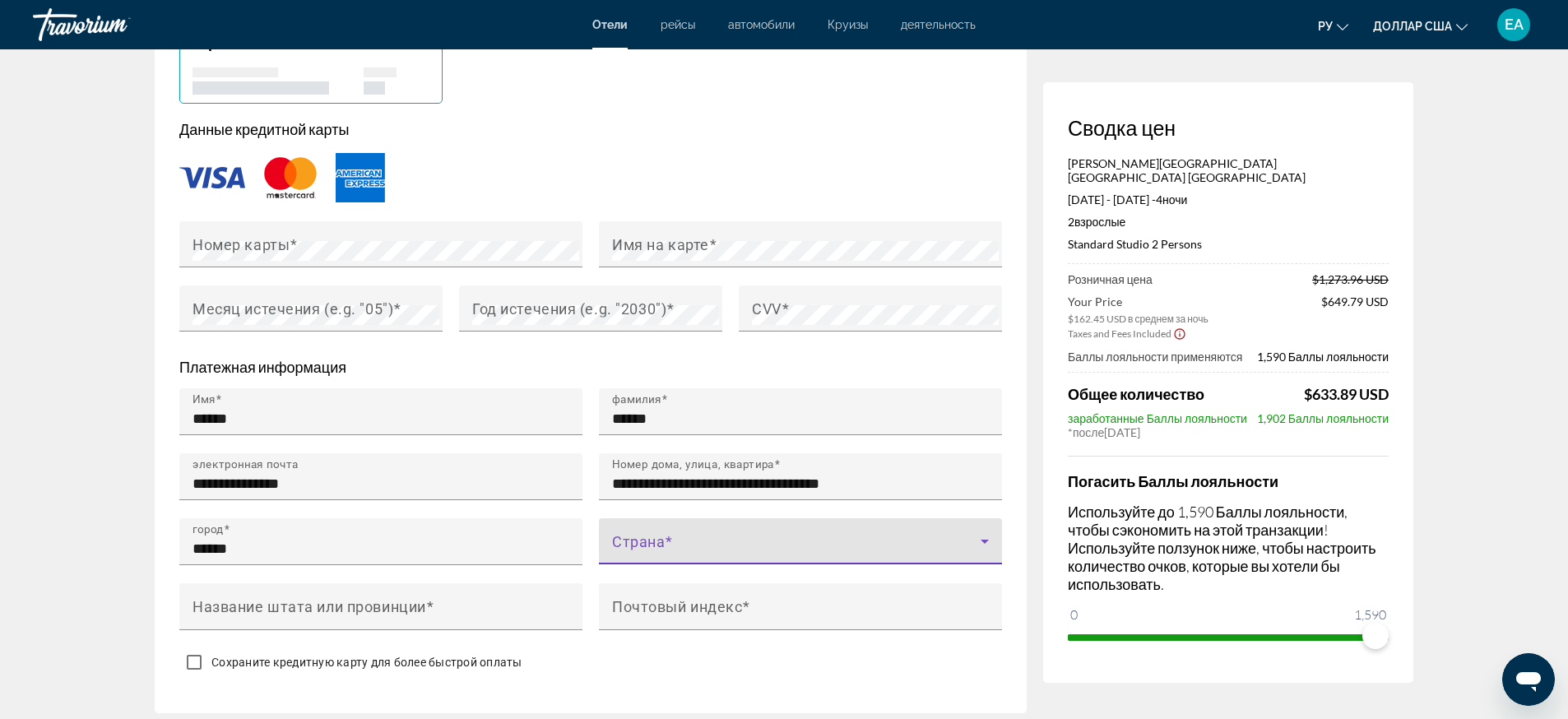
click at [771, 538] on span "Основное содержание" at bounding box center [796, 548] width 369 height 19
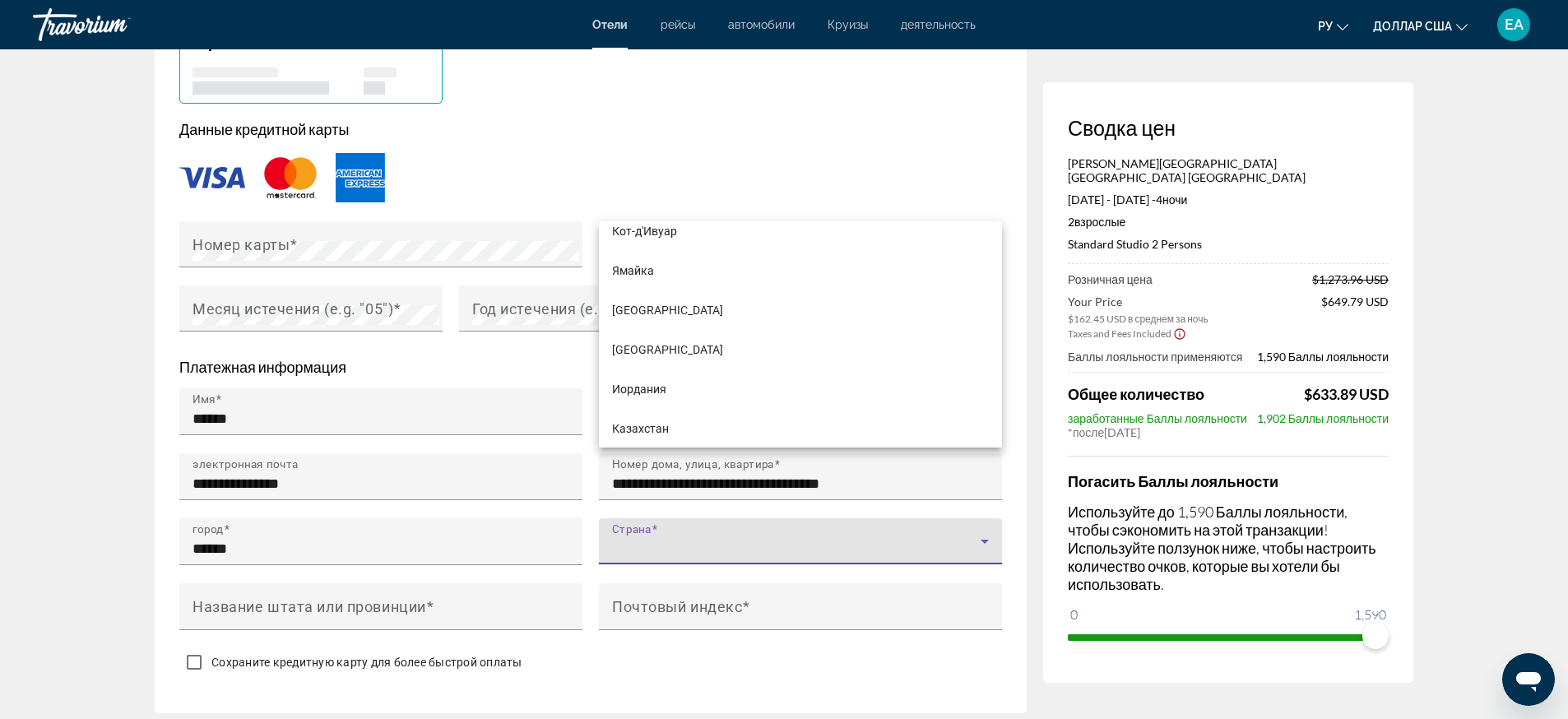
scroll to position [4495, 0]
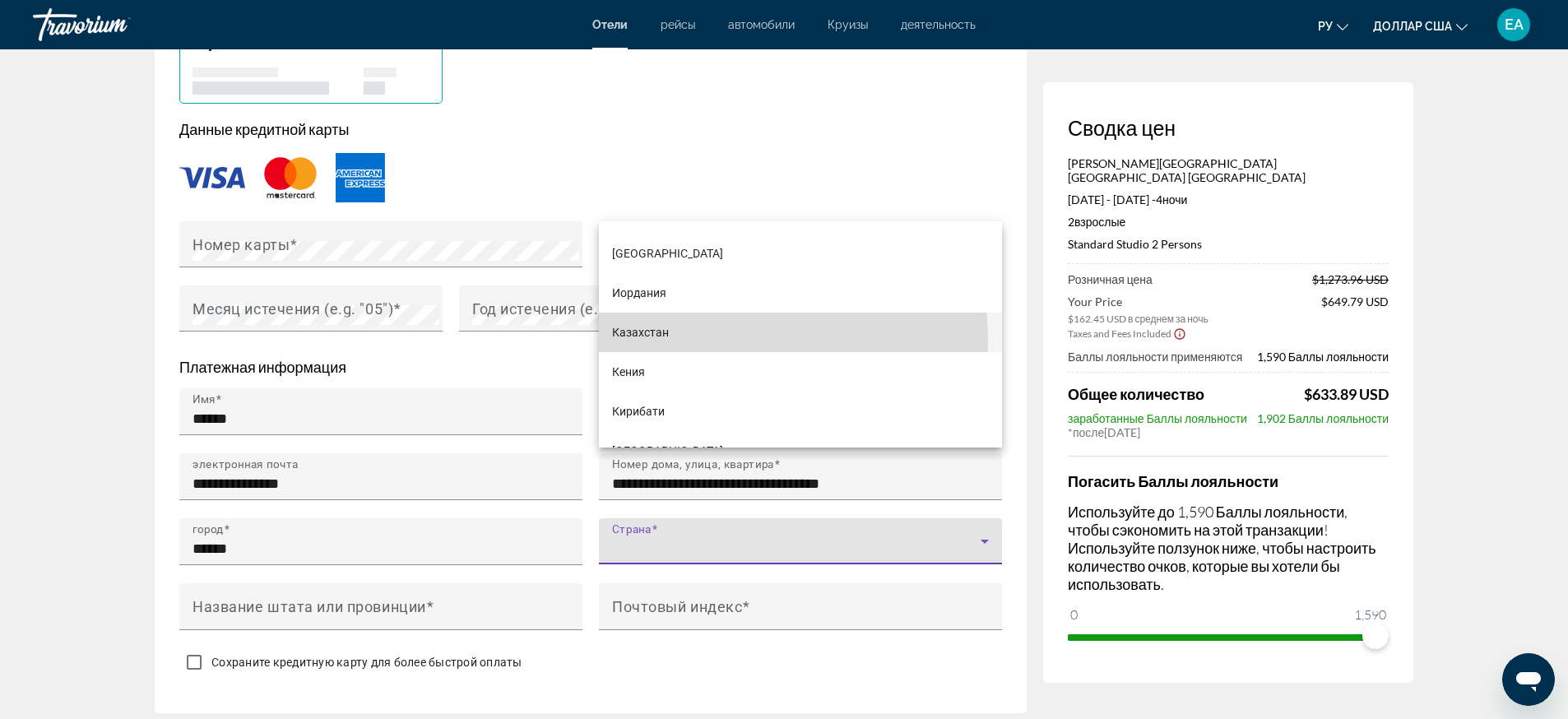
click at [651, 341] on span "Казахстан" at bounding box center [641, 332] width 57 height 19
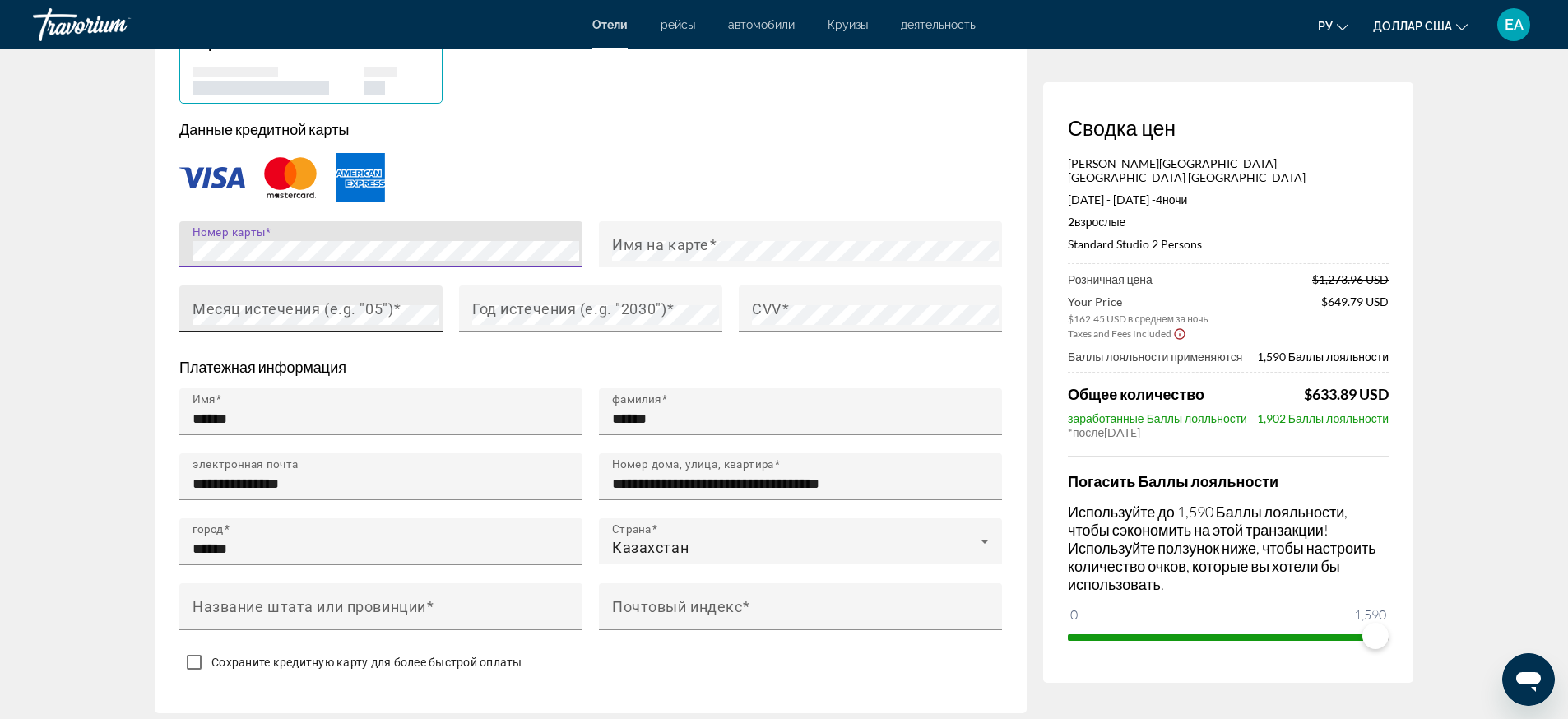
click at [366, 300] on mat-label "Месяц истечения (e.g. "05")" at bounding box center [293, 308] width 201 height 18
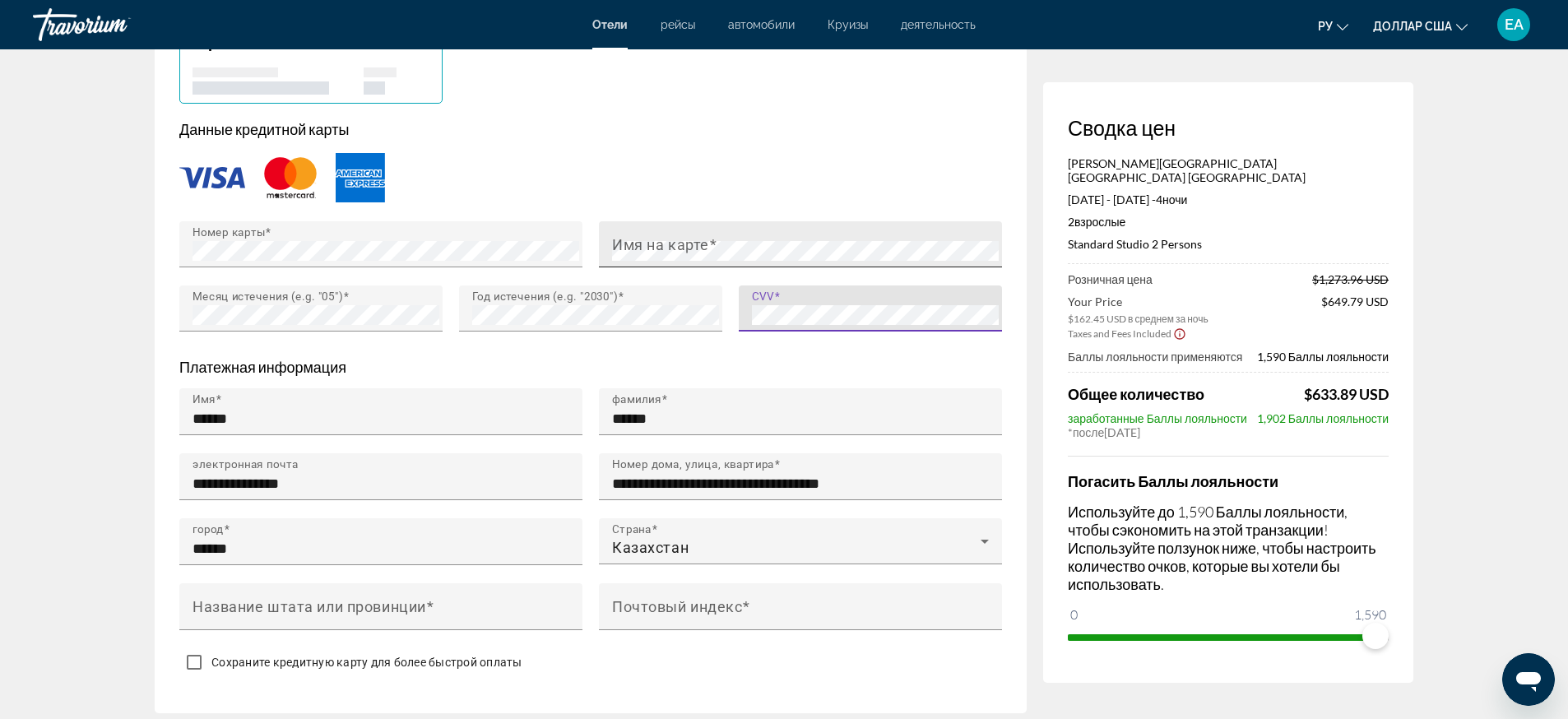
click at [708, 235] on mat-label "Имя на карте" at bounding box center [660, 243] width 97 height 18
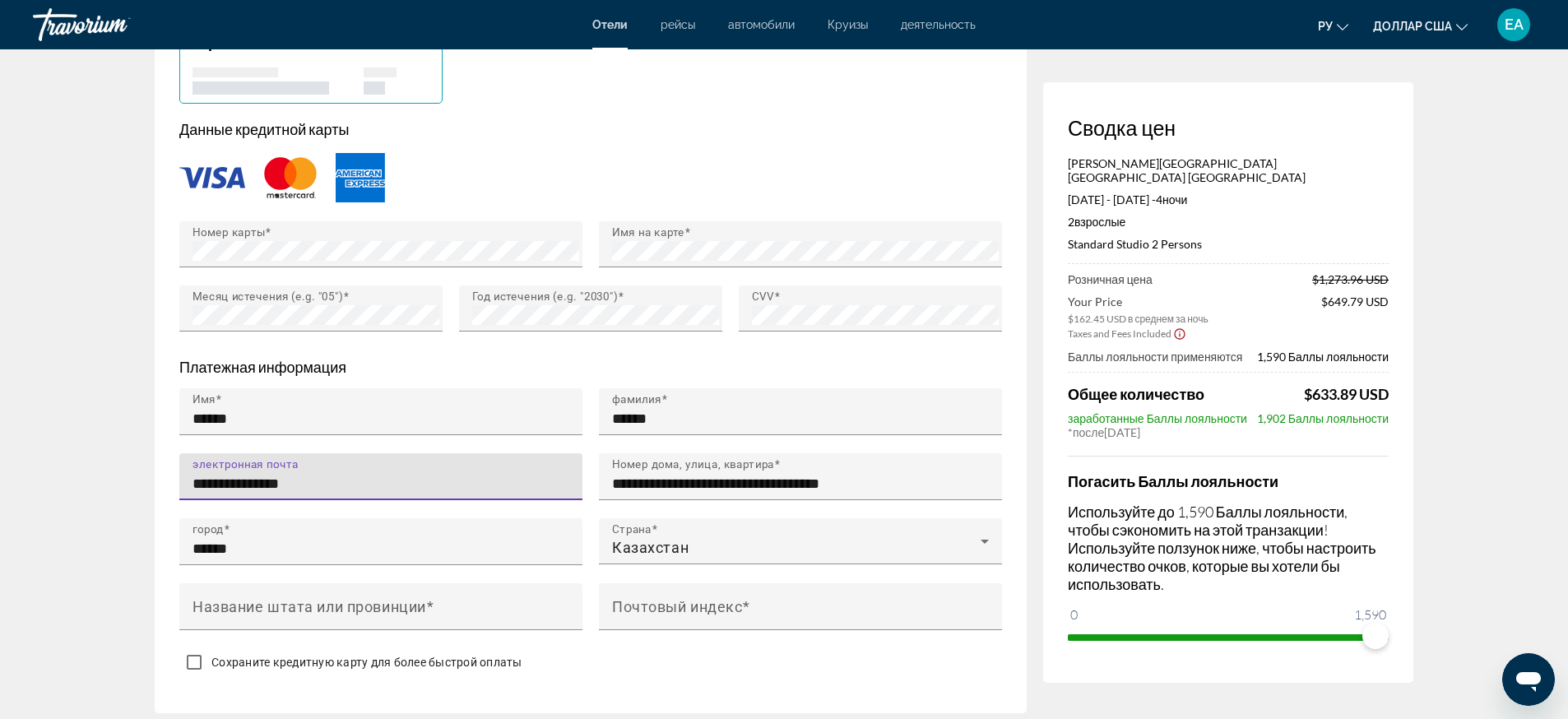
drag, startPoint x: 374, startPoint y: 419, endPoint x: 167, endPoint y: 426, distance: 207.1
click at [167, 426] on div "**********" at bounding box center [591, 277] width 872 height 869
type input "*"
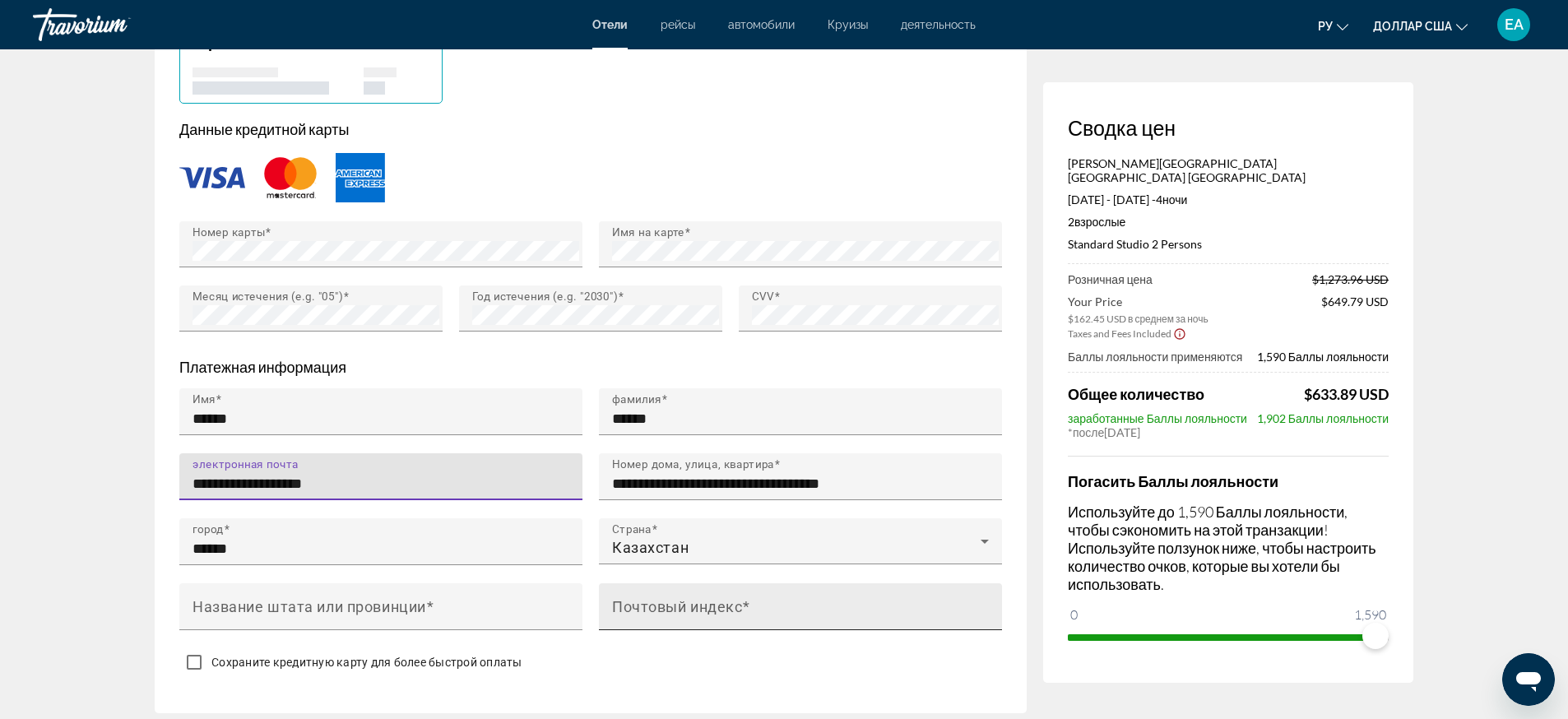
type input "**********"
click at [741, 604] on input "Почтовый индекс" at bounding box center [805, 613] width 386 height 19
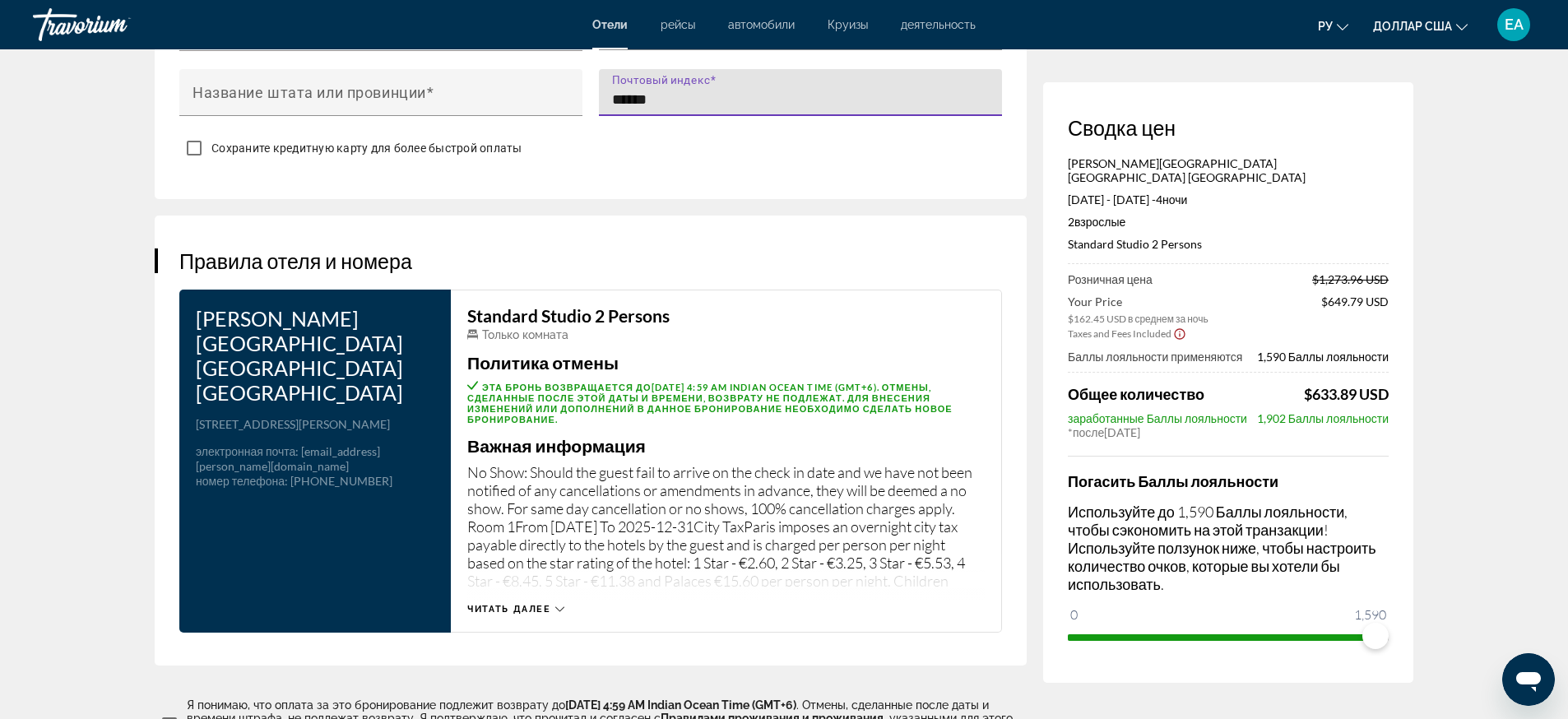
scroll to position [2057, 0]
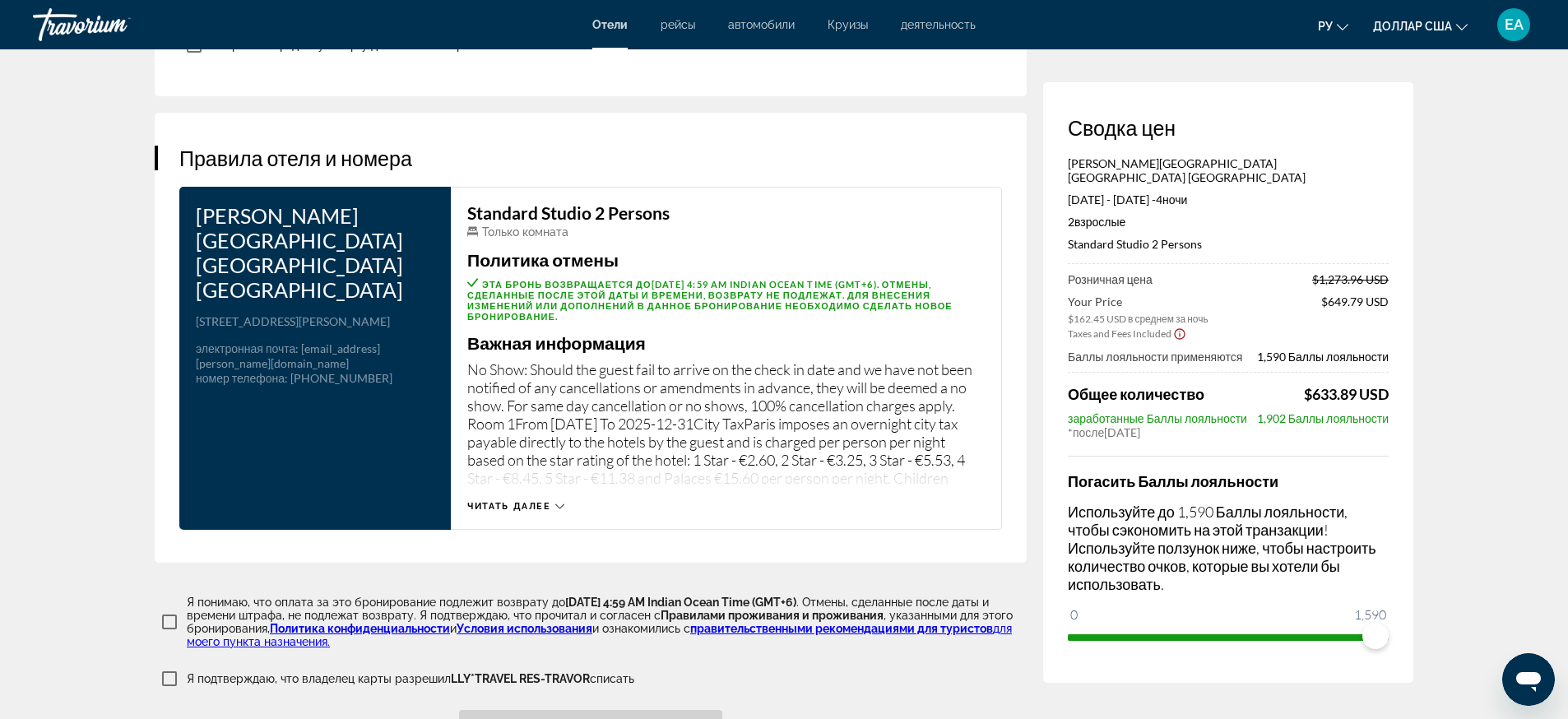
type input "******"
click at [562, 718] on span "Забронировать этот отель" at bounding box center [591, 725] width 216 height 13
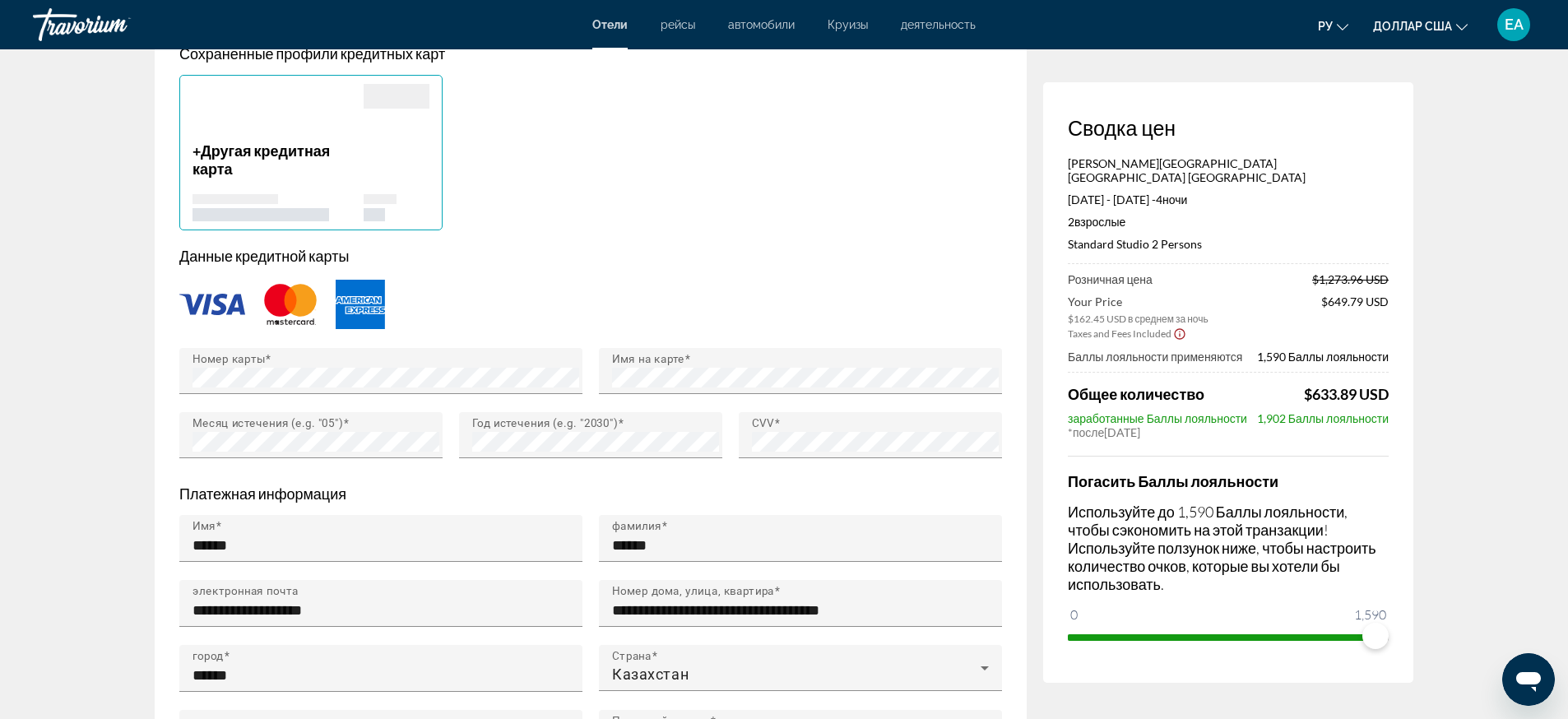
scroll to position [1518, 0]
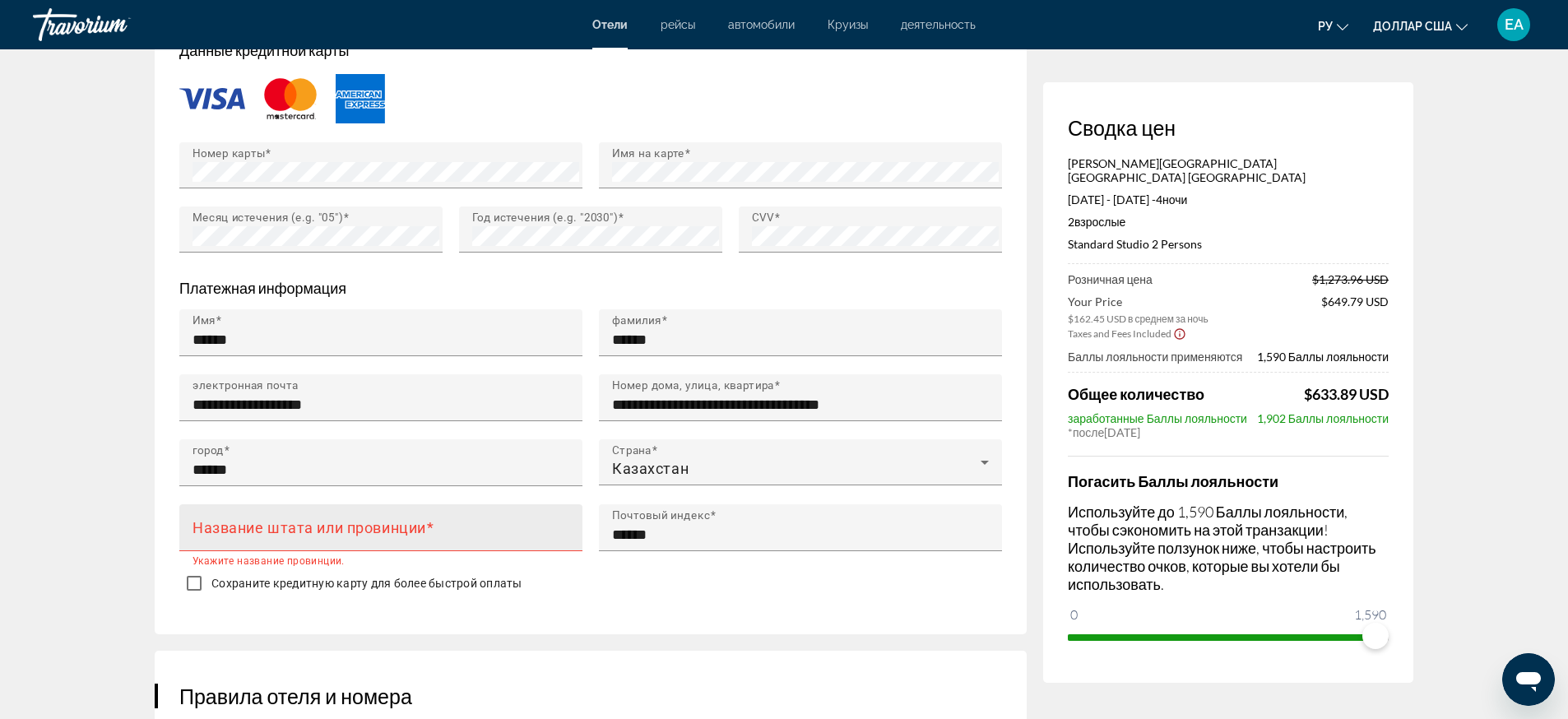
type input "**********"
click at [443, 525] on input "Название штата или провинции" at bounding box center [385, 534] width 386 height 19
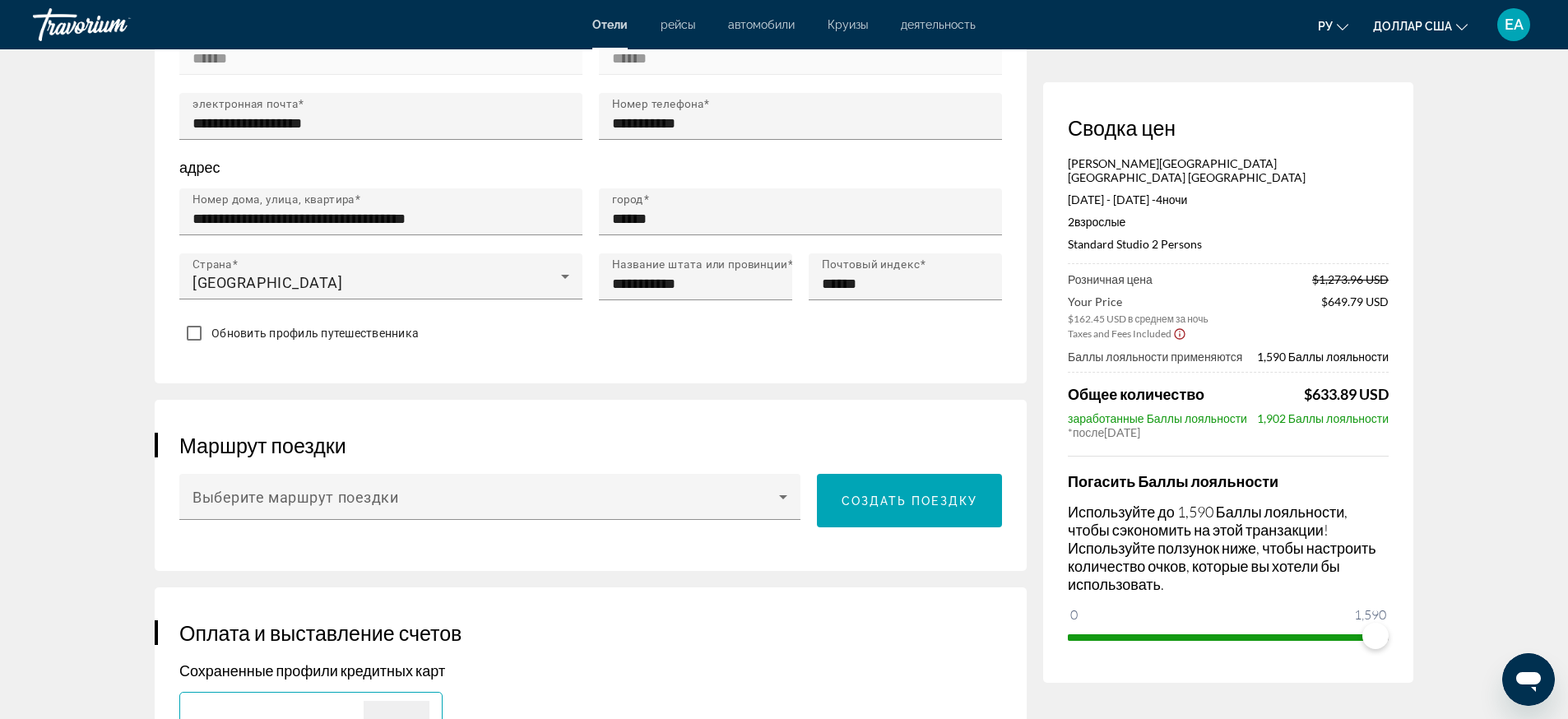
scroll to position [387, 0]
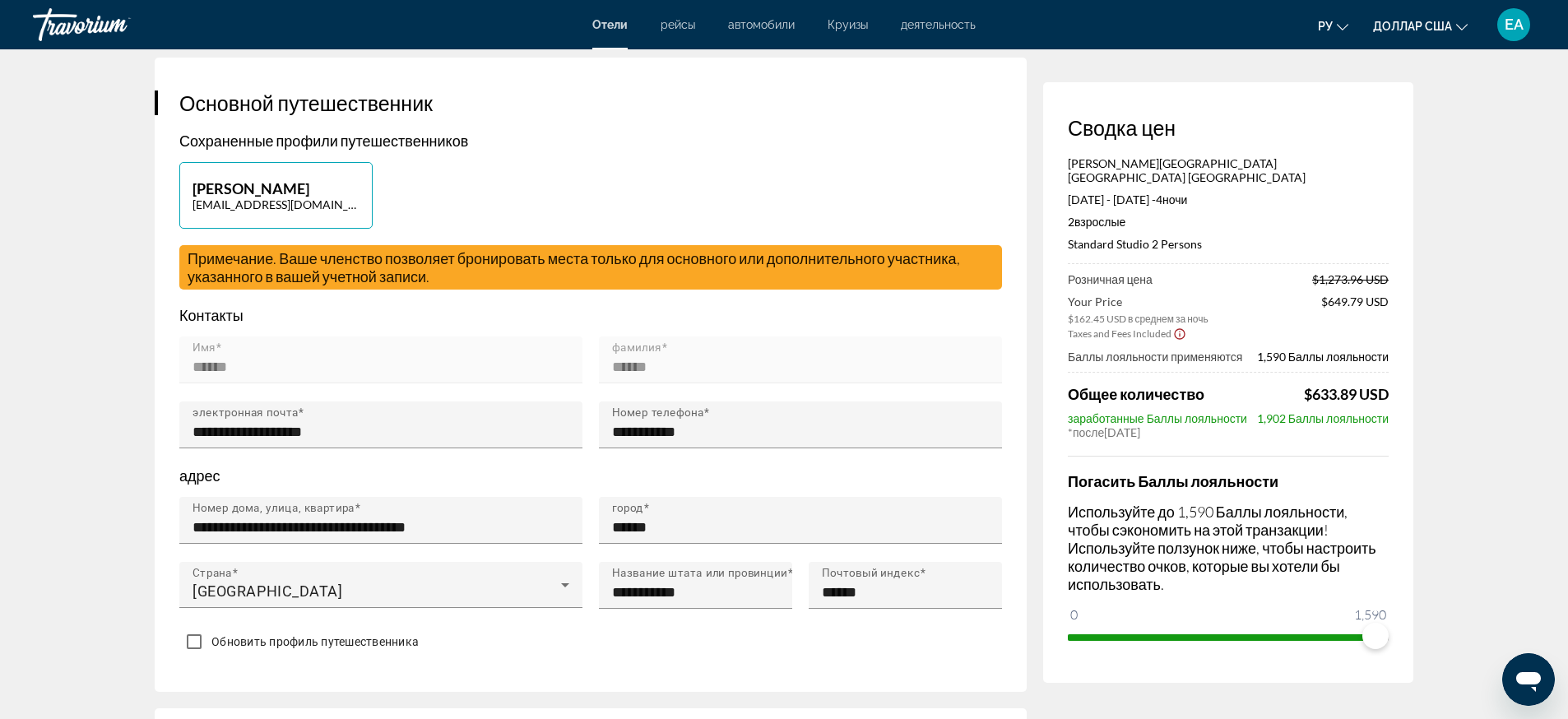
type input "**********"
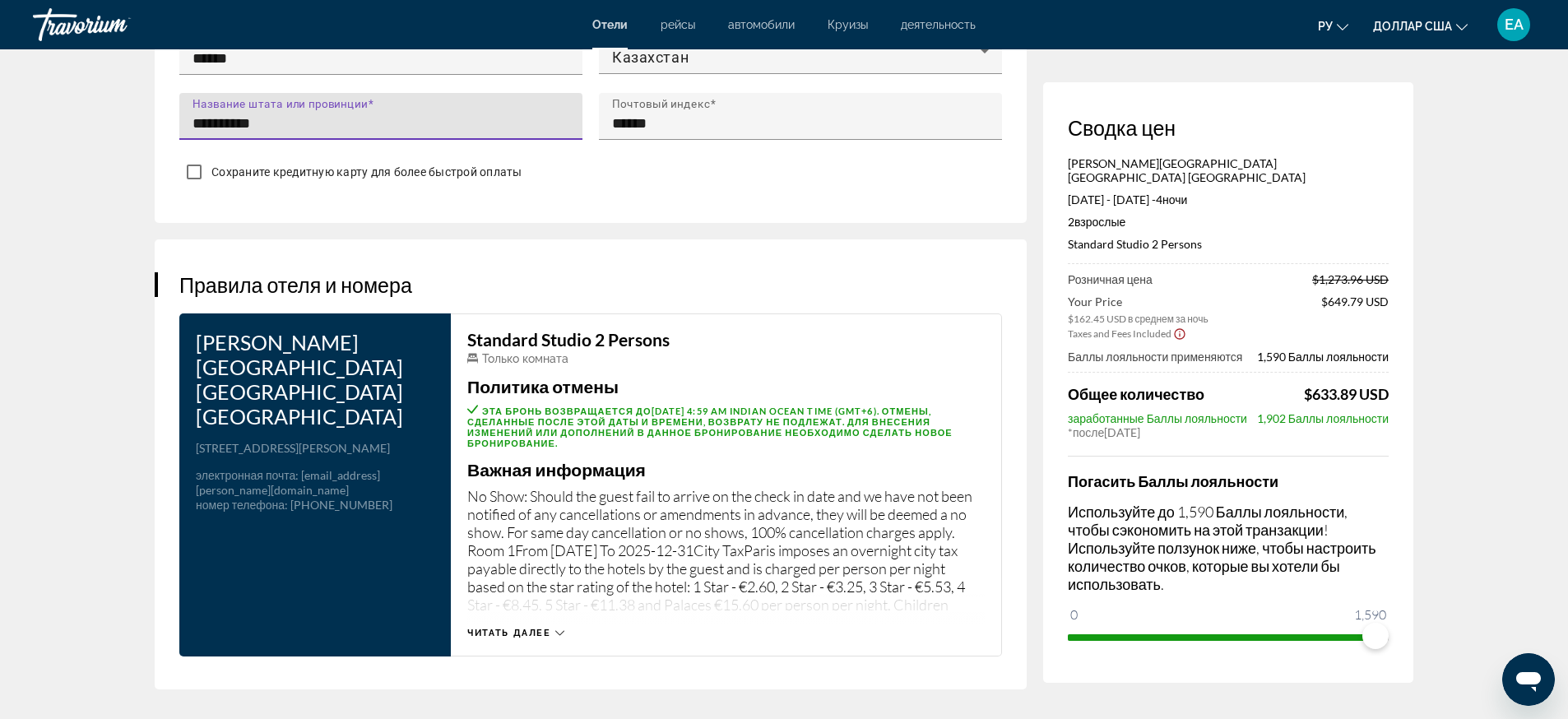
scroll to position [2238, 0]
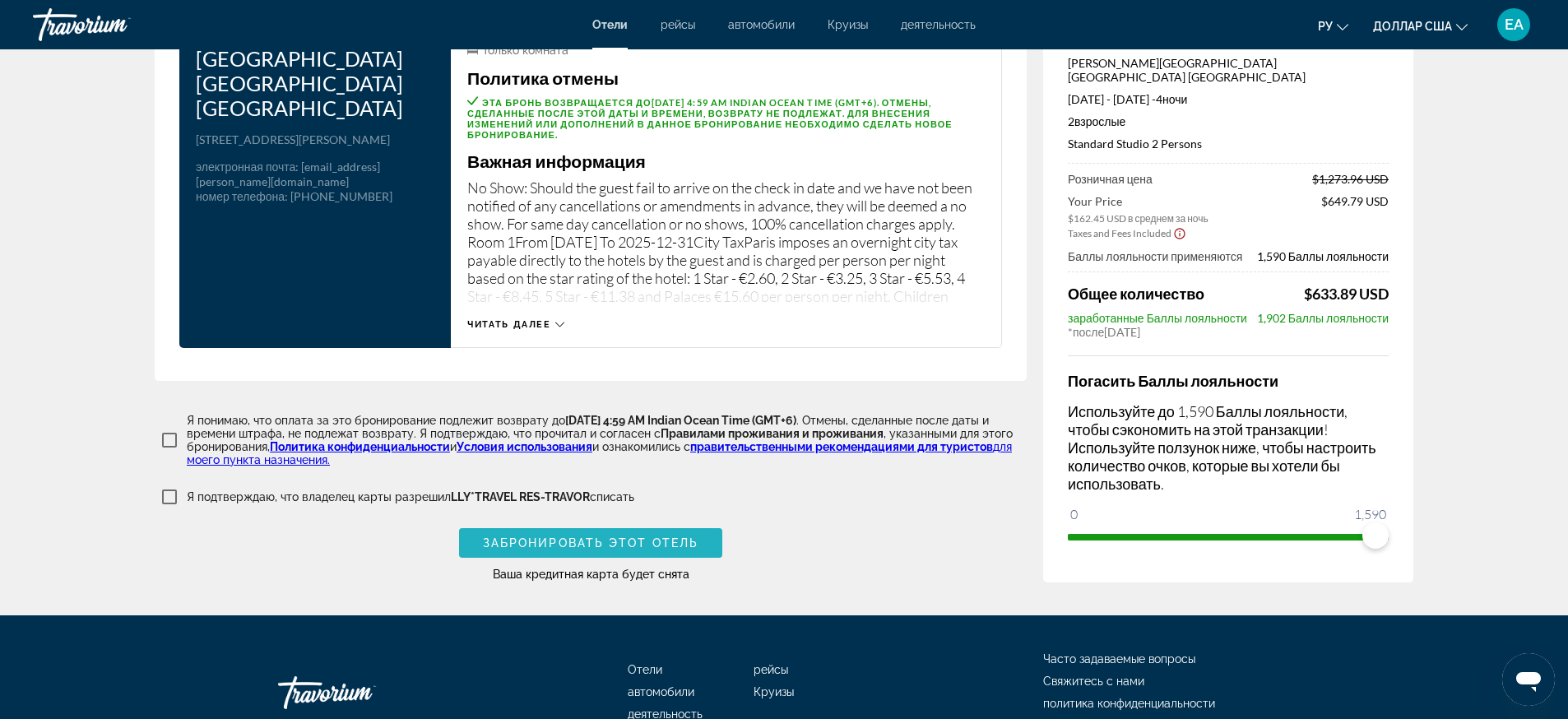
click at [612, 536] on span "Забронировать этот отель" at bounding box center [591, 543] width 216 height 13
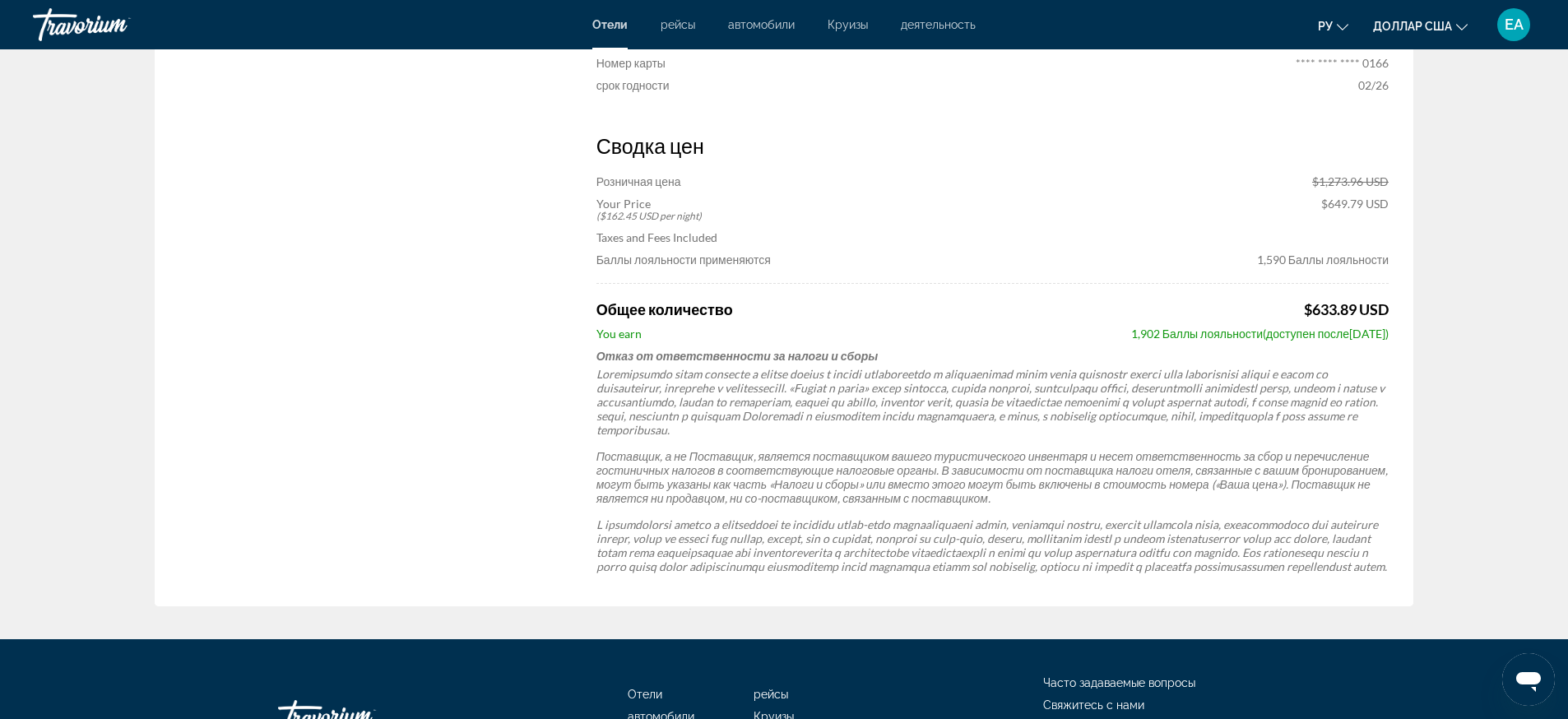
scroll to position [1025, 0]
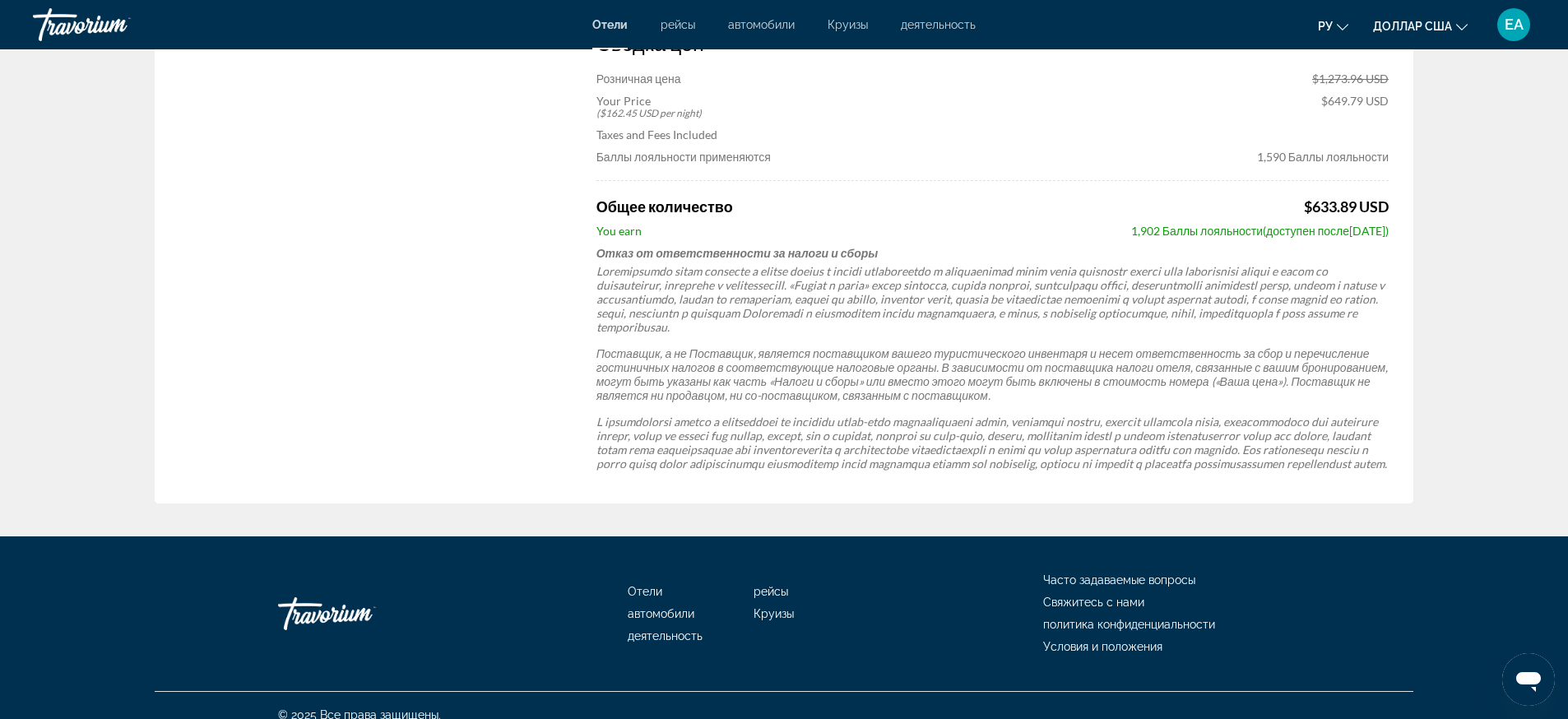
click at [813, 380] on div "Поставщик, а не Поставщик, является поставщиком вашего туристического инвентаря…" at bounding box center [992, 367] width 792 height 206
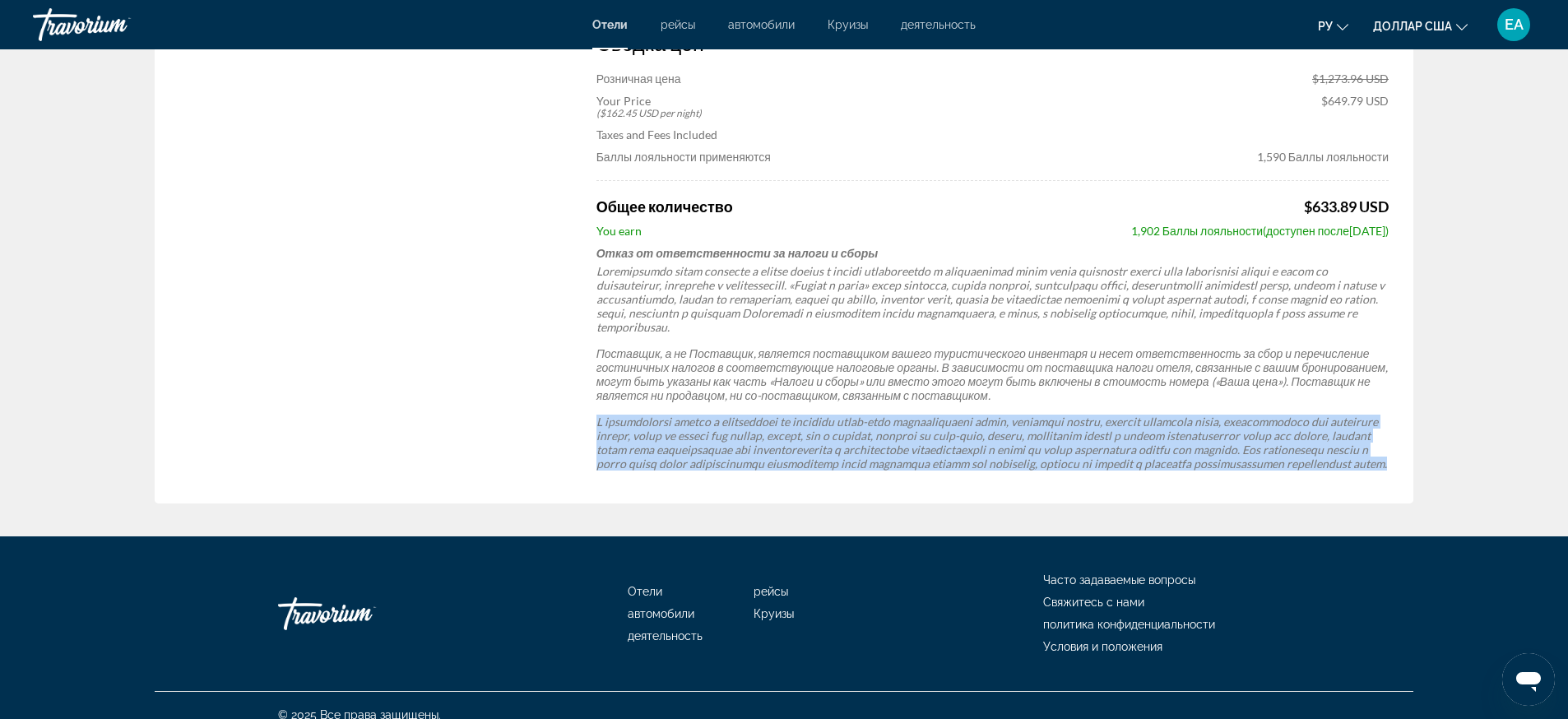
click at [813, 380] on div "Поставщик, а не Поставщик, является поставщиком вашего туристического инвентаря…" at bounding box center [992, 367] width 792 height 206
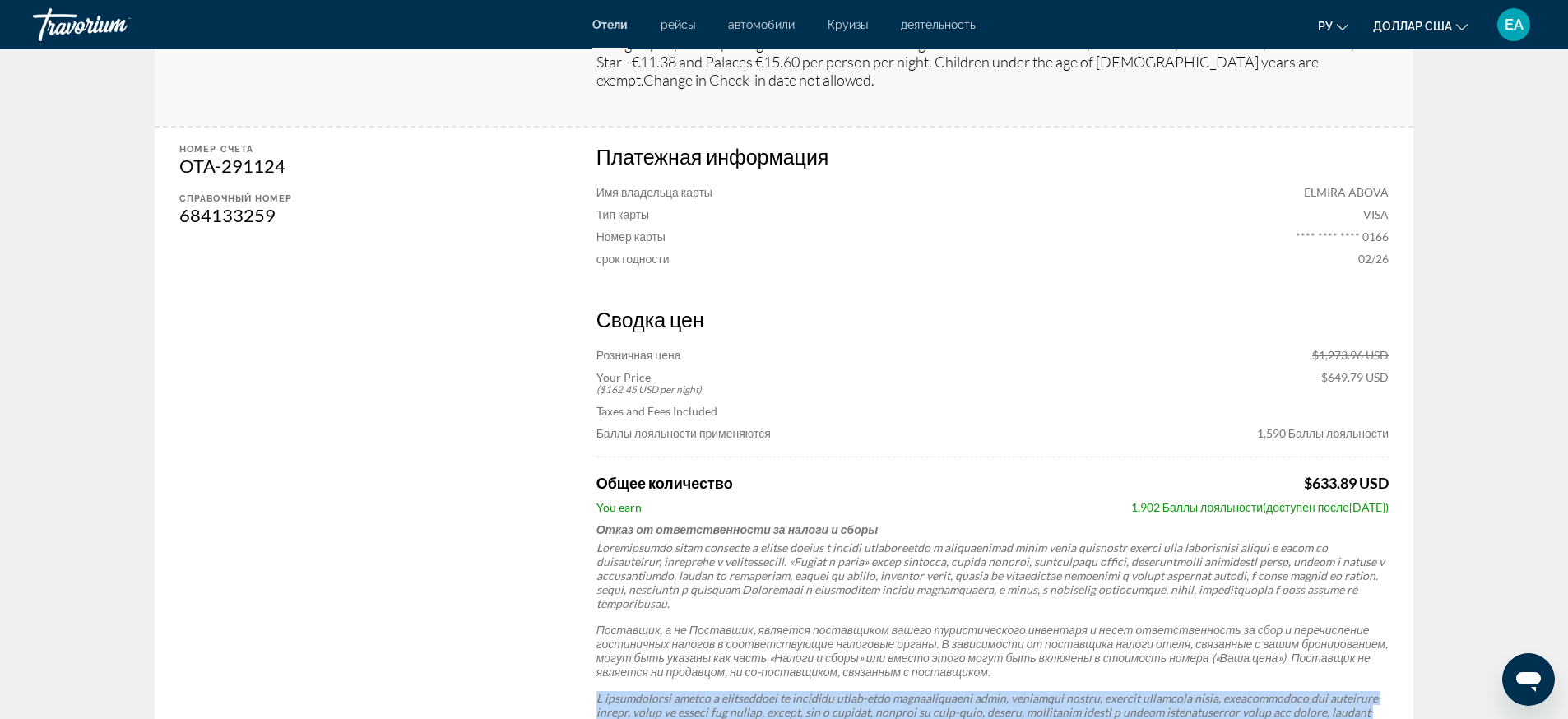
scroll to position [432, 0]
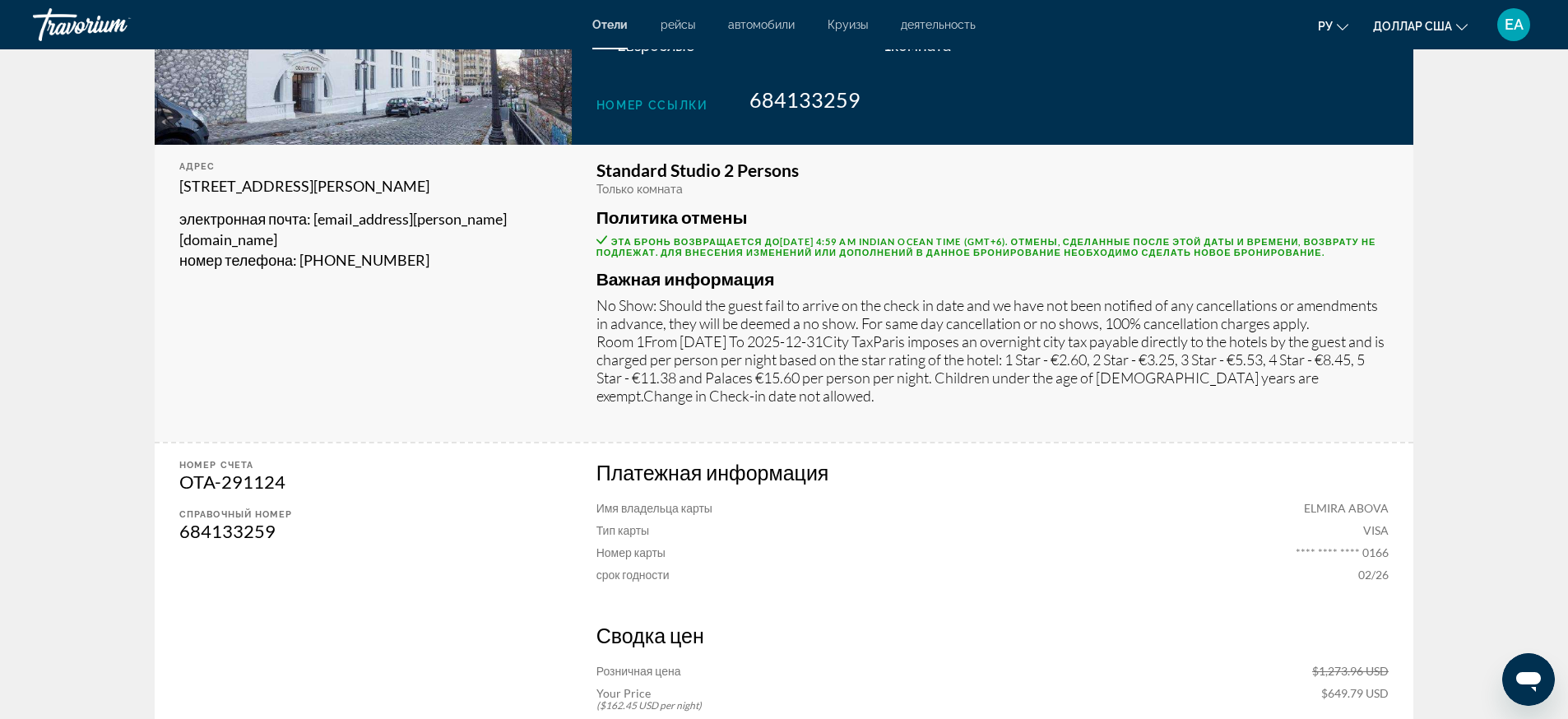
click at [1005, 236] on span "[DATE] 4:59 AM Indian Ocean Time (GMT+6)" at bounding box center [892, 242] width 225 height 11
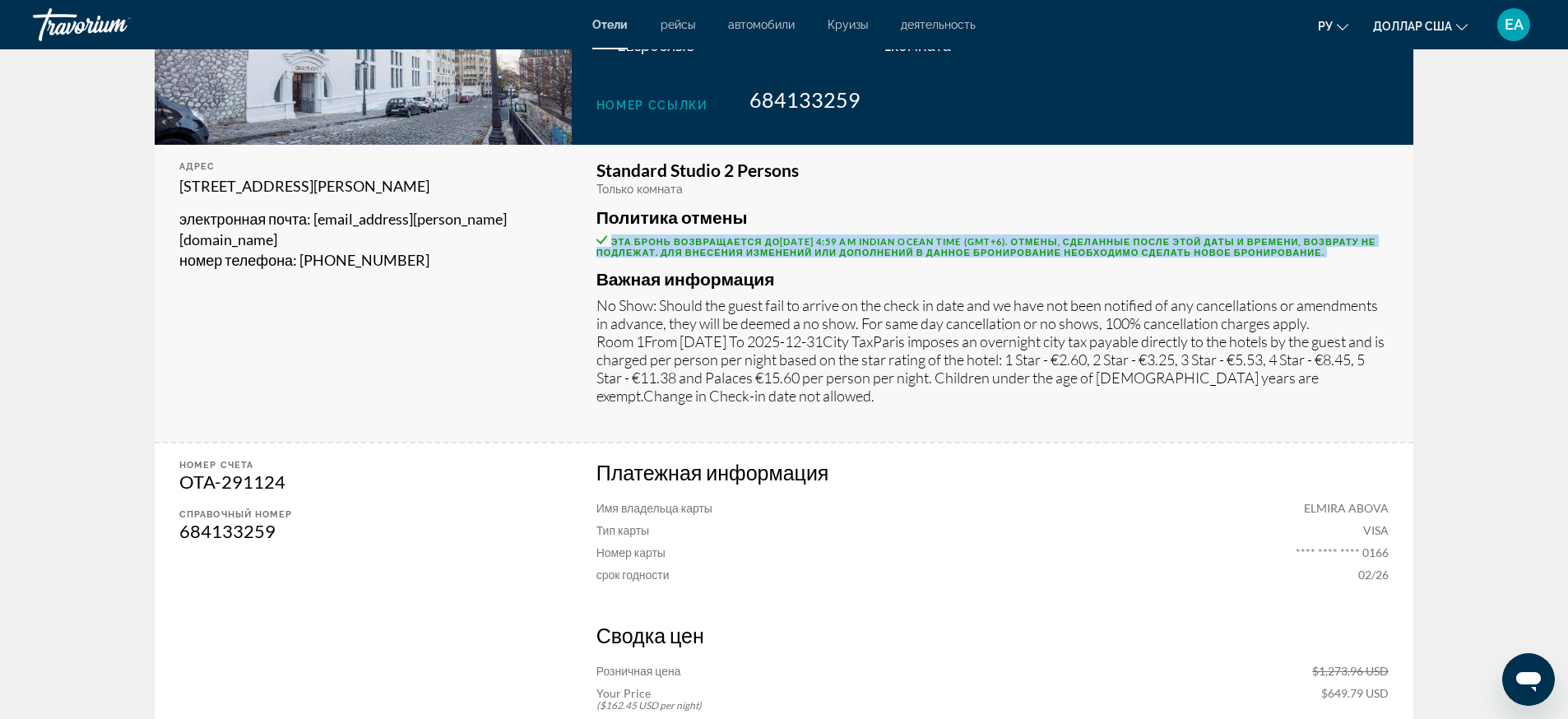
click at [1005, 236] on span "[DATE] 4:59 AM Indian Ocean Time (GMT+6)" at bounding box center [892, 242] width 225 height 11
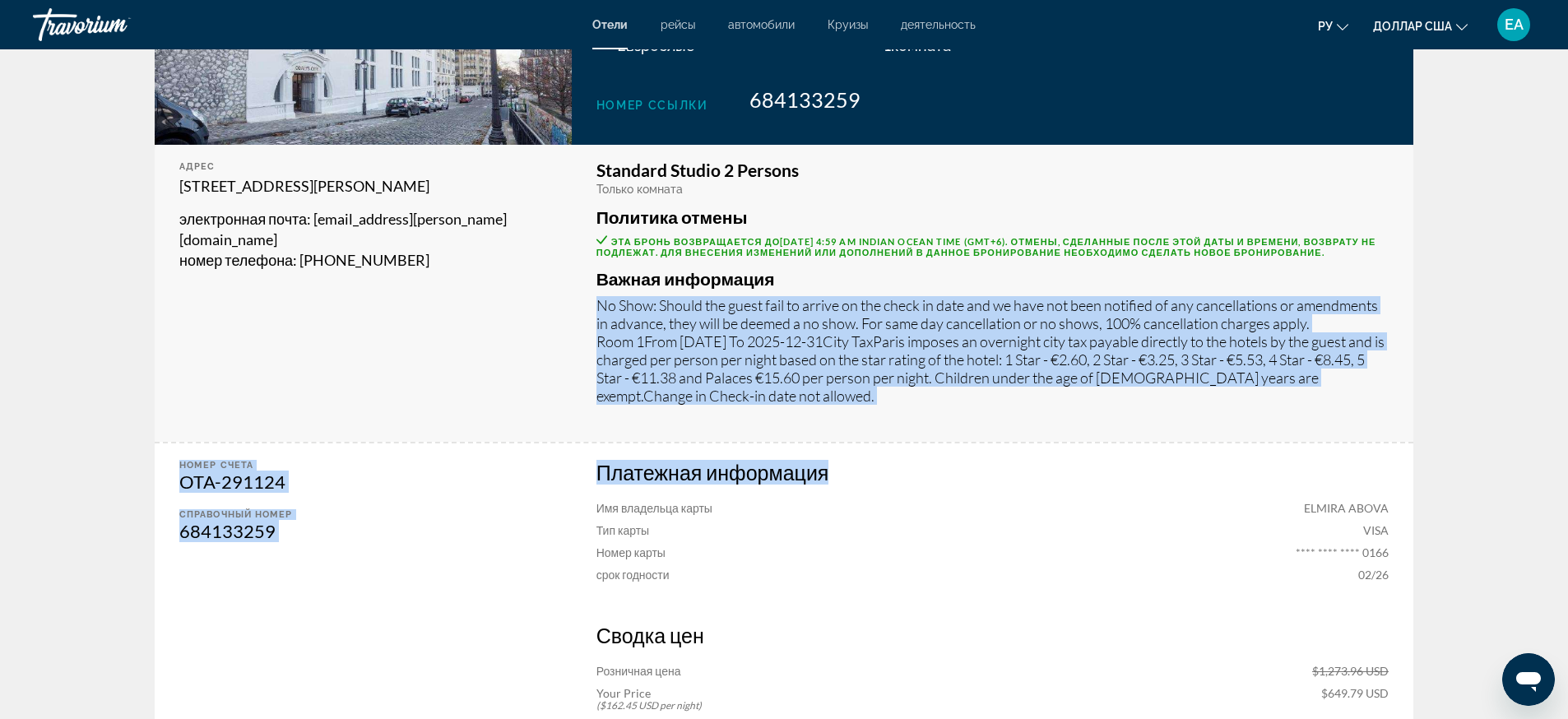
drag, startPoint x: 1342, startPoint y: 445, endPoint x: 1344, endPoint y: 294, distance: 151.0
click at [1344, 294] on div "[PERSON_NAME] подтверждения 702887161 Основной путешественник [PERSON_NAME] [GE…" at bounding box center [784, 418] width 1258 height 1354
click at [1349, 296] on p "No Show: Should the guest fail to arrive on the check in date and we have not b…" at bounding box center [992, 350] width 792 height 109
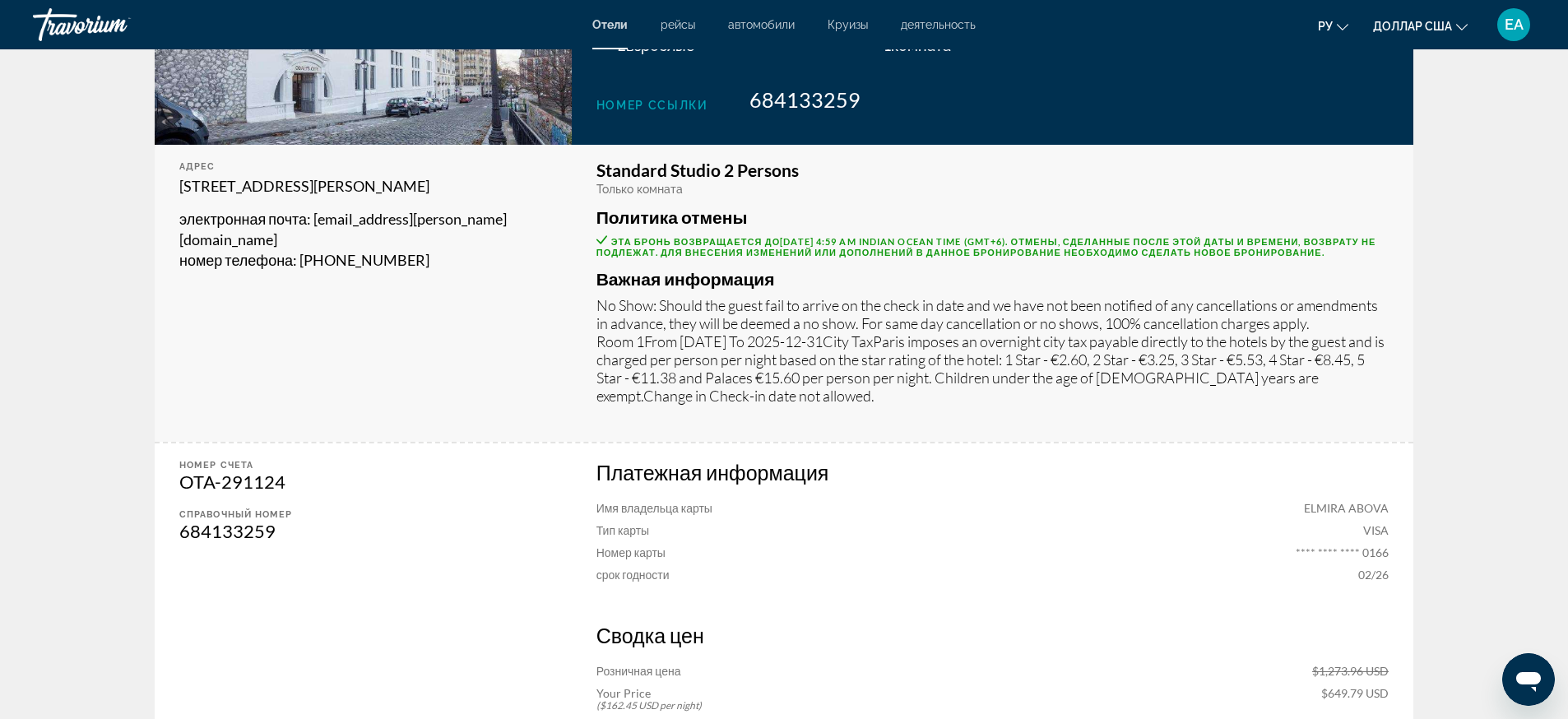
drag, startPoint x: 1349, startPoint y: 291, endPoint x: 1409, endPoint y: 276, distance: 61.8
click at [1409, 276] on div "Standard Studio 2 Persons Только комната Политика отмены Эта бронь возвращается…" at bounding box center [992, 293] width 842 height 297
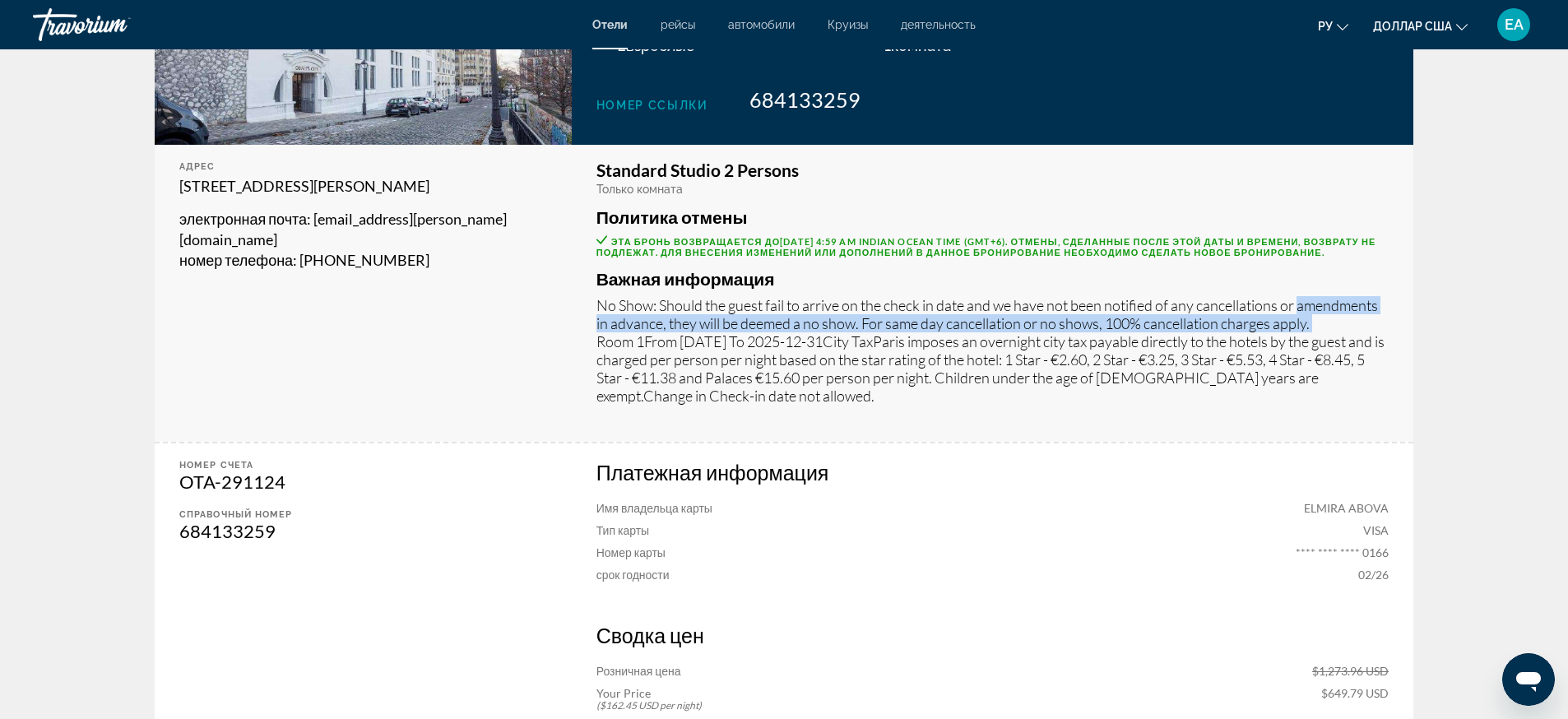
click at [1409, 276] on div "Standard Studio 2 Persons Только комната Политика отмены Эта бронь возвращается…" at bounding box center [992, 293] width 842 height 297
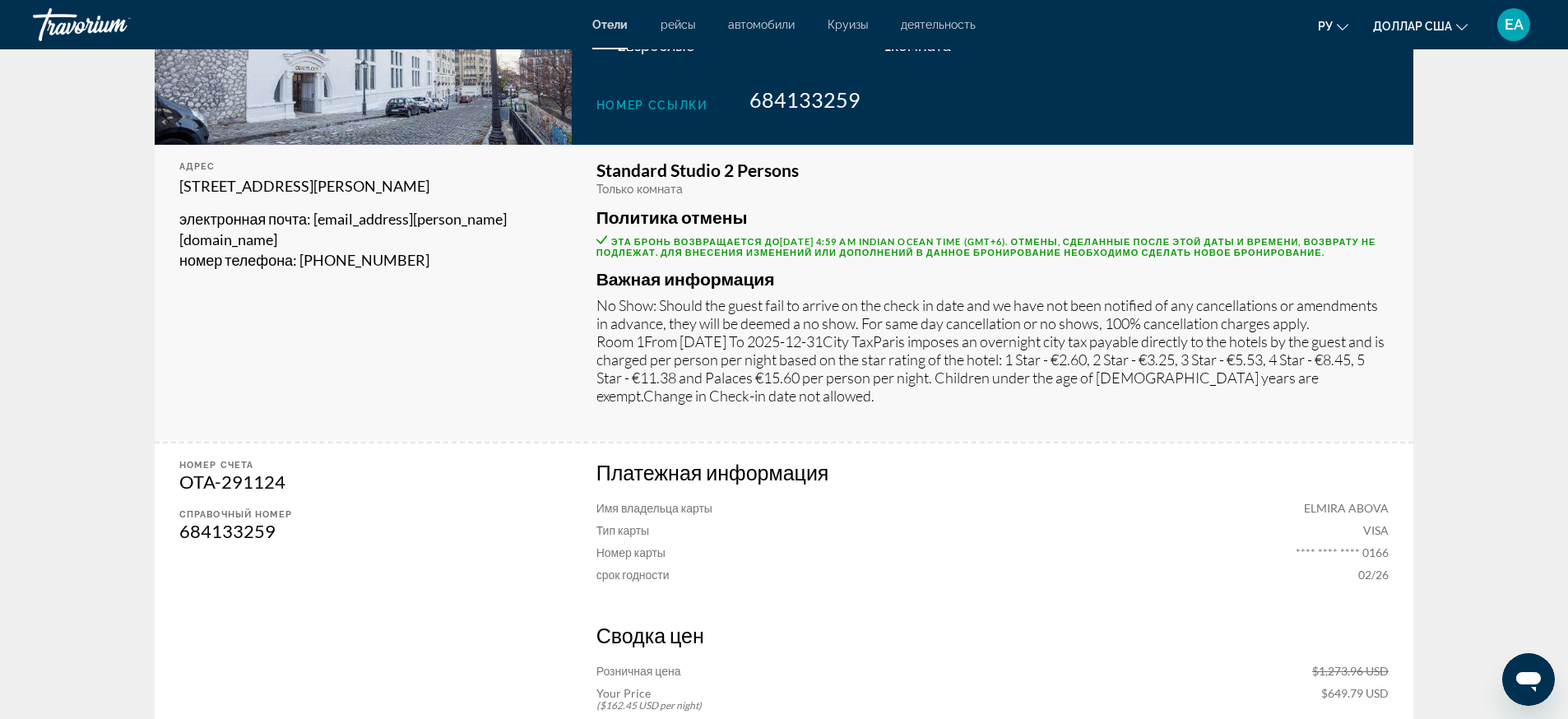
drag, startPoint x: 1409, startPoint y: 276, endPoint x: 1290, endPoint y: 294, distance: 120.4
click at [1290, 294] on div "Standard Studio 2 Persons Только комната Политика отмены Эта бронь возвращается…" at bounding box center [992, 293] width 842 height 297
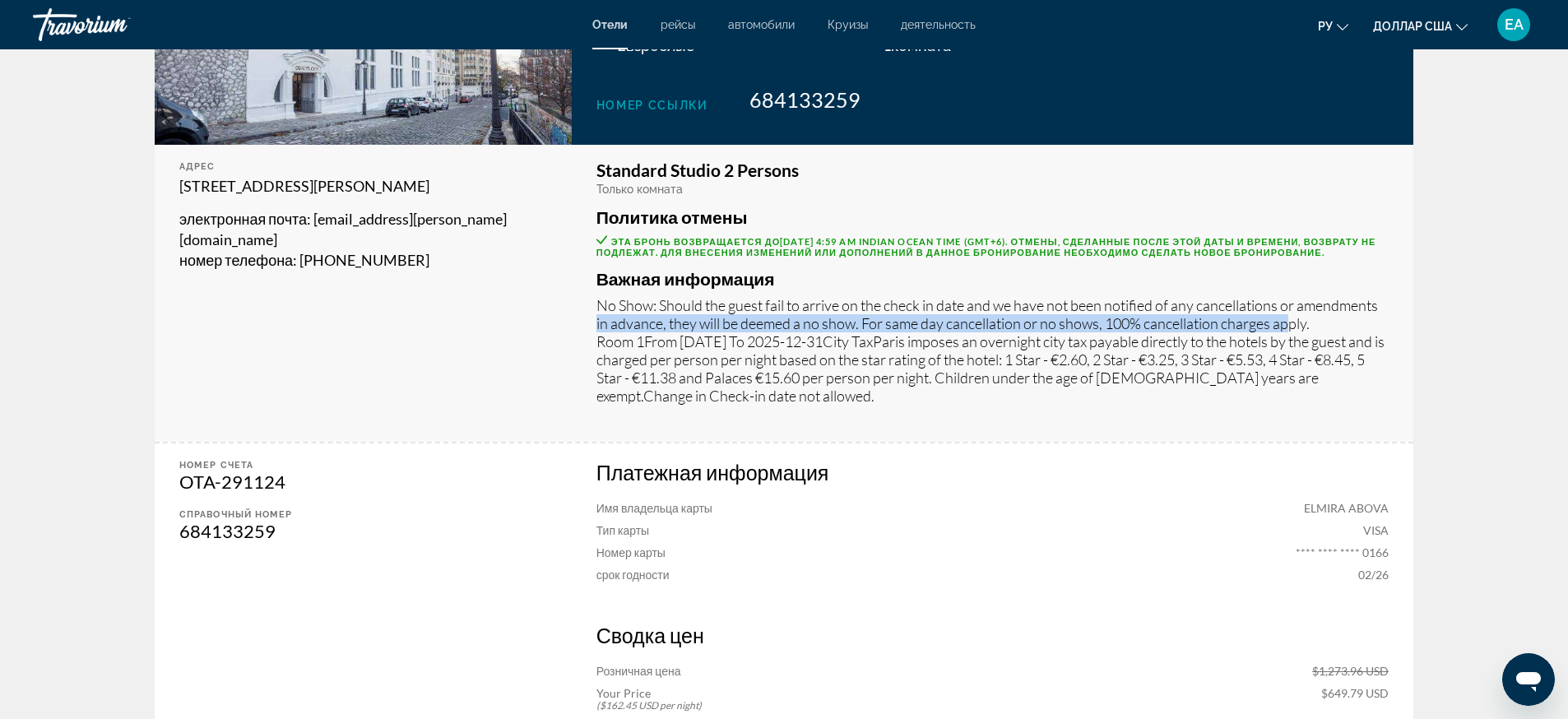
click at [1290, 296] on p "No Show: Should the guest fail to arrive on the check in date and we have not b…" at bounding box center [992, 350] width 792 height 109
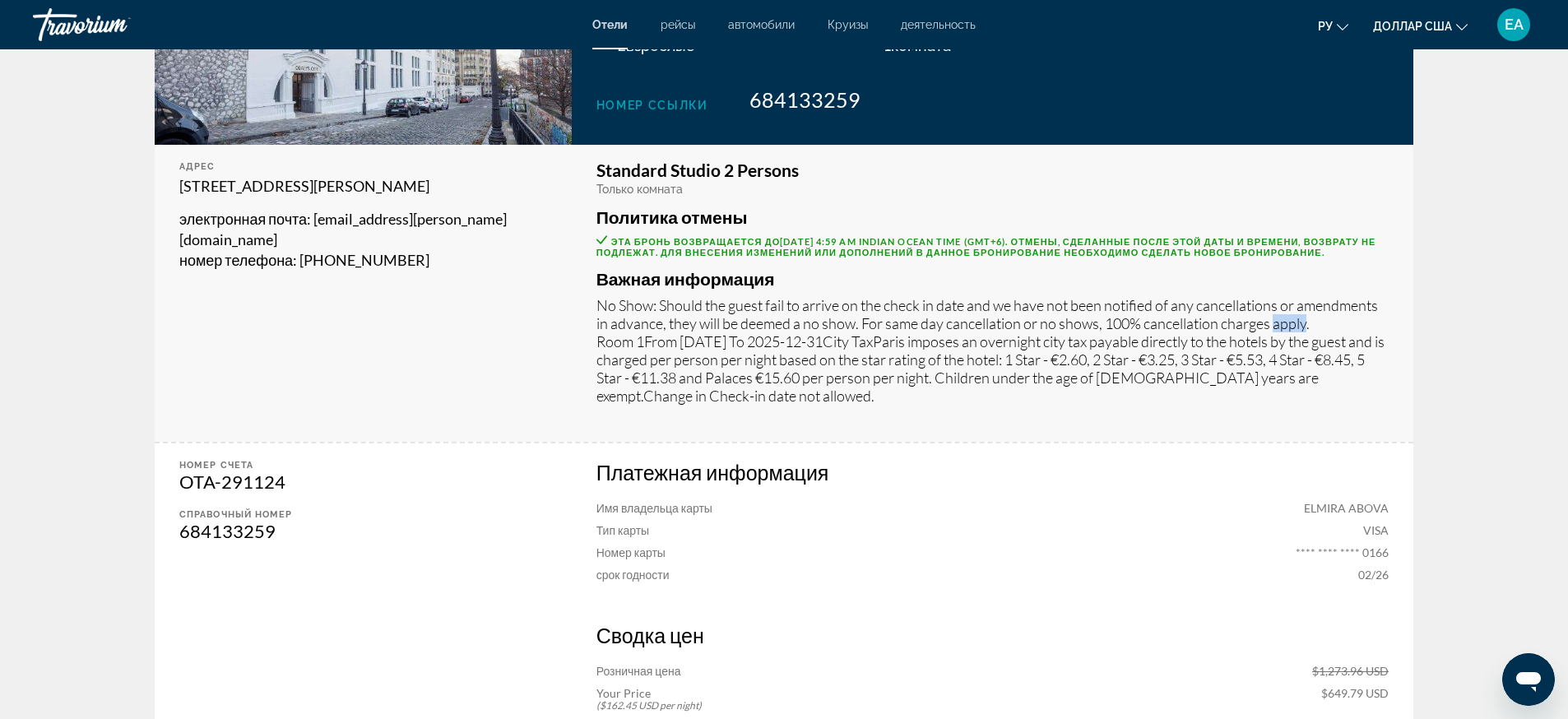
click at [1290, 296] on p "No Show: Should the guest fail to arrive on the check in date and we have not b…" at bounding box center [992, 350] width 792 height 109
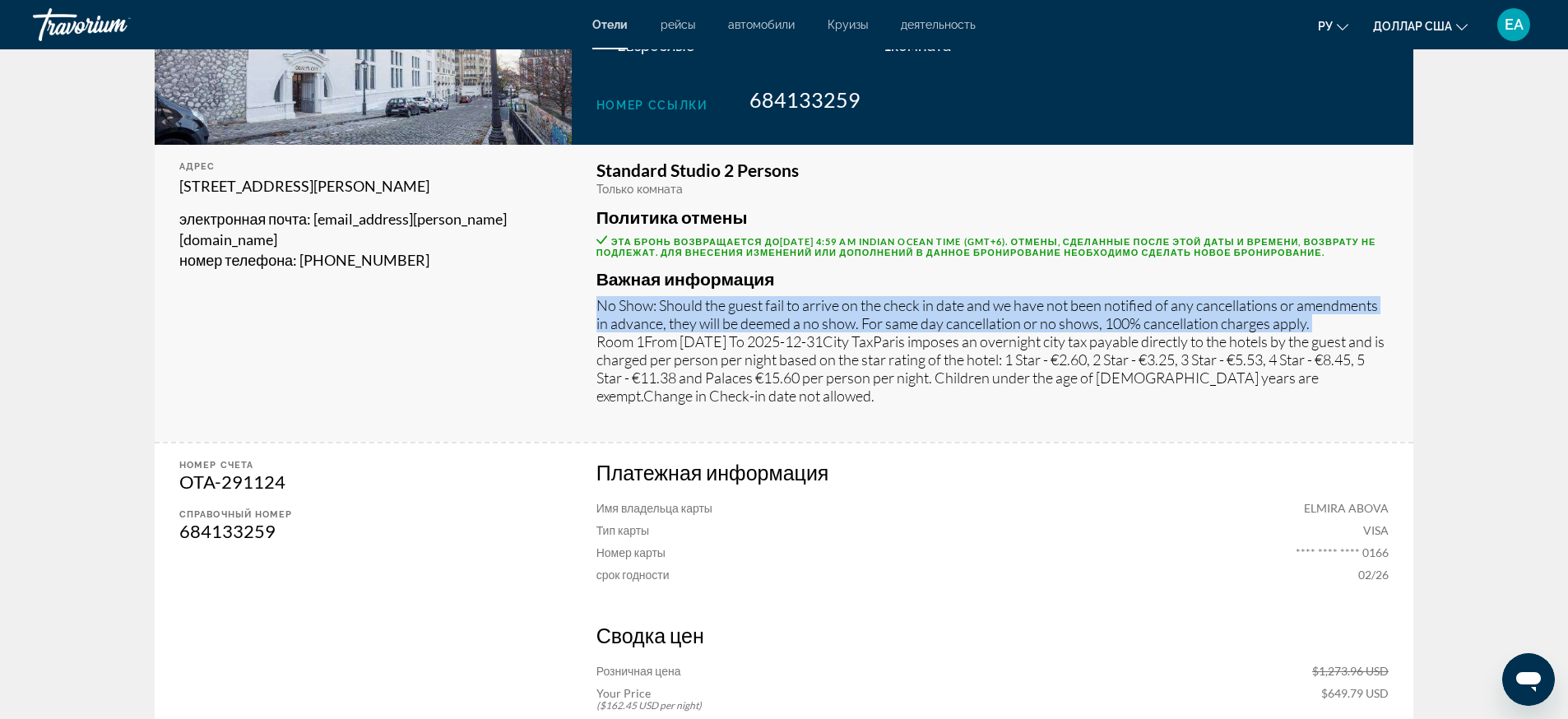
click at [1290, 296] on p "No Show: Should the guest fail to arrive on the check in date and we have not b…" at bounding box center [992, 350] width 792 height 109
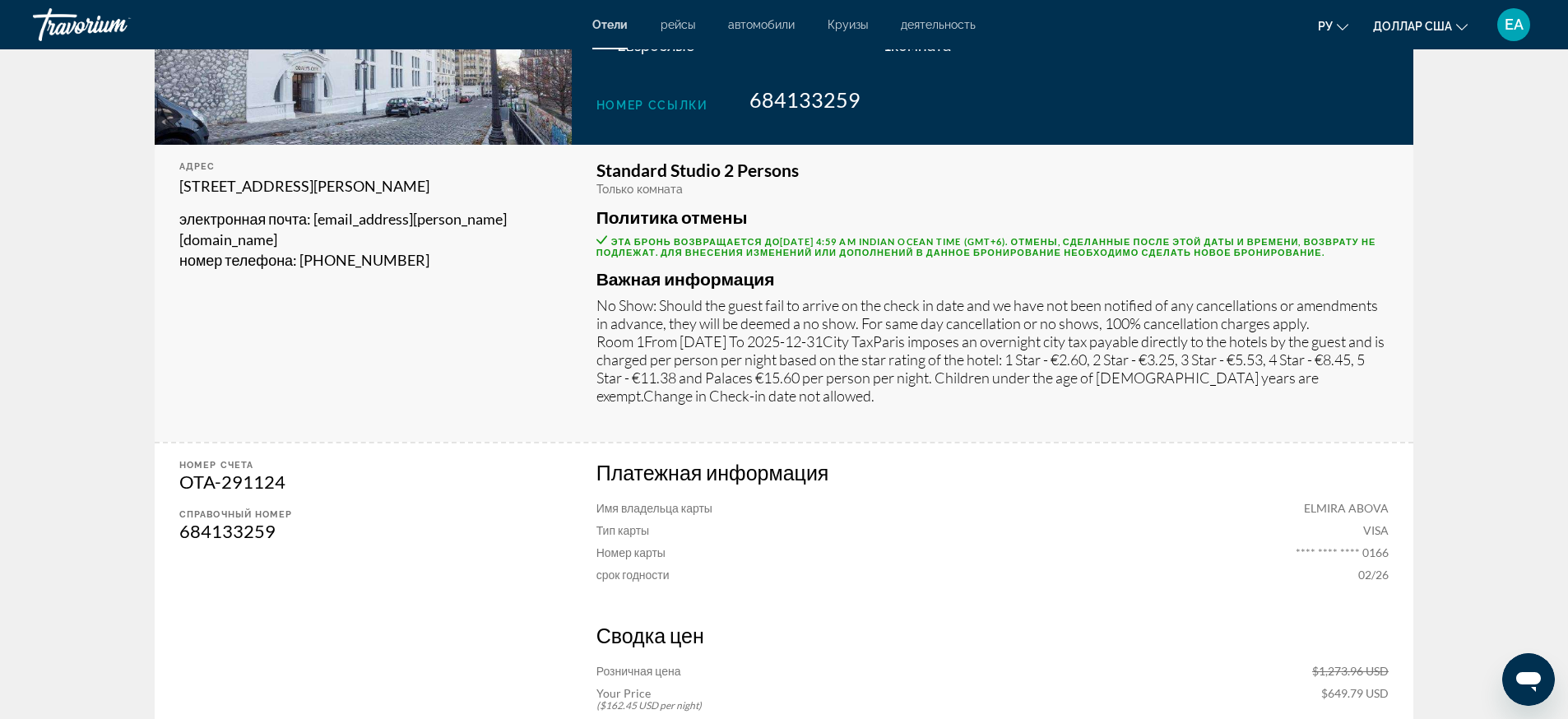
click at [1290, 296] on p "No Show: Should the guest fail to arrive on the check in date and we have not b…" at bounding box center [992, 350] width 792 height 109
click at [1353, 296] on p "No Show: Should the guest fail to arrive on the check in date and we have not b…" at bounding box center [992, 350] width 792 height 109
click at [1509, 648] on app-hotel-booking-confirmation "Ваш заказ был успешным! Ниже вы можете найти сводку вашего бронирования. распеч…" at bounding box center [784, 372] width 1568 height 1512
click at [1509, 654] on app-hotel-booking-confirmation "Ваш заказ был успешным! Ниже вы можете найти сводку вашего бронирования. распеч…" at bounding box center [784, 372] width 1568 height 1512
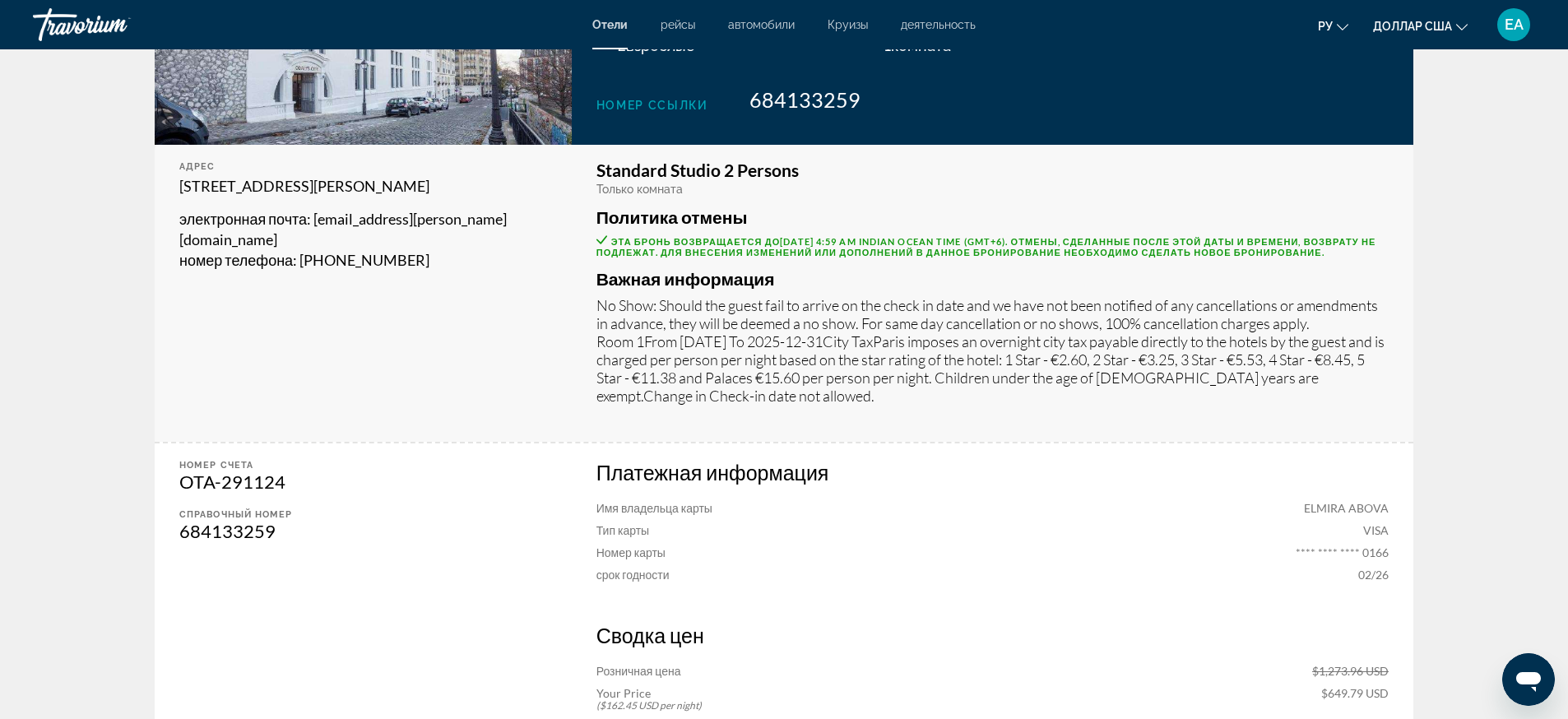
click at [1509, 654] on app-hotel-booking-confirmation "Ваш заказ был успешным! Ниже вы можете найти сводку вашего бронирования. распеч…" at bounding box center [784, 372] width 1568 height 1512
click at [1510, 638] on app-hotel-booking-confirmation "Ваш заказ был успешным! Ниже вы можете найти сводку вашего бронирования. распеч…" at bounding box center [784, 372] width 1568 height 1512
